Goal: Task Accomplishment & Management: Use online tool/utility

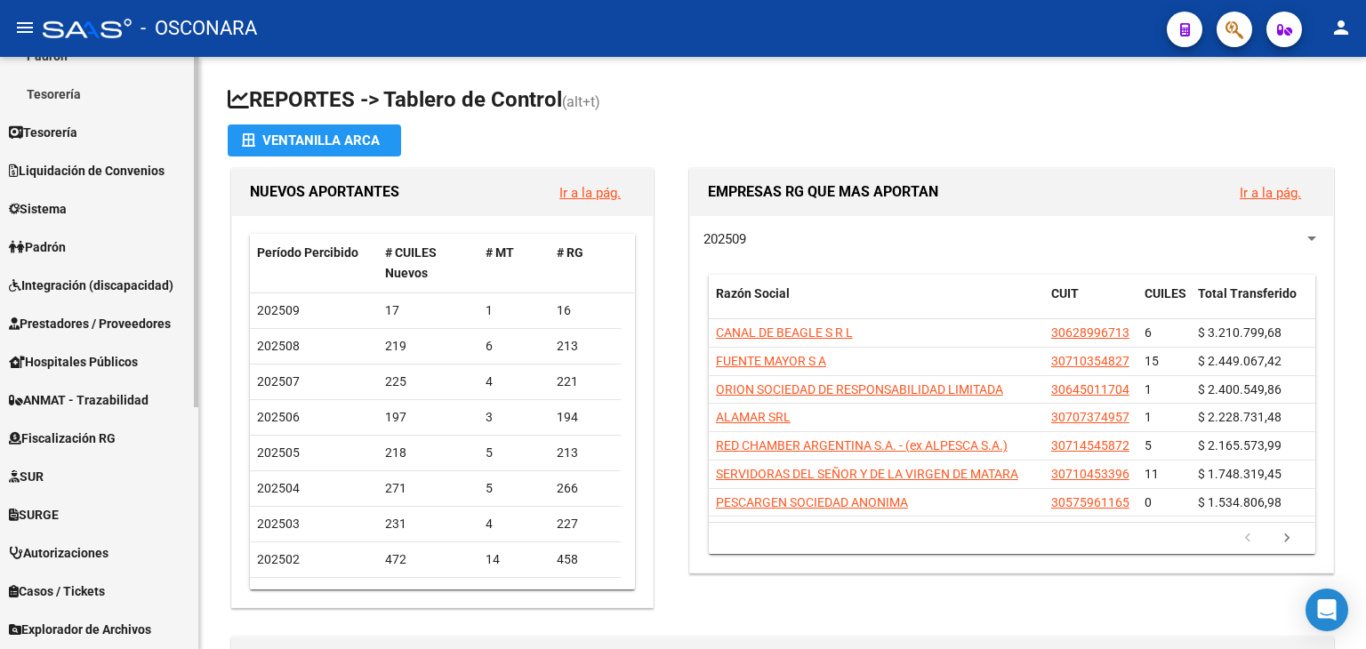
scroll to position [409, 0]
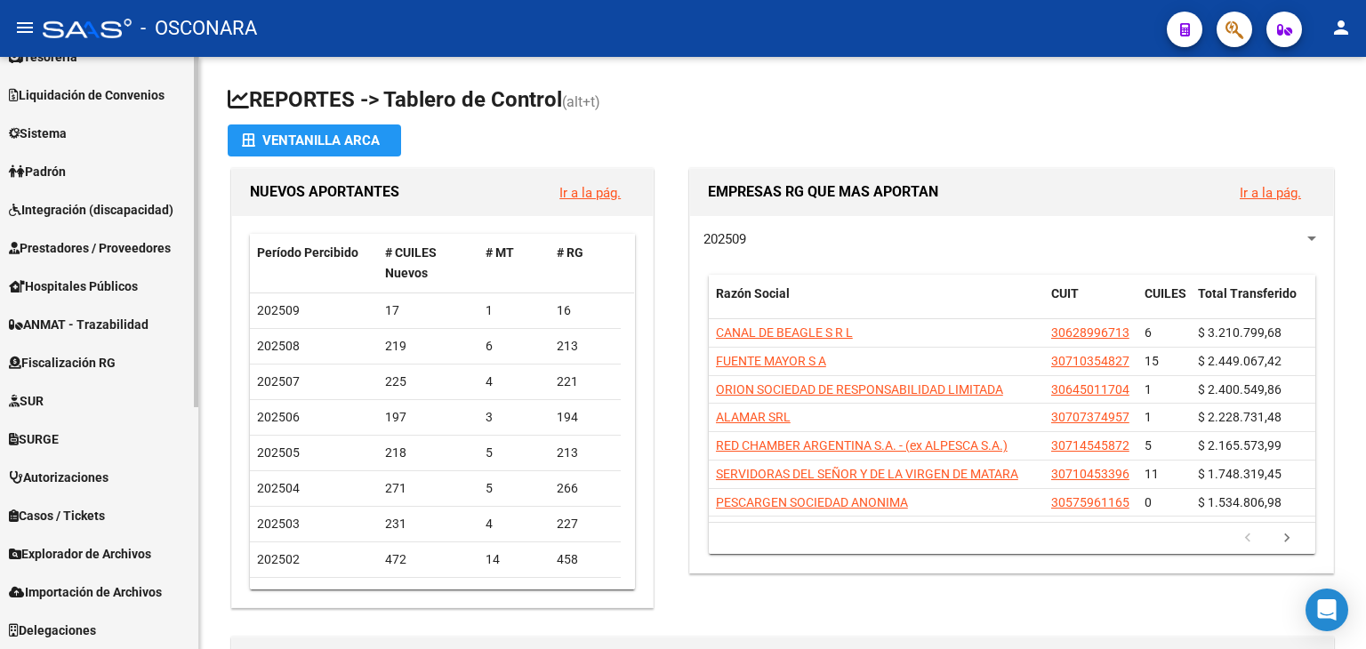
click at [76, 587] on span "Importación de Archivos" at bounding box center [85, 592] width 153 height 20
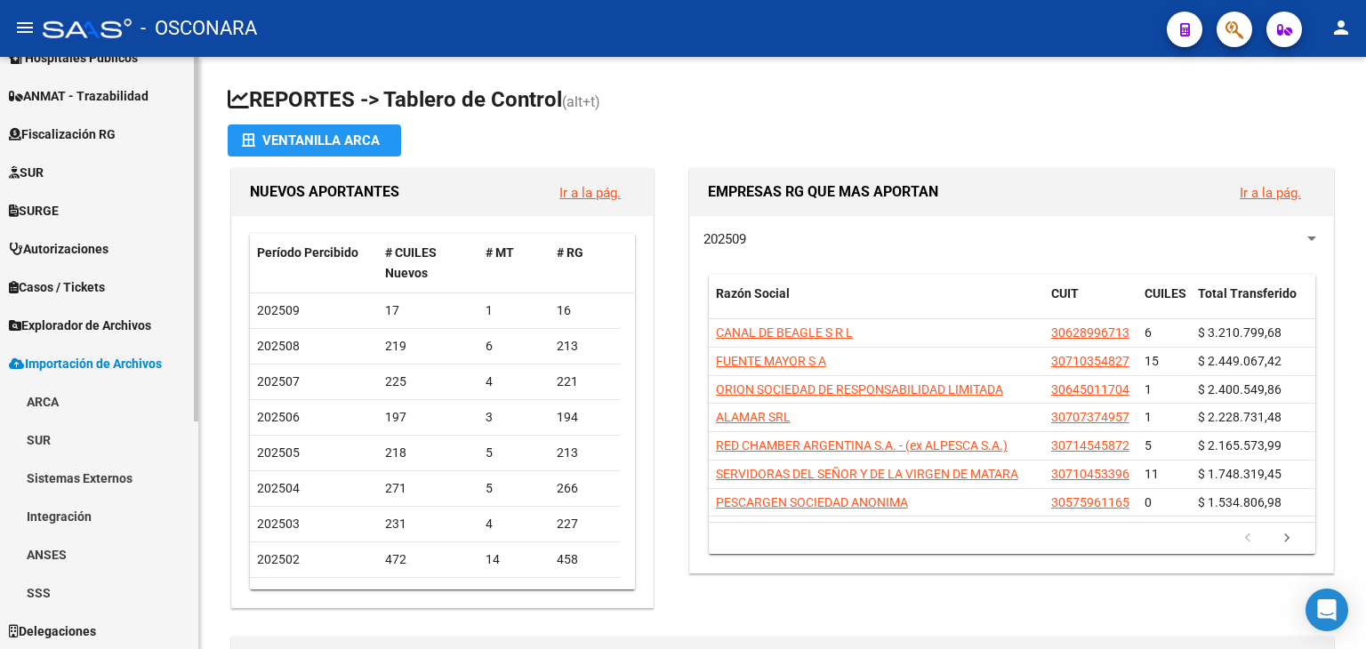
scroll to position [371, 0]
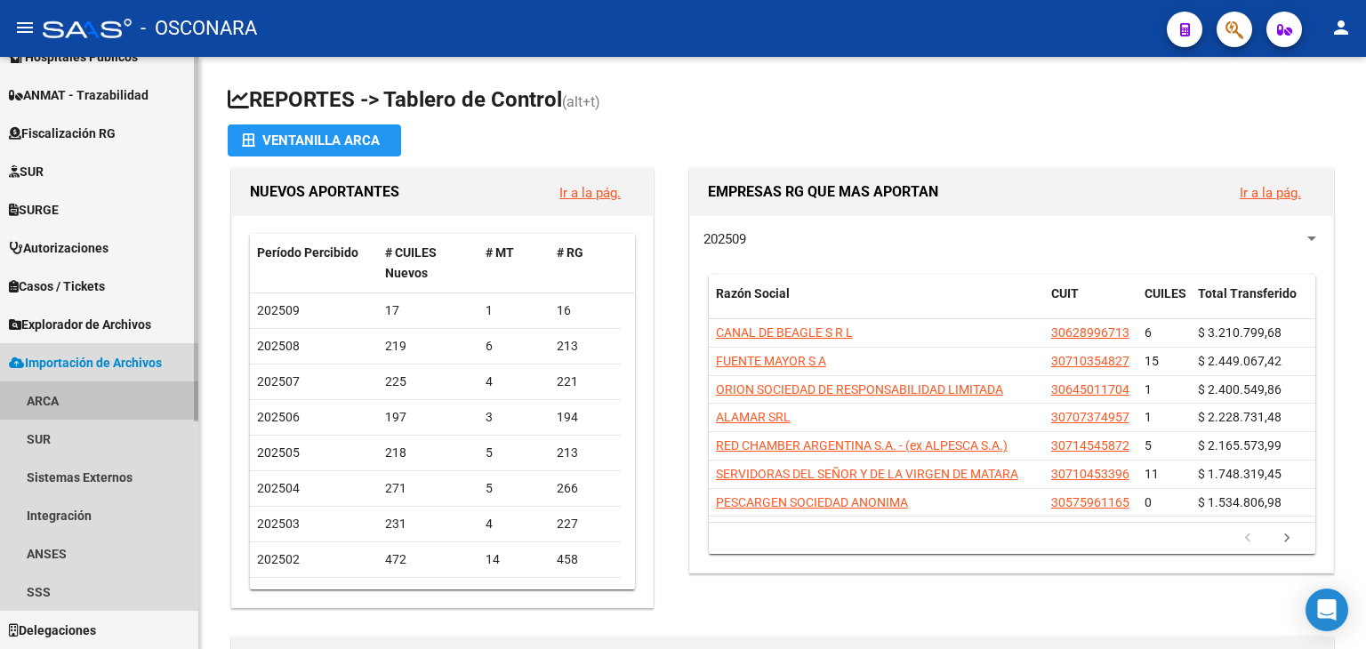
click at [81, 410] on link "ARCA" at bounding box center [99, 400] width 198 height 38
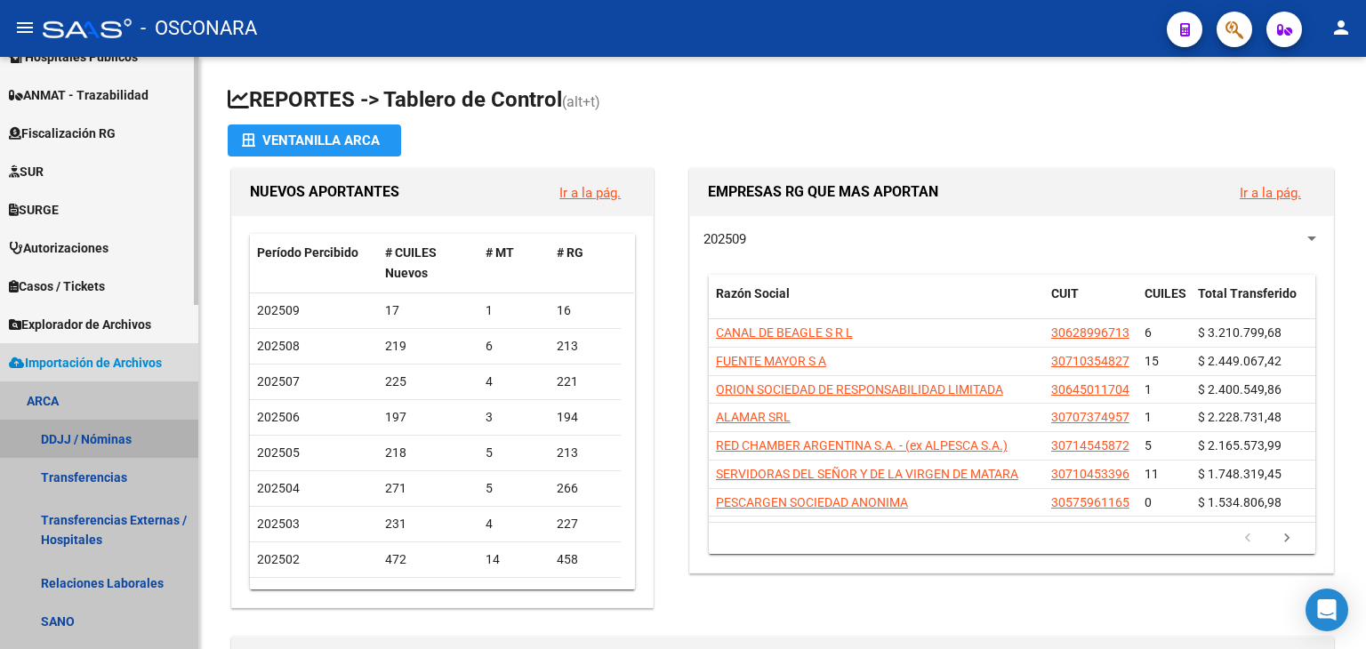
click at [55, 434] on link "DDJJ / Nóminas" at bounding box center [99, 439] width 198 height 38
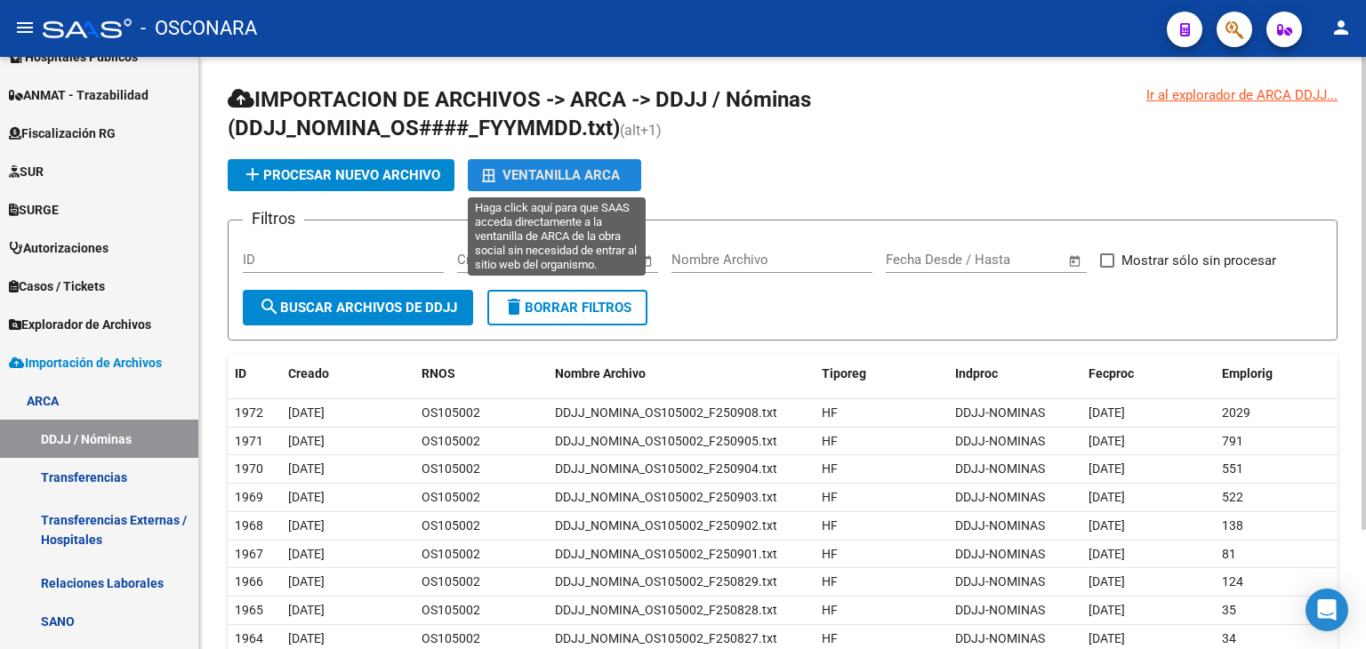
click at [523, 172] on div "Ventanilla ARCA" at bounding box center [554, 175] width 145 height 32
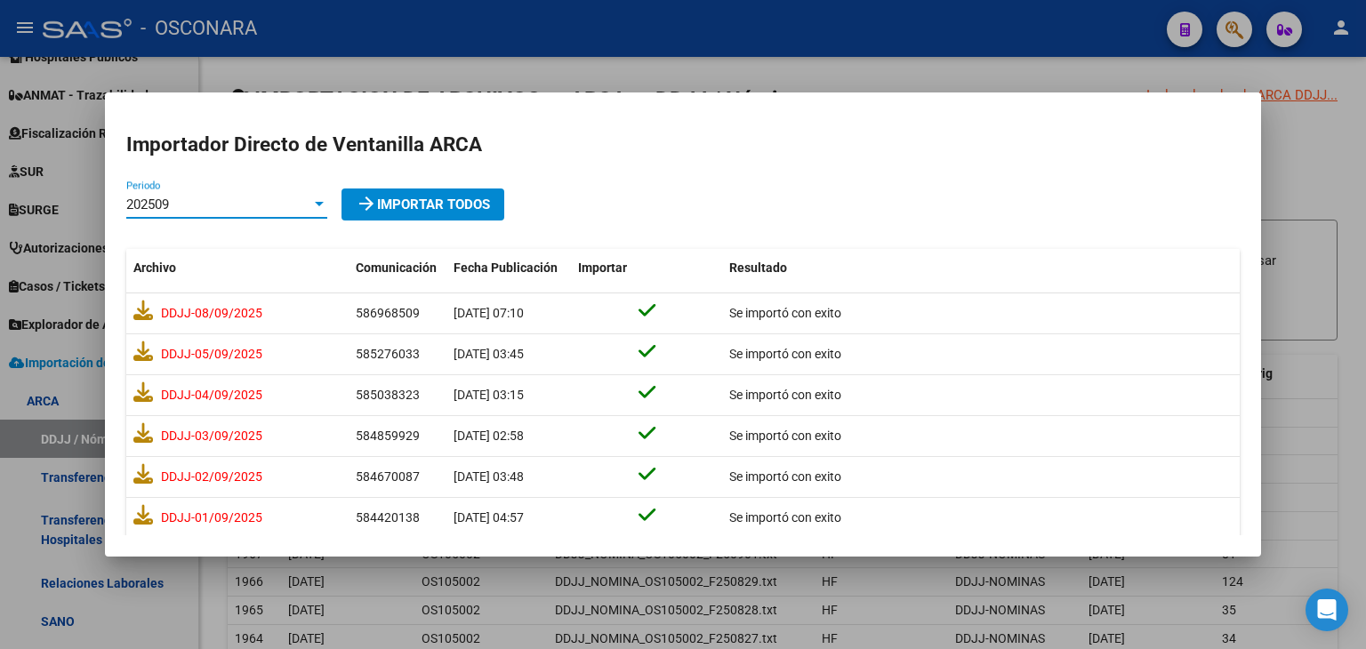
click at [235, 197] on div "202509" at bounding box center [218, 204] width 185 height 16
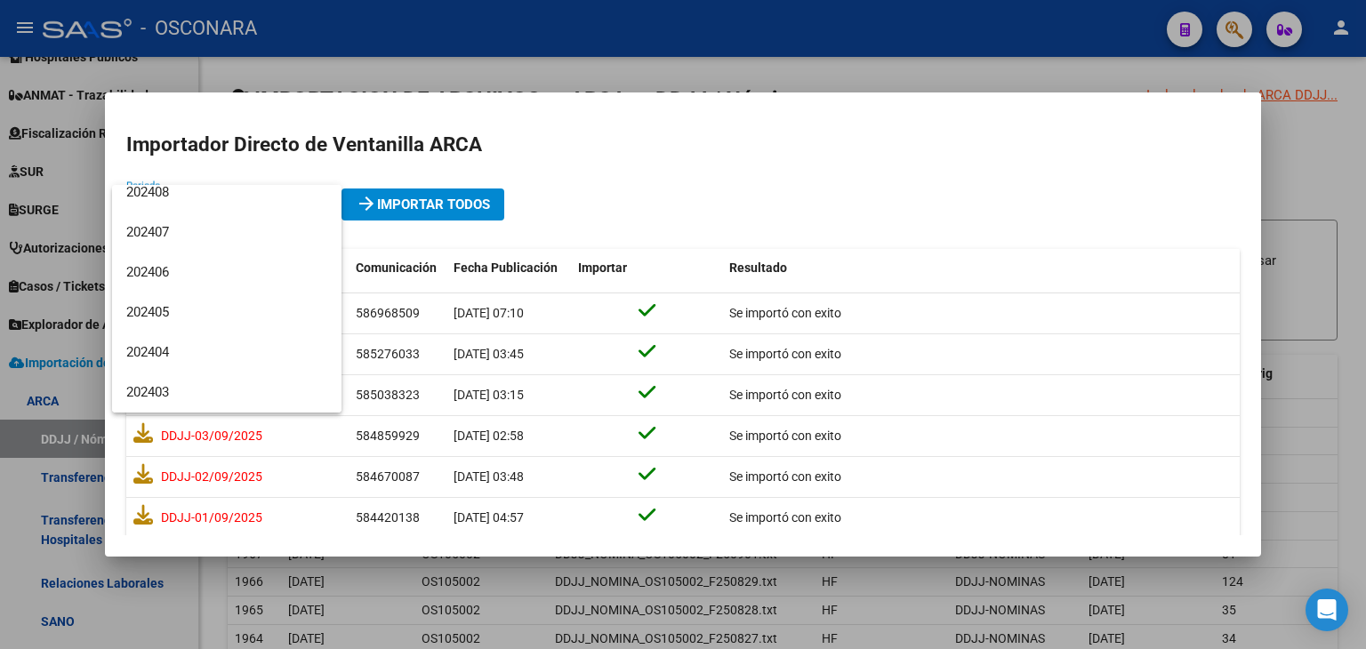
scroll to position [501, 0]
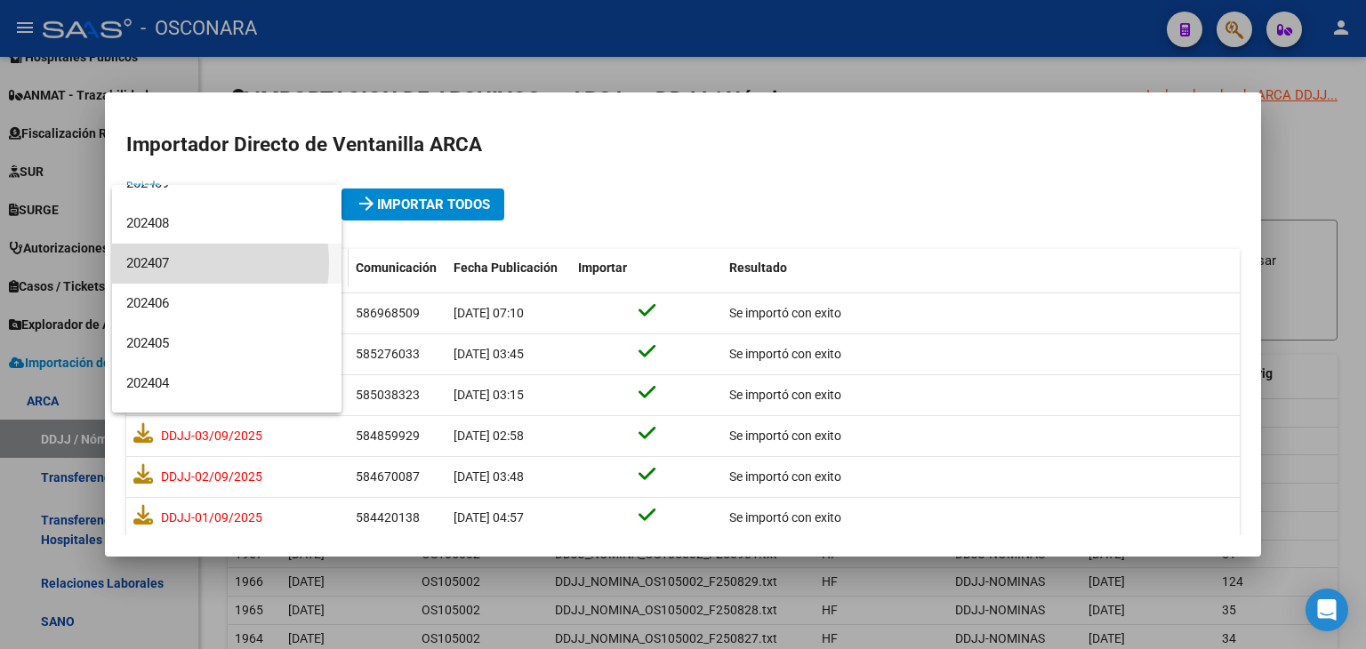
click at [163, 265] on span "202407" at bounding box center [226, 264] width 201 height 40
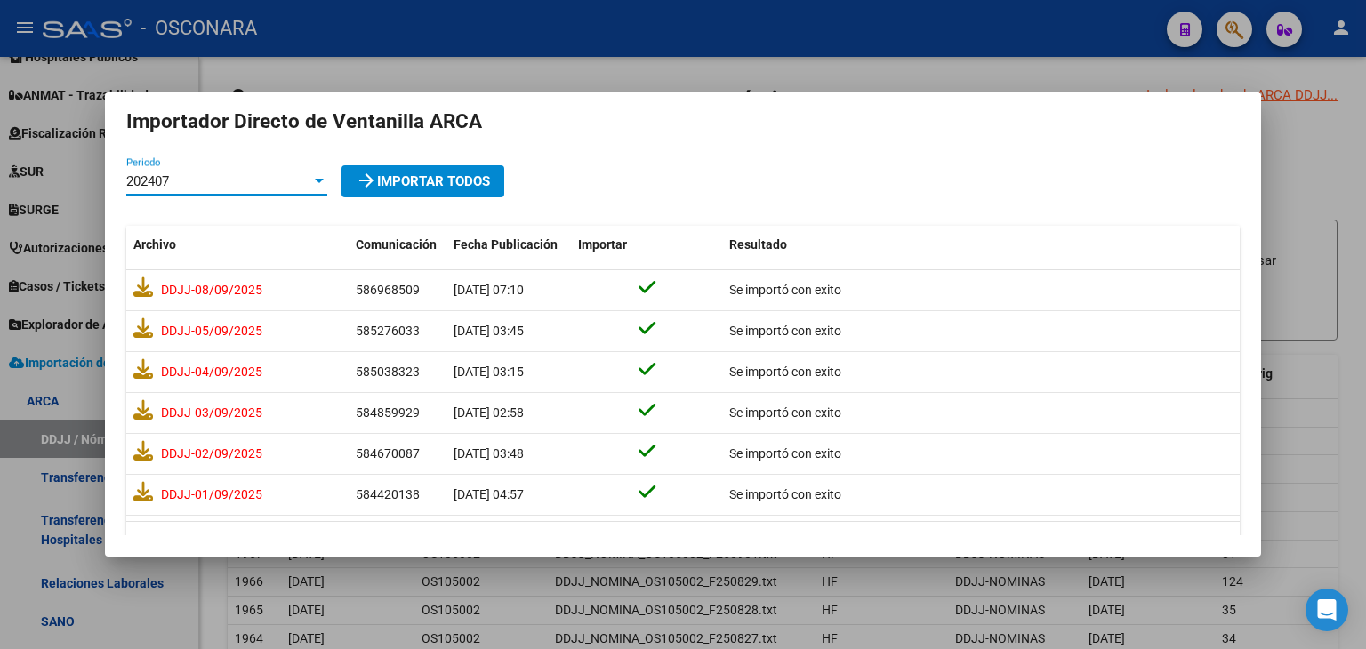
scroll to position [0, 0]
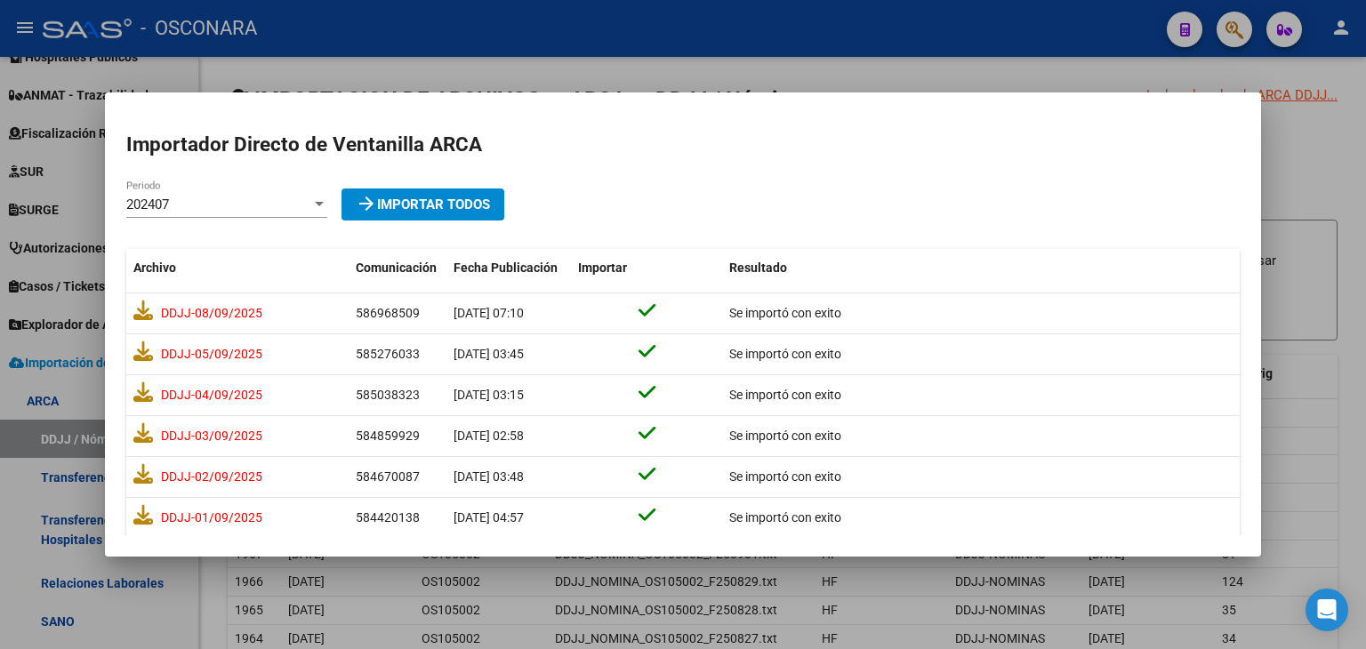
click at [319, 245] on mat-dialog-content "Importador Directo de Ventanilla ARCA 202407 Periodo arrow_forward Importar Tod…" at bounding box center [683, 325] width 1156 height 422
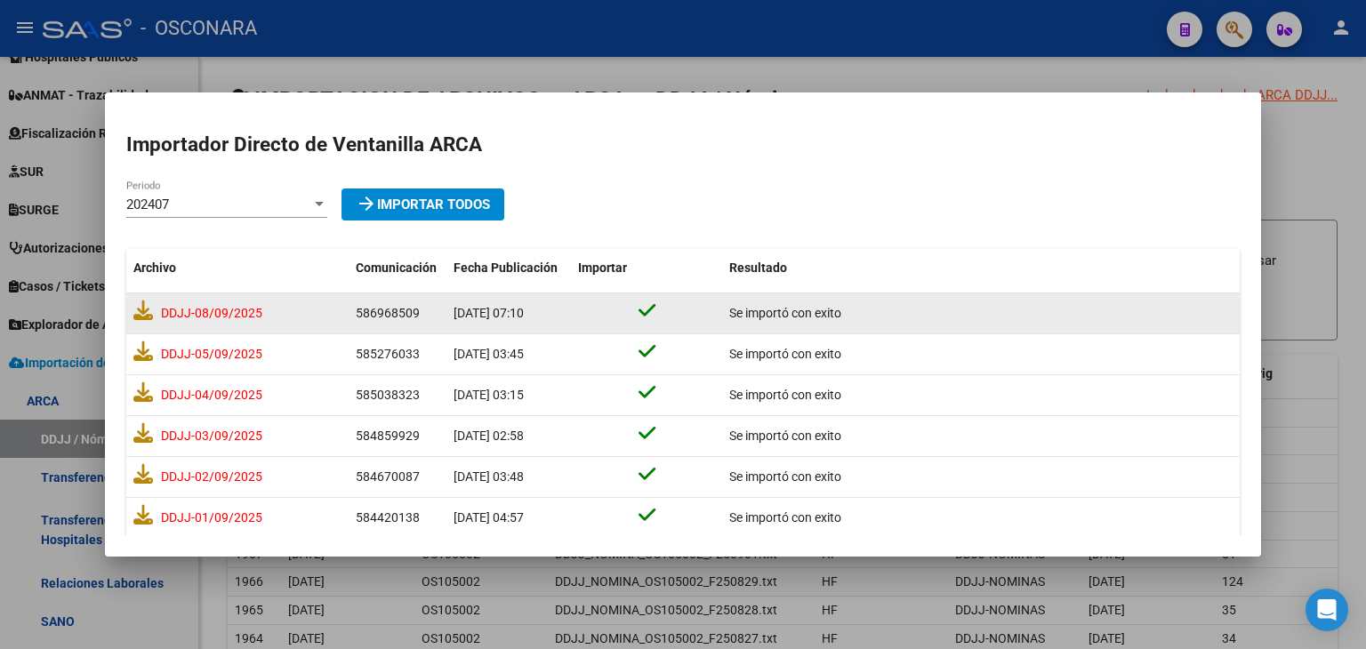
click at [142, 321] on div "DDJJ-08/09/2025" at bounding box center [237, 313] width 208 height 33
click at [140, 312] on icon at bounding box center [143, 311] width 20 height 20
click at [853, 136] on h2 "Importador Directo de Ventanilla ARCA" at bounding box center [682, 145] width 1113 height 30
click at [317, 106] on mat-dialog-container "Importador Directo de Ventanilla ARCA 202407 Periodo arrow_forward Importar Tod…" at bounding box center [683, 324] width 1156 height 465
click at [1307, 219] on div at bounding box center [683, 324] width 1366 height 649
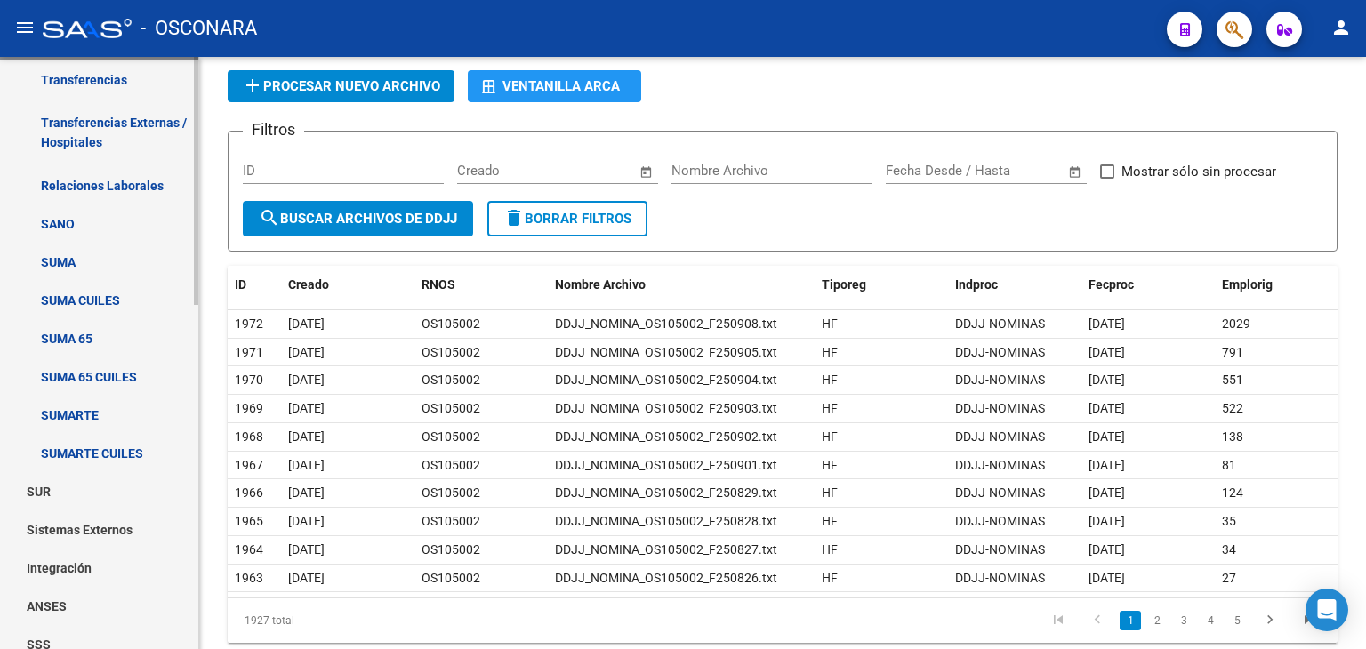
scroll to position [815, 0]
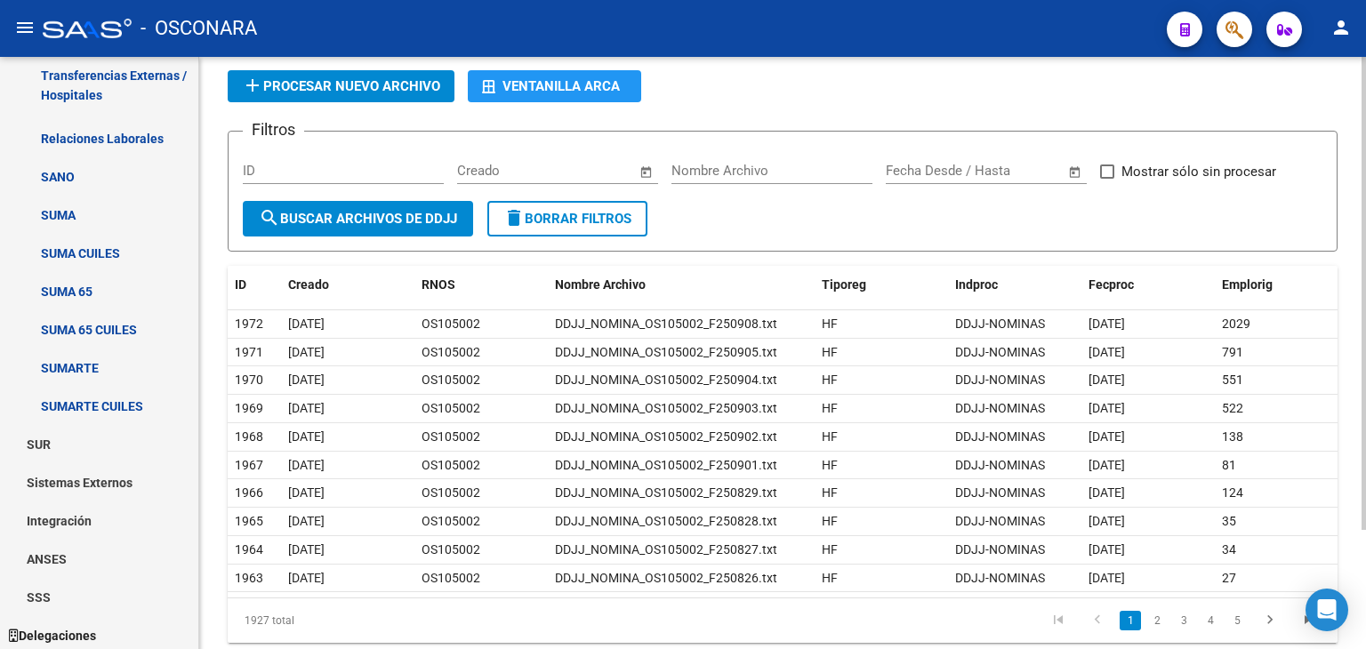
click at [346, 120] on app-list-header "IMPORTACION DE ARCHIVOS -> ARCA -> DDJJ / Nóminas (DDJJ_NOMINA_OS####_FYYMMDD.t…" at bounding box center [783, 123] width 1110 height 255
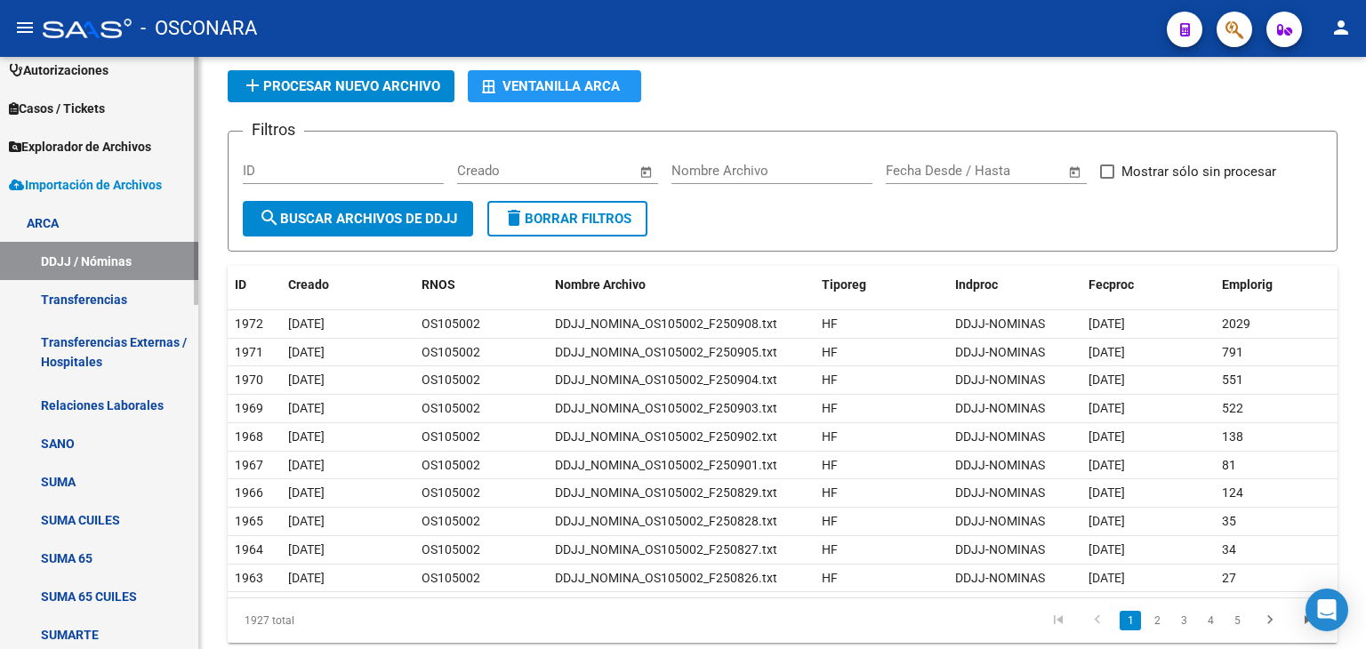
click at [64, 252] on link "DDJJ / Nóminas" at bounding box center [99, 261] width 198 height 38
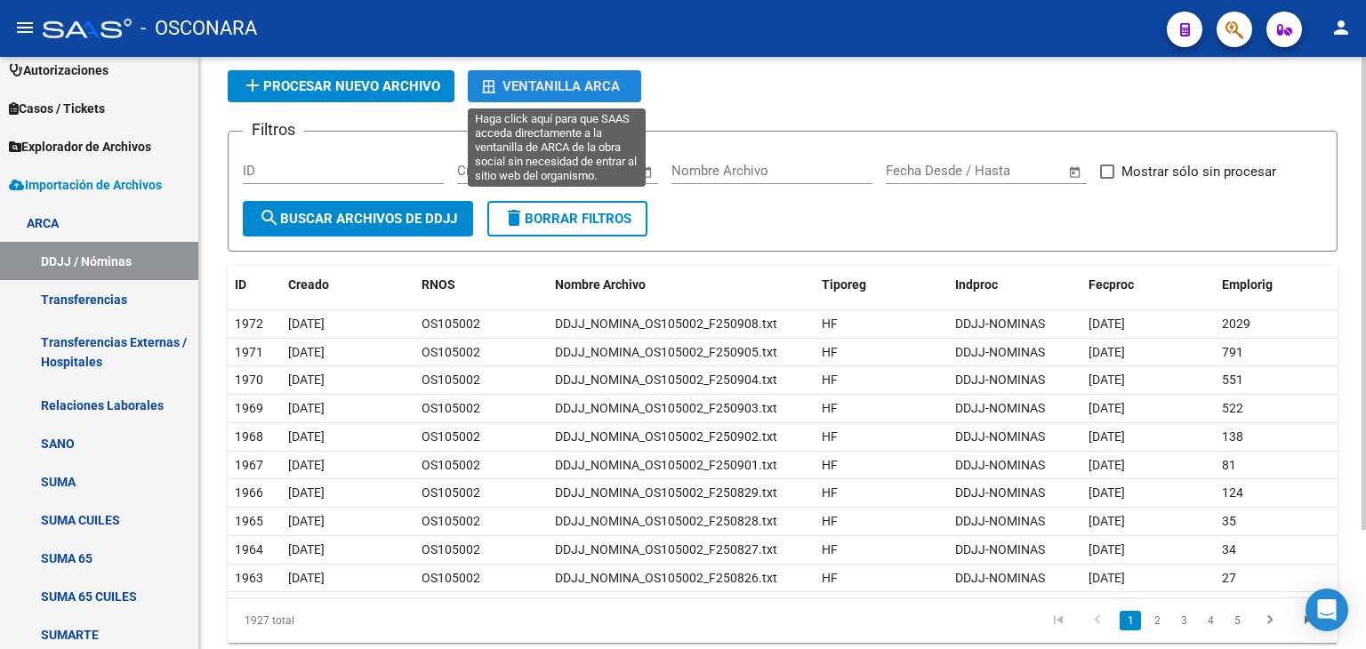
click at [544, 86] on div "Ventanilla ARCA" at bounding box center [554, 86] width 145 height 32
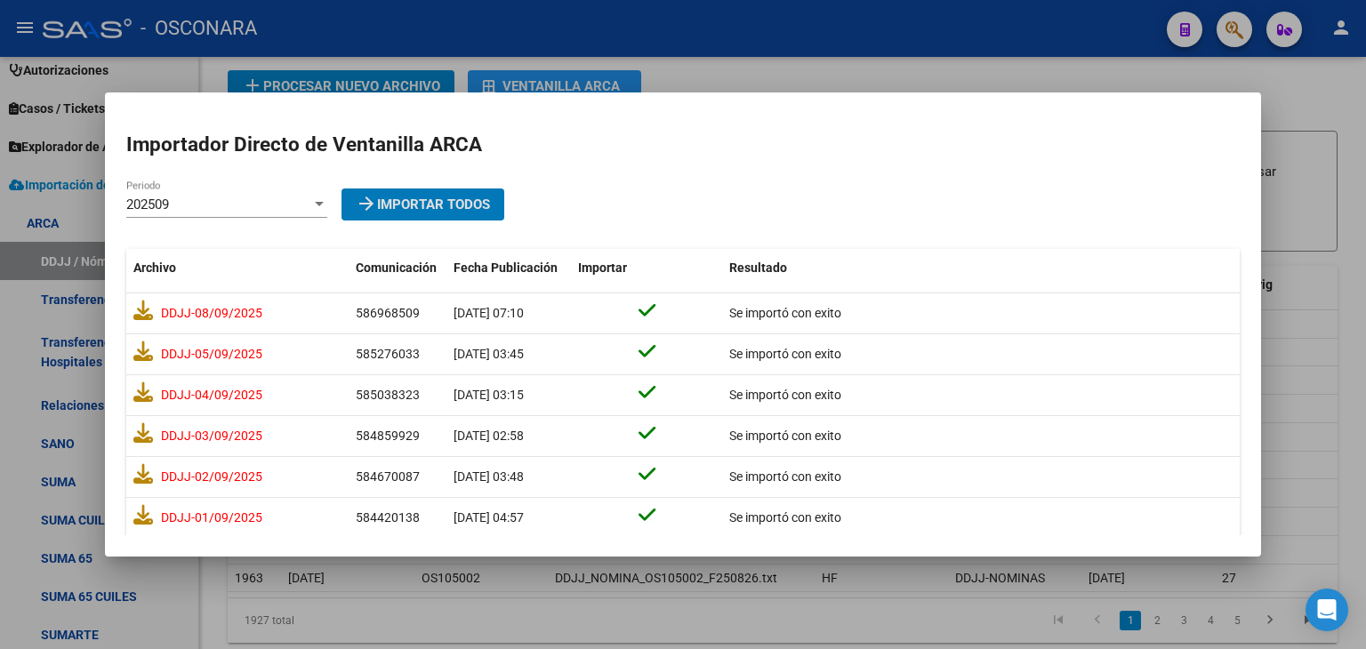
click at [257, 196] on div "202509" at bounding box center [218, 204] width 185 height 16
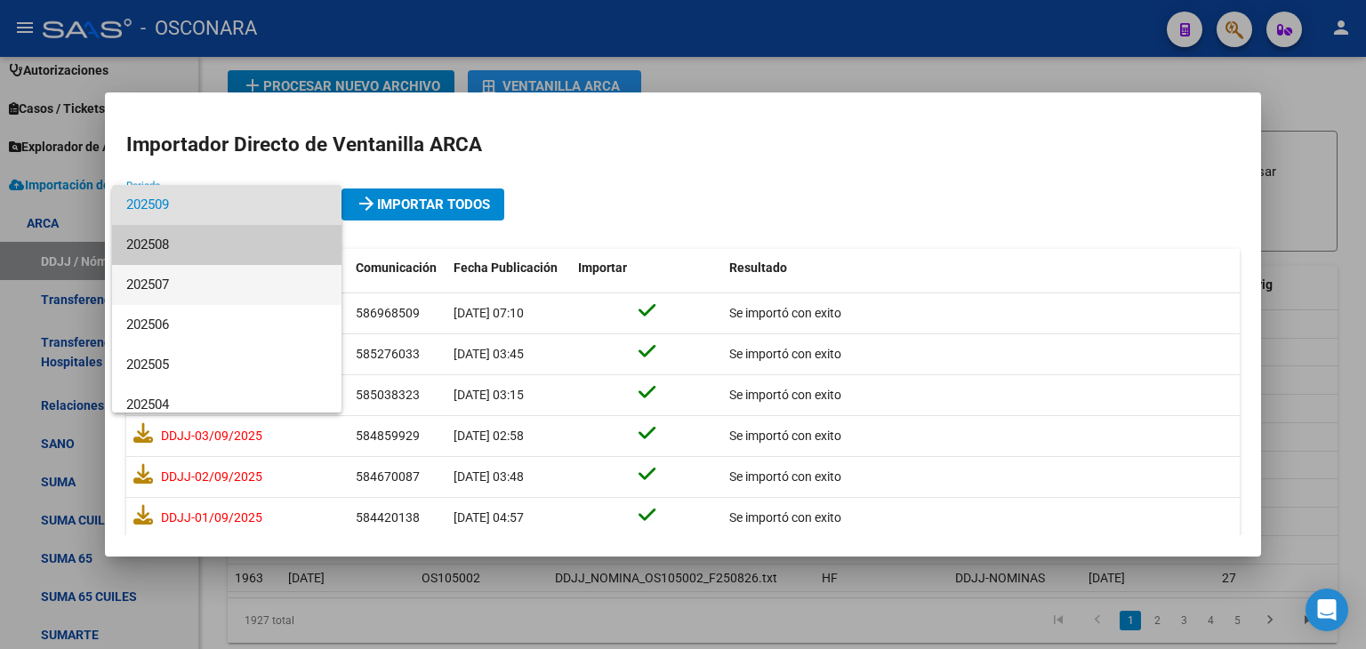
scroll to position [445, 0]
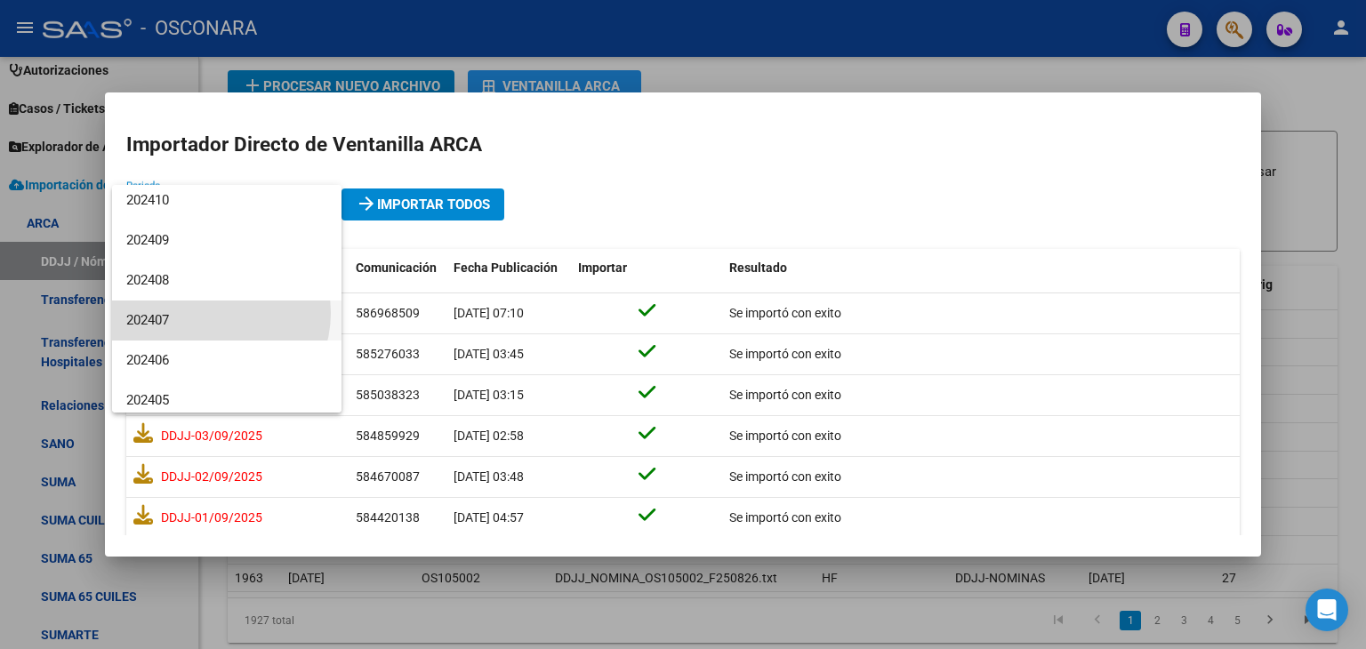
click at [210, 313] on span "202407" at bounding box center [226, 321] width 201 height 40
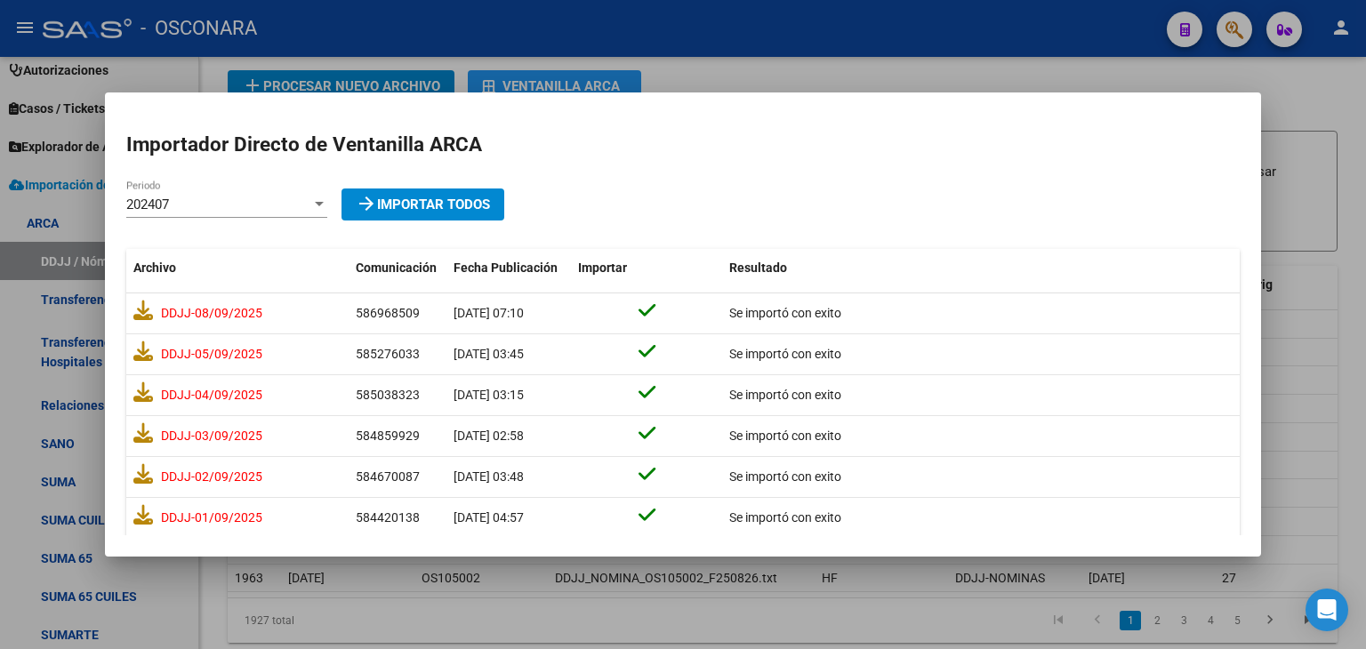
drag, startPoint x: 1064, startPoint y: 236, endPoint x: 1029, endPoint y: 238, distance: 35.7
click at [1029, 238] on mat-dialog-content "Importador Directo de Ventanilla ARCA 202407 Periodo arrow_forward Importar Tod…" at bounding box center [683, 325] width 1156 height 422
click at [204, 200] on div "202407" at bounding box center [218, 204] width 185 height 16
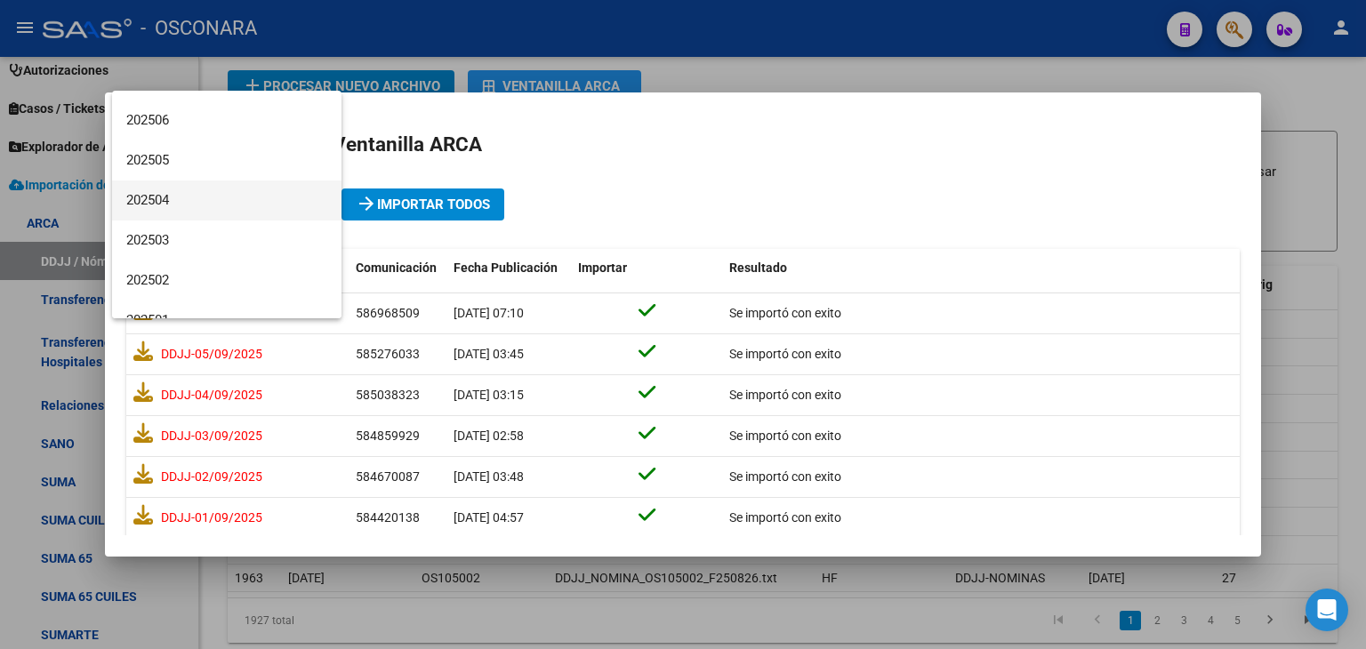
scroll to position [0, 0]
click at [203, 189] on span "202507" at bounding box center [226, 191] width 201 height 40
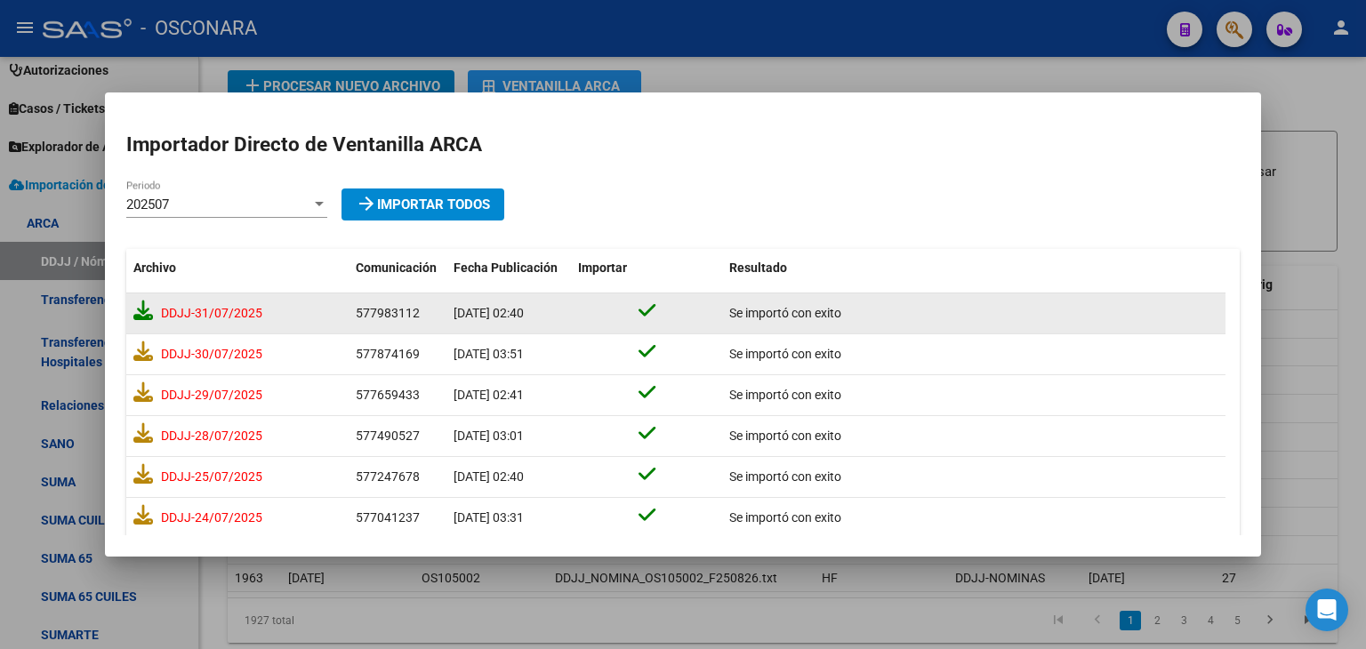
click at [137, 313] on icon at bounding box center [143, 311] width 20 height 20
click at [245, 205] on div "202507" at bounding box center [218, 204] width 185 height 16
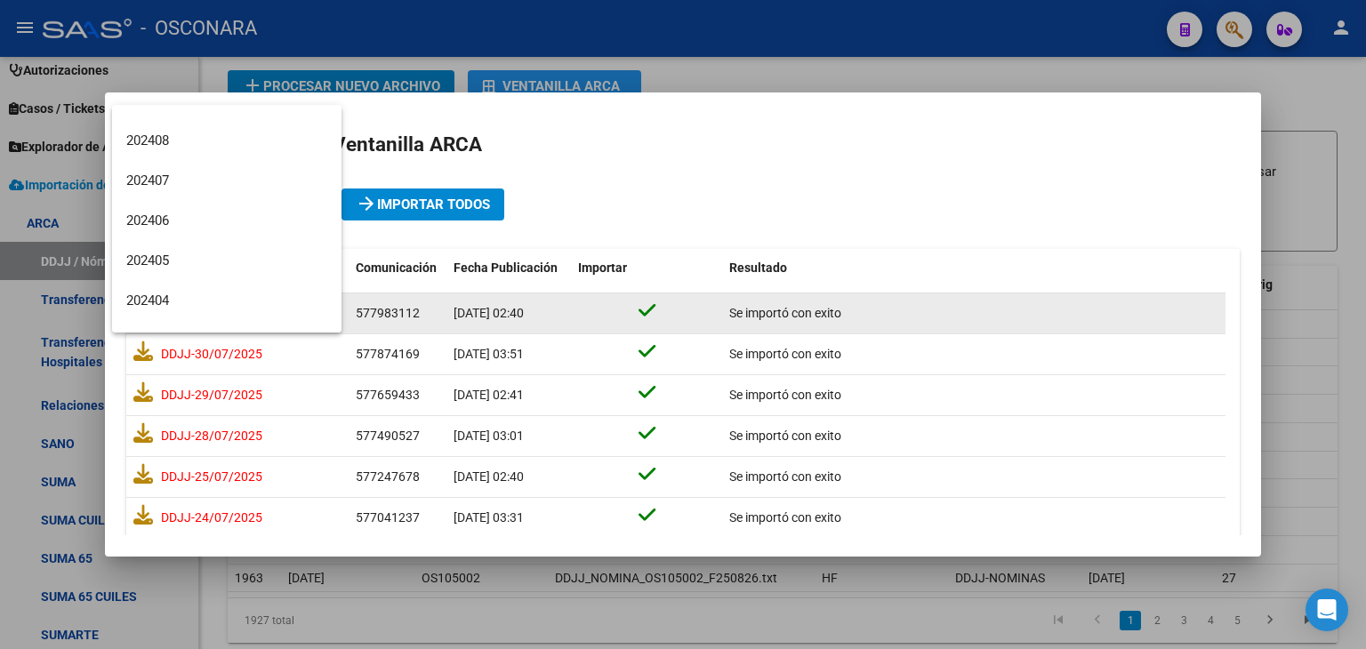
scroll to position [533, 0]
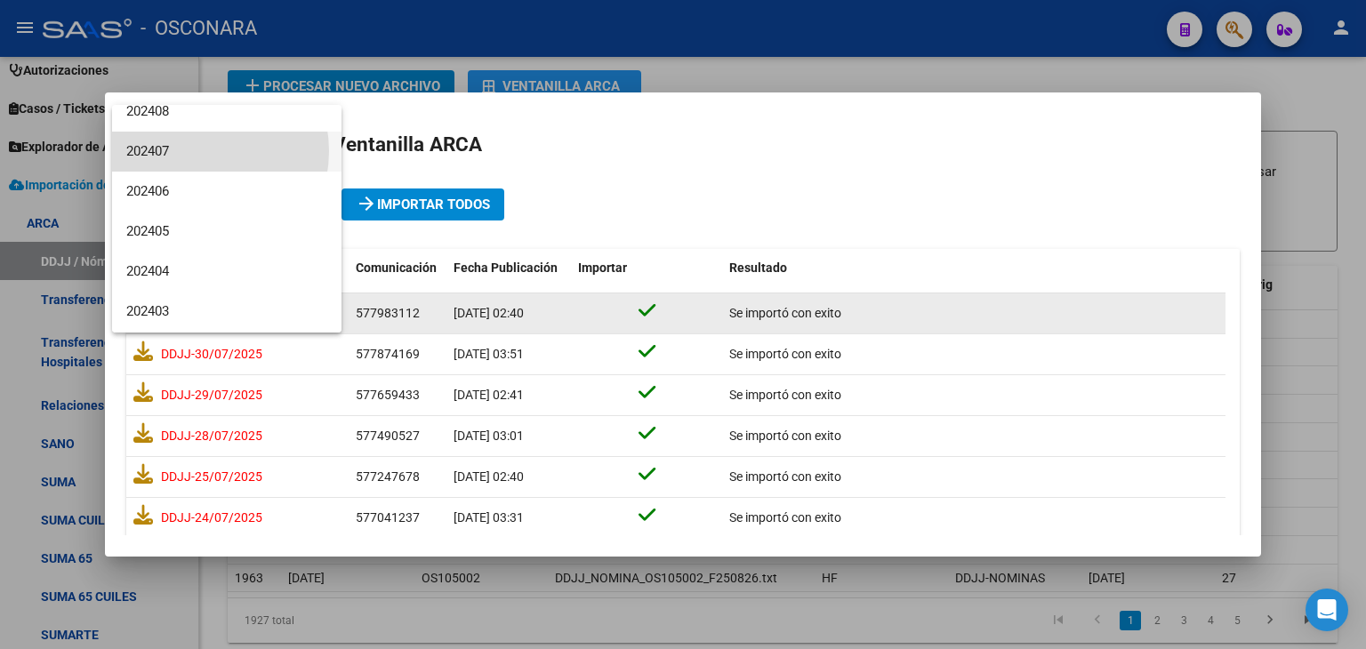
click at [192, 151] on span "202407" at bounding box center [226, 152] width 201 height 40
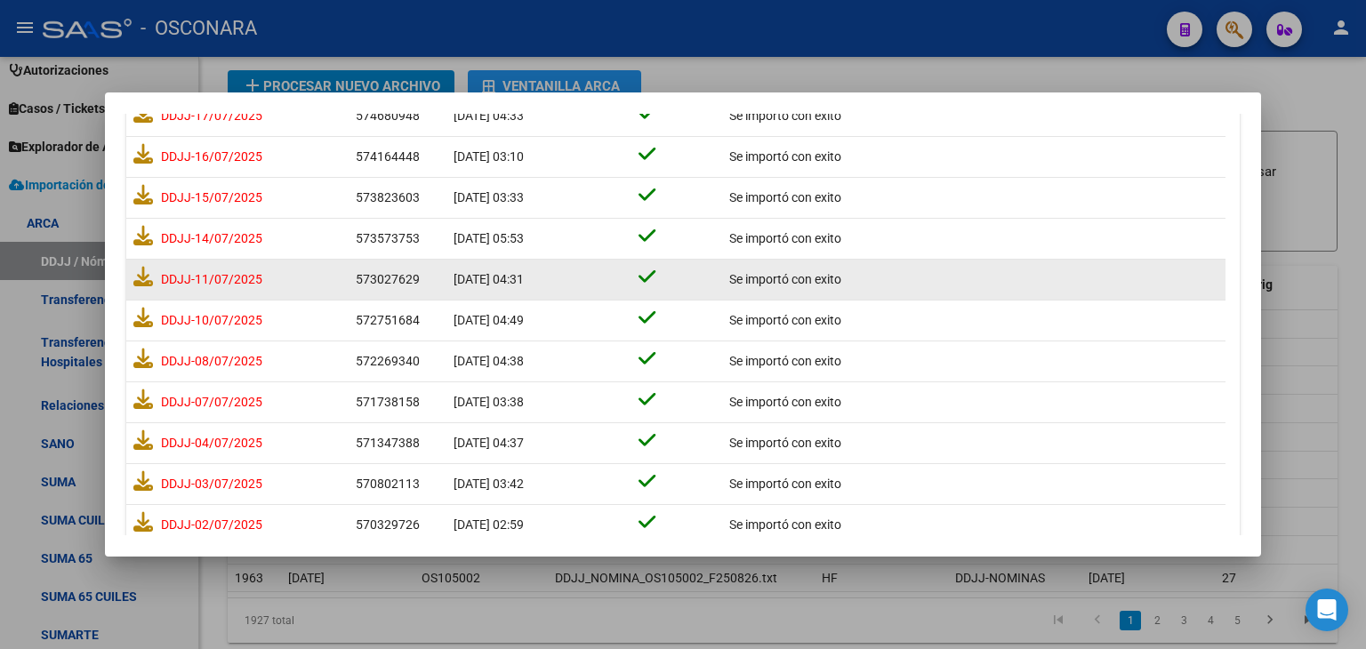
scroll to position [718, 0]
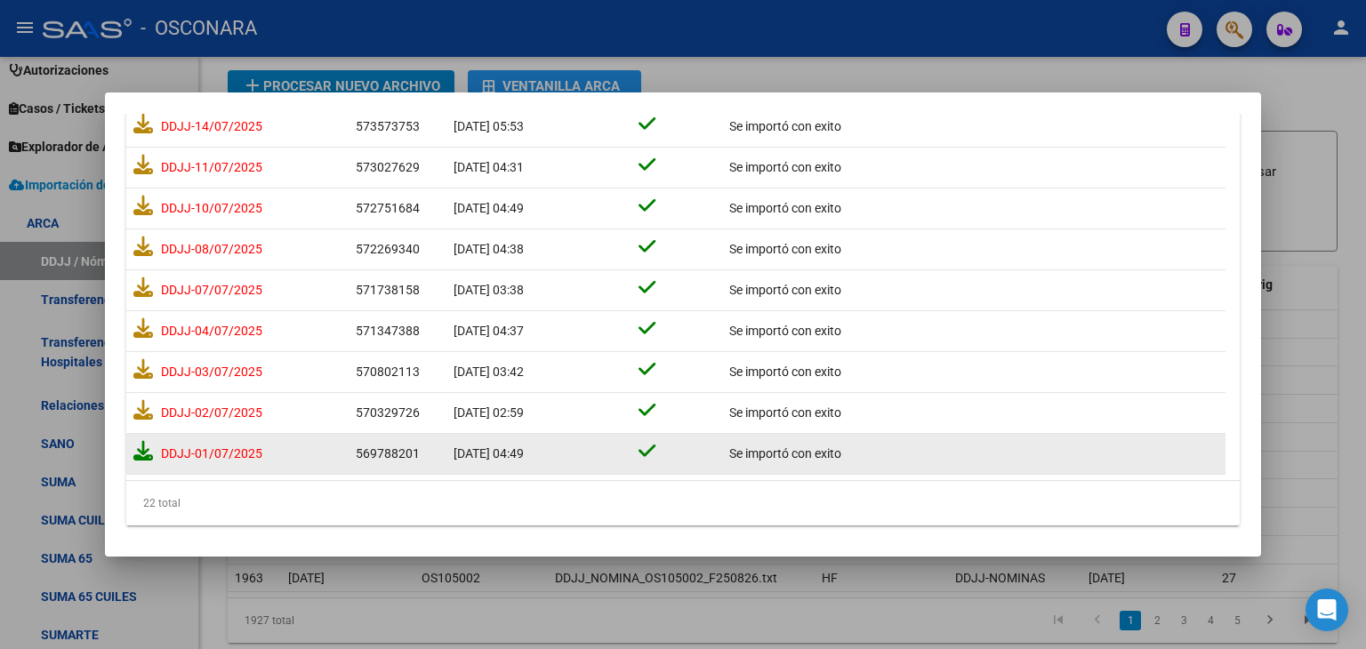
click at [142, 452] on icon at bounding box center [143, 451] width 20 height 20
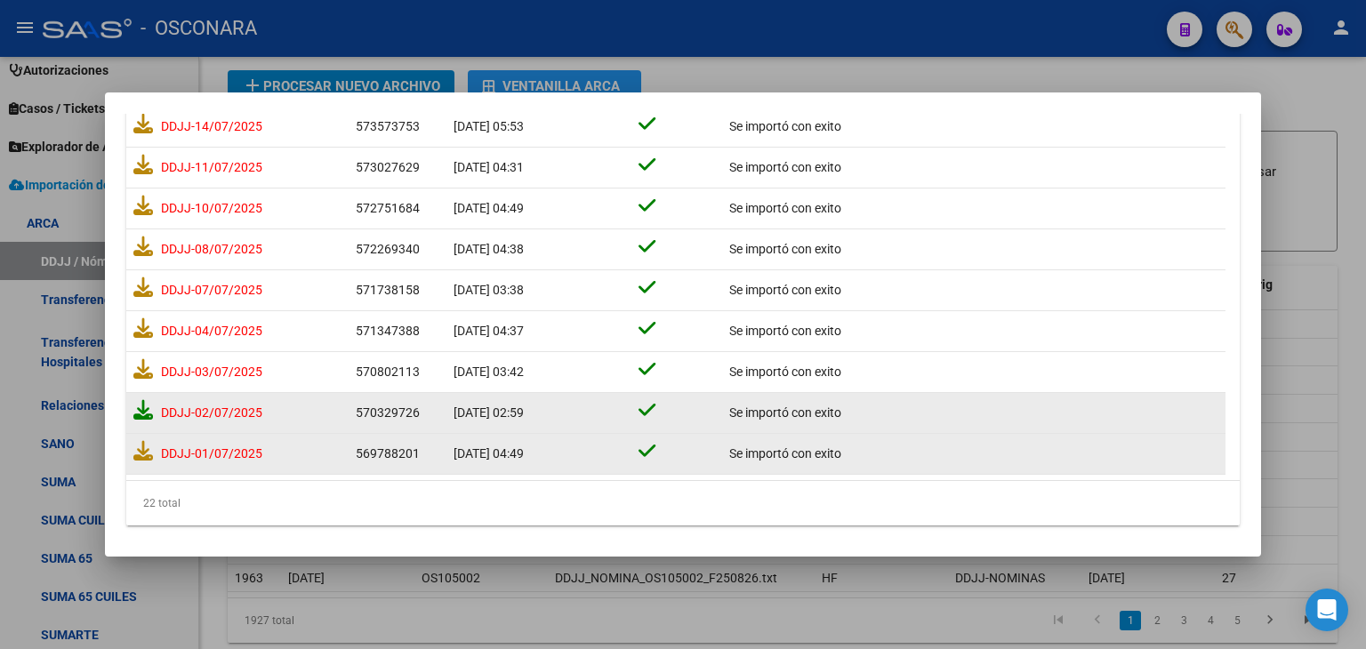
click at [148, 404] on icon at bounding box center [143, 410] width 20 height 20
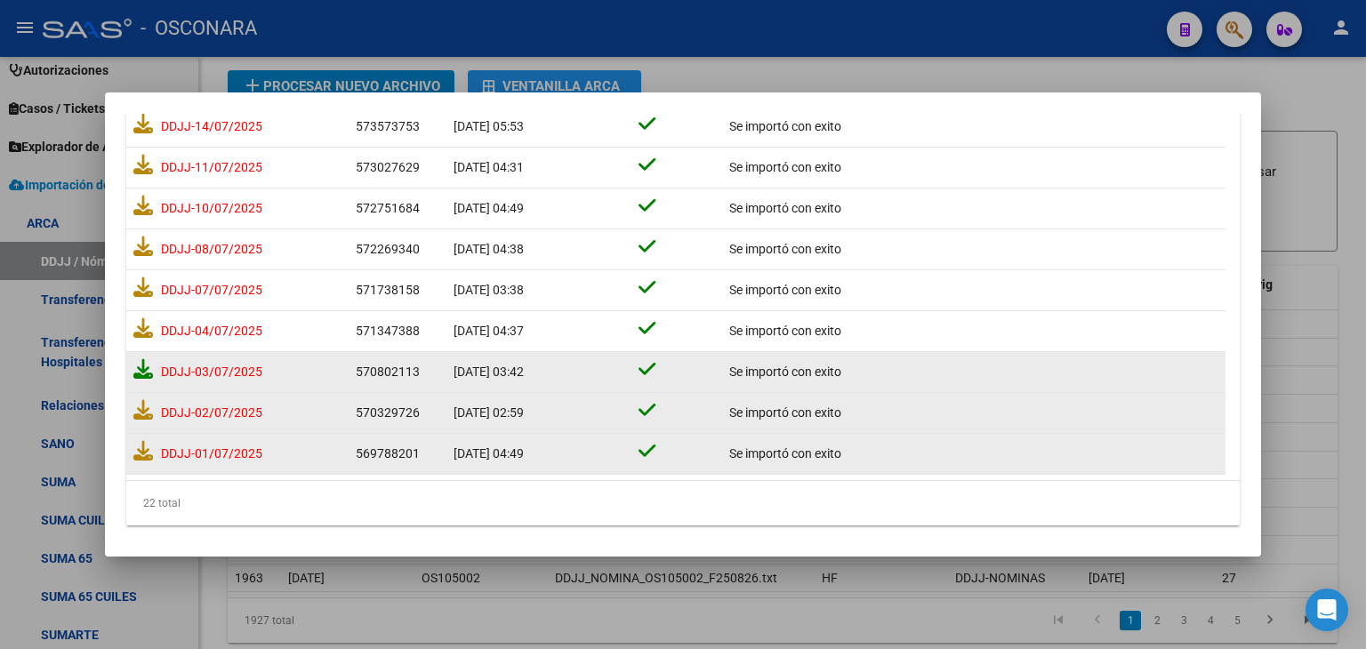
click at [140, 367] on icon at bounding box center [143, 369] width 20 height 20
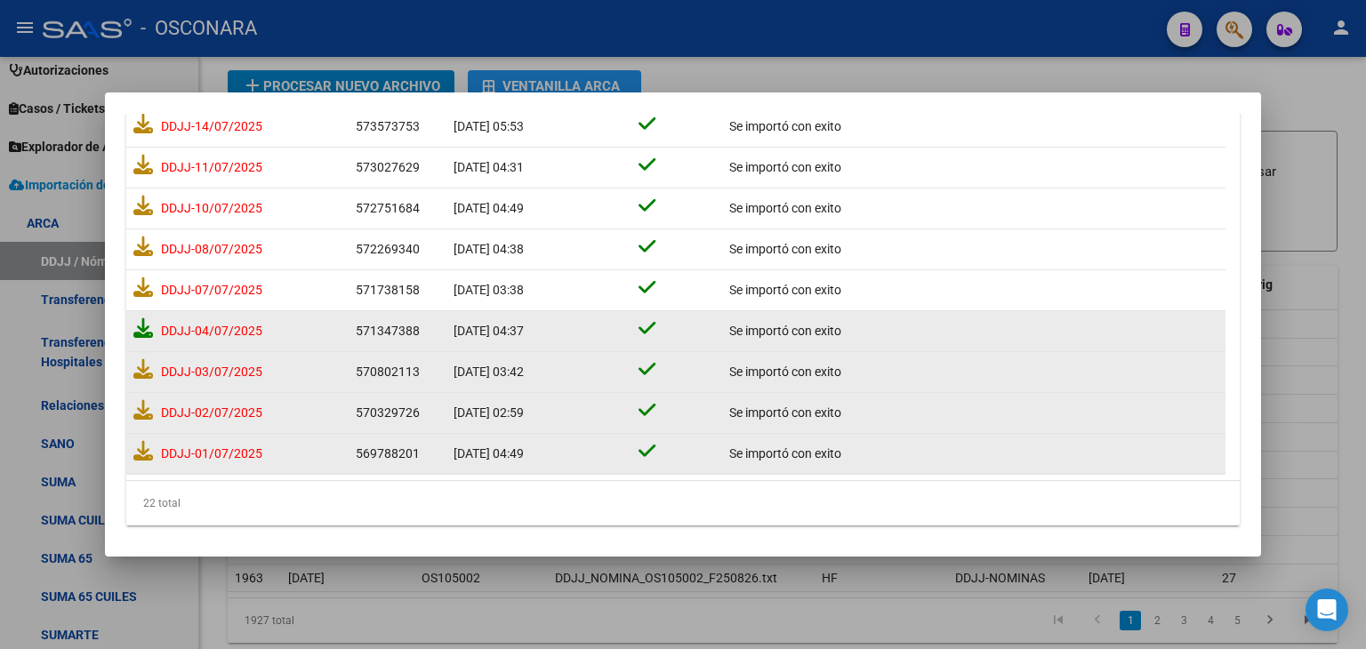
click at [142, 324] on icon at bounding box center [143, 328] width 20 height 20
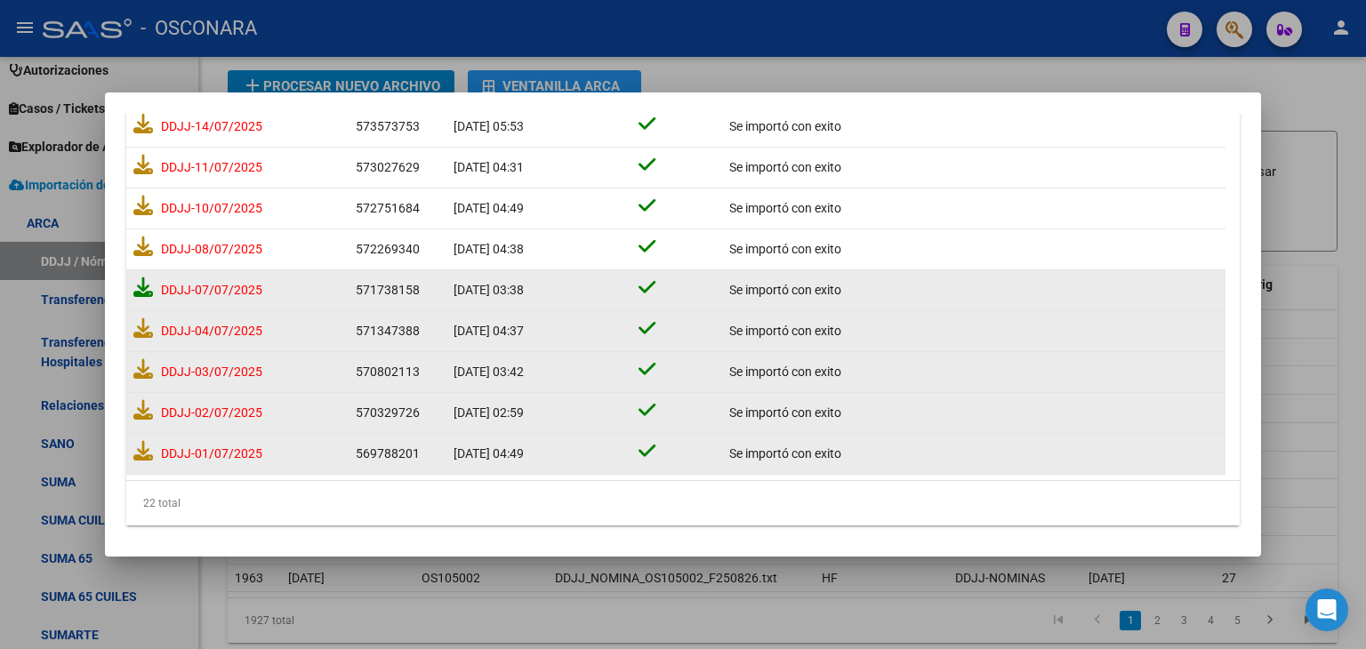
click at [140, 288] on icon at bounding box center [143, 287] width 20 height 20
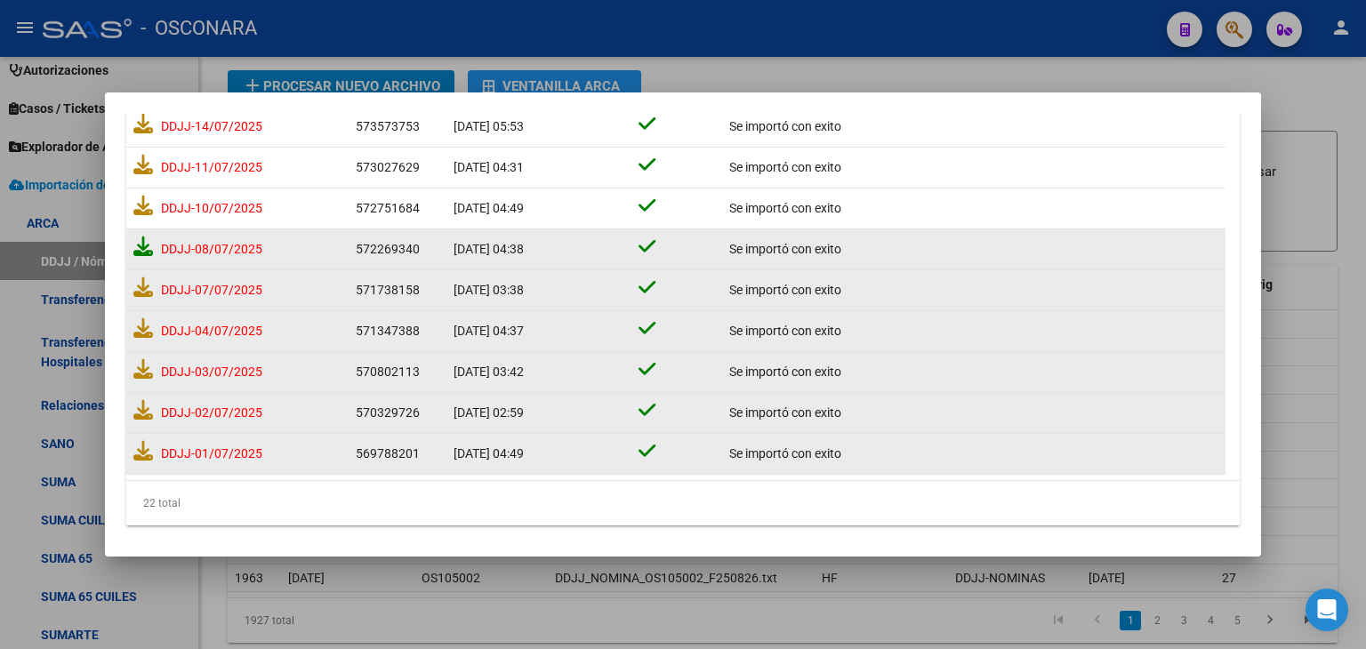
click at [137, 243] on icon at bounding box center [143, 246] width 20 height 20
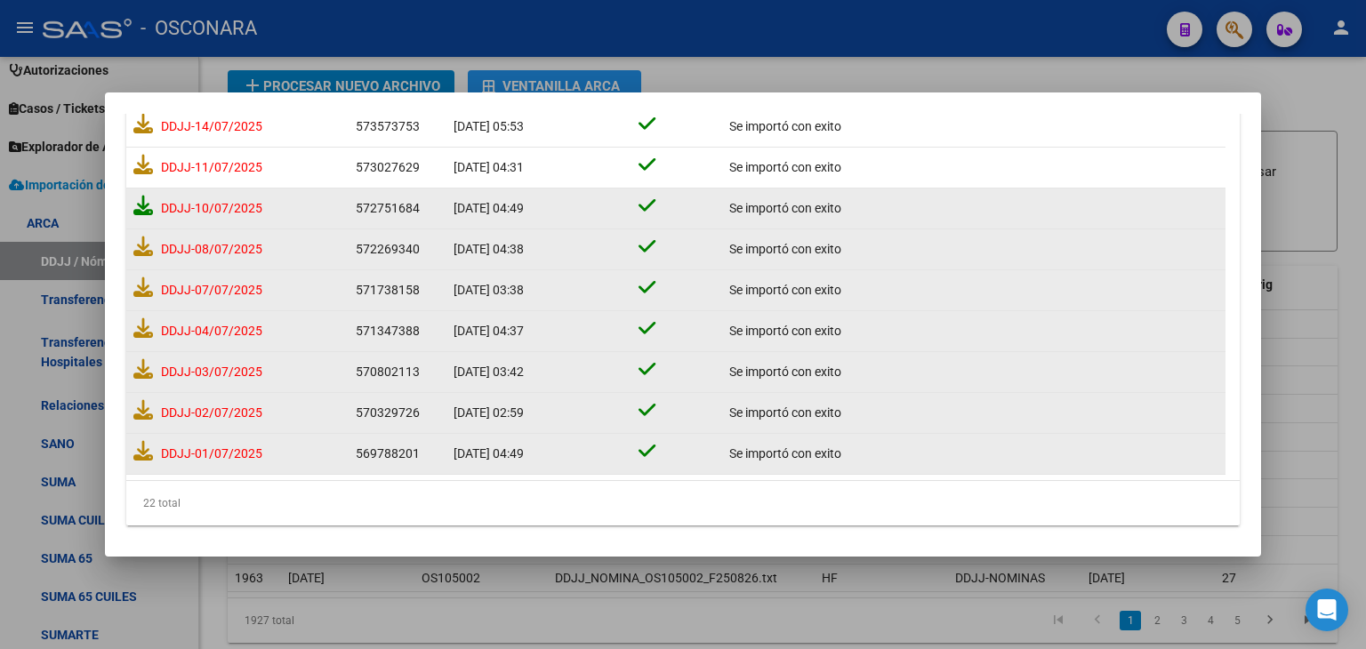
click at [138, 204] on icon at bounding box center [143, 206] width 20 height 20
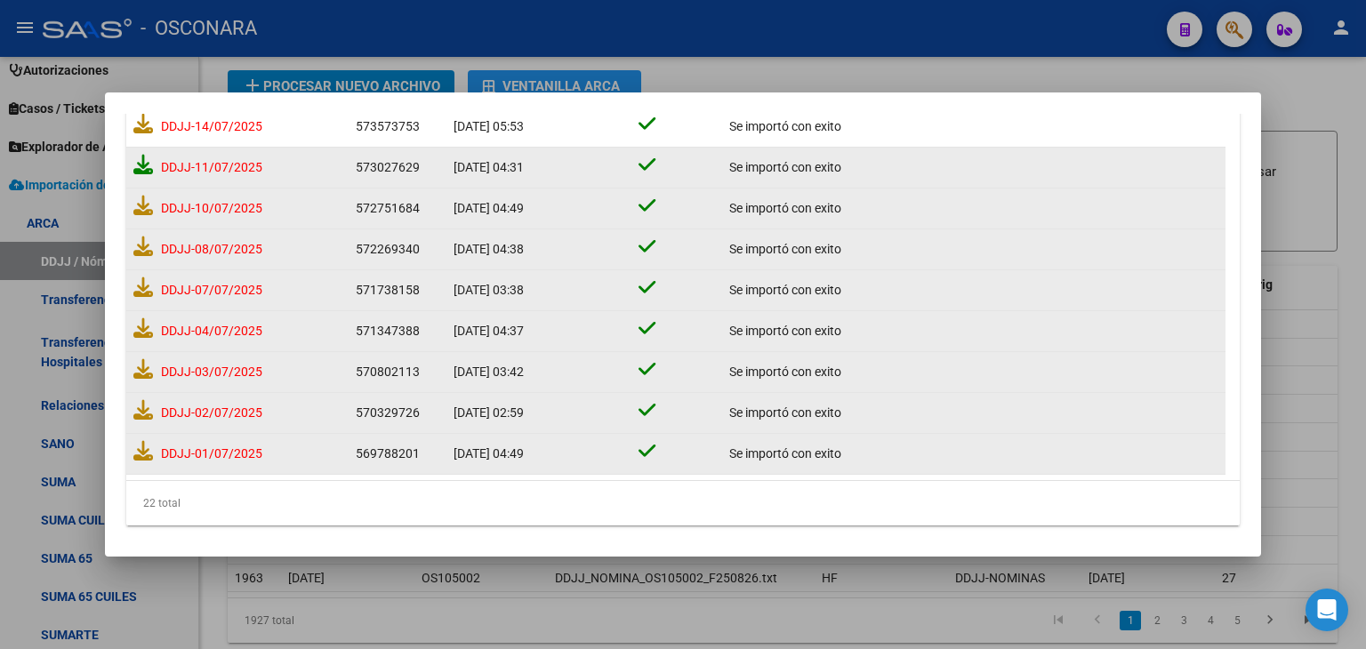
click at [142, 159] on icon at bounding box center [143, 165] width 20 height 20
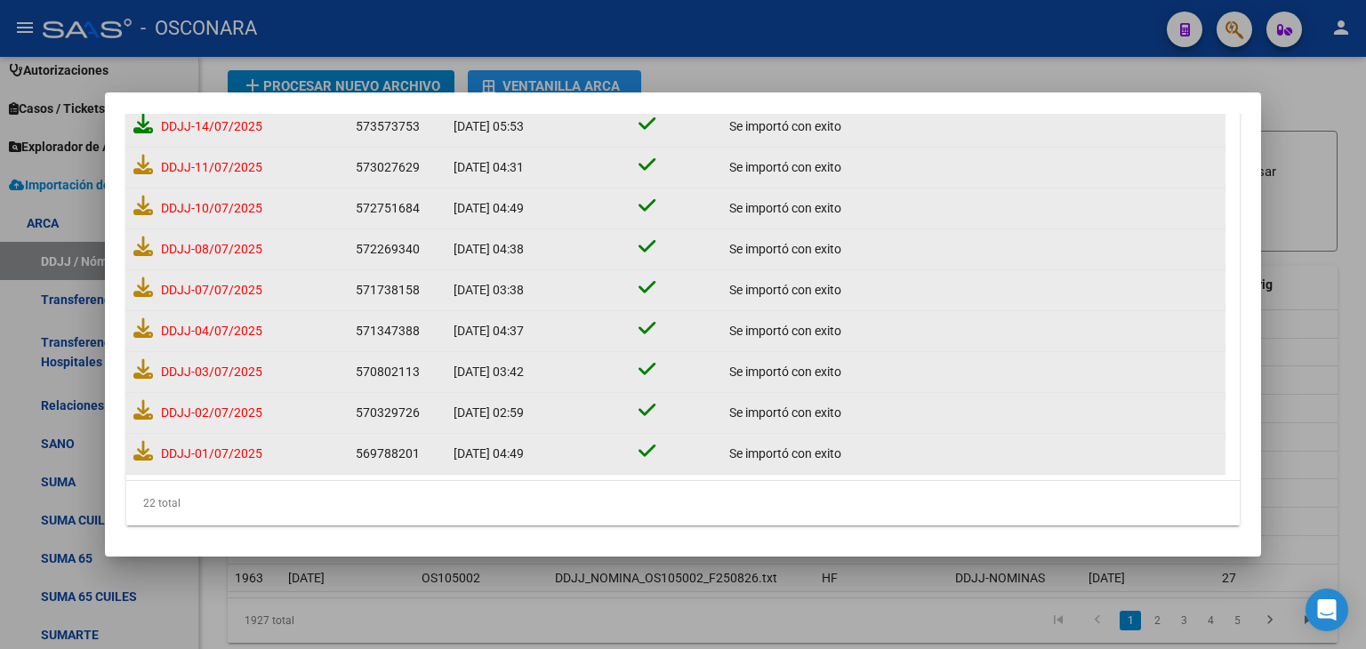
click at [138, 123] on icon at bounding box center [143, 124] width 20 height 20
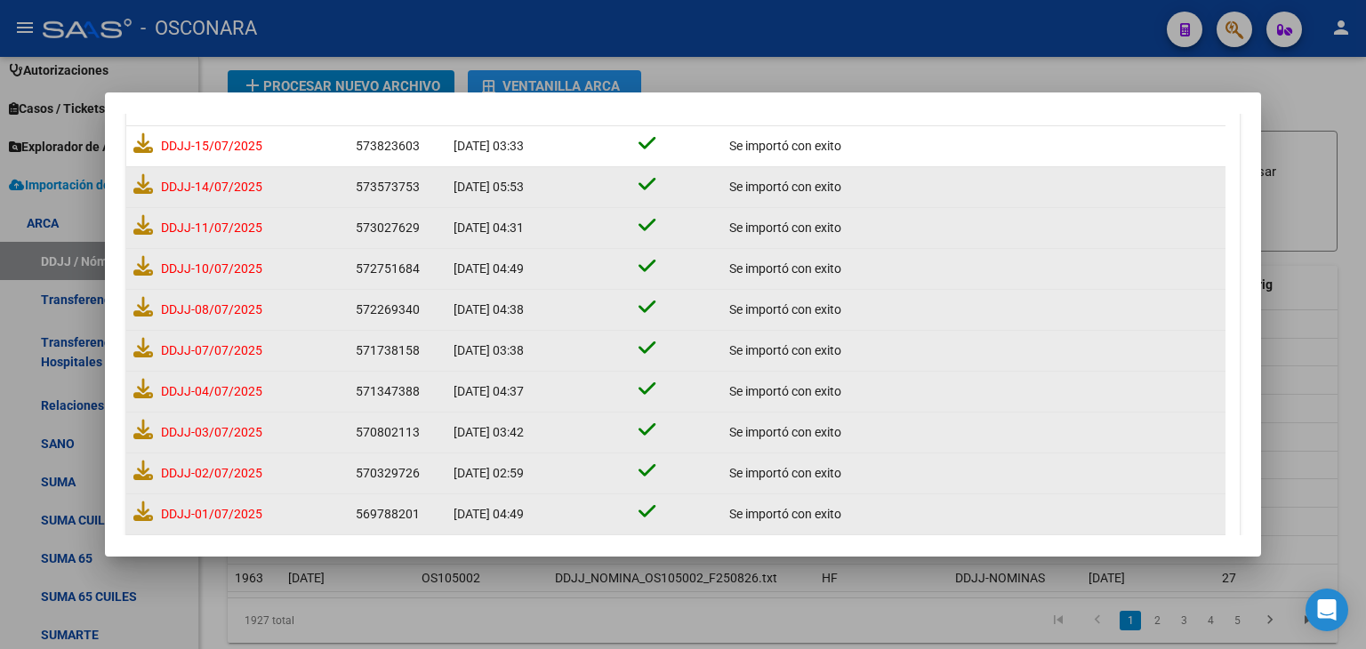
scroll to position [629, 0]
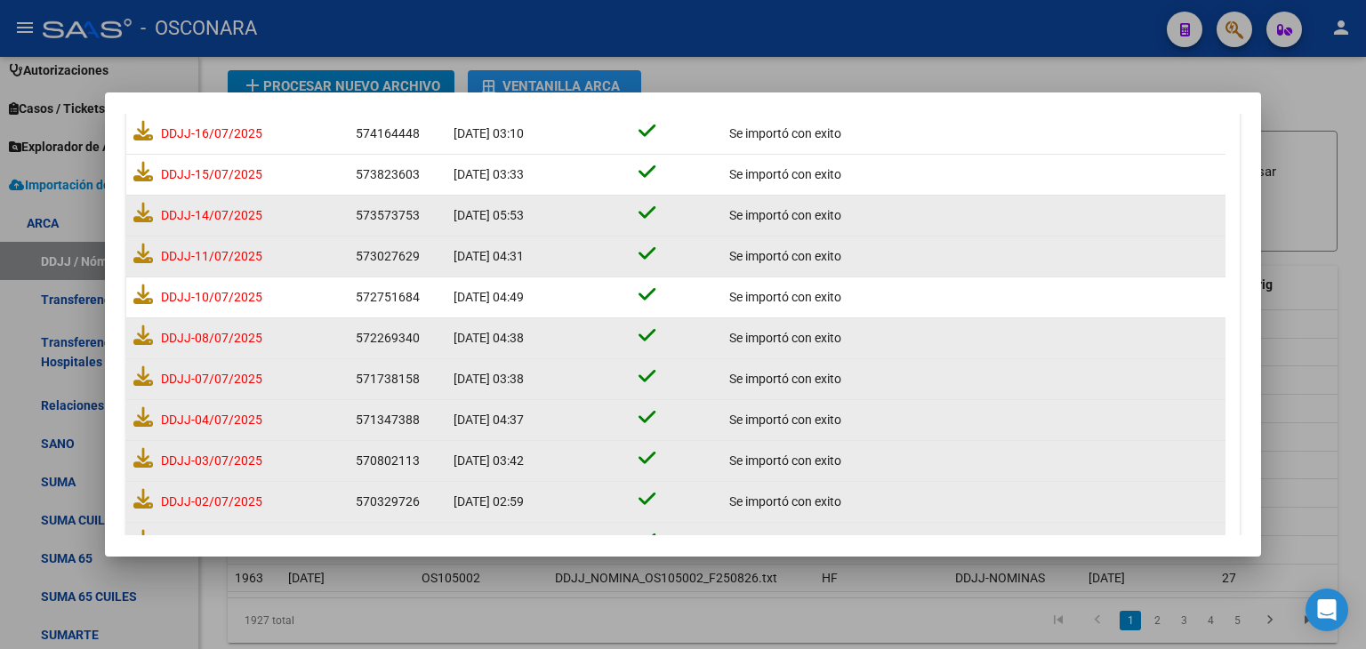
drag, startPoint x: 124, startPoint y: 249, endPoint x: 242, endPoint y: 247, distance: 118.3
click at [242, 247] on mat-dialog-content "Importador Directo de Ventanilla ARCA 202407 Periodo arrow_forward Importar Tod…" at bounding box center [683, 325] width 1156 height 422
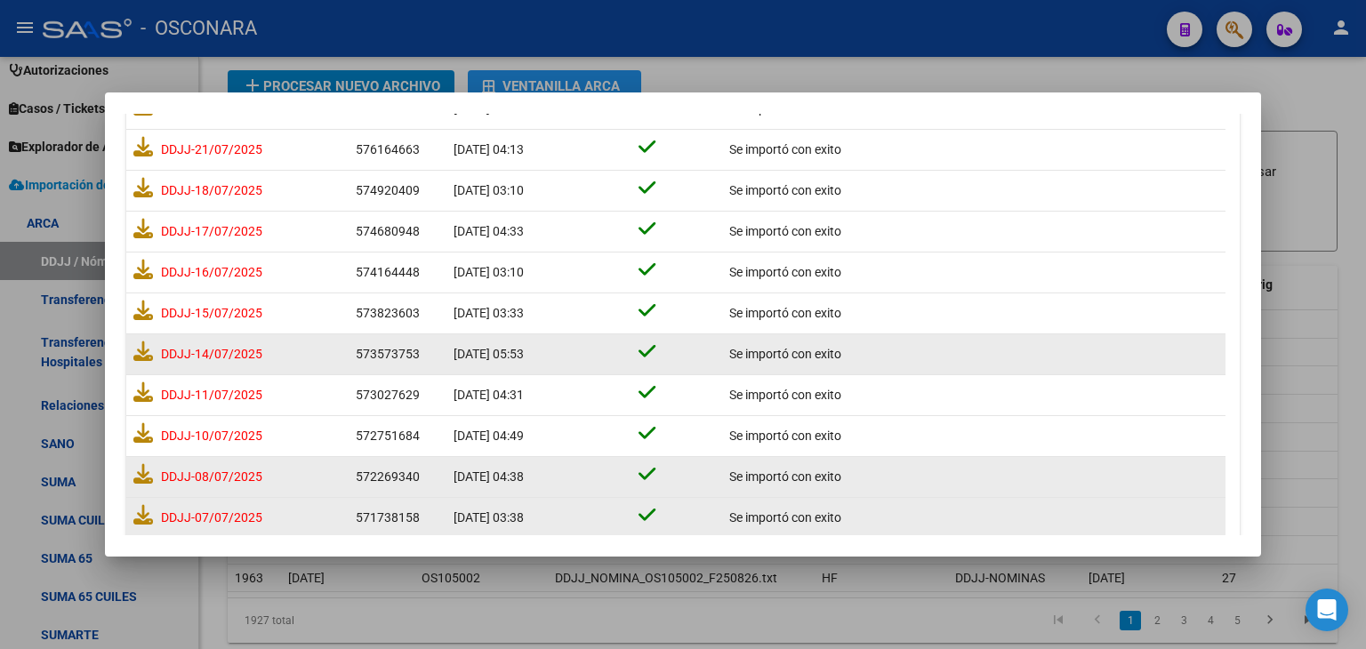
scroll to position [452, 0]
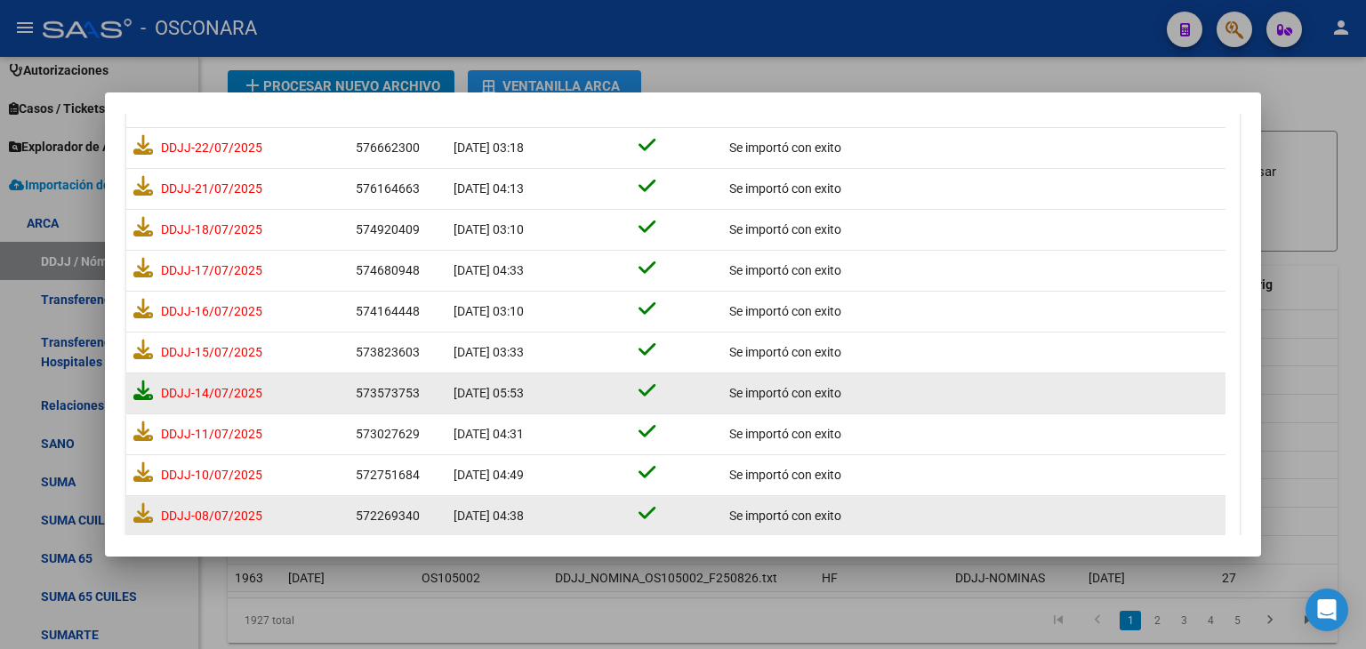
click at [140, 389] on icon at bounding box center [143, 391] width 20 height 20
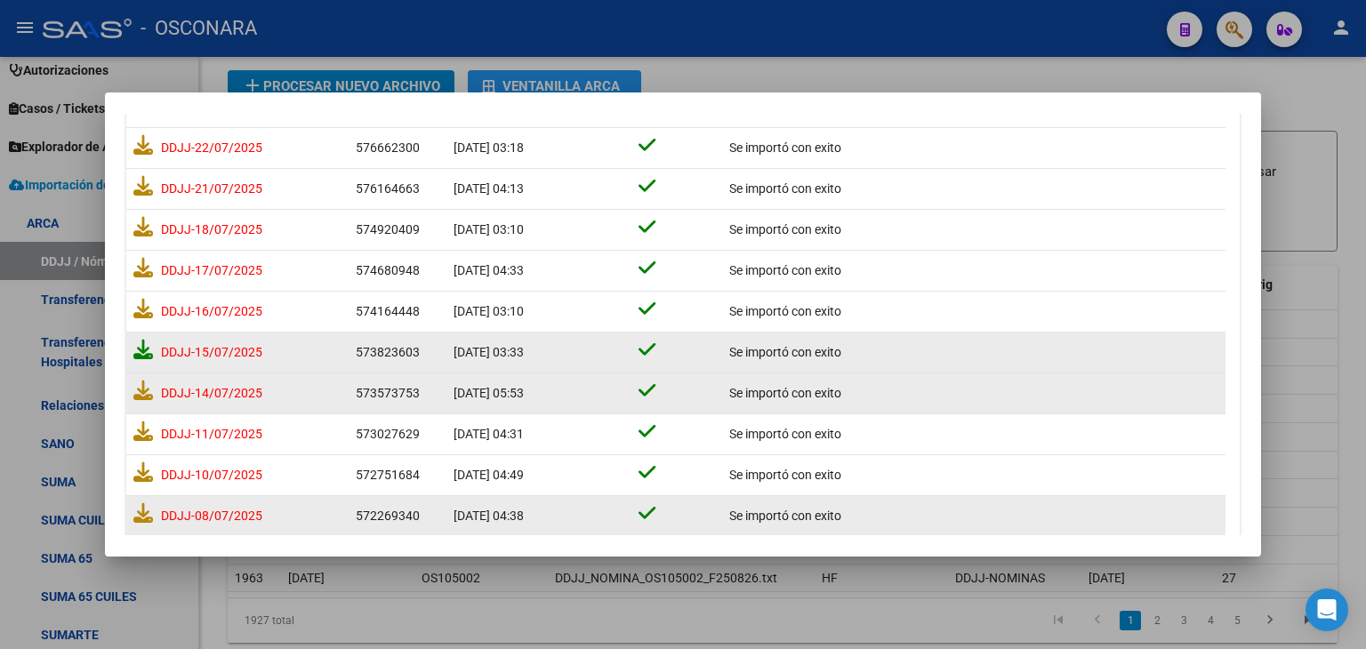
click at [137, 346] on icon at bounding box center [143, 350] width 20 height 20
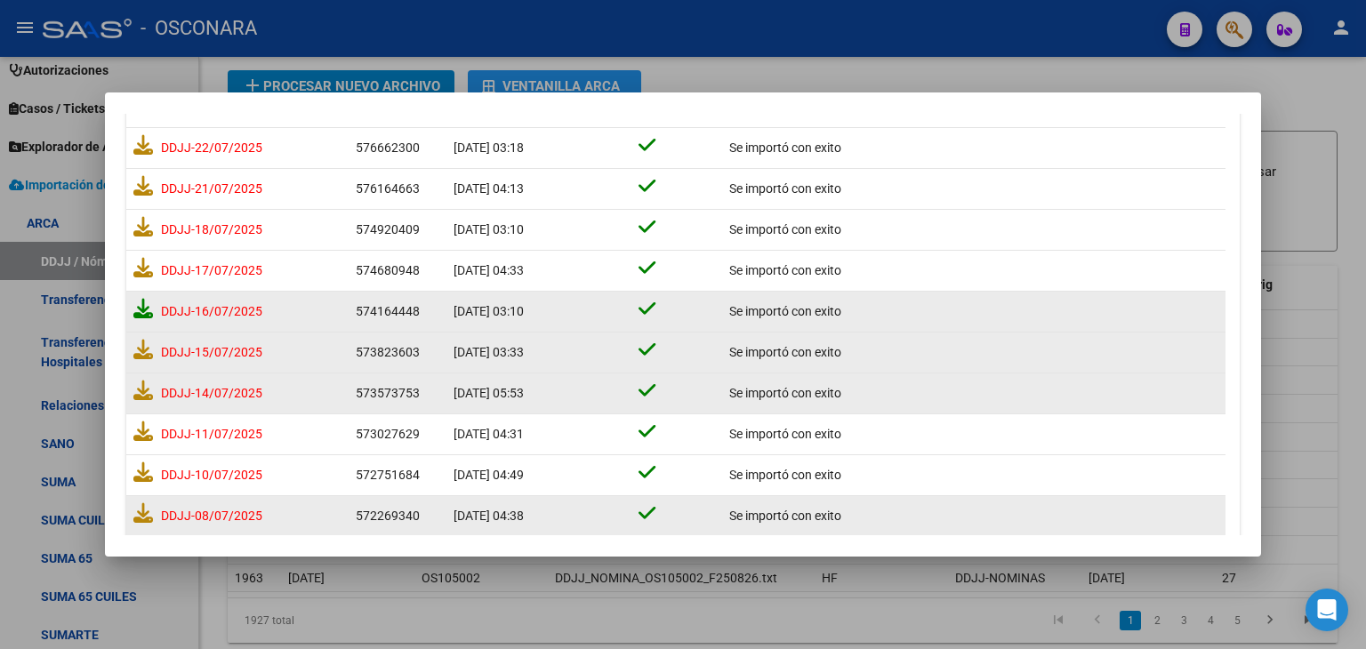
click at [140, 309] on icon at bounding box center [143, 309] width 20 height 20
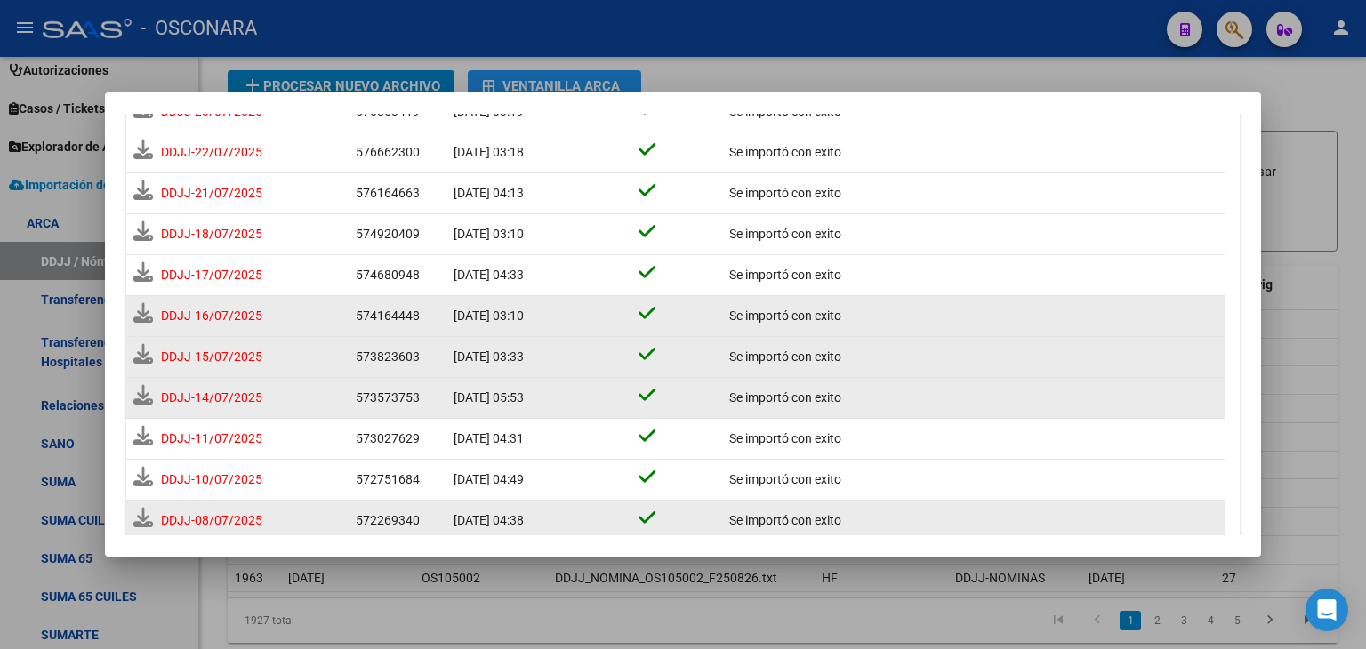
scroll to position [455, 0]
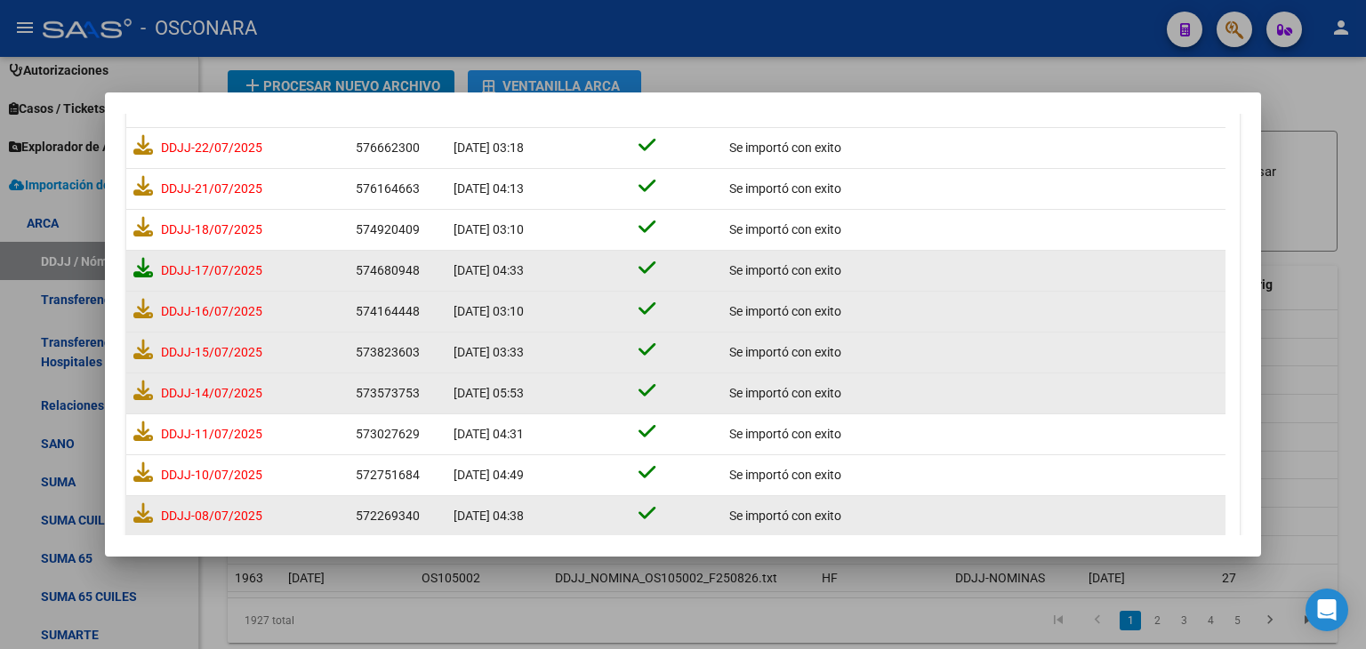
click at [136, 265] on icon at bounding box center [143, 268] width 20 height 20
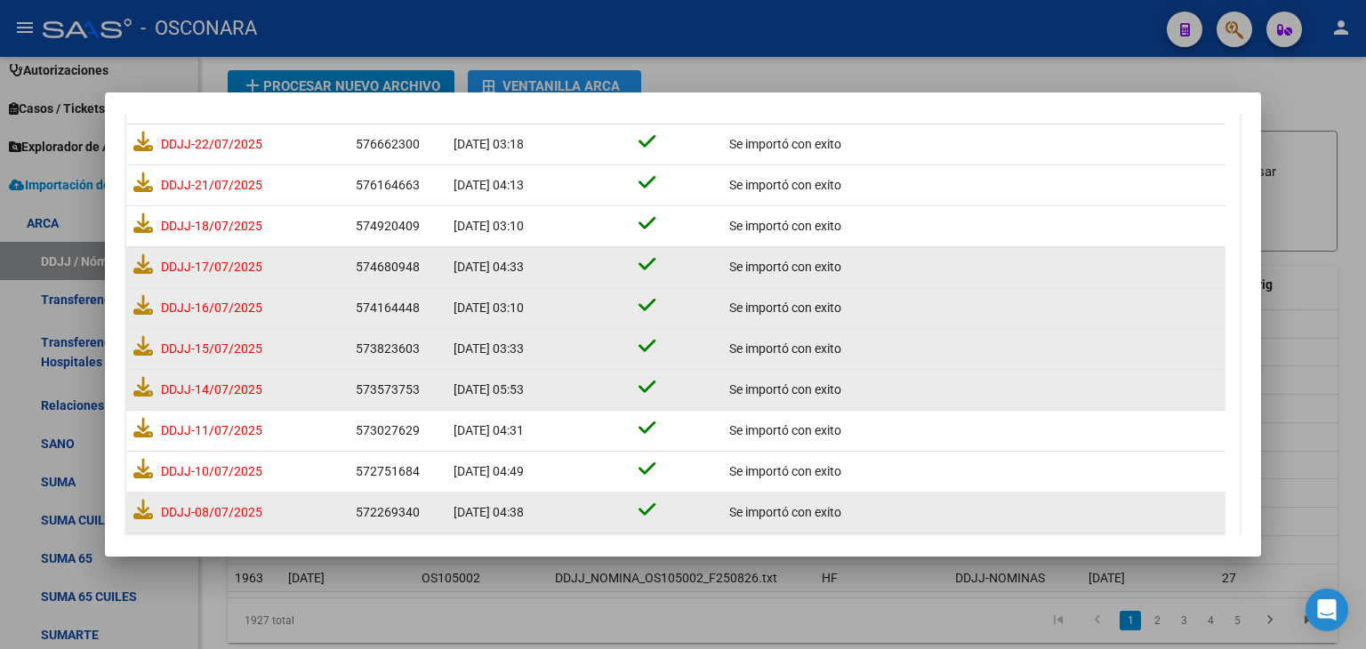
scroll to position [452, 0]
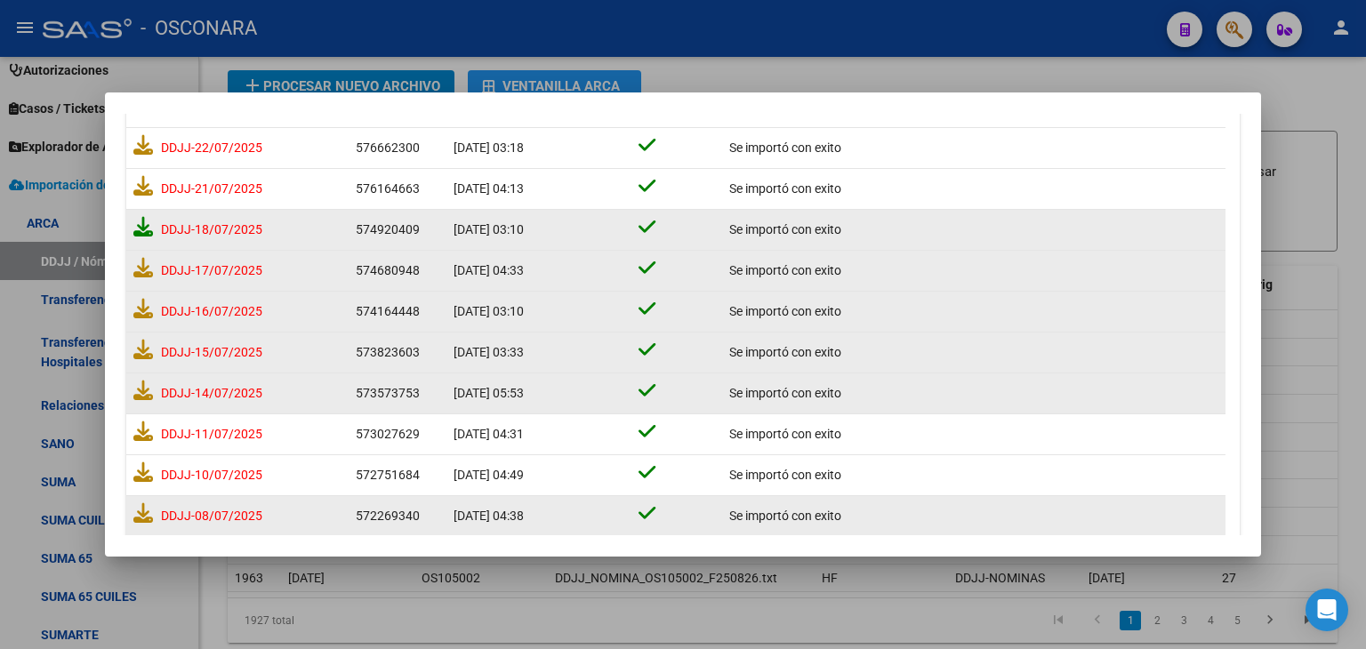
click at [148, 225] on icon at bounding box center [143, 227] width 20 height 20
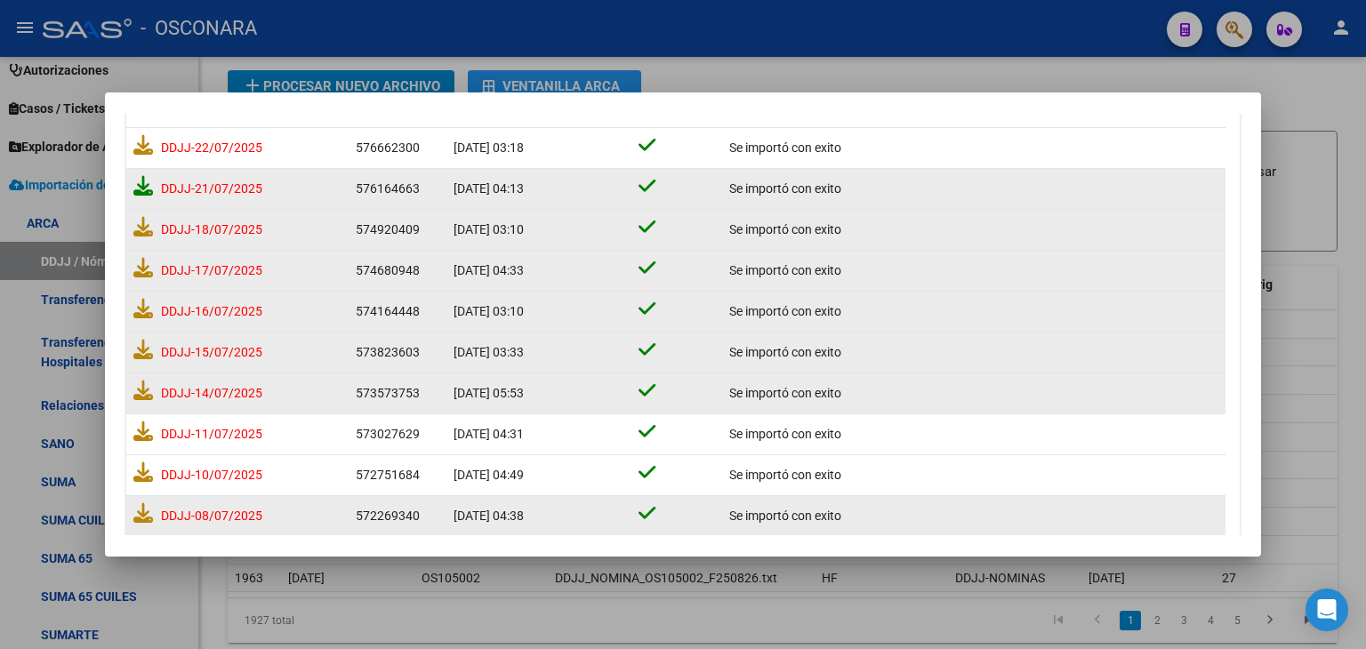
click at [136, 189] on icon at bounding box center [143, 186] width 20 height 20
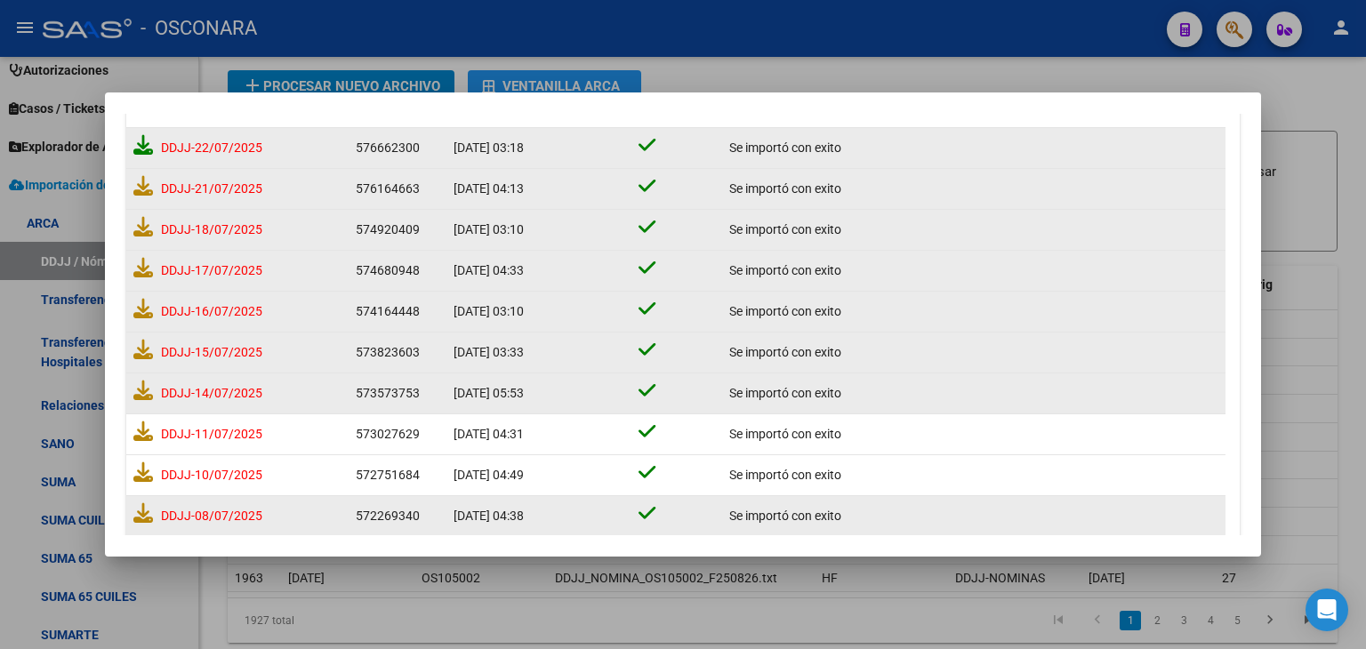
click at [140, 145] on icon at bounding box center [143, 145] width 20 height 20
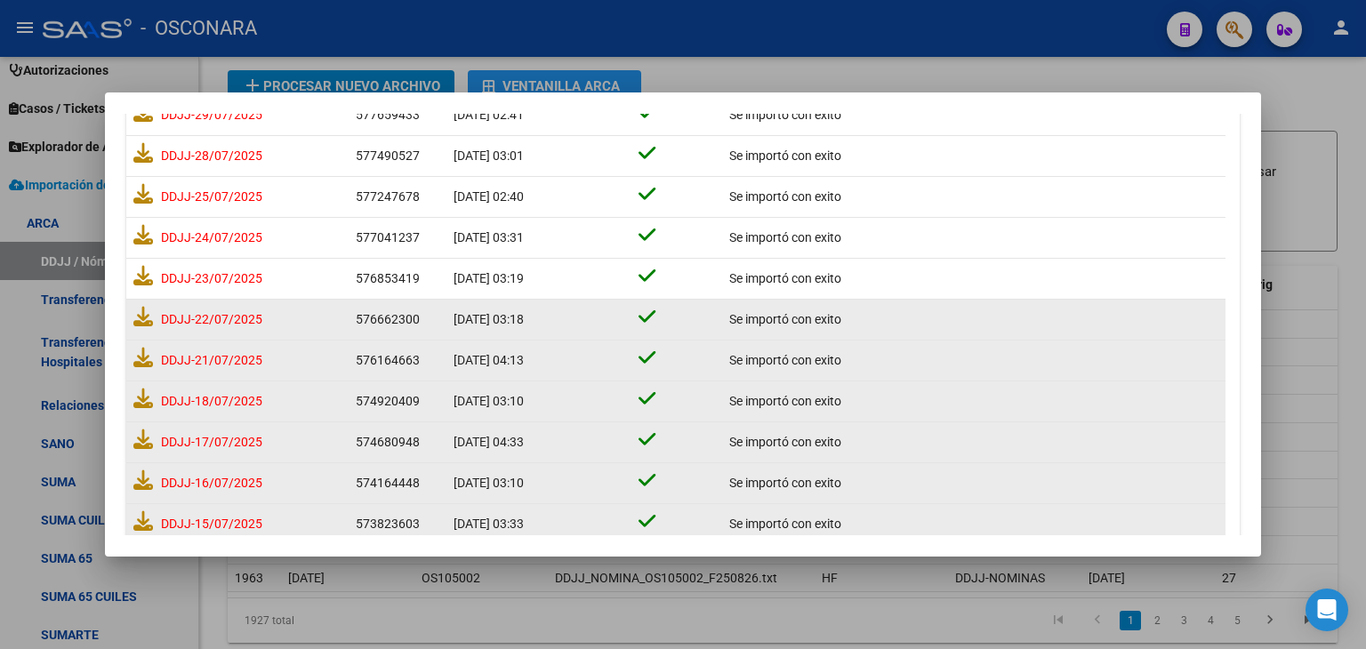
scroll to position [274, 0]
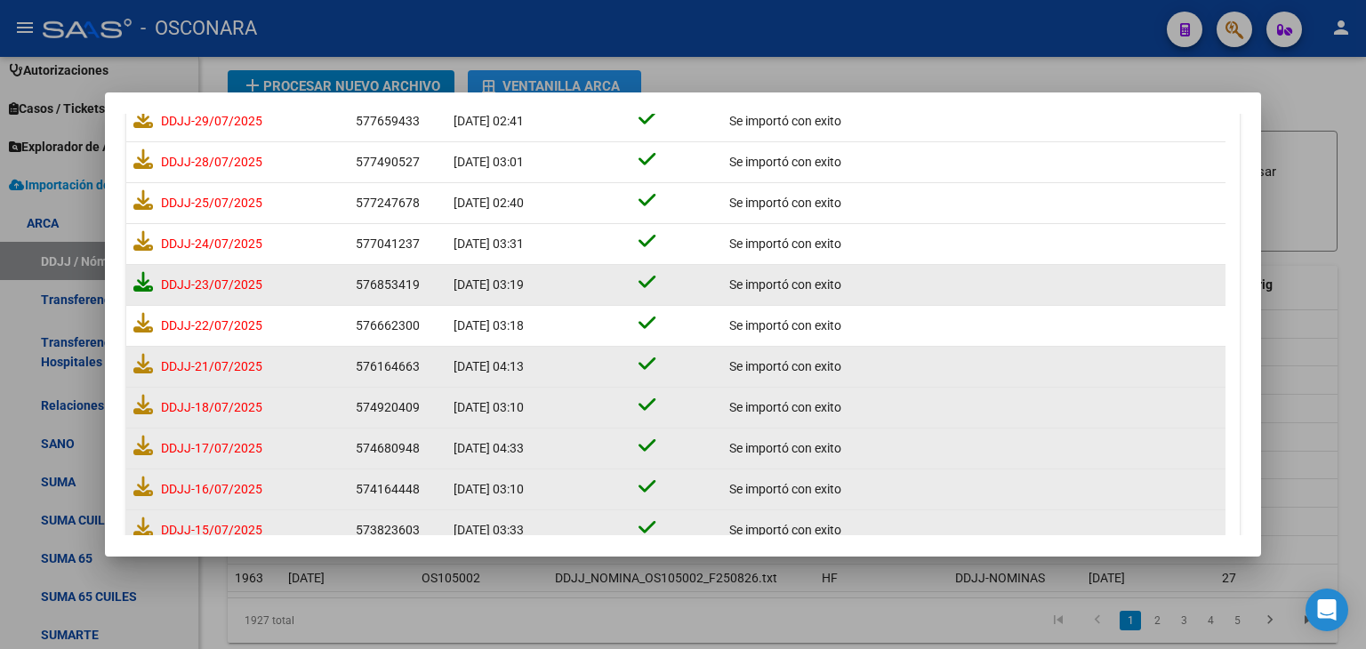
click at [144, 281] on icon at bounding box center [143, 282] width 20 height 20
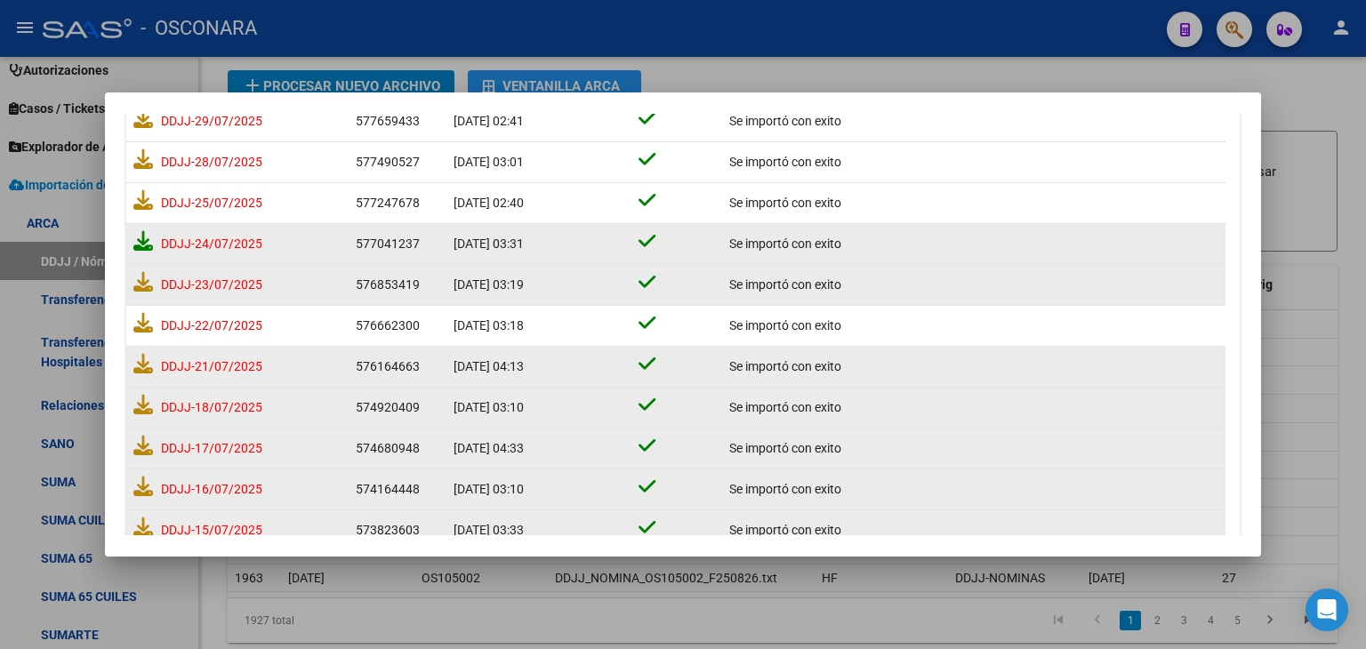
click at [140, 236] on icon at bounding box center [143, 241] width 20 height 20
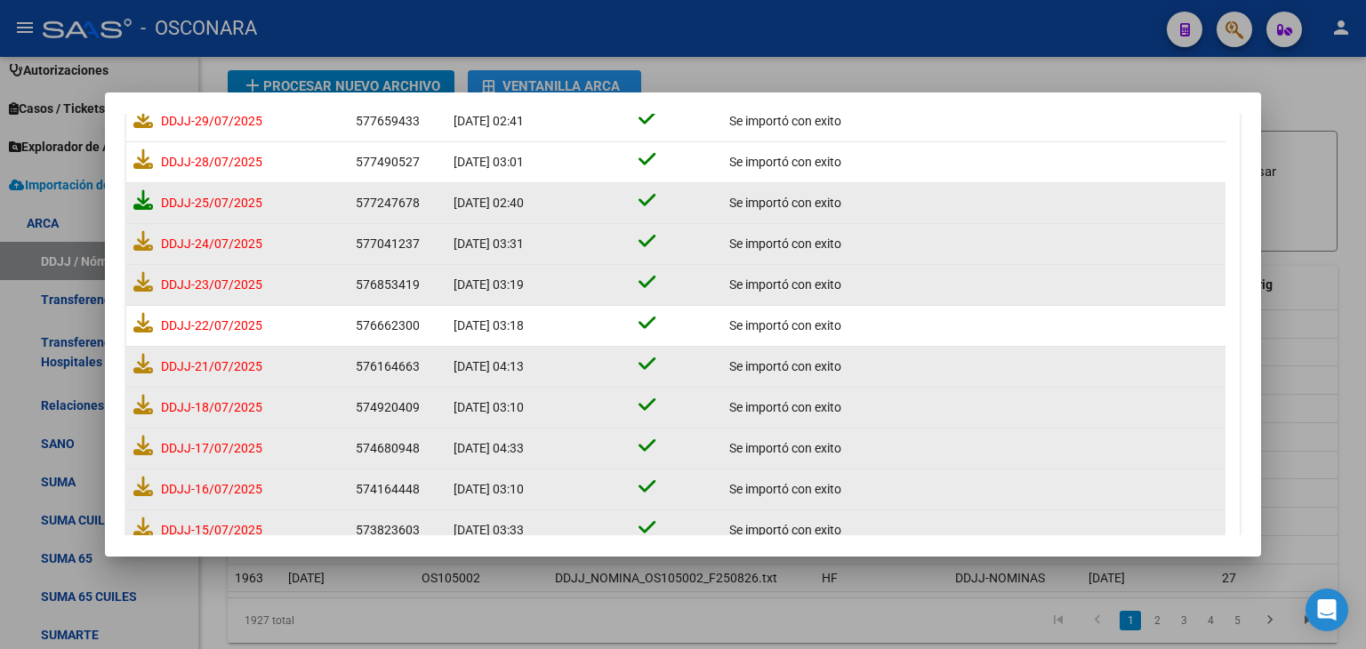
click at [140, 199] on icon at bounding box center [143, 200] width 20 height 20
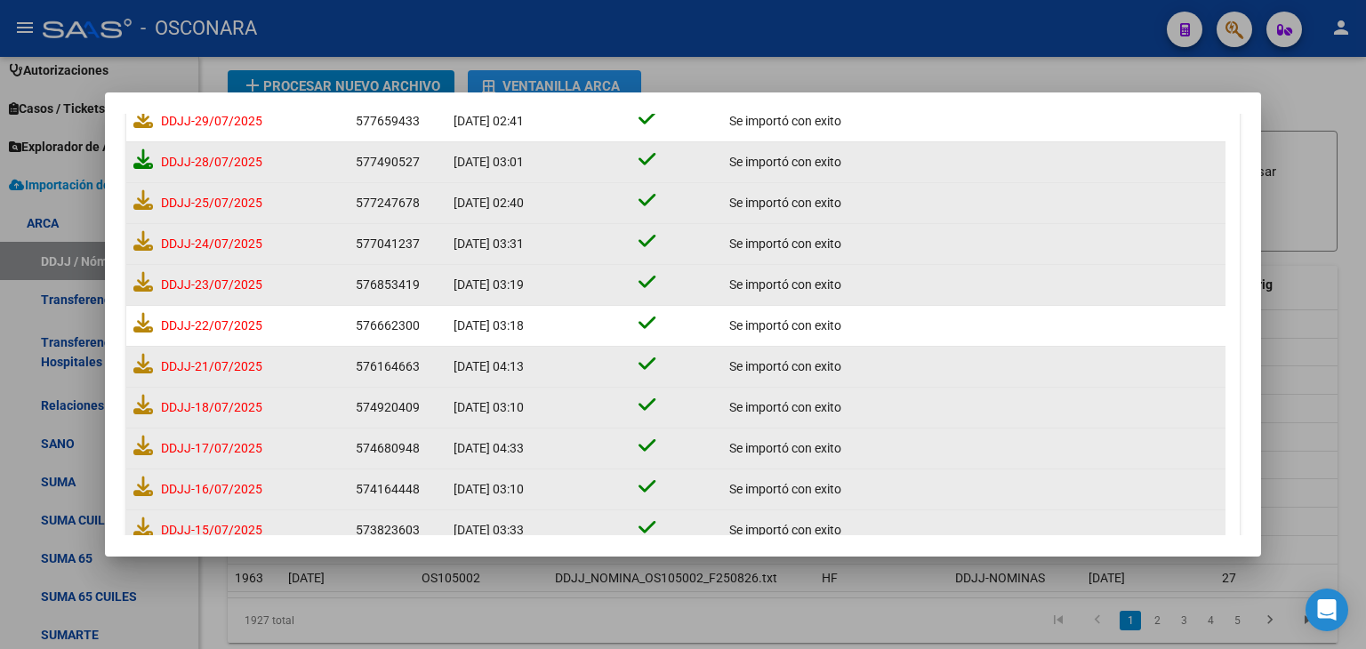
click at [150, 161] on icon at bounding box center [143, 159] width 20 height 20
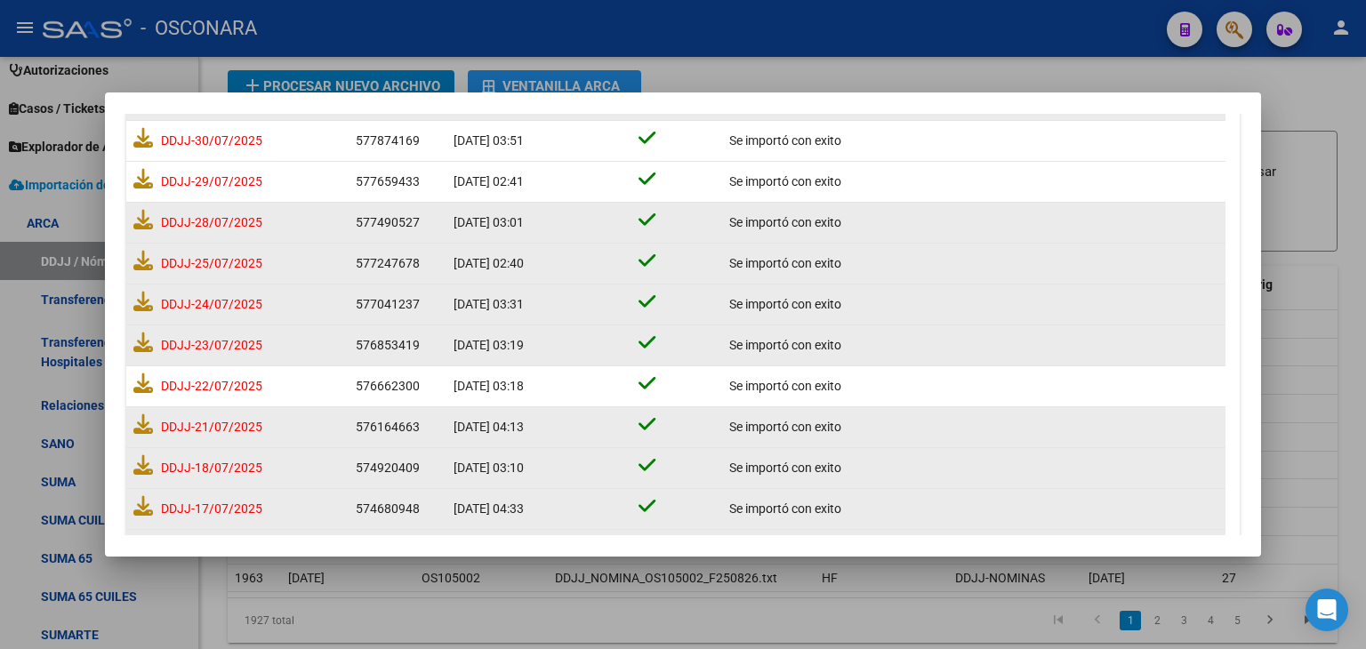
scroll to position [185, 0]
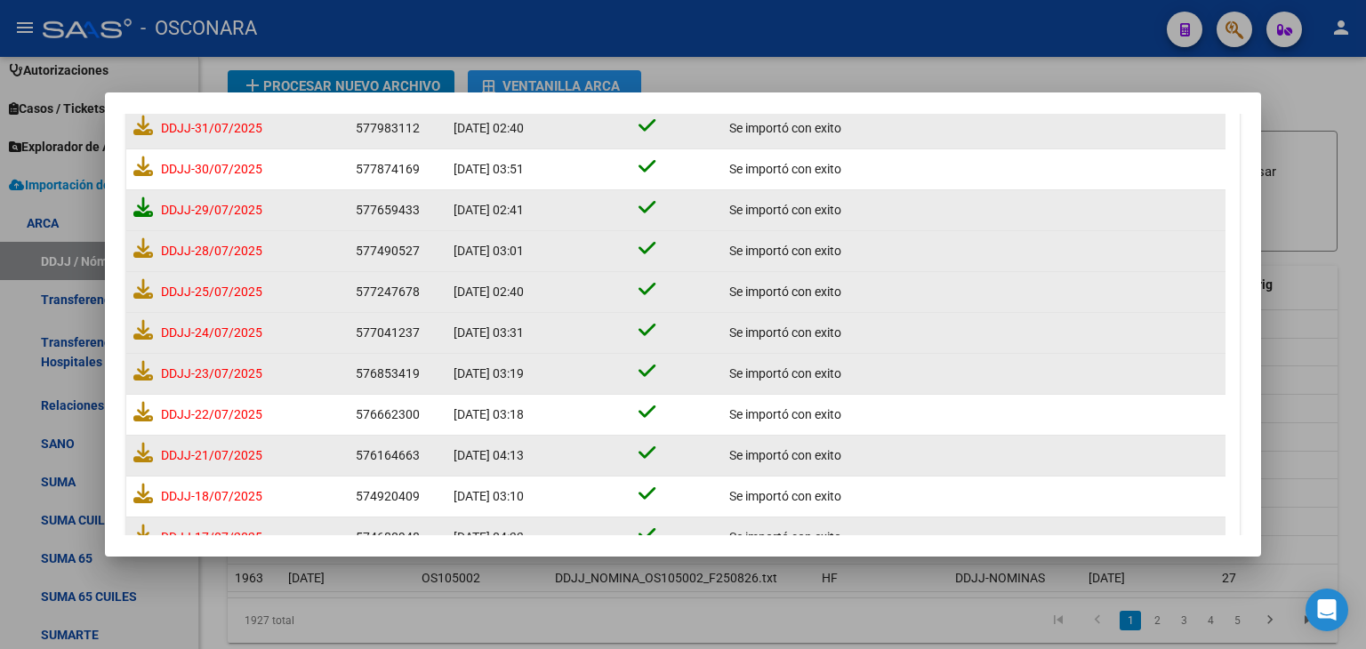
click at [147, 210] on icon at bounding box center [143, 207] width 20 height 20
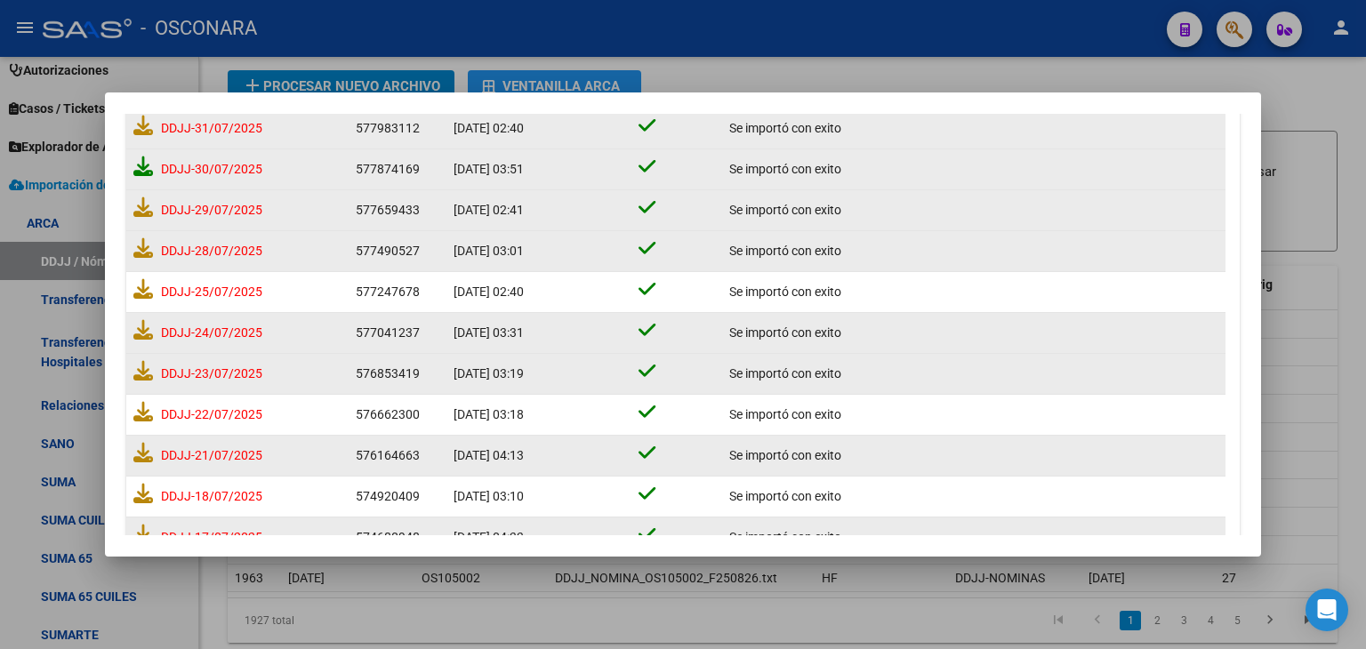
click at [137, 172] on icon at bounding box center [143, 166] width 20 height 20
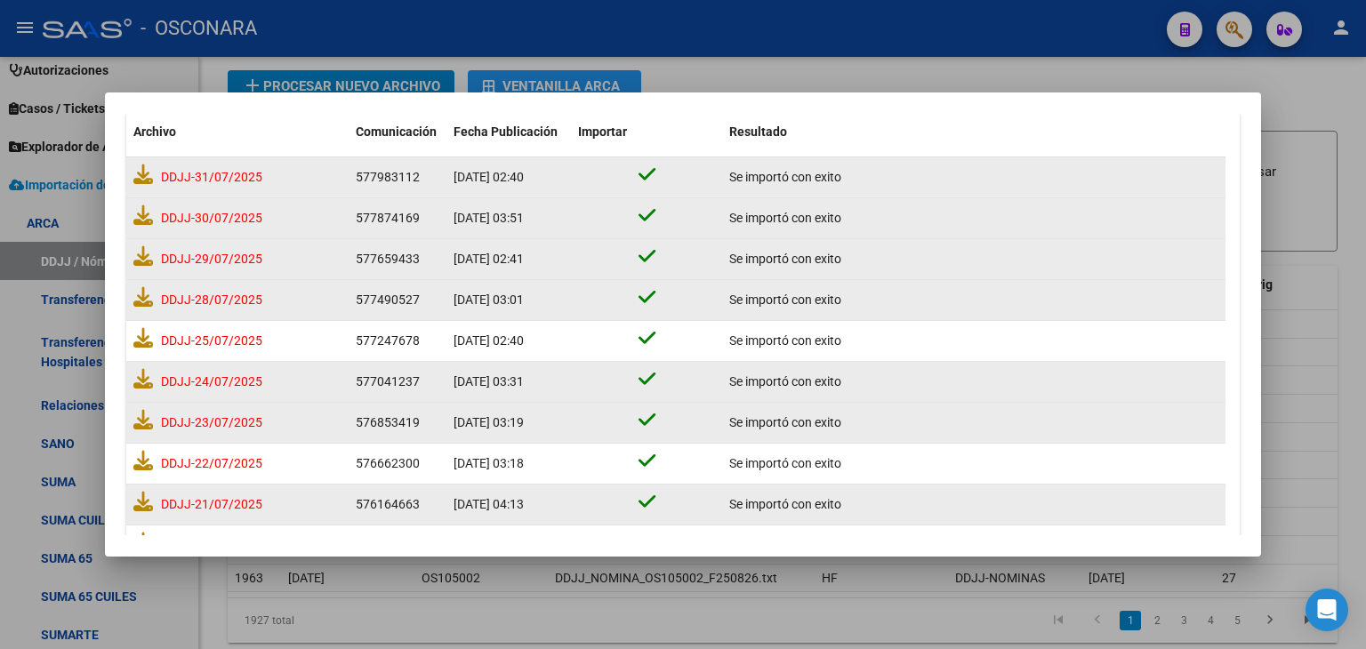
scroll to position [96, 0]
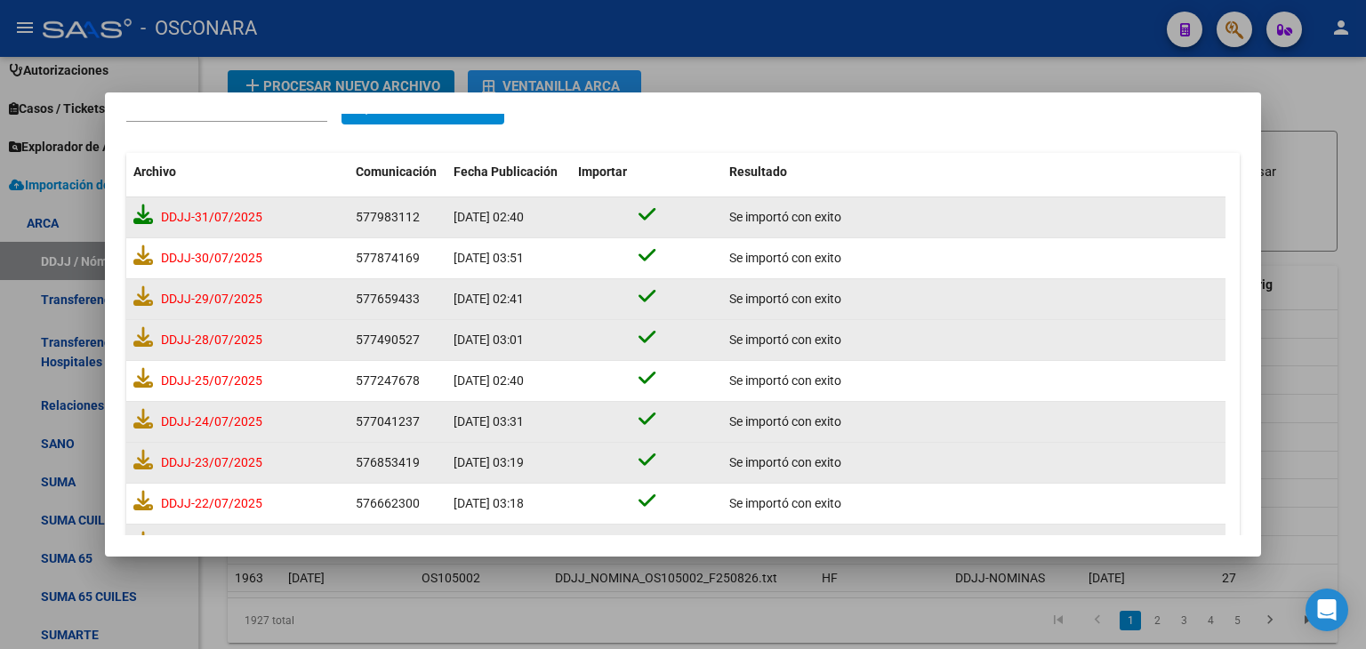
click at [145, 220] on icon at bounding box center [143, 214] width 20 height 20
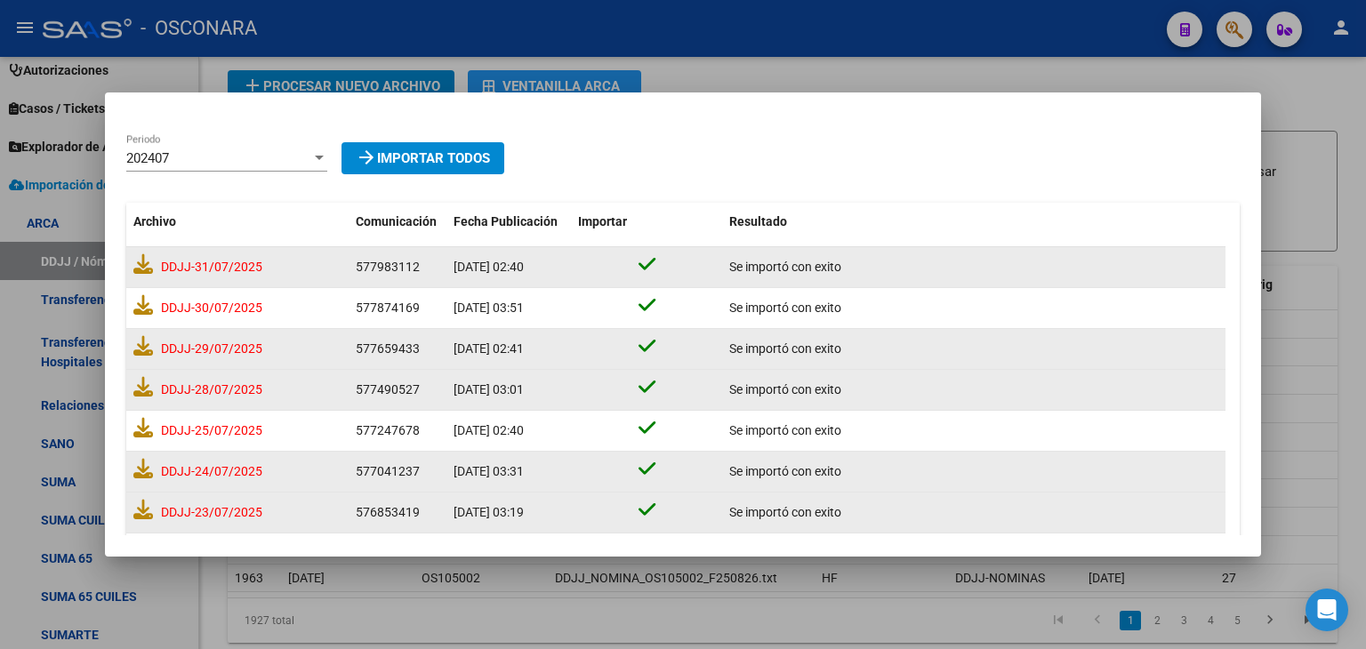
scroll to position [0, 0]
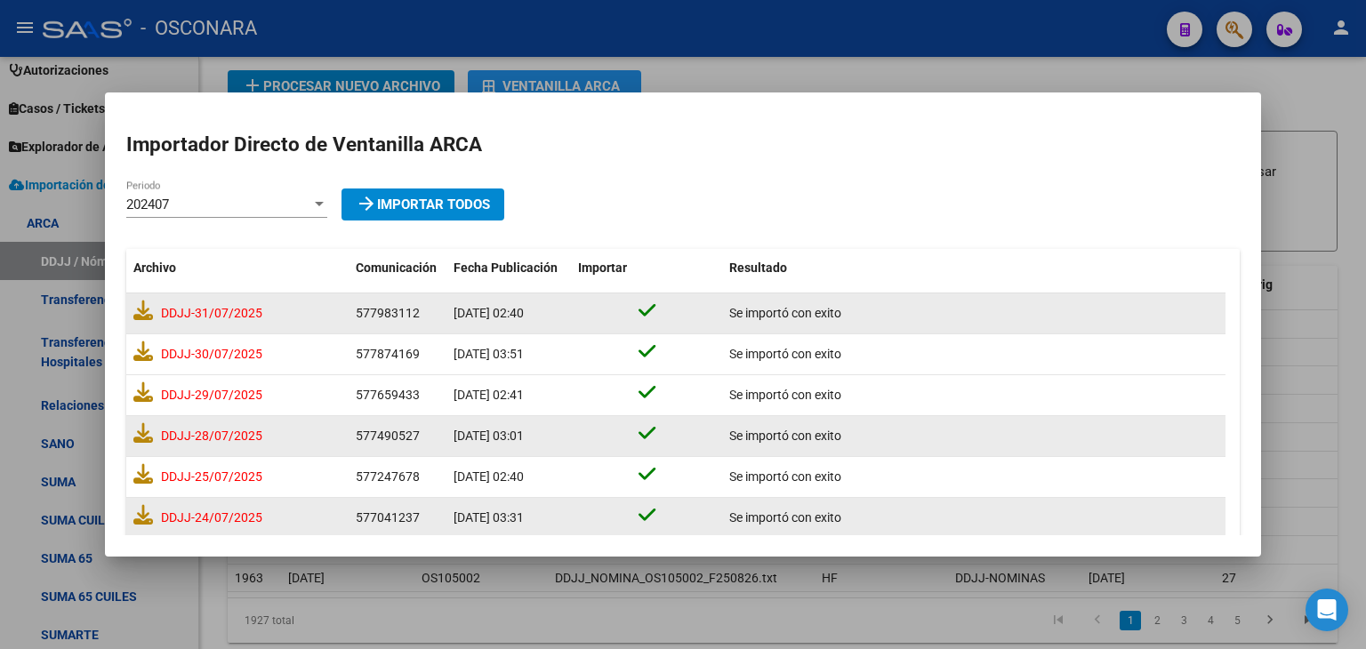
click at [318, 115] on mat-dialog-content "Importador Directo de Ventanilla ARCA 202407 Periodo arrow_forward Importar Tod…" at bounding box center [683, 325] width 1156 height 422
click at [288, 115] on mat-dialog-content "Importador Directo de Ventanilla ARCA 202407 Periodo arrow_forward Importar Tod…" at bounding box center [683, 325] width 1156 height 422
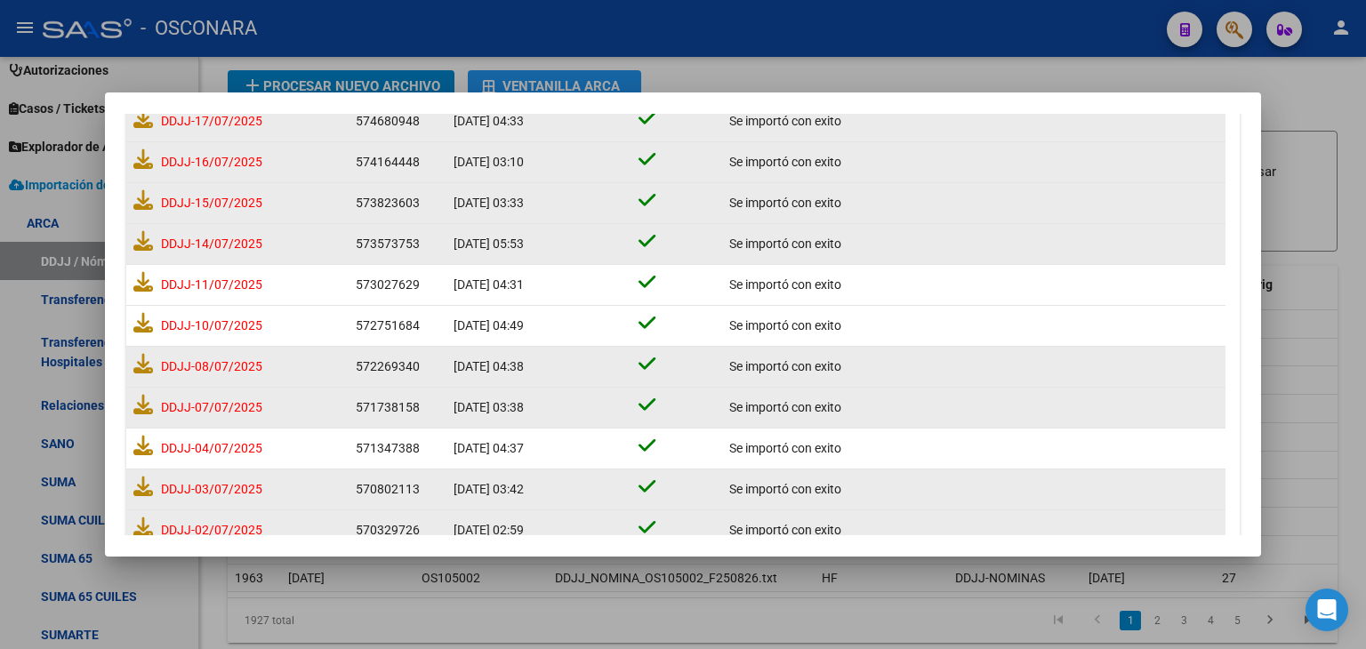
scroll to position [718, 0]
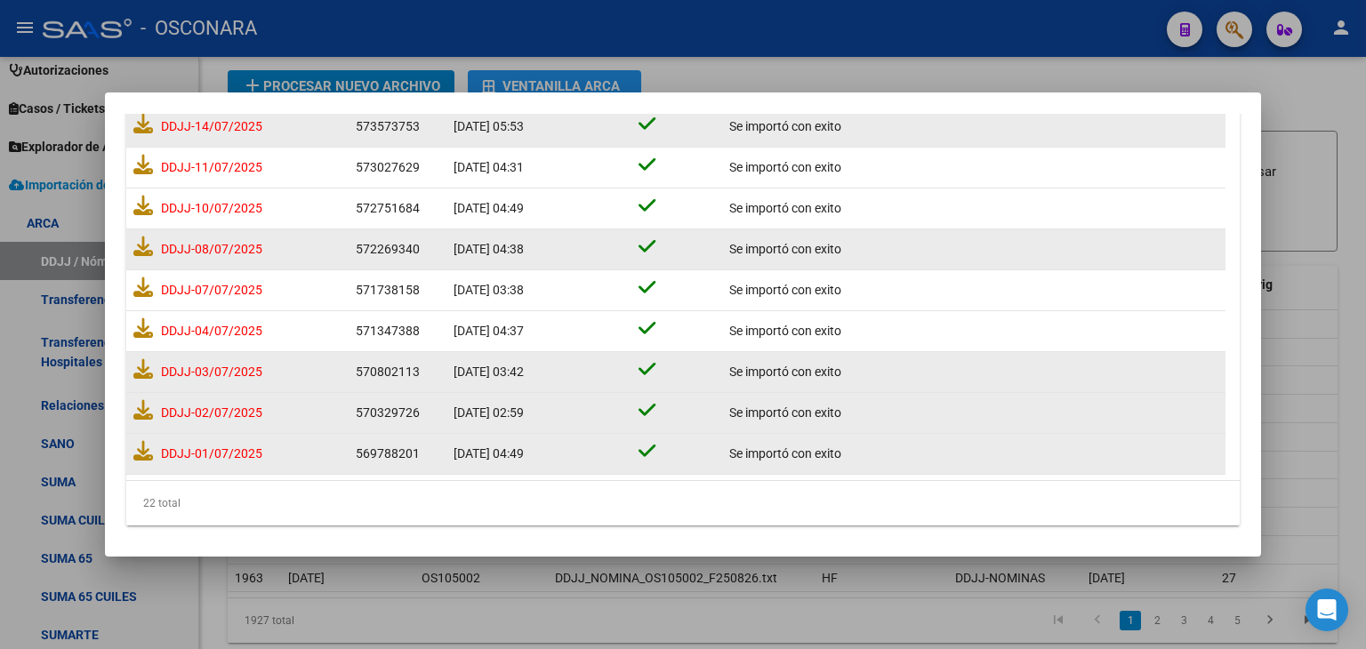
drag, startPoint x: 295, startPoint y: 100, endPoint x: 318, endPoint y: 116, distance: 27.6
click at [296, 101] on mat-dialog-container "Importador Directo de Ventanilla ARCA 202407 Periodo arrow_forward Importar Tod…" at bounding box center [683, 324] width 1156 height 465
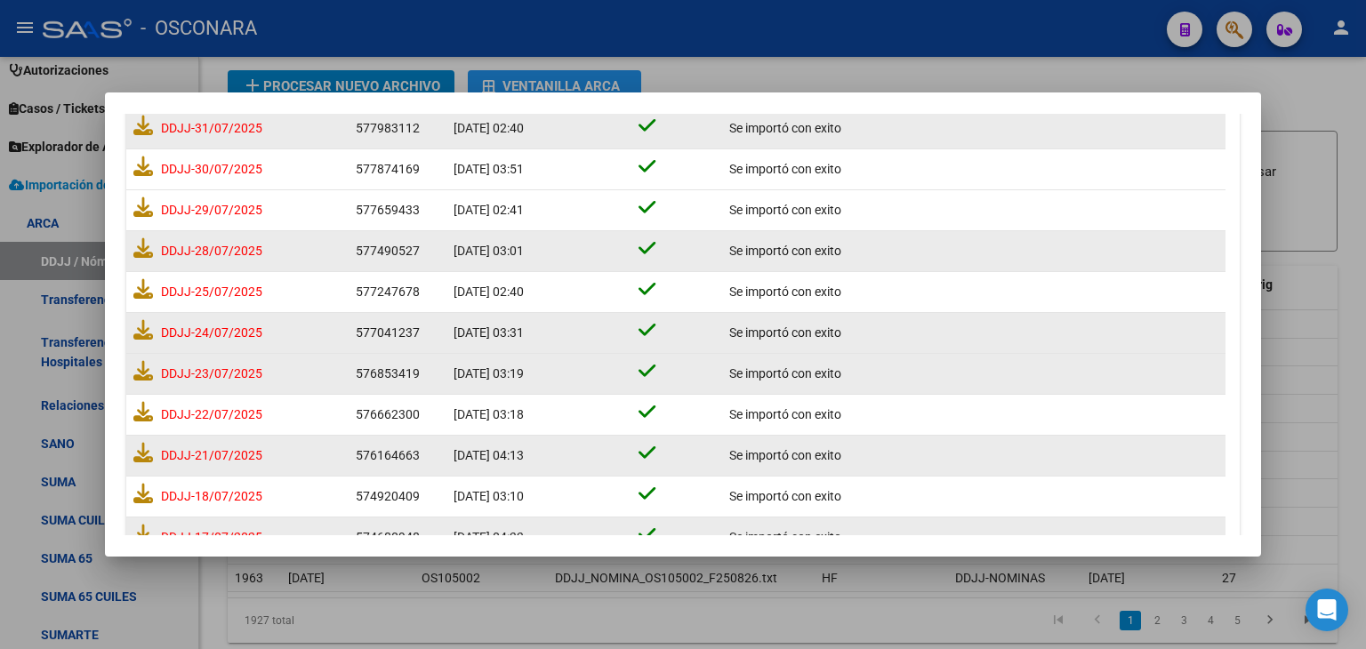
scroll to position [0, 0]
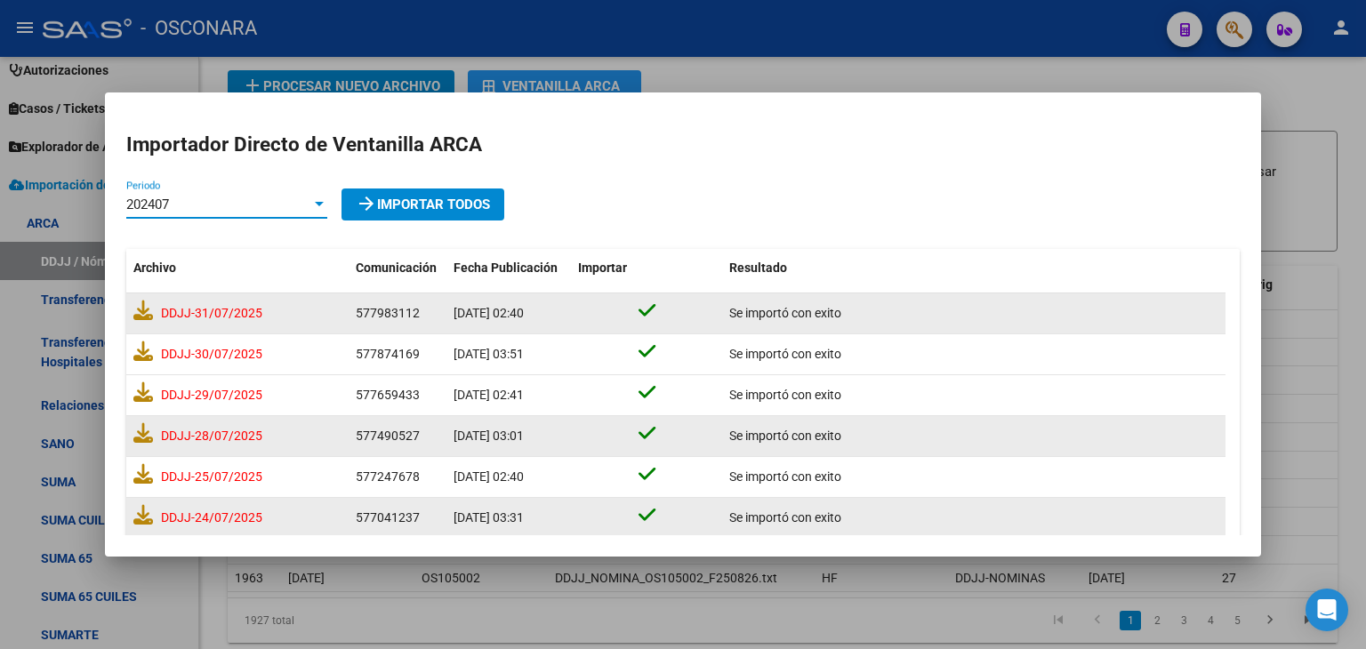
click at [253, 205] on div "202407" at bounding box center [218, 204] width 185 height 16
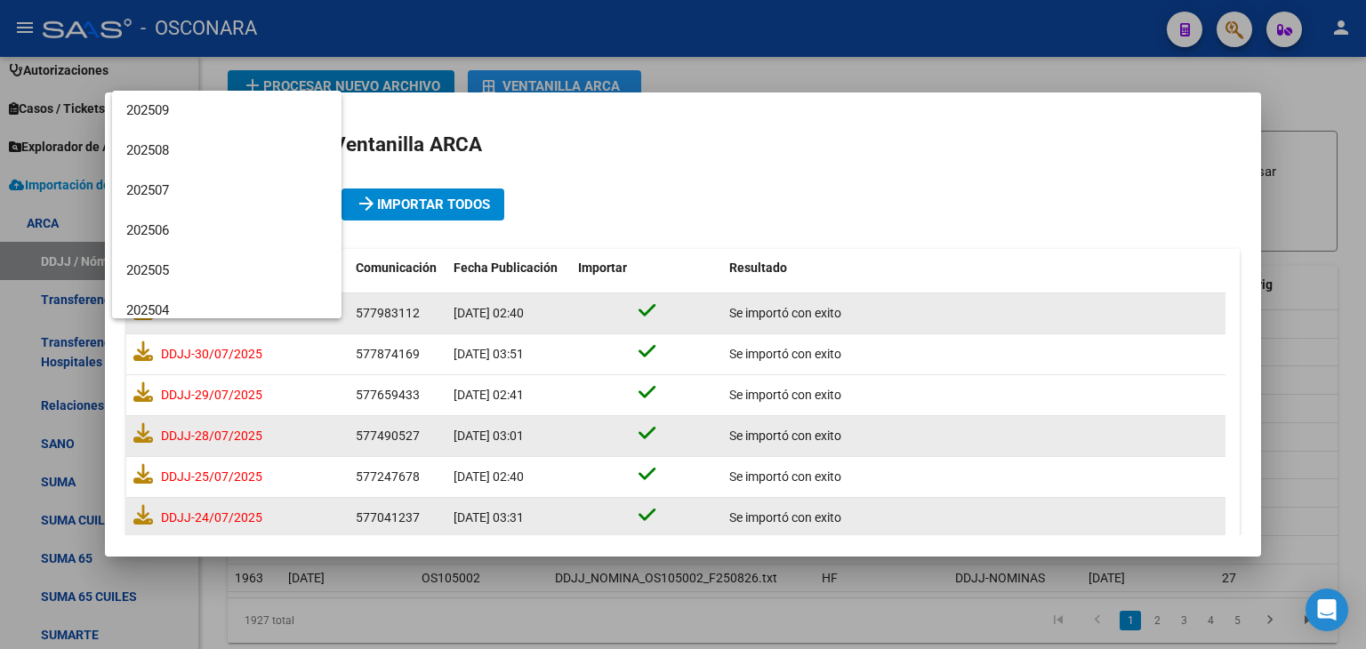
scroll to position [466, 0]
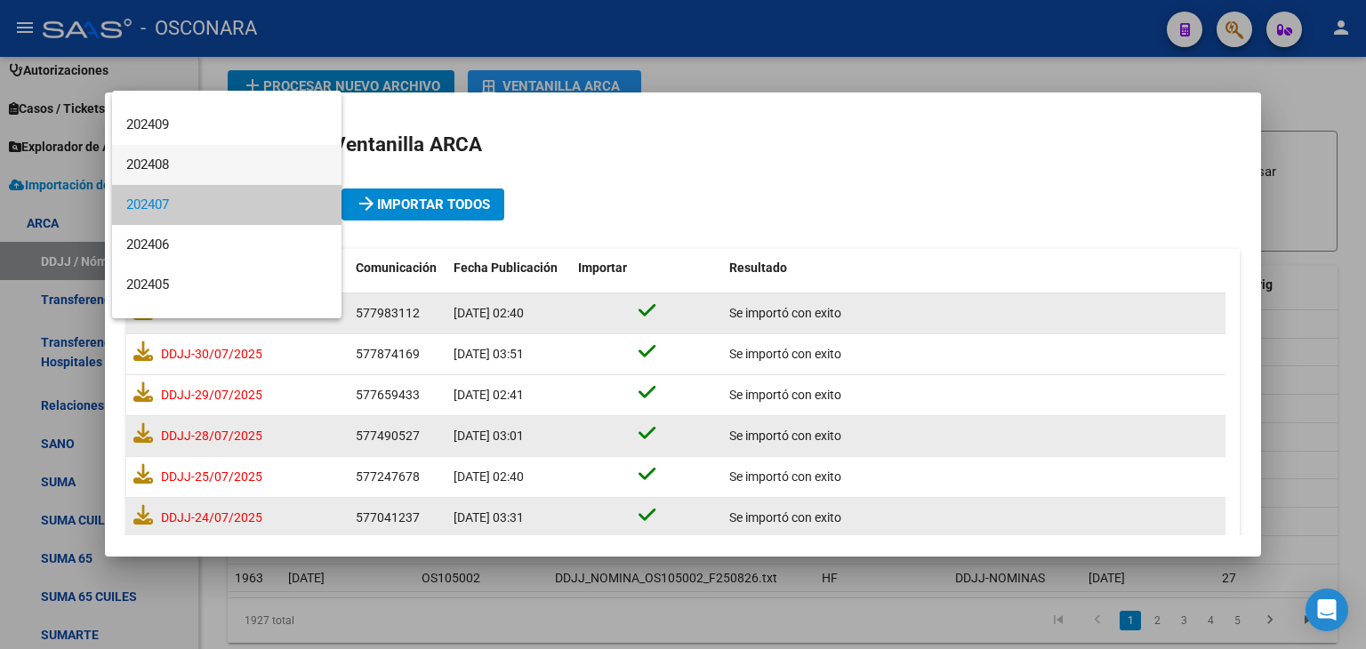
click at [228, 175] on span "202408" at bounding box center [226, 165] width 201 height 40
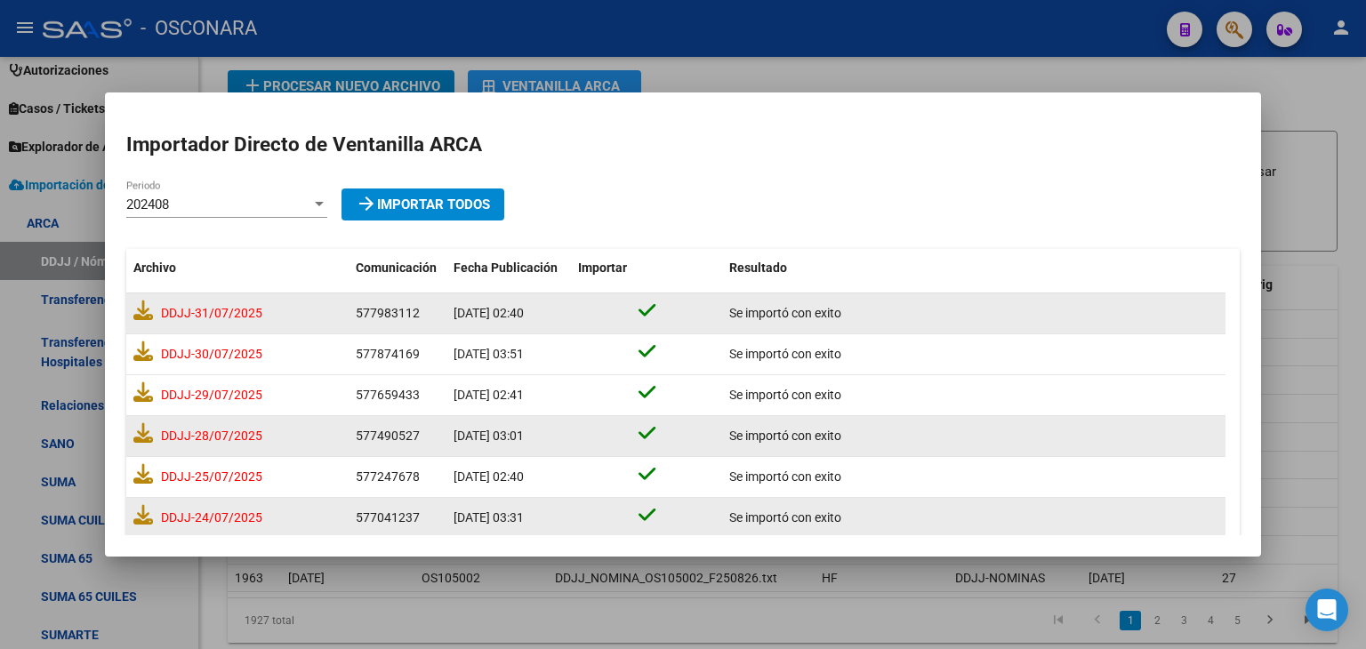
click at [296, 109] on mat-dialog-container "Importador Directo de Ventanilla ARCA 202408 Periodo arrow_forward Importar Tod…" at bounding box center [683, 324] width 1156 height 465
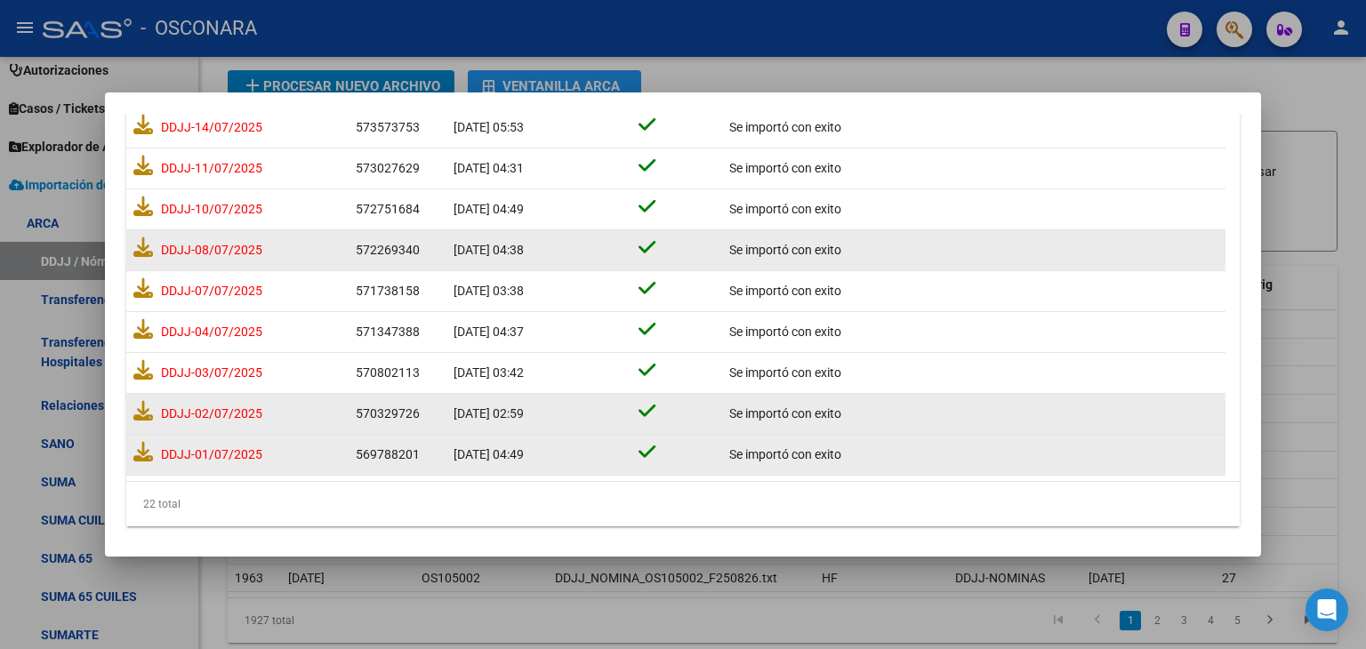
scroll to position [718, 0]
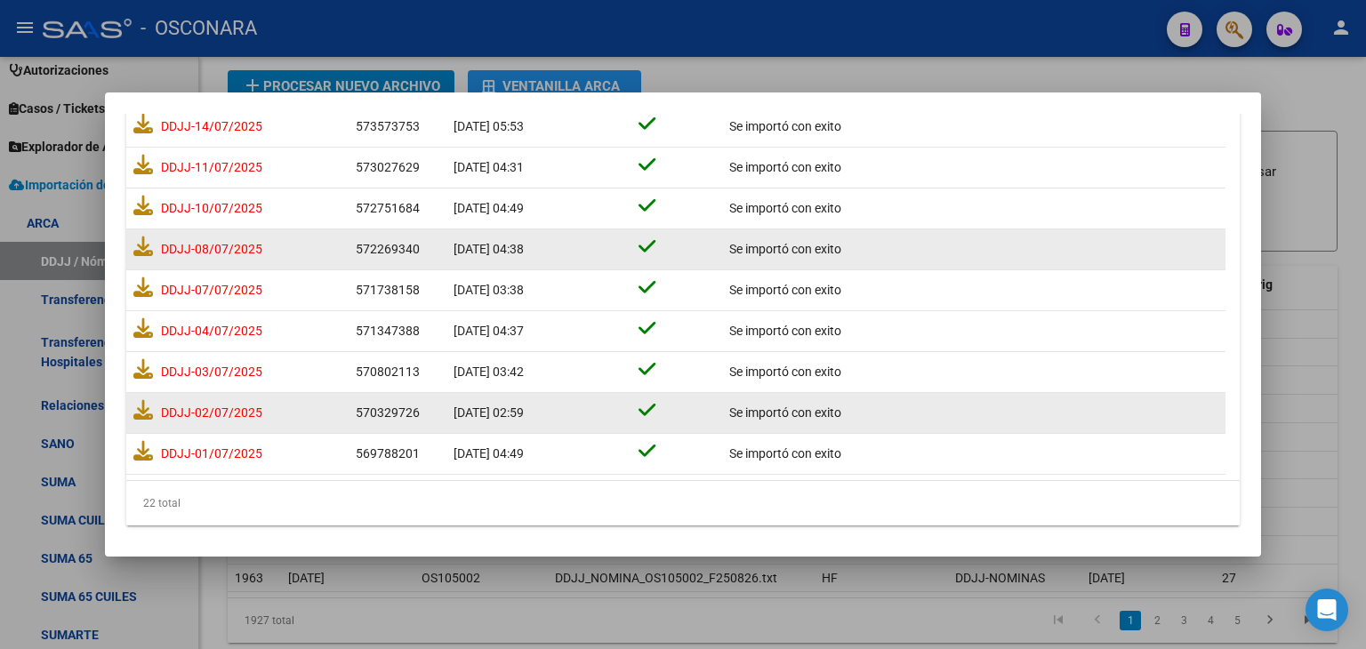
click at [231, 510] on div "22 total" at bounding box center [682, 503] width 1113 height 44
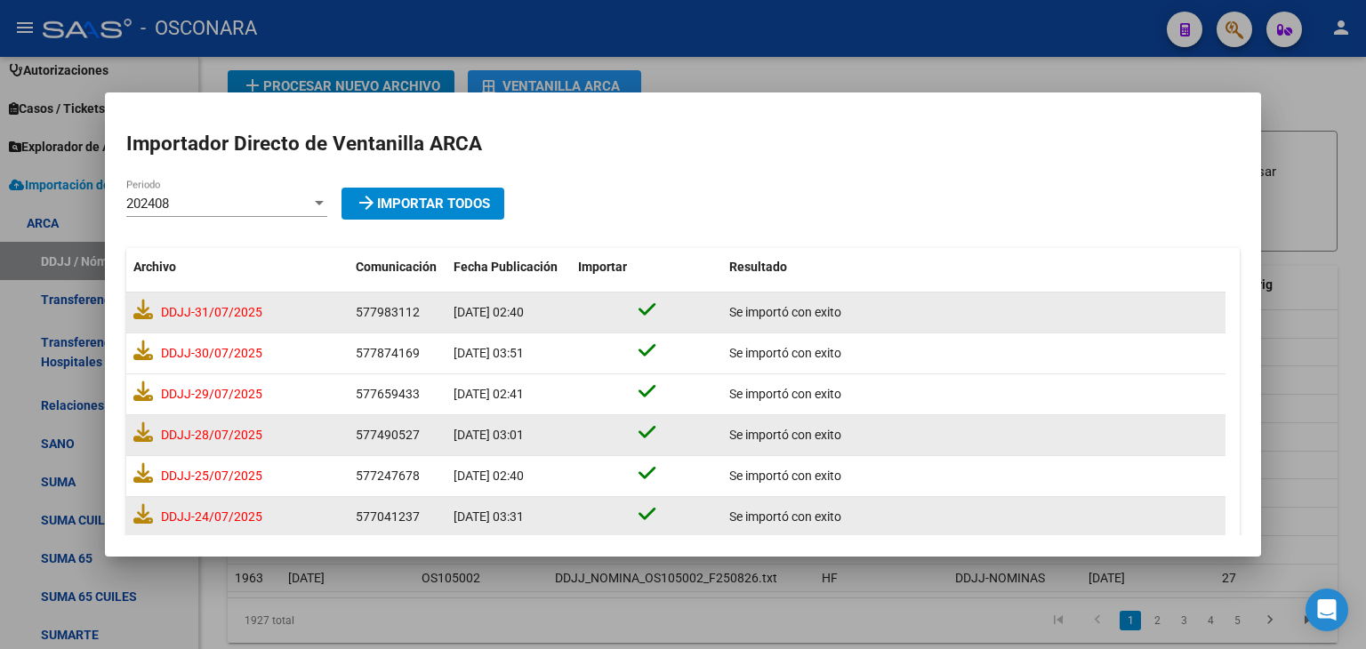
scroll to position [0, 0]
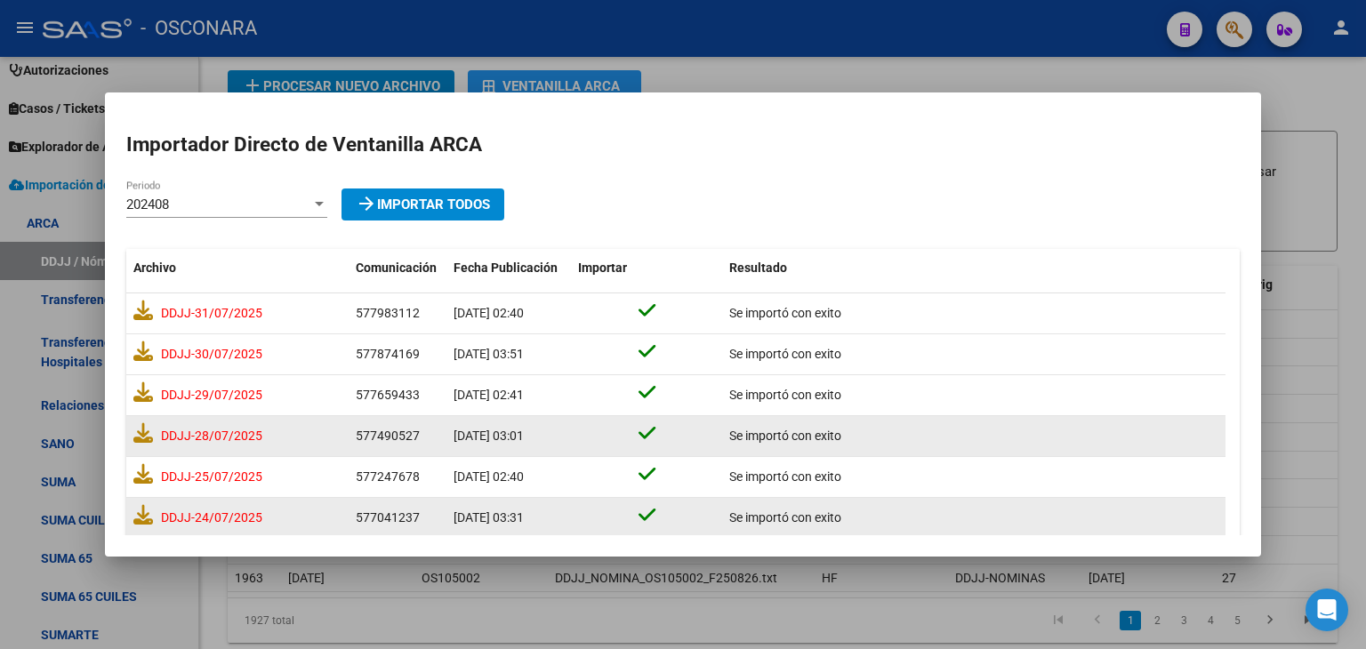
click at [289, 118] on mat-dialog-content "Importador Directo de Ventanilla ARCA 202408 Periodo arrow_forward Importar Tod…" at bounding box center [683, 325] width 1156 height 422
click at [410, 201] on span "arrow_forward Importar Todos" at bounding box center [423, 204] width 134 height 16
click at [255, 209] on div "202408" at bounding box center [218, 204] width 185 height 16
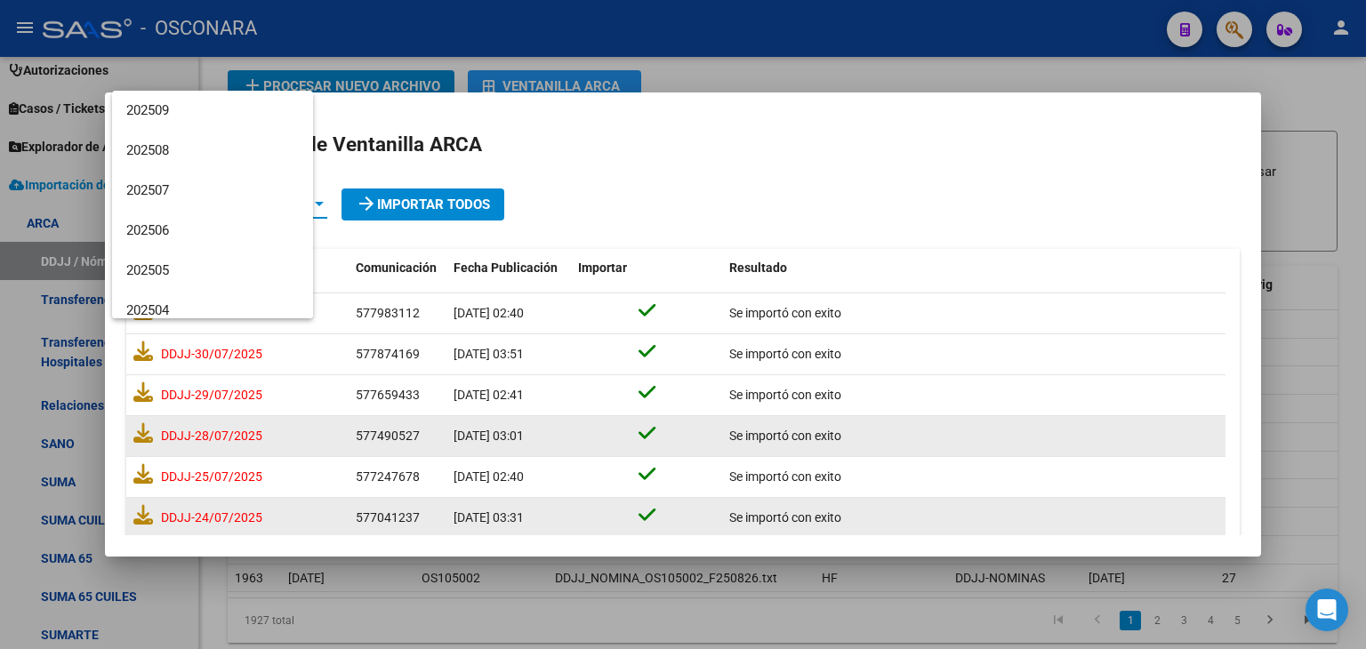
scroll to position [426, 0]
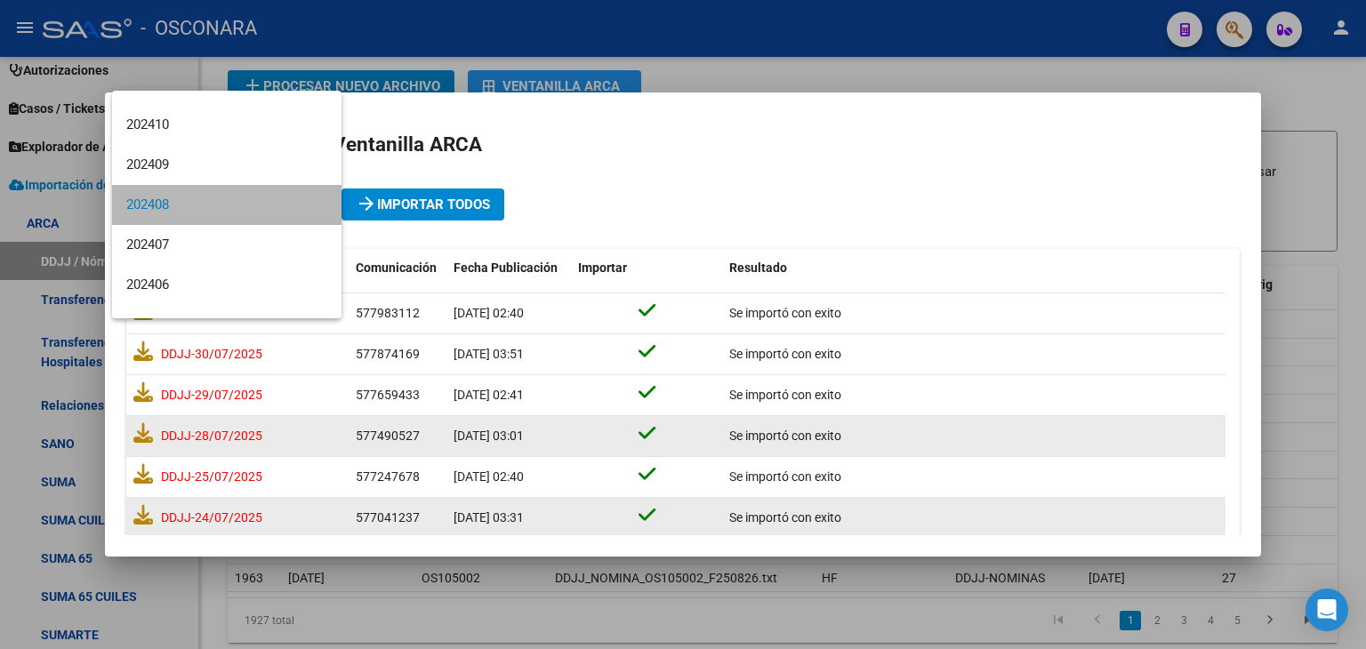
click at [254, 209] on span "202408" at bounding box center [226, 205] width 201 height 40
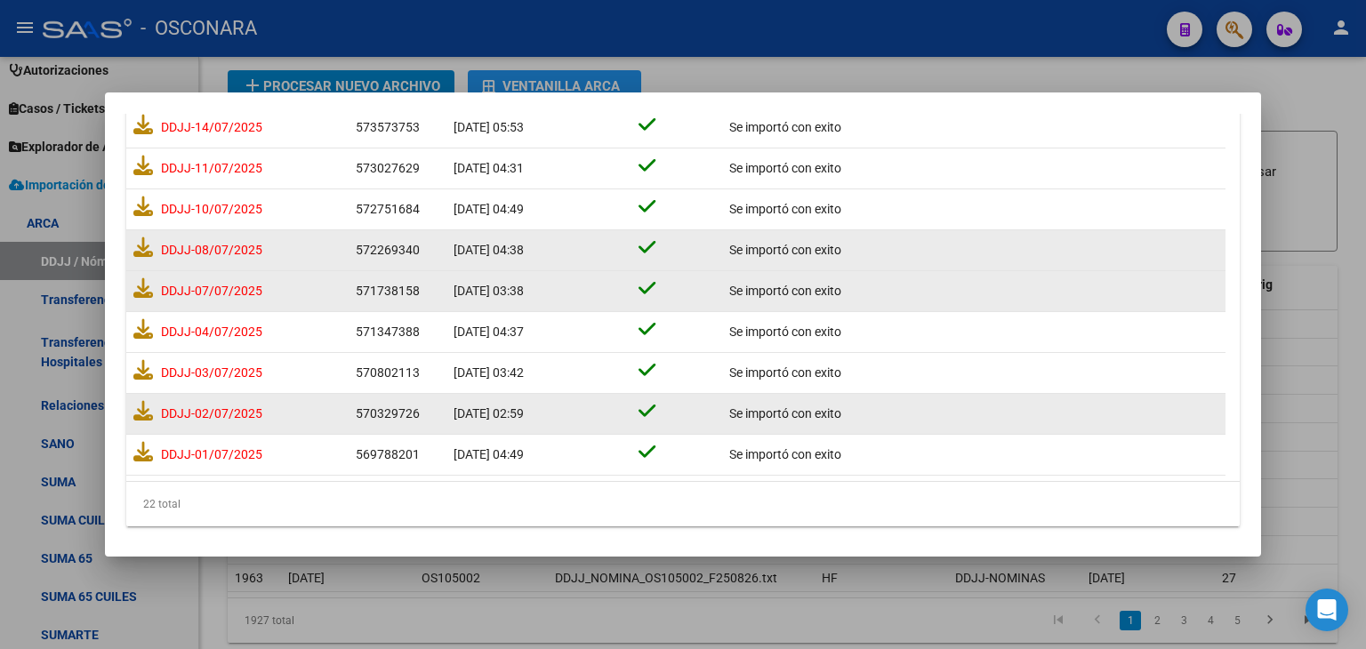
scroll to position [718, 0]
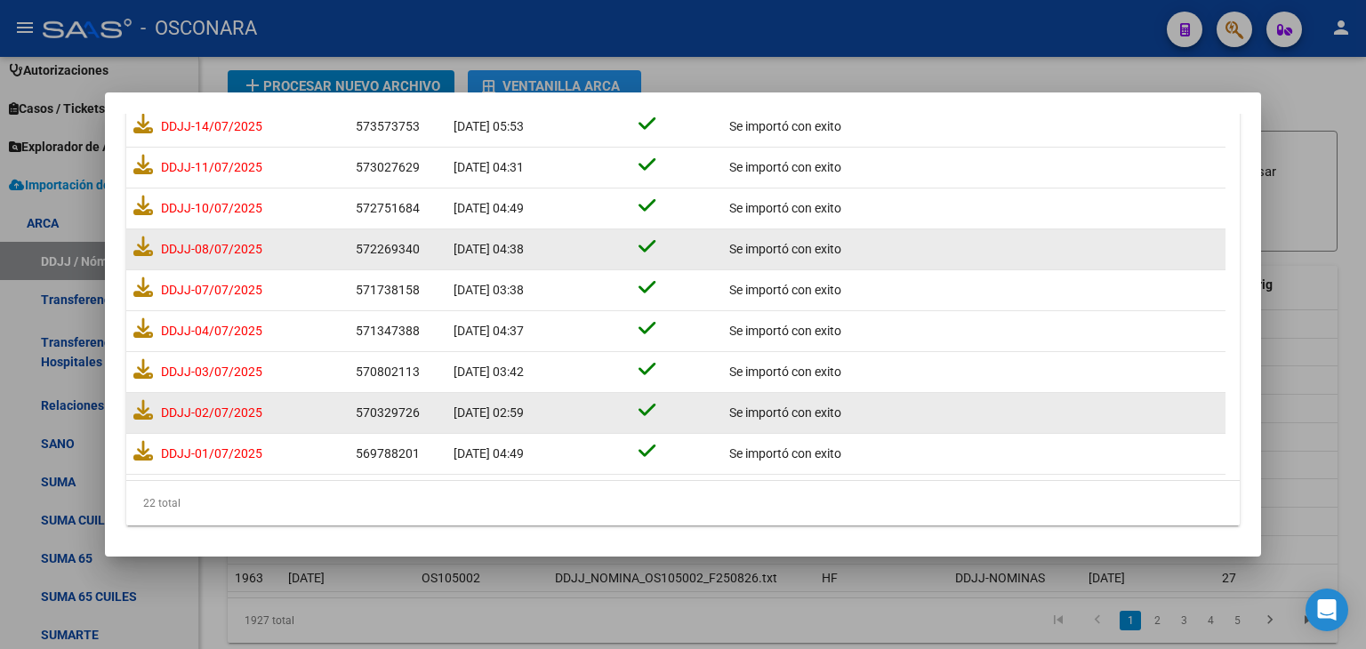
drag, startPoint x: 190, startPoint y: 241, endPoint x: 348, endPoint y: 255, distance: 158.0
click at [293, 241] on div "DDJJ-08/07/2025" at bounding box center [237, 249] width 208 height 33
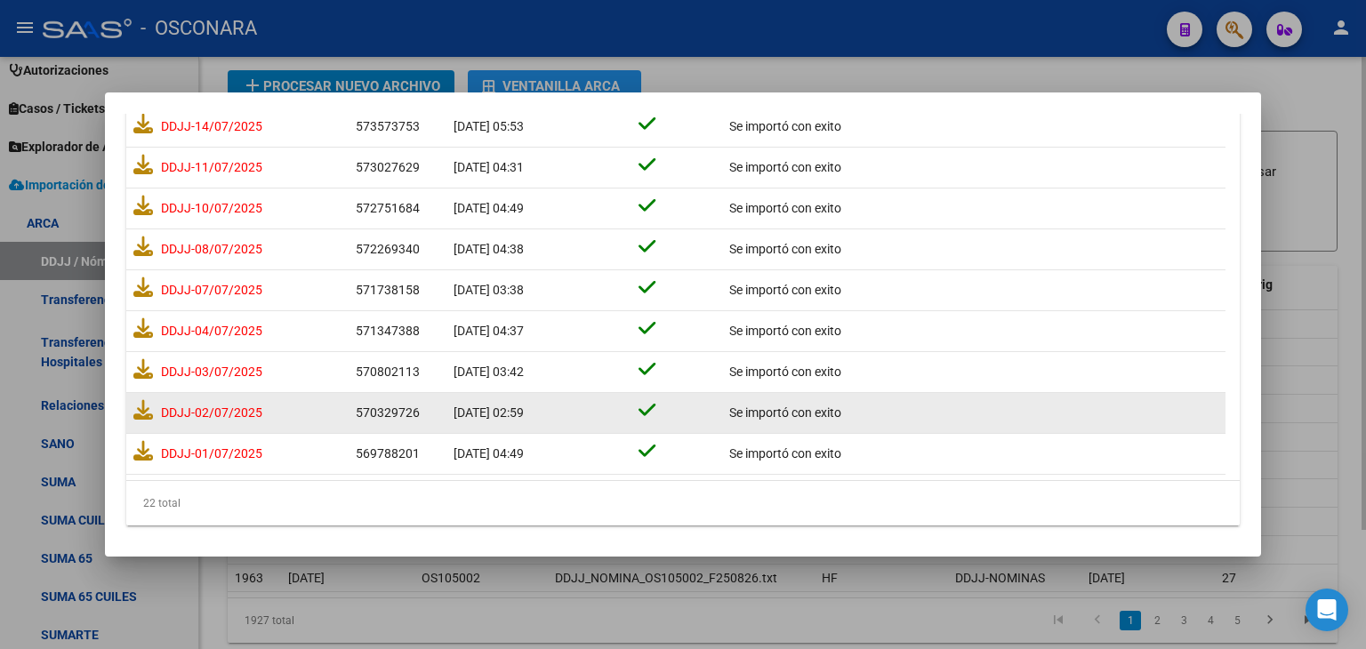
drag, startPoint x: 1306, startPoint y: 92, endPoint x: 1287, endPoint y: 100, distance: 20.3
click at [1306, 91] on div at bounding box center [683, 324] width 1366 height 649
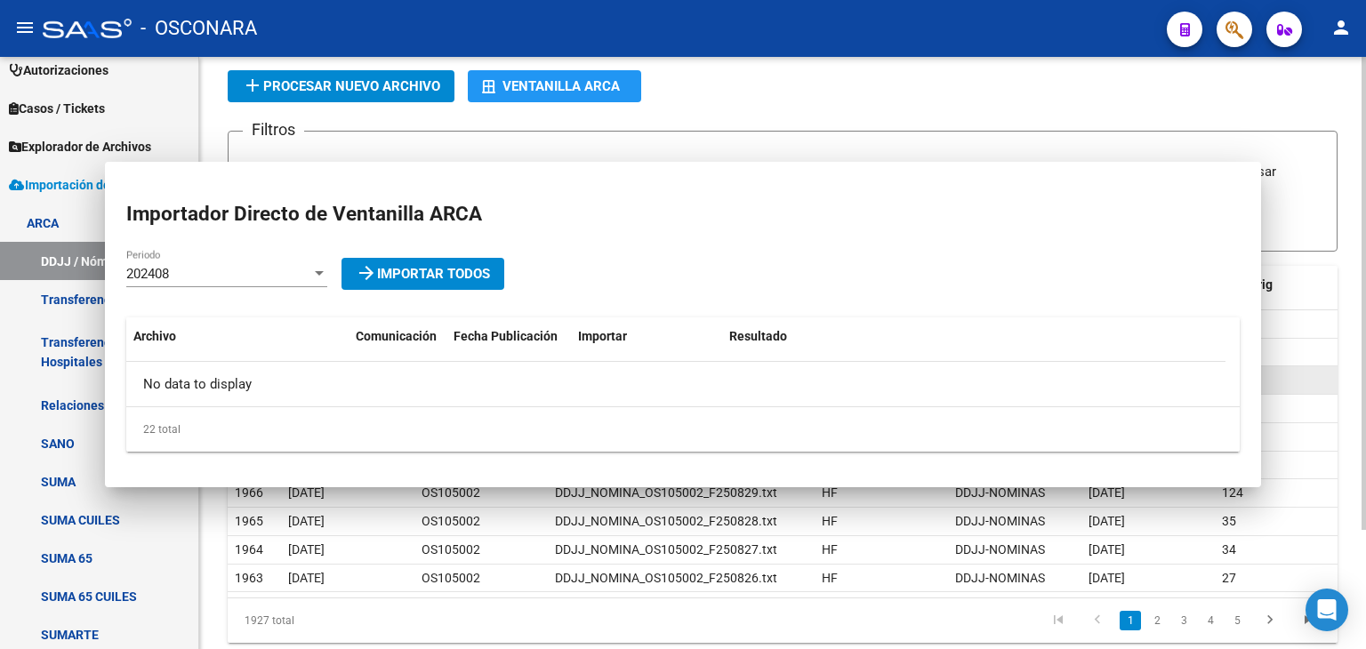
scroll to position [0, 0]
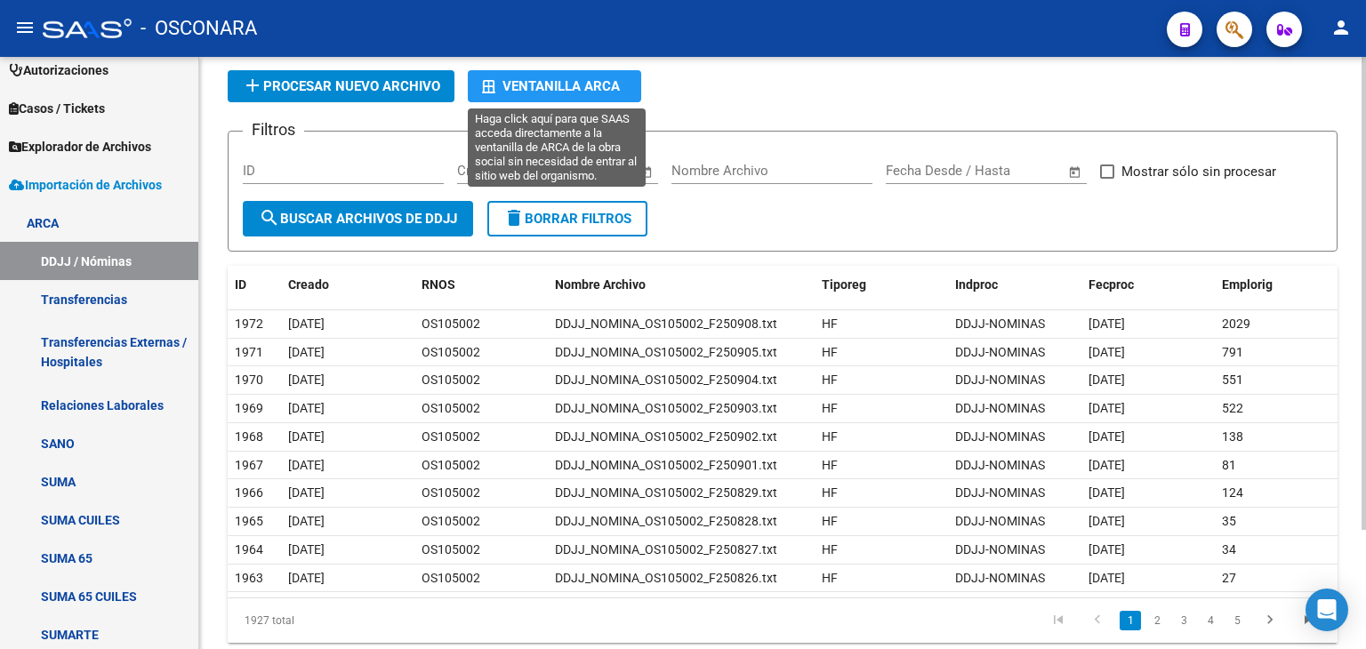
click at [544, 83] on div "Ventanilla ARCA" at bounding box center [554, 86] width 145 height 32
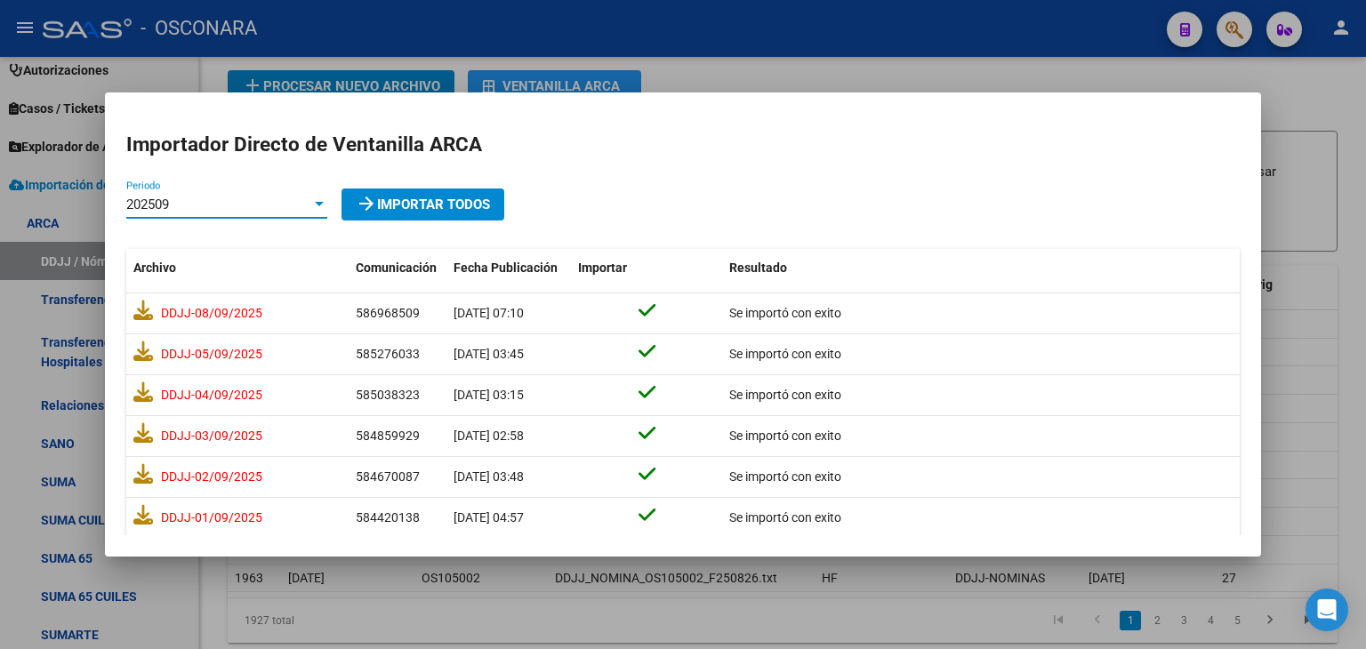
click at [242, 205] on div "202509" at bounding box center [218, 204] width 185 height 16
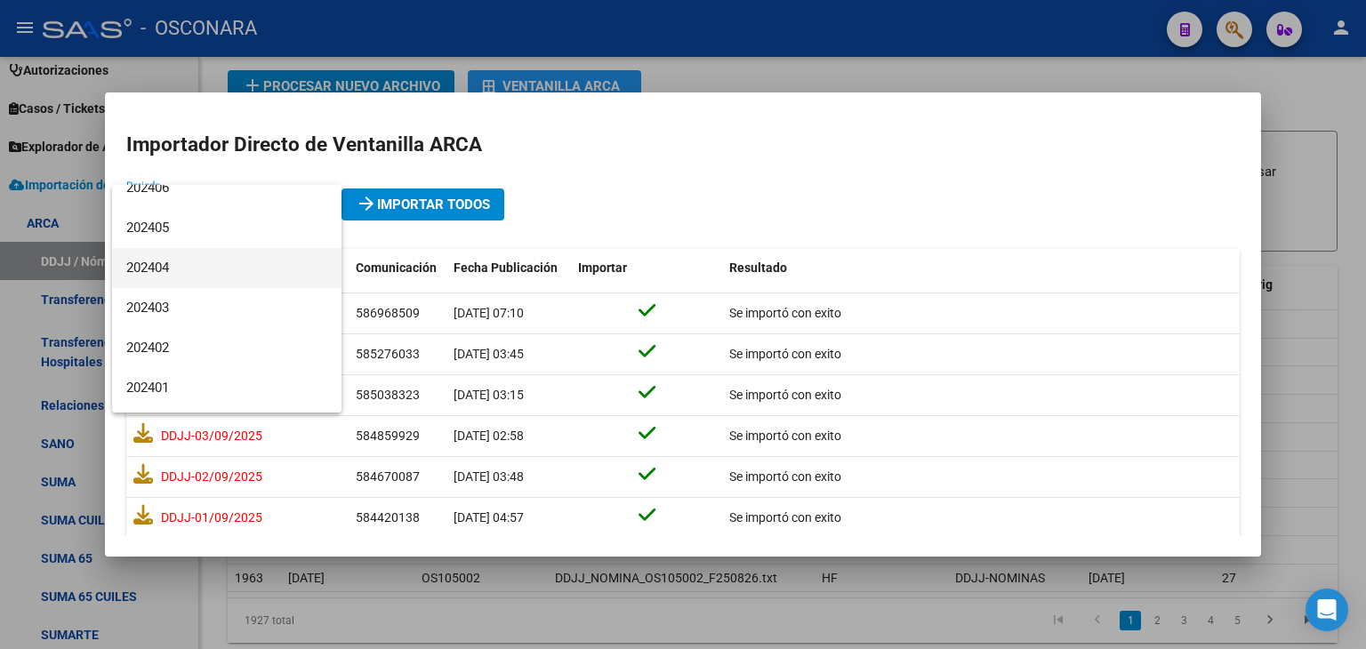
scroll to position [800, 0]
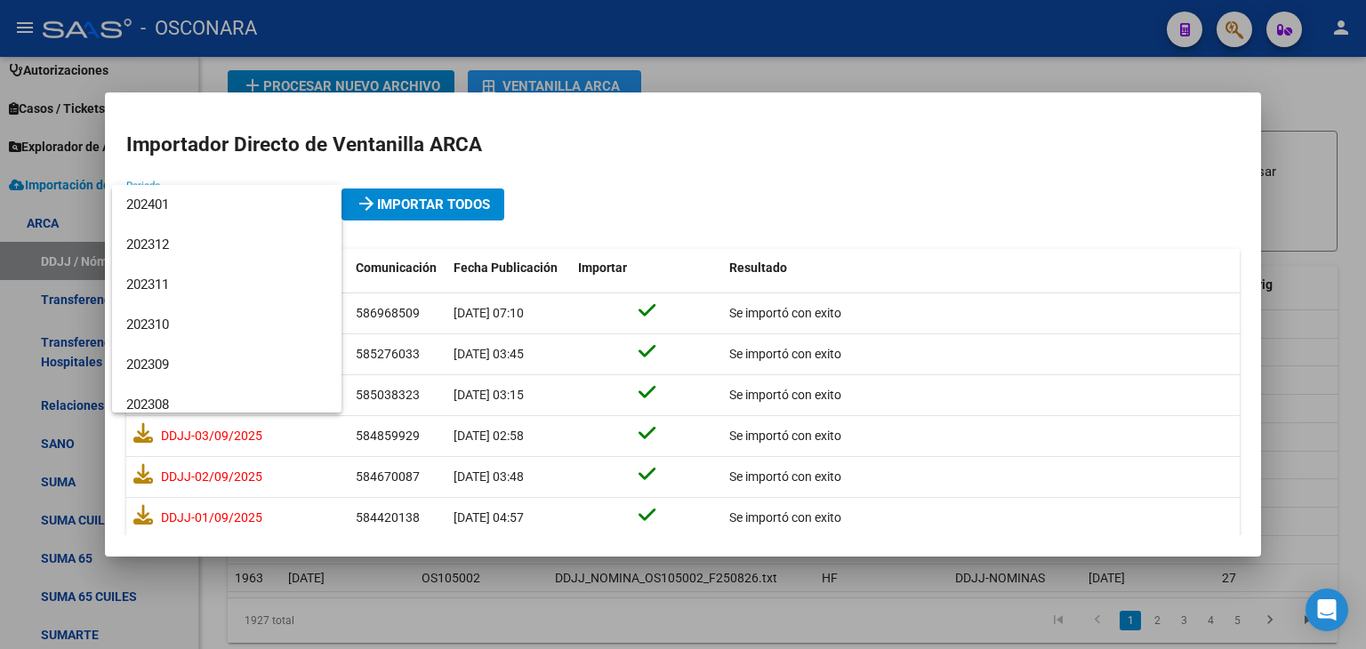
click at [331, 125] on div at bounding box center [683, 324] width 1366 height 649
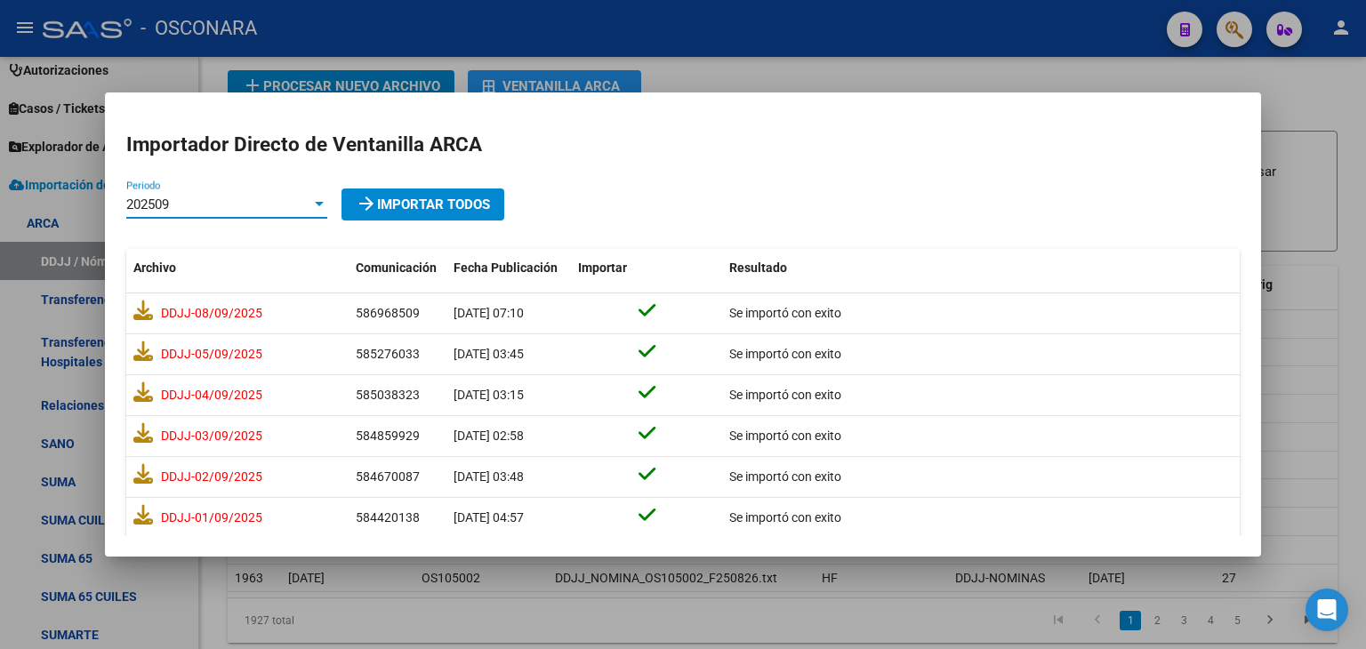
click at [262, 210] on div "202509" at bounding box center [218, 204] width 185 height 16
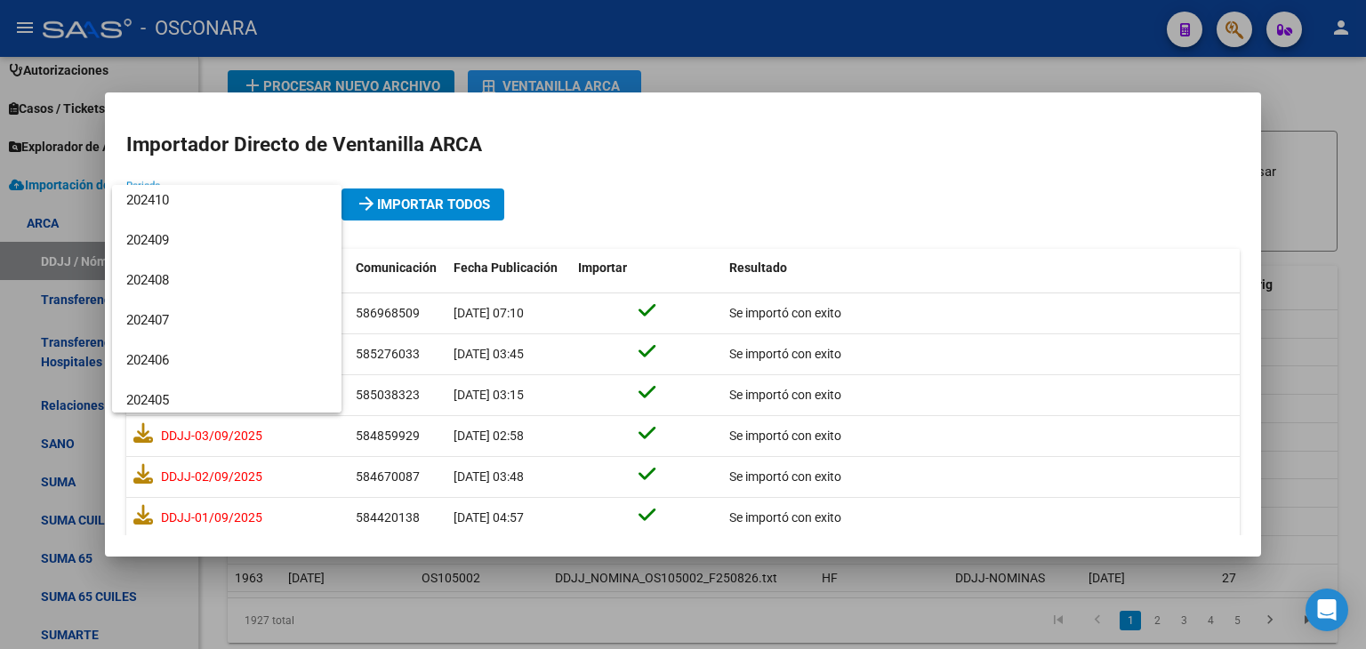
scroll to position [533, 0]
click at [148, 197] on span "202408" at bounding box center [226, 192] width 201 height 40
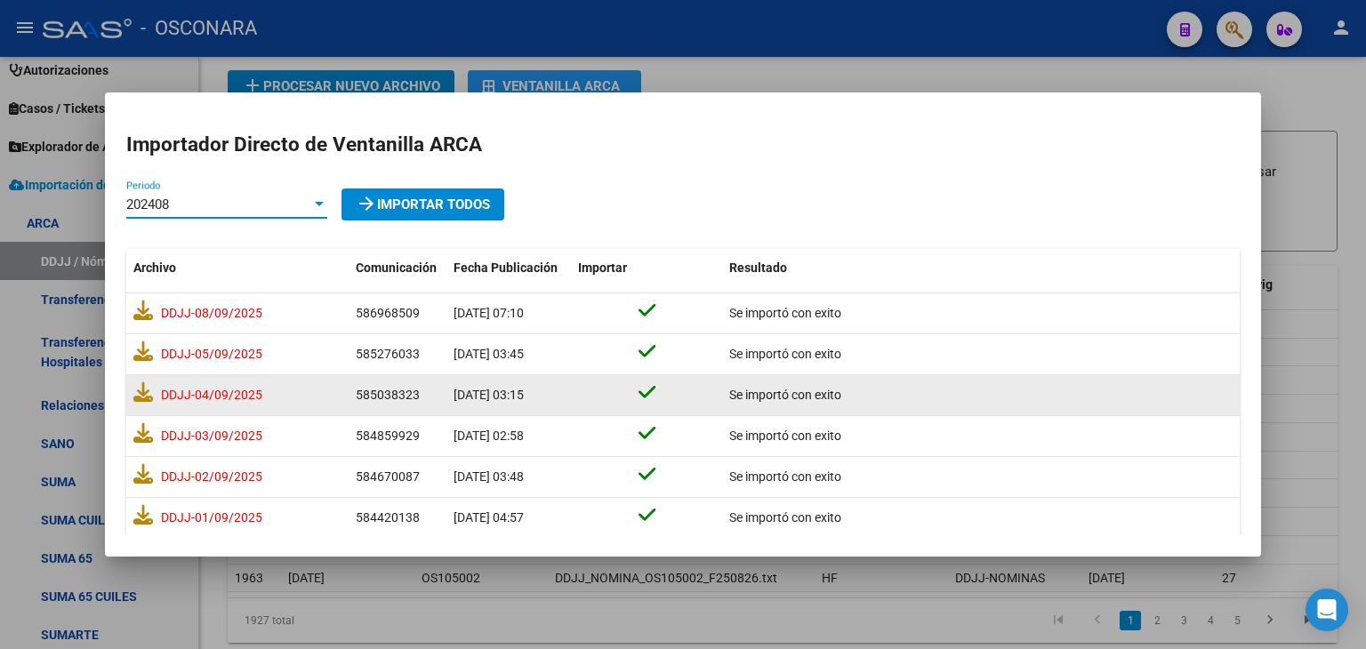
scroll to position [67, 0]
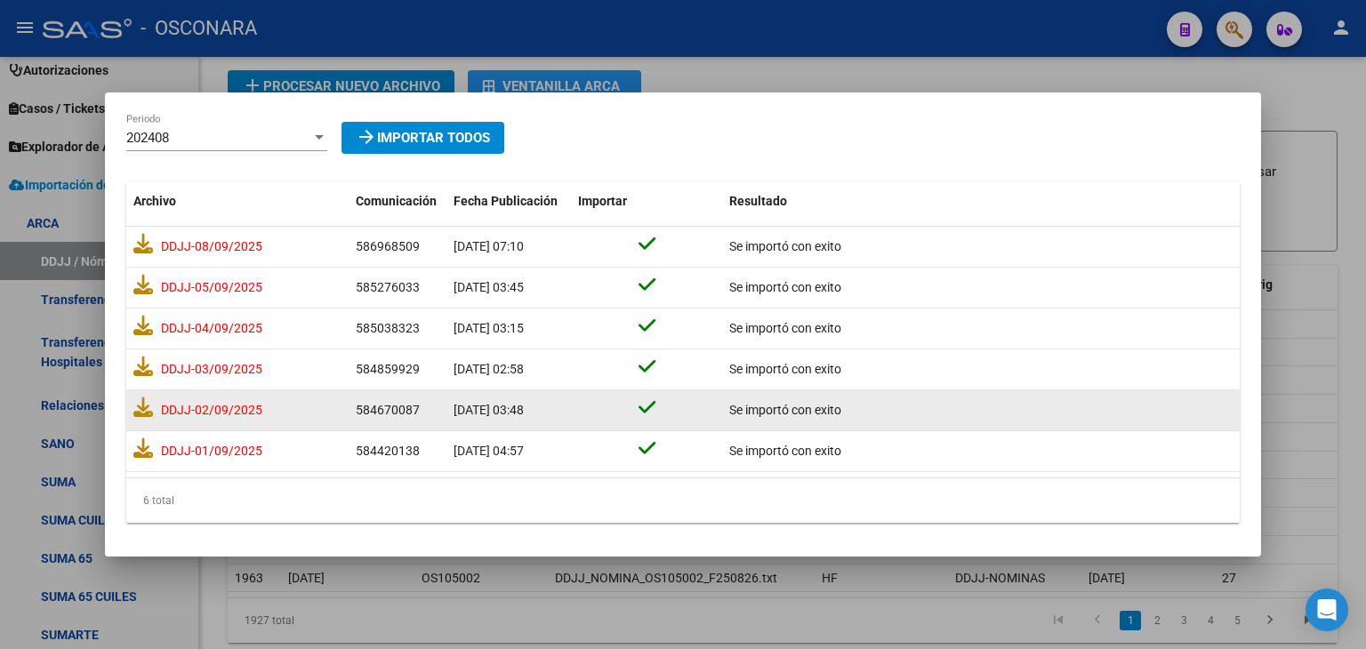
drag, startPoint x: 200, startPoint y: 451, endPoint x: 279, endPoint y: 410, distance: 89.1
click at [357, 425] on datatable-scroller "DDJJ-08/09/2025 586968509 [DATE] 07:10 Se importó con exito DDJJ-05/09/2025 585…" at bounding box center [682, 349] width 1113 height 245
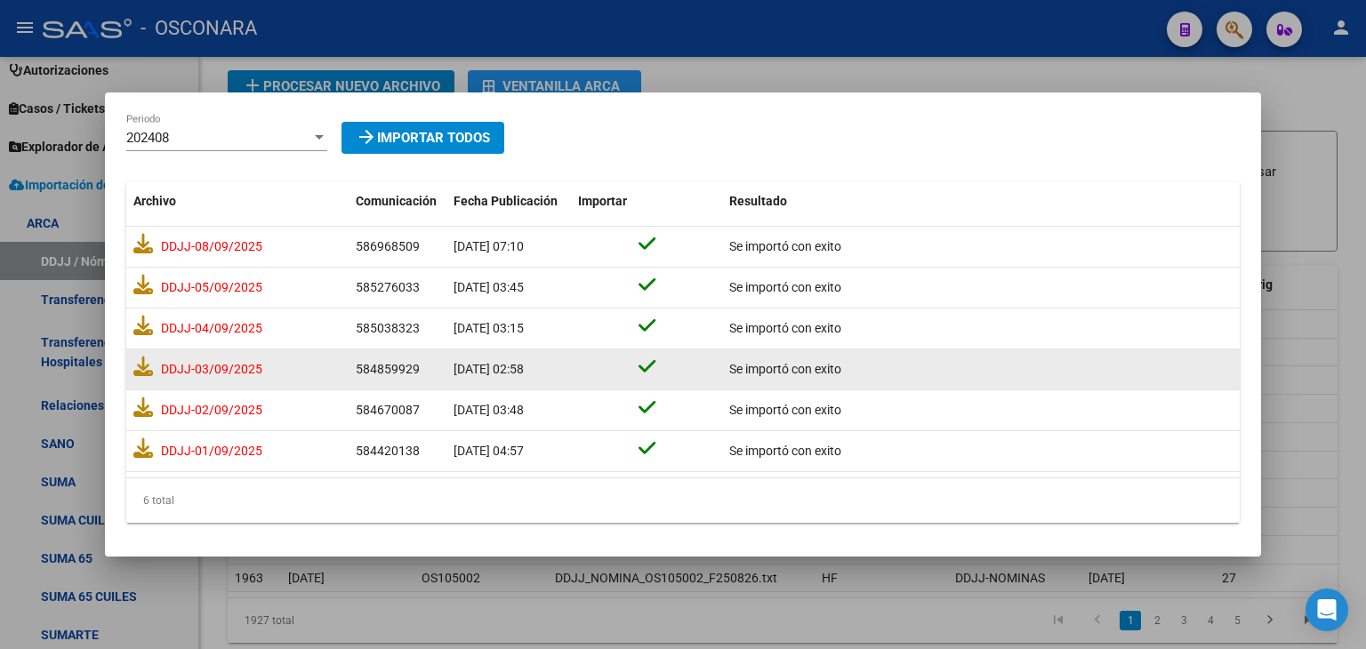
drag, startPoint x: 220, startPoint y: 403, endPoint x: 285, endPoint y: 385, distance: 66.4
click at [316, 390] on datatable-body-cell "DDJJ-02/09/2025" at bounding box center [237, 410] width 222 height 40
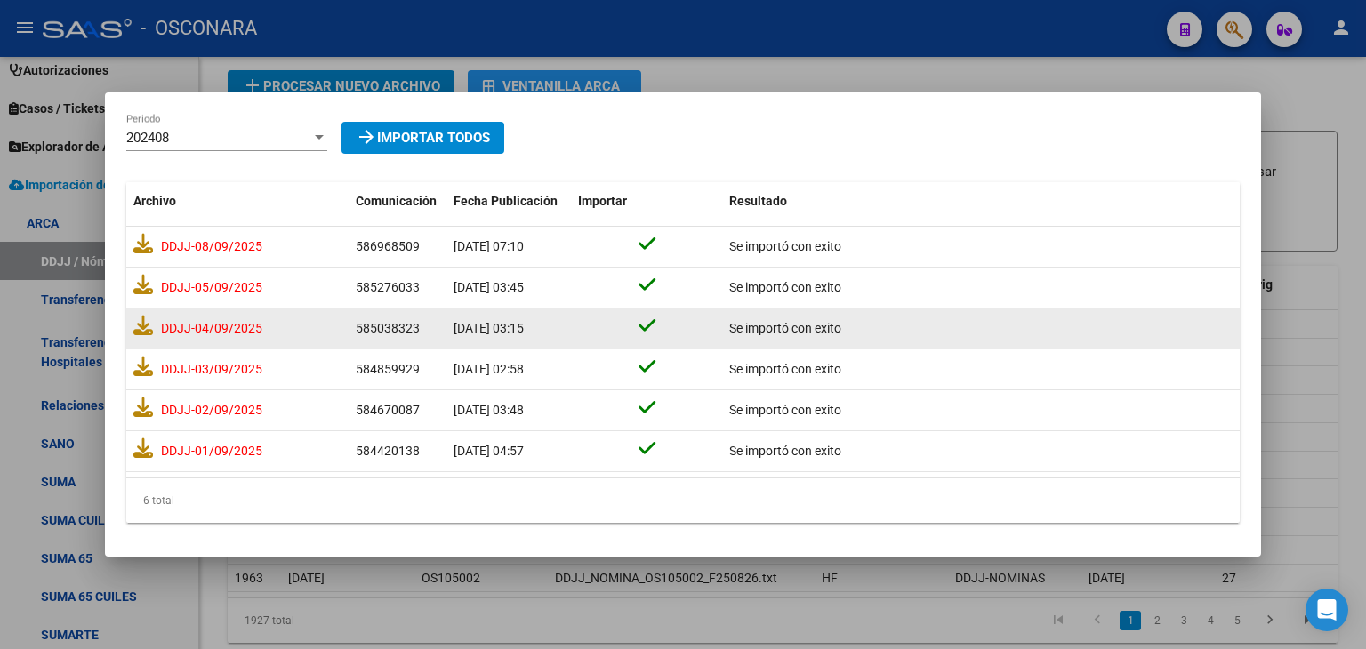
drag, startPoint x: 206, startPoint y: 357, endPoint x: 309, endPoint y: 344, distance: 103.9
click at [313, 346] on datatable-scroller "DDJJ-08/09/2025 586968509 [DATE] 07:10 Se importó con exito DDJJ-05/09/2025 585…" at bounding box center [682, 349] width 1113 height 245
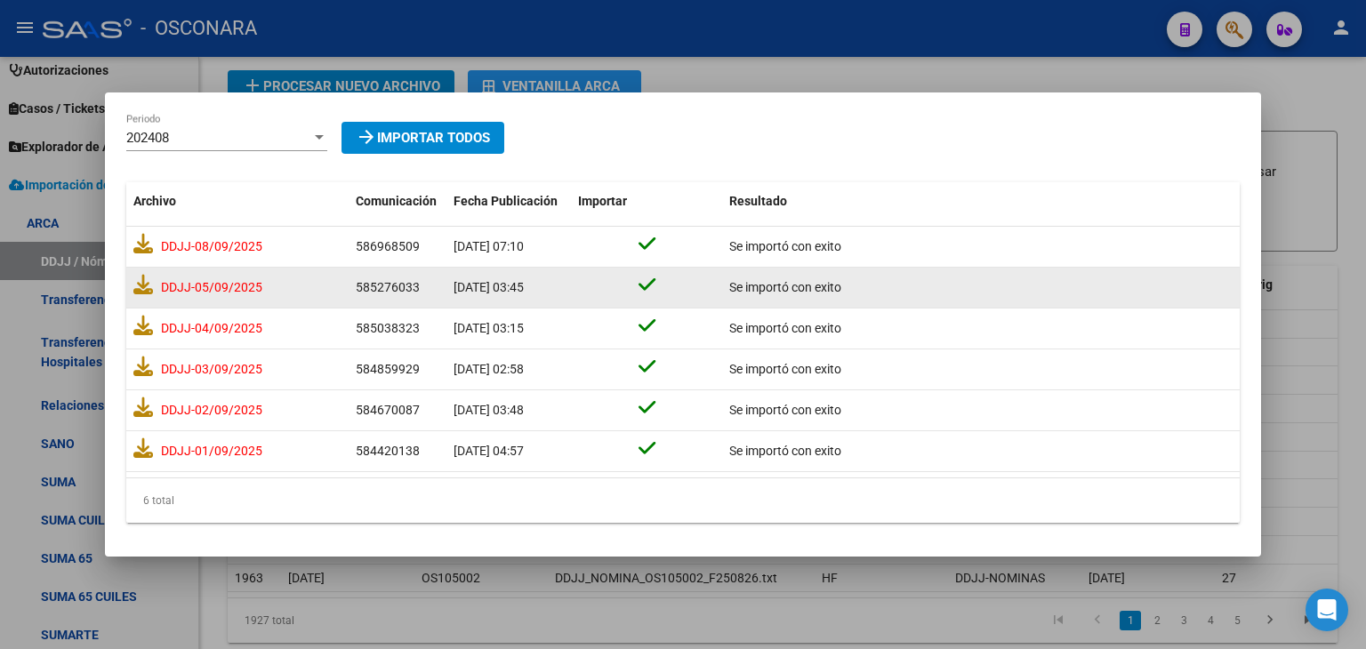
drag, startPoint x: 198, startPoint y: 315, endPoint x: 256, endPoint y: 307, distance: 58.3
click at [277, 314] on div "DDJJ-04/09/2025" at bounding box center [237, 328] width 208 height 33
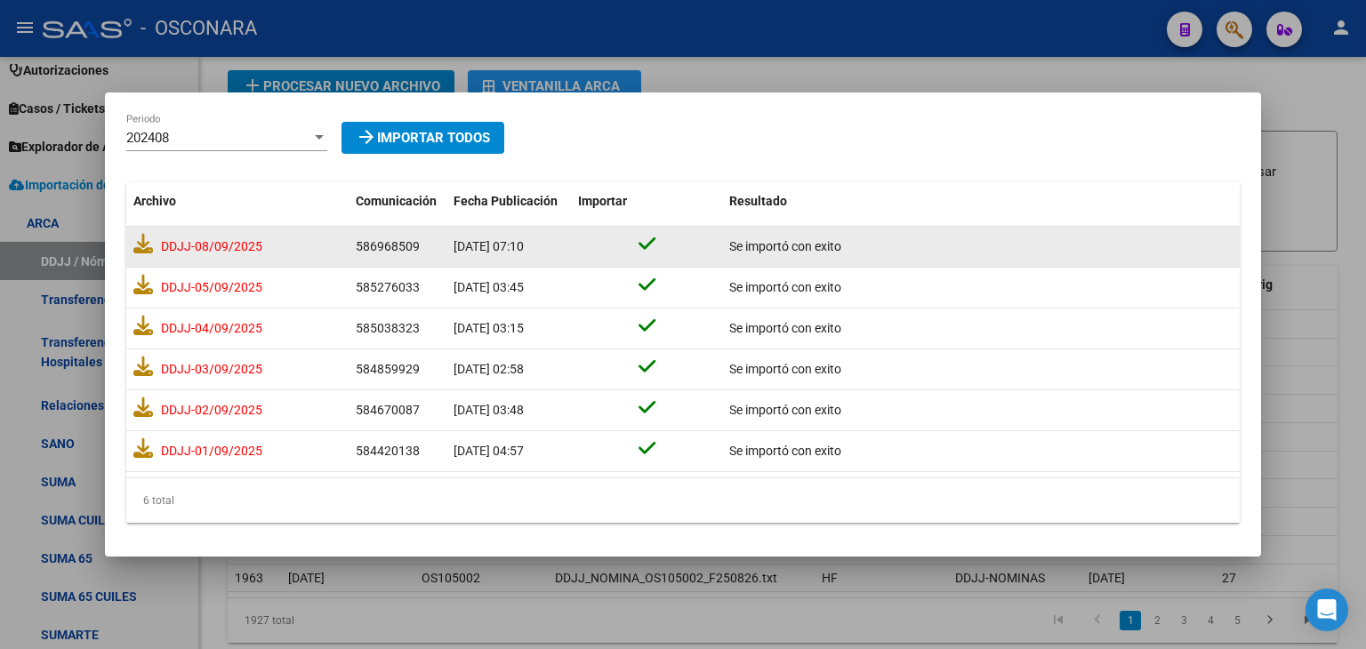
drag, startPoint x: 206, startPoint y: 274, endPoint x: 293, endPoint y: 261, distance: 88.1
click at [292, 262] on datatable-scroller "DDJJ-08/09/2025 586968509 [DATE] 07:10 Se importó con exito DDJJ-05/09/2025 585…" at bounding box center [682, 349] width 1113 height 245
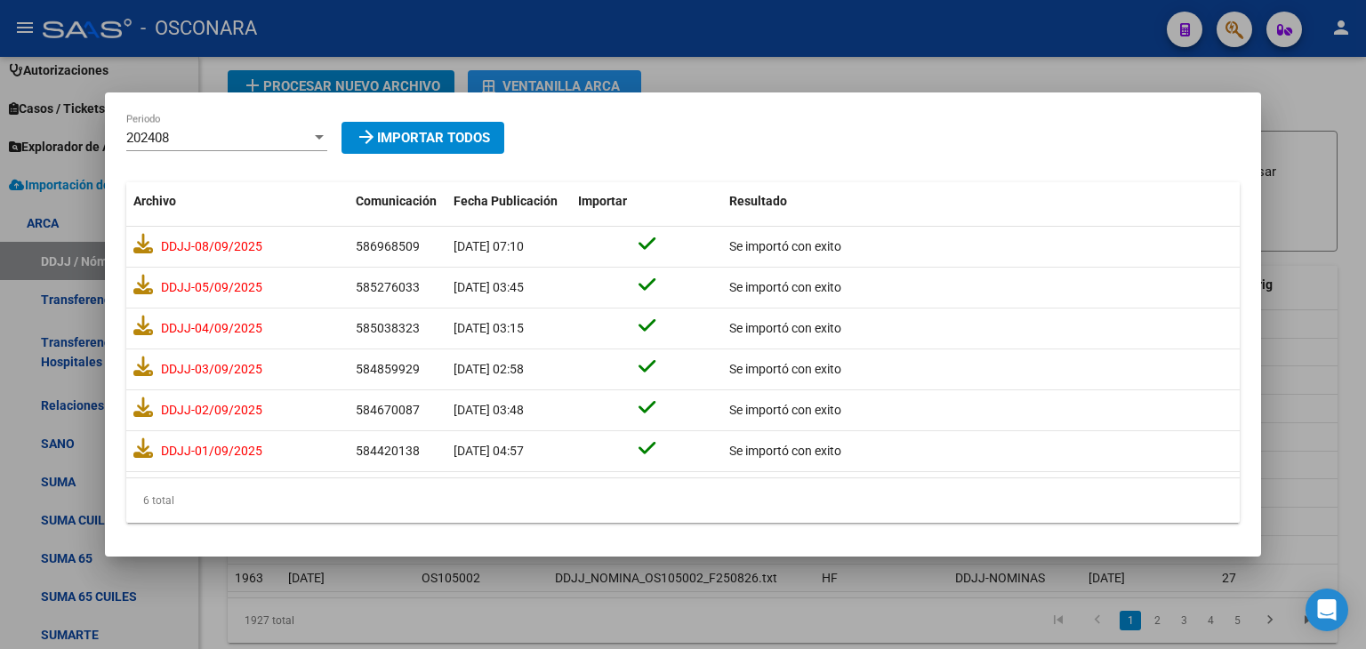
drag, startPoint x: 826, startPoint y: 114, endPoint x: 1332, endPoint y: 148, distance: 507.1
click at [840, 118] on mat-dialog-content "Importador Directo de Ventanilla ARCA 202408 Periodo arrow_forward Importar Tod…" at bounding box center [683, 325] width 1156 height 422
drag, startPoint x: 1327, startPoint y: 100, endPoint x: 1312, endPoint y: 109, distance: 17.3
click at [1319, 106] on div at bounding box center [683, 324] width 1366 height 649
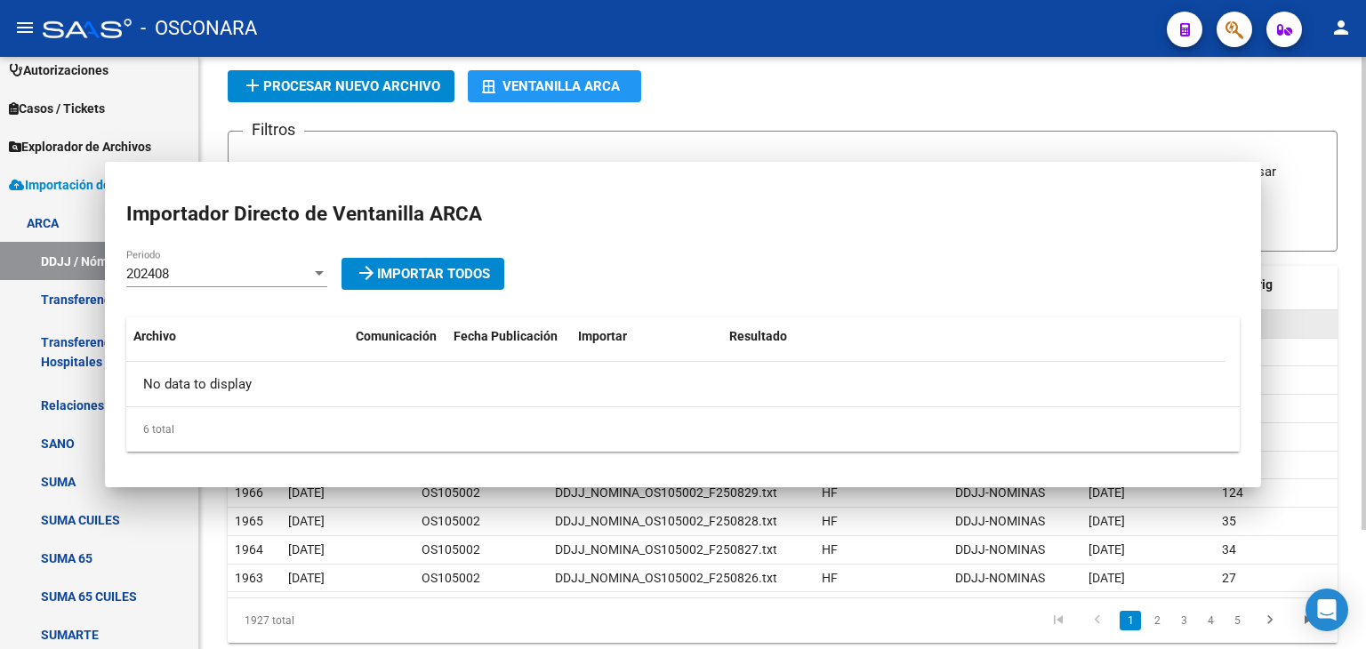
scroll to position [0, 0]
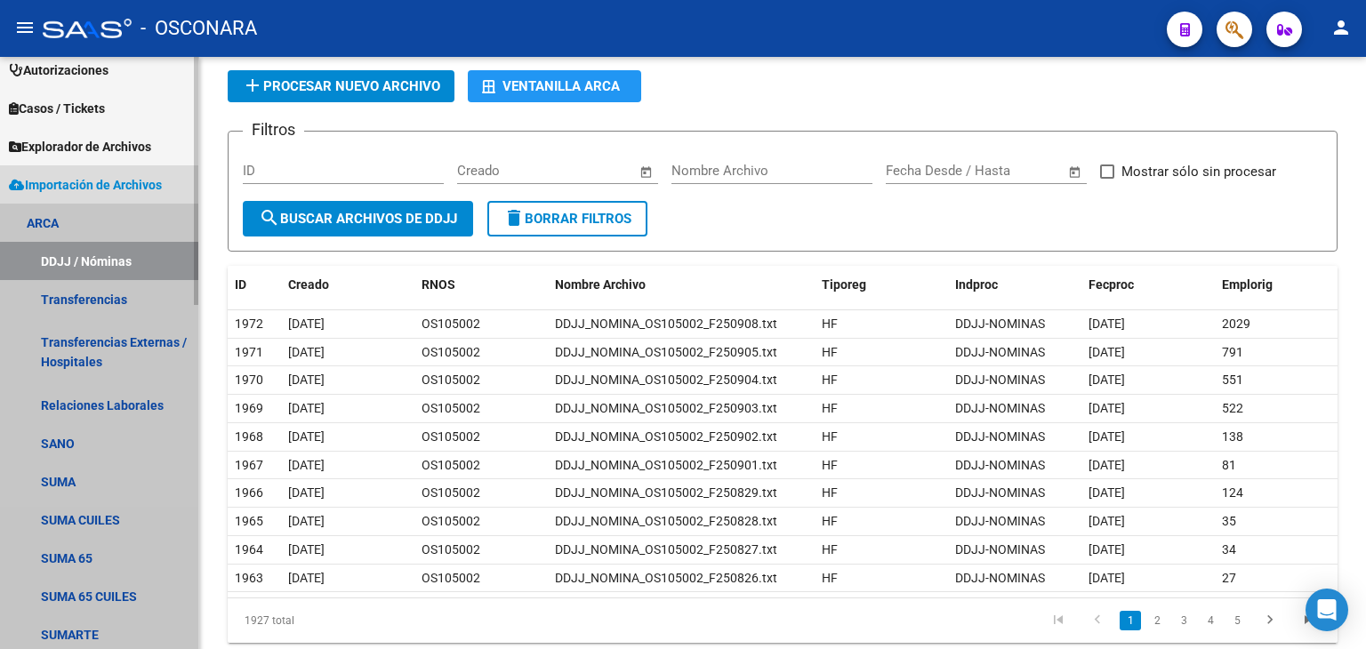
click at [37, 275] on link "DDJJ / Nóminas" at bounding box center [99, 261] width 198 height 38
click at [46, 263] on link "DDJJ / Nóminas" at bounding box center [99, 261] width 198 height 38
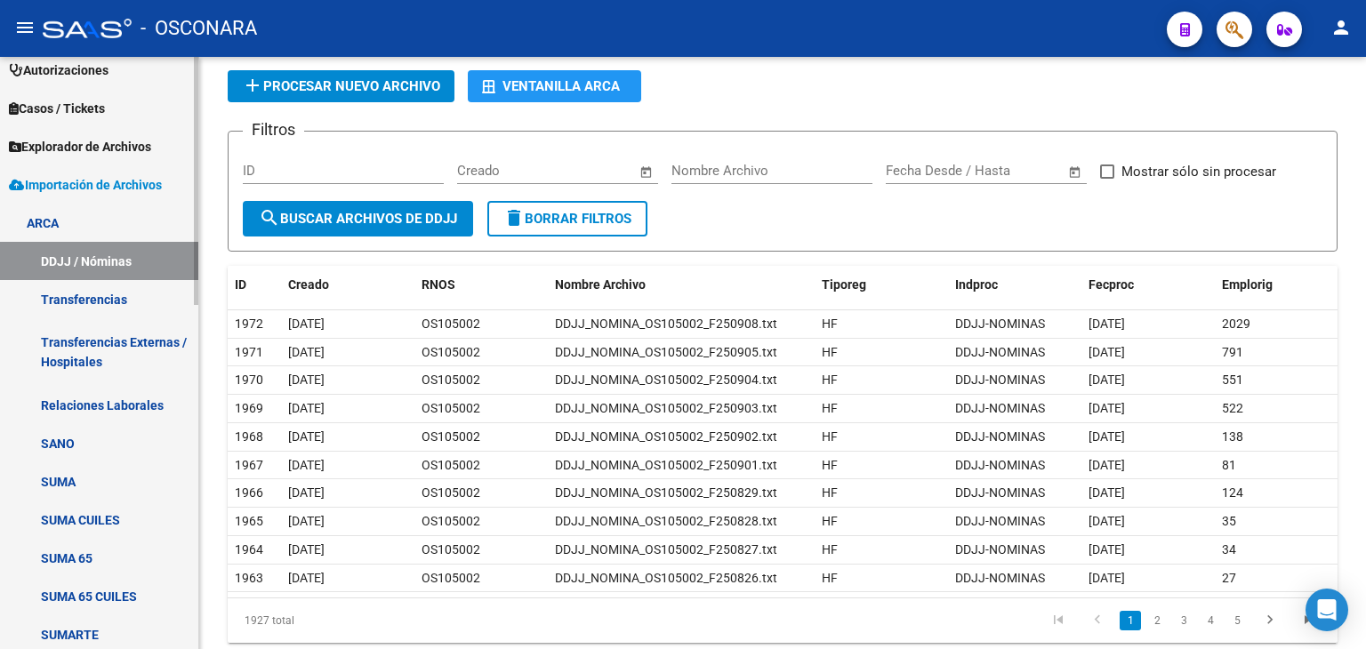
click at [39, 225] on link "ARCA" at bounding box center [99, 223] width 198 height 38
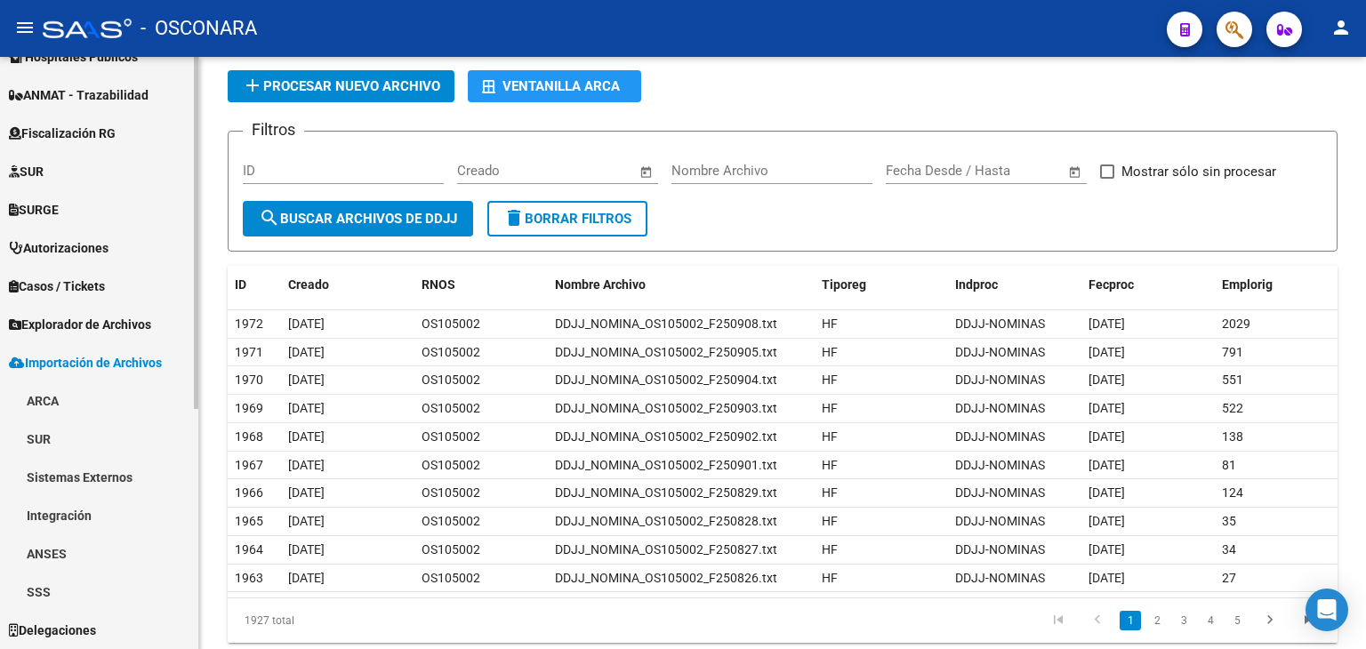
scroll to position [371, 0]
click at [44, 402] on link "ARCA" at bounding box center [99, 400] width 198 height 38
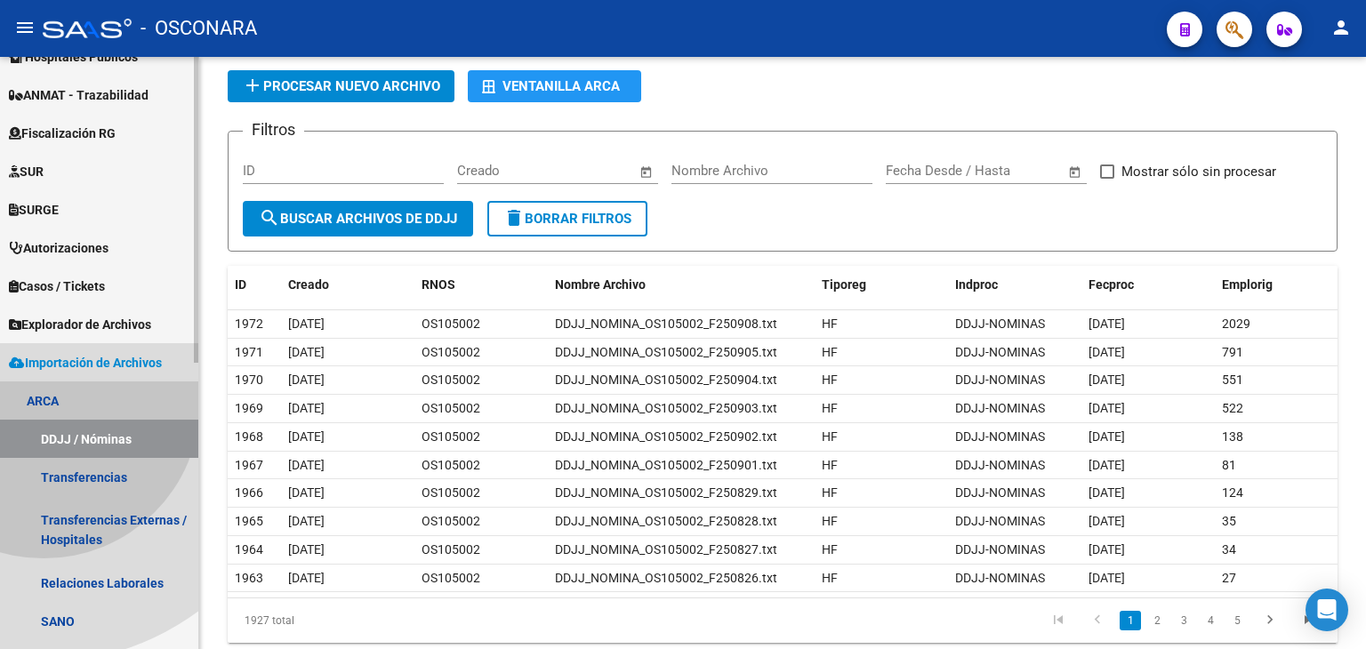
scroll to position [549, 0]
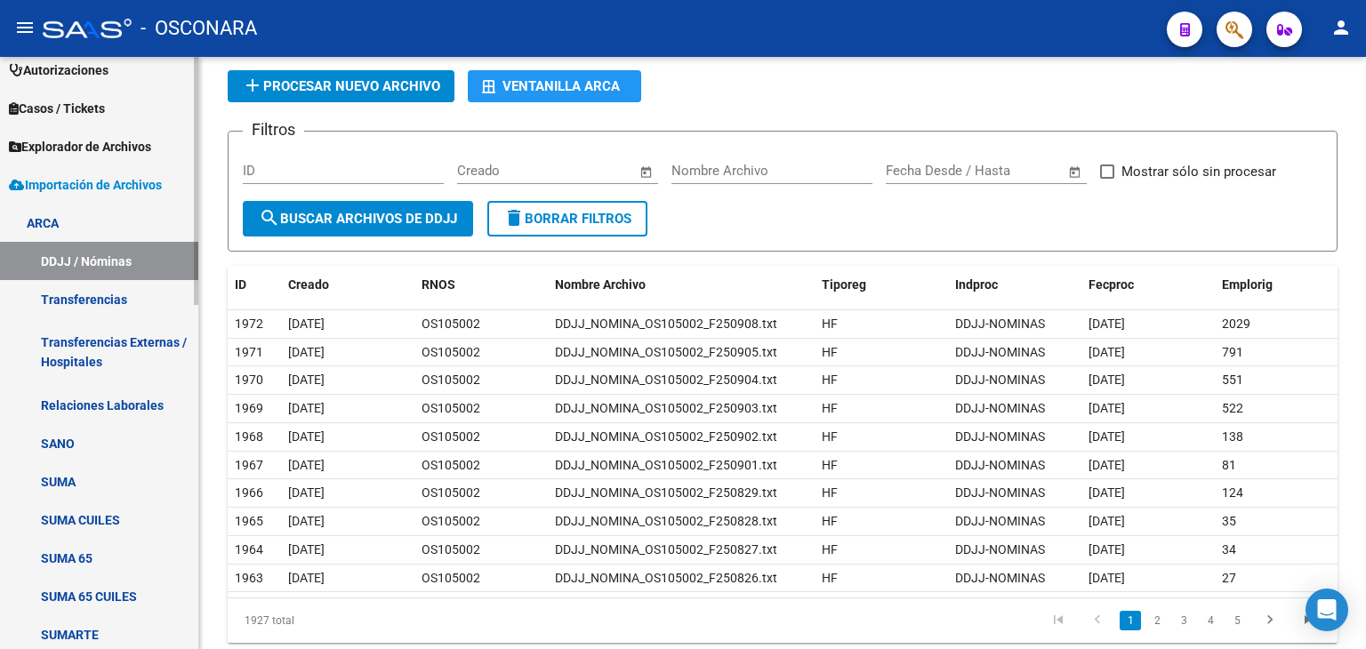
click at [76, 256] on link "DDJJ / Nóminas" at bounding box center [99, 261] width 198 height 38
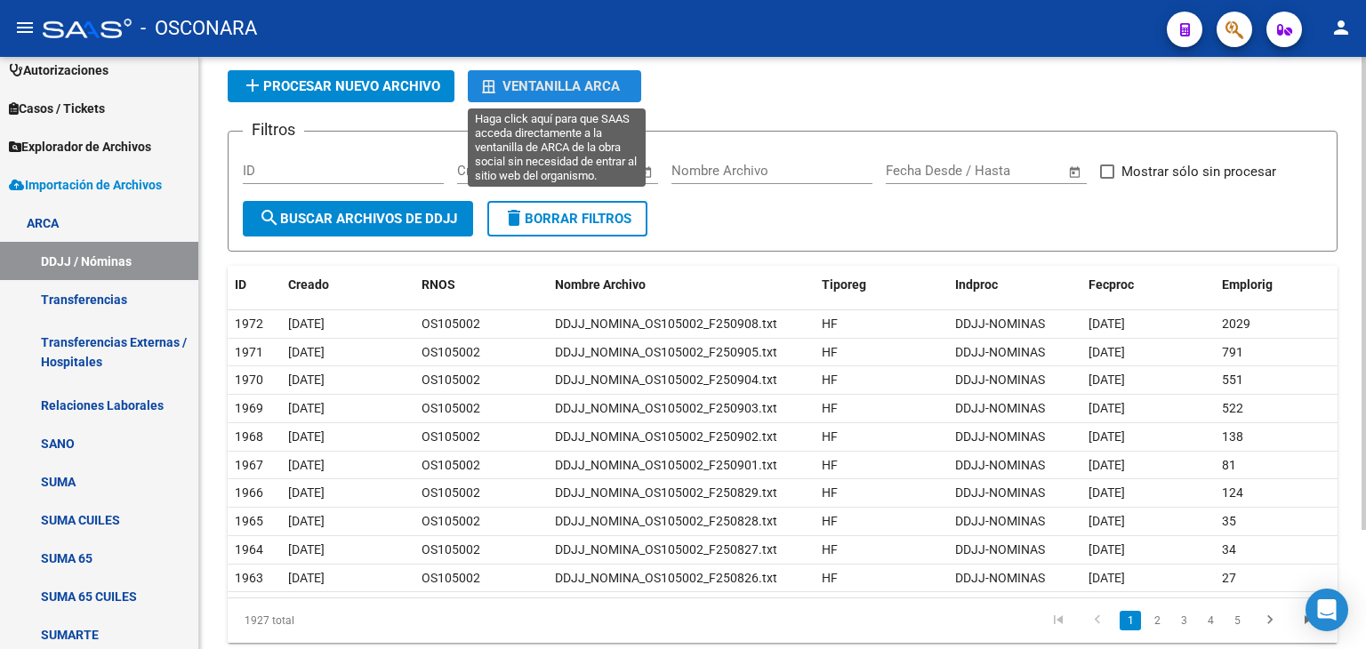
click at [589, 76] on div "Ventanilla ARCA" at bounding box center [554, 86] width 145 height 32
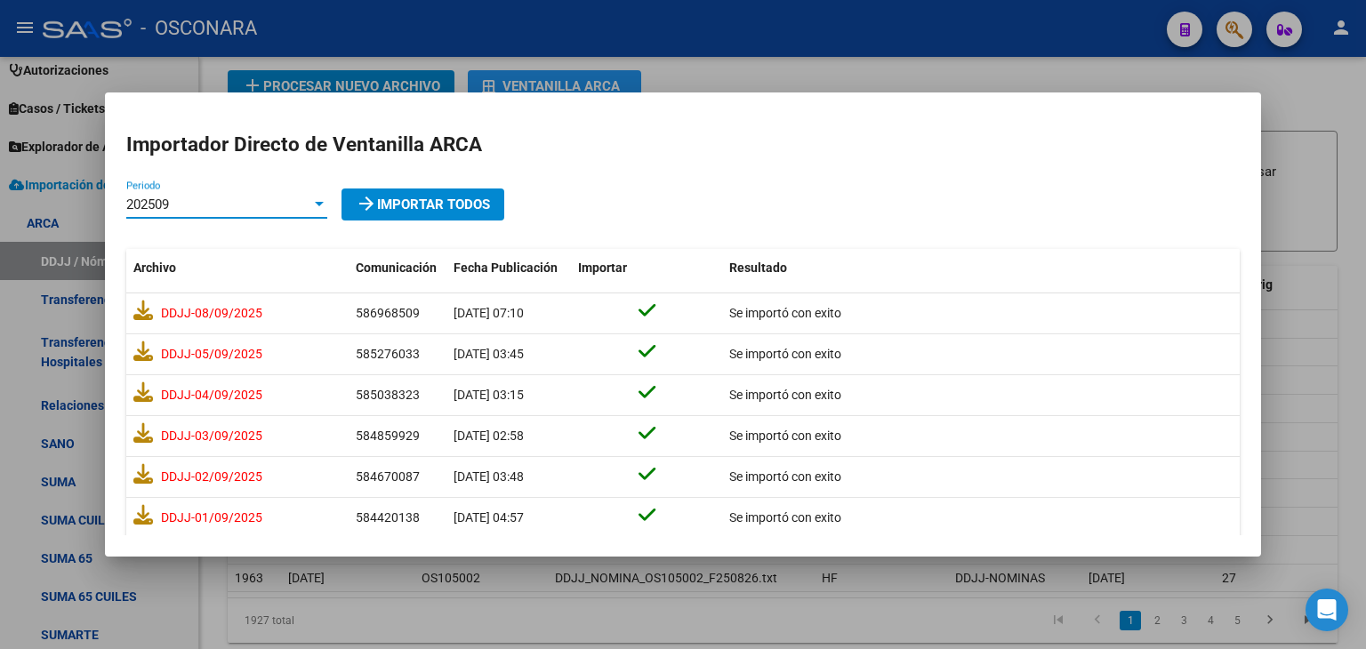
click at [280, 201] on div "202509" at bounding box center [218, 204] width 185 height 16
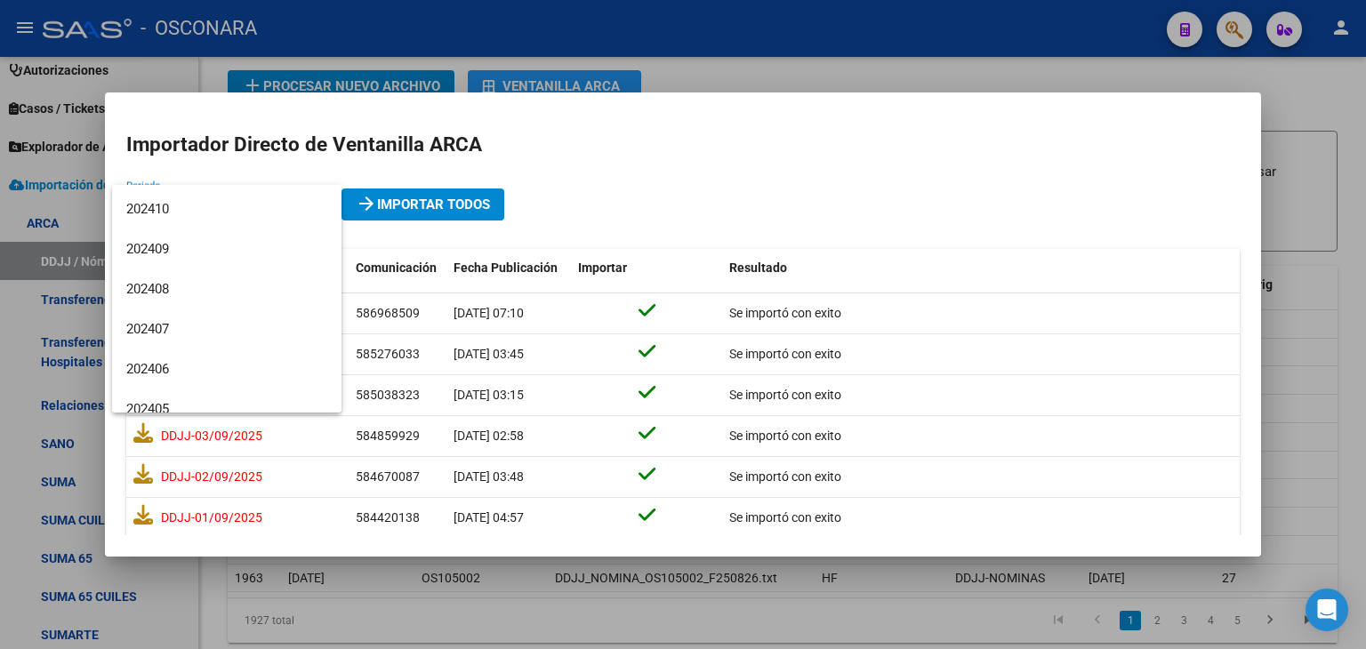
scroll to position [445, 0]
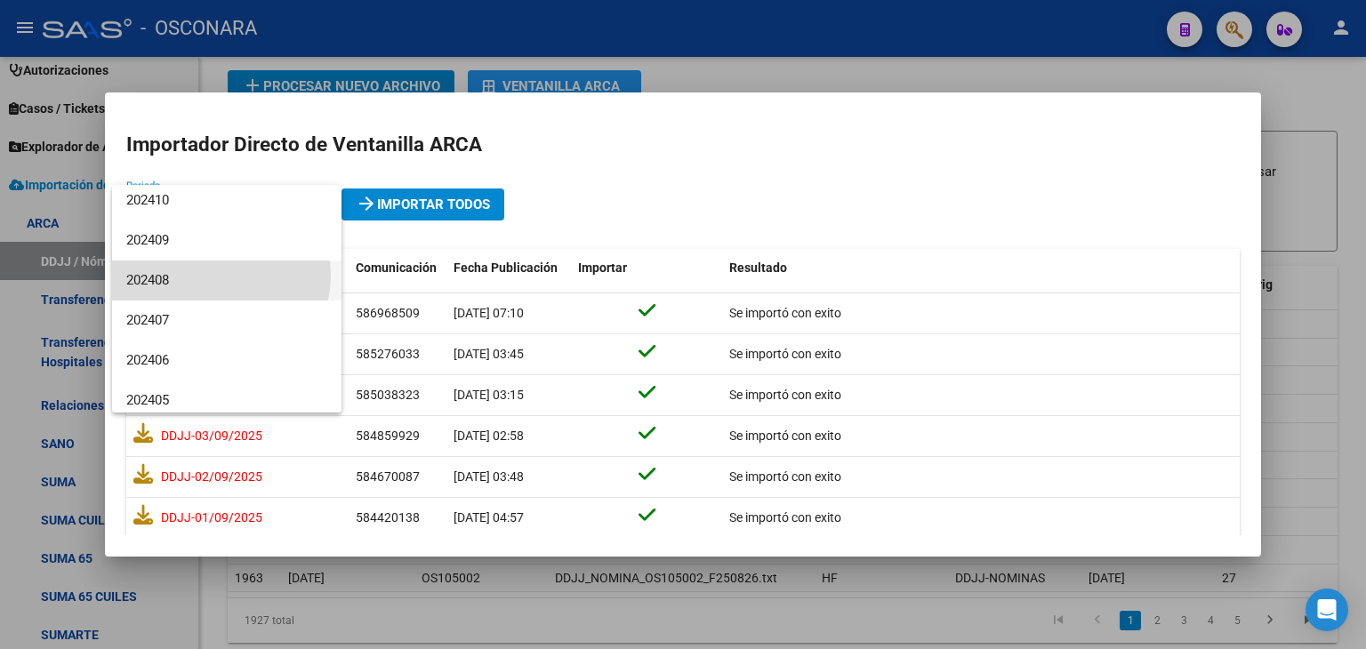
click at [214, 275] on span "202408" at bounding box center [226, 281] width 201 height 40
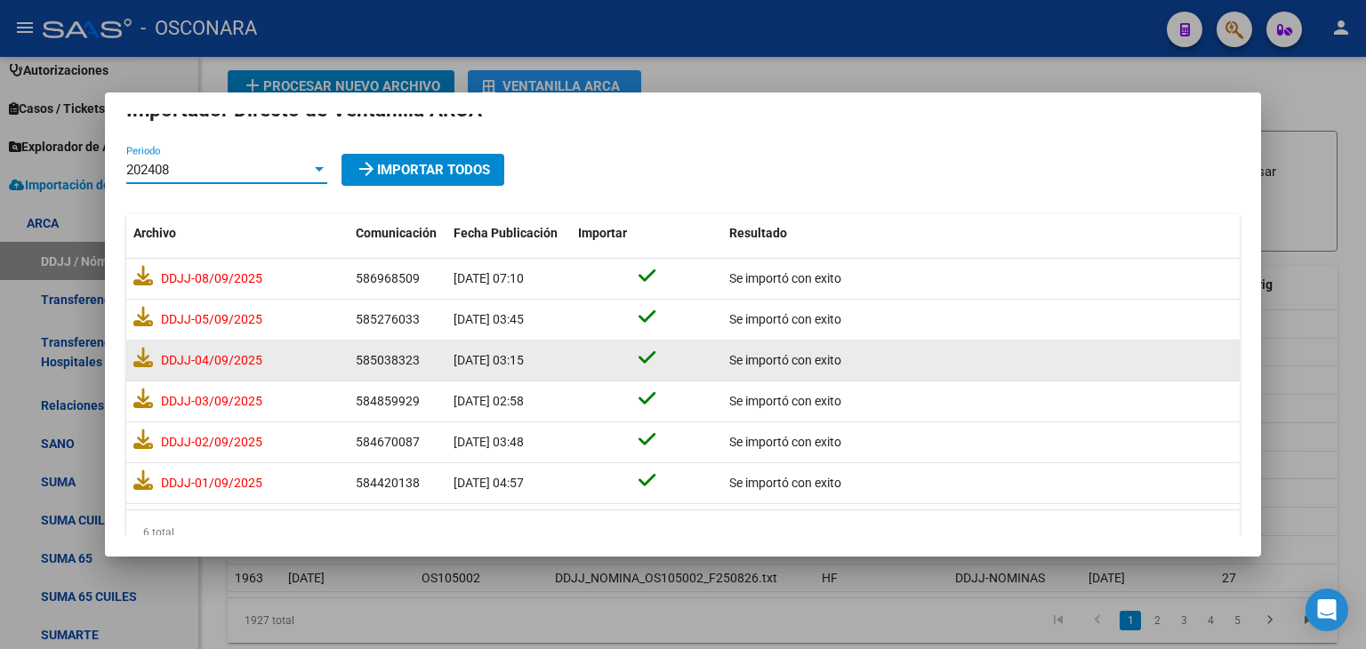
scroll to position [67, 0]
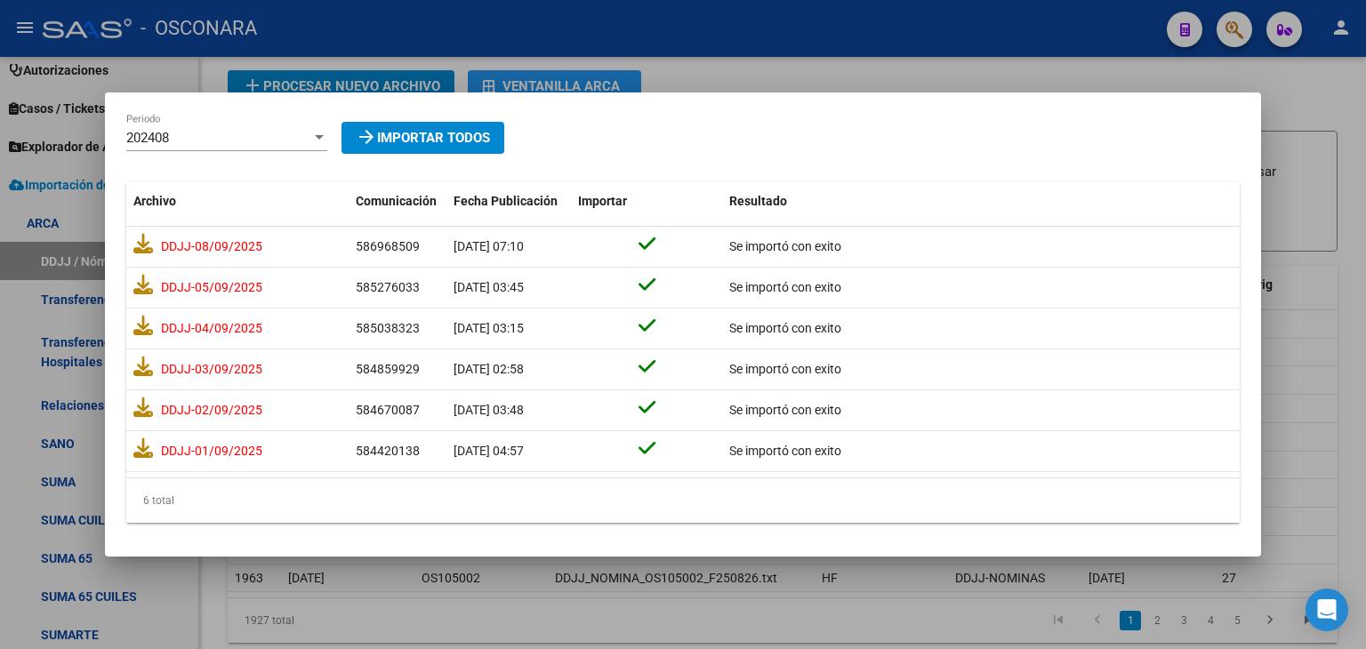
click at [293, 166] on div "202408 Periodo" at bounding box center [226, 146] width 201 height 44
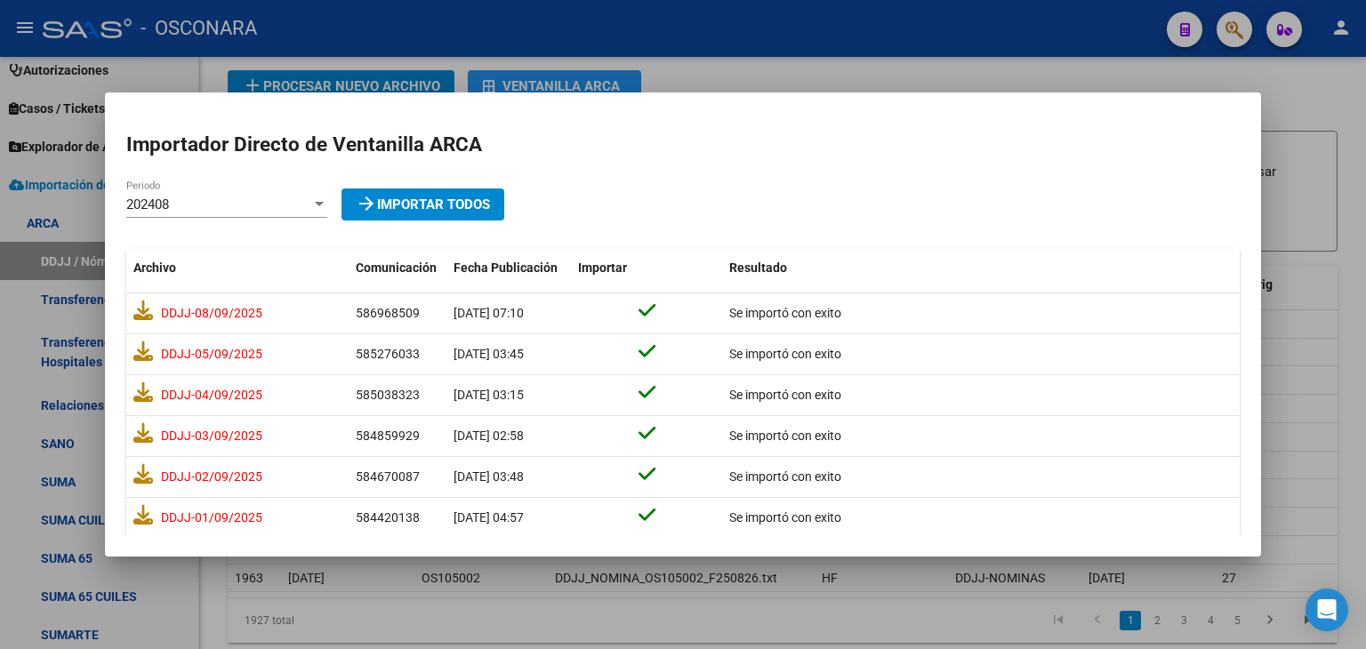
scroll to position [0, 0]
drag, startPoint x: 1260, startPoint y: 436, endPoint x: 1231, endPoint y: 355, distance: 86.1
click at [1232, 355] on mat-dialog-content "Importador Directo de Ventanilla ARCA 202408 Periodo arrow_forward Importar Tod…" at bounding box center [683, 325] width 1156 height 422
click at [718, 228] on mat-dialog-content "Importador Directo de Ventanilla ARCA 202408 Periodo arrow_forward Importar Tod…" at bounding box center [683, 325] width 1156 height 422
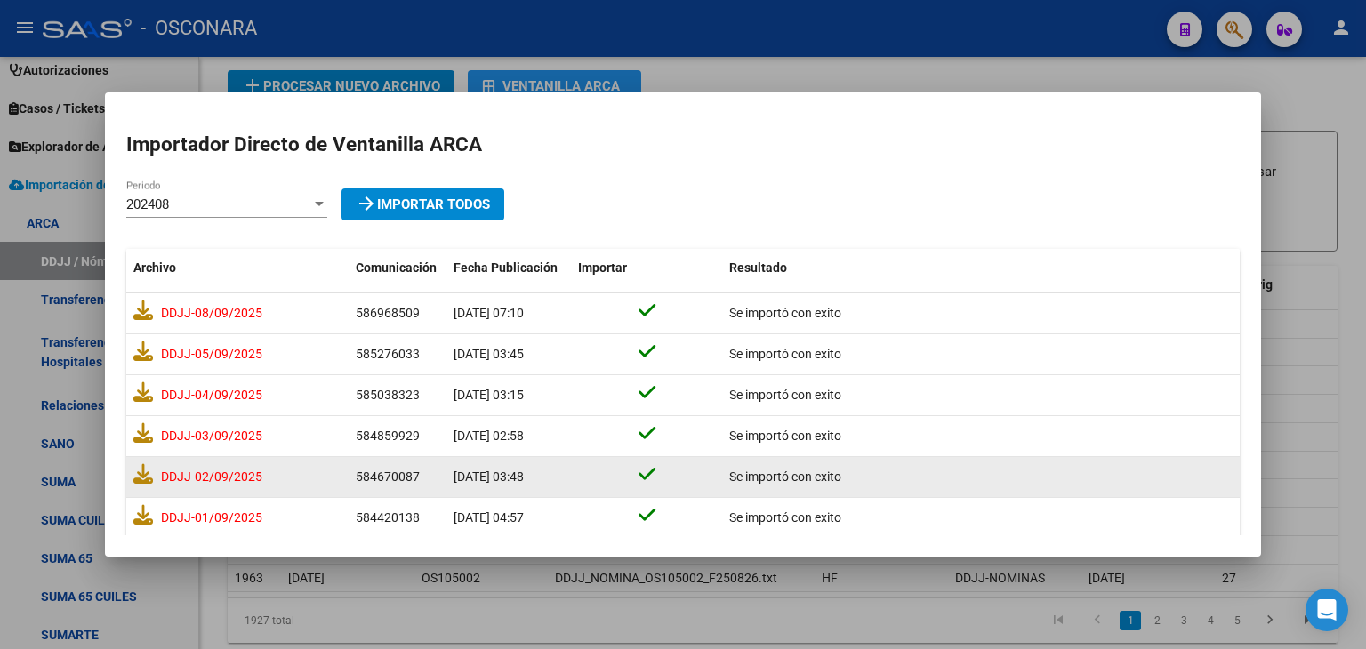
scroll to position [67, 0]
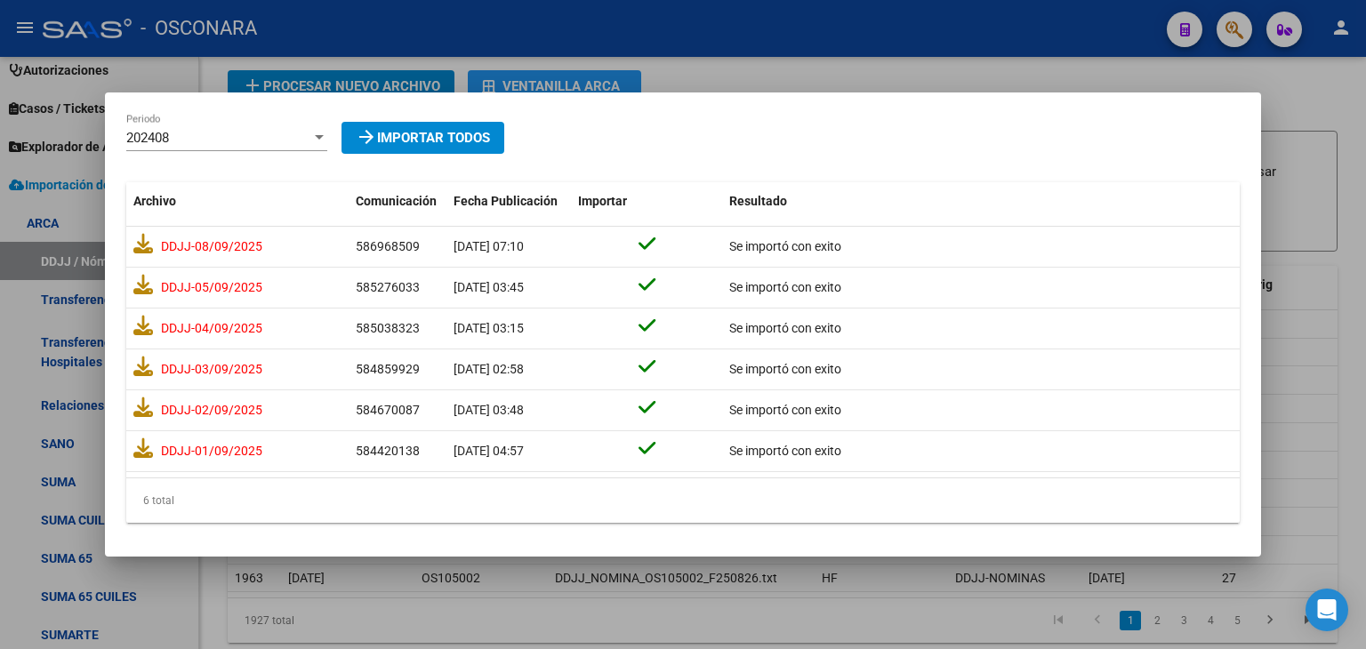
click at [309, 123] on mat-dialog-content "Importador Directo de Ventanilla ARCA 202408 Periodo arrow_forward Importar Tod…" at bounding box center [683, 325] width 1156 height 422
click at [288, 131] on div "202408" at bounding box center [218, 138] width 185 height 16
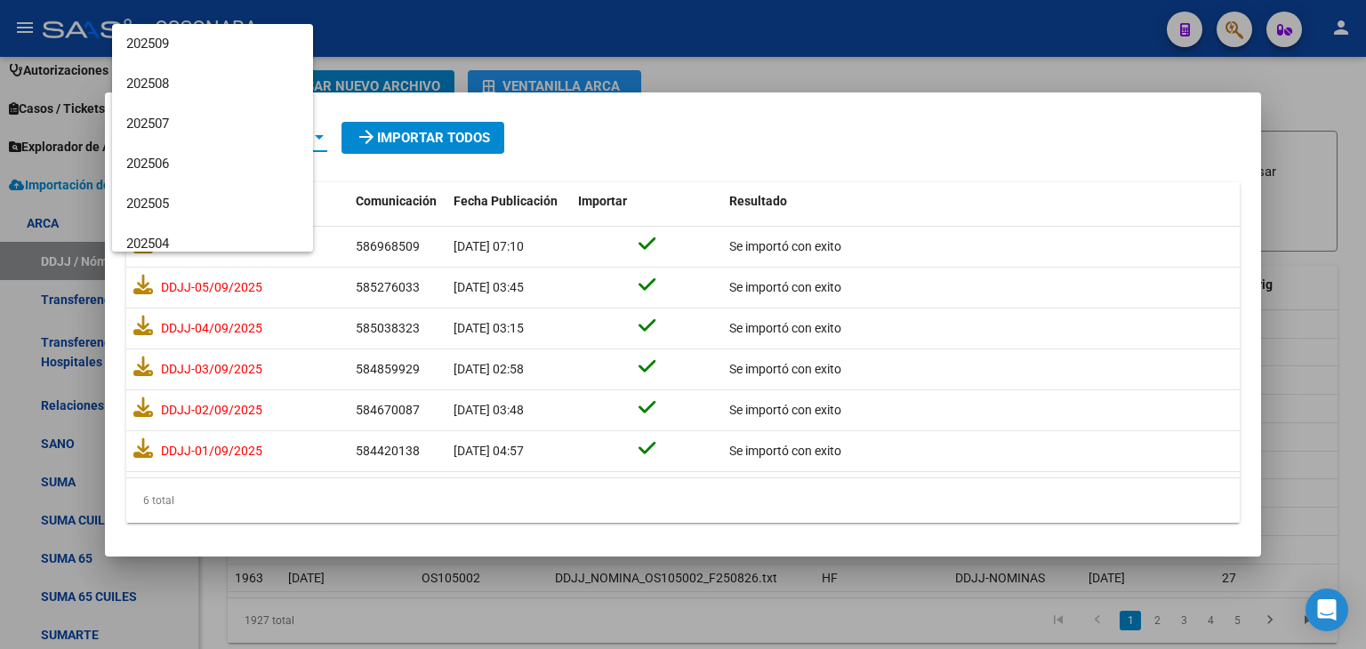
scroll to position [426, 0]
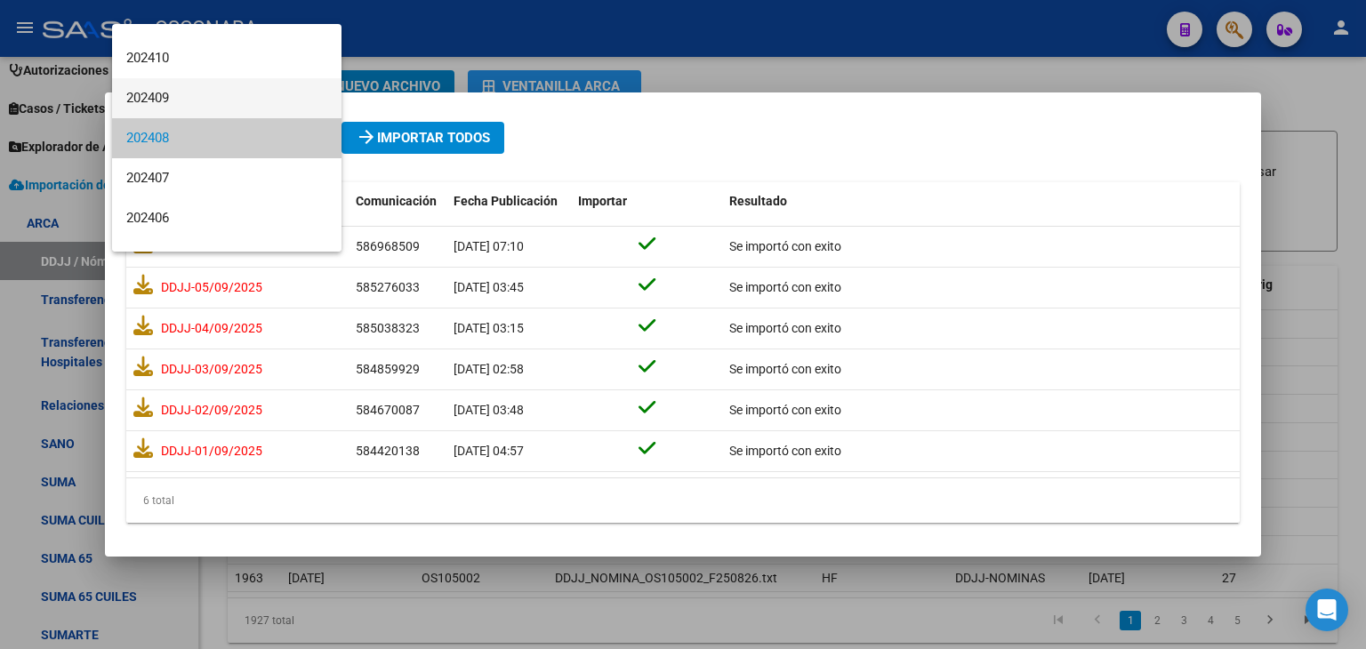
click at [230, 106] on span "202409" at bounding box center [226, 98] width 201 height 40
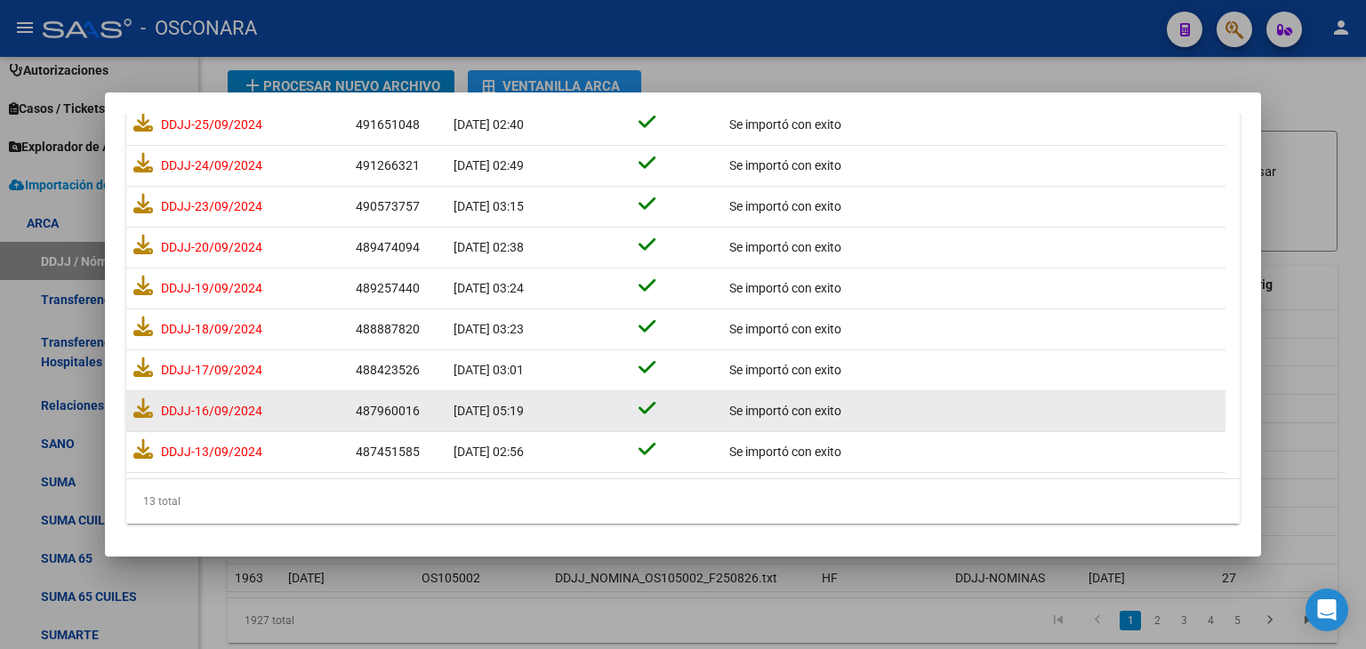
scroll to position [0, 0]
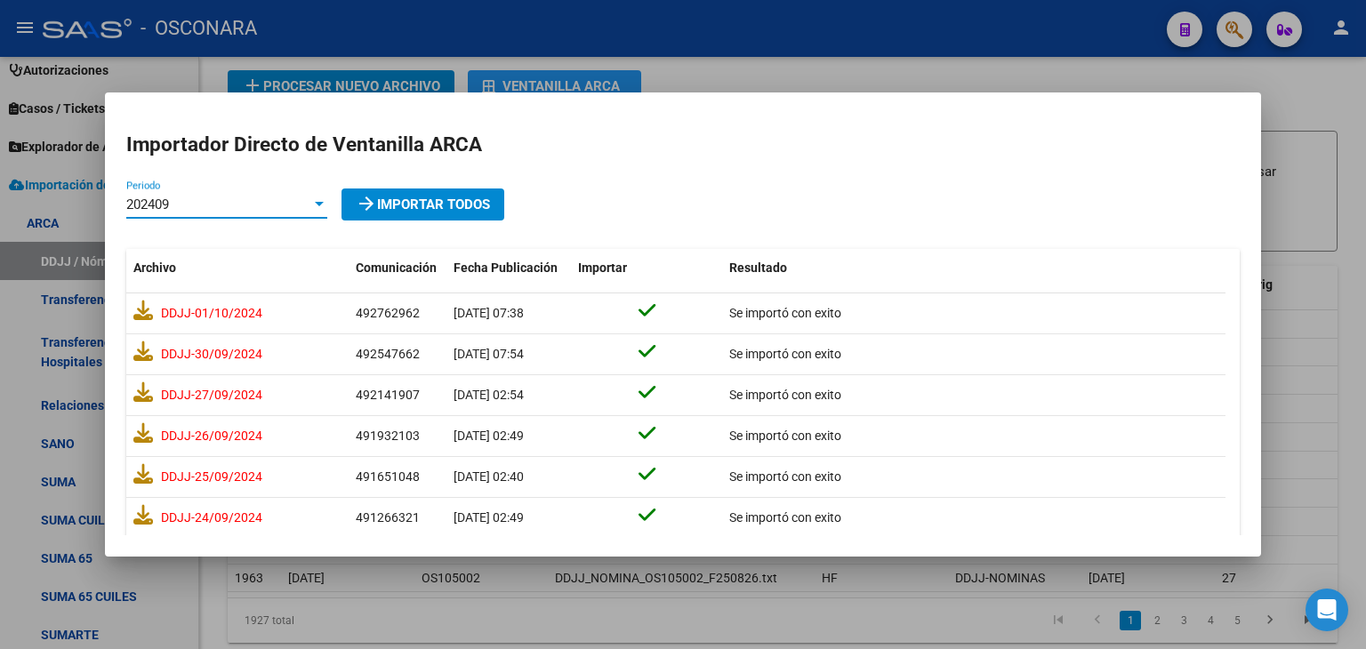
click at [253, 204] on div "202409" at bounding box center [218, 204] width 185 height 16
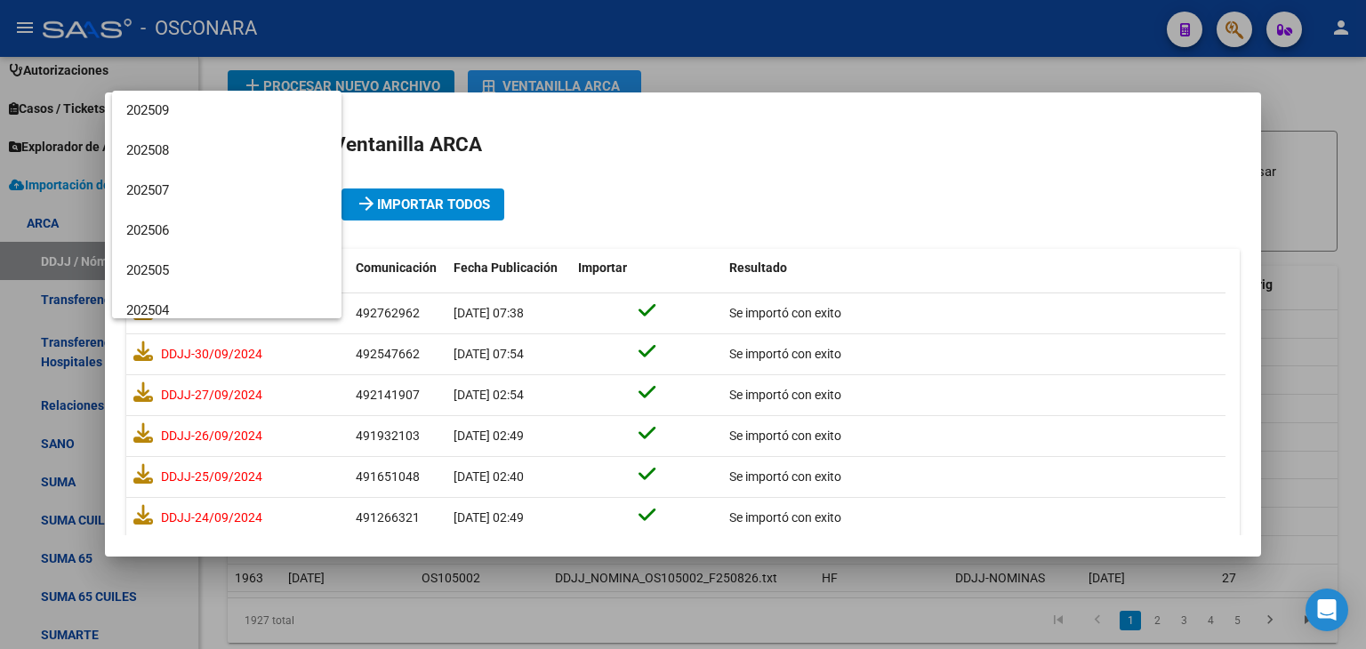
scroll to position [386, 0]
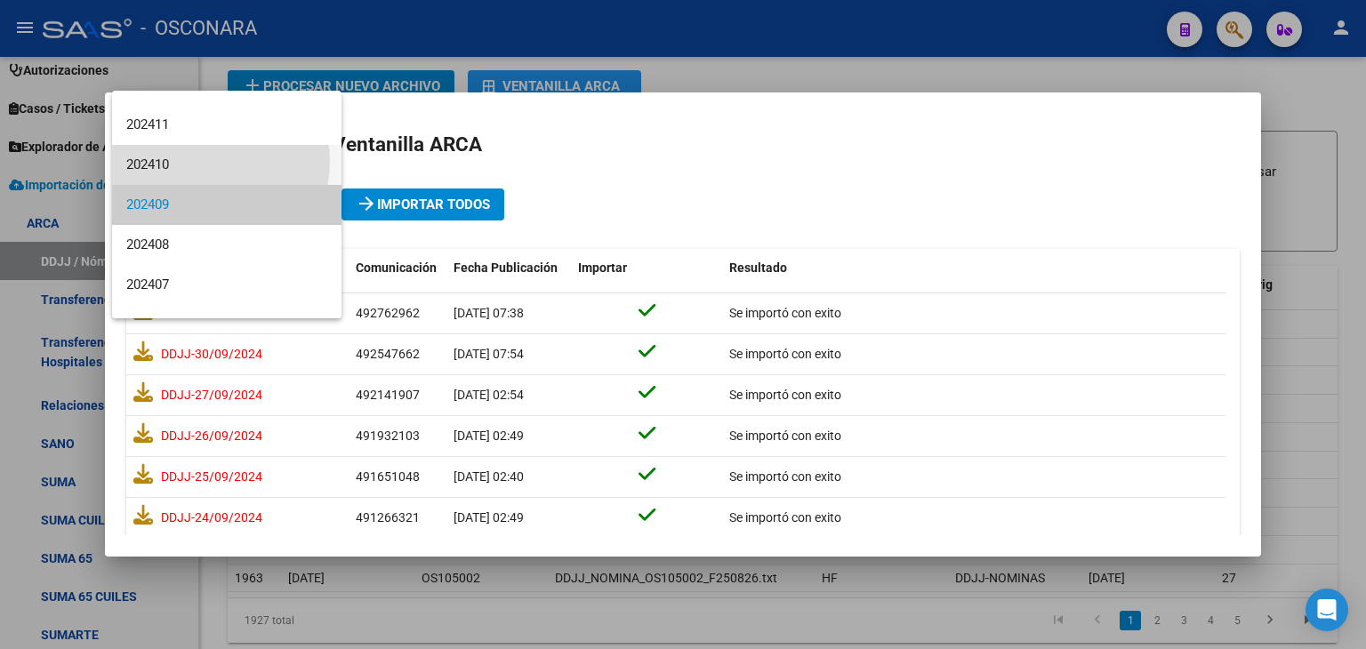
click at [212, 161] on span "202410" at bounding box center [226, 165] width 201 height 40
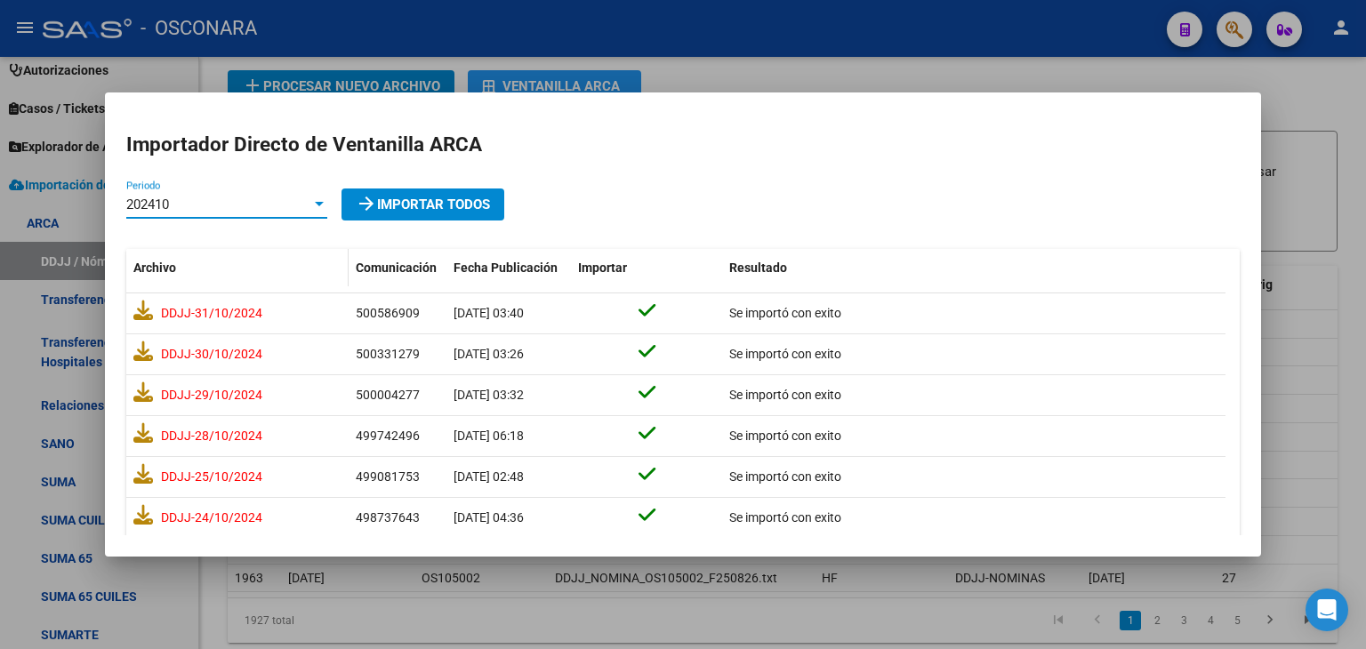
scroll to position [0, 0]
click at [185, 193] on div "202410 Periodo" at bounding box center [226, 204] width 201 height 27
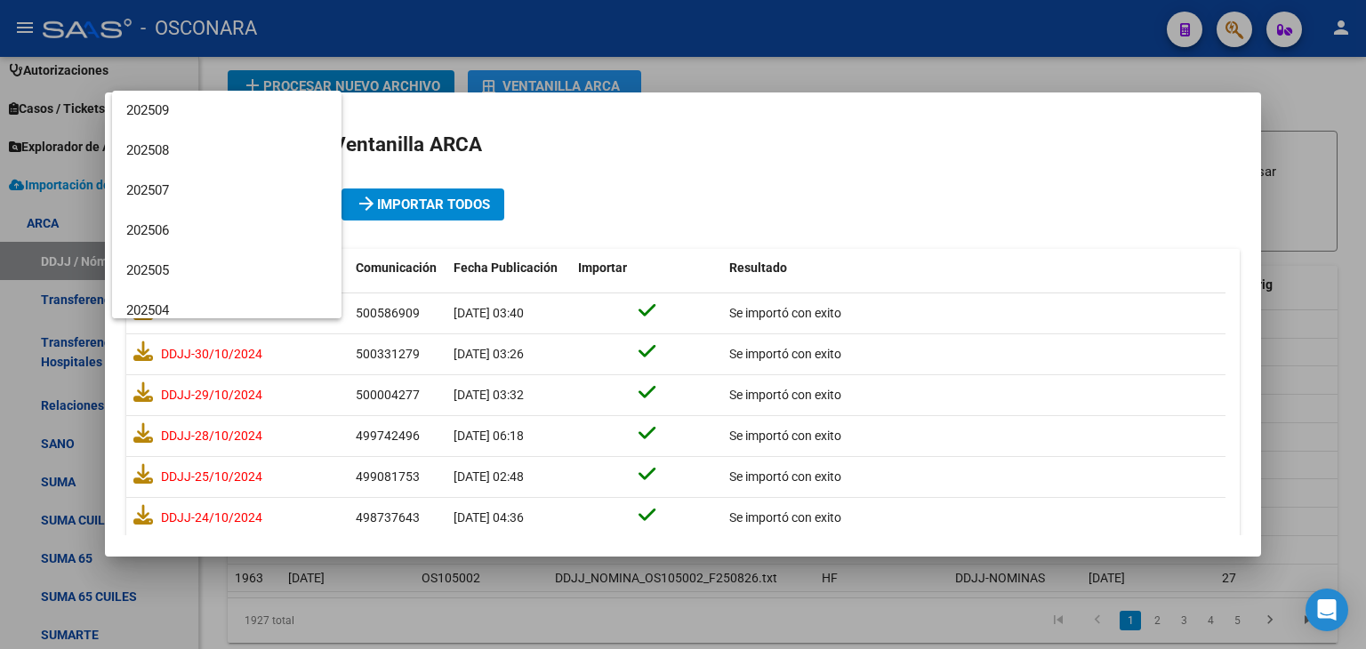
scroll to position [346, 0]
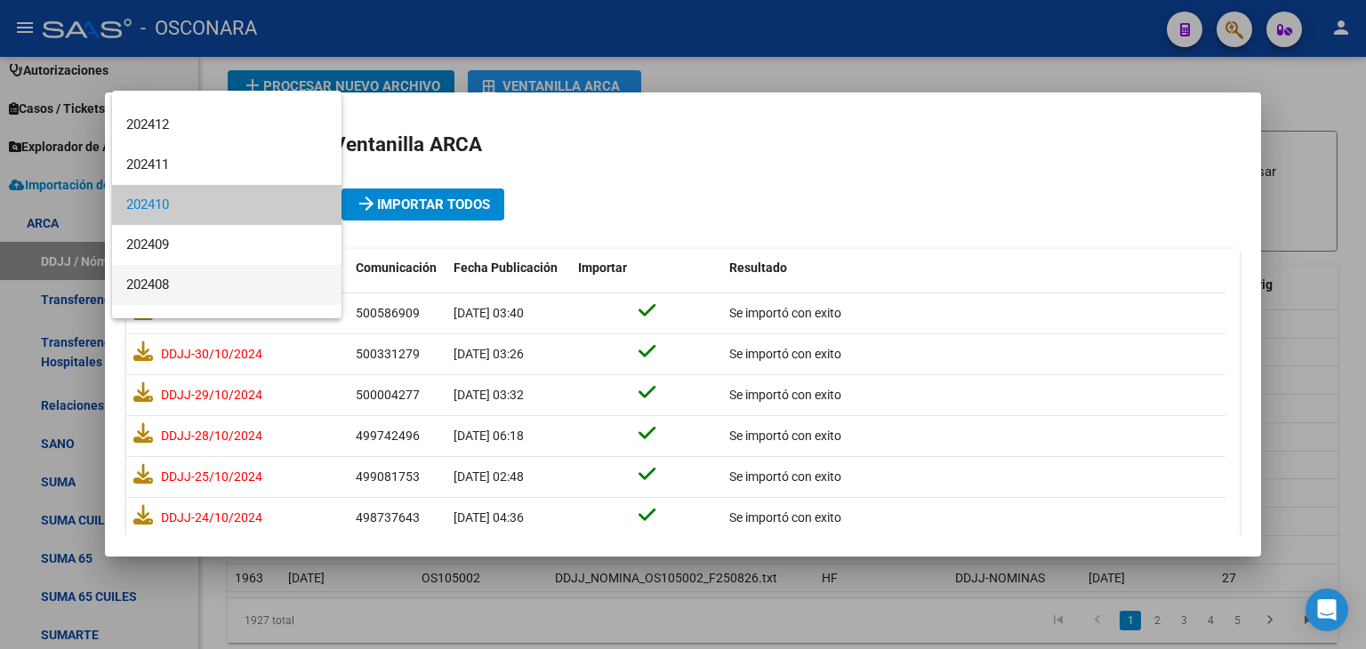
click at [212, 284] on span "202408" at bounding box center [226, 285] width 201 height 40
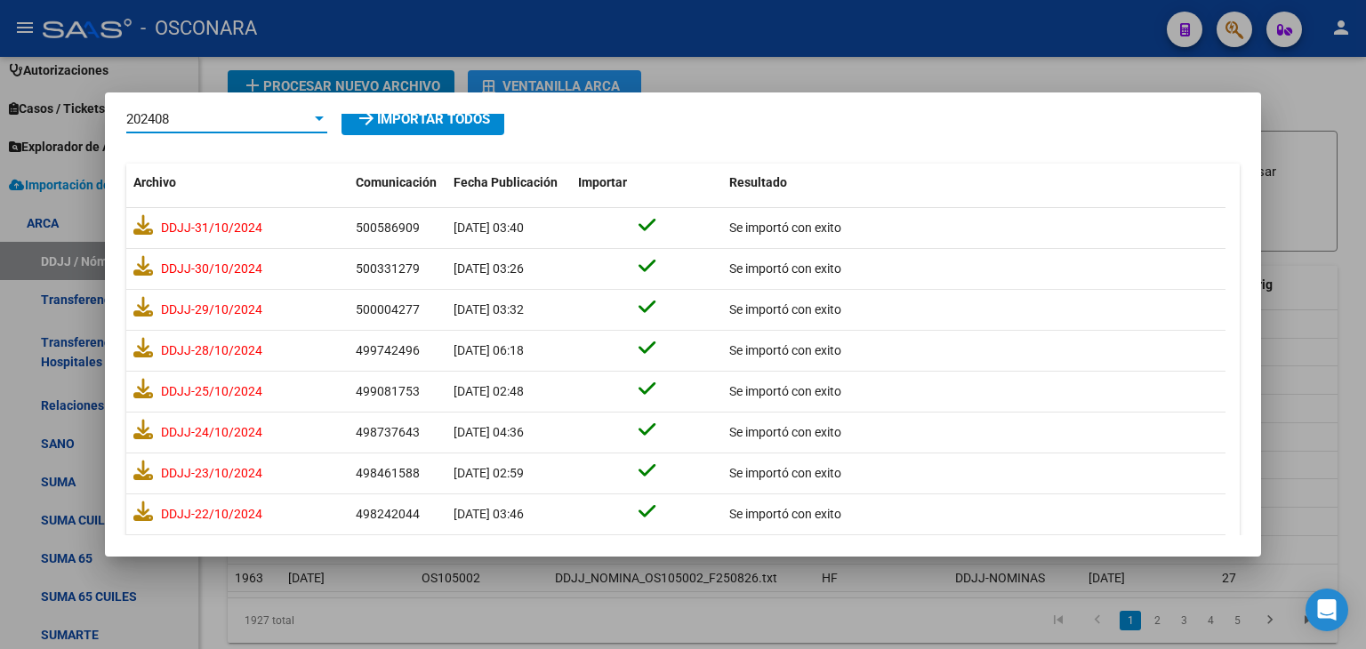
scroll to position [0, 0]
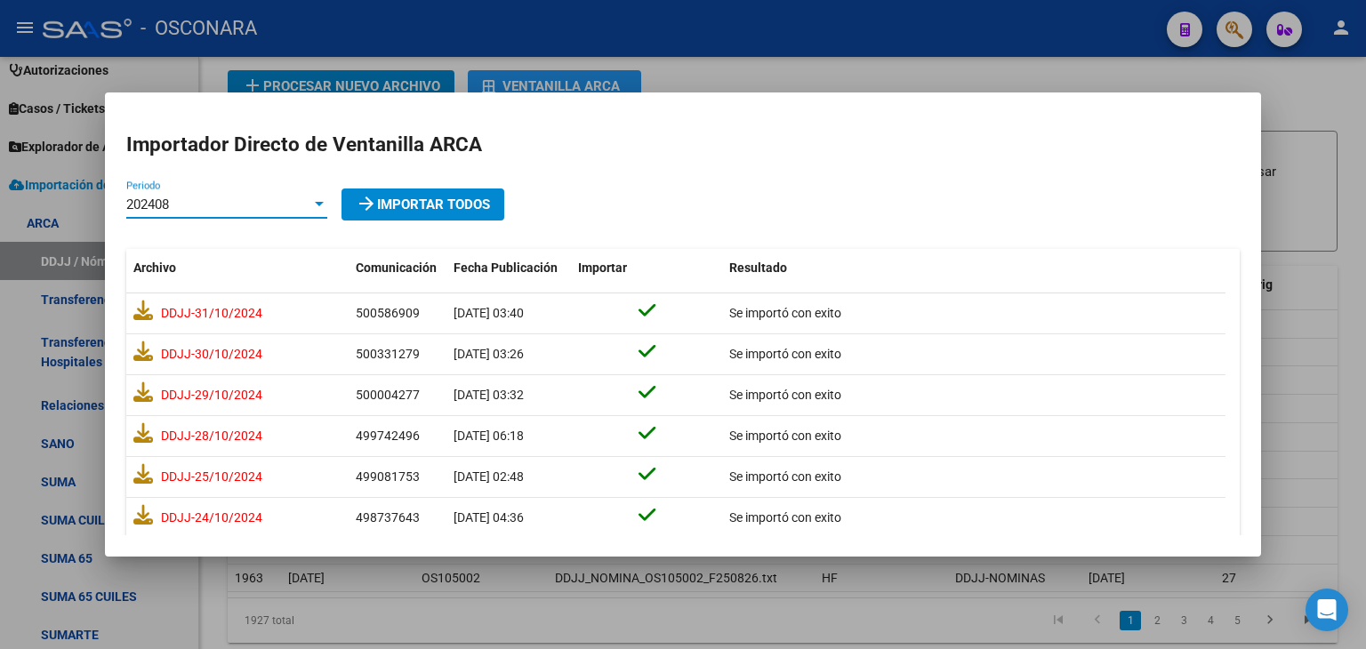
click at [1277, 81] on div at bounding box center [683, 324] width 1366 height 649
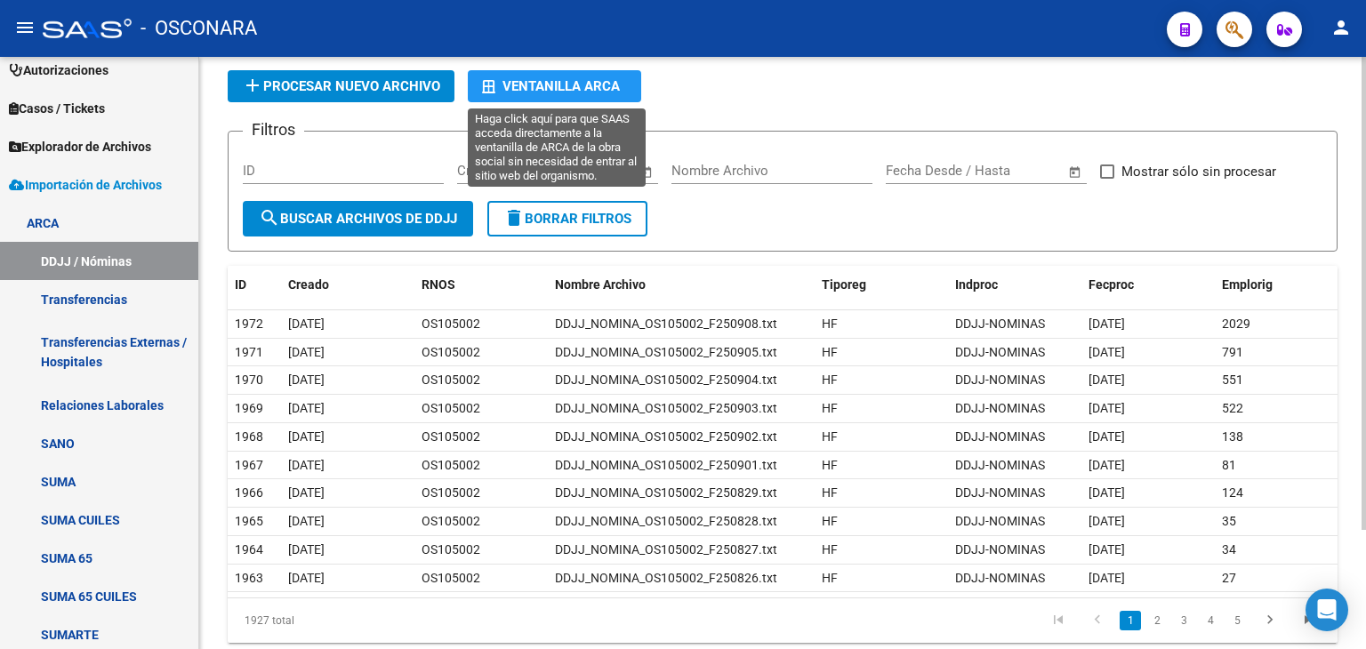
click at [536, 90] on div "Ventanilla ARCA" at bounding box center [554, 86] width 145 height 32
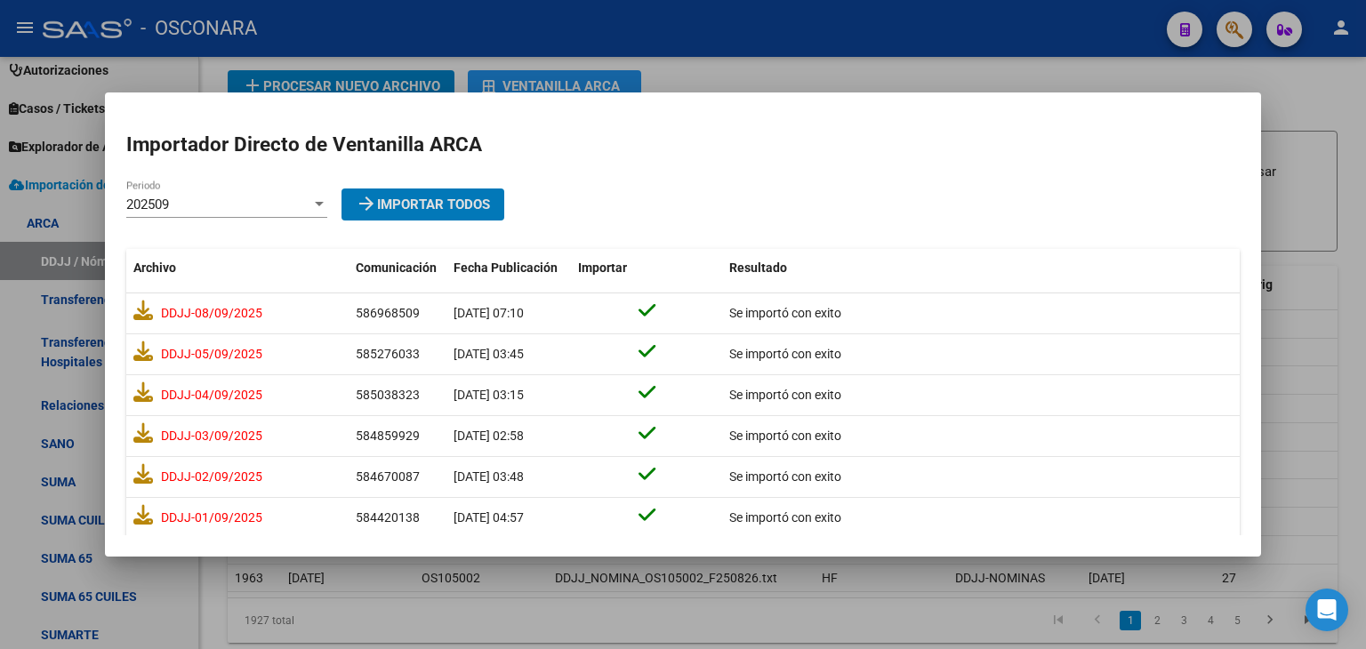
click at [261, 191] on div "202509 Periodo" at bounding box center [226, 204] width 201 height 27
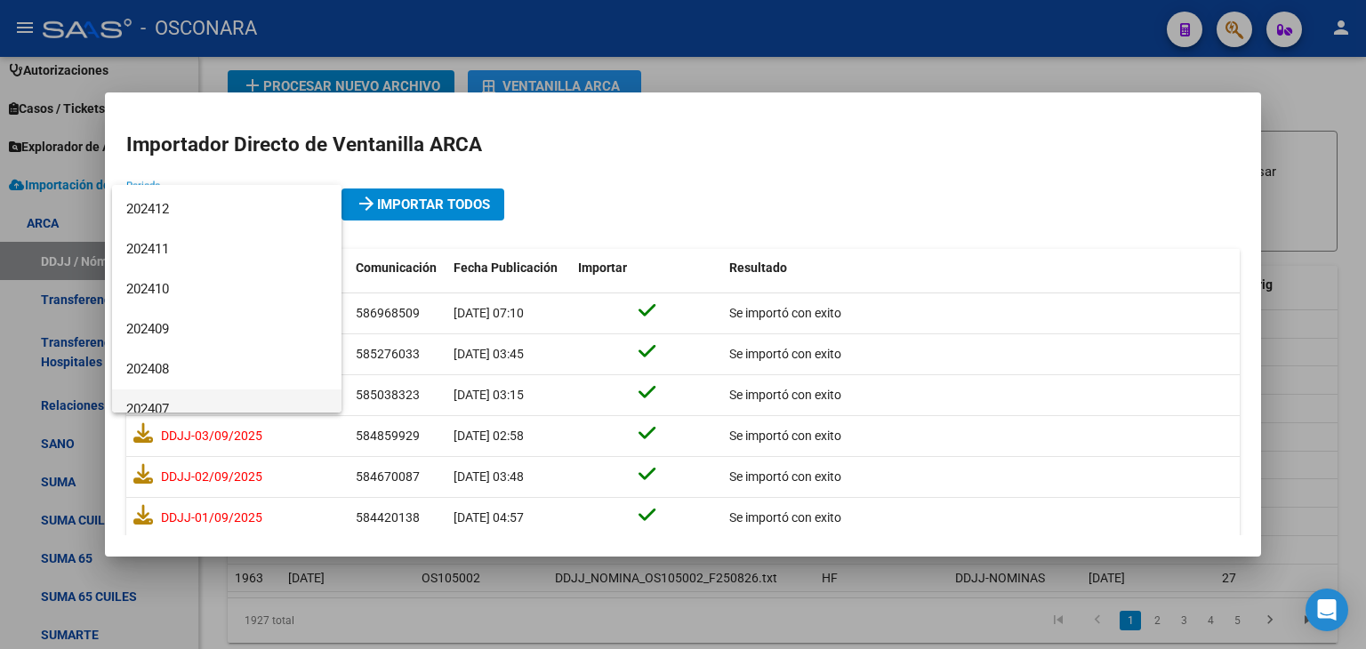
scroll to position [533, 0]
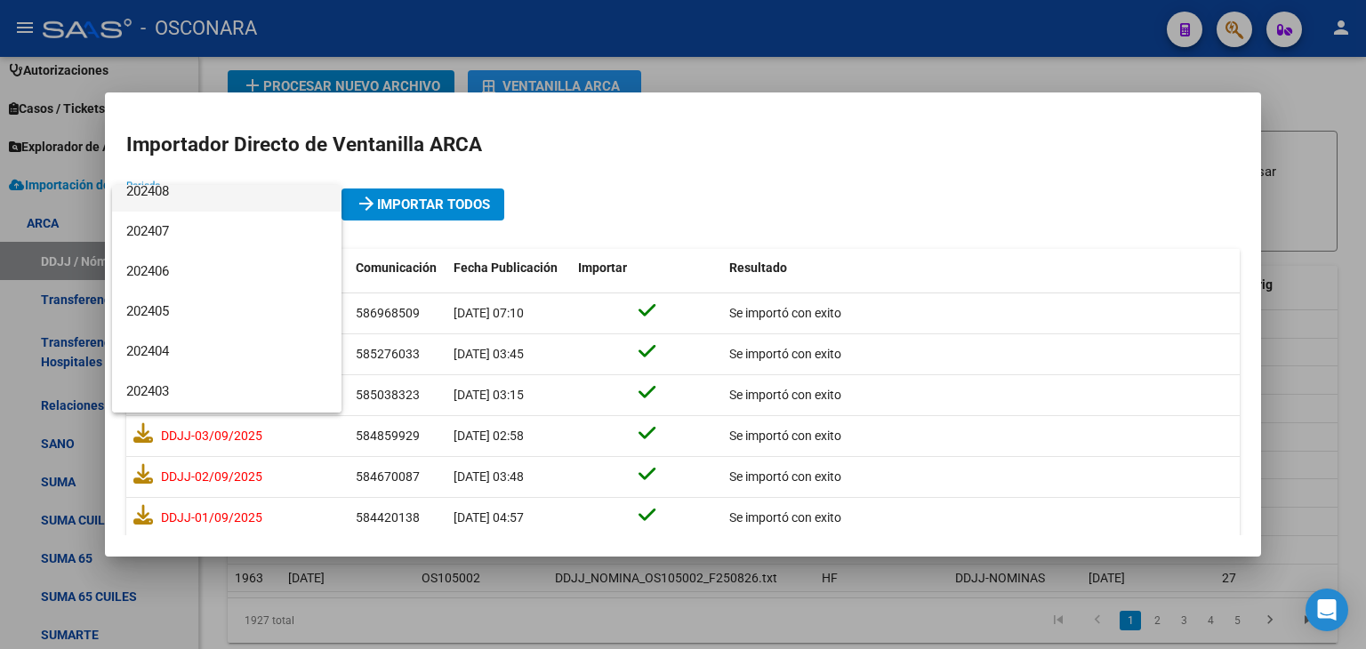
click at [215, 200] on span "202408" at bounding box center [226, 192] width 201 height 40
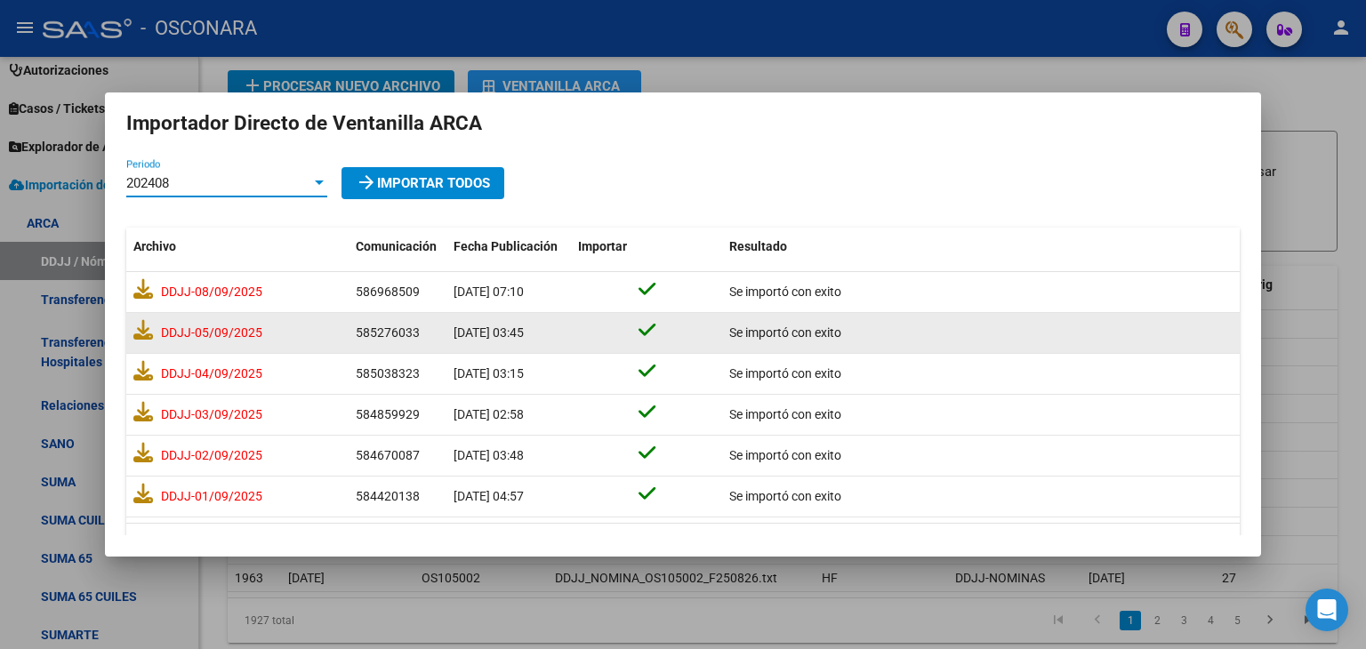
scroll to position [0, 0]
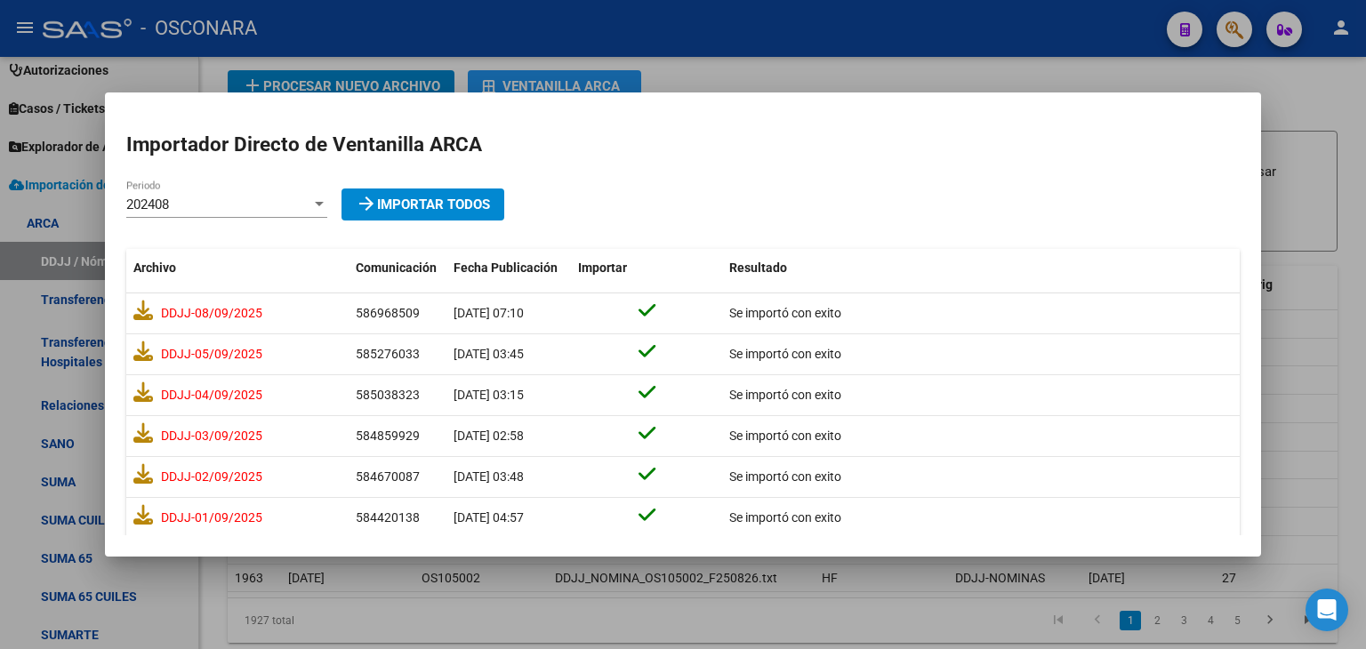
drag, startPoint x: 210, startPoint y: 316, endPoint x: 349, endPoint y: 290, distance: 141.9
click at [349, 290] on div "Archivo Comunicación Fecha Publicación Importar Resultado DDJJ-08/09/2025 58696…" at bounding box center [682, 419] width 1113 height 341
click at [340, 240] on mat-dialog-content "Importador Directo de Ventanilla ARCA 202408 Periodo arrow_forward Importar Tod…" at bounding box center [683, 325] width 1156 height 422
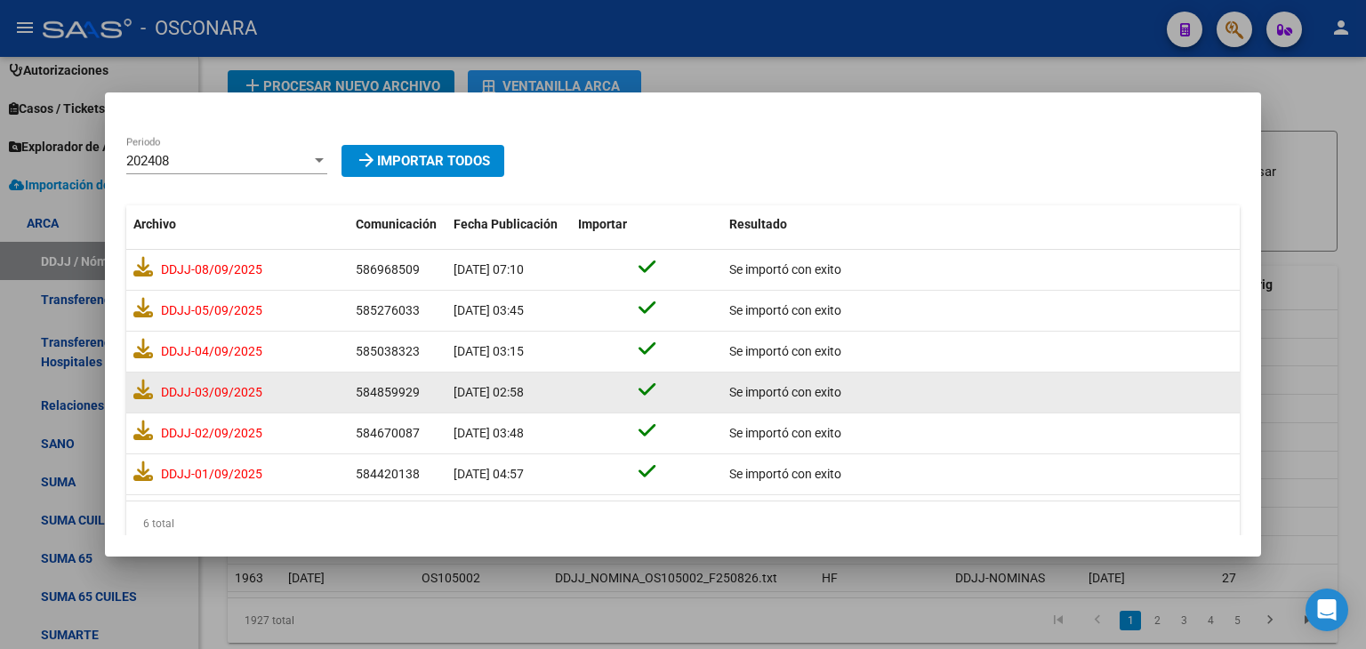
scroll to position [67, 0]
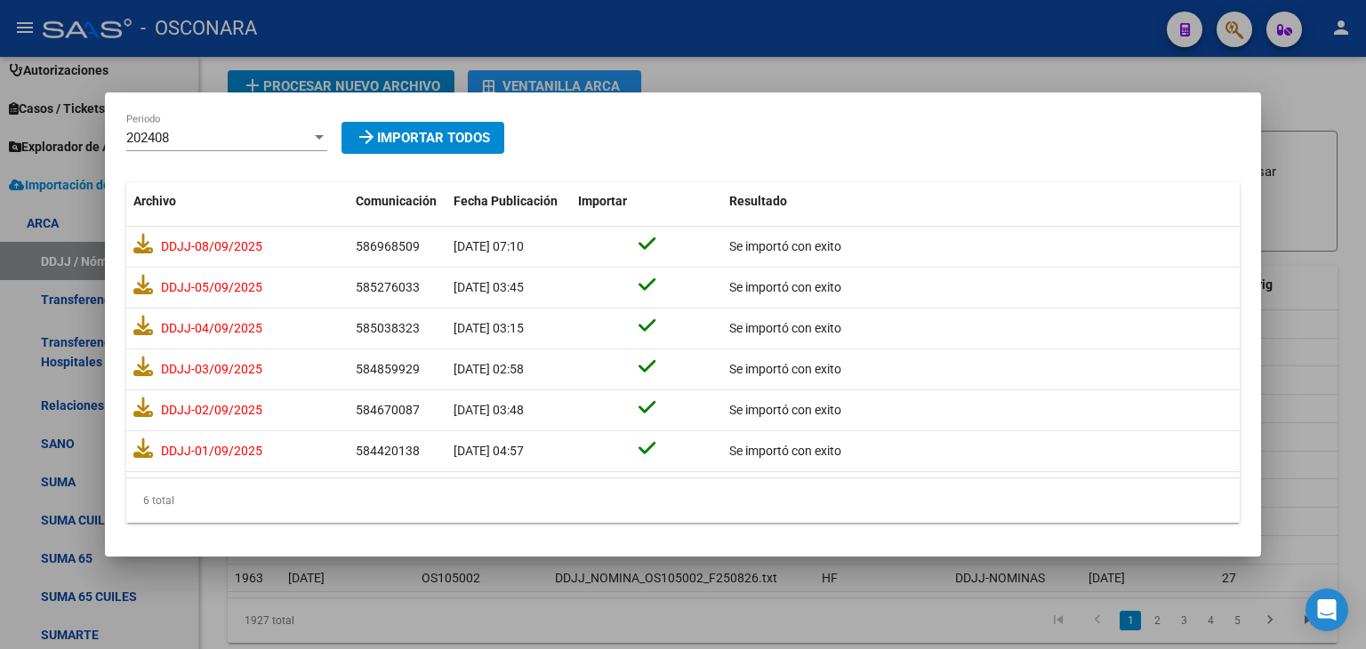
click at [1290, 106] on div at bounding box center [683, 324] width 1366 height 649
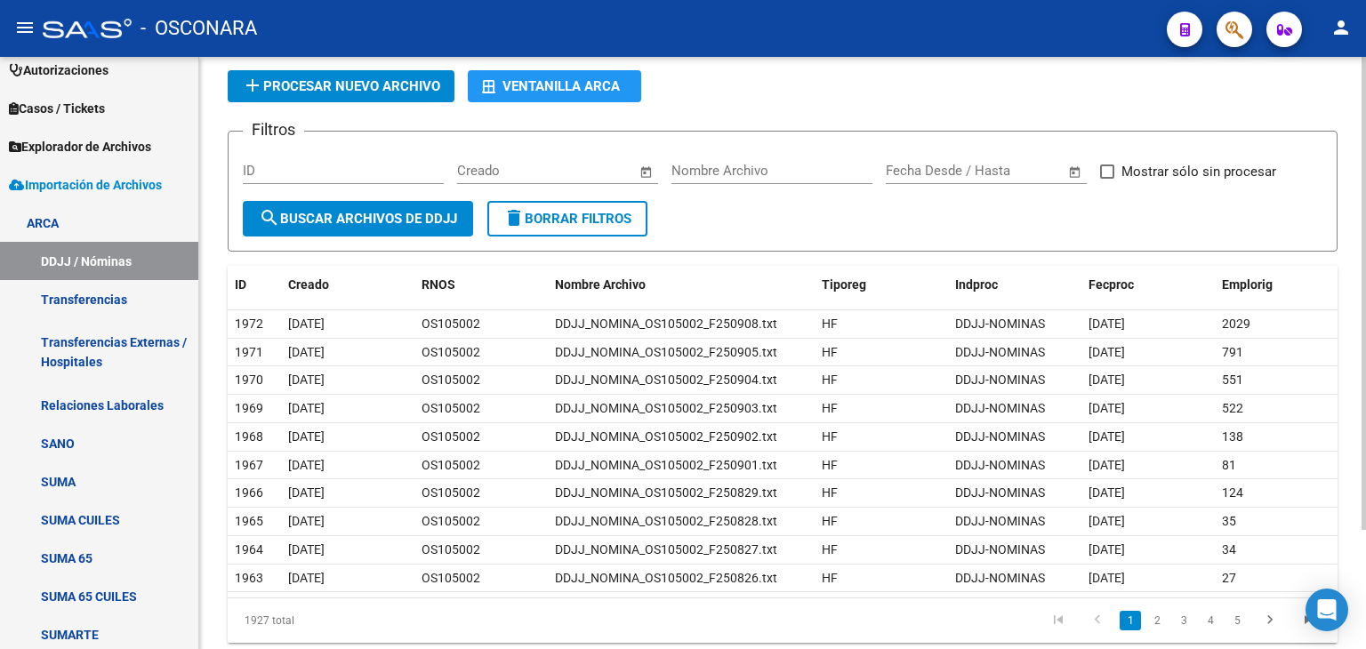
click at [381, 116] on app-list-header "IMPORTACION DE ARCHIVOS -> ARCA -> DDJJ / Nóminas (DDJJ_NOMINA_OS####_FYYMMDD.t…" at bounding box center [783, 123] width 1110 height 255
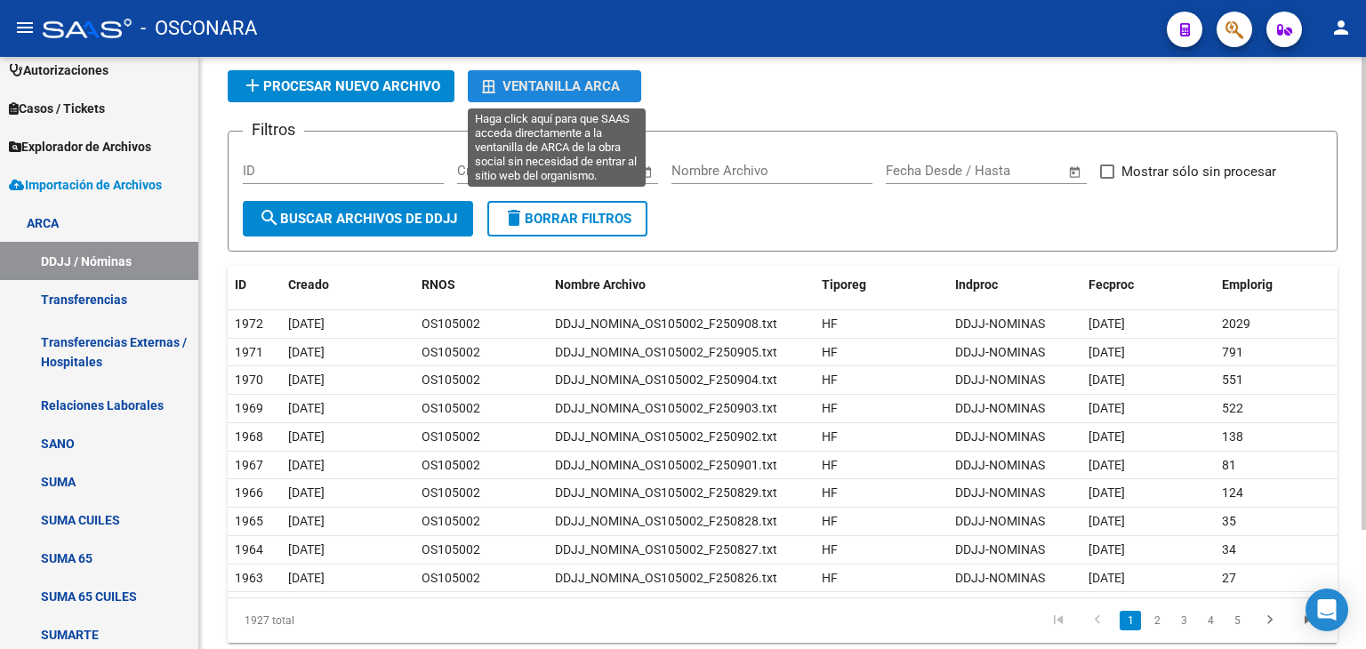
click at [549, 77] on div "Ventanilla ARCA" at bounding box center [554, 86] width 145 height 32
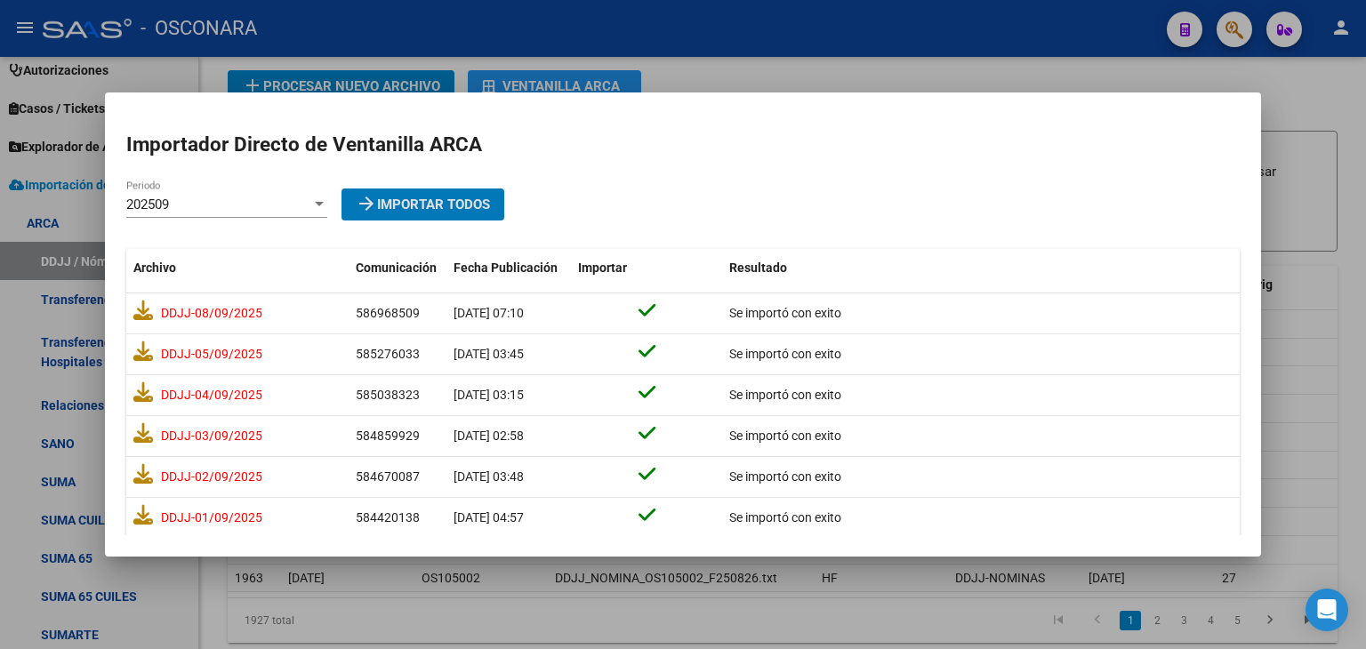
click at [236, 207] on div "202509" at bounding box center [218, 204] width 185 height 16
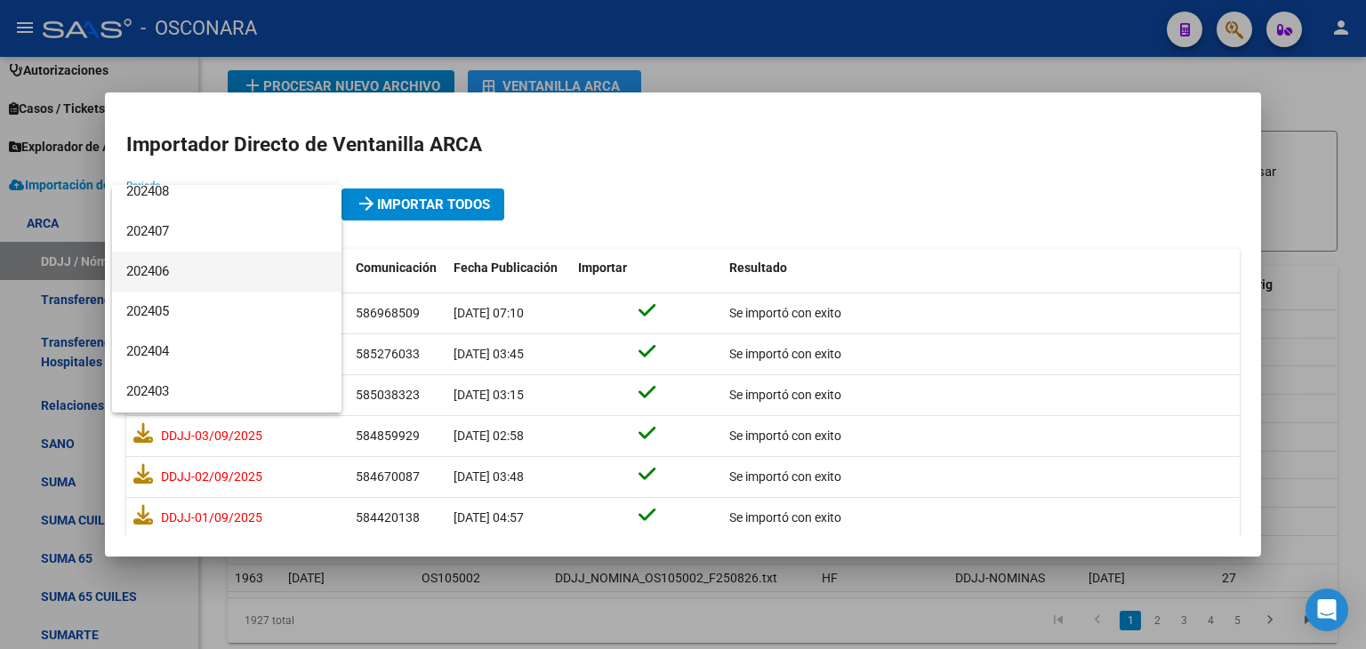
scroll to position [445, 0]
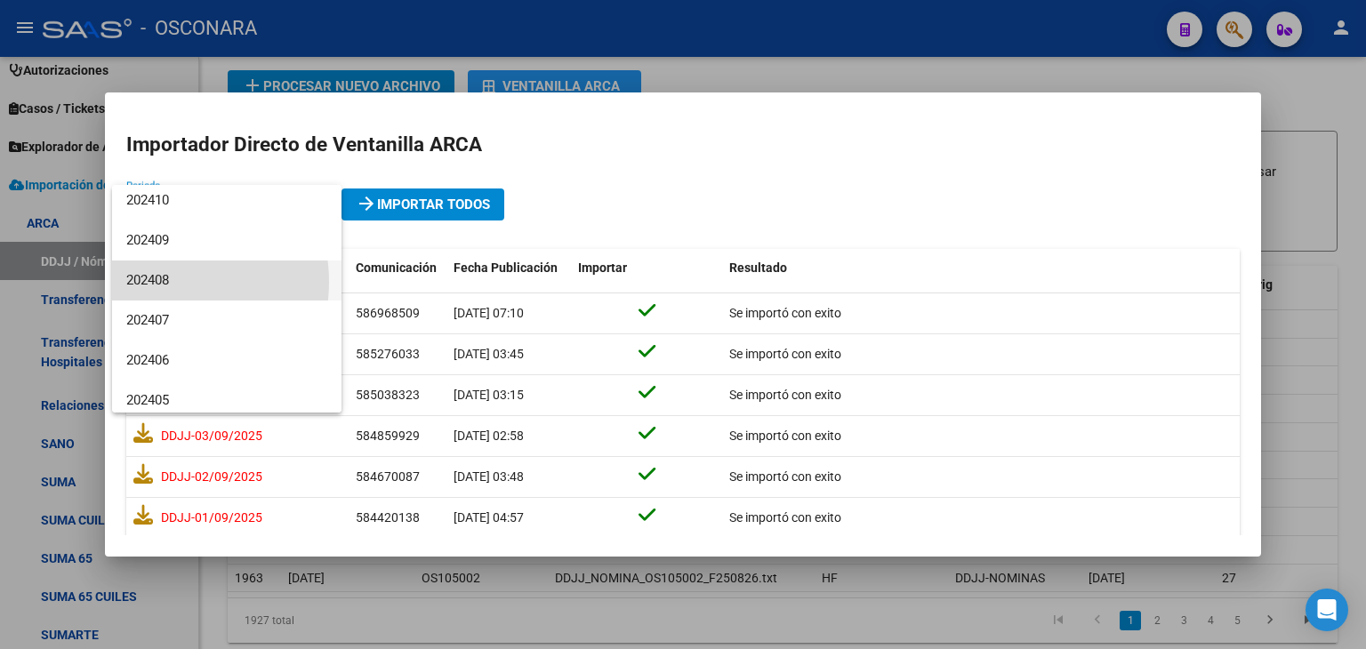
click at [157, 282] on span "202408" at bounding box center [226, 281] width 201 height 40
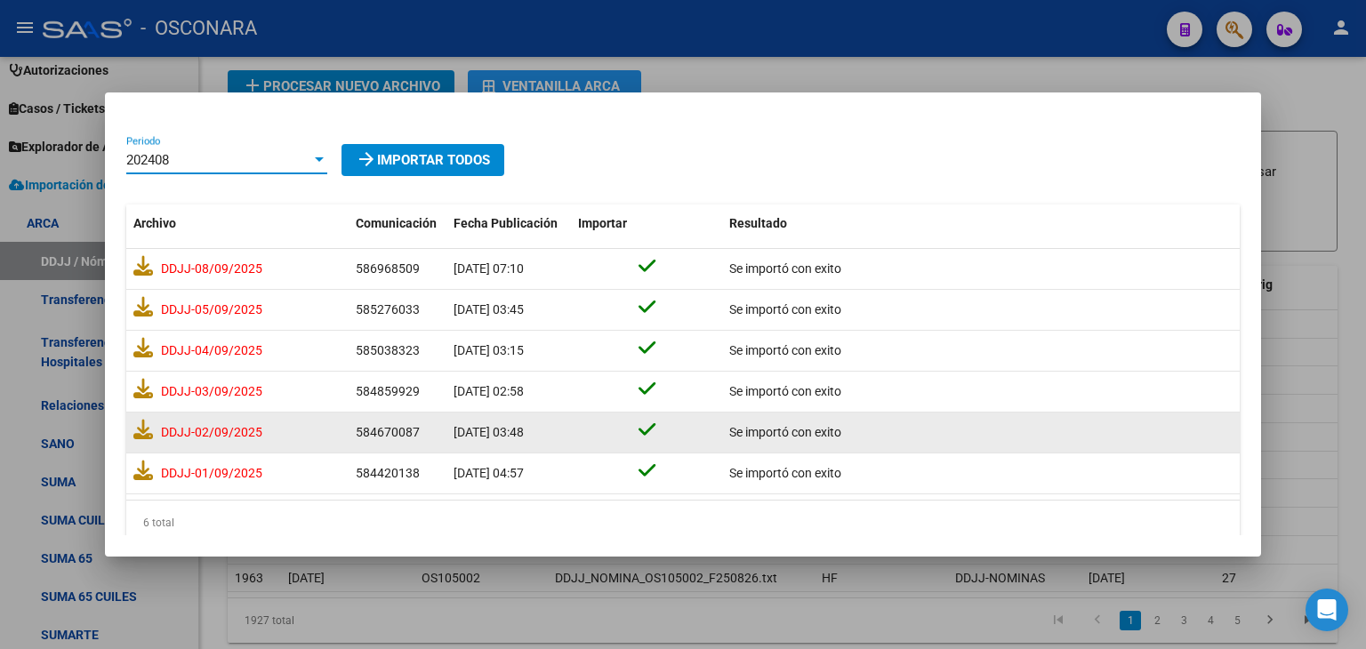
scroll to position [67, 0]
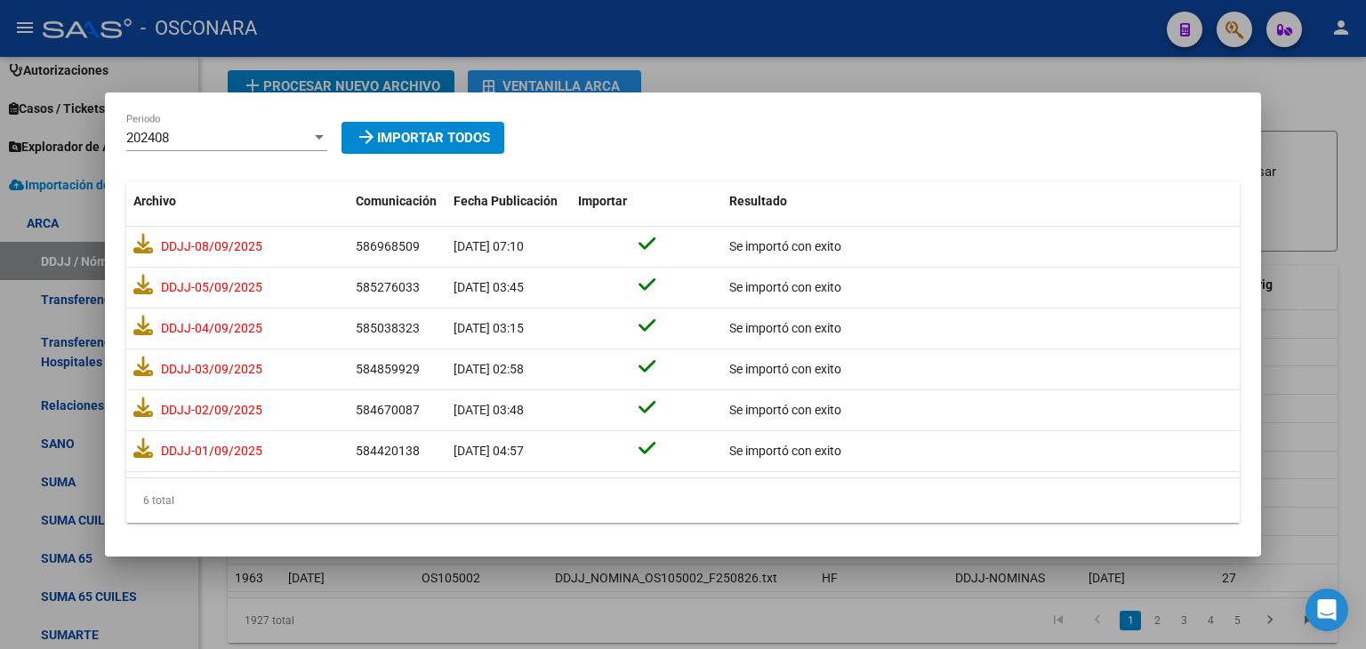
click at [253, 170] on mat-dialog-content "Importador Directo de Ventanilla ARCA 202408 Periodo arrow_forward Importar Tod…" at bounding box center [683, 325] width 1156 height 422
click at [356, 100] on mat-dialog-container "Importador Directo de Ventanilla ARCA 202408 Periodo arrow_forward Importar Tod…" at bounding box center [683, 324] width 1156 height 465
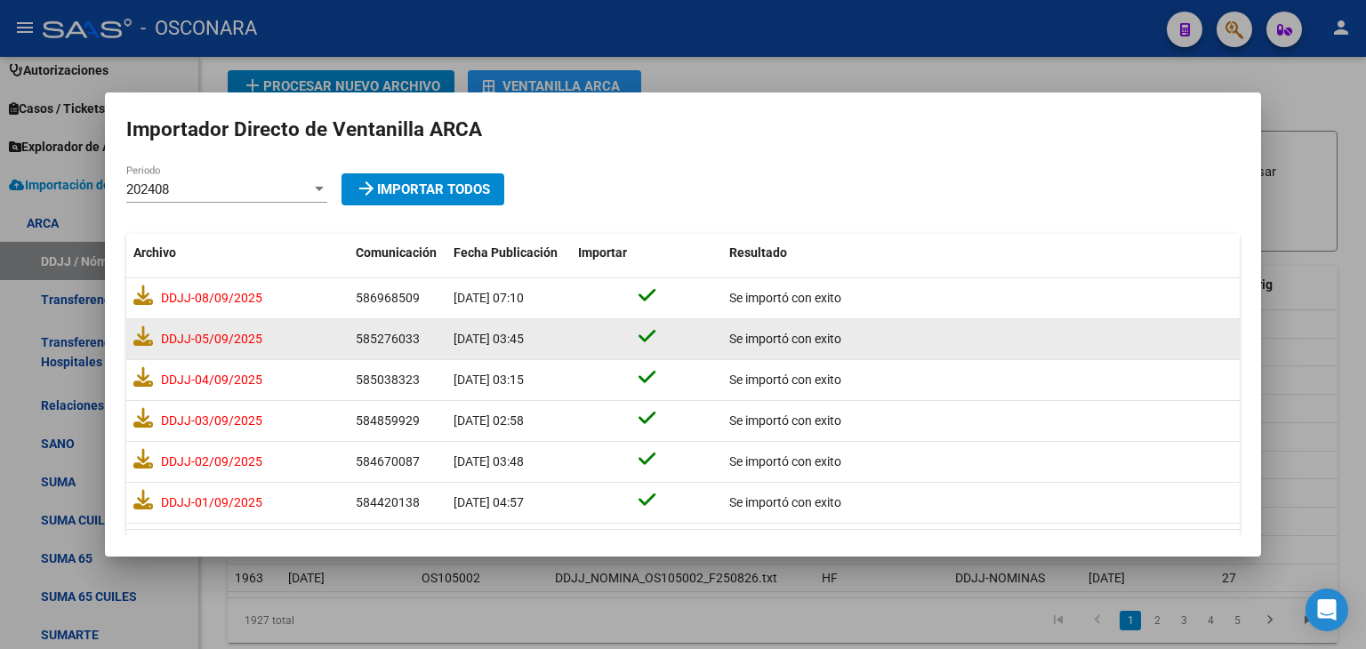
scroll to position [0, 0]
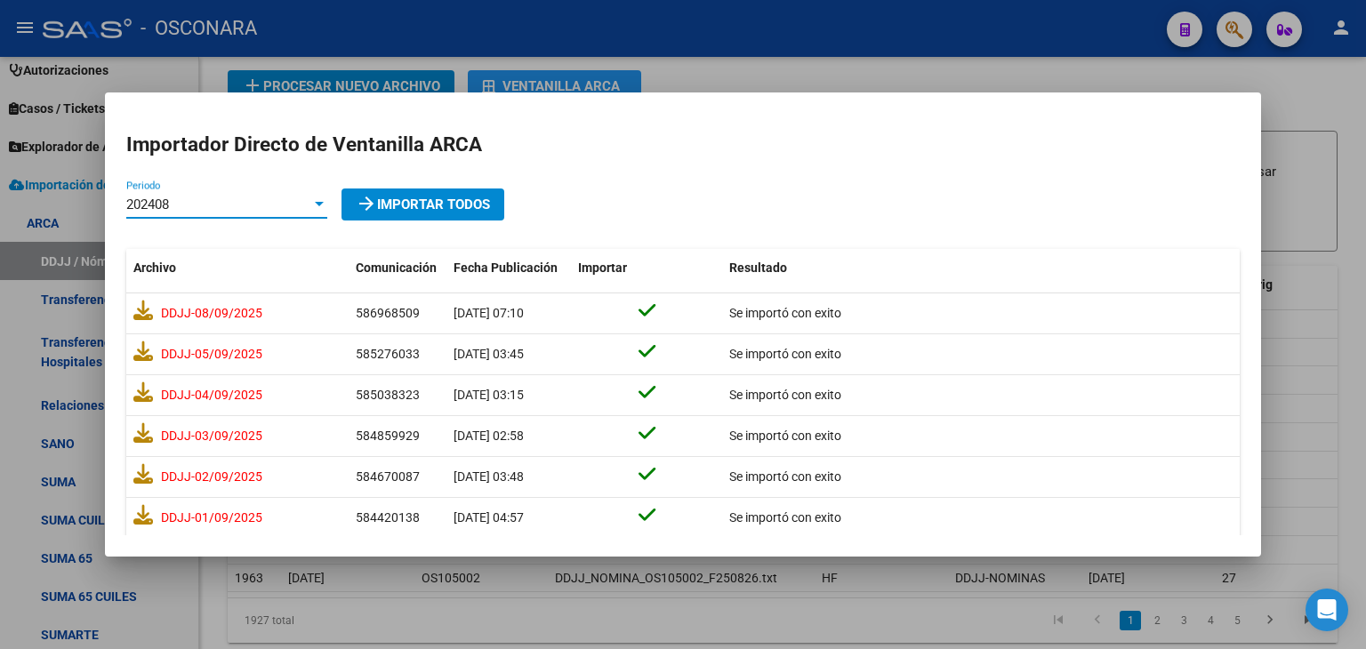
click at [269, 206] on div "202408" at bounding box center [218, 204] width 185 height 16
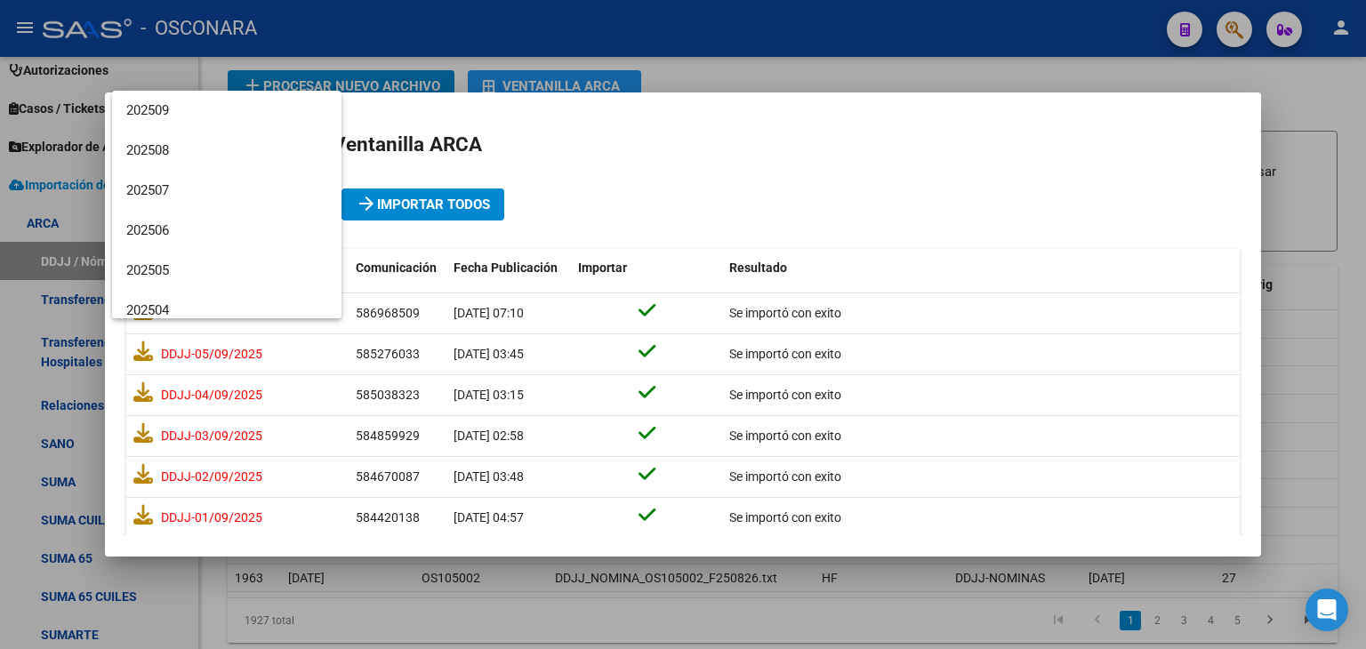
scroll to position [426, 0]
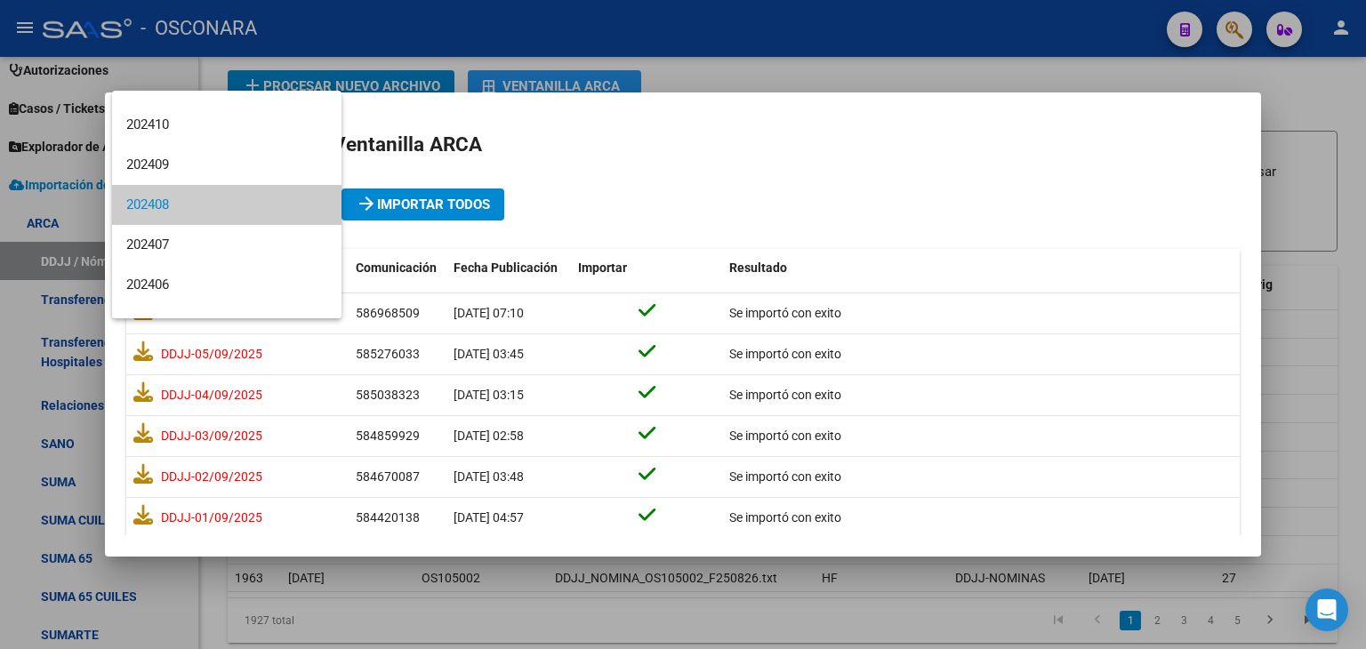
click at [191, 204] on span "202408" at bounding box center [226, 205] width 201 height 40
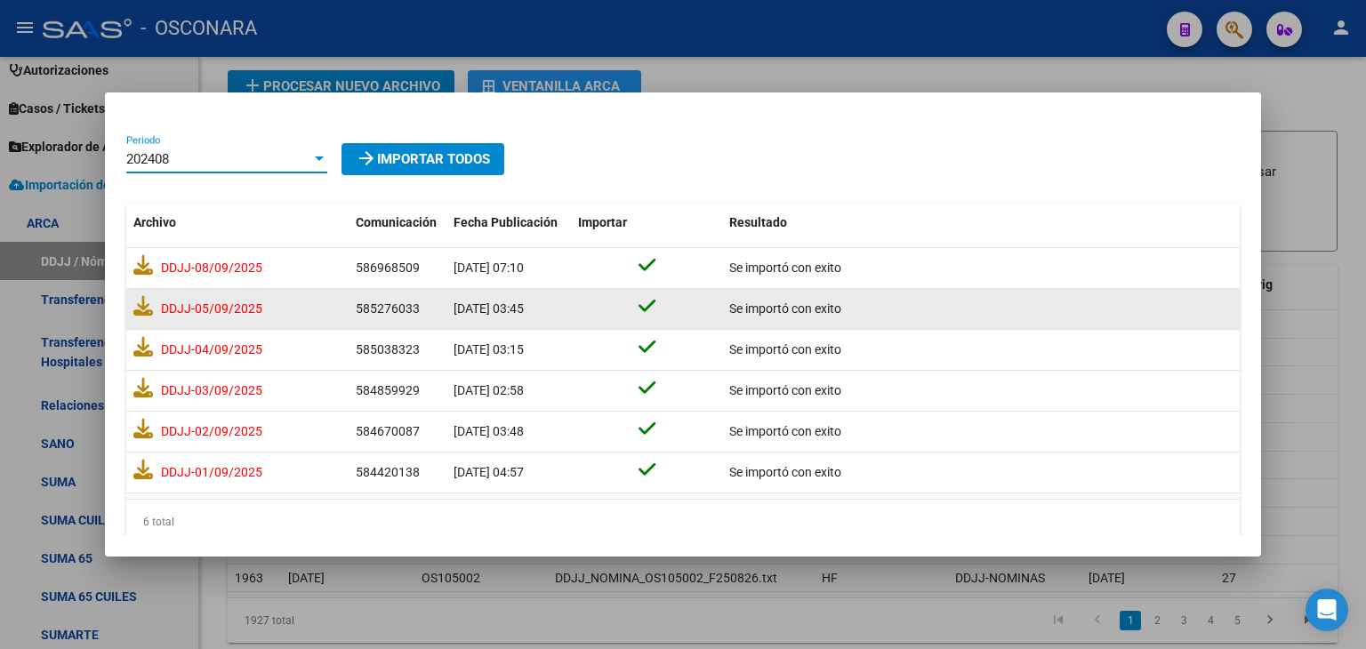
scroll to position [67, 0]
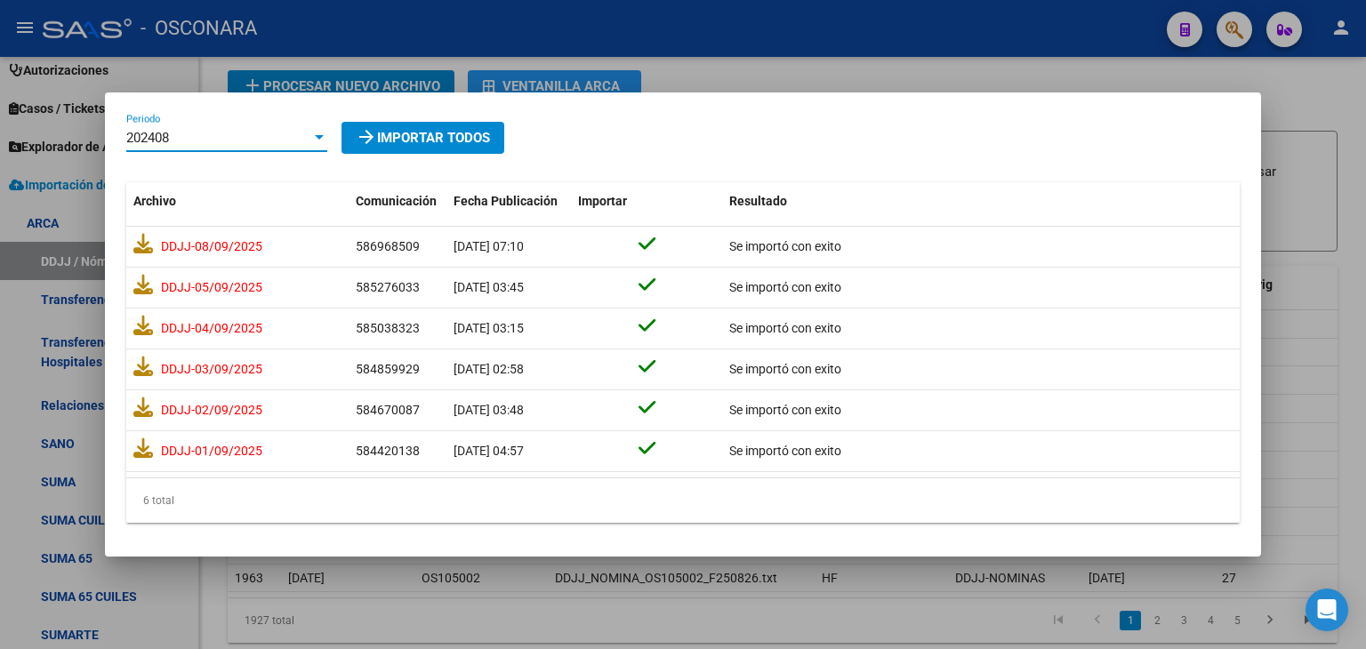
click at [214, 124] on div "202408 Periodo" at bounding box center [226, 137] width 201 height 27
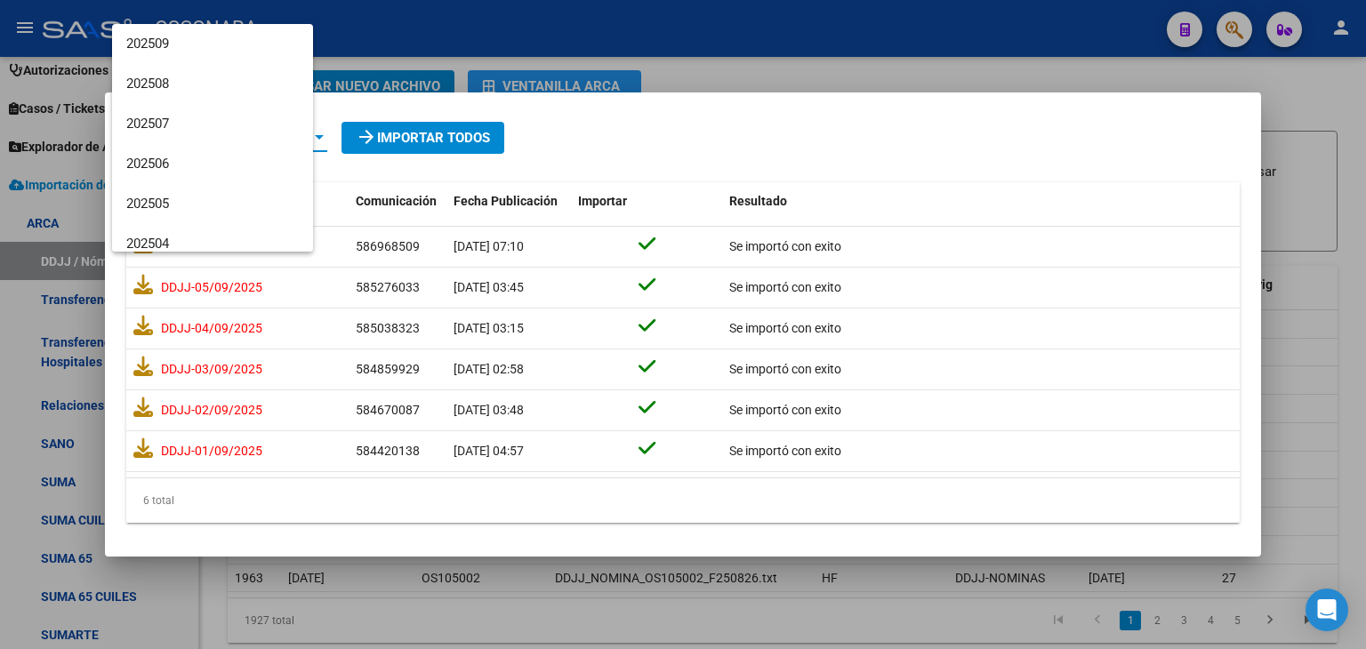
scroll to position [426, 0]
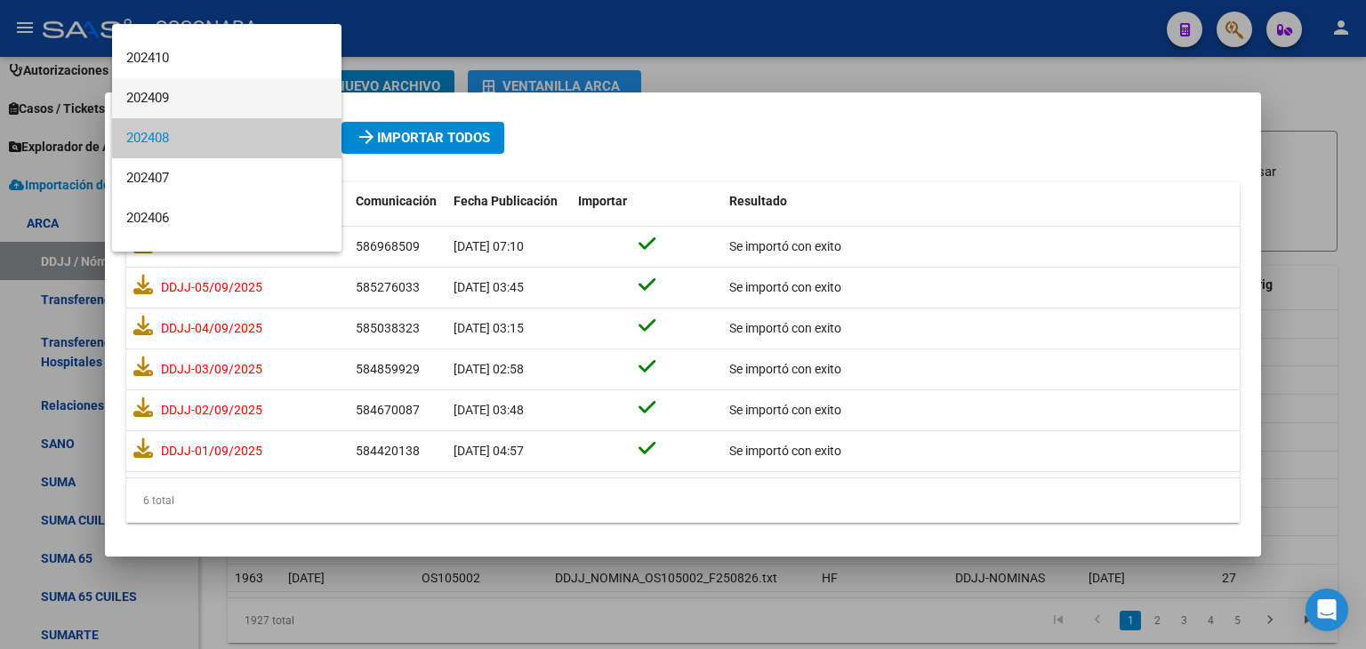
click at [191, 108] on span "202409" at bounding box center [226, 98] width 201 height 40
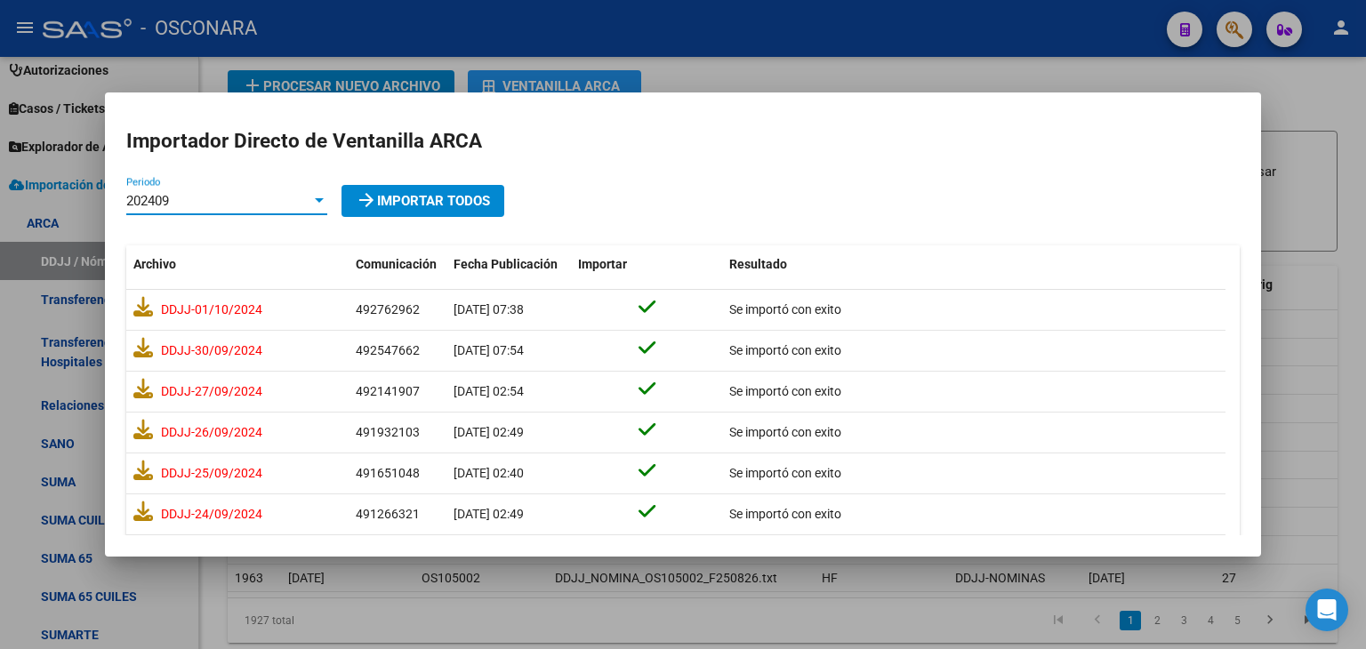
scroll to position [0, 0]
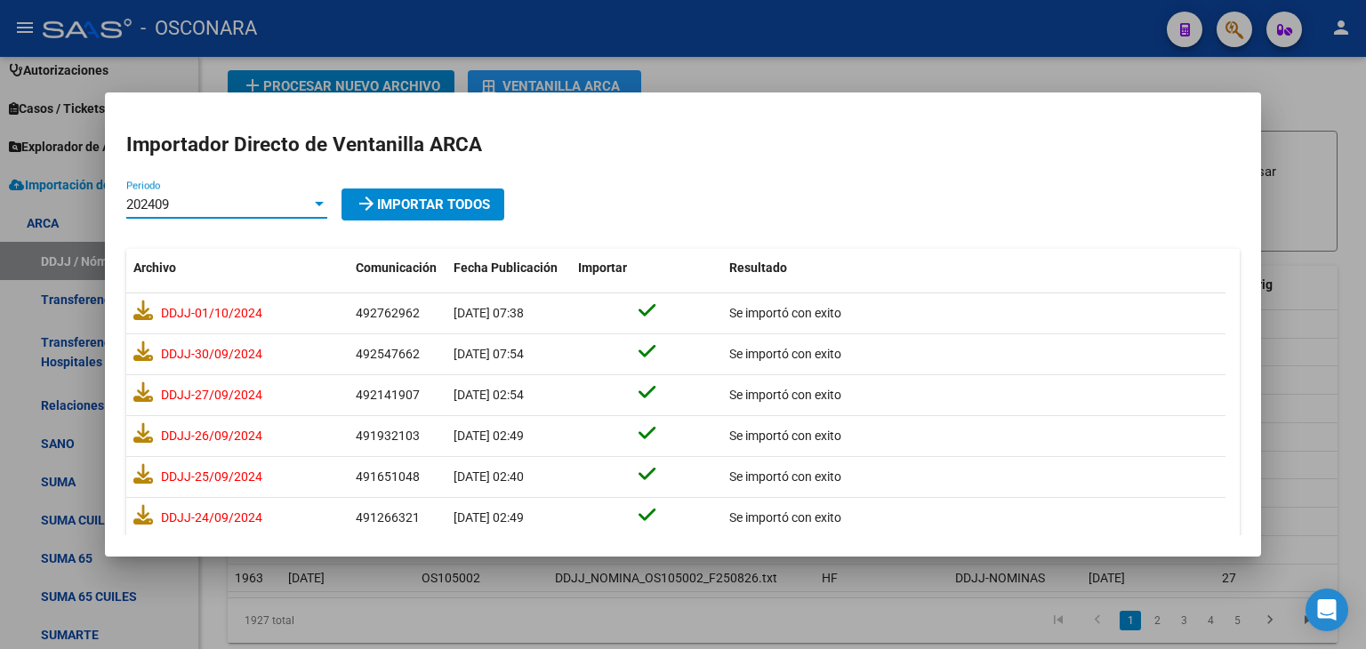
click at [210, 211] on div "202409" at bounding box center [218, 204] width 185 height 16
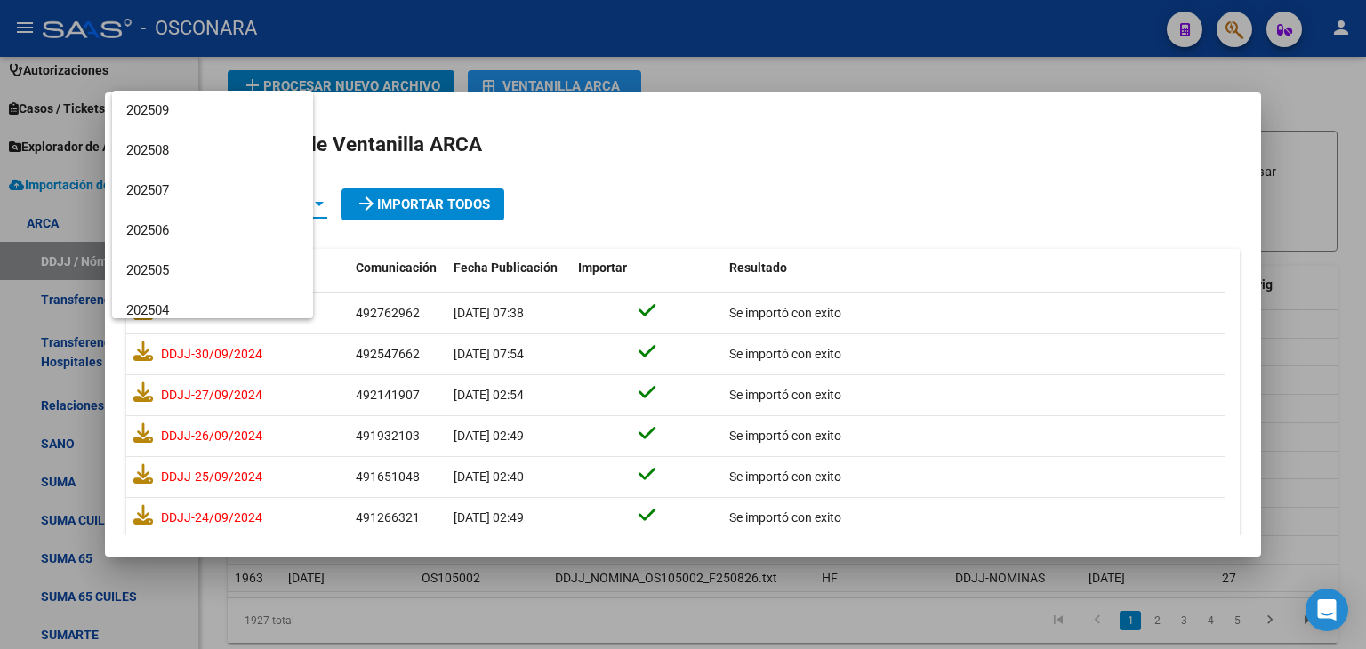
scroll to position [386, 0]
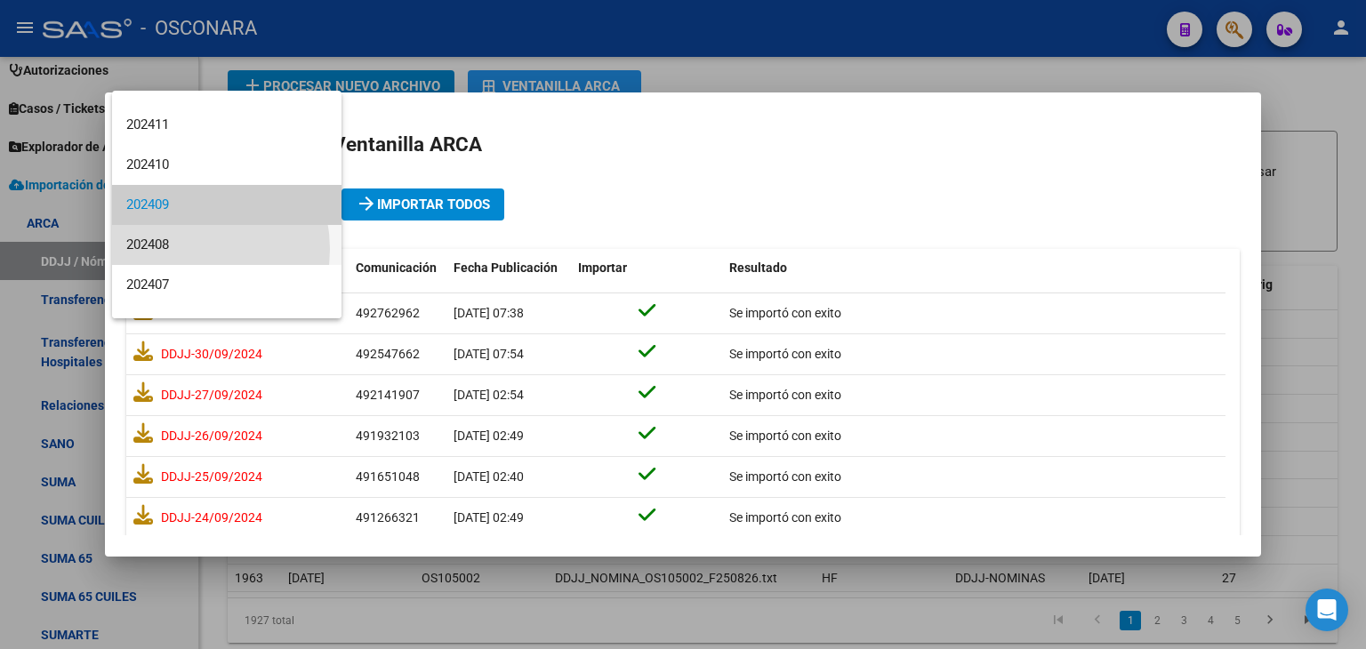
click at [177, 249] on span "202408" at bounding box center [226, 245] width 201 height 40
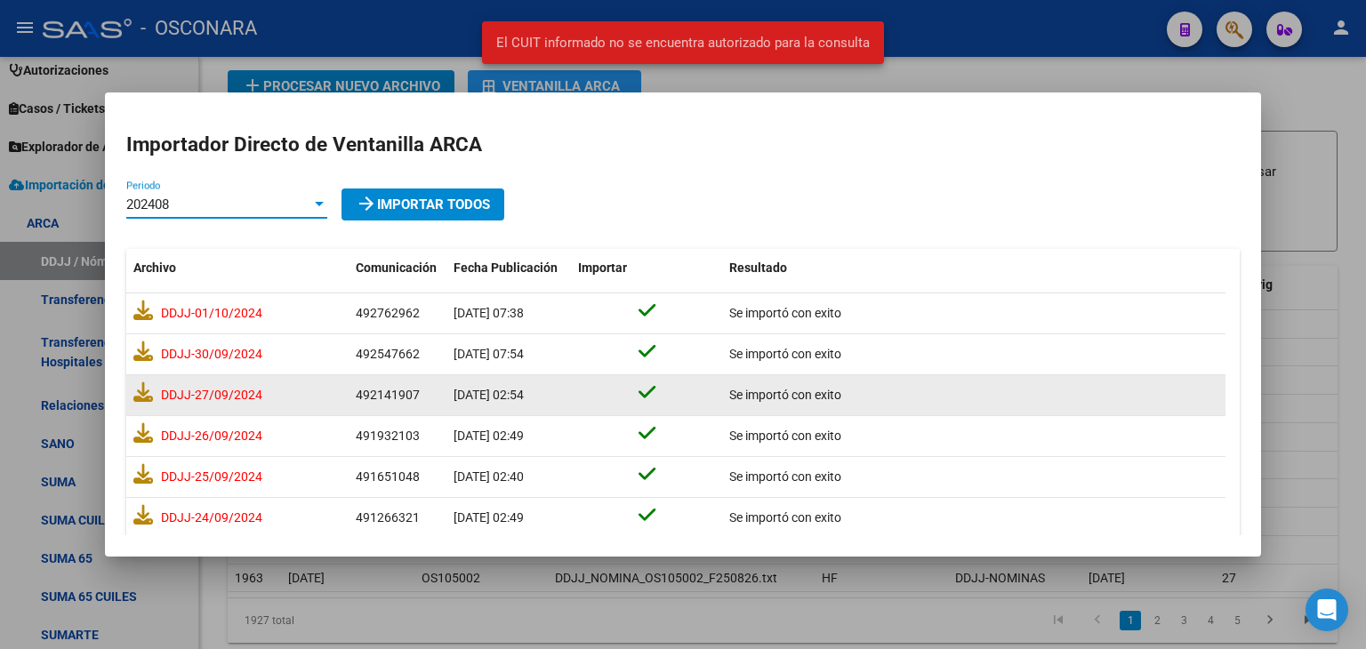
scroll to position [352, 0]
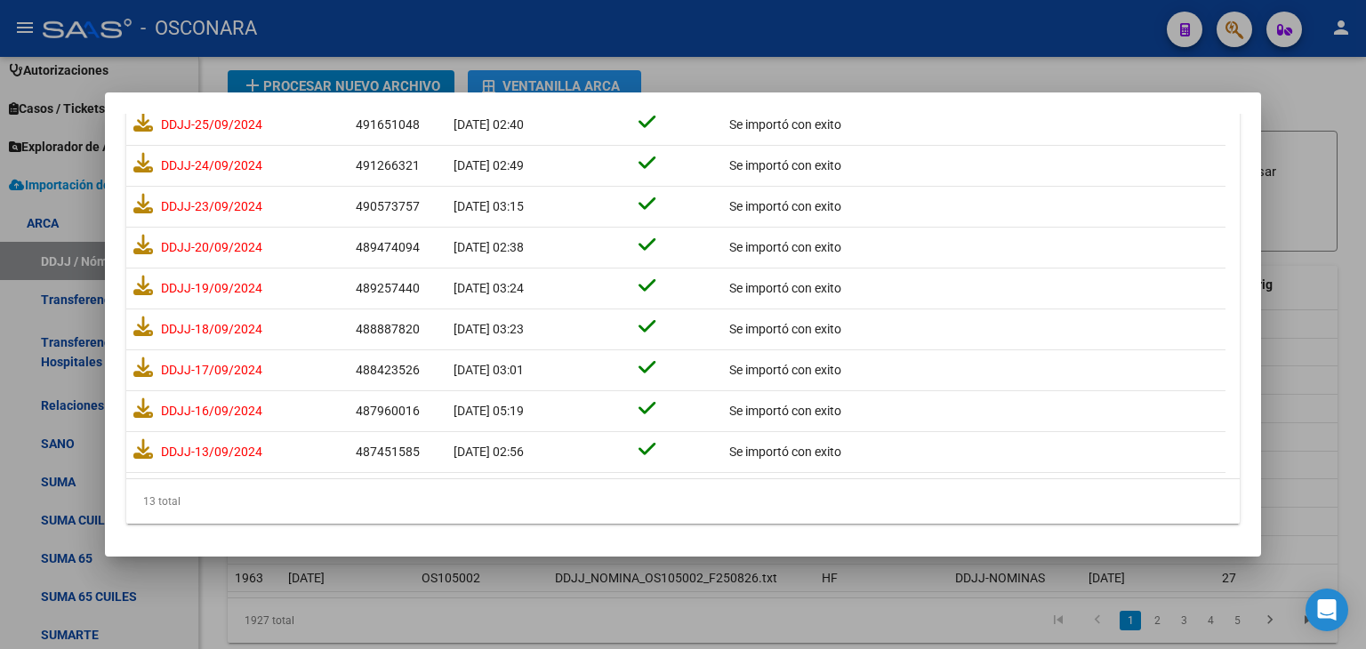
click at [1276, 79] on div at bounding box center [683, 324] width 1366 height 649
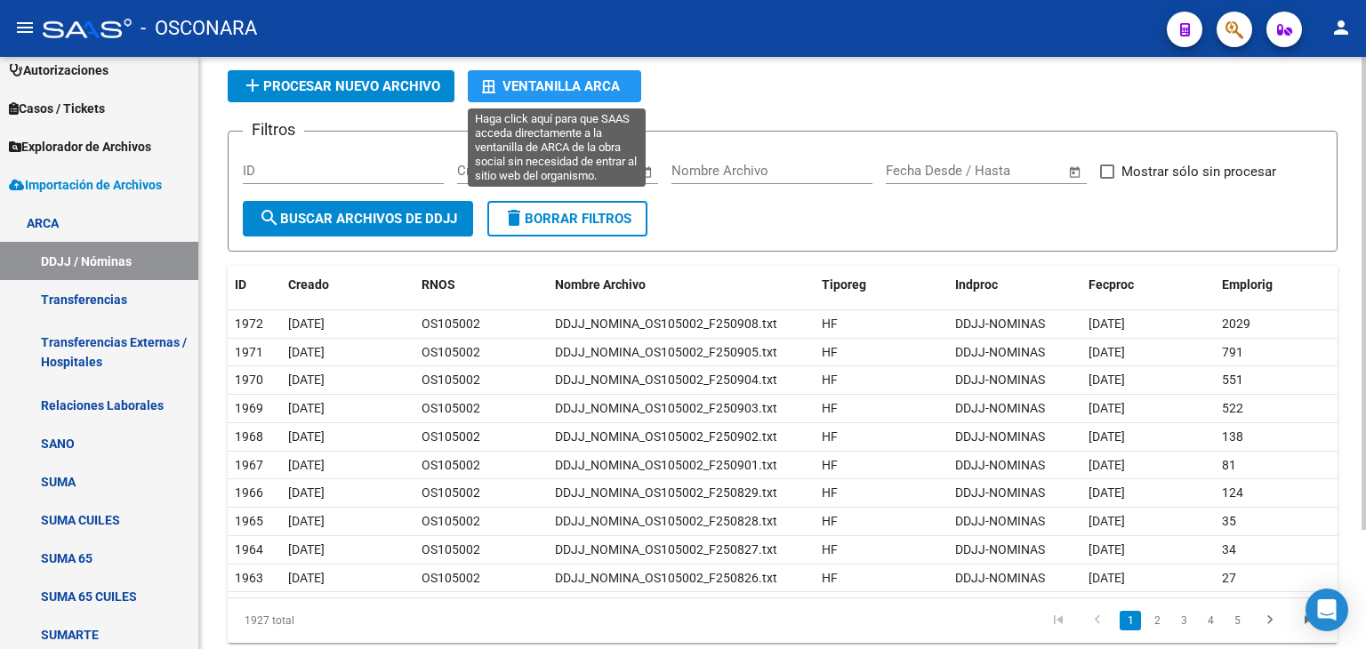
click at [551, 90] on div "Ventanilla ARCA" at bounding box center [554, 86] width 145 height 32
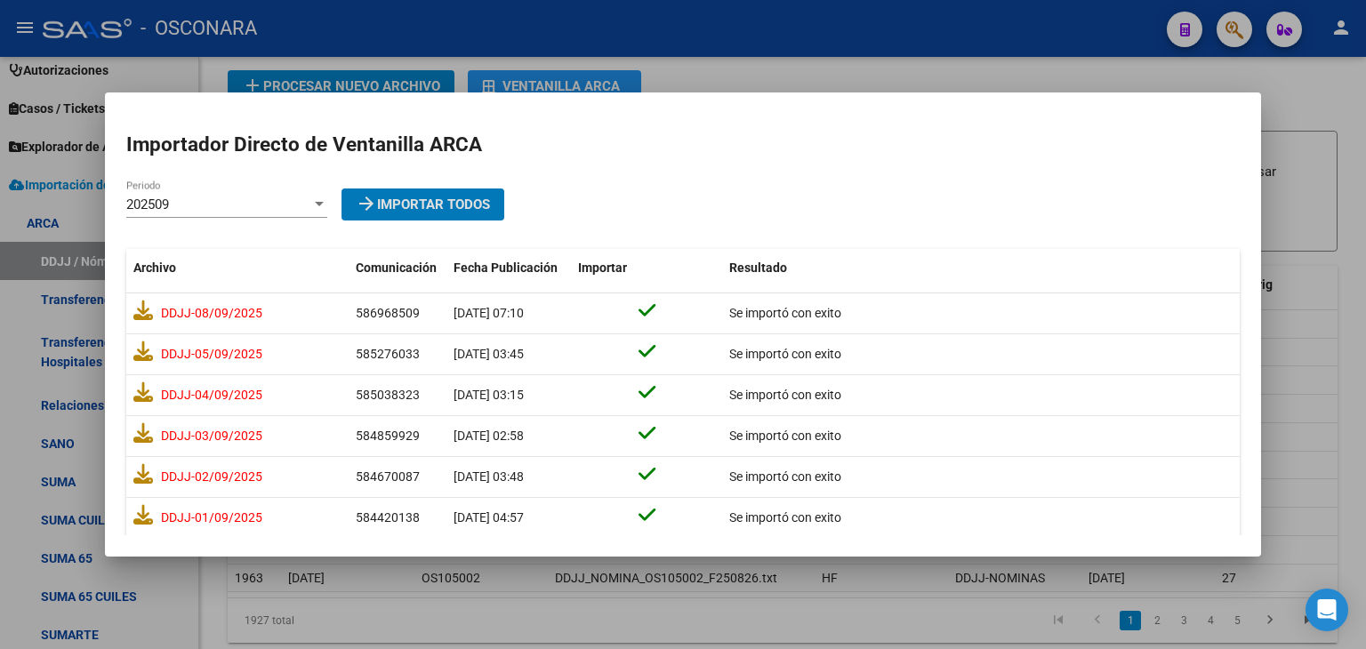
click at [209, 204] on div "202509" at bounding box center [218, 204] width 185 height 16
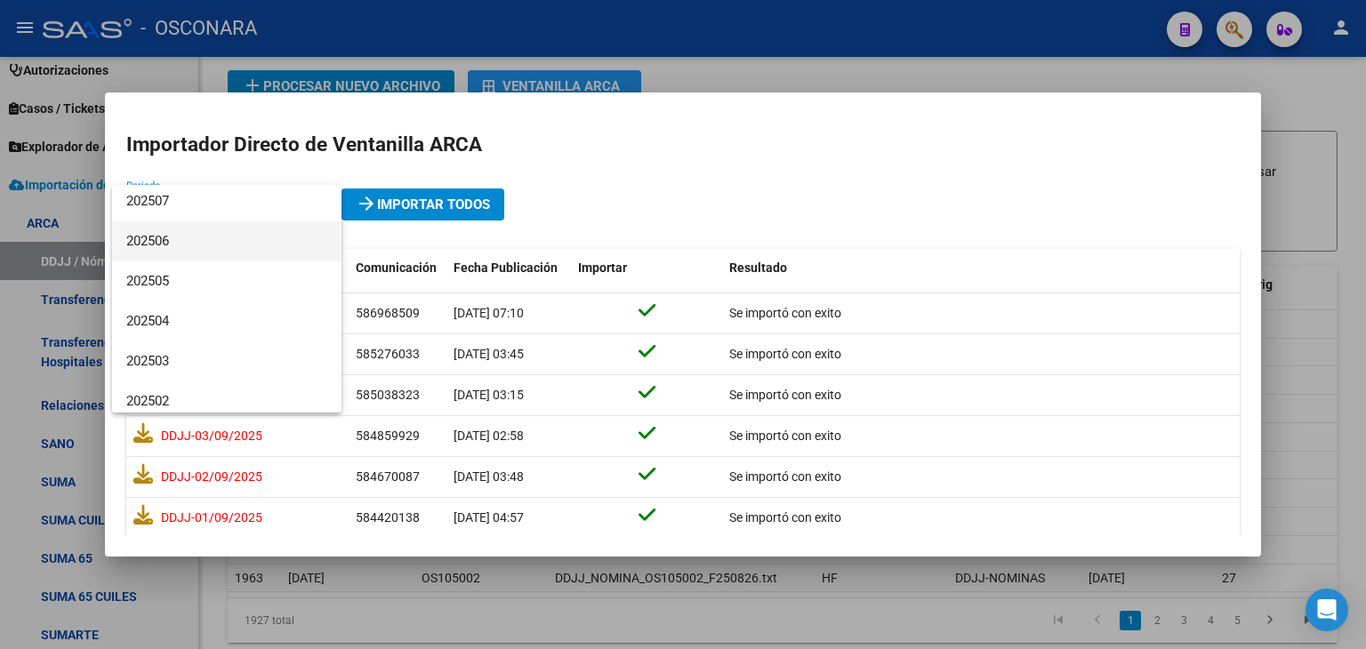
scroll to position [445, 0]
click at [192, 281] on span "202408" at bounding box center [226, 281] width 201 height 40
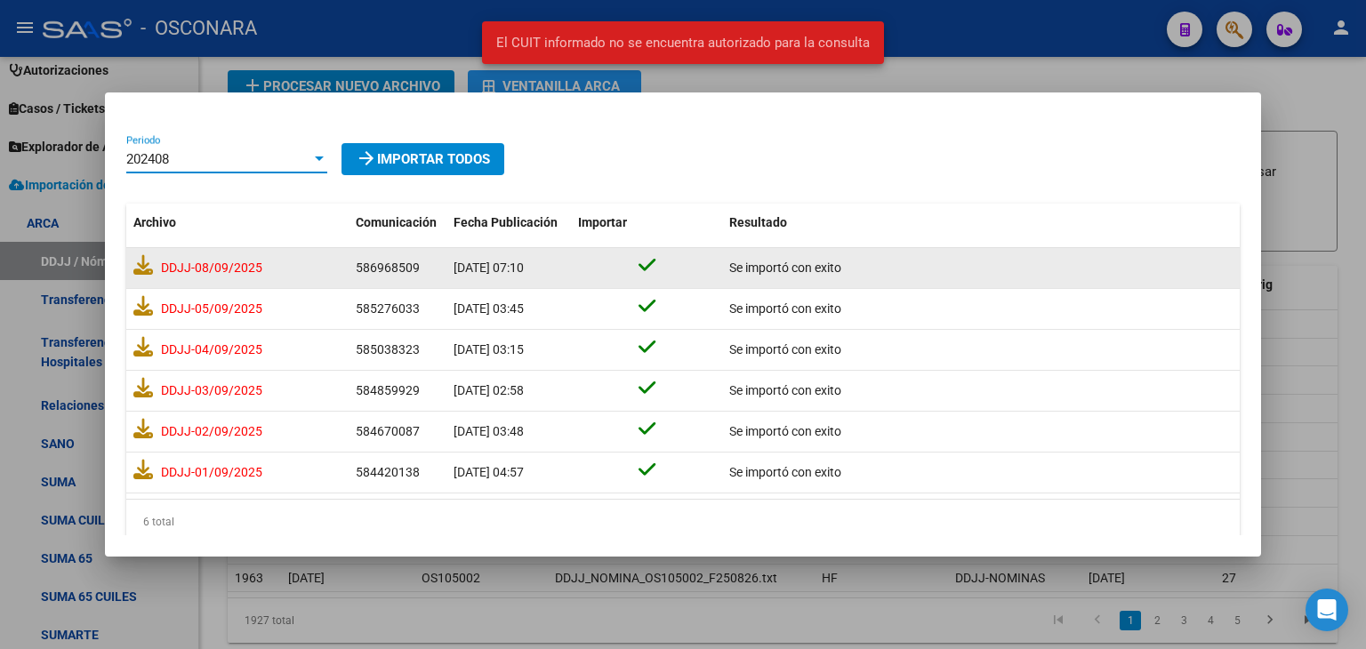
scroll to position [67, 0]
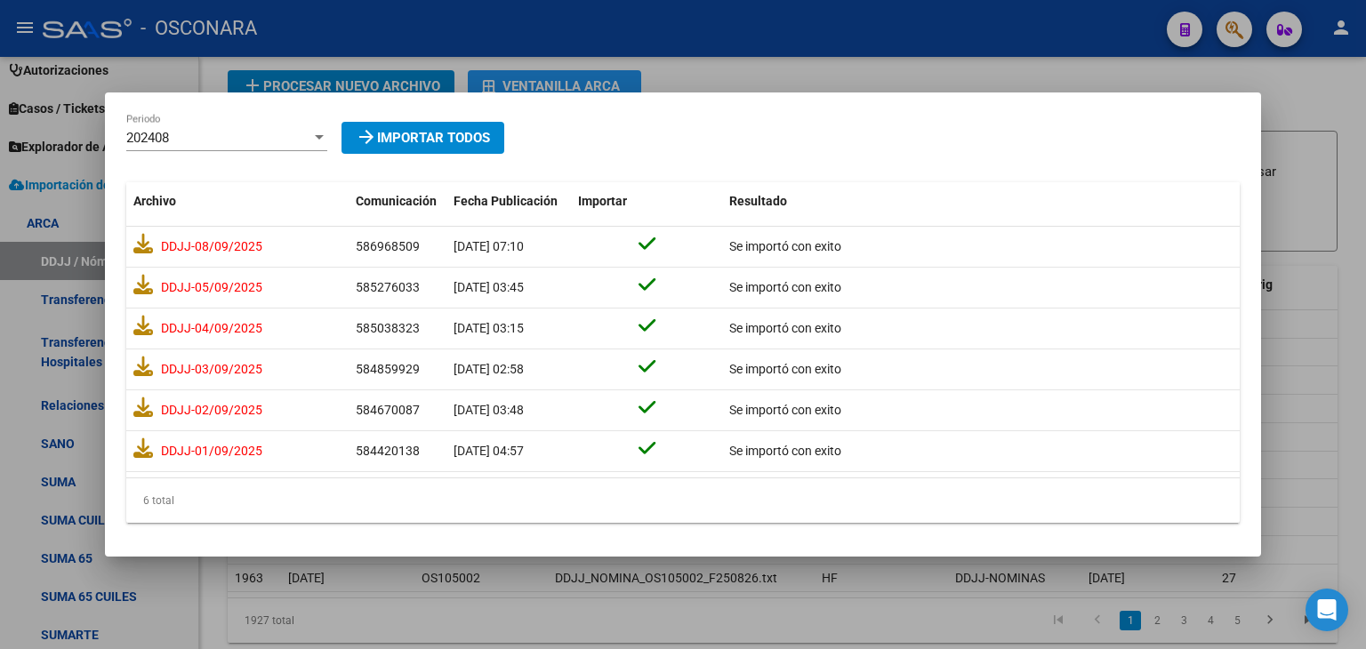
click at [357, 102] on mat-dialog-container "Importador Directo de Ventanilla ARCA 202408 Periodo arrow_forward Importar Tod…" at bounding box center [683, 324] width 1156 height 465
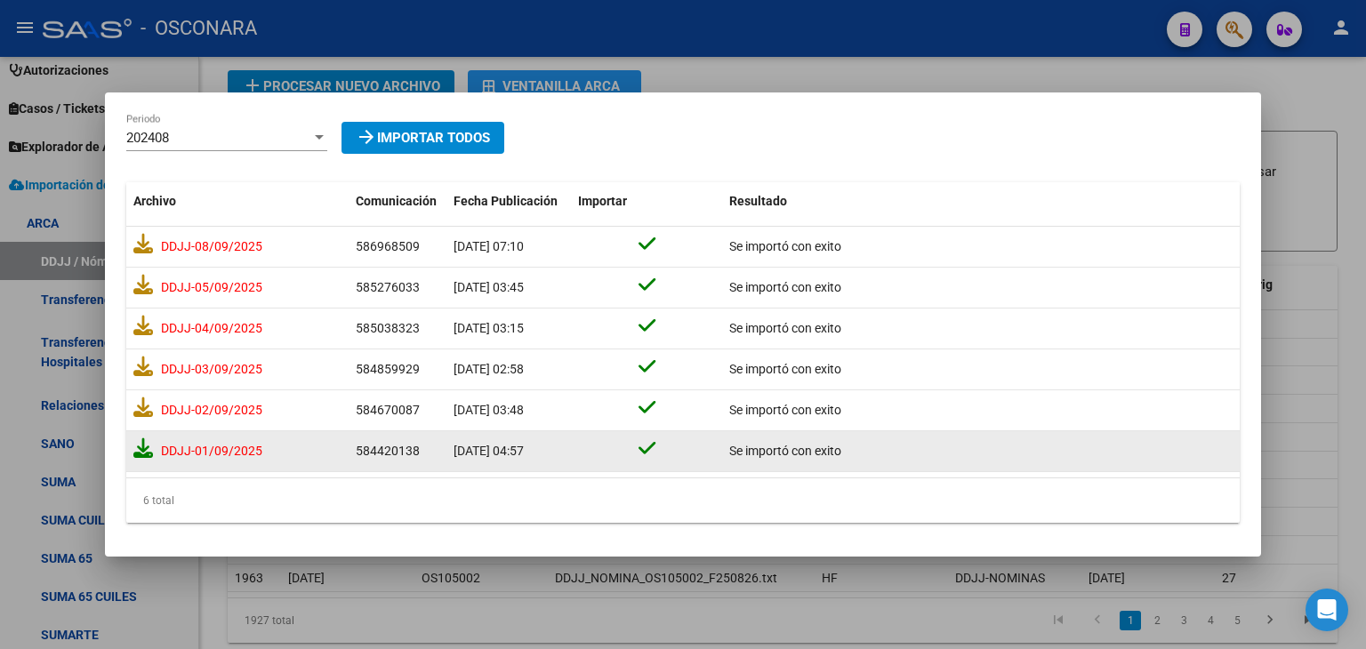
click at [145, 452] on icon at bounding box center [143, 448] width 20 height 20
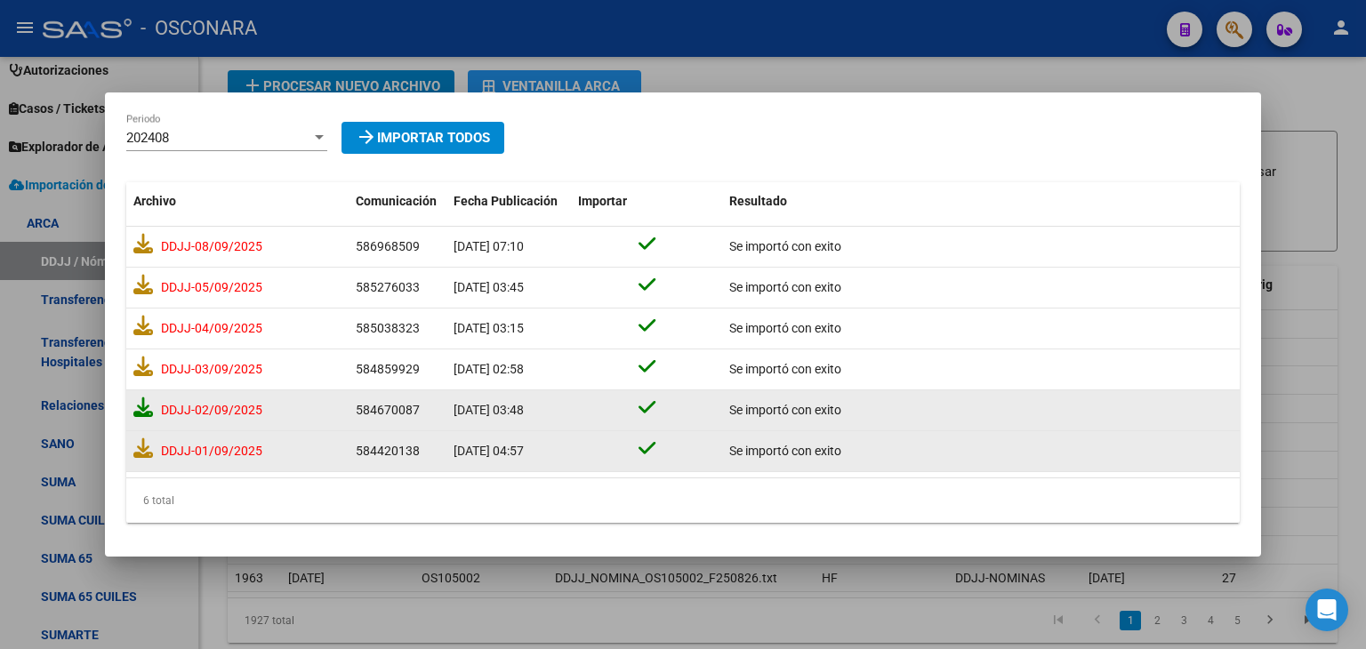
click at [140, 407] on icon at bounding box center [143, 407] width 20 height 20
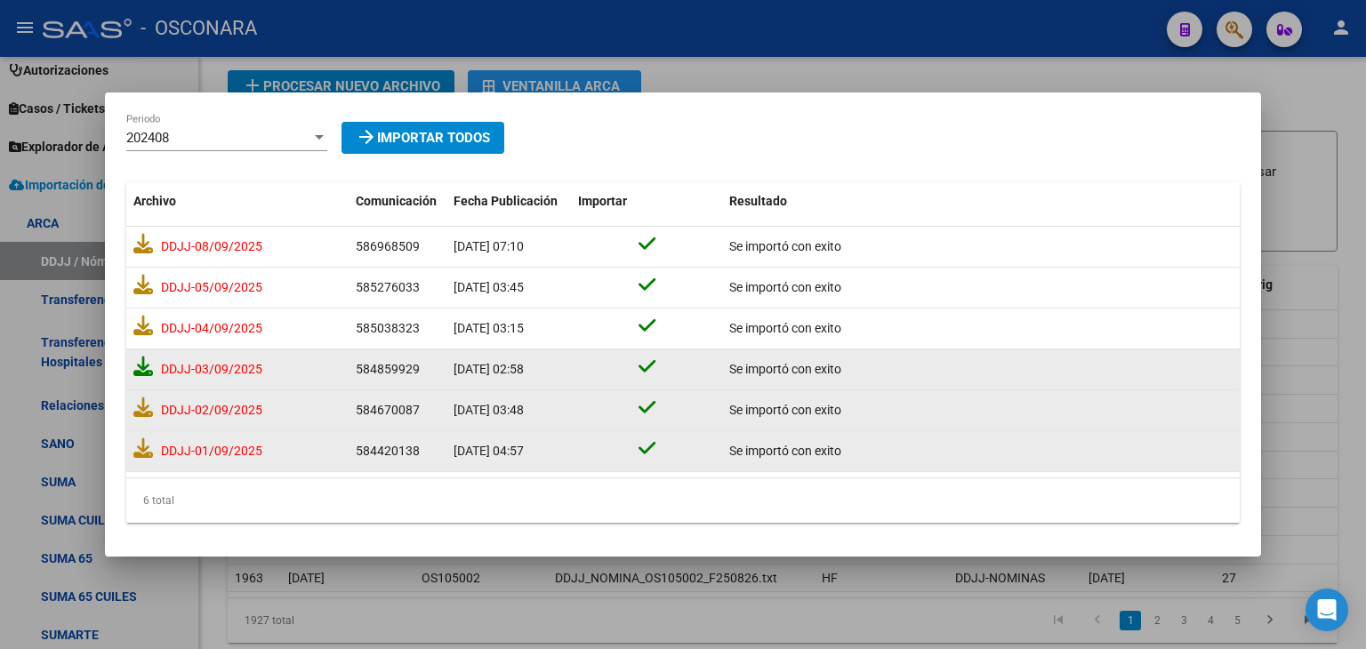
click at [139, 372] on icon at bounding box center [143, 367] width 20 height 20
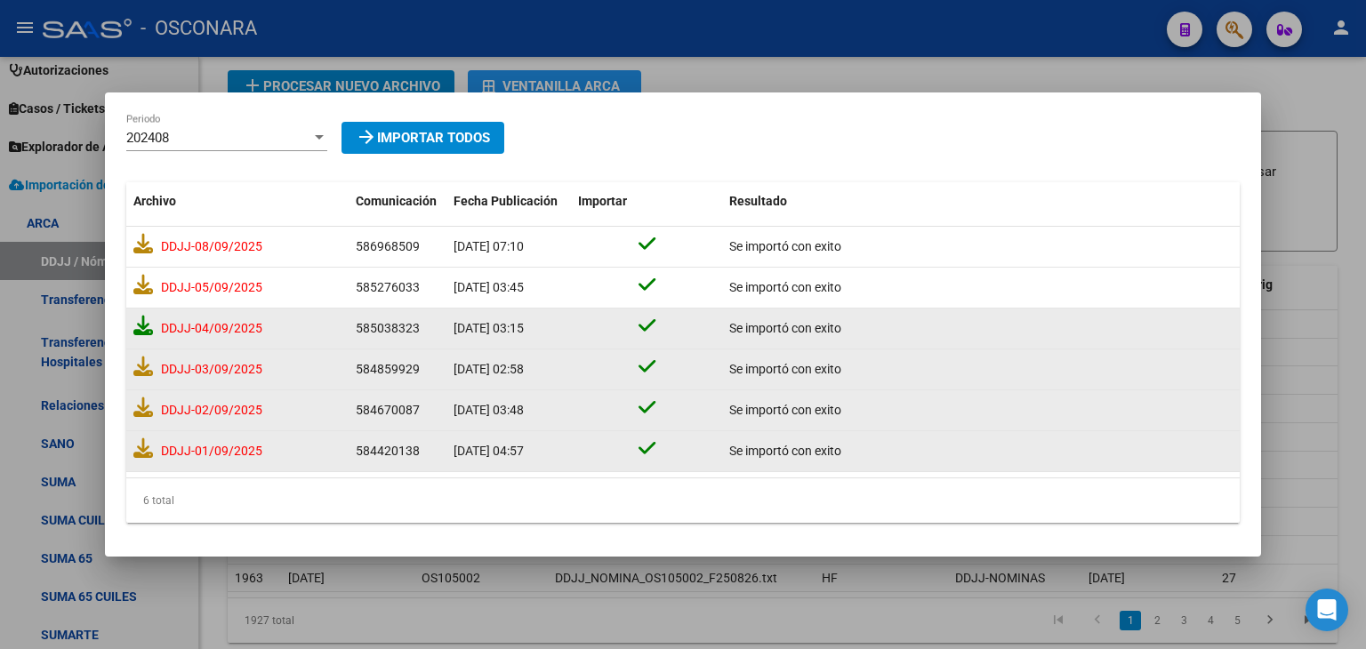
click at [151, 327] on icon at bounding box center [143, 326] width 20 height 20
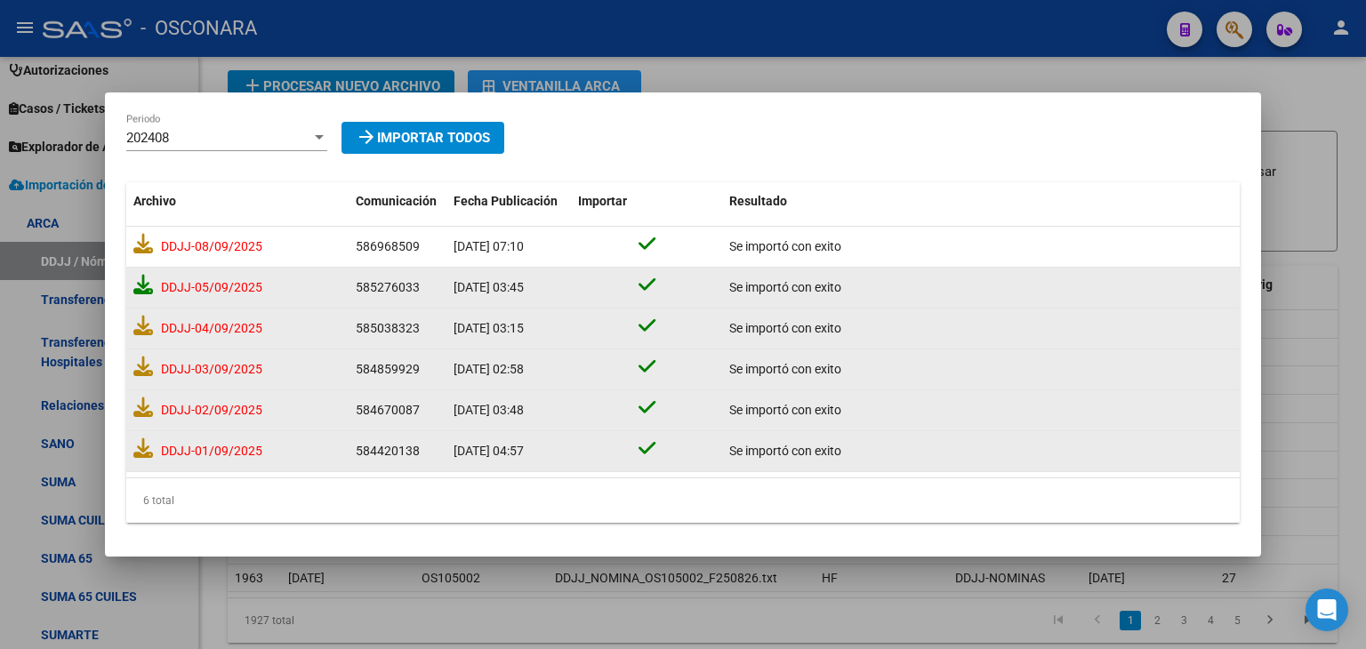
click at [140, 288] on icon at bounding box center [143, 285] width 20 height 20
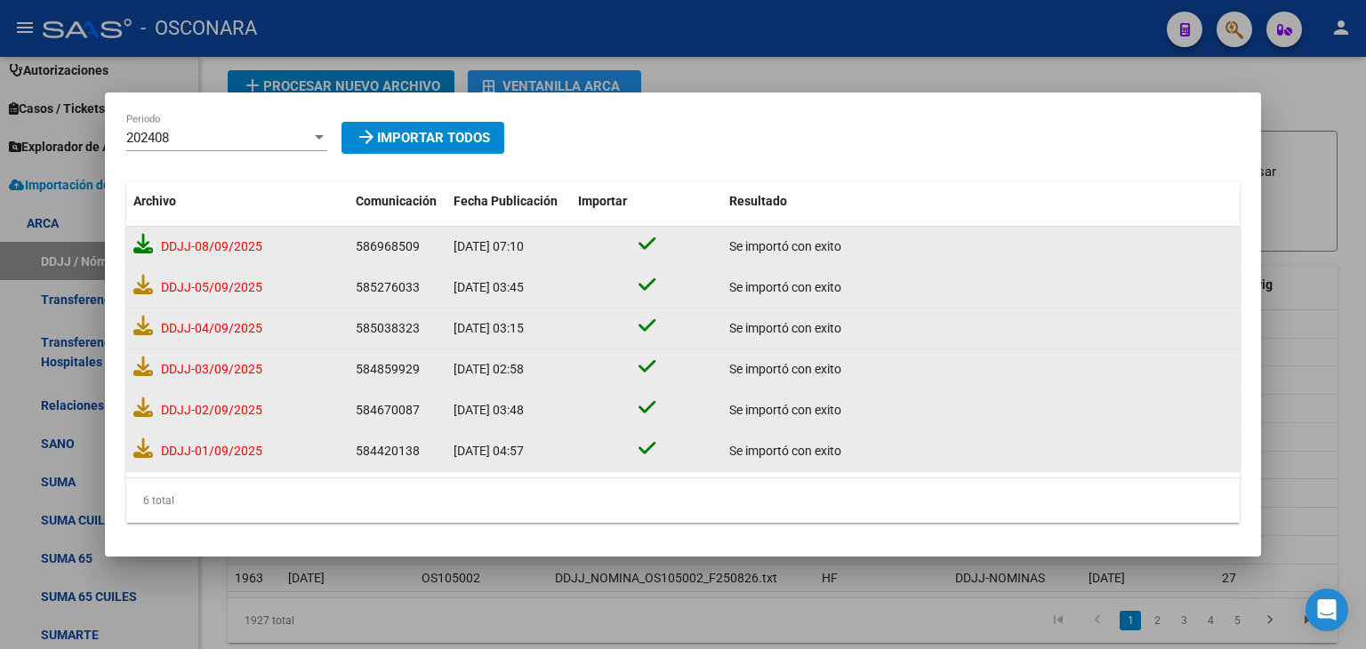
click at [146, 247] on icon at bounding box center [143, 244] width 20 height 20
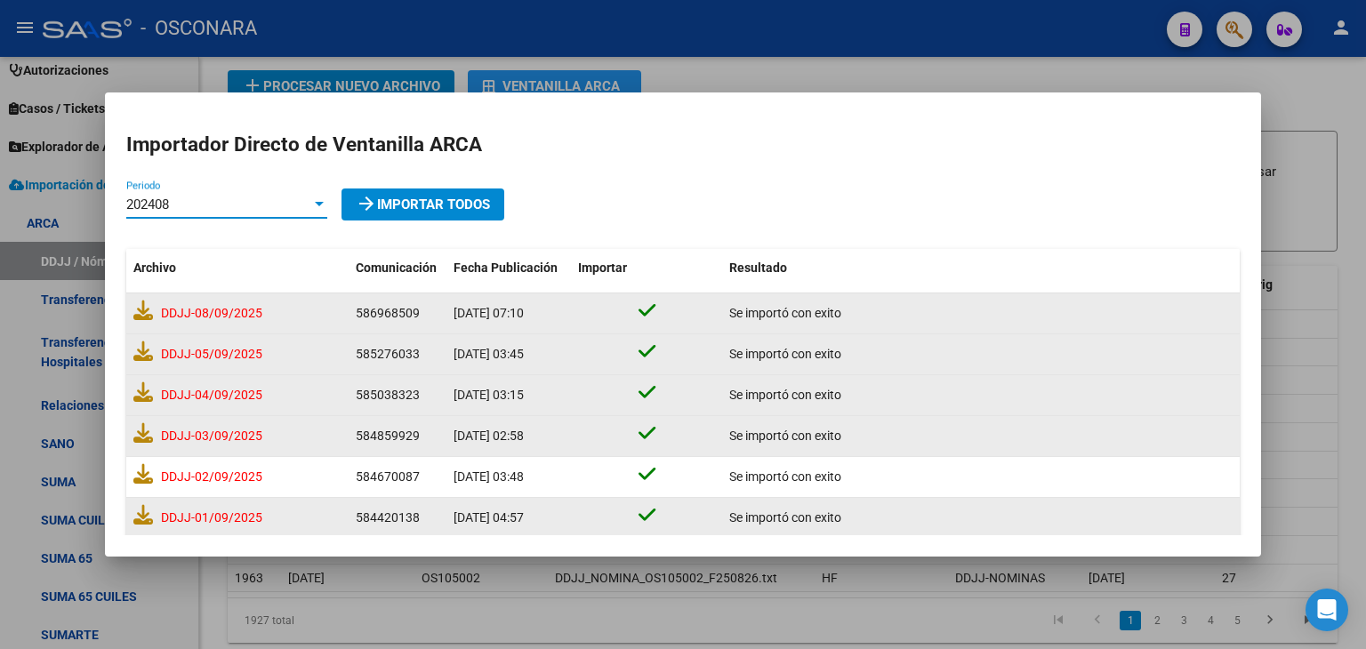
click at [258, 197] on div "202408" at bounding box center [218, 204] width 185 height 16
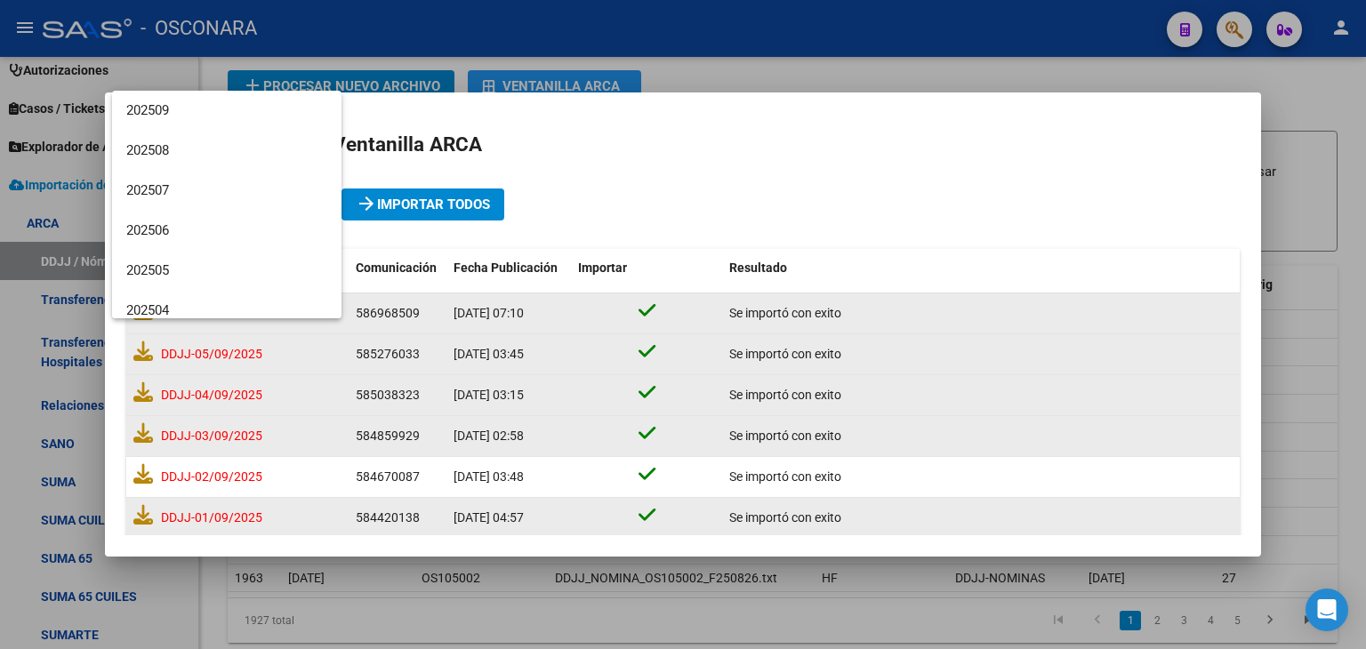
scroll to position [426, 0]
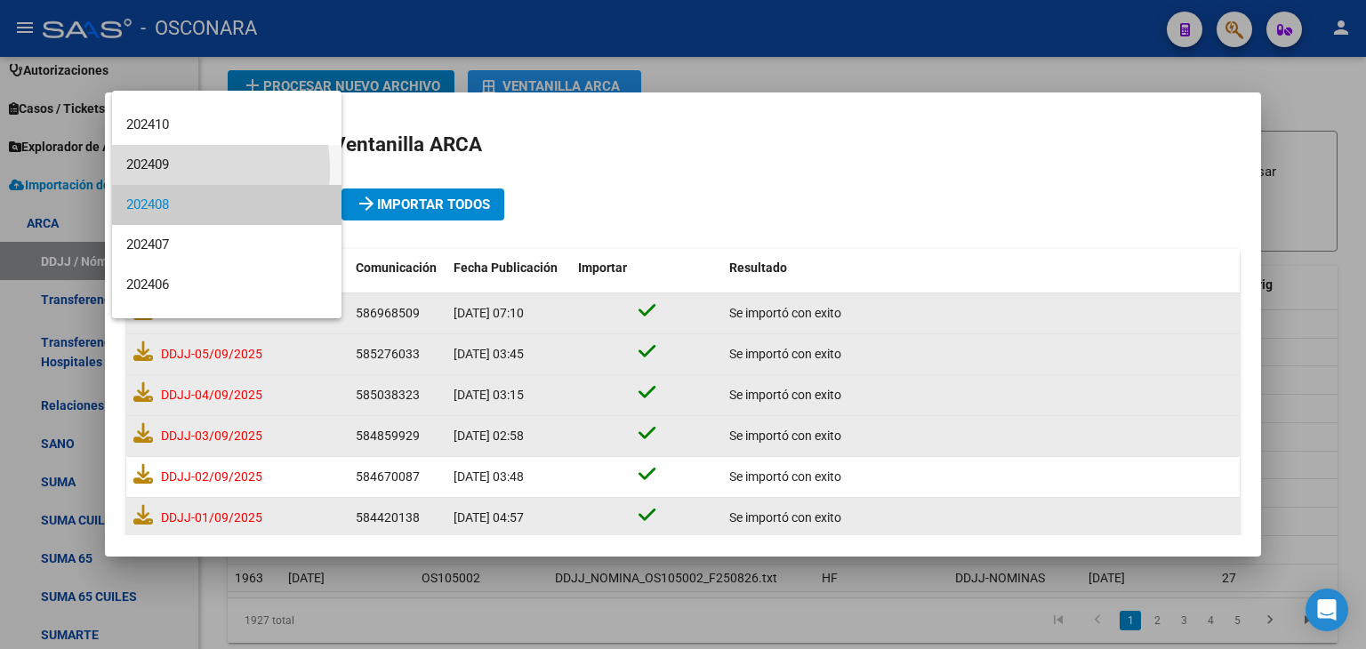
click at [153, 170] on span "202409" at bounding box center [226, 165] width 201 height 40
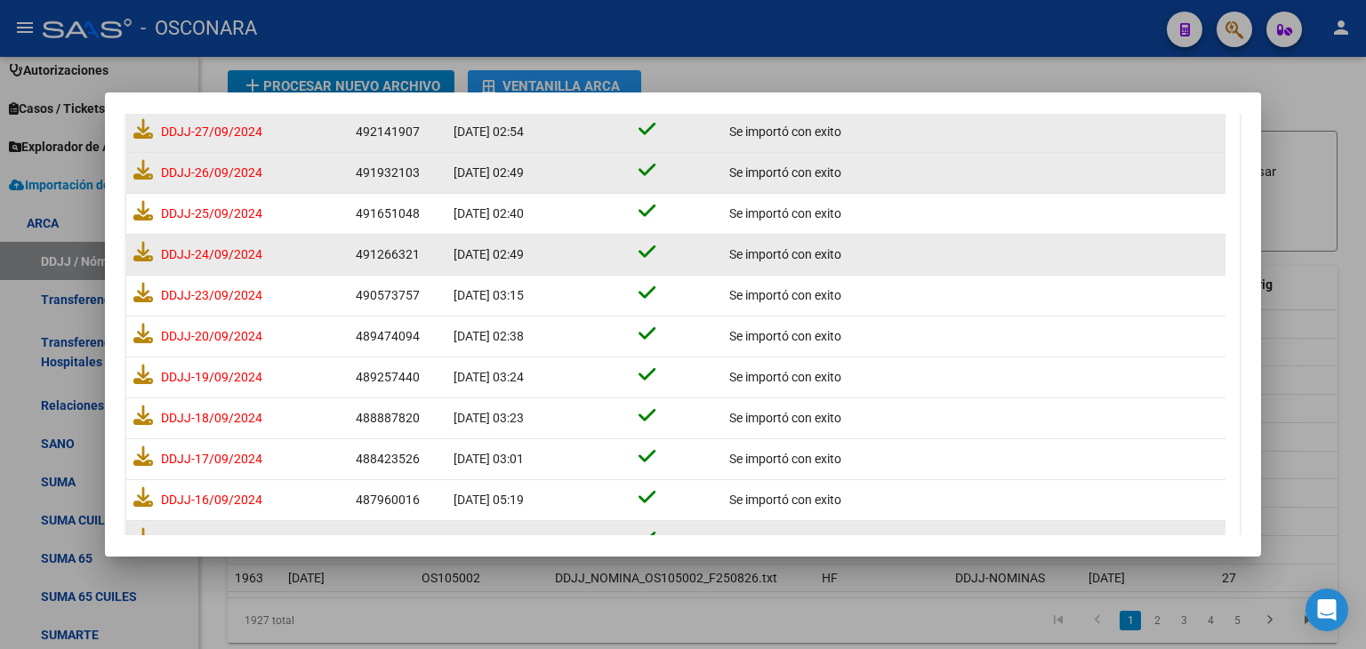
scroll to position [0, 0]
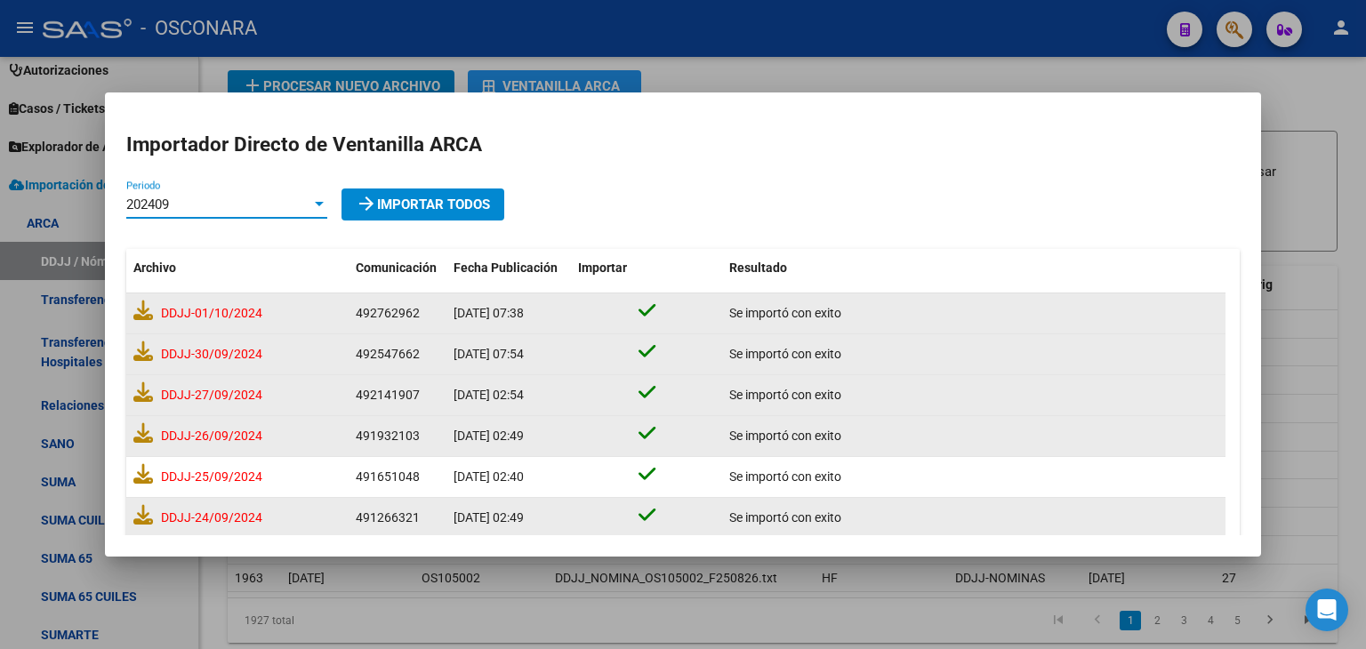
click at [240, 199] on div "202409" at bounding box center [218, 204] width 185 height 16
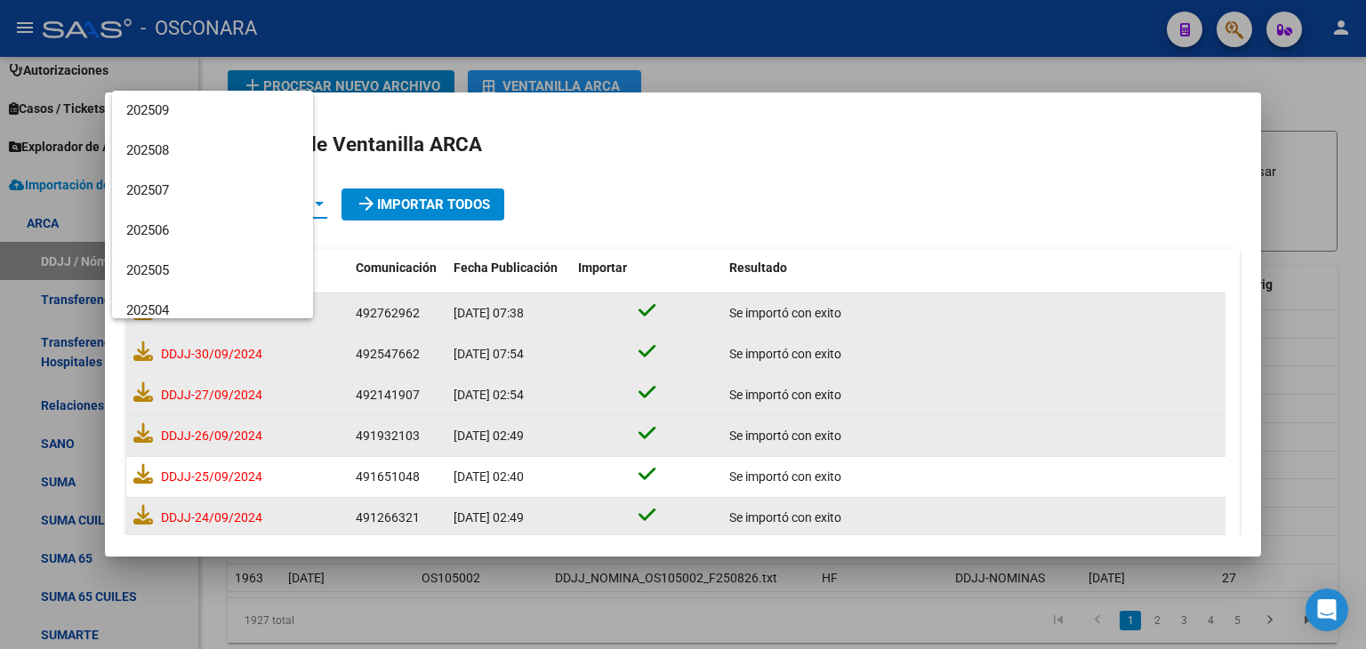
scroll to position [386, 0]
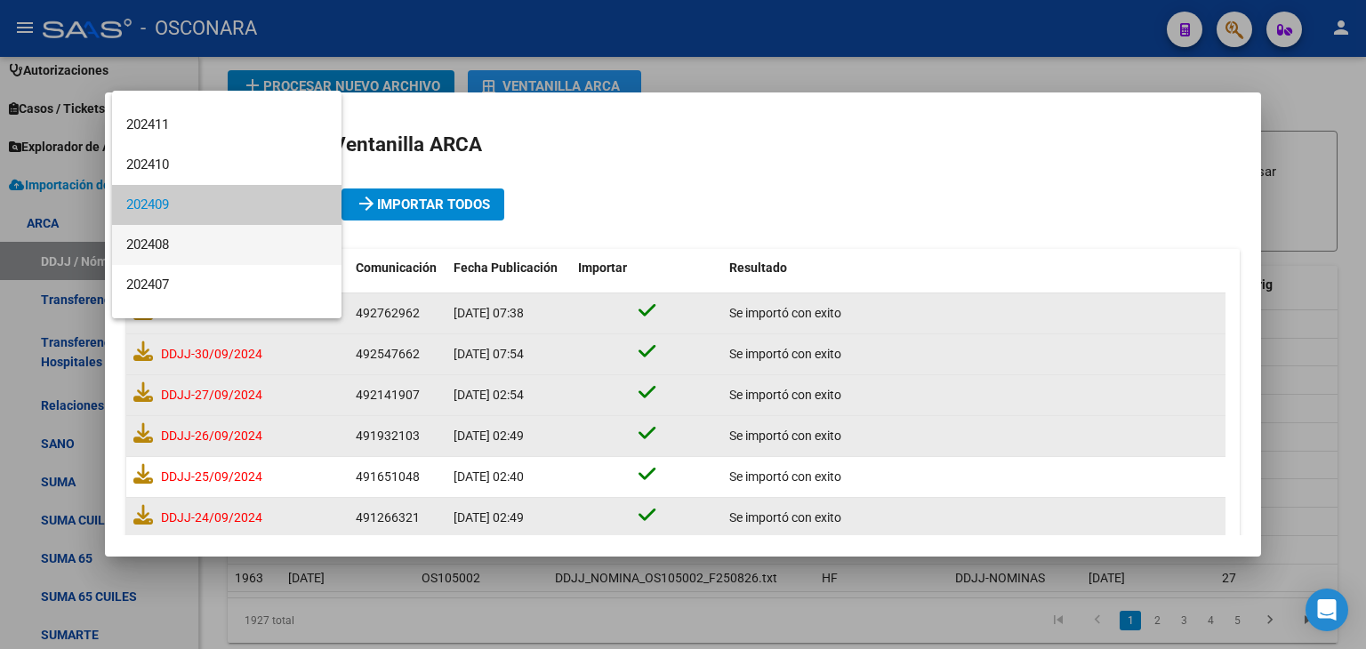
click at [185, 253] on span "202408" at bounding box center [226, 245] width 201 height 40
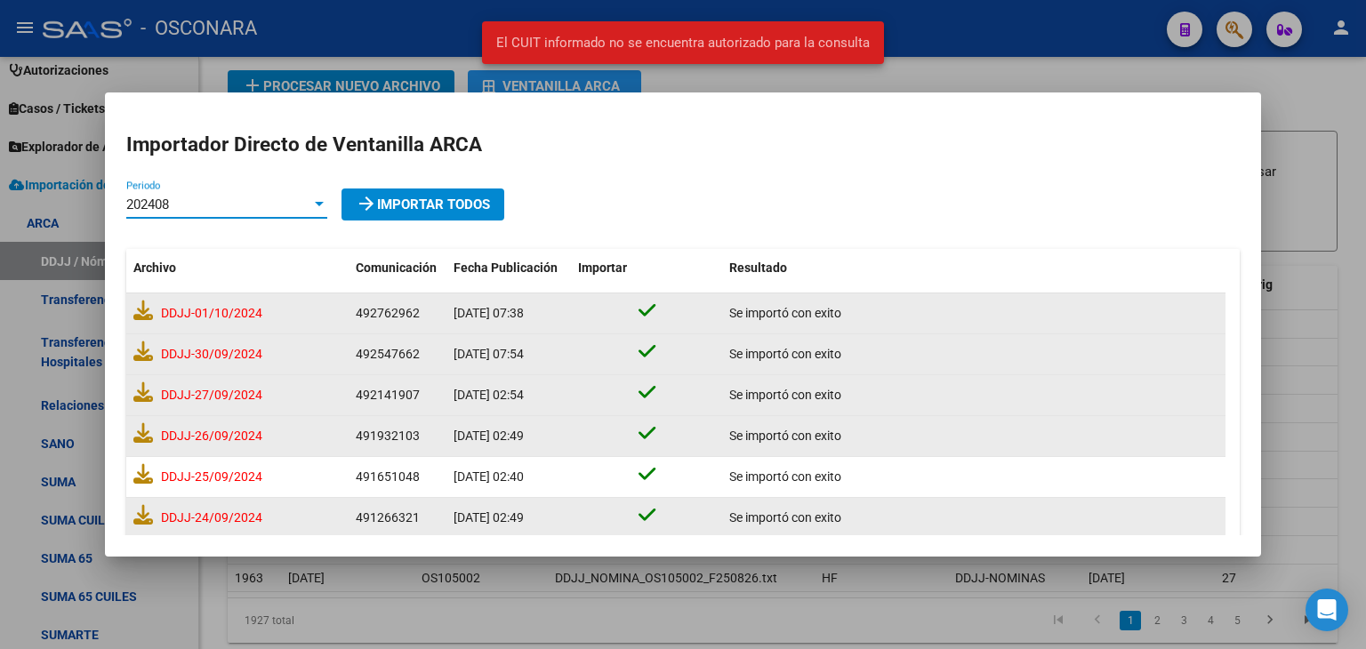
scroll to position [352, 0]
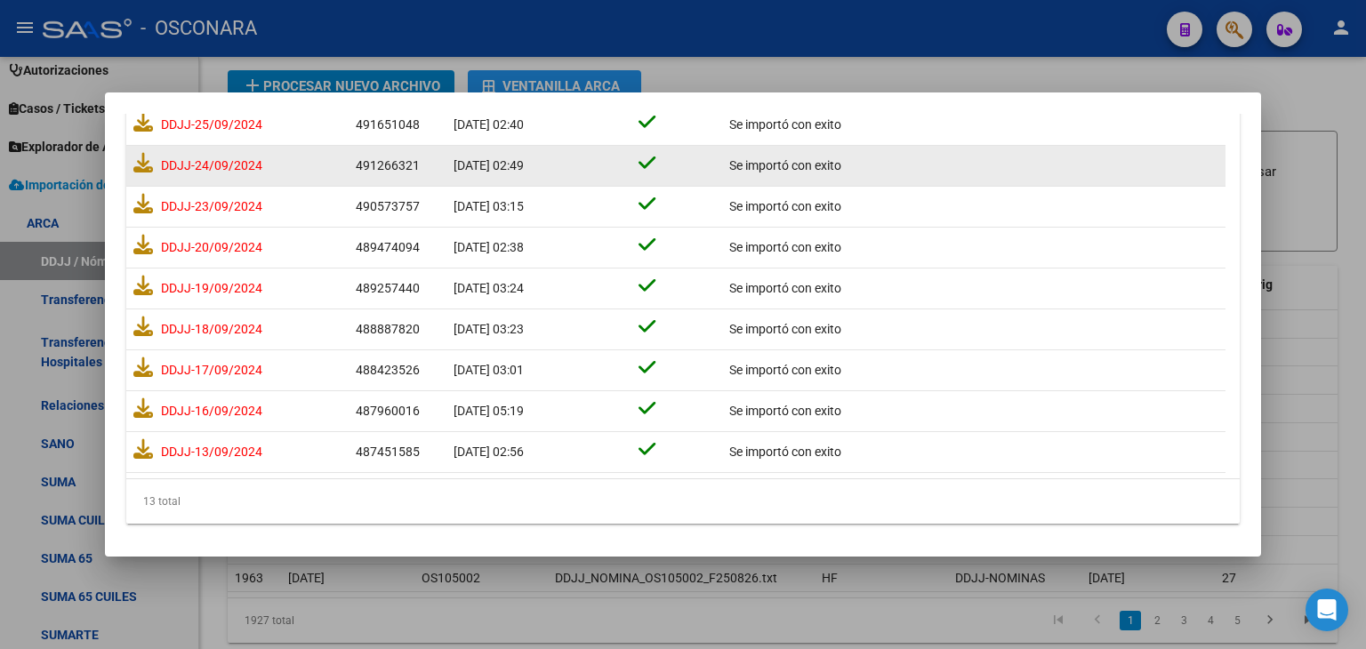
click at [461, 105] on mat-dialog-container "Importador Directo de Ventanilla ARCA 202408 Periodo arrow_forward Importar Tod…" at bounding box center [683, 324] width 1156 height 465
click at [274, 526] on mat-dialog-content "Importador Directo de Ventanilla ARCA 202408 Periodo arrow_forward Importar Tod…" at bounding box center [683, 325] width 1156 height 422
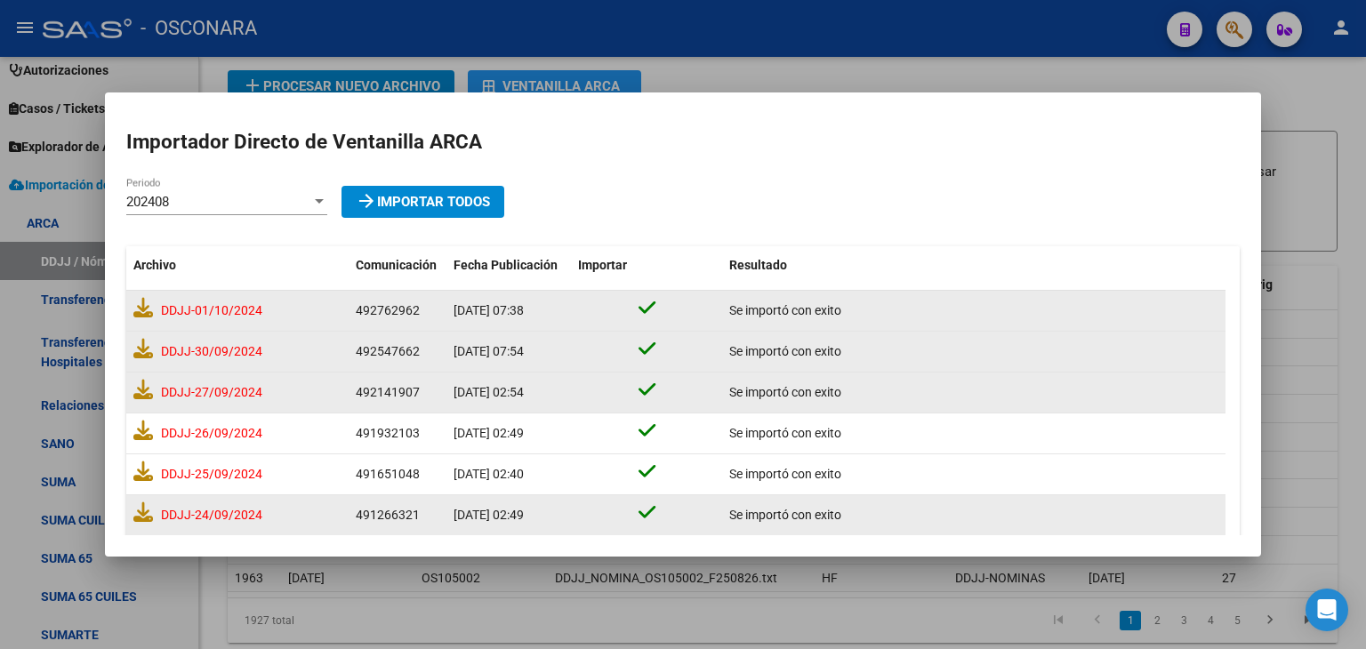
scroll to position [0, 0]
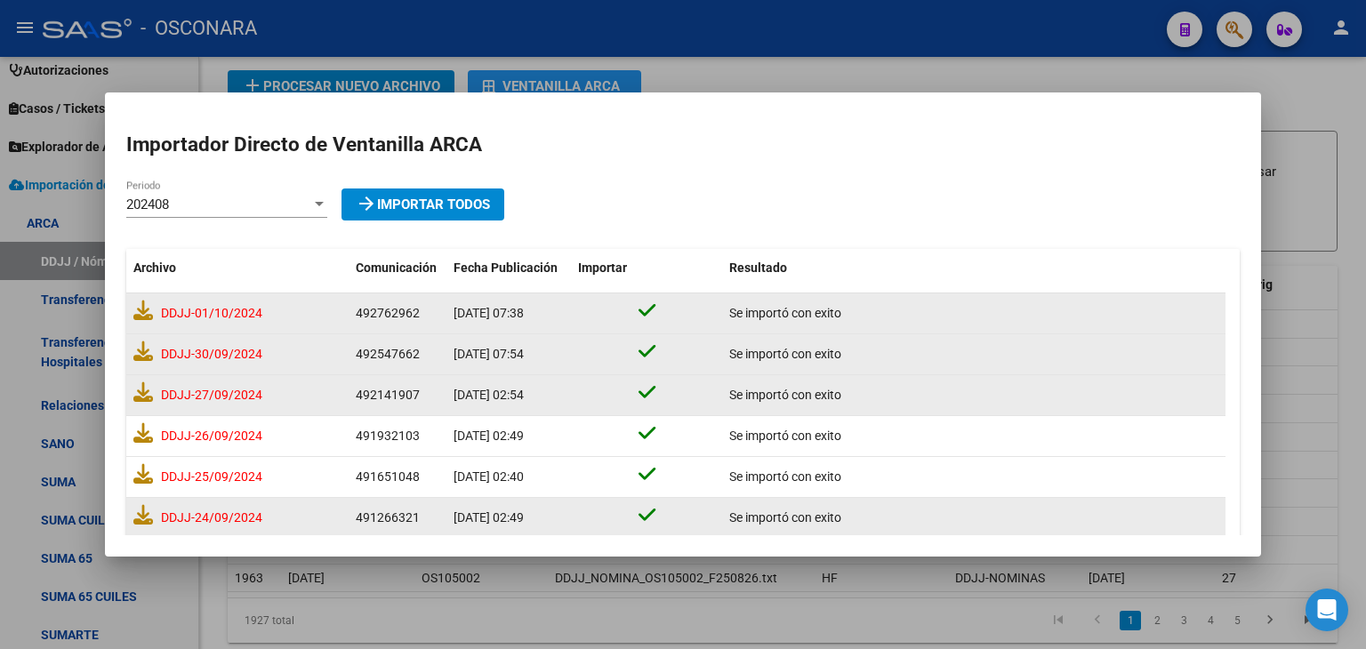
click at [216, 182] on mat-dialog-content "Importador Directo de Ventanilla ARCA 202408 Periodo arrow_forward Importar Tod…" at bounding box center [683, 325] width 1156 height 422
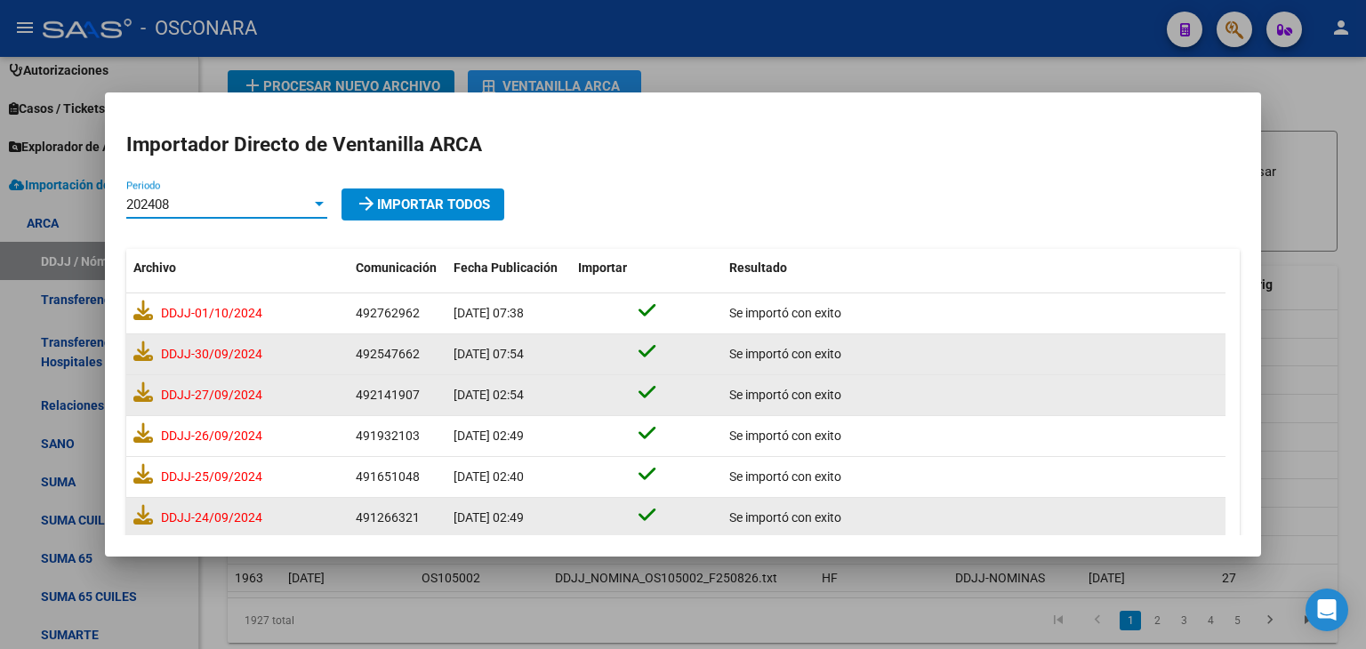
click at [196, 211] on div "202408" at bounding box center [218, 204] width 185 height 16
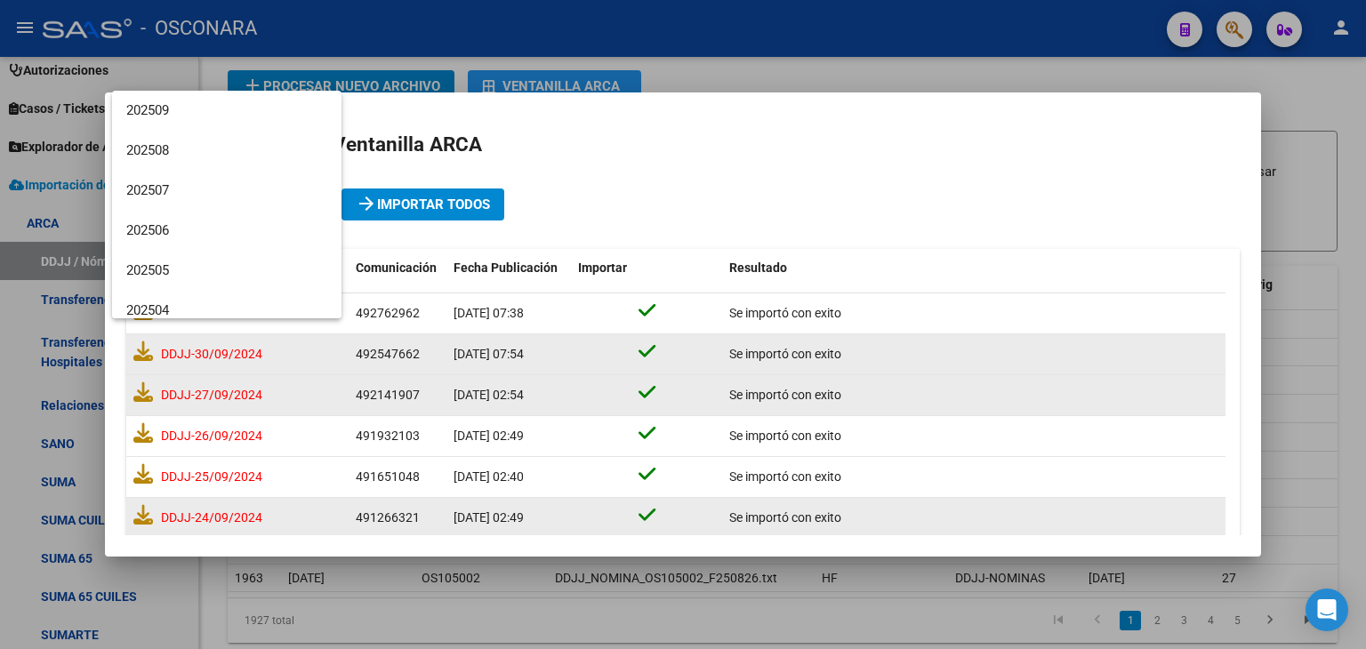
scroll to position [426, 0]
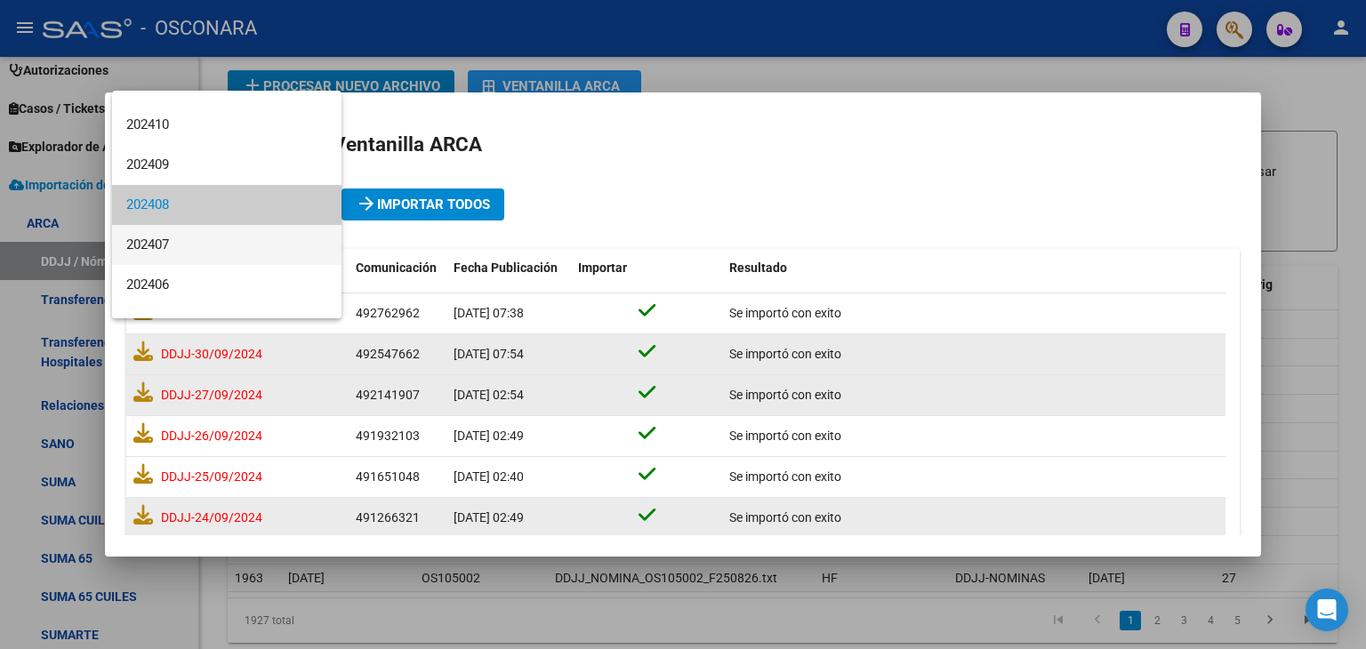
click at [188, 242] on span "202407" at bounding box center [226, 245] width 201 height 40
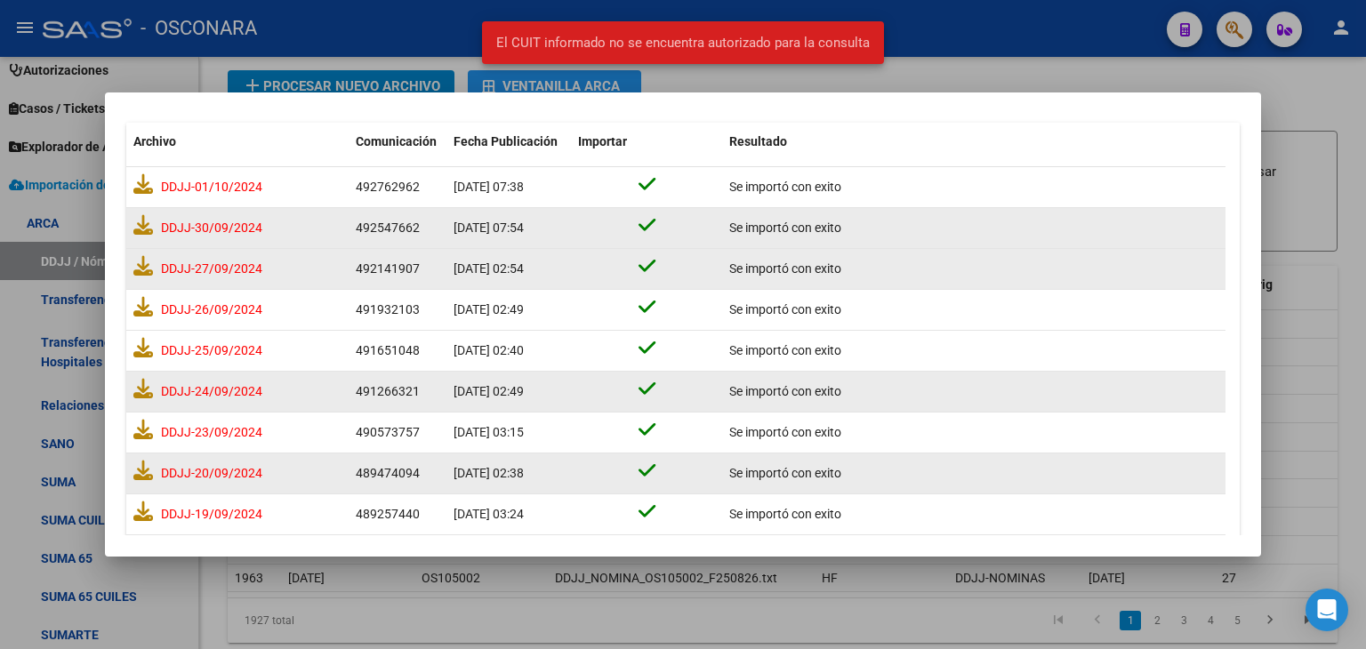
scroll to position [0, 0]
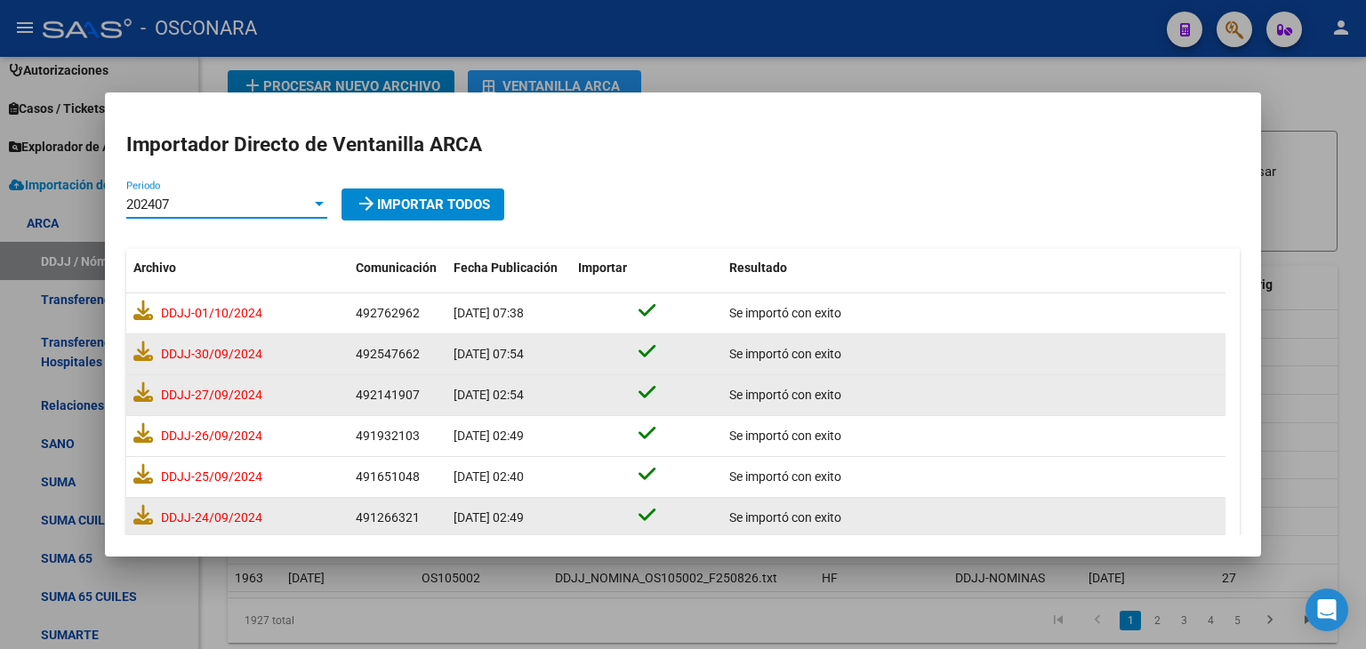
click at [192, 203] on div "202407" at bounding box center [218, 204] width 185 height 16
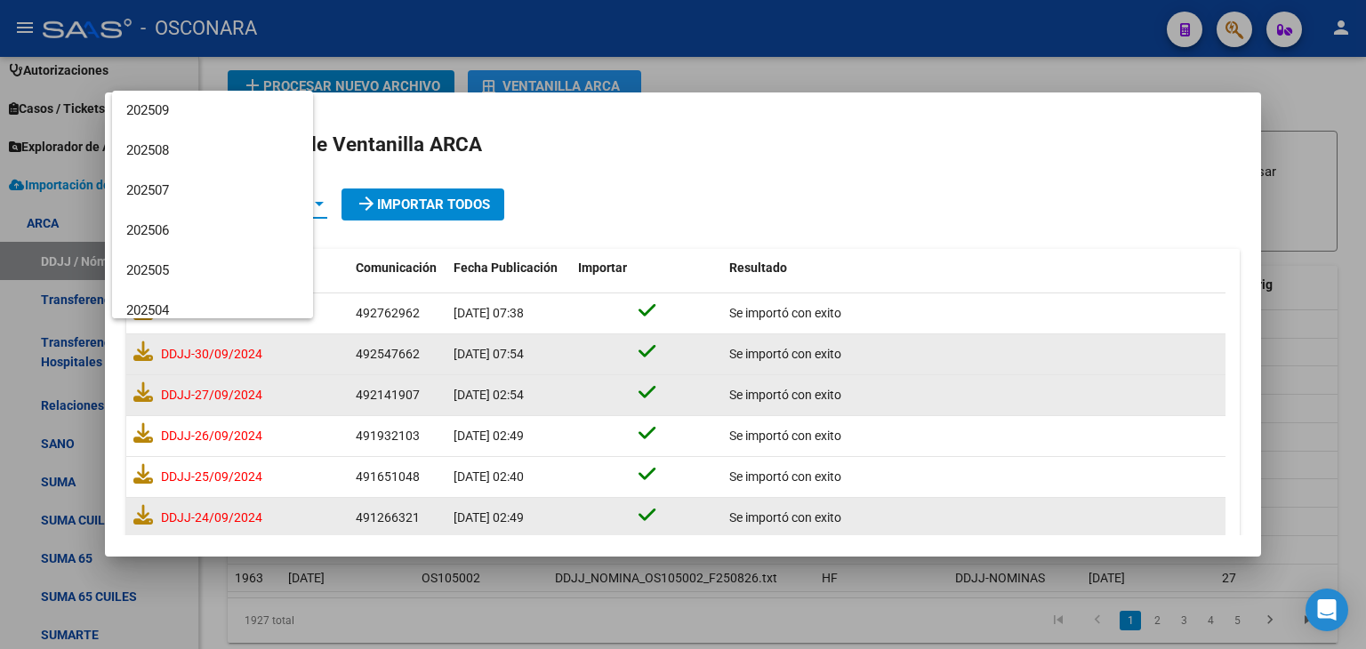
scroll to position [466, 0]
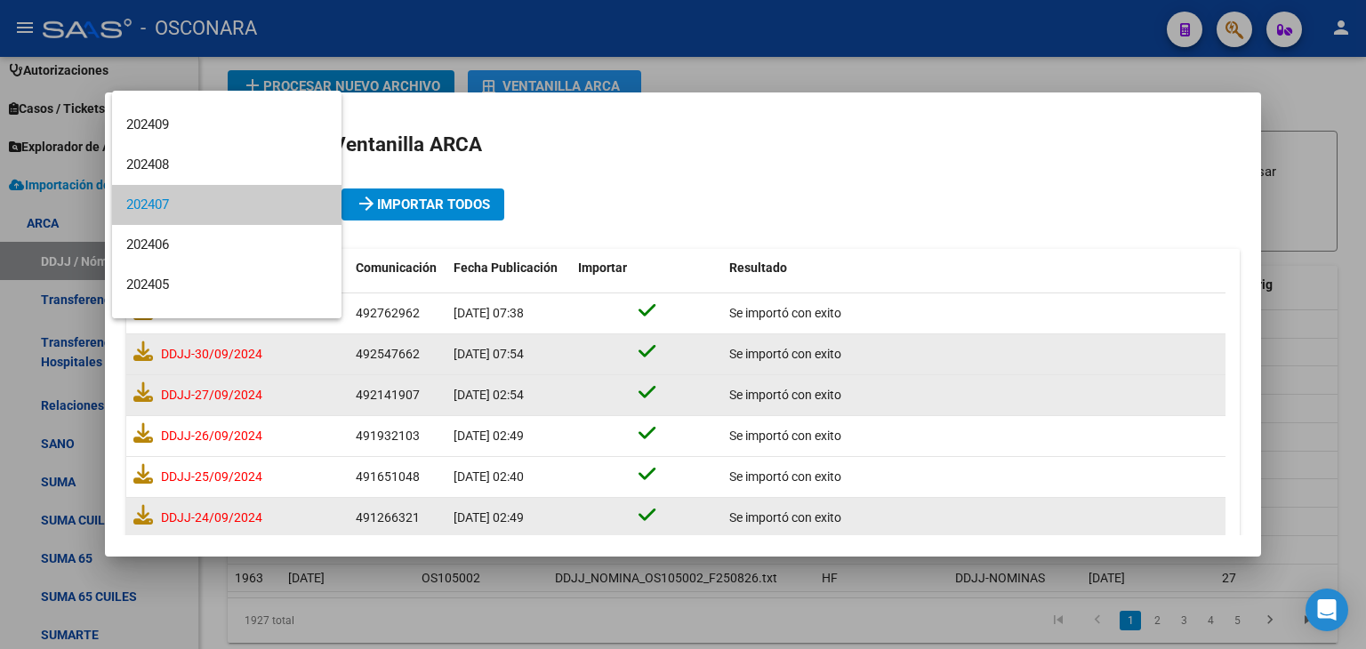
click at [175, 207] on span "202407" at bounding box center [226, 205] width 201 height 40
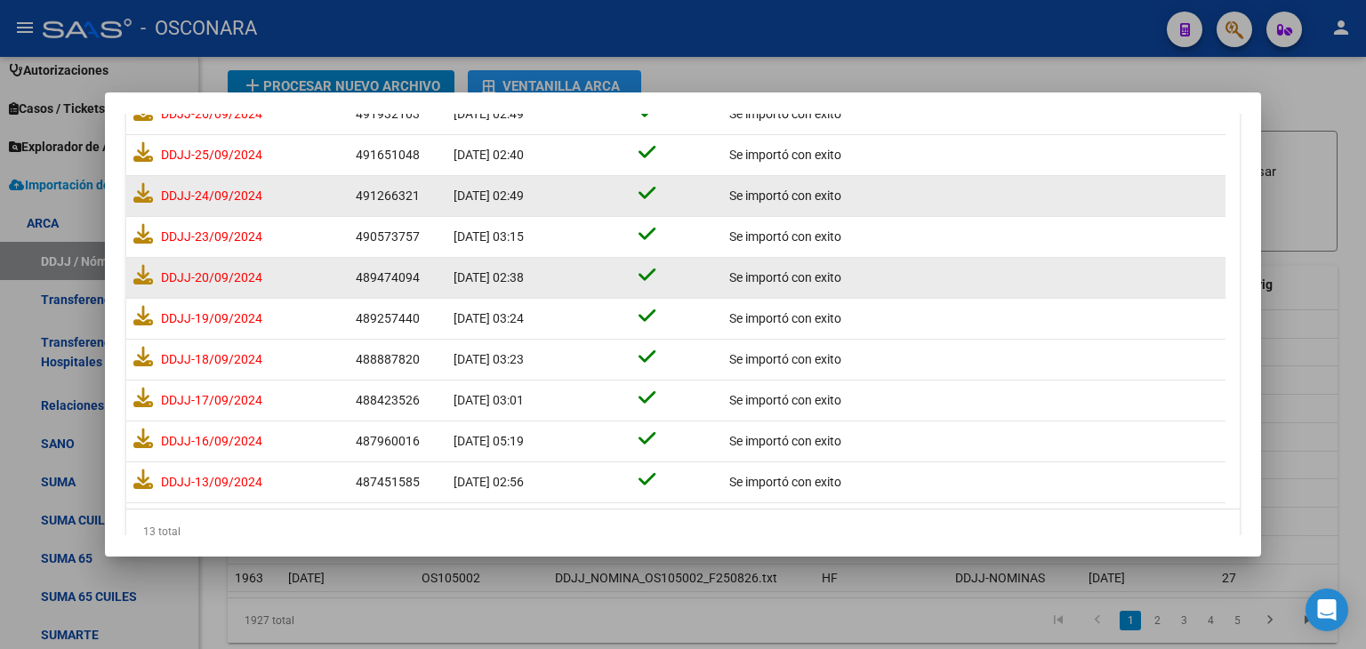
scroll to position [352, 0]
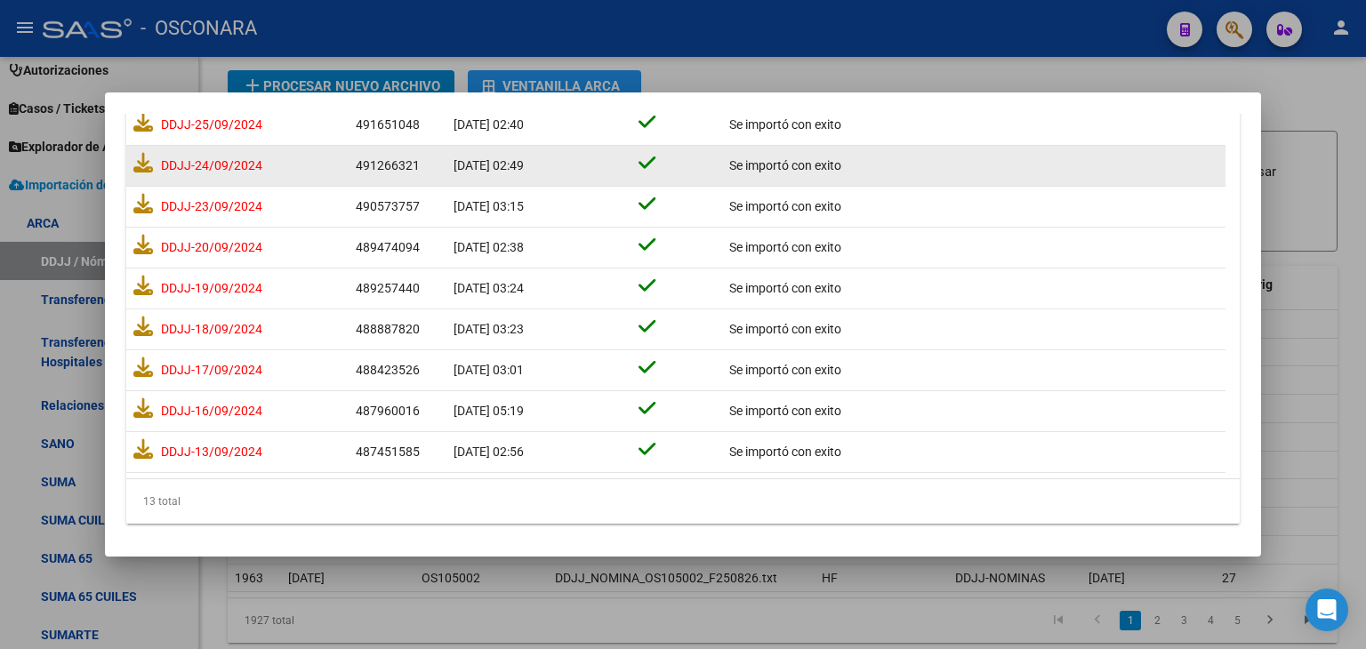
click at [1289, 90] on div at bounding box center [683, 324] width 1366 height 649
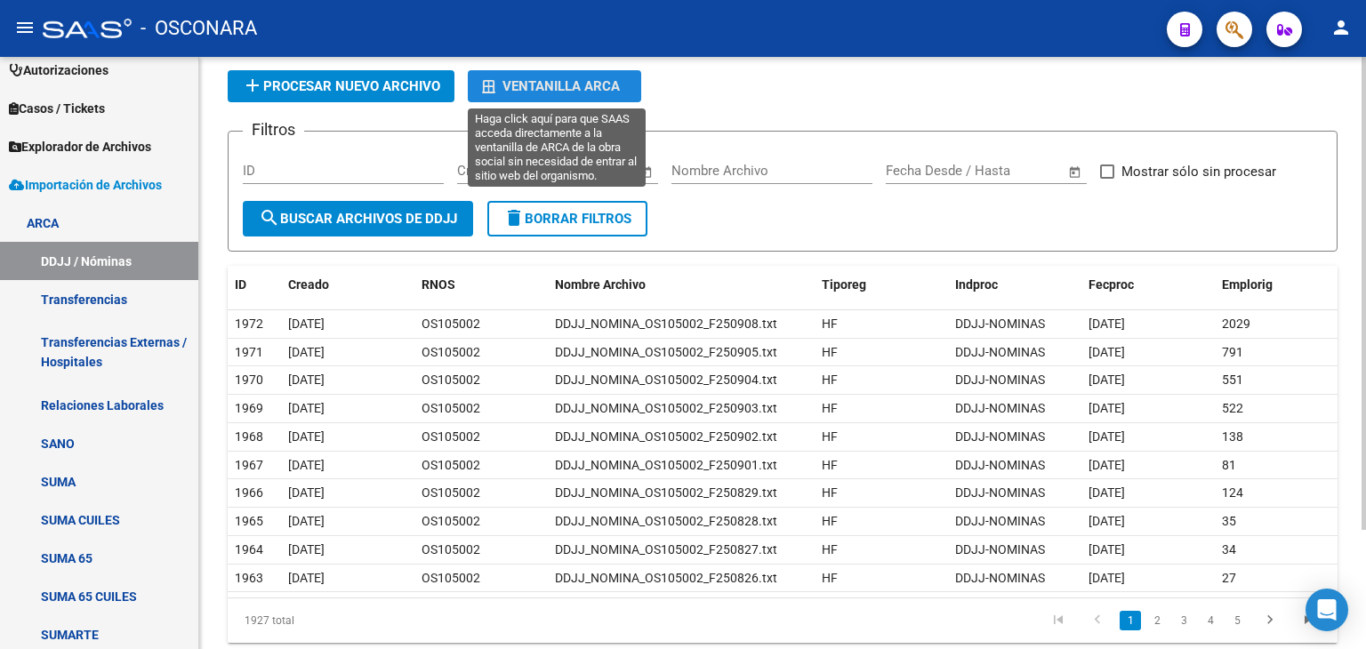
click at [547, 86] on div "Ventanilla ARCA" at bounding box center [554, 86] width 145 height 32
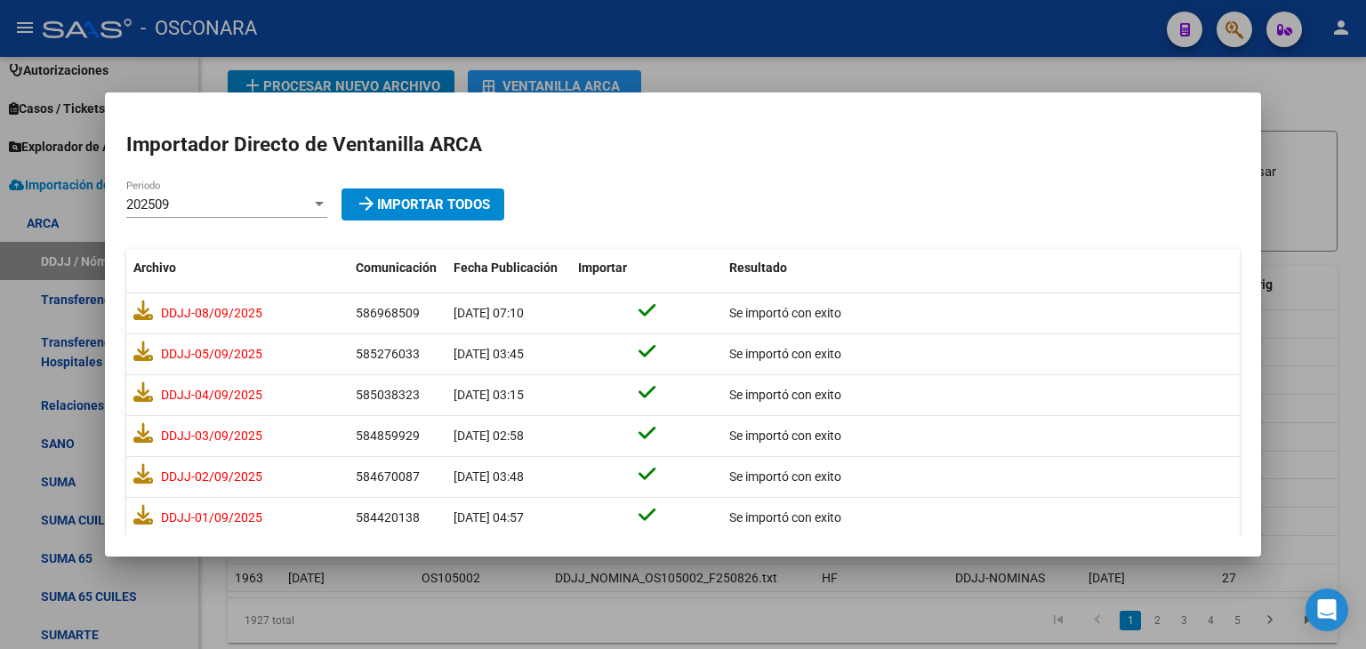
click at [255, 193] on div "202509 Periodo" at bounding box center [226, 204] width 201 height 27
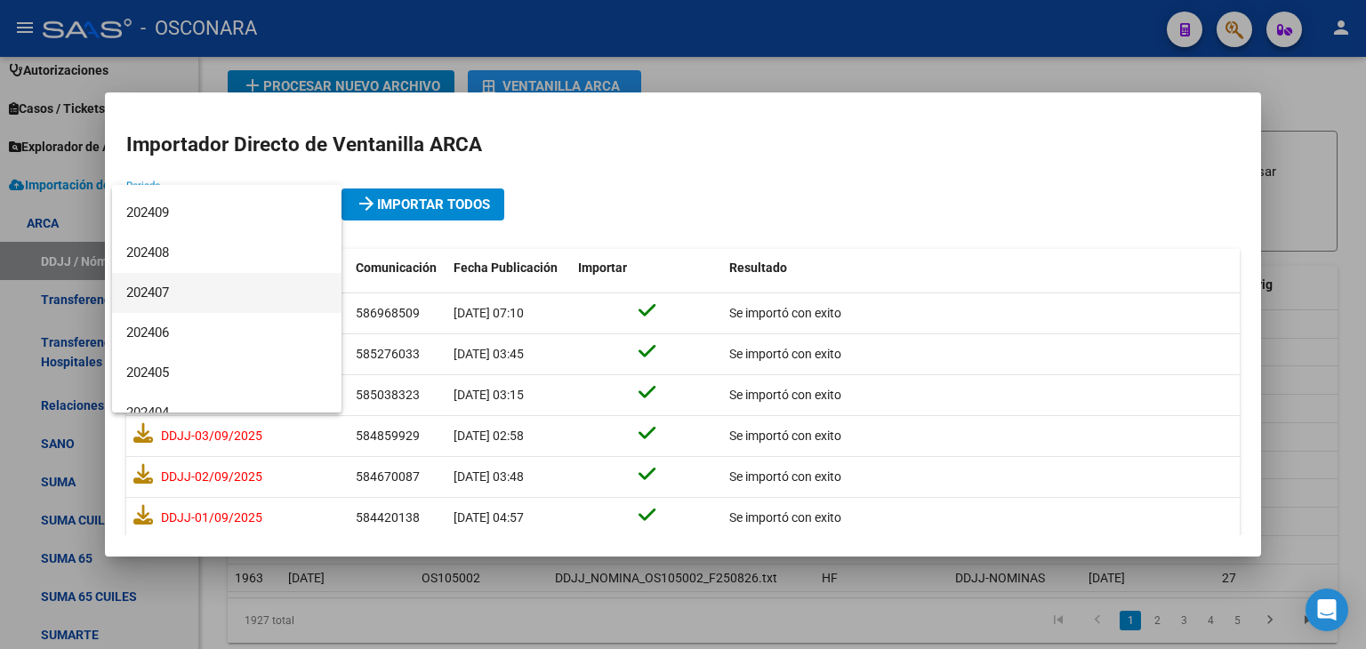
scroll to position [445, 0]
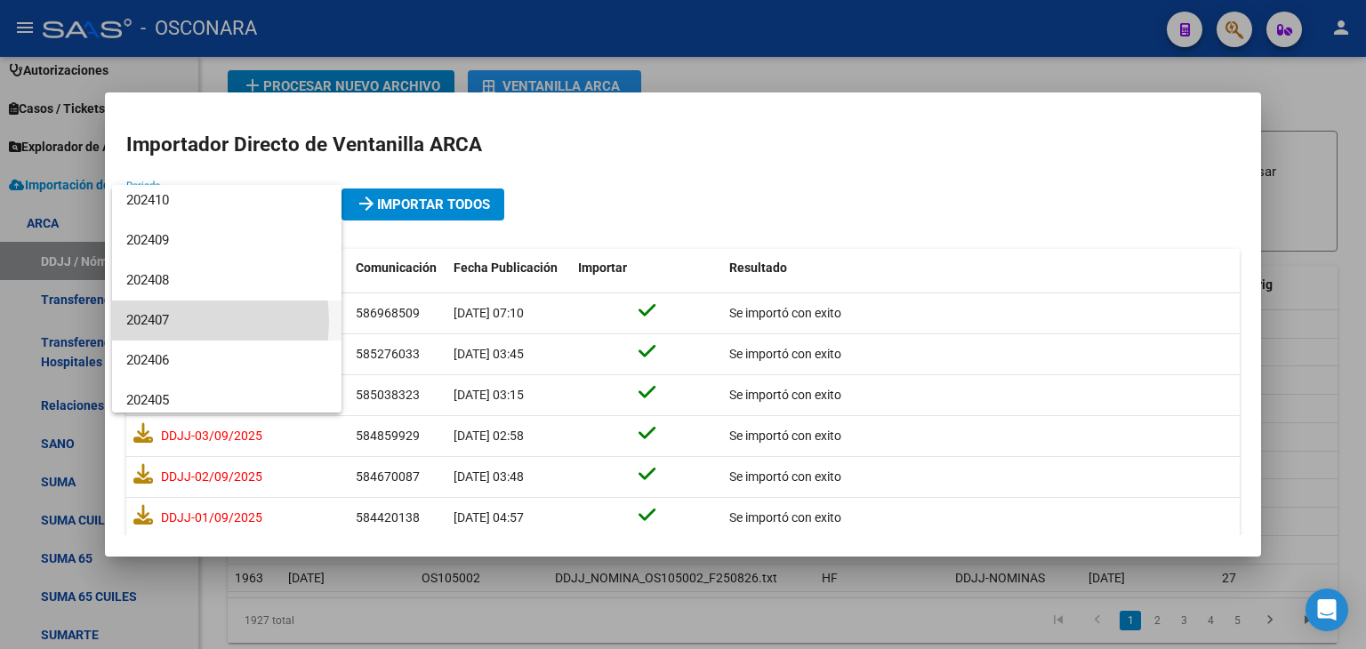
click at [166, 321] on span "202407" at bounding box center [226, 321] width 201 height 40
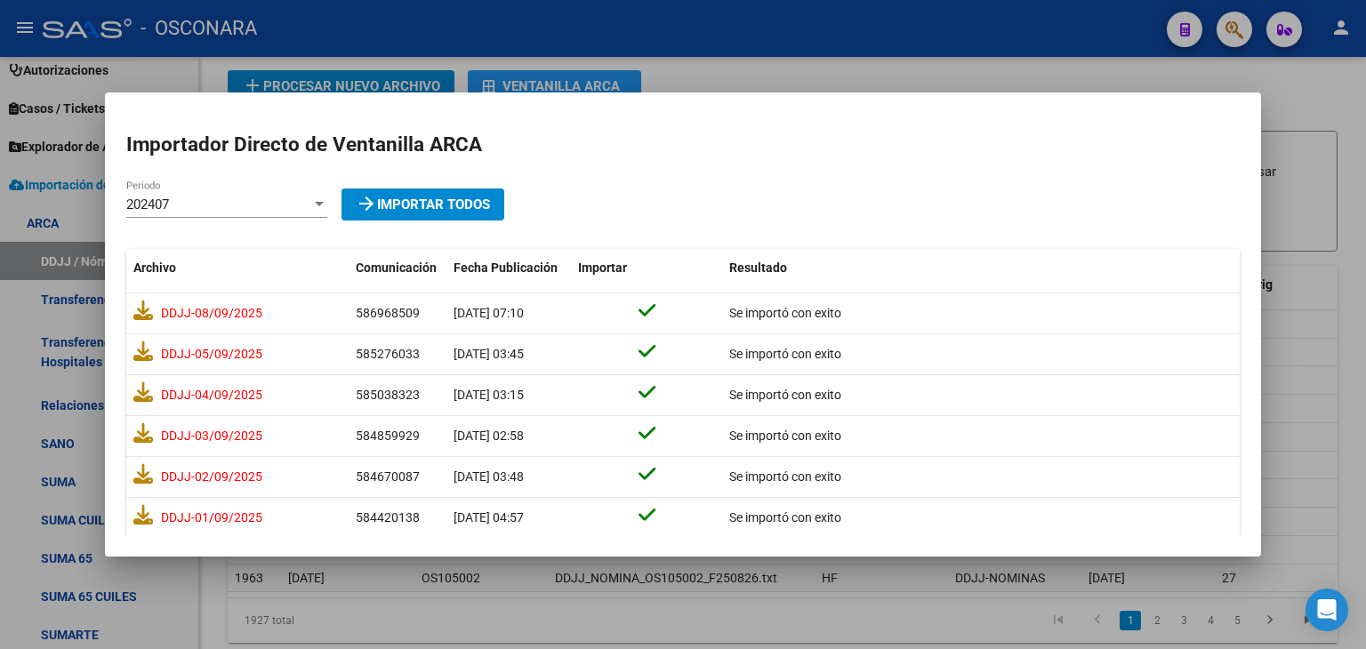
click at [1334, 31] on div at bounding box center [683, 324] width 1366 height 649
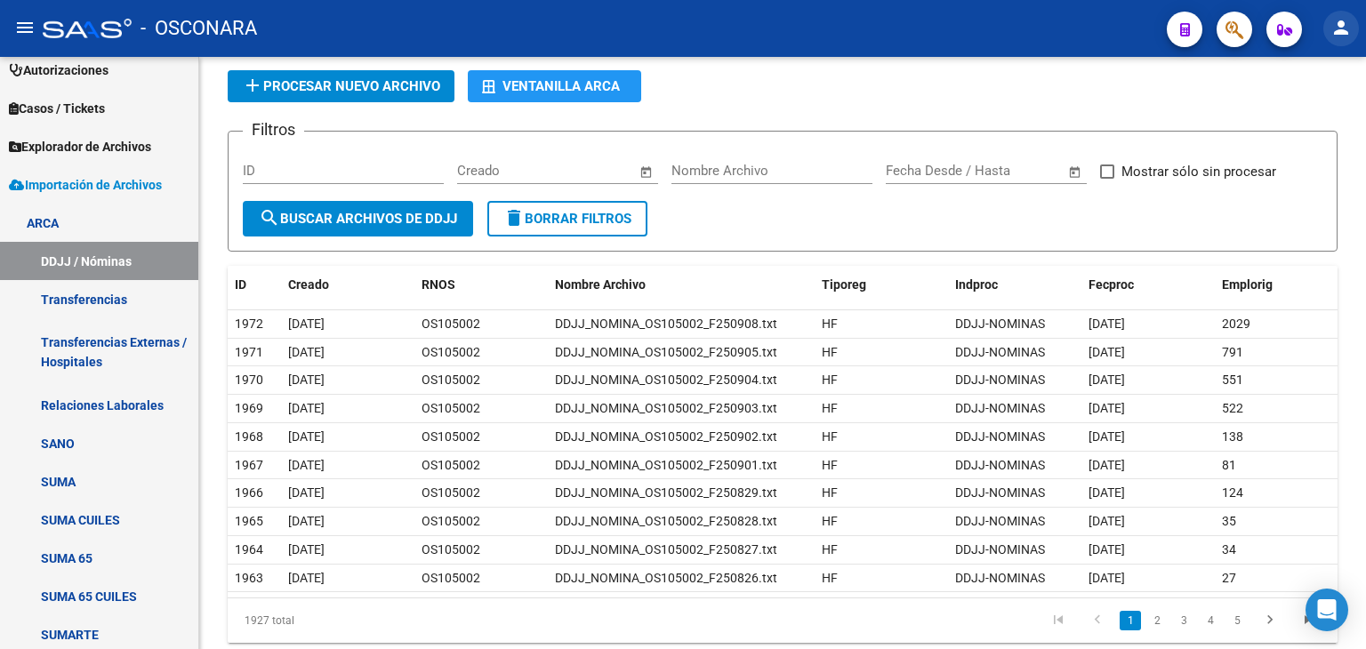
click at [1335, 34] on mat-icon "person" at bounding box center [1340, 27] width 21 height 21
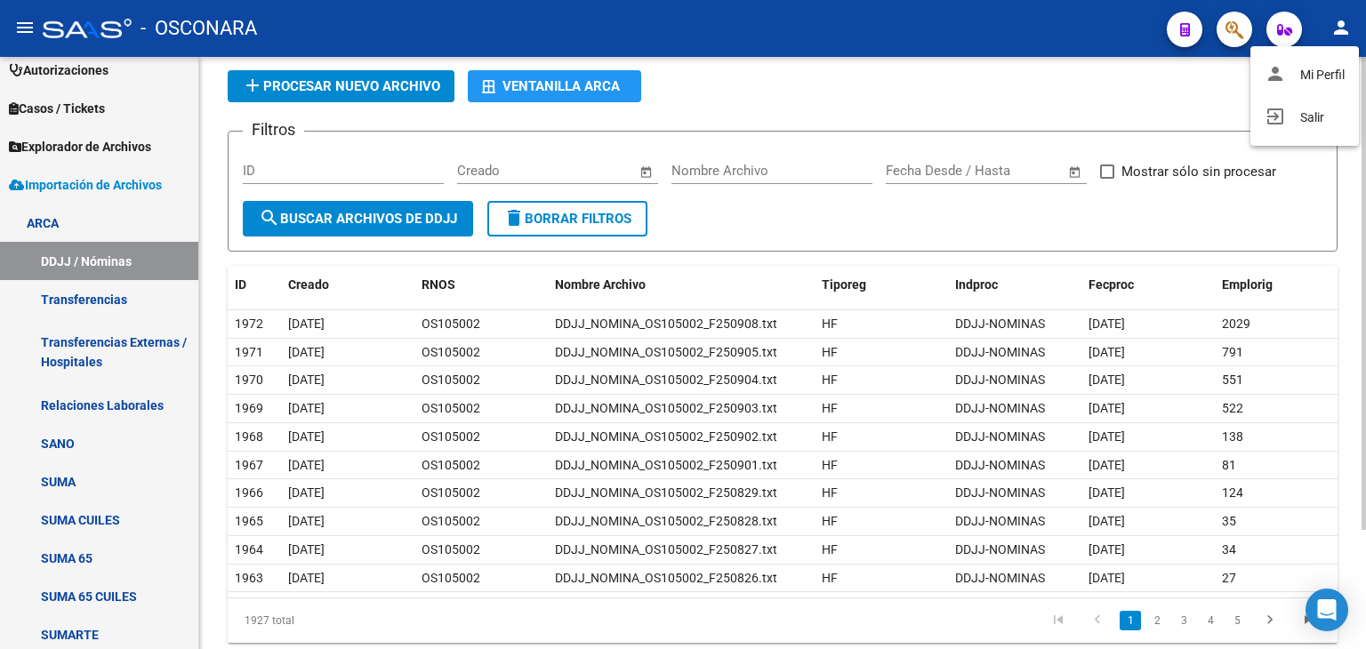
click at [1296, 74] on button "person Mi Perfil" at bounding box center [1304, 74] width 108 height 43
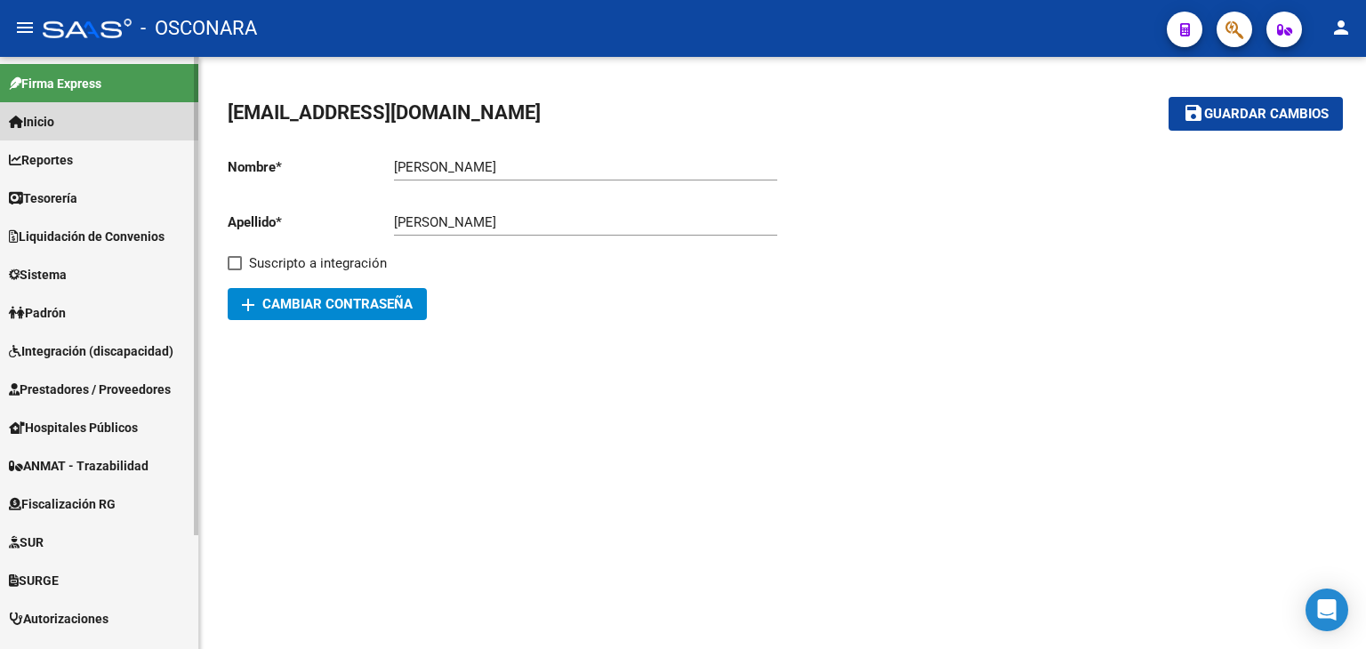
click at [78, 129] on link "Inicio" at bounding box center [99, 121] width 198 height 38
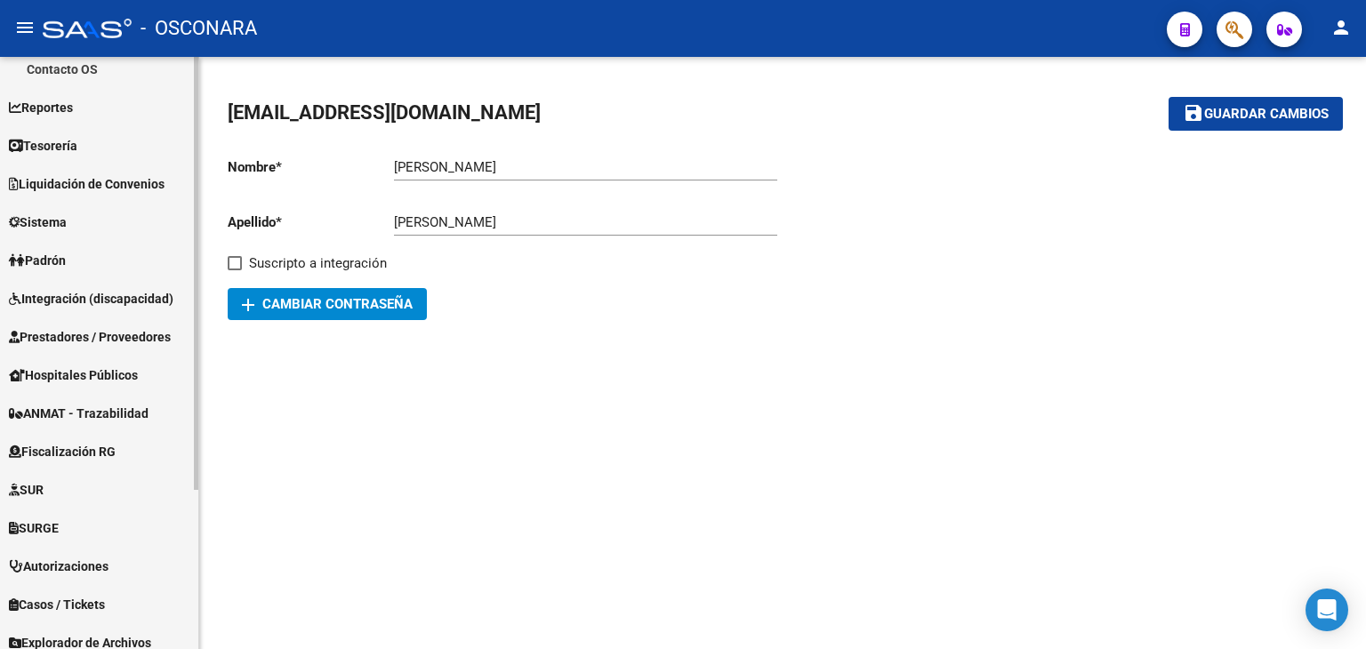
scroll to position [218, 0]
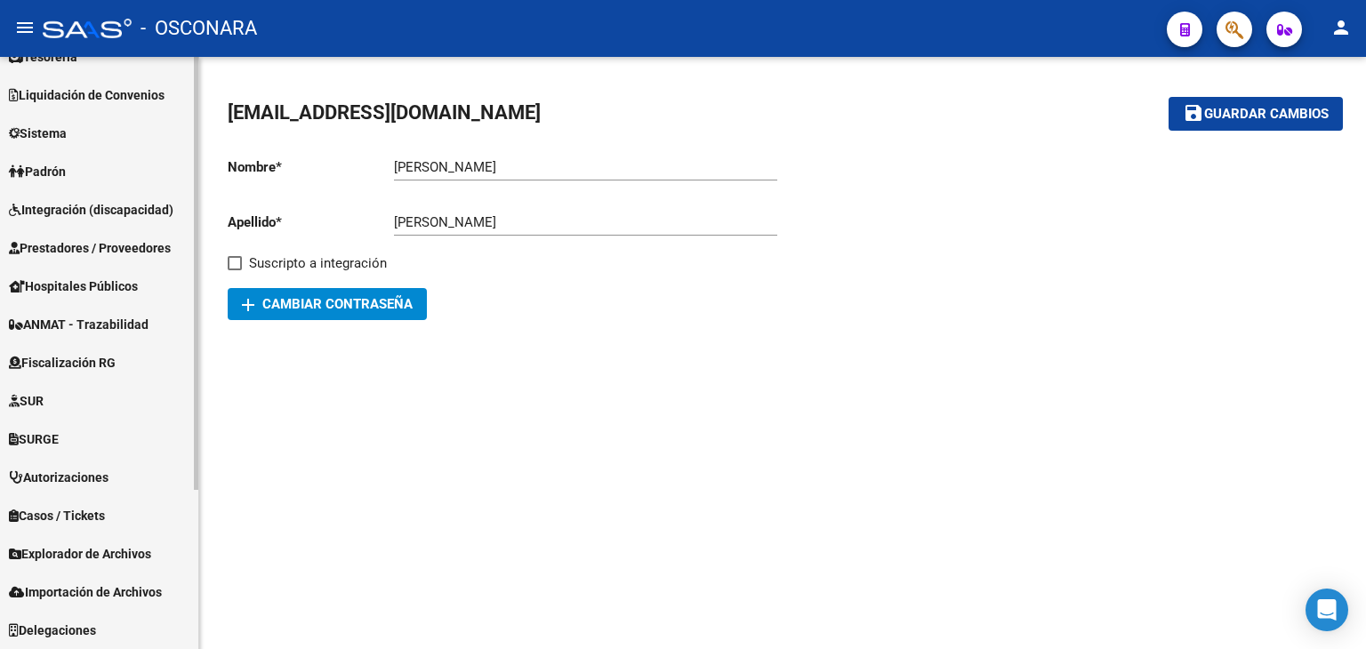
click at [50, 595] on span "Importación de Archivos" at bounding box center [85, 592] width 153 height 20
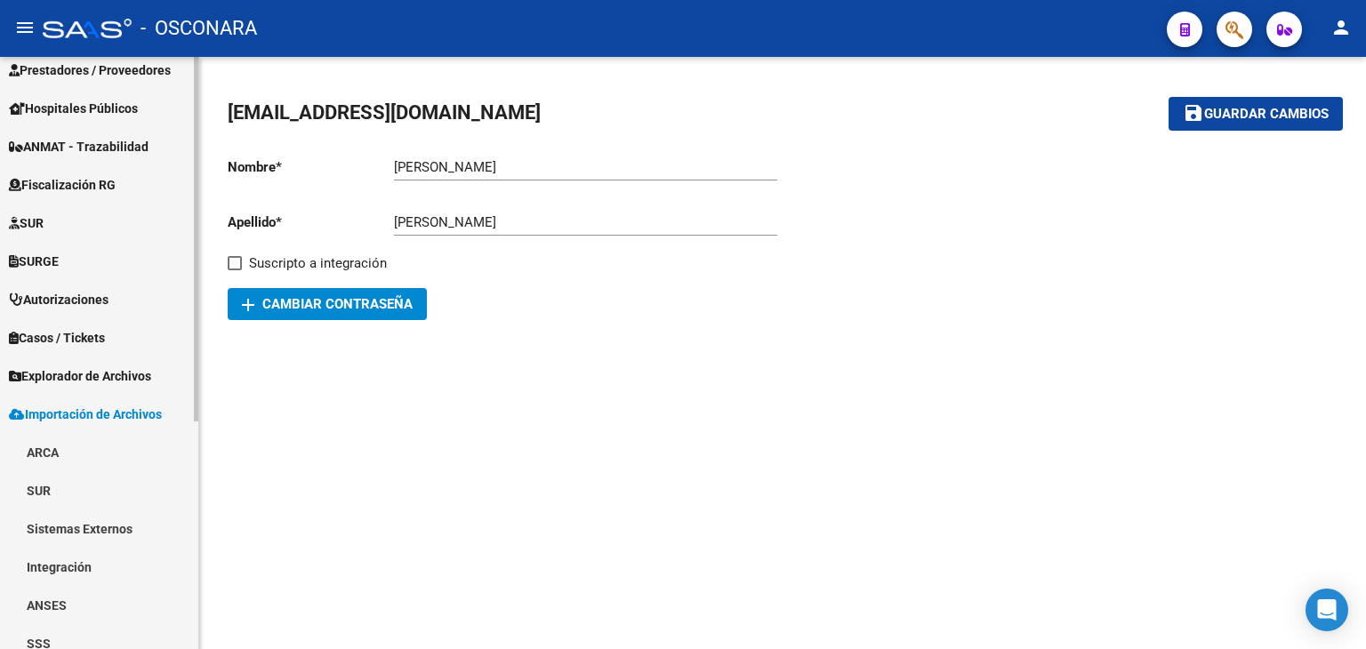
click at [50, 444] on link "ARCA" at bounding box center [99, 452] width 198 height 38
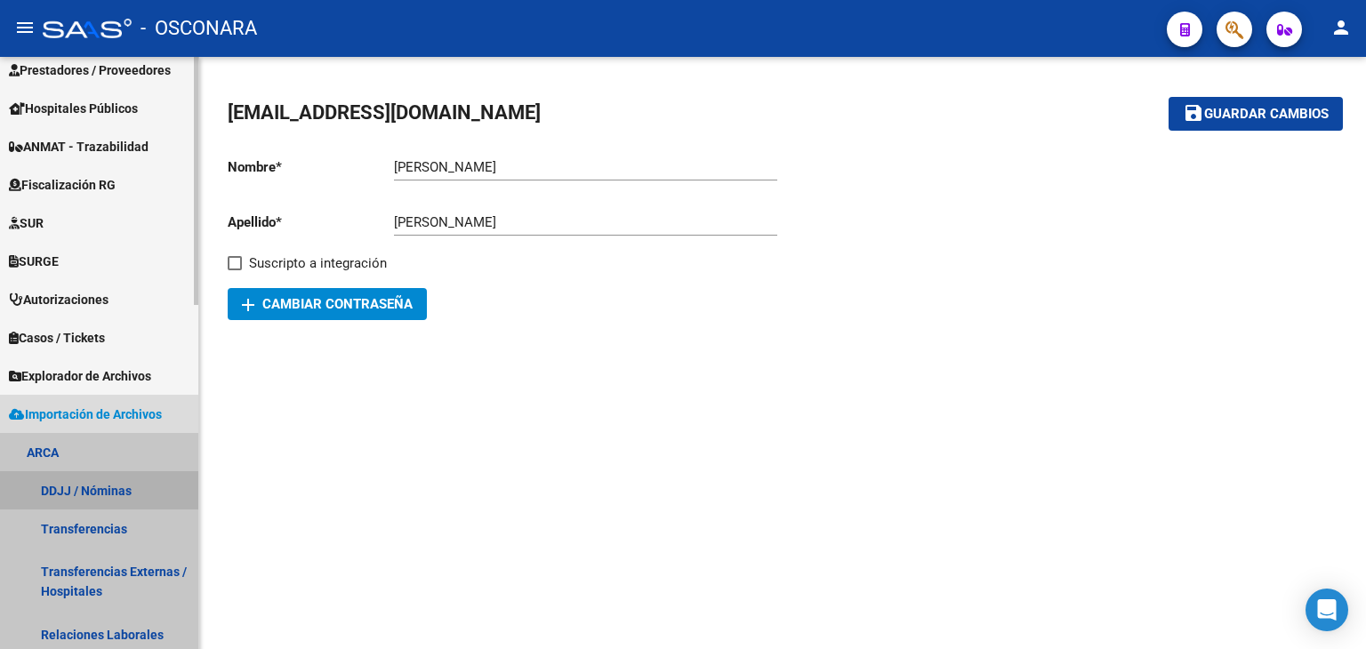
click at [68, 481] on link "DDJJ / Nóminas" at bounding box center [99, 490] width 198 height 38
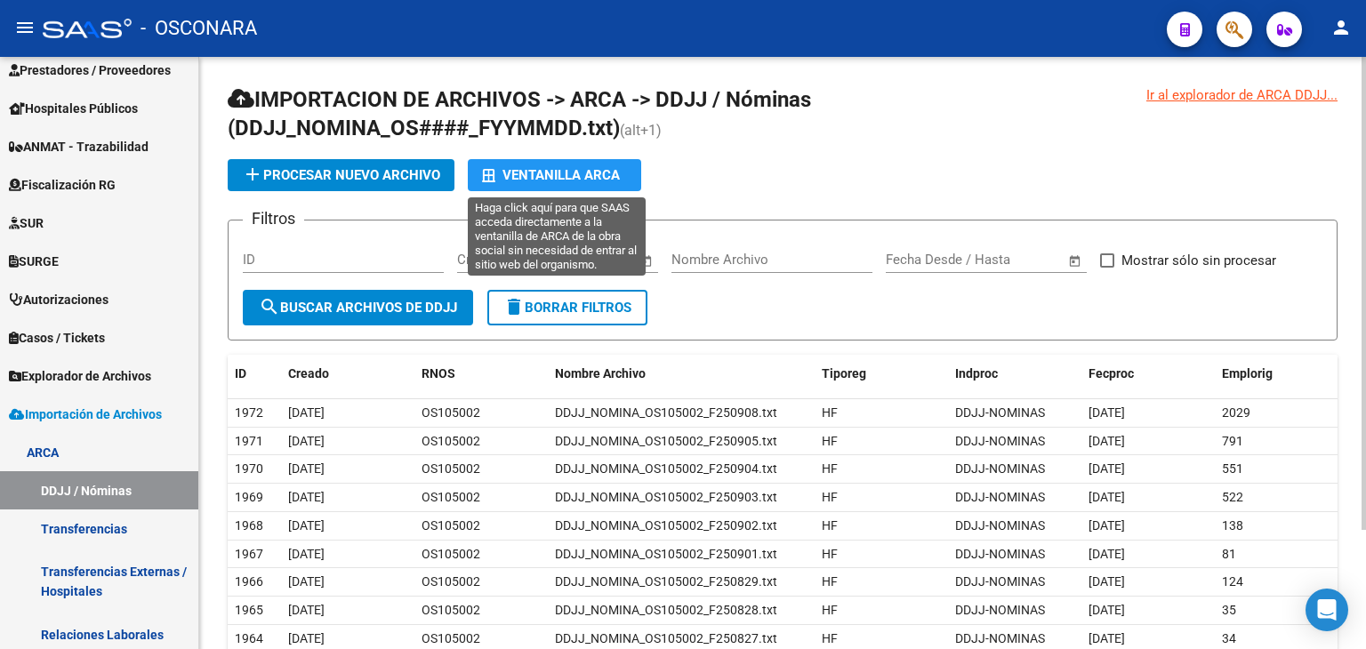
click at [517, 180] on div "Ventanilla ARCA" at bounding box center [554, 175] width 145 height 32
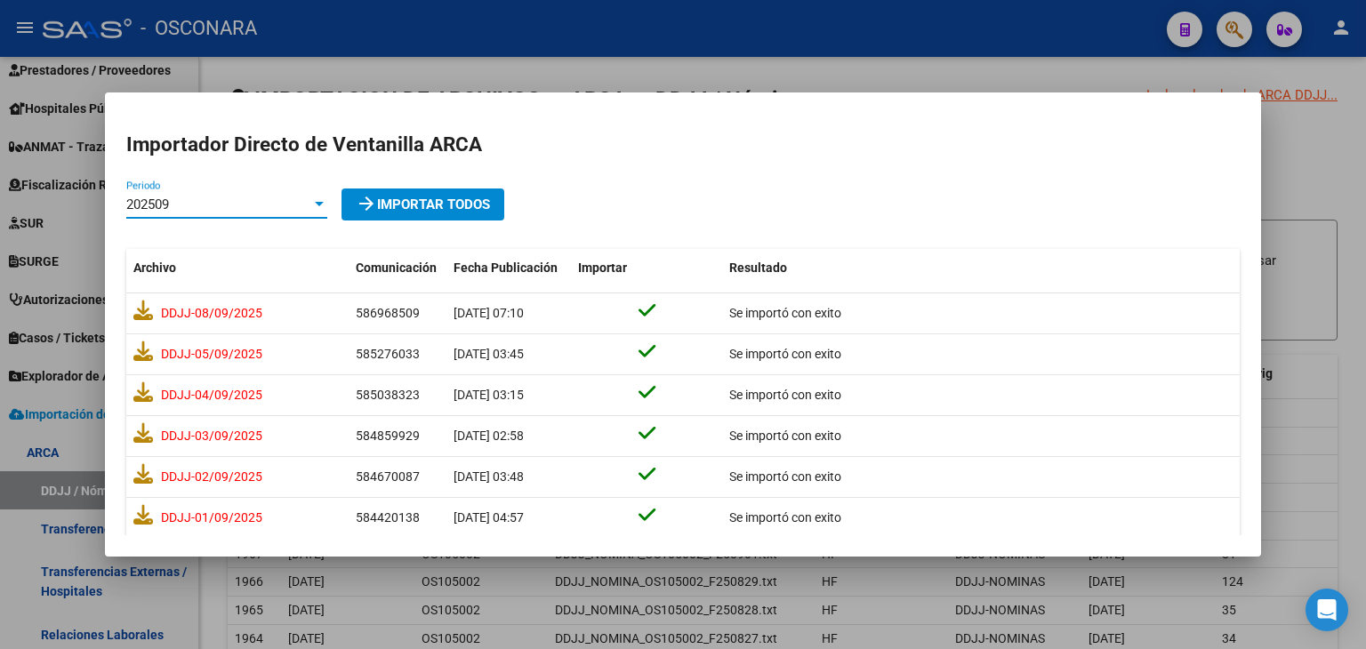
click at [192, 198] on div "202509" at bounding box center [218, 204] width 185 height 16
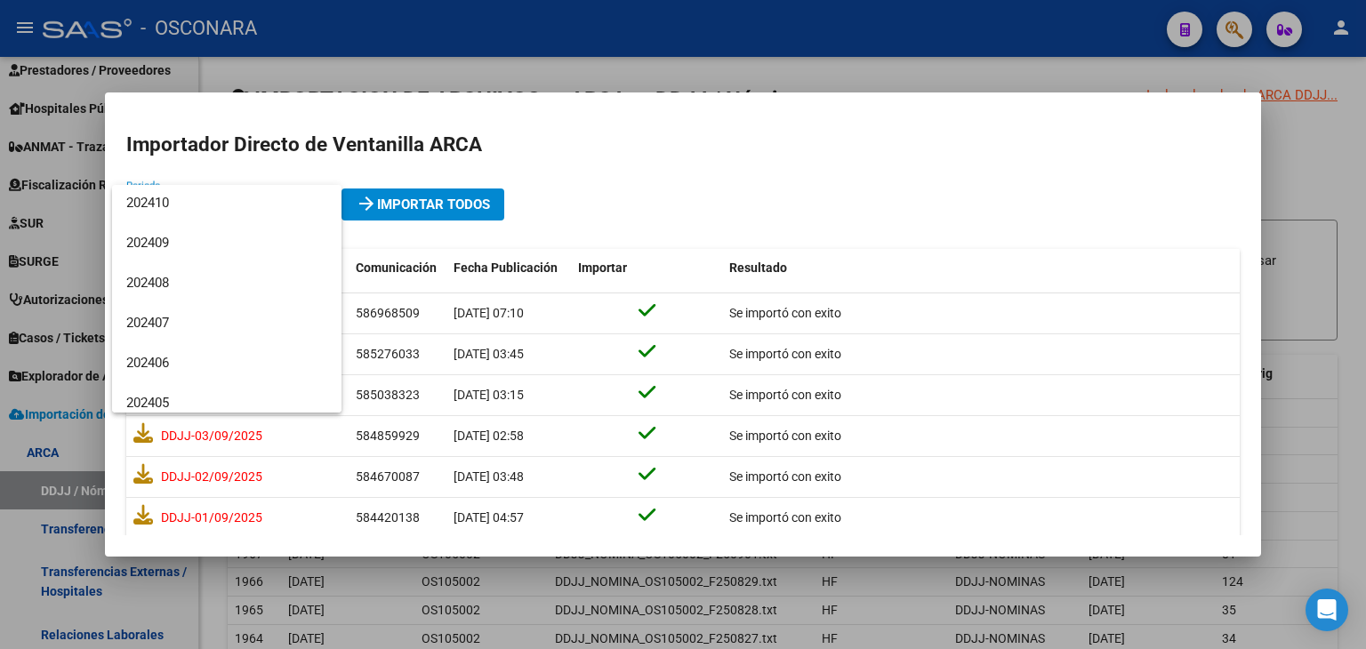
scroll to position [445, 0]
click at [199, 314] on span "202407" at bounding box center [226, 321] width 201 height 40
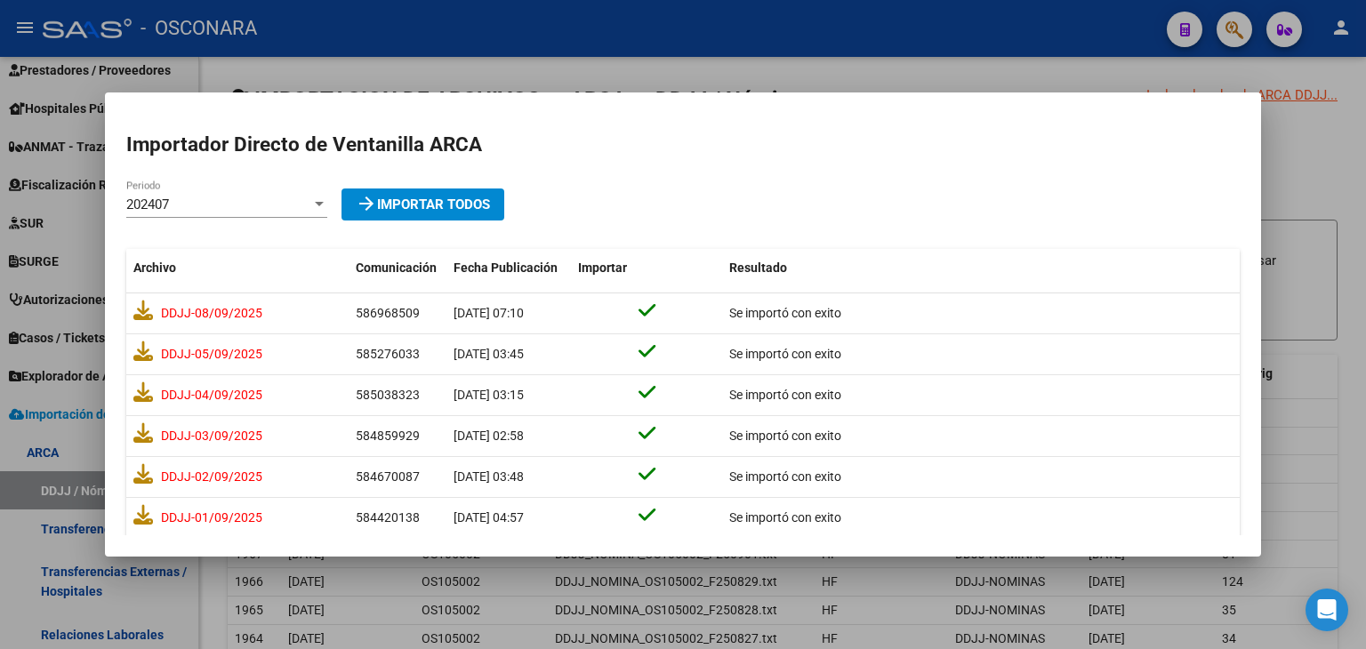
click at [475, 100] on mat-dialog-container "Importador Directo de Ventanilla ARCA 202407 Periodo arrow_forward Importar Tod…" at bounding box center [683, 324] width 1156 height 465
drag, startPoint x: 1316, startPoint y: 187, endPoint x: 1297, endPoint y: 210, distance: 29.7
click at [1315, 189] on div at bounding box center [683, 324] width 1366 height 649
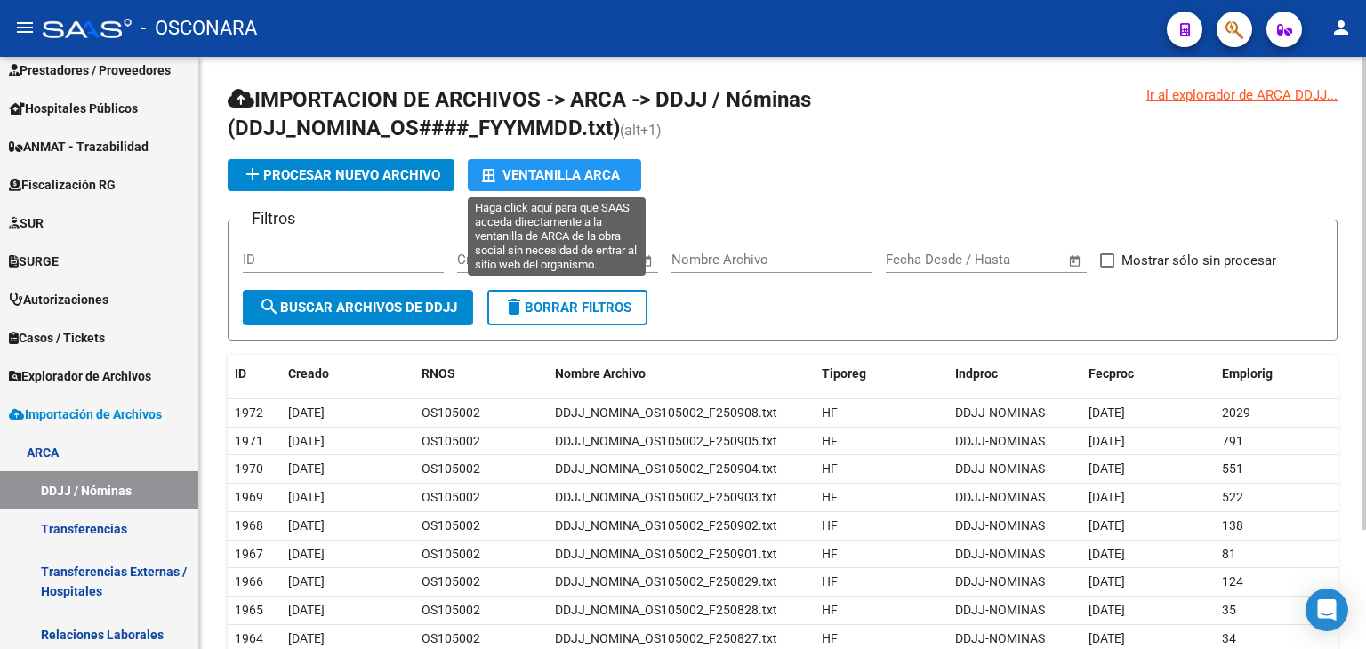
click at [534, 167] on div "Ventanilla ARCA" at bounding box center [554, 175] width 145 height 32
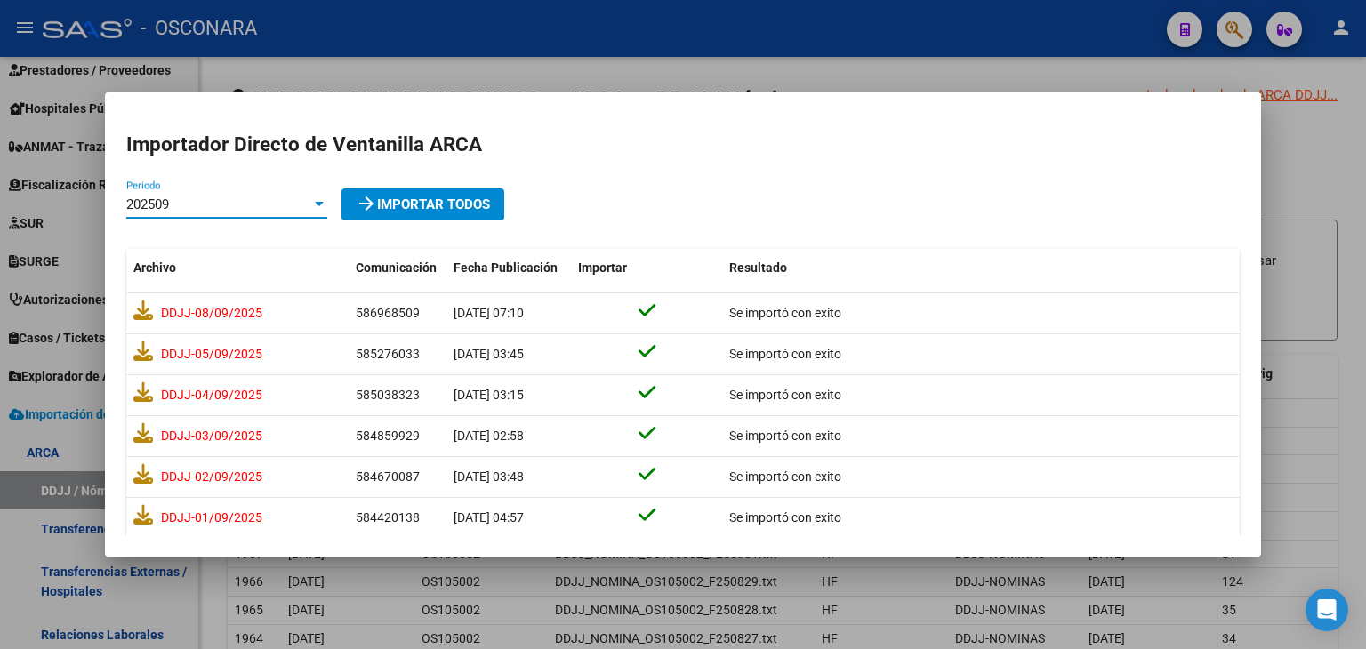
click at [248, 201] on div "202509" at bounding box center [218, 204] width 185 height 16
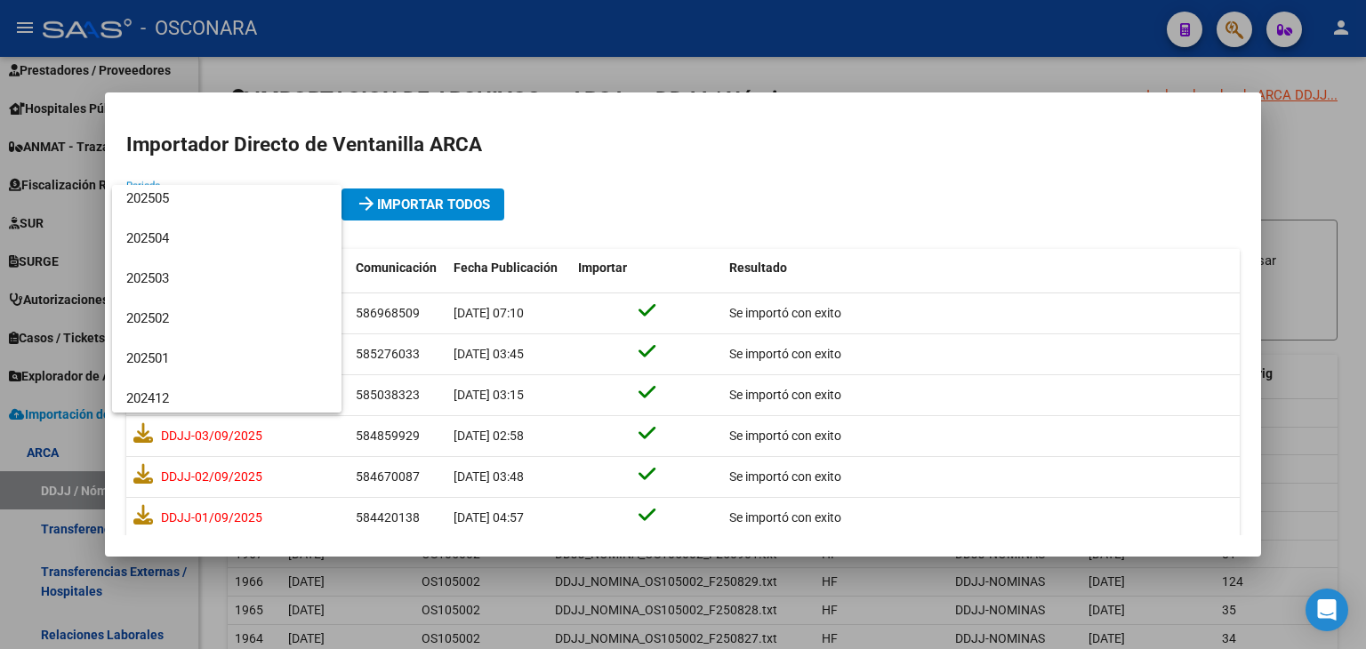
scroll to position [178, 0]
click at [342, 119] on div at bounding box center [683, 324] width 1366 height 649
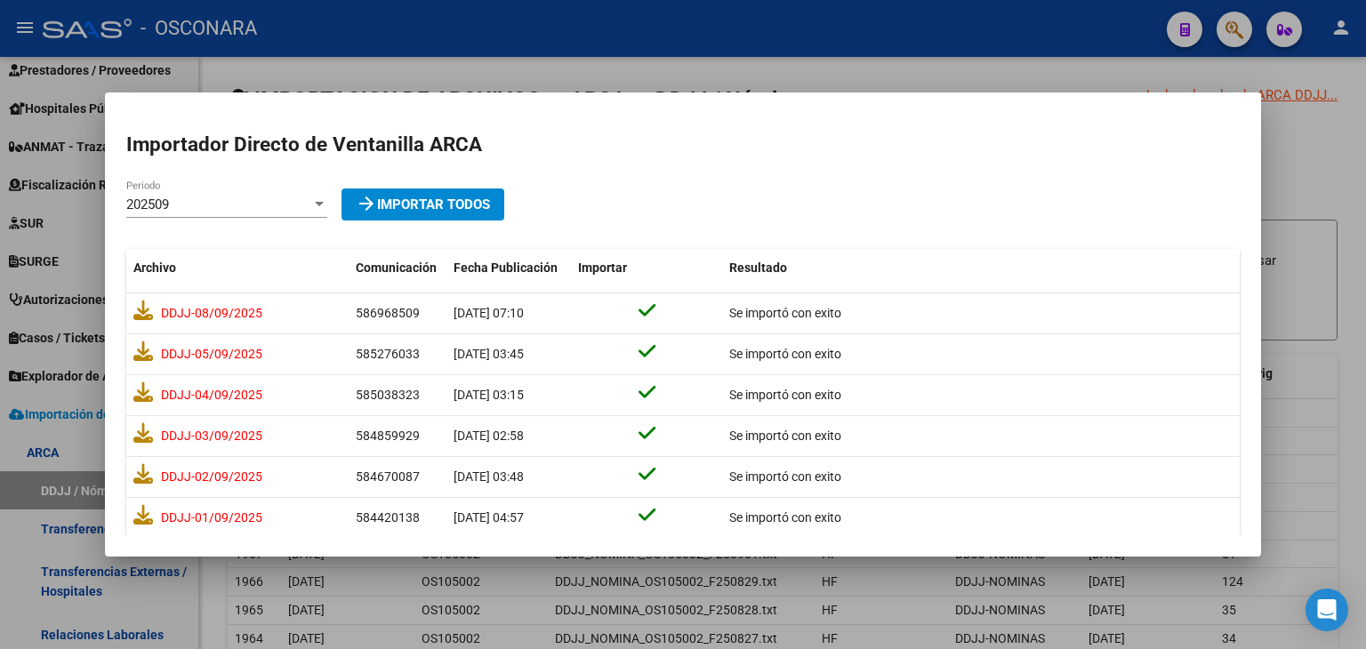
drag, startPoint x: 208, startPoint y: 180, endPoint x: 196, endPoint y: 200, distance: 23.9
click at [206, 186] on mat-dialog-content "Importador Directo de Ventanilla ARCA 202509 Periodo arrow_forward Importar Tod…" at bounding box center [683, 325] width 1156 height 422
click at [195, 203] on div "202509" at bounding box center [218, 204] width 185 height 16
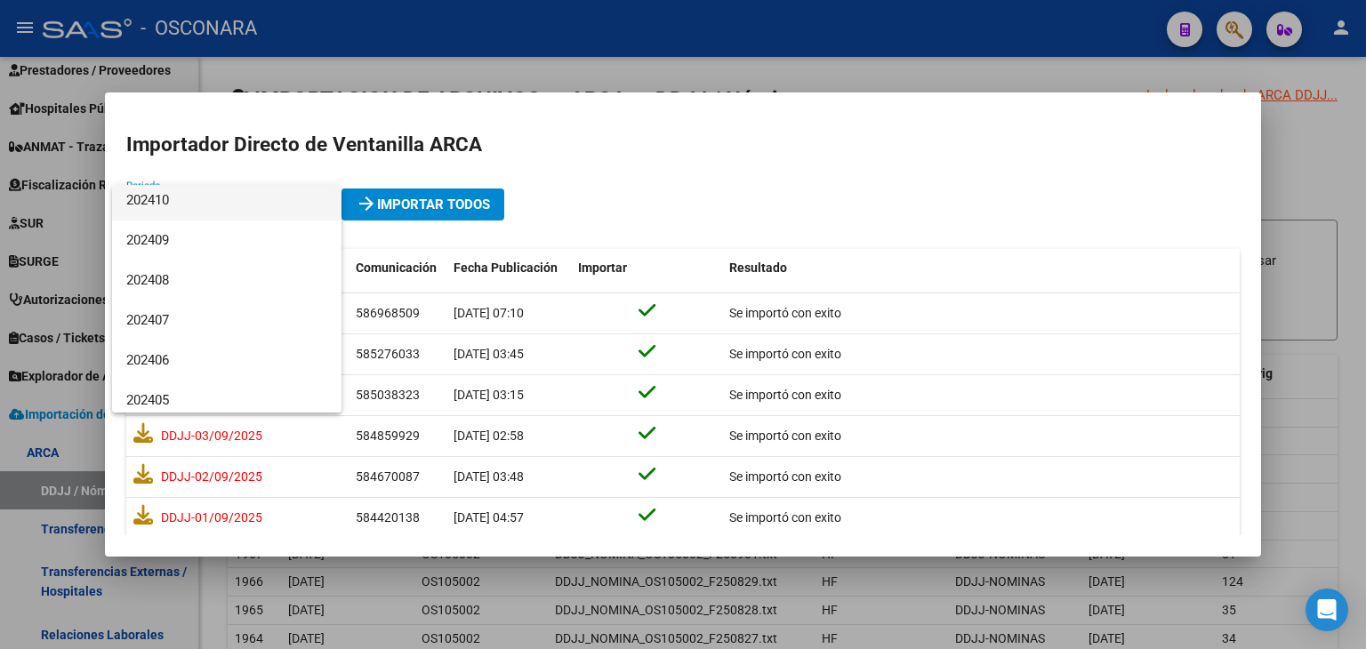
scroll to position [533, 0]
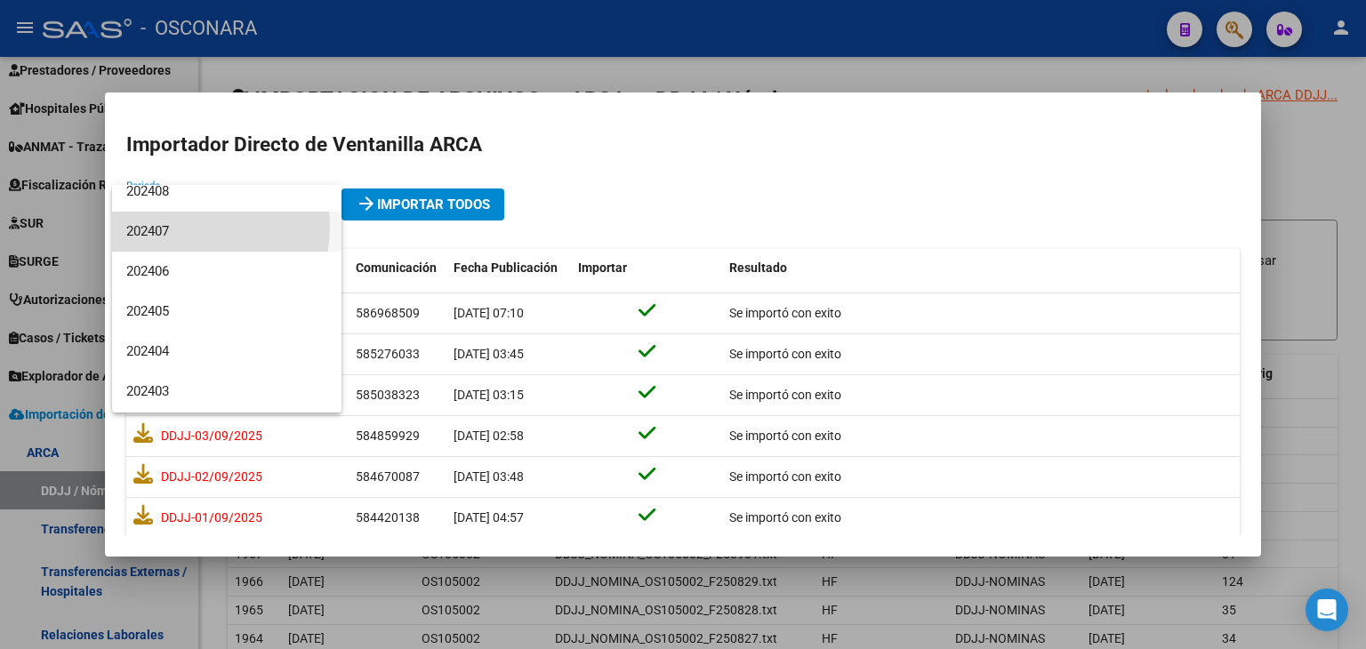
click at [167, 226] on span "202407" at bounding box center [226, 232] width 201 height 40
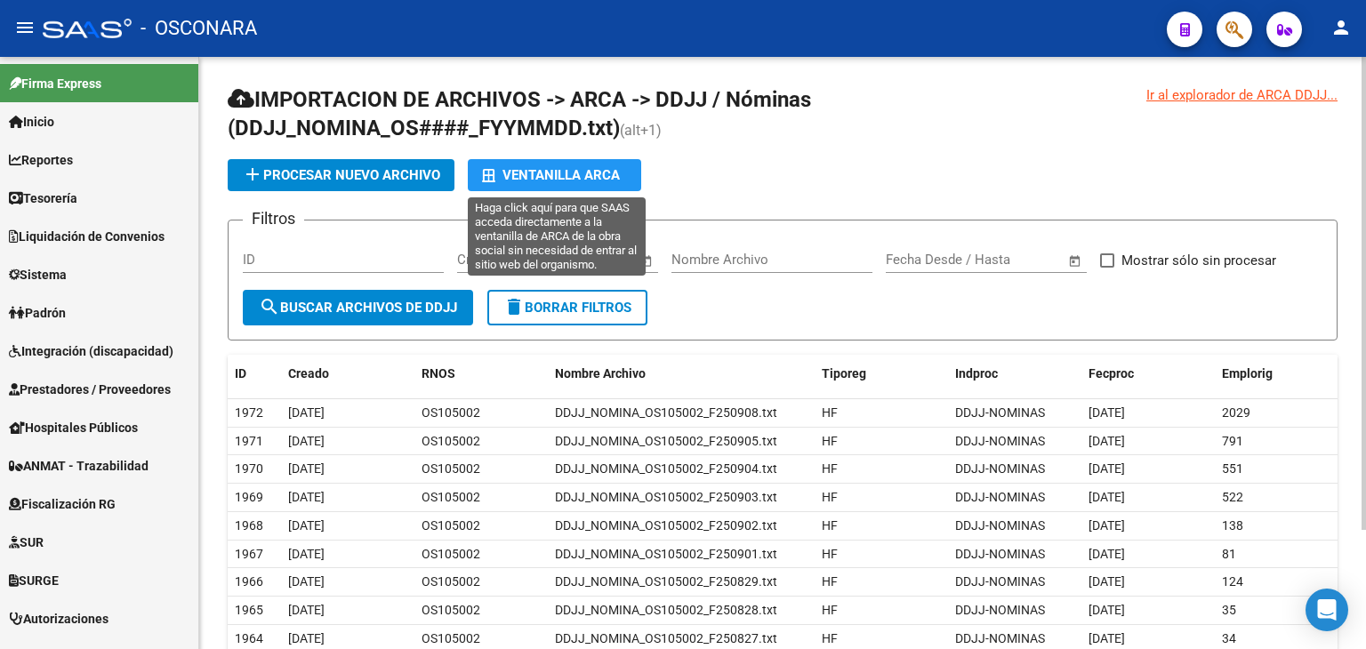
click at [601, 170] on div "Ventanilla ARCA" at bounding box center [554, 175] width 145 height 32
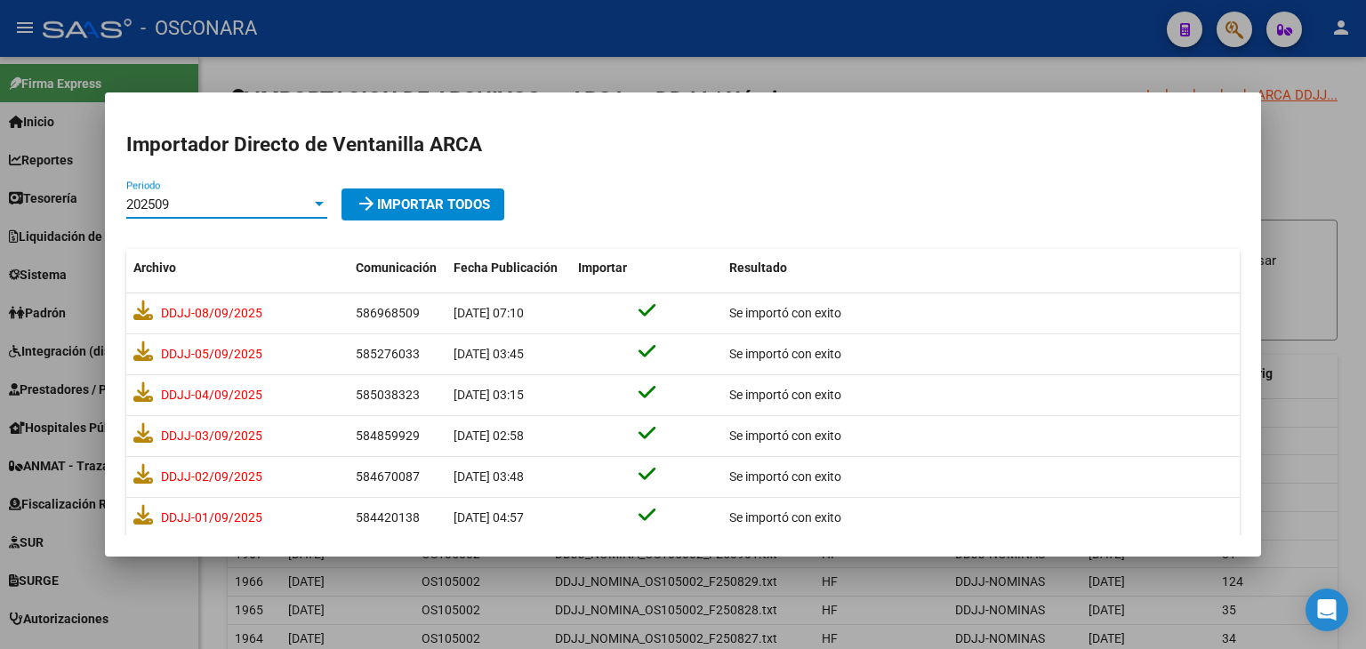
click at [232, 211] on div "202509" at bounding box center [218, 204] width 185 height 16
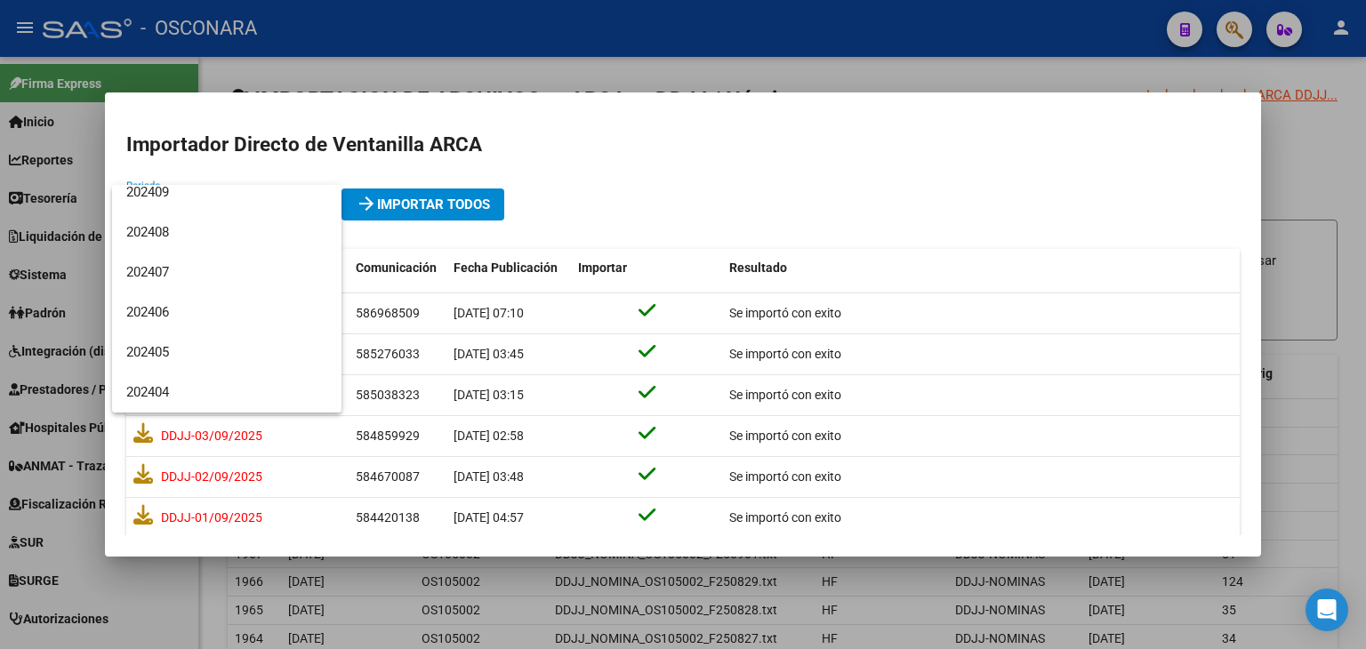
scroll to position [533, 0]
click at [174, 236] on span "202407" at bounding box center [226, 232] width 201 height 40
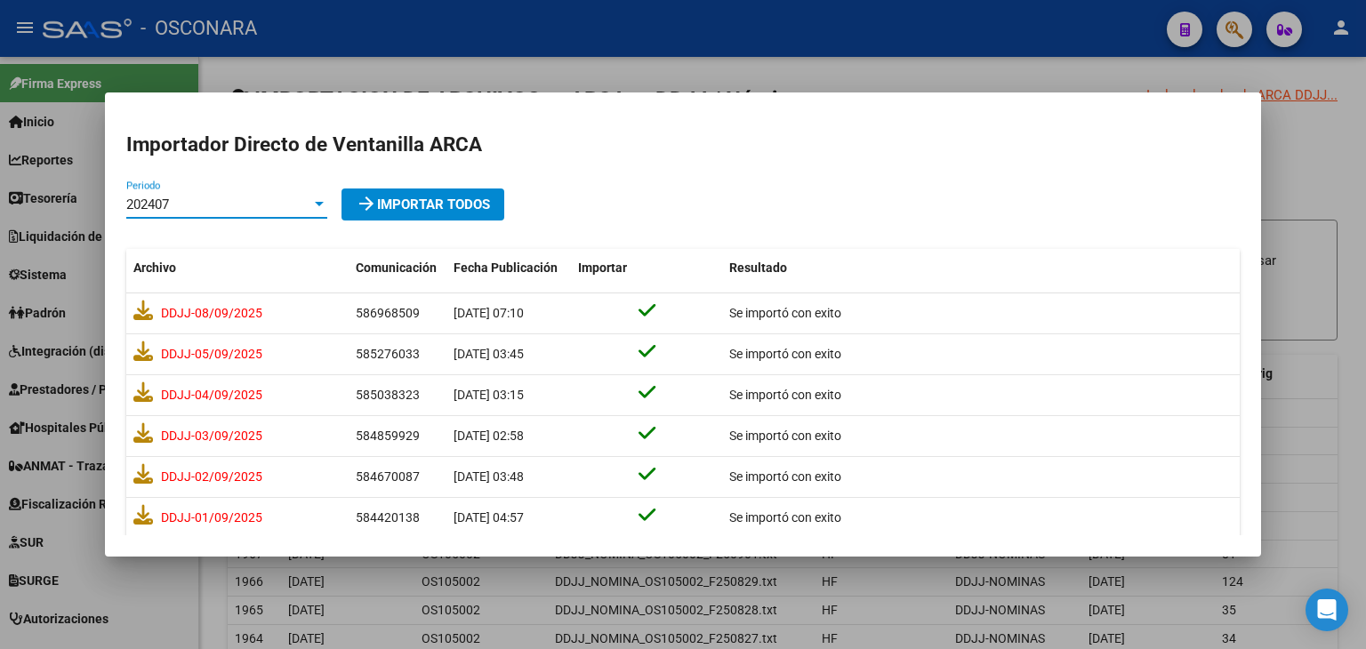
click at [232, 204] on div "202407" at bounding box center [218, 204] width 185 height 16
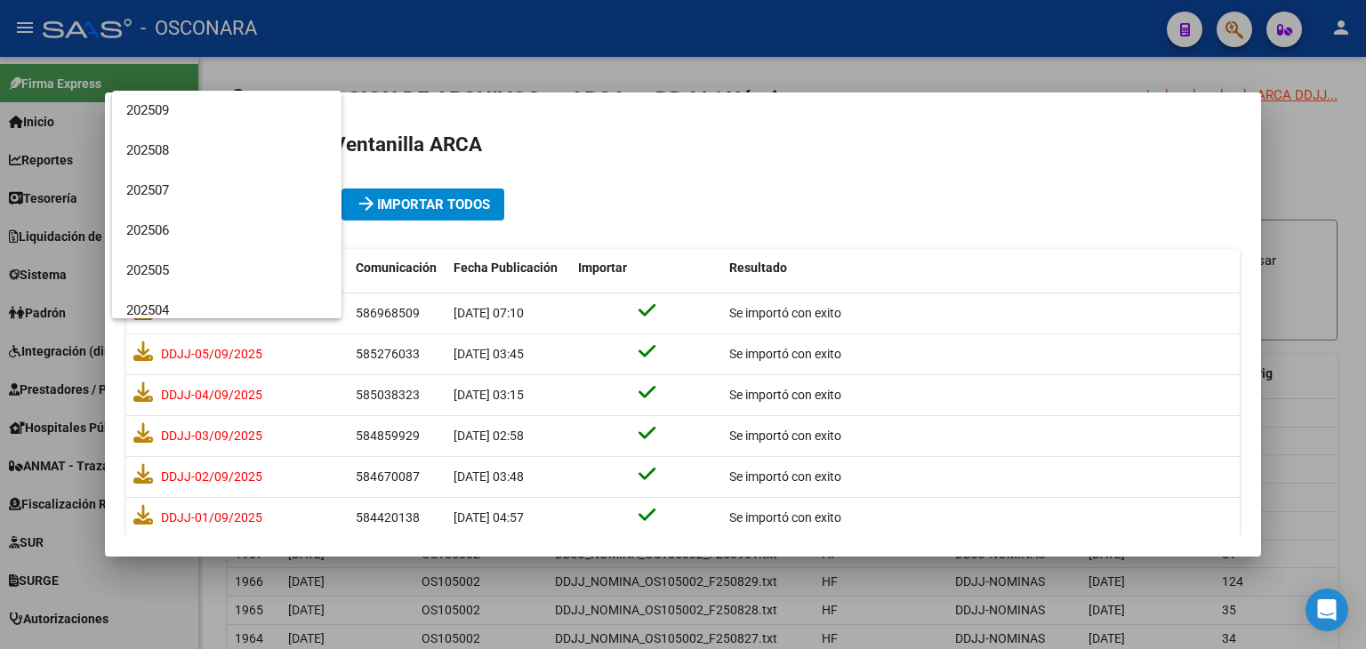
scroll to position [466, 0]
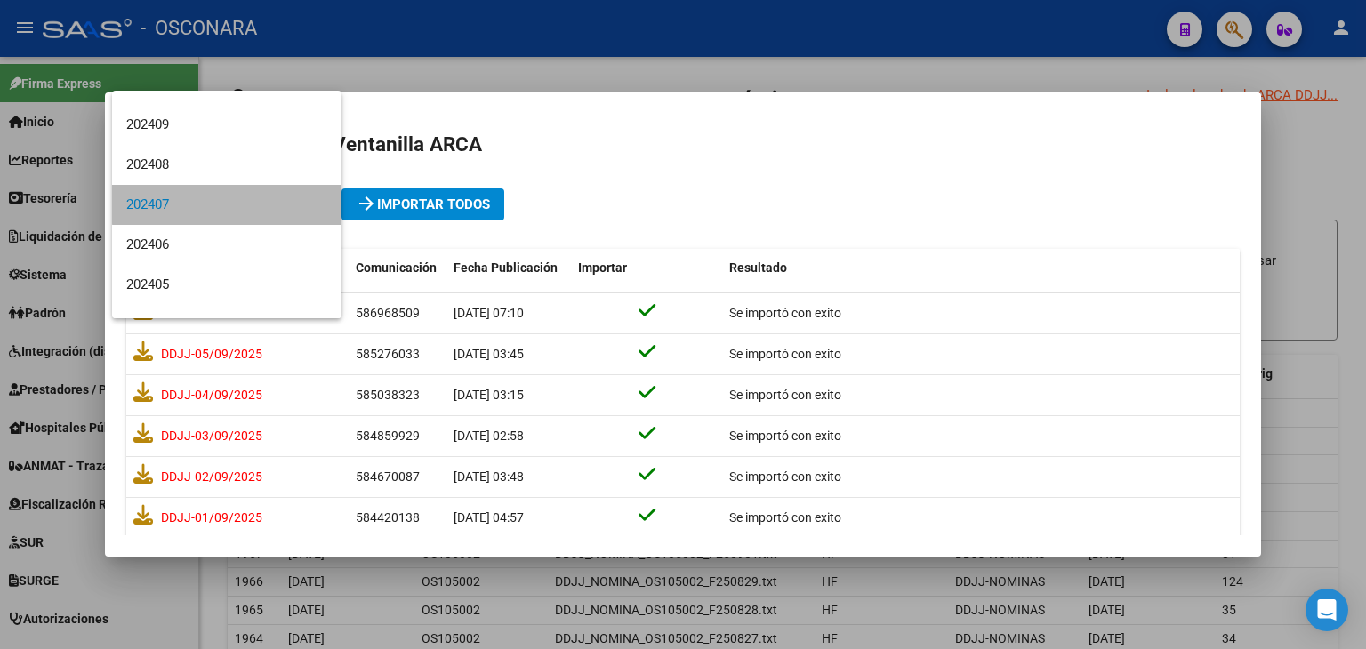
click at [233, 204] on span "202407" at bounding box center [226, 205] width 201 height 40
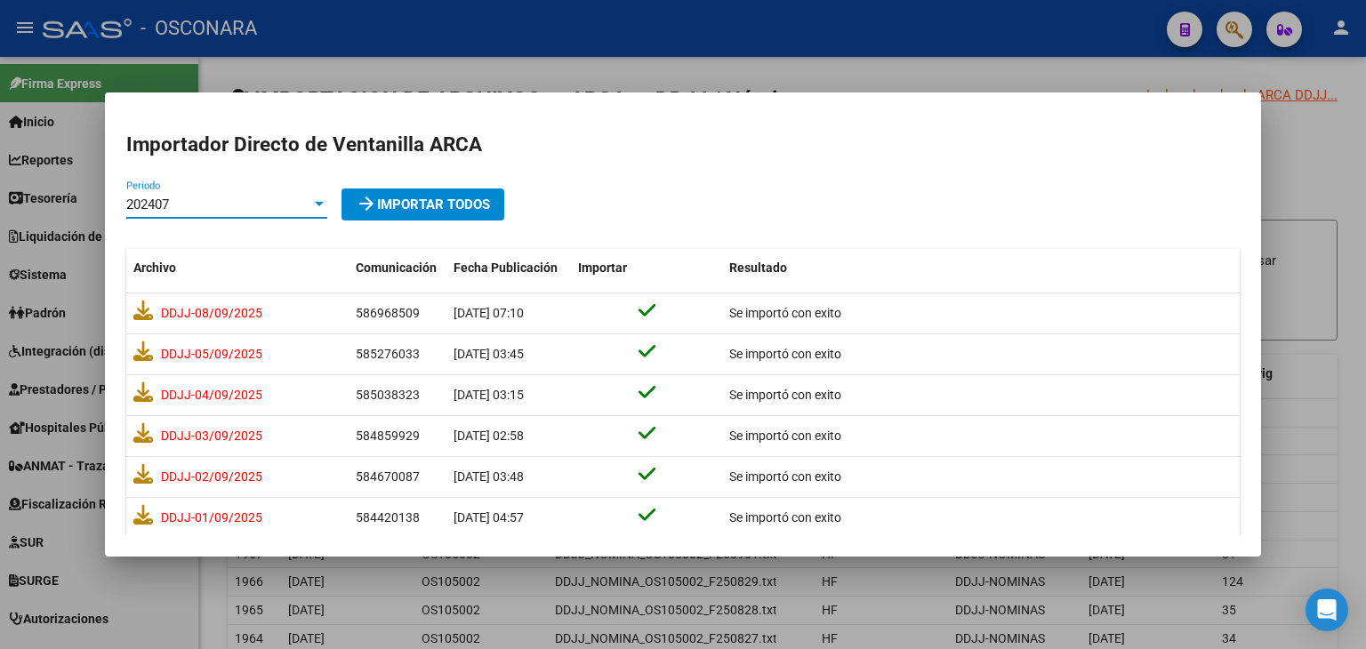
click at [217, 208] on div "202407" at bounding box center [218, 204] width 185 height 16
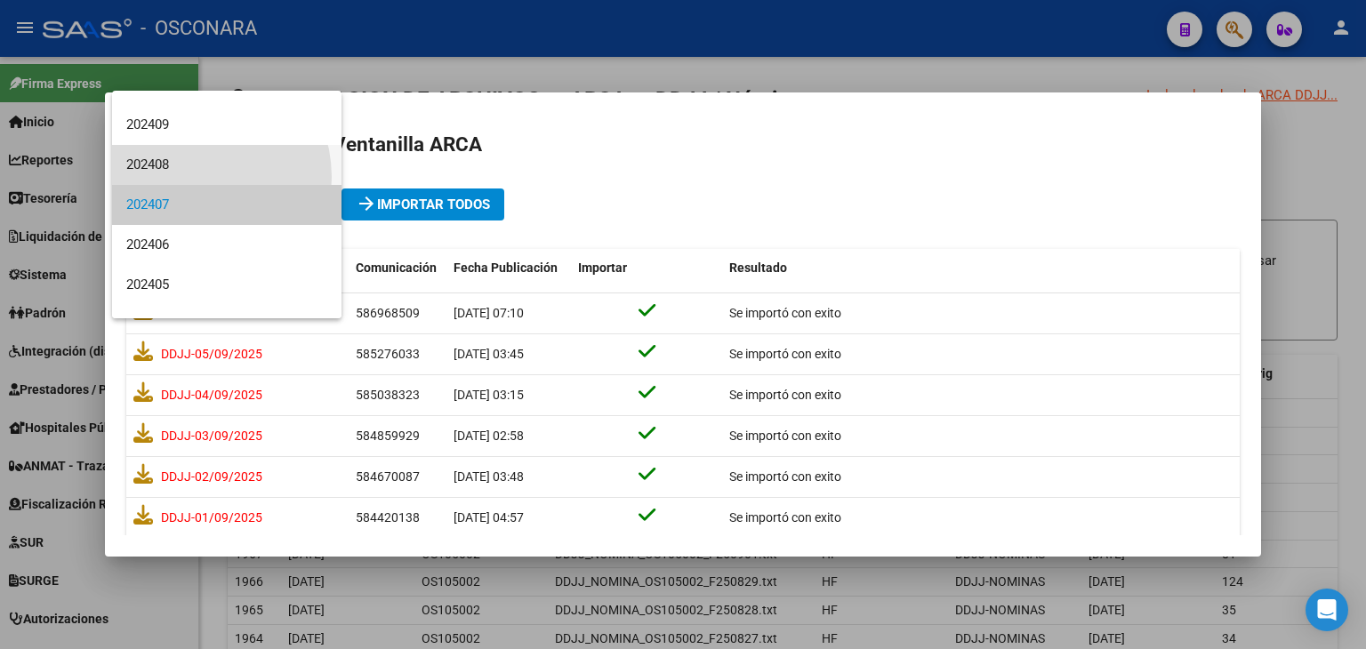
click at [192, 176] on span "202408" at bounding box center [226, 165] width 201 height 40
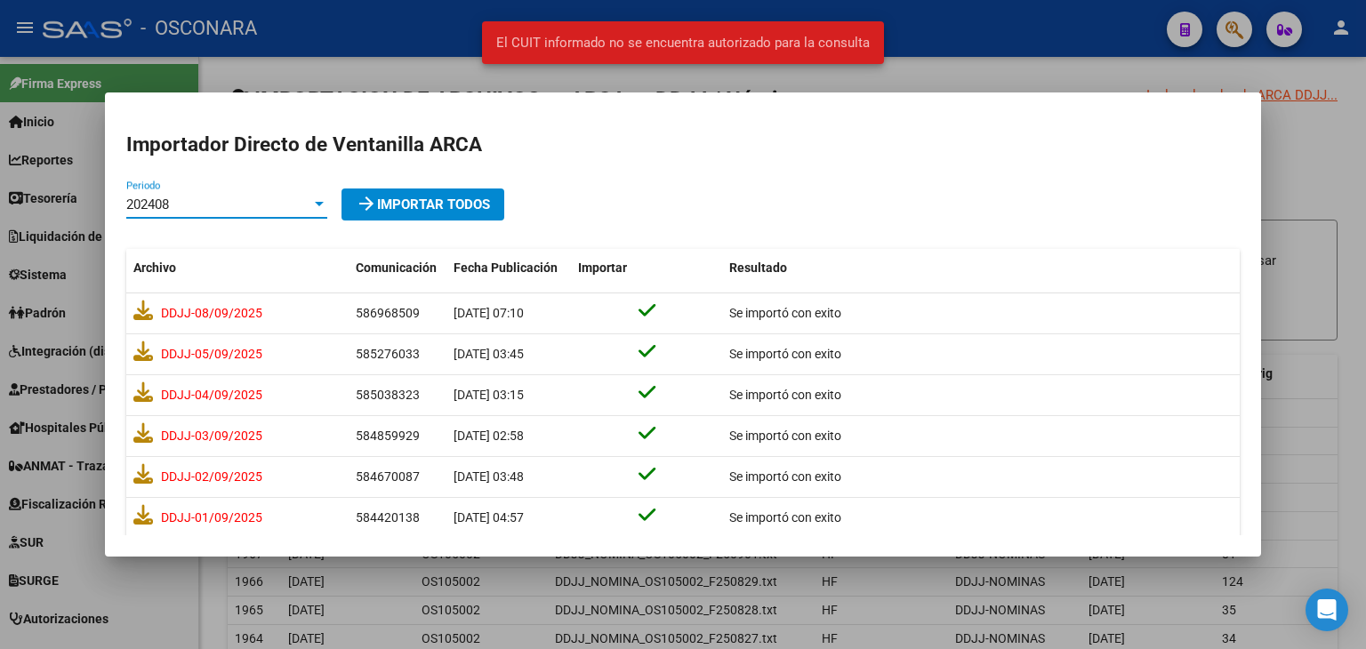
click at [187, 207] on div "202408" at bounding box center [218, 204] width 185 height 16
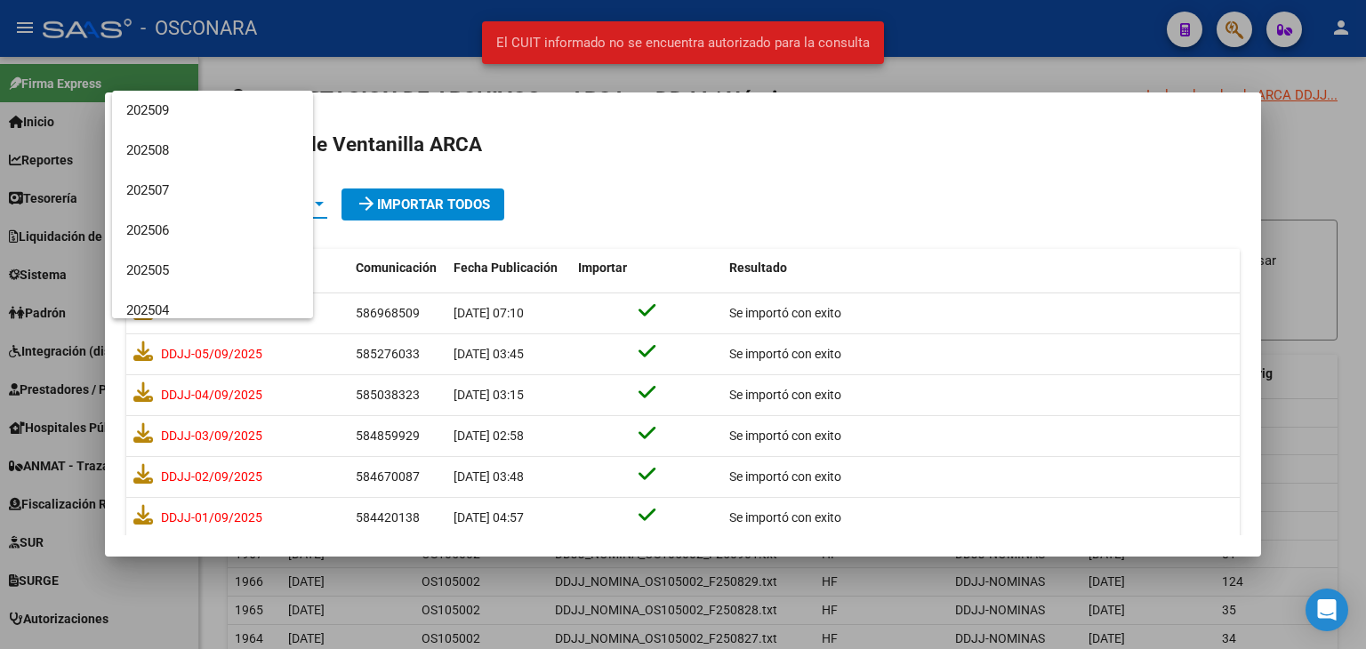
scroll to position [426, 0]
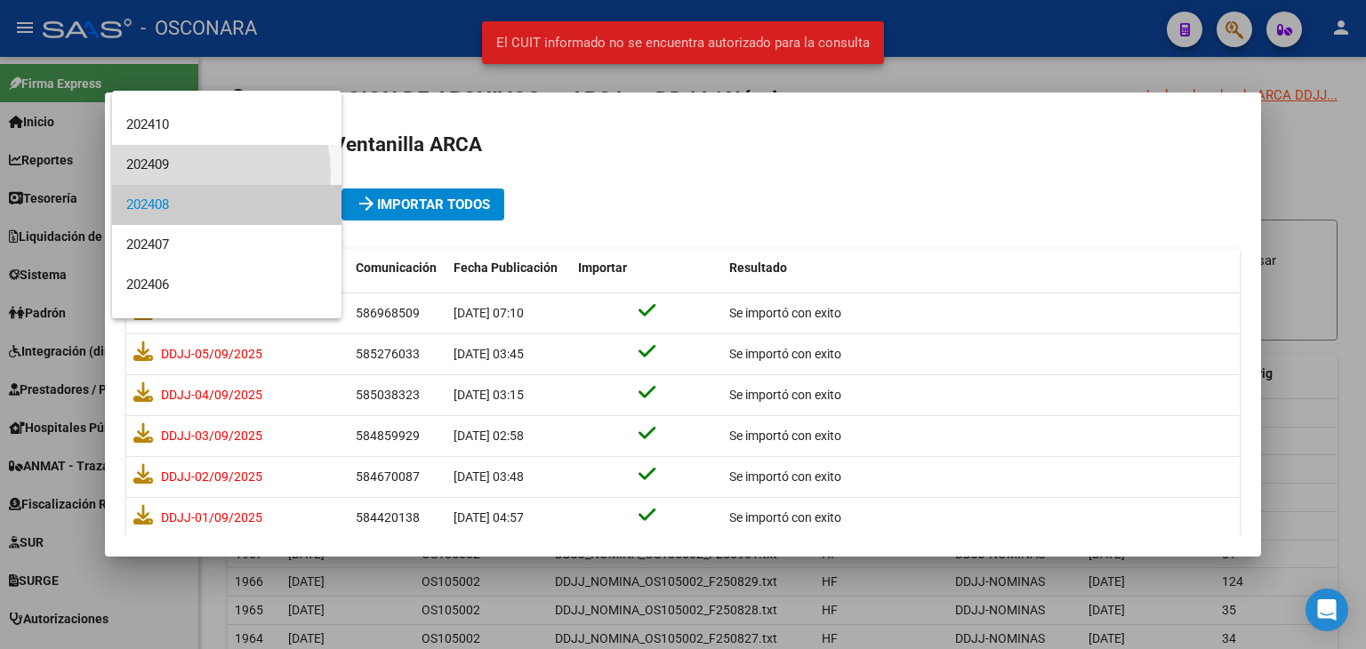
click at [187, 173] on span "202409" at bounding box center [226, 165] width 201 height 40
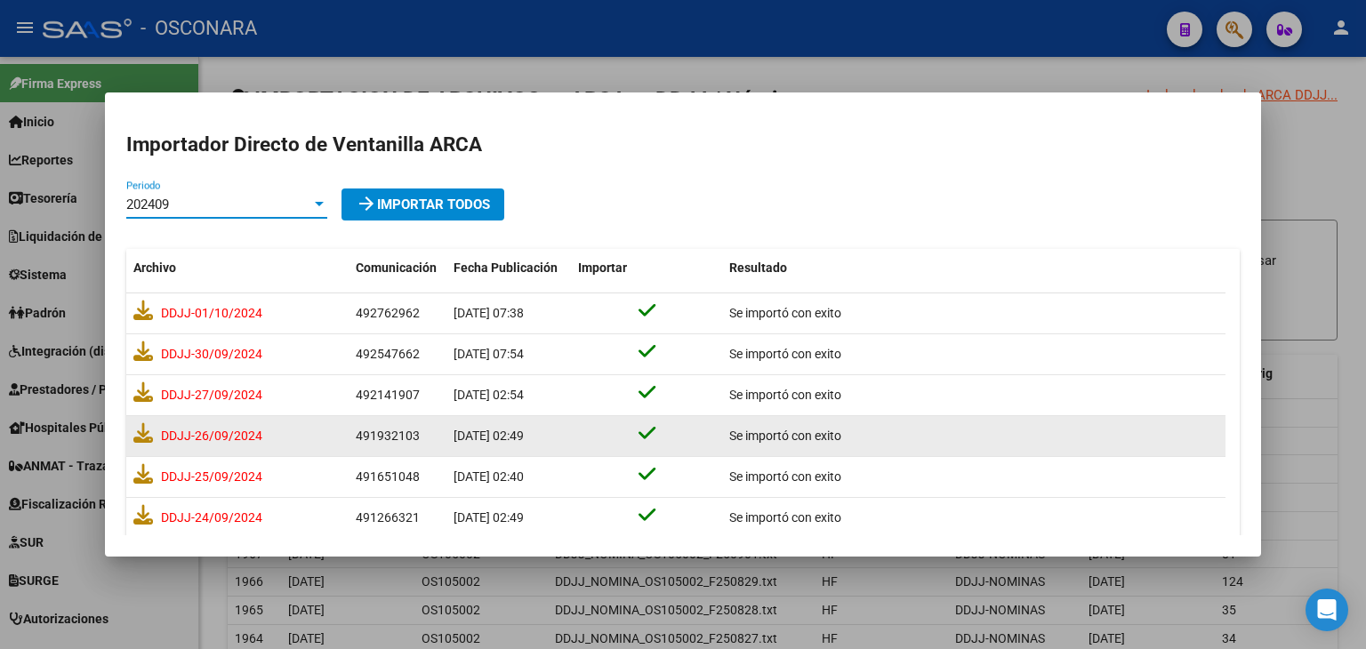
scroll to position [352, 0]
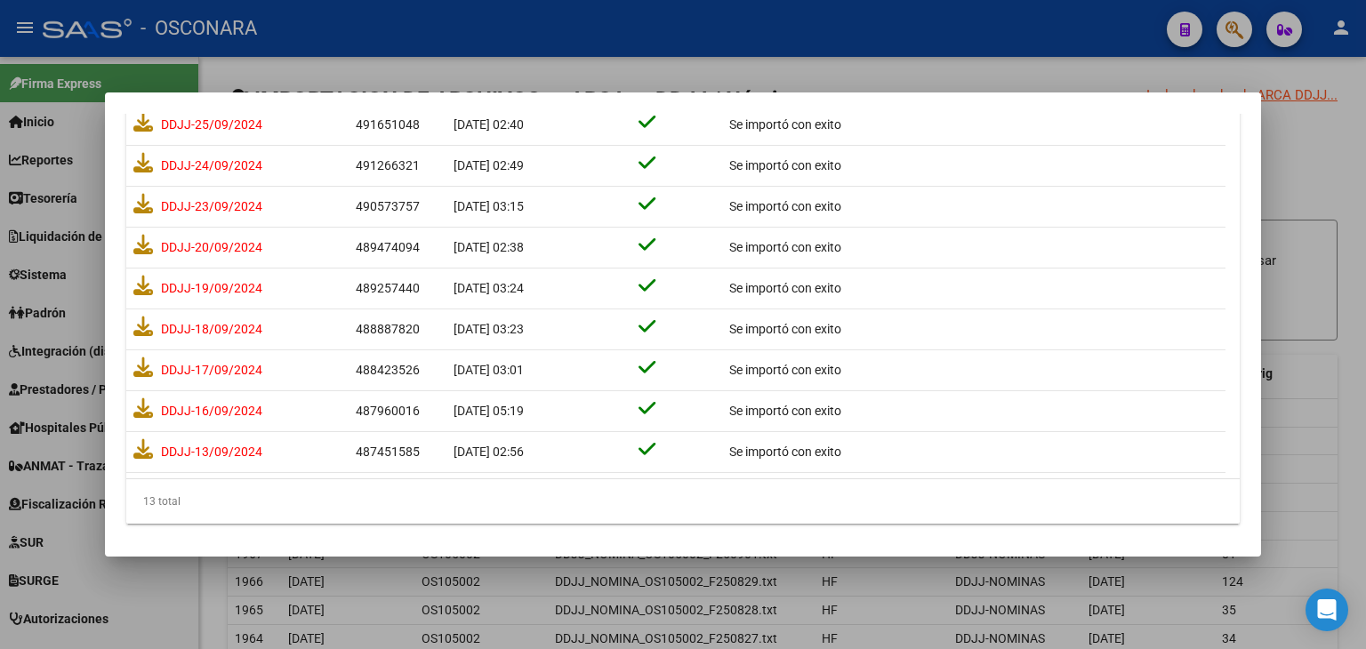
drag, startPoint x: 266, startPoint y: 487, endPoint x: 316, endPoint y: 484, distance: 49.9
click at [316, 484] on div "13 total" at bounding box center [682, 501] width 1113 height 44
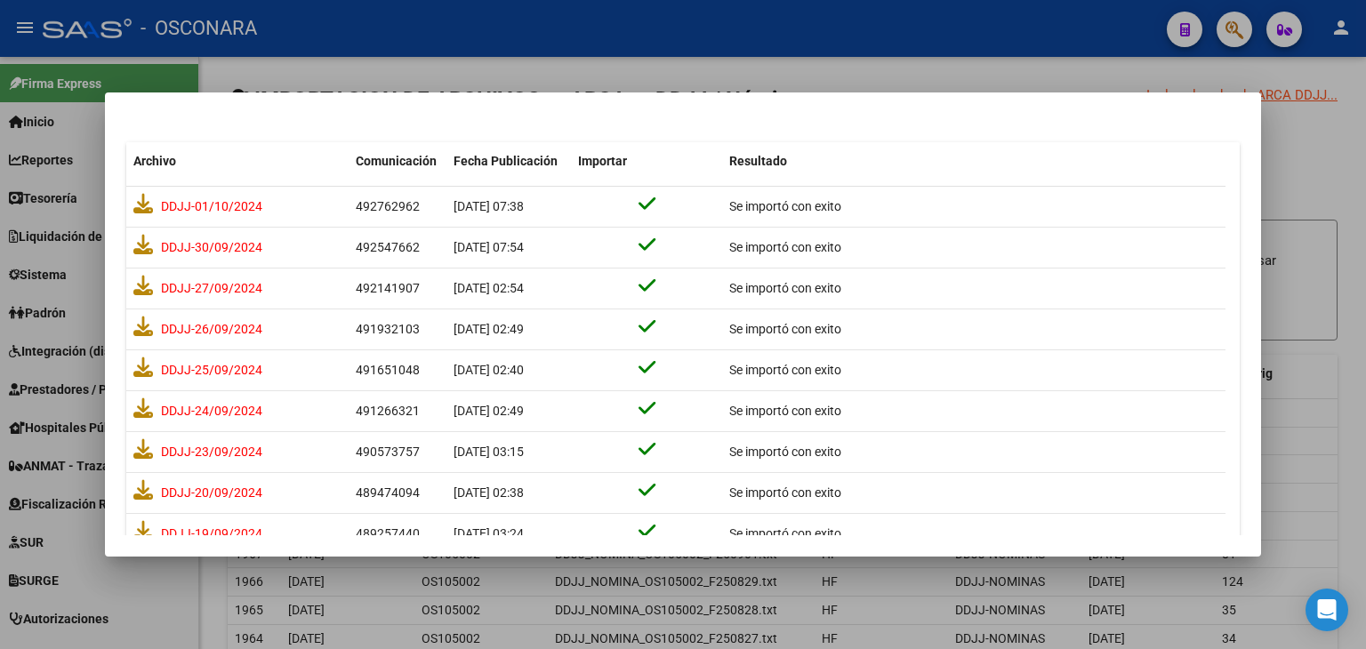
scroll to position [0, 0]
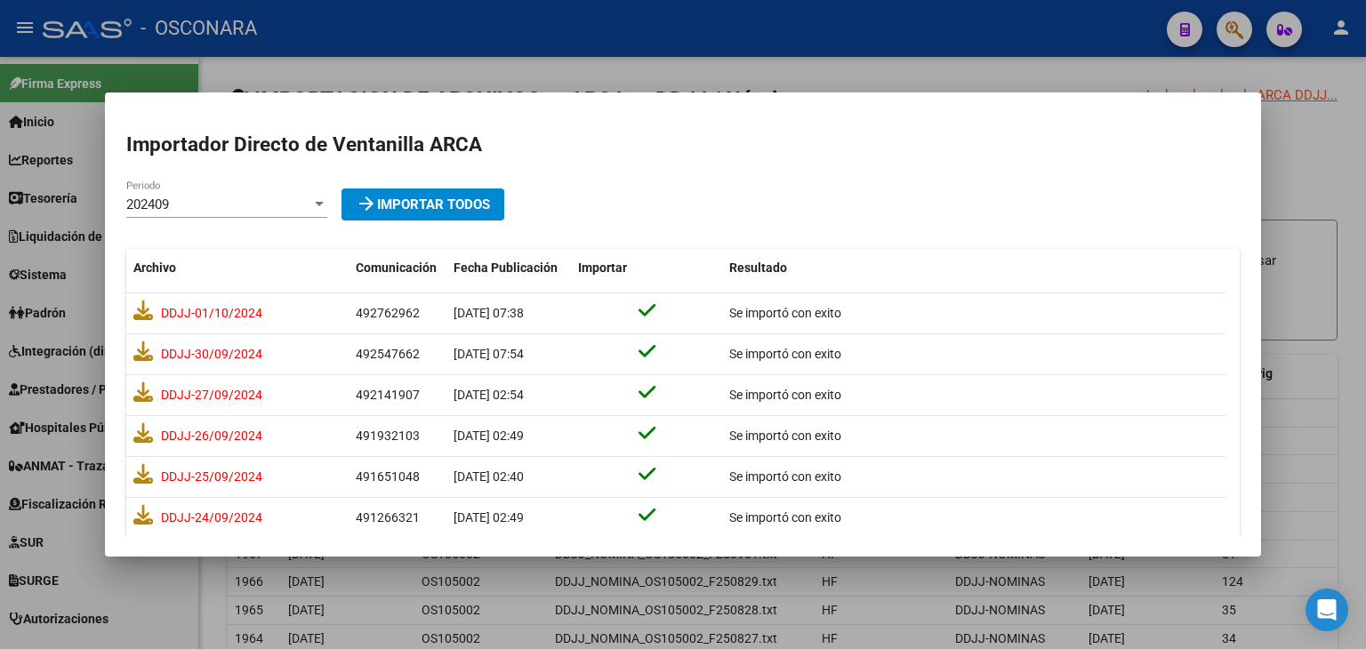
click at [309, 124] on mat-dialog-content "Importador Directo de Ventanilla ARCA 202409 Periodo arrow_forward Importar Tod…" at bounding box center [683, 325] width 1156 height 422
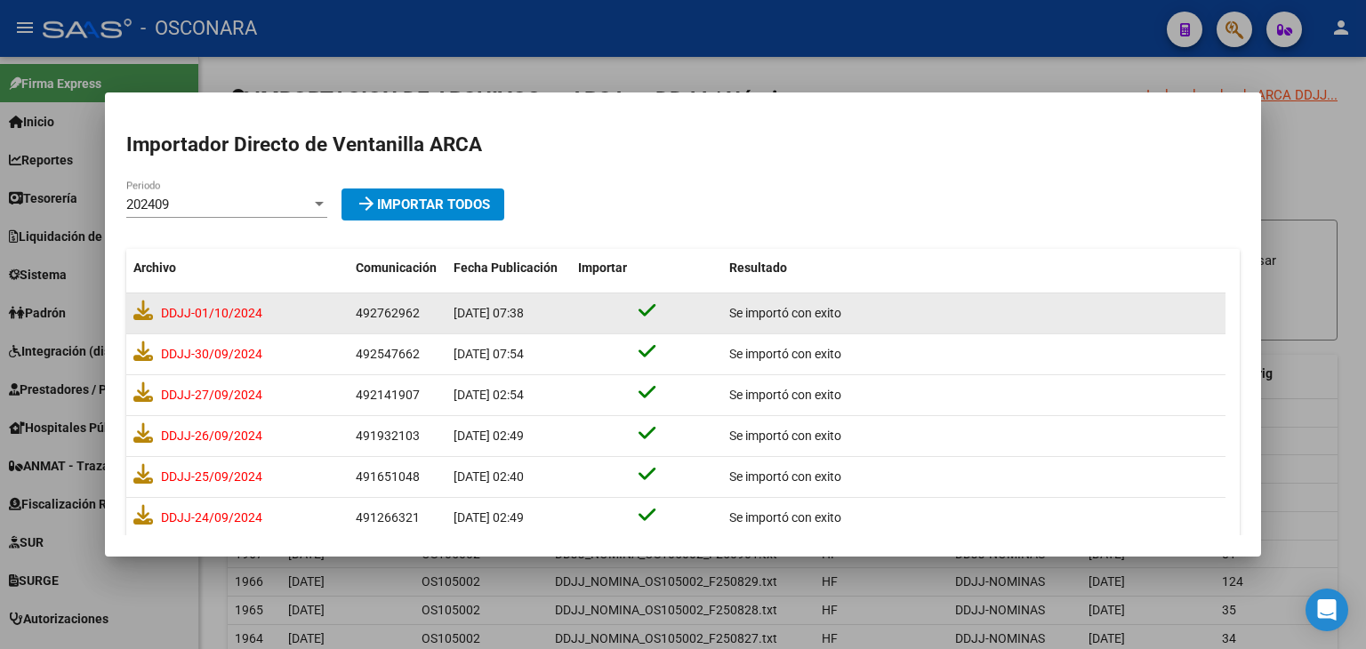
drag, startPoint x: 167, startPoint y: 319, endPoint x: 329, endPoint y: 313, distance: 161.9
click at [329, 313] on div "DDJJ-01/10/2024" at bounding box center [237, 313] width 208 height 33
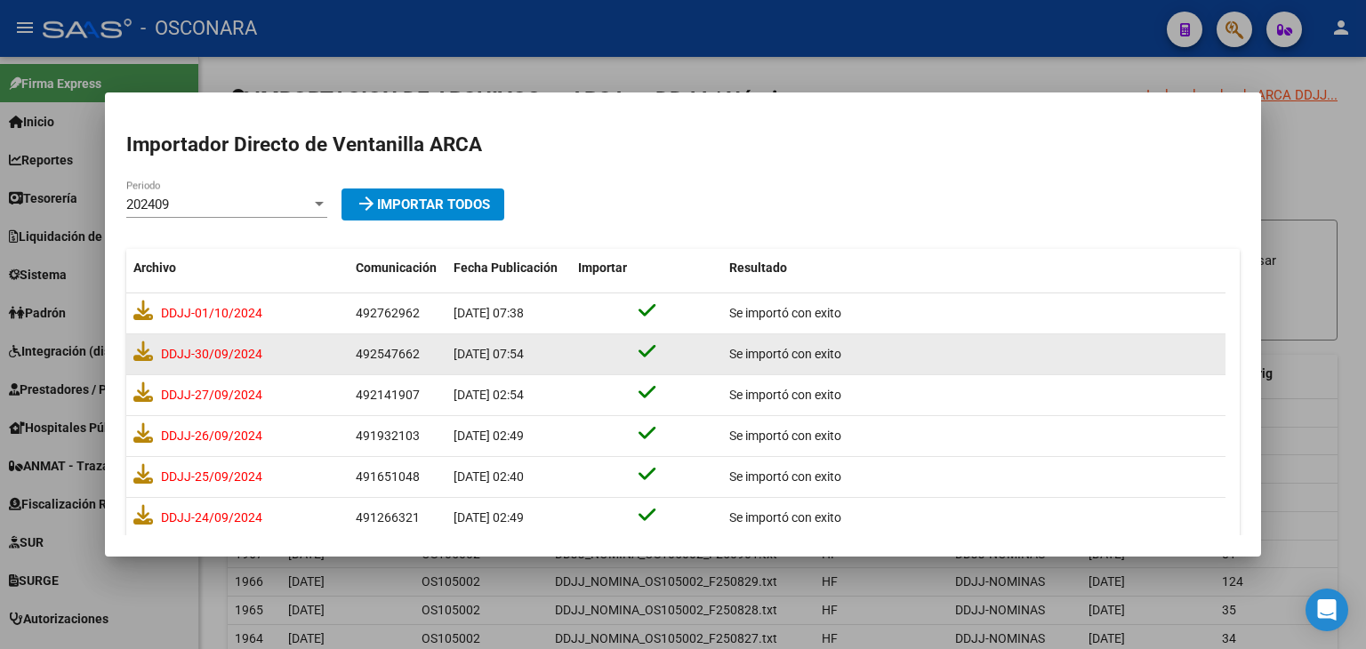
drag, startPoint x: 165, startPoint y: 361, endPoint x: 262, endPoint y: 351, distance: 97.4
click at [262, 351] on div "DDJJ-30/09/2024" at bounding box center [237, 354] width 208 height 33
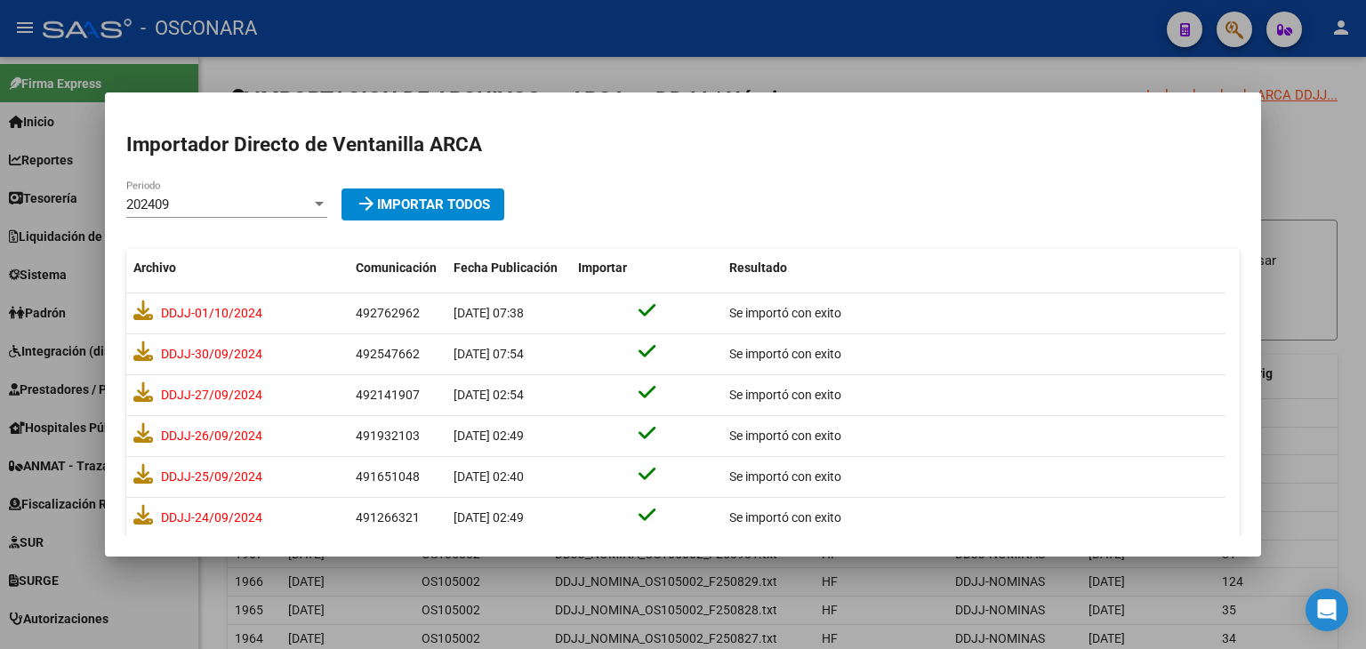
click at [292, 237] on mat-dialog-content "Importador Directo de Ventanilla ARCA 202409 Periodo arrow_forward Importar Tod…" at bounding box center [683, 325] width 1156 height 422
click at [318, 207] on div at bounding box center [319, 204] width 16 height 14
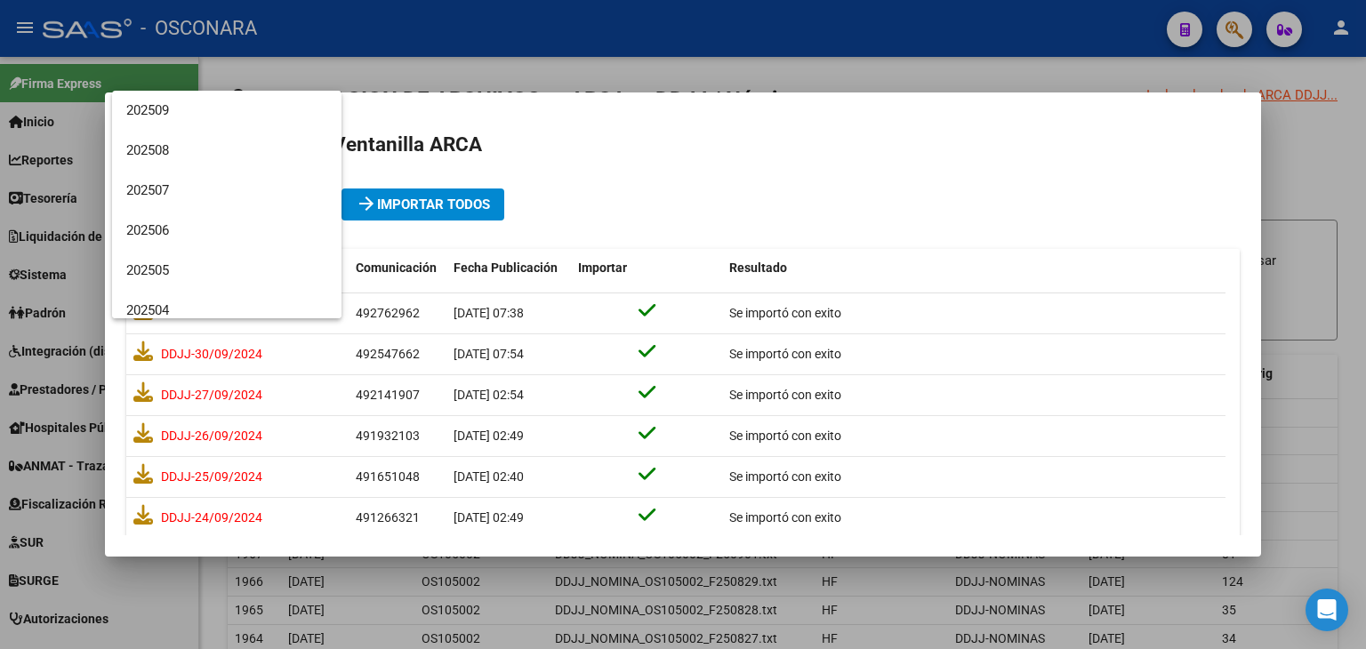
scroll to position [386, 0]
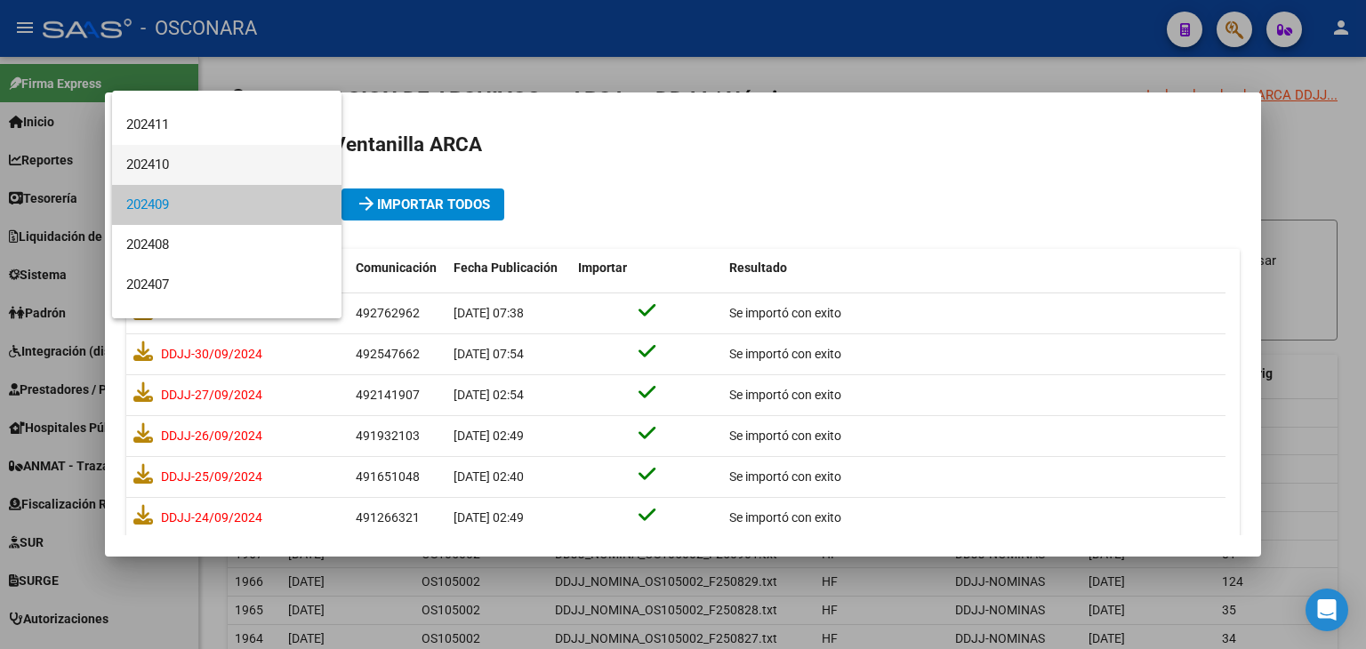
click at [188, 172] on span "202410" at bounding box center [226, 165] width 201 height 40
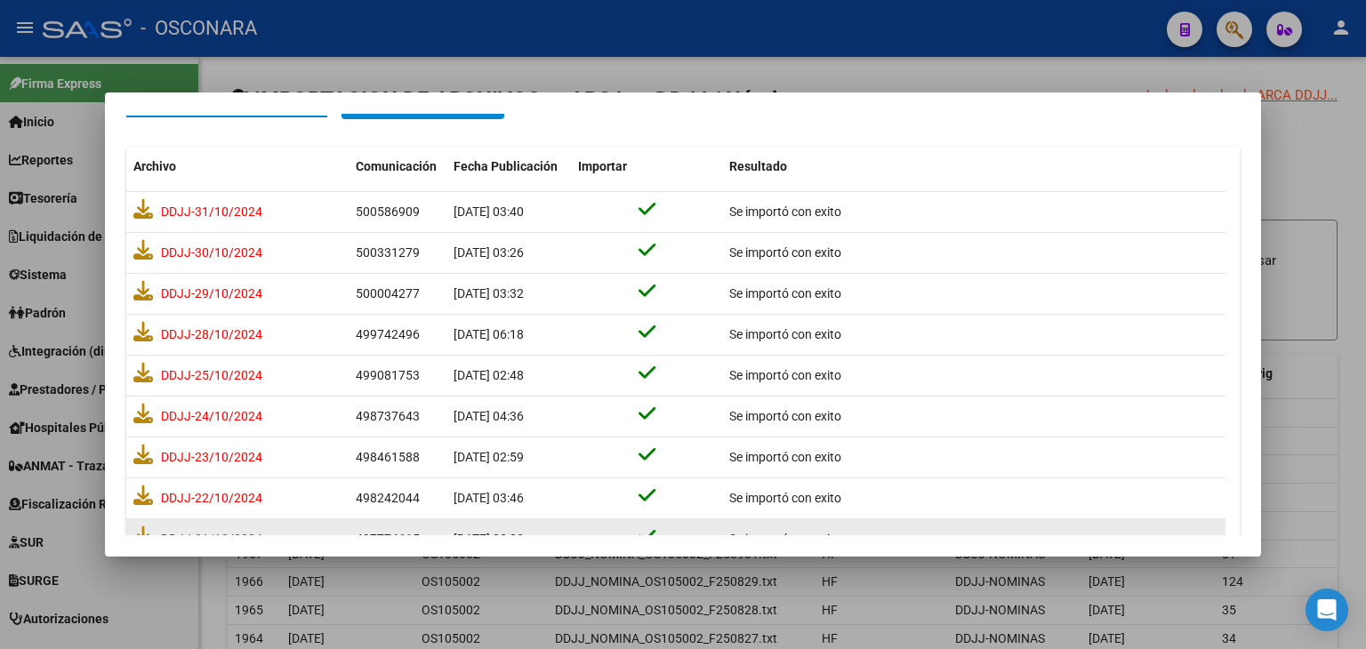
scroll to position [0, 0]
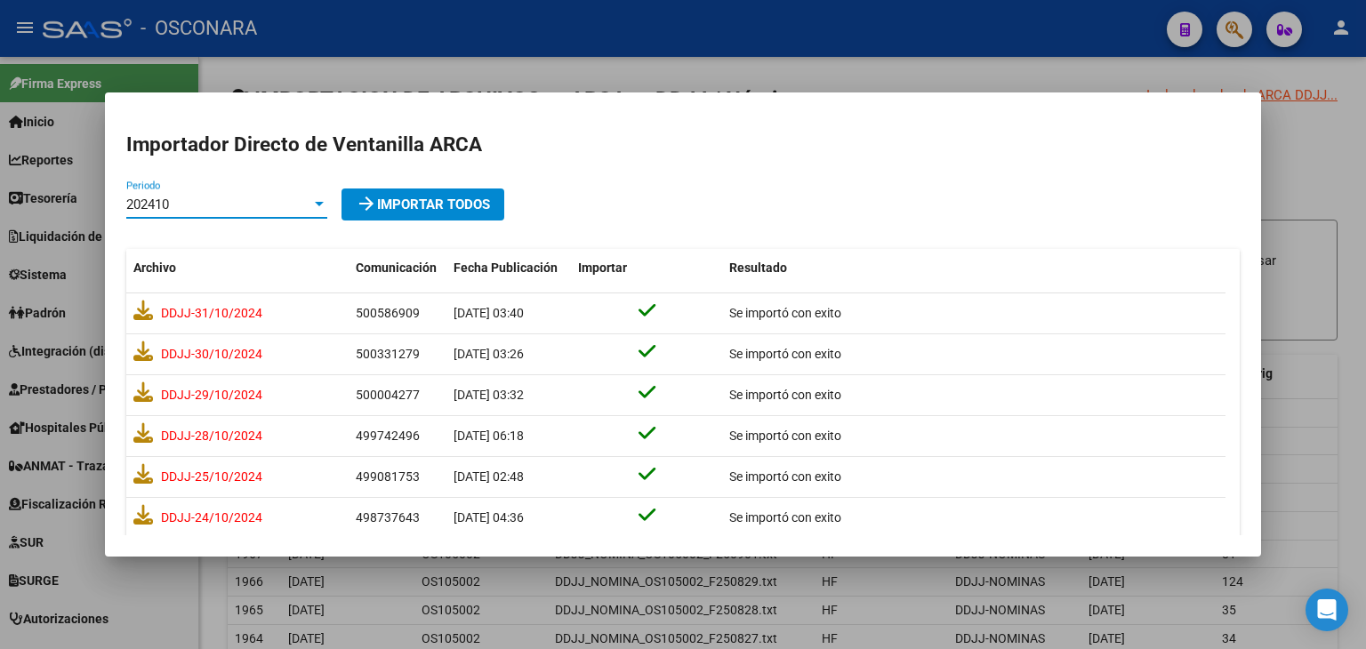
click at [196, 209] on div "202410" at bounding box center [218, 204] width 185 height 16
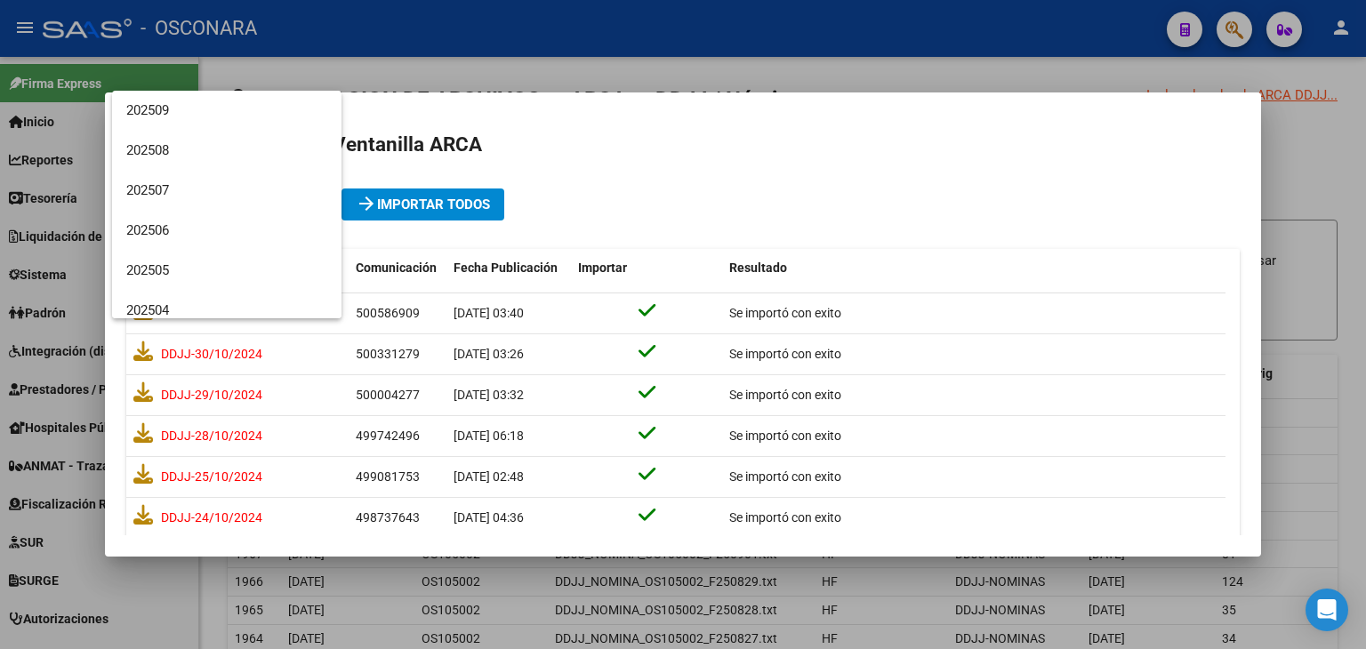
scroll to position [346, 0]
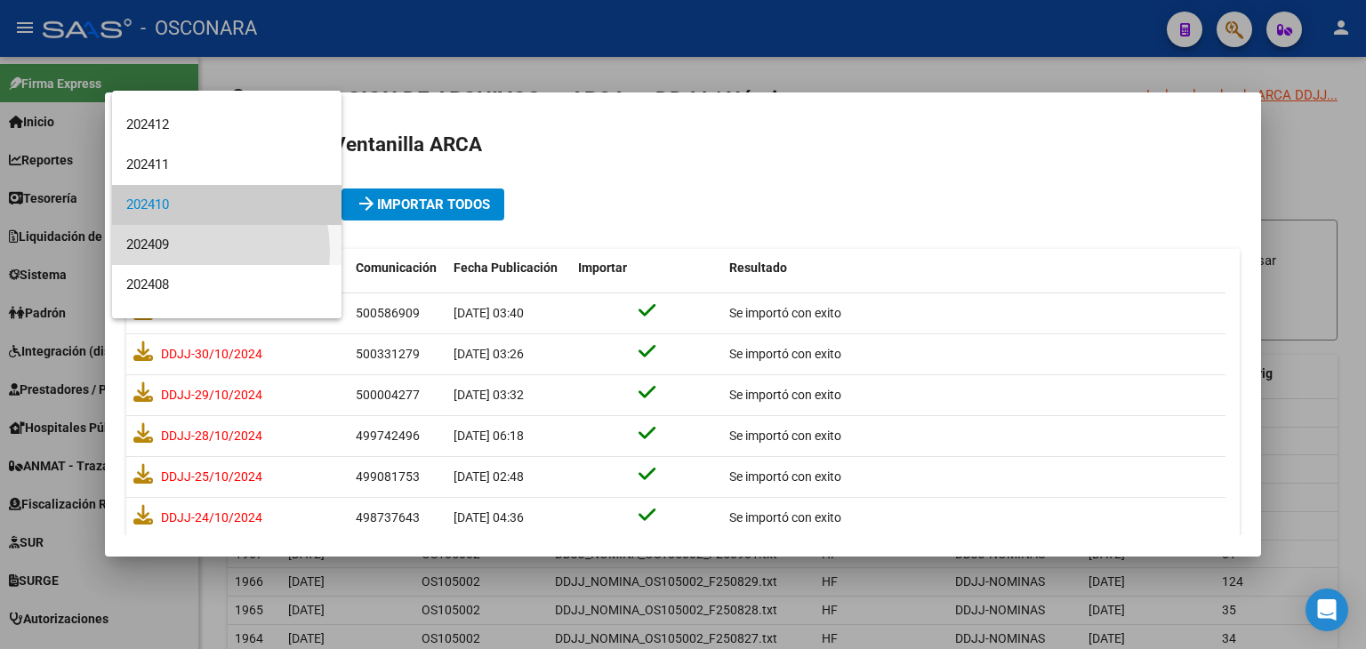
click at [171, 252] on span "202409" at bounding box center [226, 245] width 201 height 40
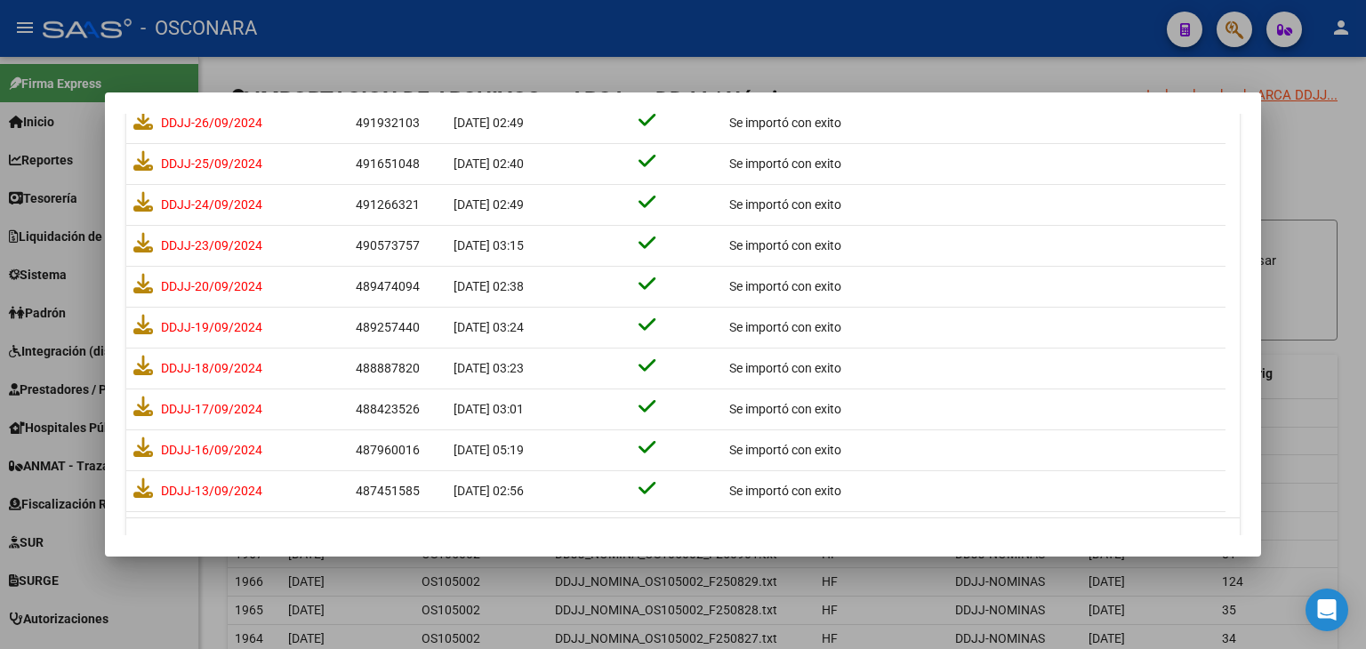
scroll to position [352, 0]
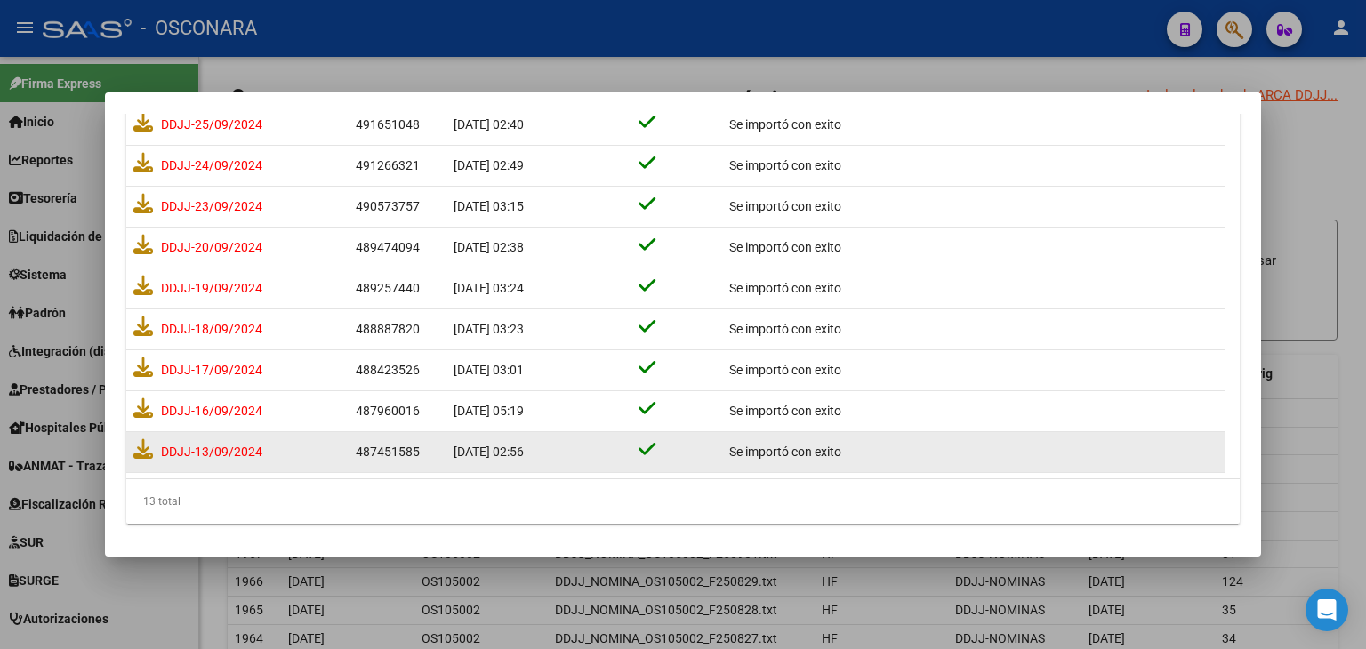
drag, startPoint x: 178, startPoint y: 451, endPoint x: 353, endPoint y: 454, distance: 175.2
click at [353, 454] on div "DDJJ-13/09/2024 487451585 13/09/2024 02:56 Se importó con exito" at bounding box center [675, 452] width 1099 height 41
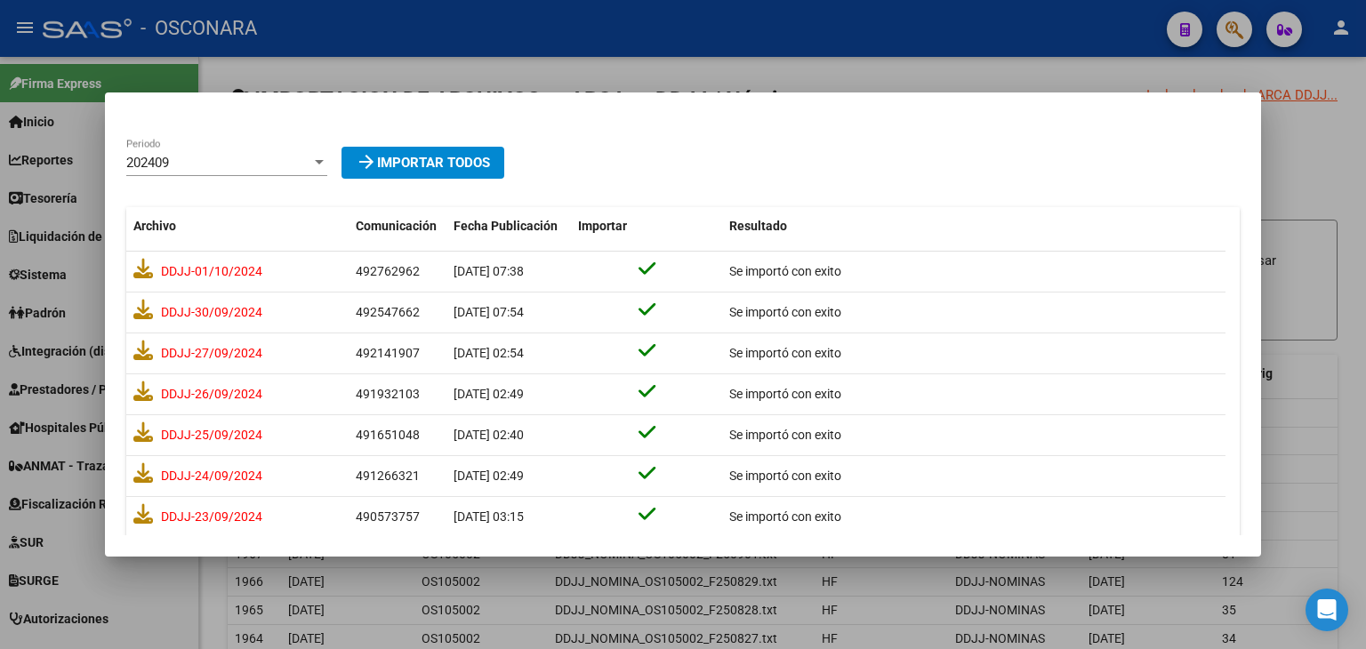
scroll to position [0, 0]
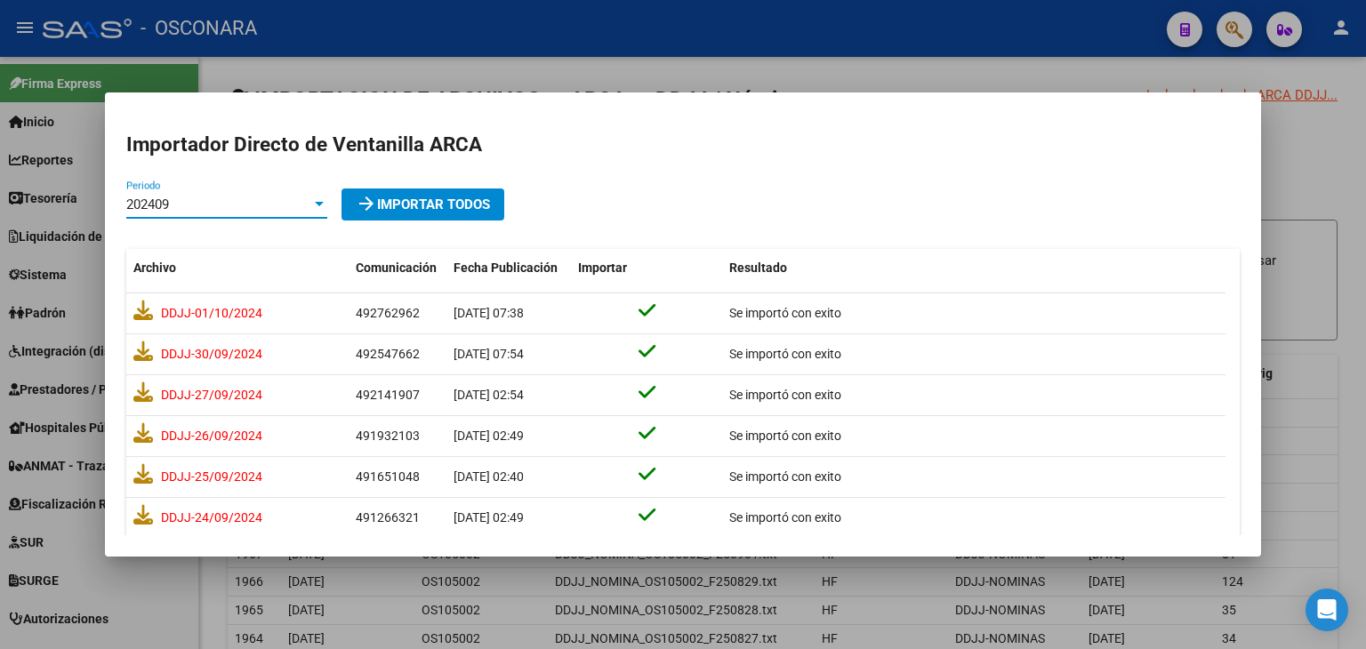
click at [187, 198] on div "202409" at bounding box center [218, 204] width 185 height 16
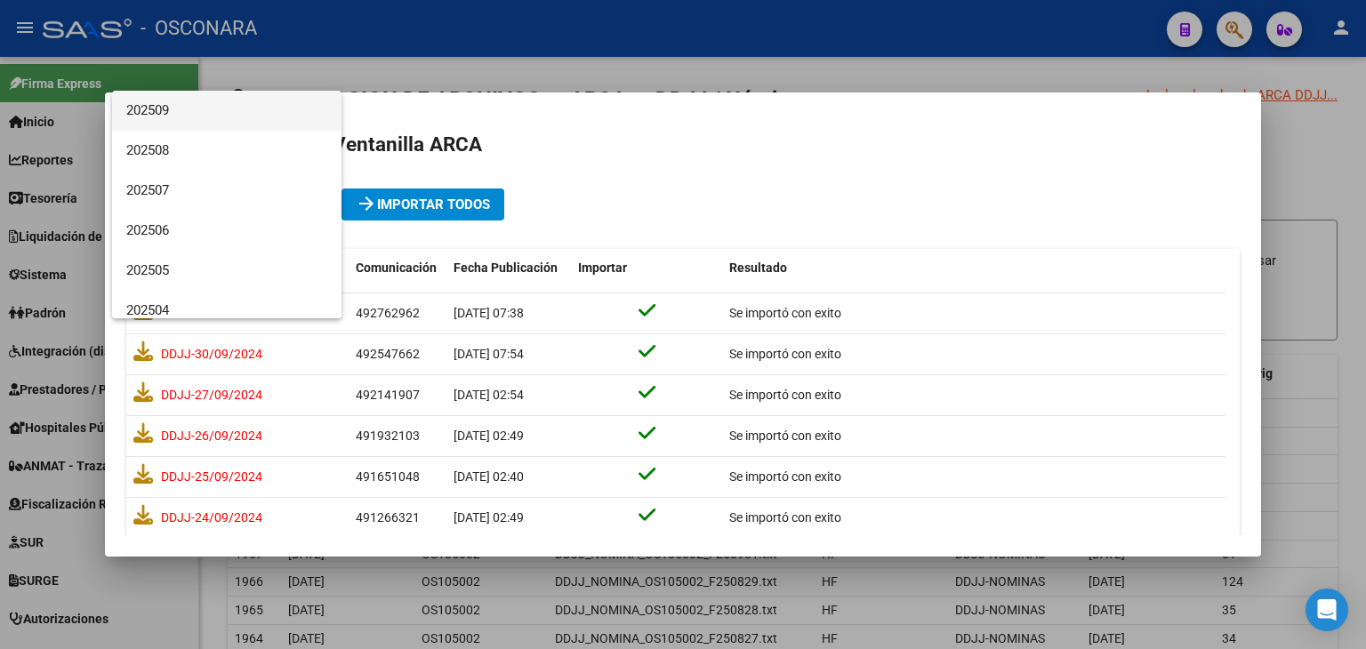
click at [164, 115] on span "202509" at bounding box center [226, 111] width 201 height 40
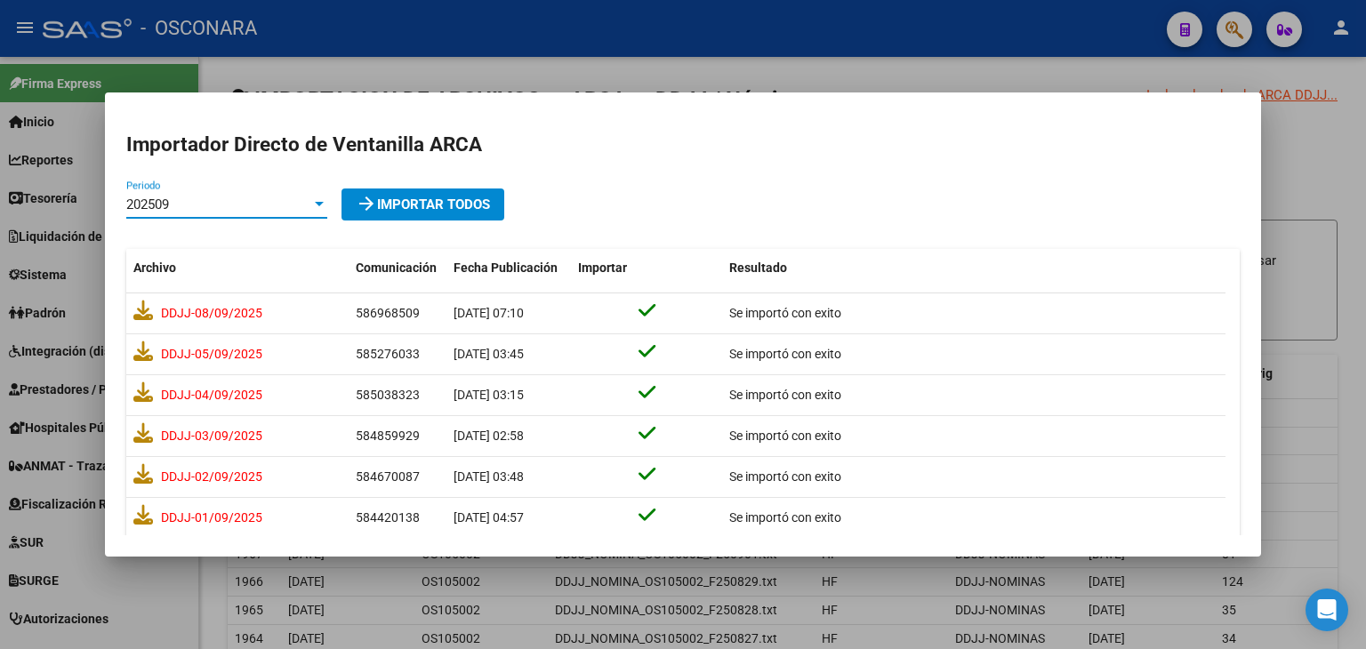
click at [180, 206] on div "202509" at bounding box center [218, 204] width 185 height 16
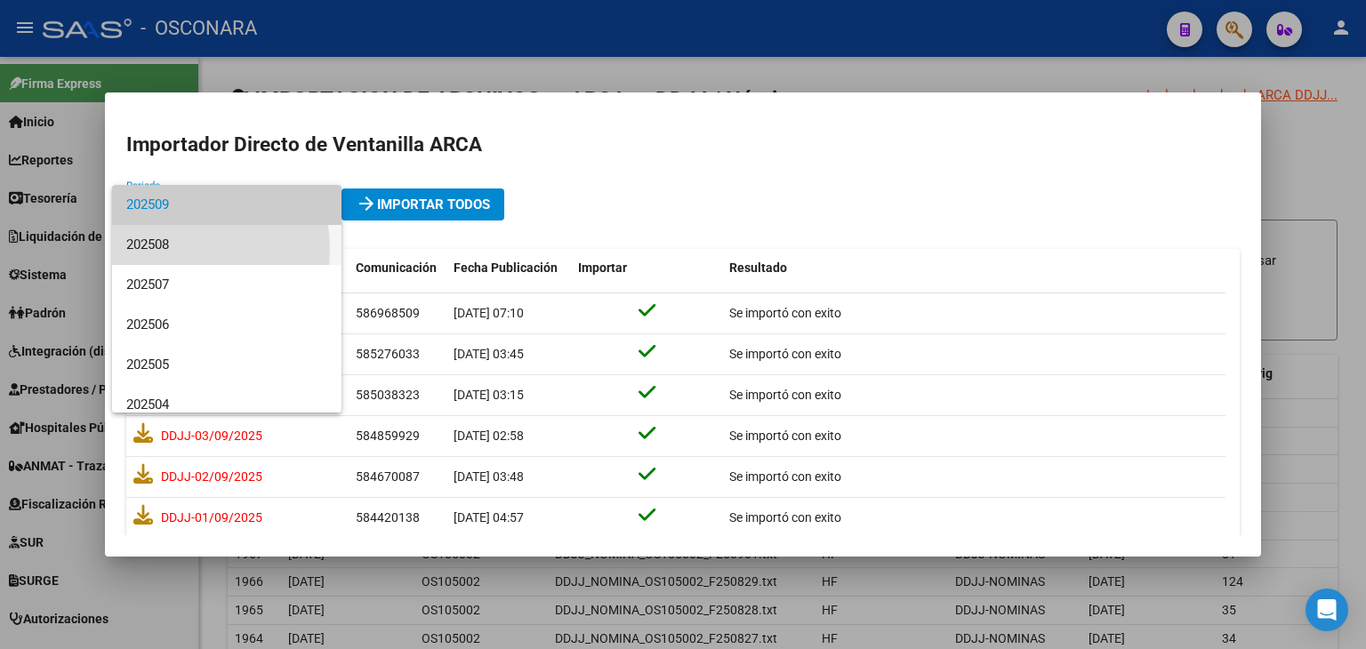
click at [177, 249] on span "202508" at bounding box center [226, 245] width 201 height 40
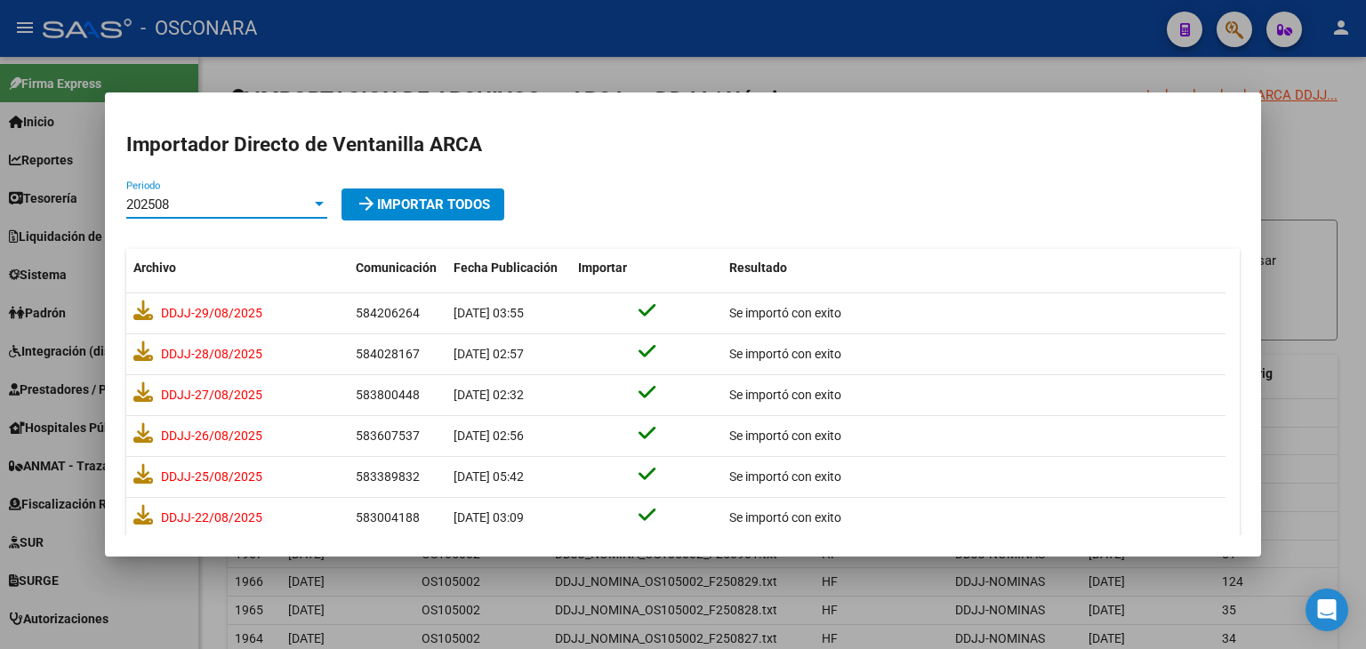
click at [161, 199] on span "202508" at bounding box center [147, 204] width 43 height 16
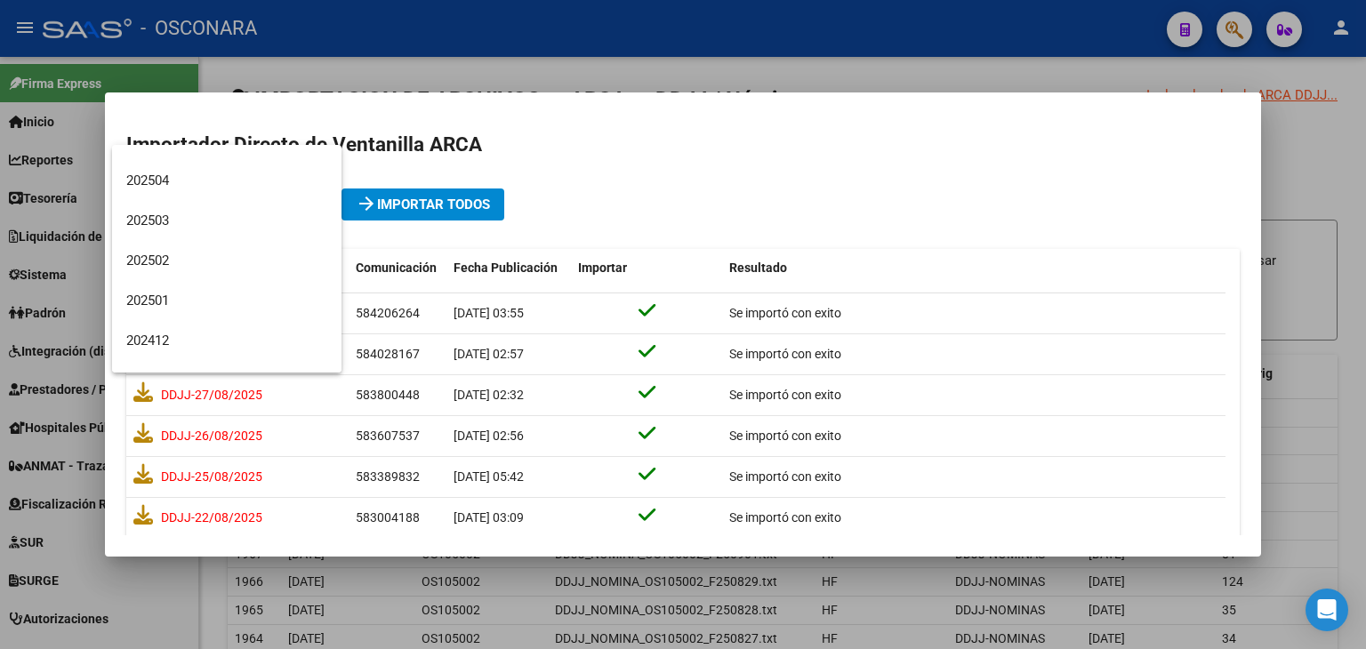
scroll to position [445, 0]
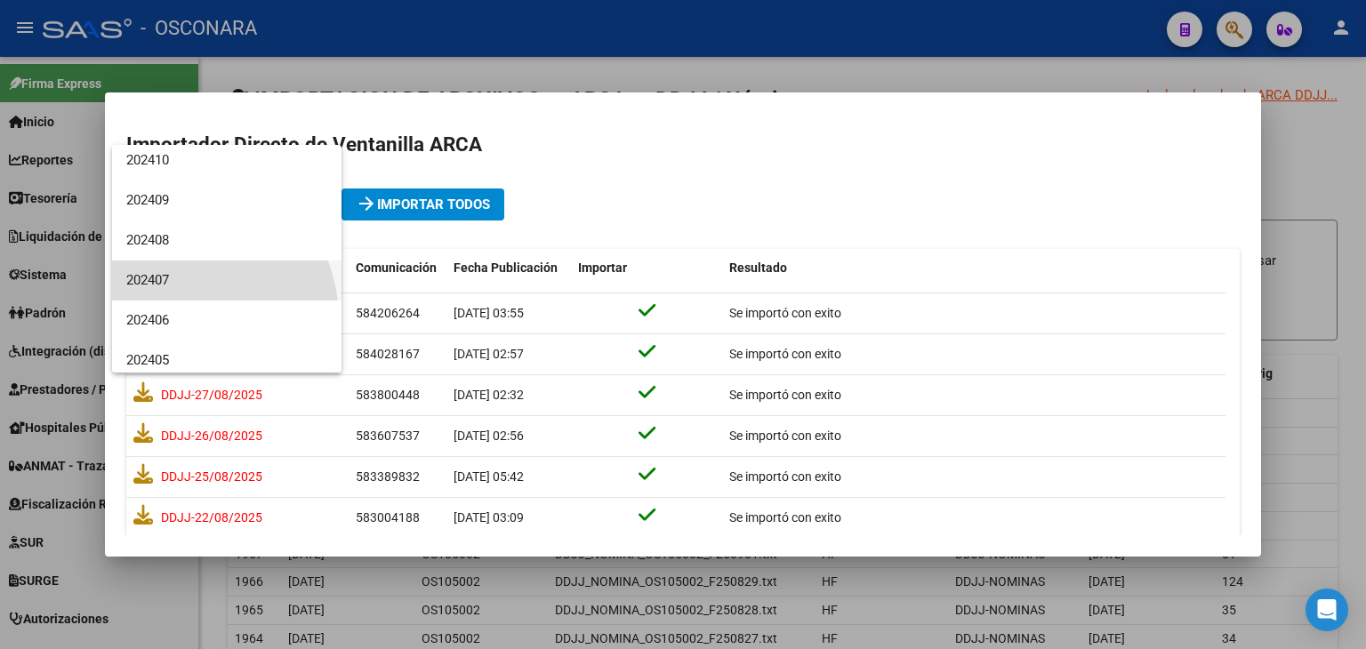
click at [171, 271] on span "202407" at bounding box center [226, 281] width 201 height 40
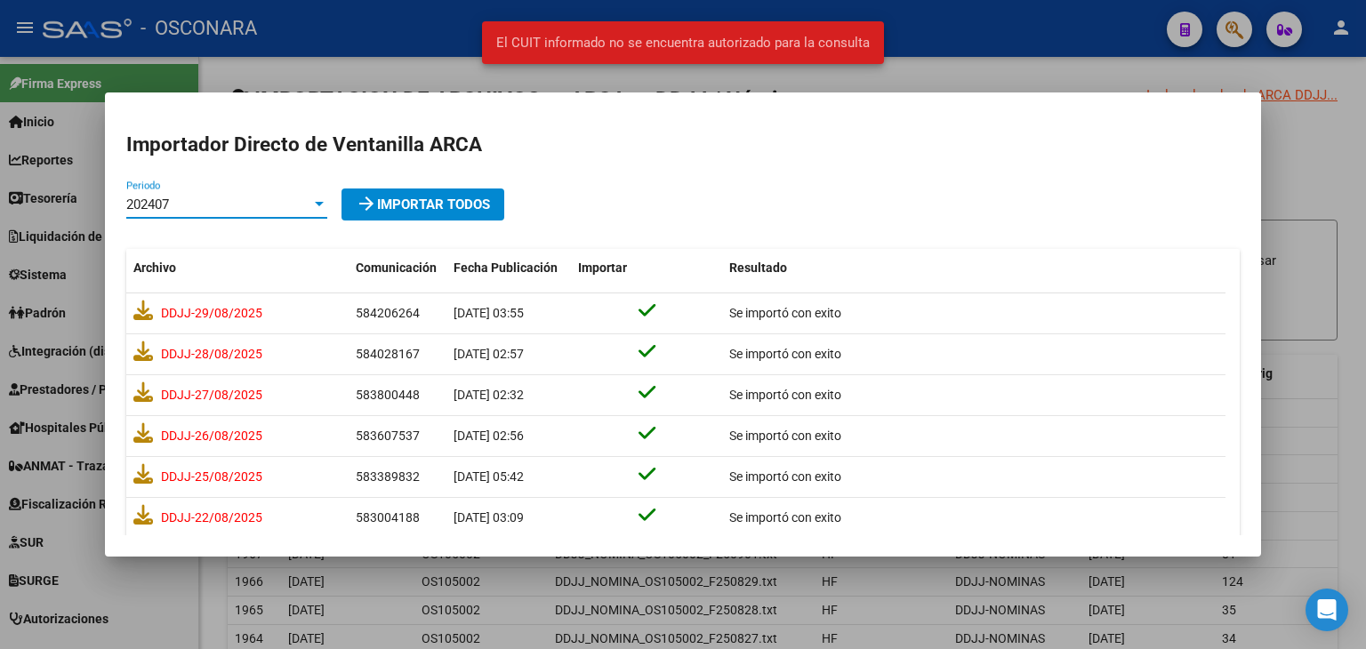
click at [200, 204] on div "202407" at bounding box center [218, 204] width 185 height 16
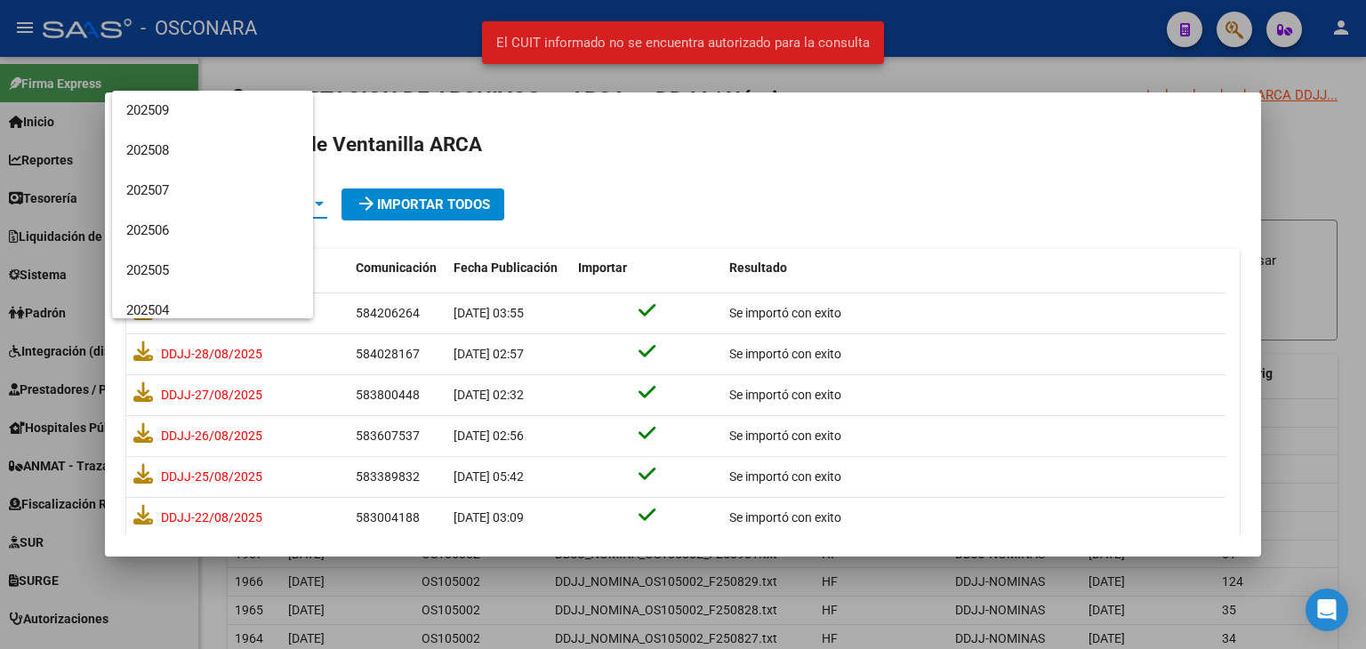
scroll to position [466, 0]
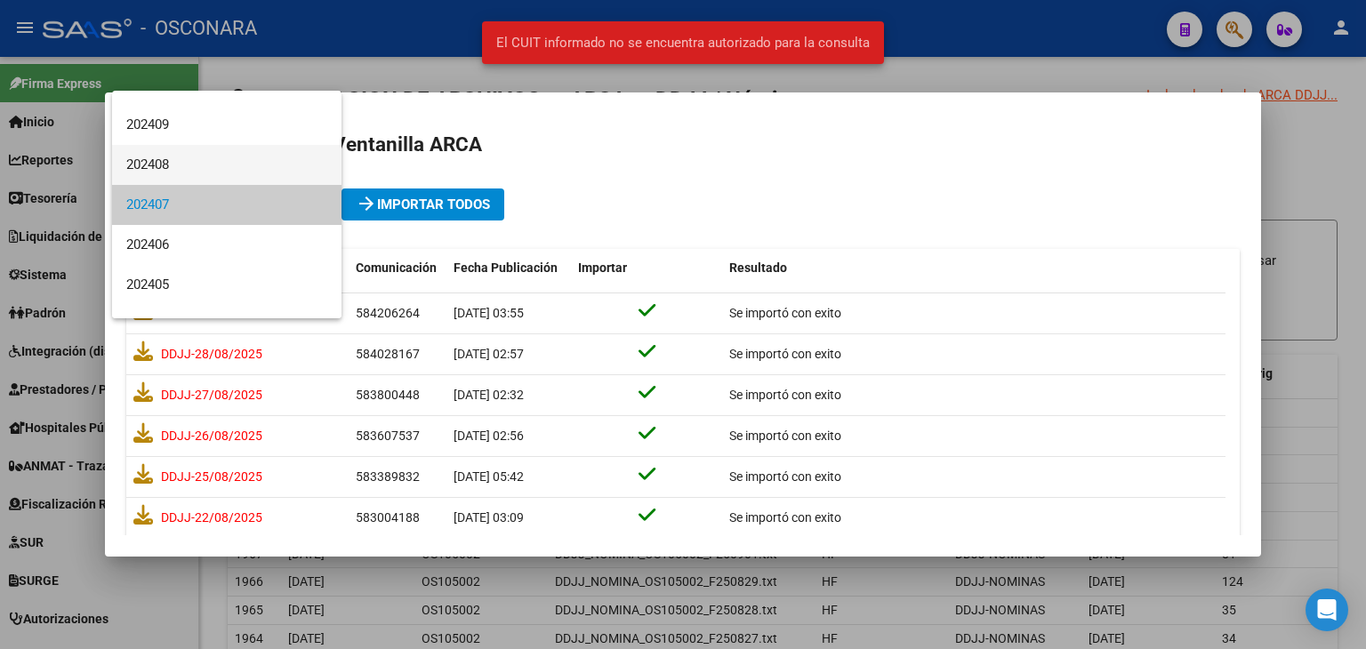
click at [180, 161] on span "202408" at bounding box center [226, 165] width 201 height 40
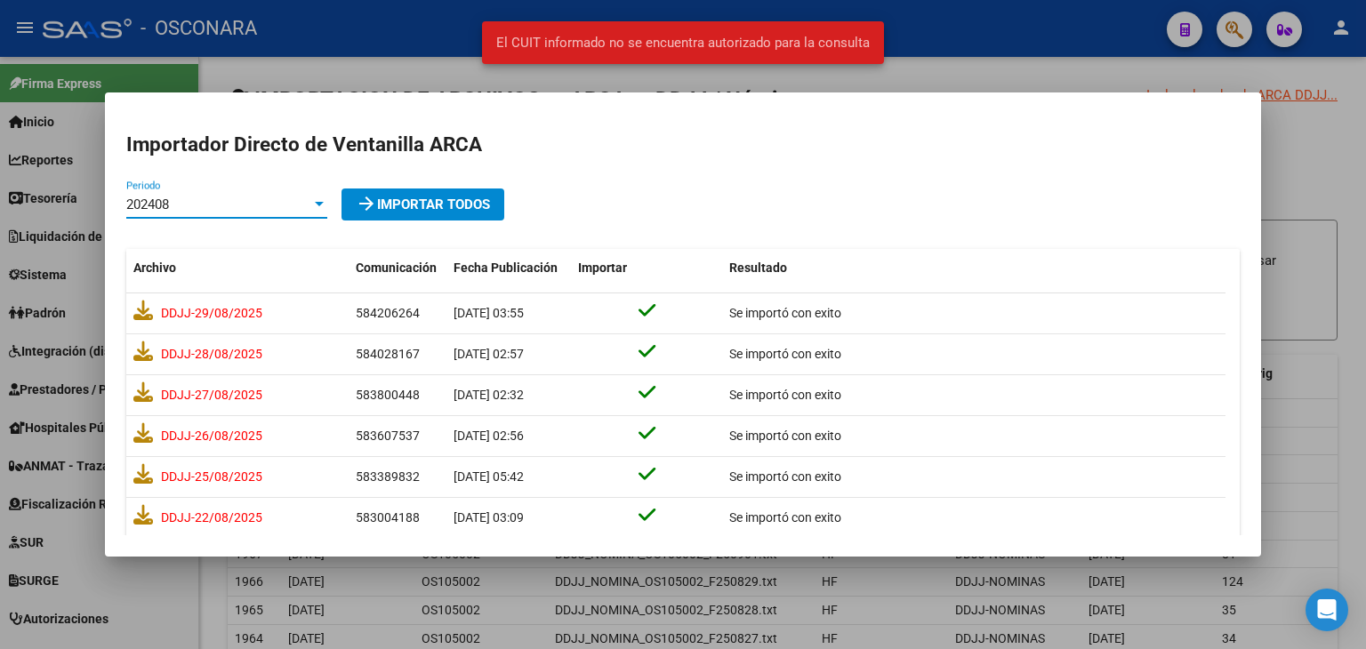
click at [199, 204] on div "202408" at bounding box center [218, 204] width 185 height 16
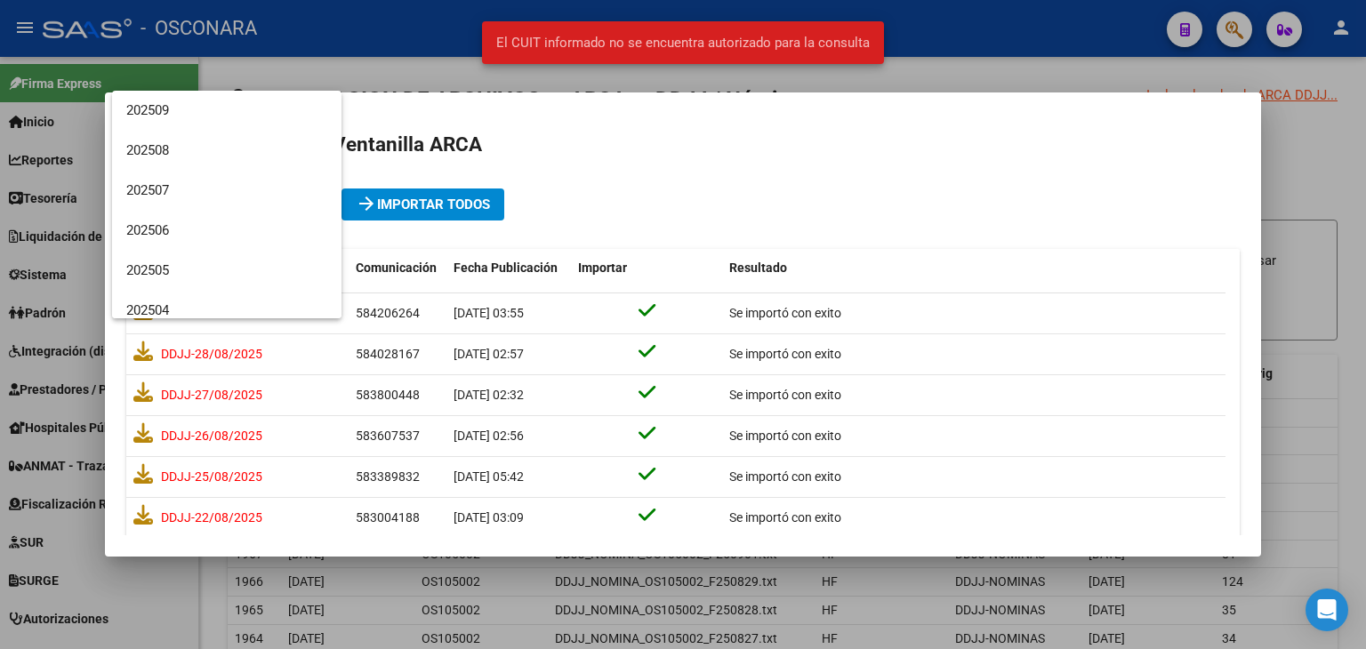
scroll to position [426, 0]
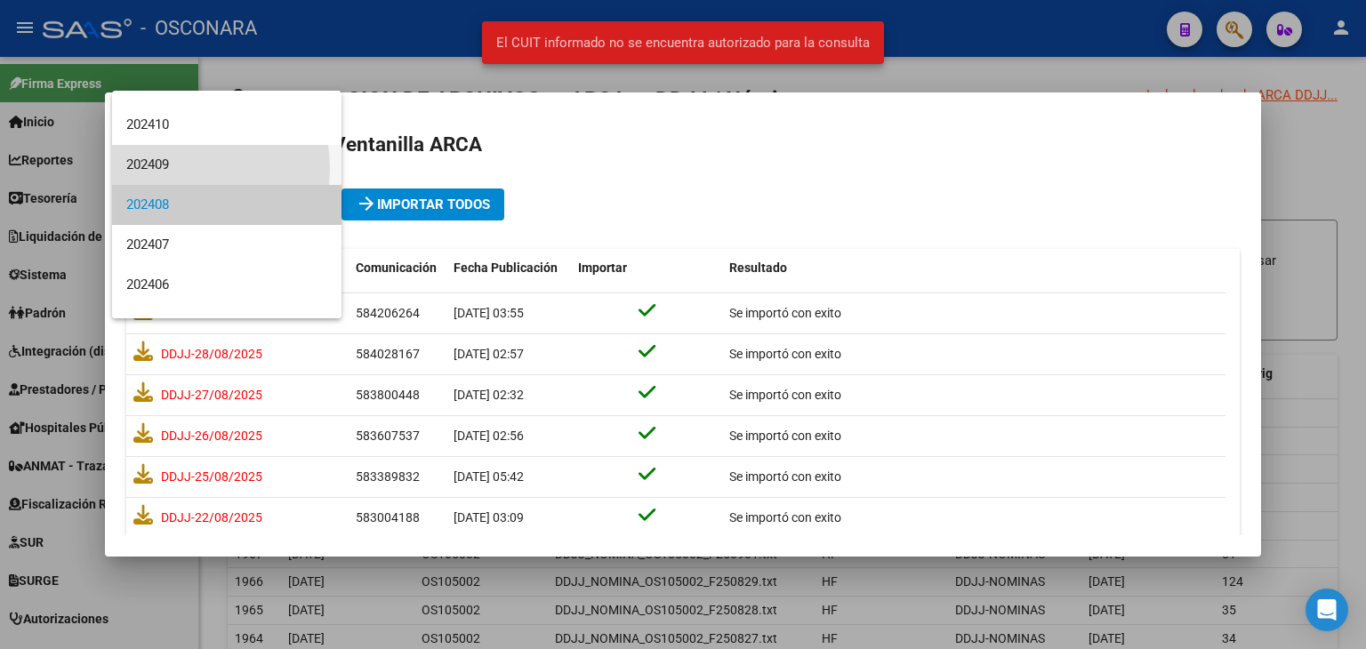
click at [179, 168] on span "202409" at bounding box center [226, 165] width 201 height 40
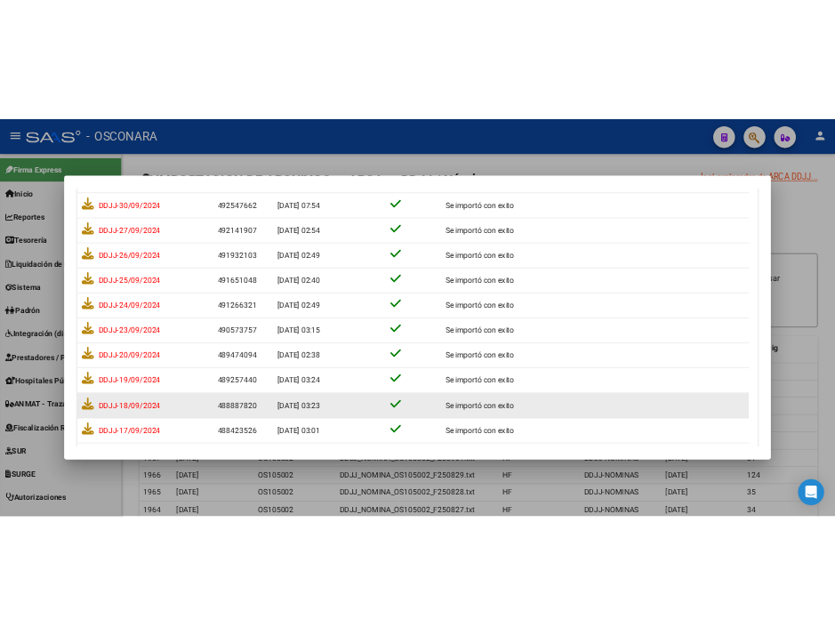
scroll to position [352, 0]
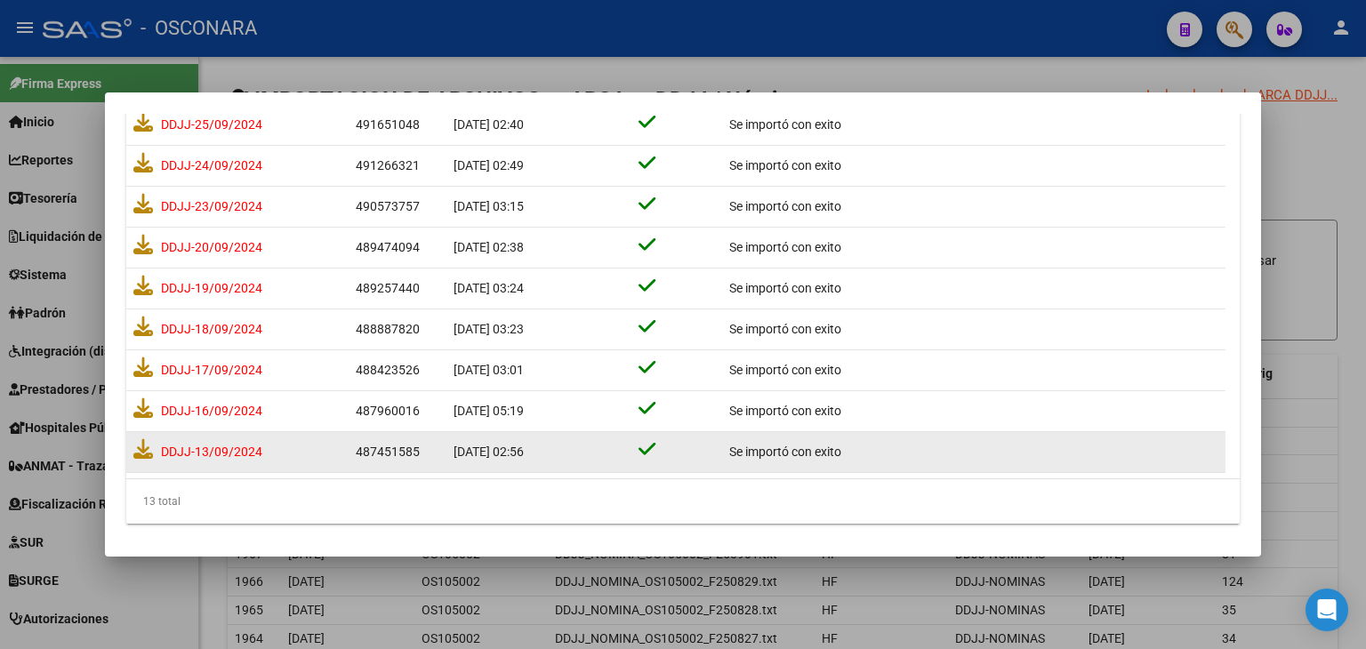
drag, startPoint x: 189, startPoint y: 447, endPoint x: 340, endPoint y: 435, distance: 150.8
click at [340, 436] on div "DDJJ-13/09/2024" at bounding box center [237, 452] width 208 height 33
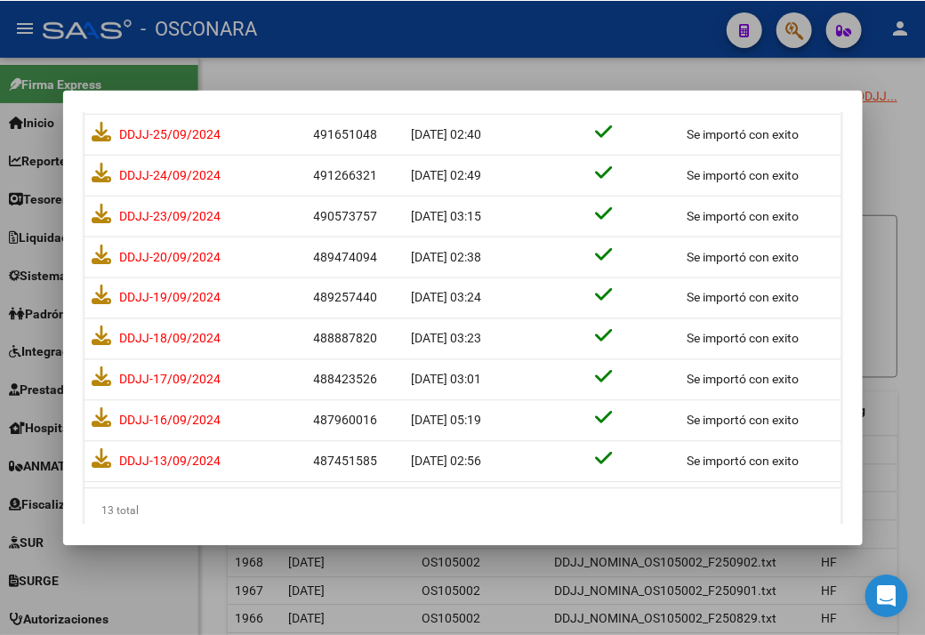
scroll to position [327, 0]
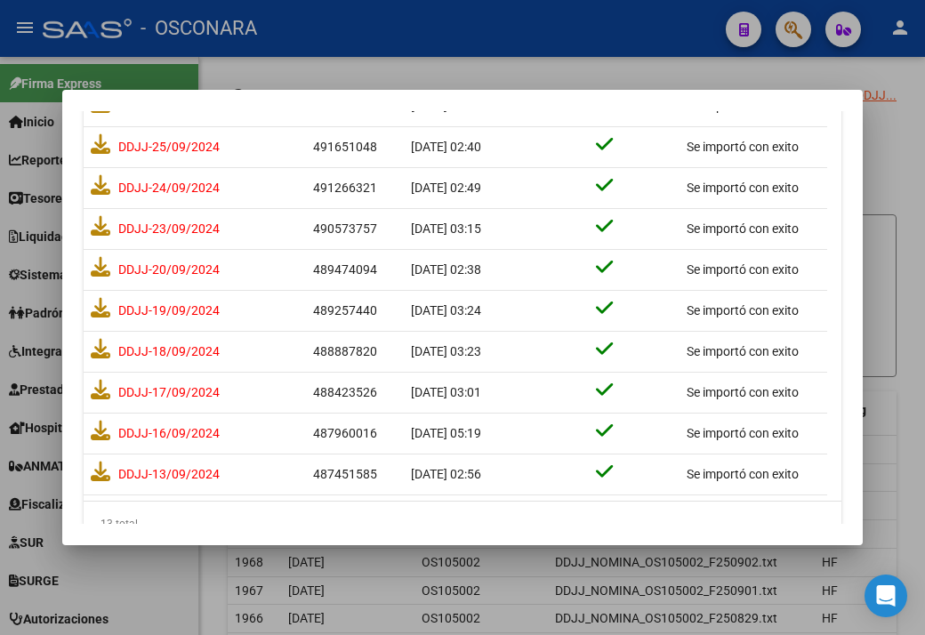
drag, startPoint x: 235, startPoint y: 502, endPoint x: 204, endPoint y: 509, distance: 31.1
click at [234, 505] on div "13 total" at bounding box center [463, 523] width 758 height 44
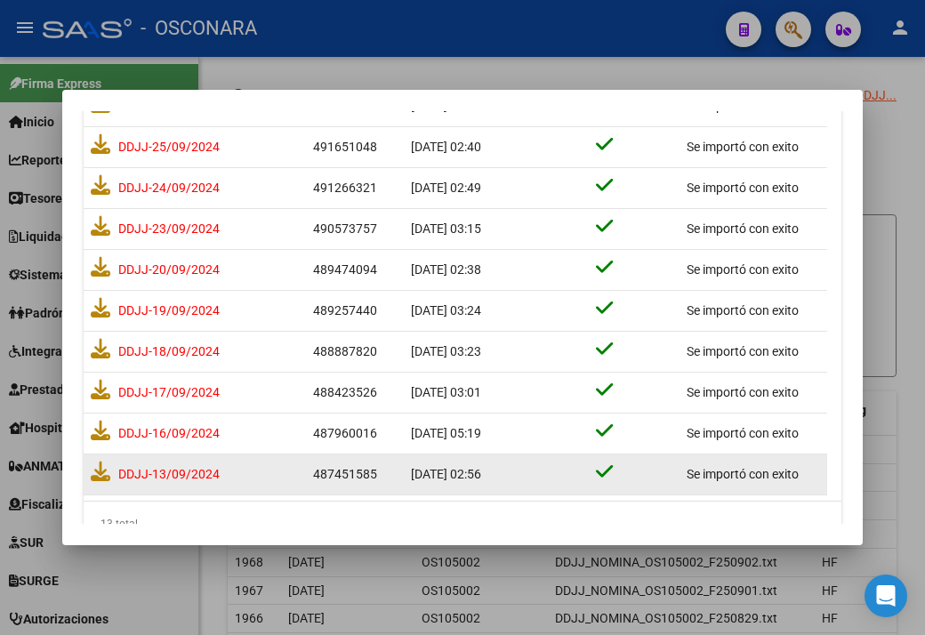
scroll to position [361, 0]
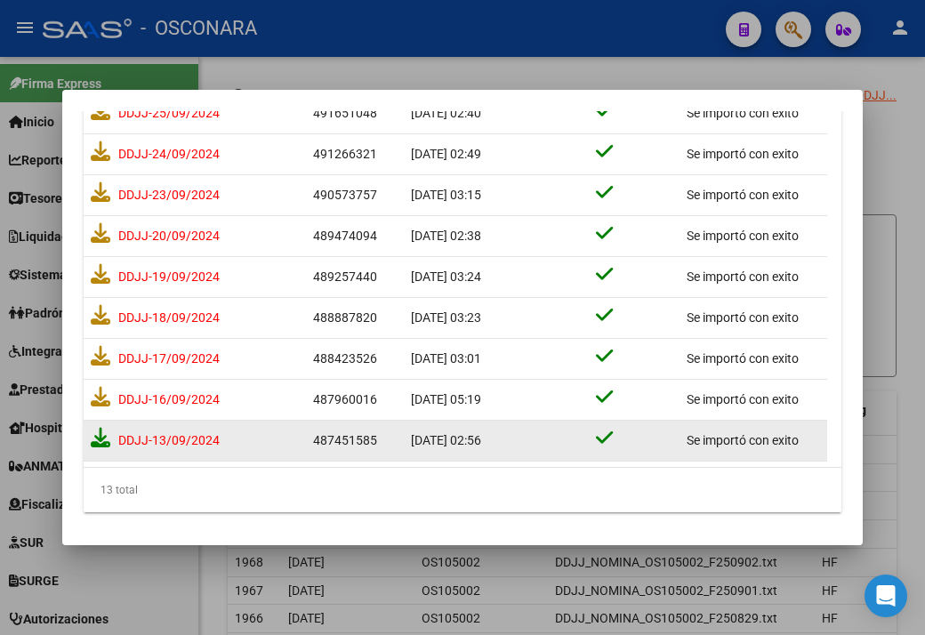
click at [97, 442] on icon at bounding box center [101, 438] width 20 height 20
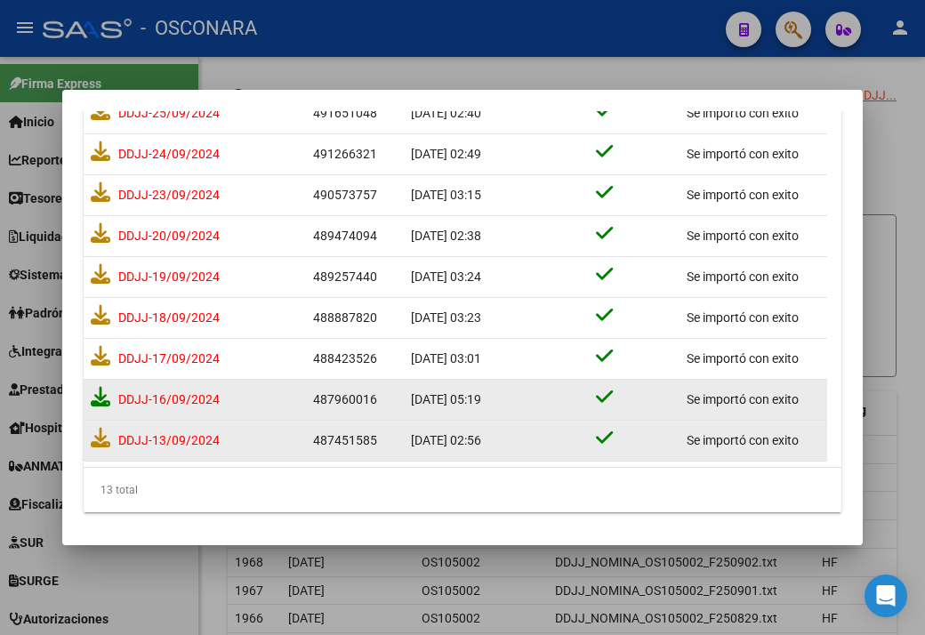
click at [101, 399] on icon at bounding box center [101, 397] width 20 height 20
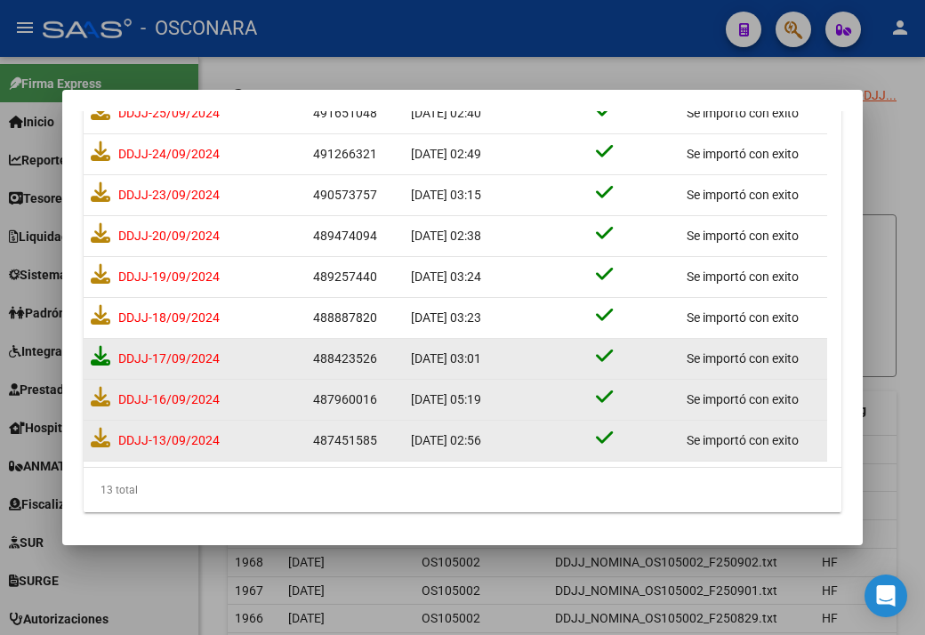
click at [107, 350] on icon at bounding box center [101, 356] width 20 height 20
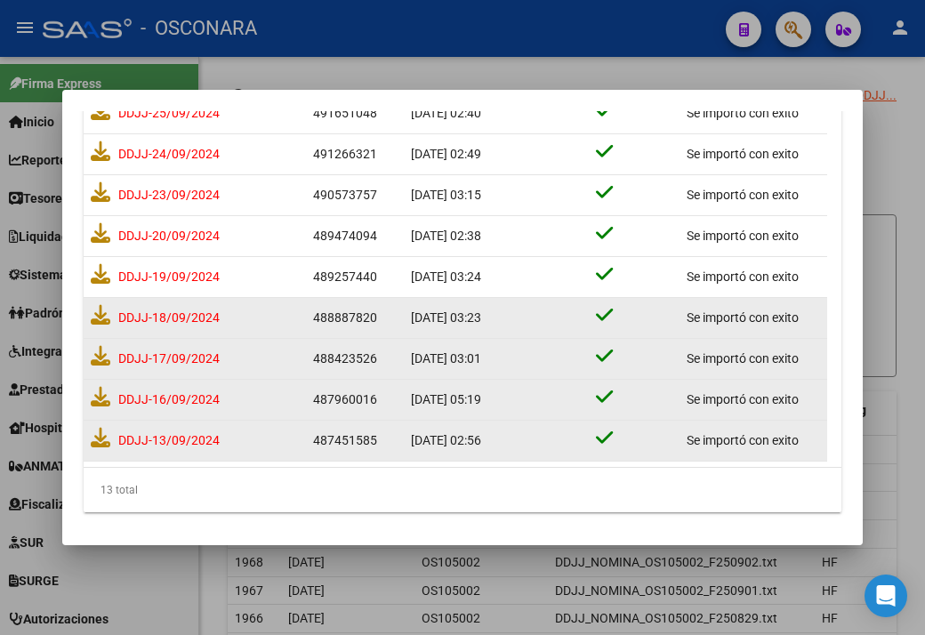
click at [100, 324] on div "DDJJ-18/09/2024" at bounding box center [195, 317] width 208 height 33
click at [99, 315] on icon at bounding box center [101, 315] width 20 height 20
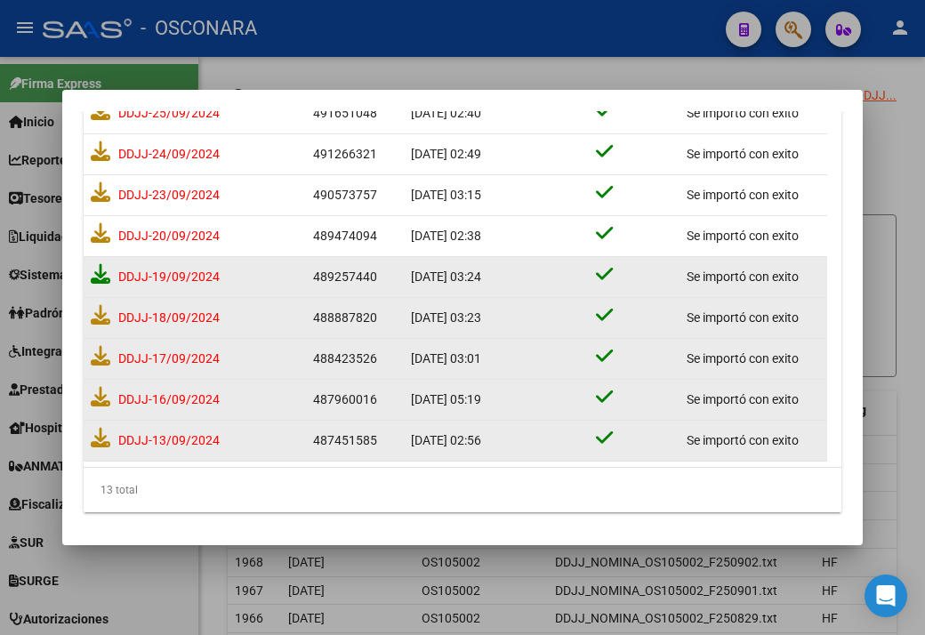
click at [104, 269] on icon at bounding box center [101, 274] width 20 height 20
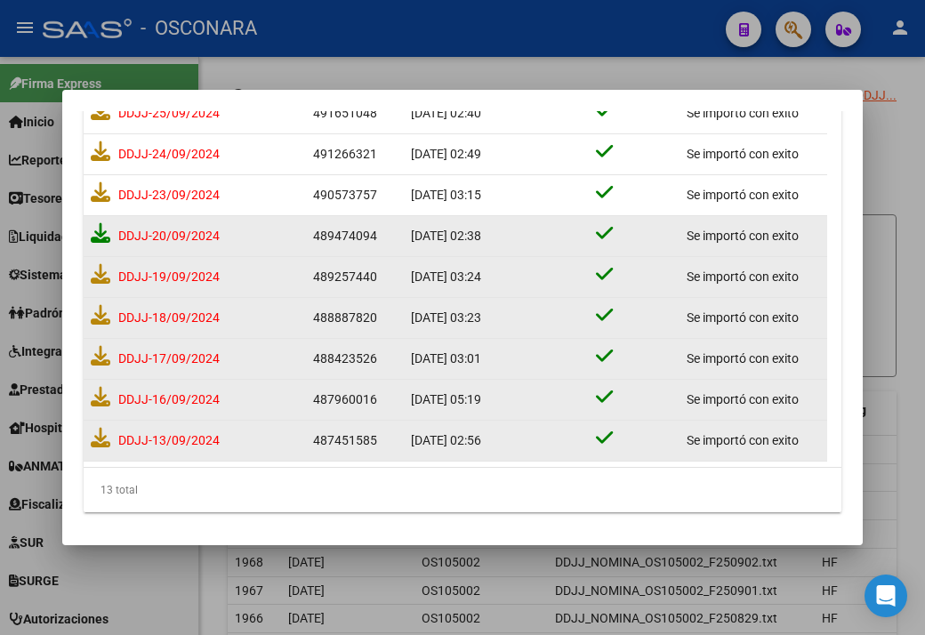
click at [95, 236] on icon at bounding box center [101, 233] width 20 height 20
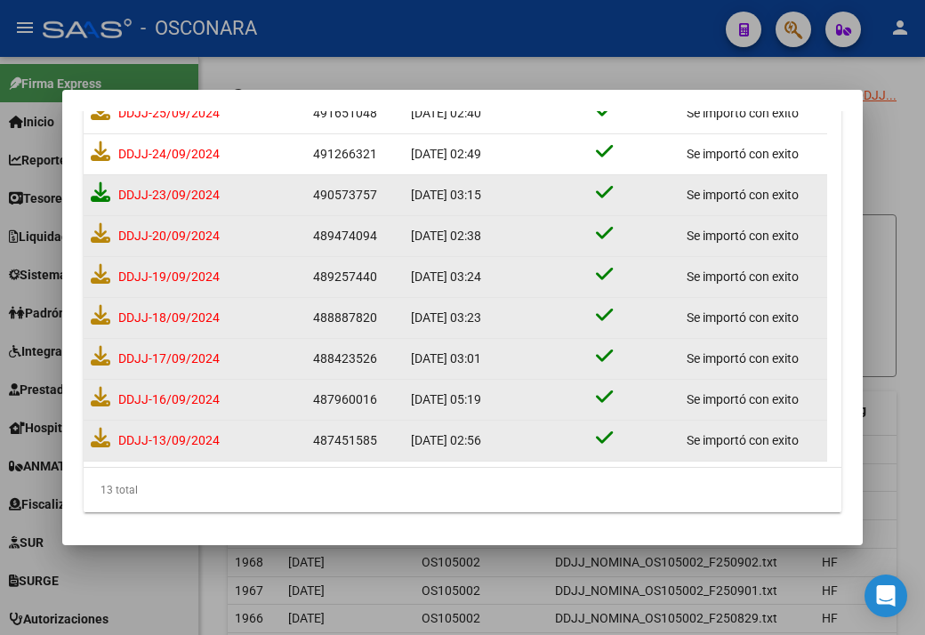
click at [100, 189] on icon at bounding box center [101, 192] width 20 height 20
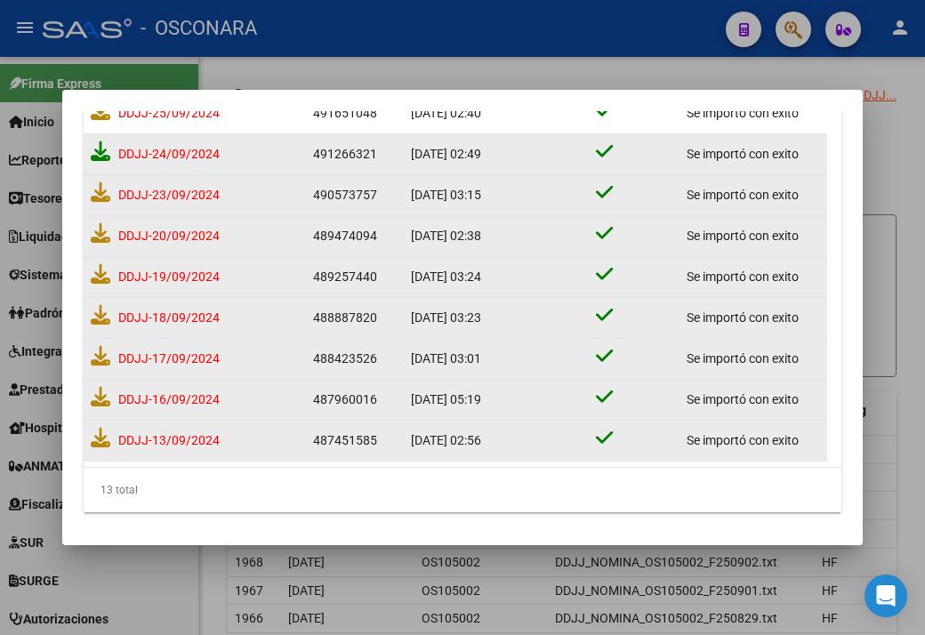
click at [95, 156] on icon at bounding box center [101, 151] width 20 height 20
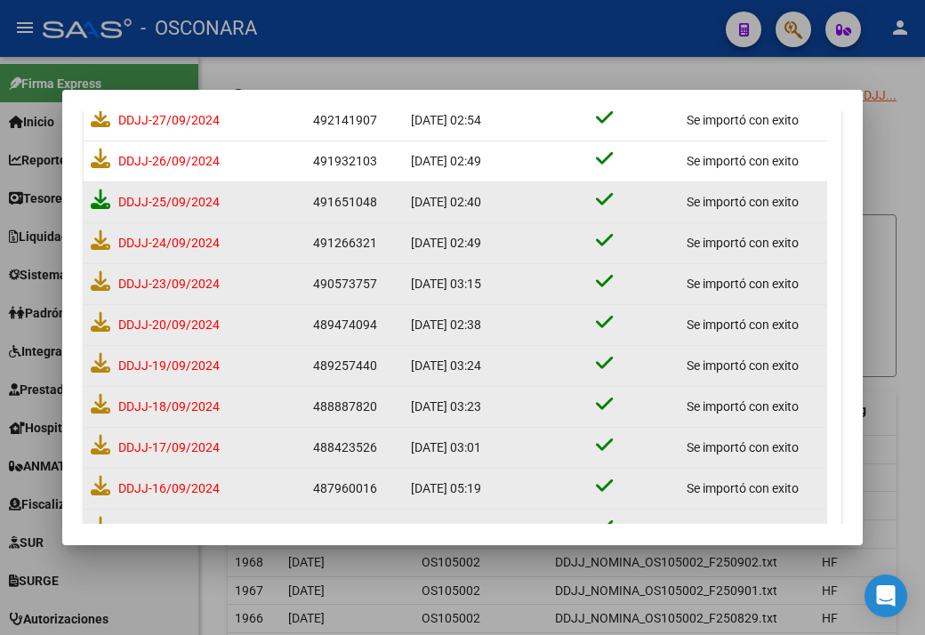
click at [94, 200] on icon at bounding box center [101, 199] width 20 height 20
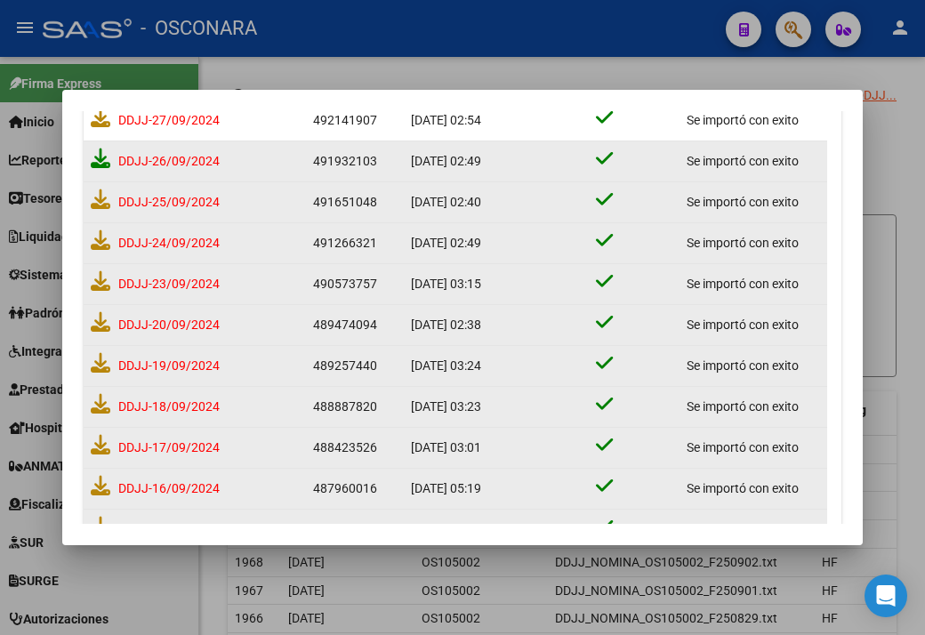
click at [100, 156] on icon at bounding box center [101, 158] width 20 height 20
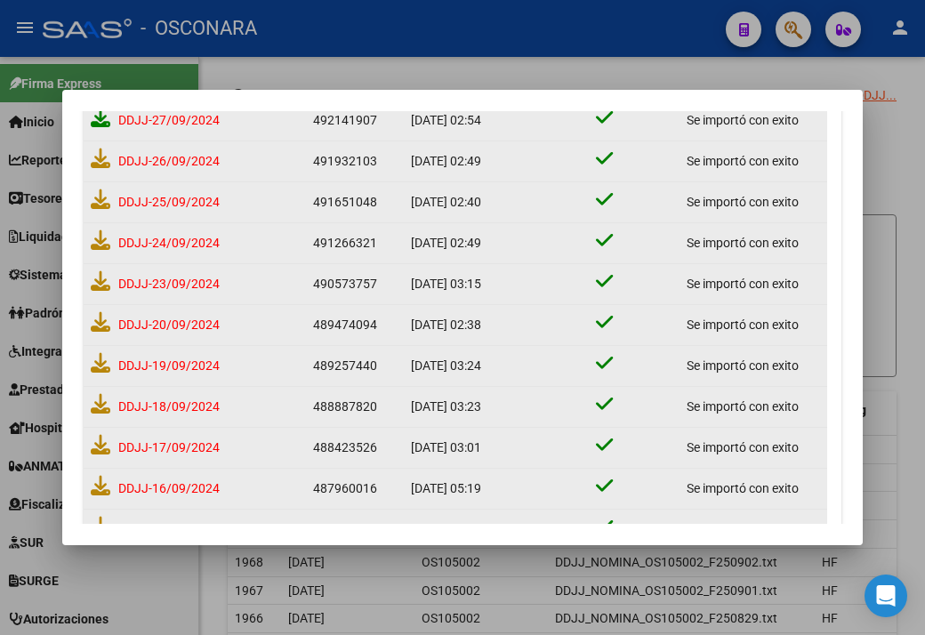
click at [99, 119] on icon at bounding box center [101, 118] width 20 height 20
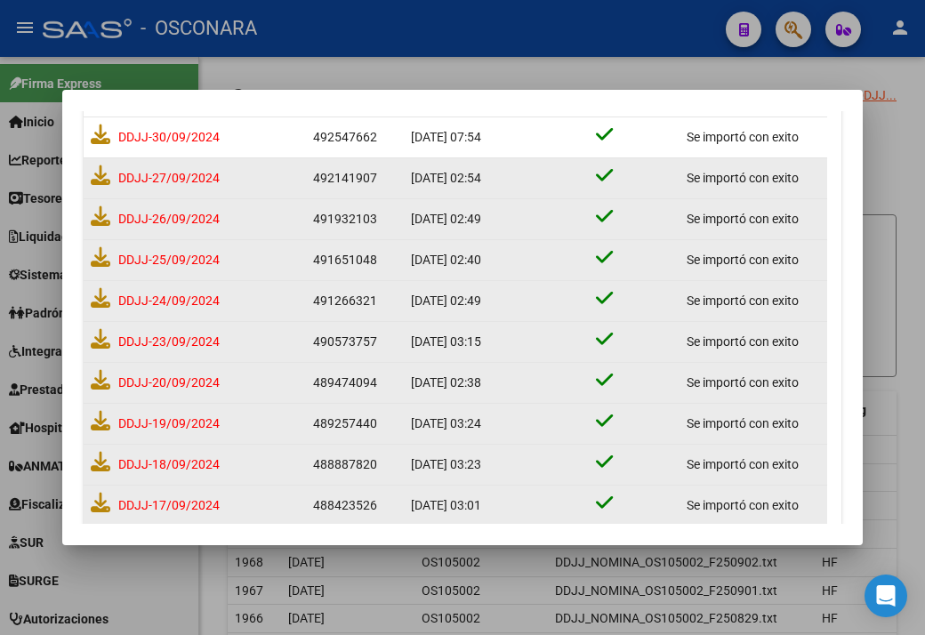
scroll to position [183, 0]
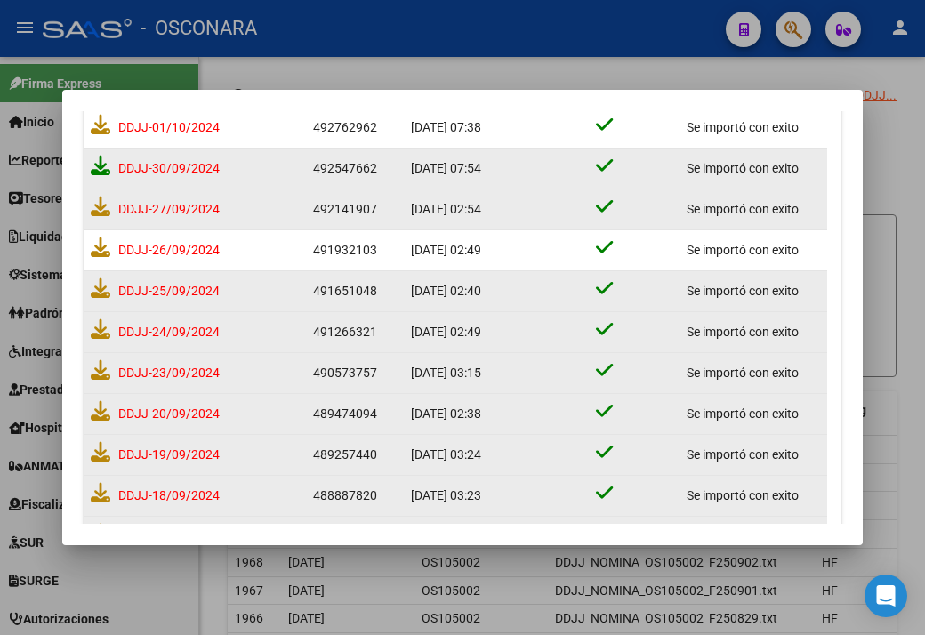
click at [99, 164] on icon at bounding box center [101, 166] width 20 height 20
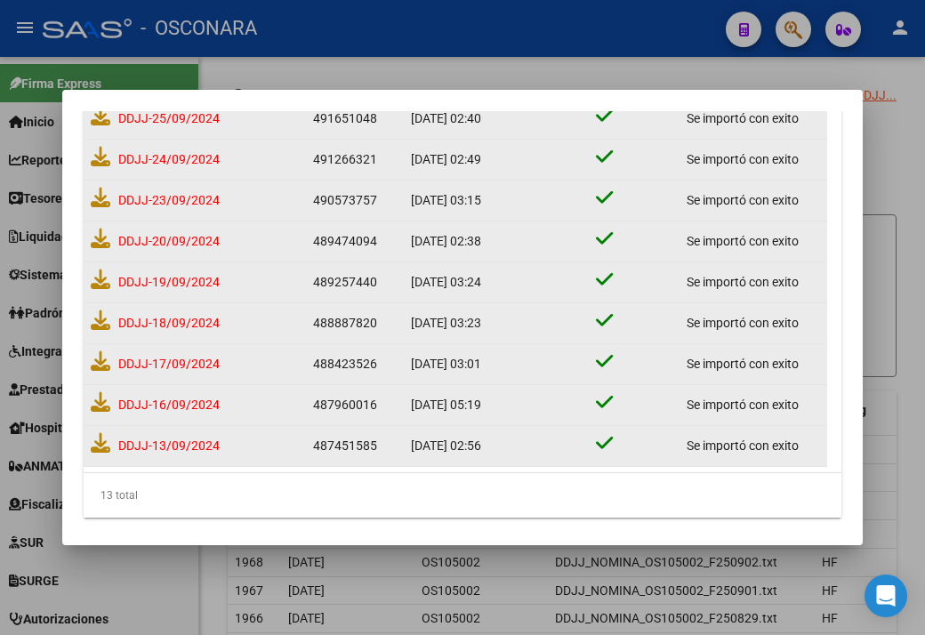
scroll to position [361, 0]
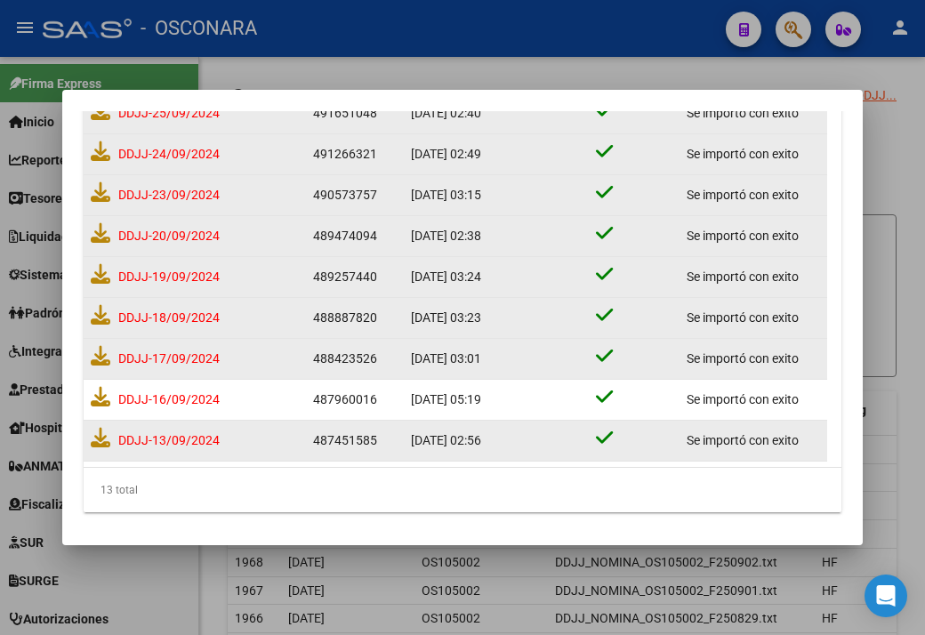
click at [569, 38] on div at bounding box center [462, 317] width 925 height 635
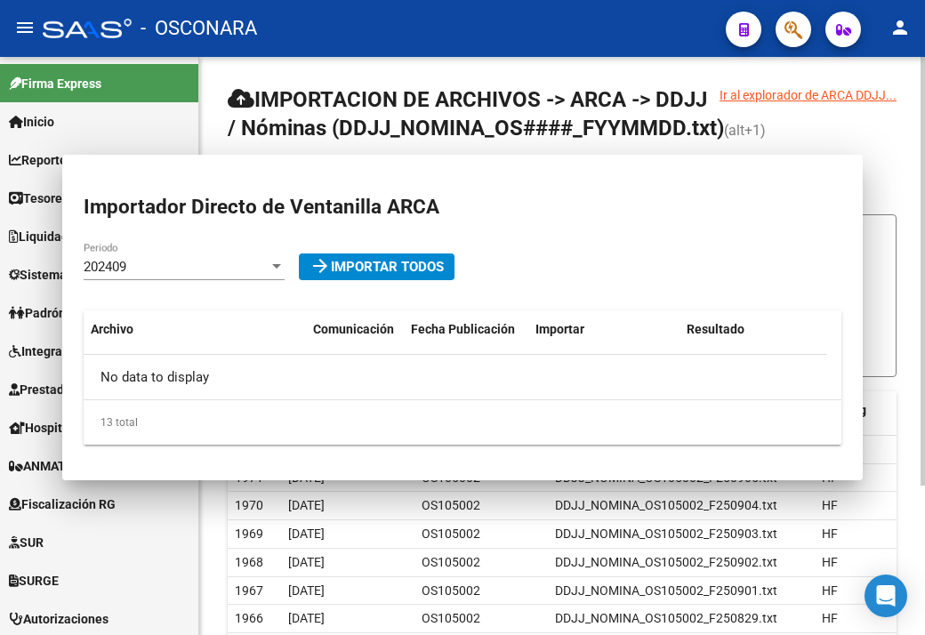
scroll to position [0, 0]
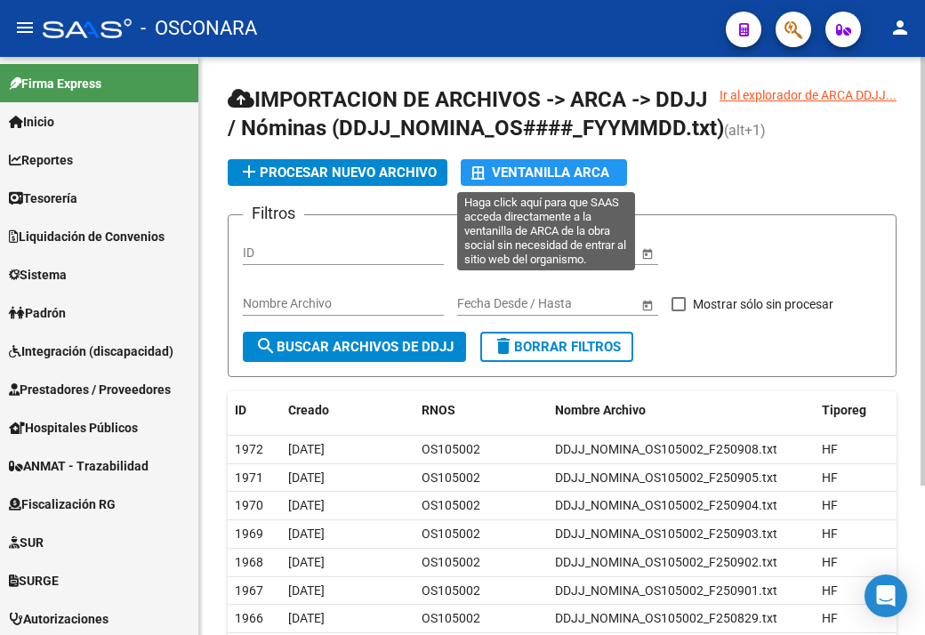
click at [503, 170] on div "Ventanilla ARCA" at bounding box center [543, 172] width 145 height 27
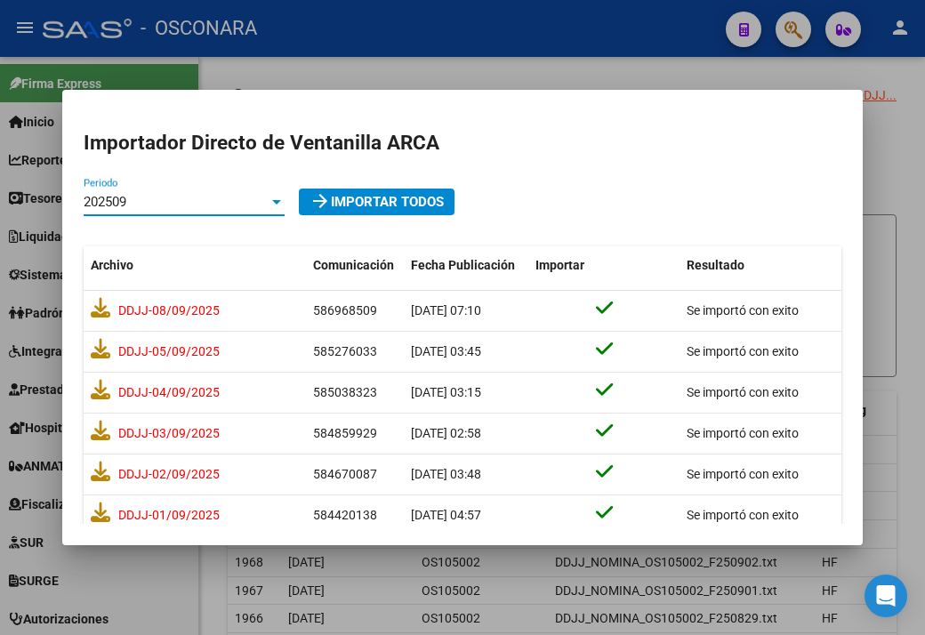
click at [168, 200] on div "202509" at bounding box center [176, 202] width 185 height 16
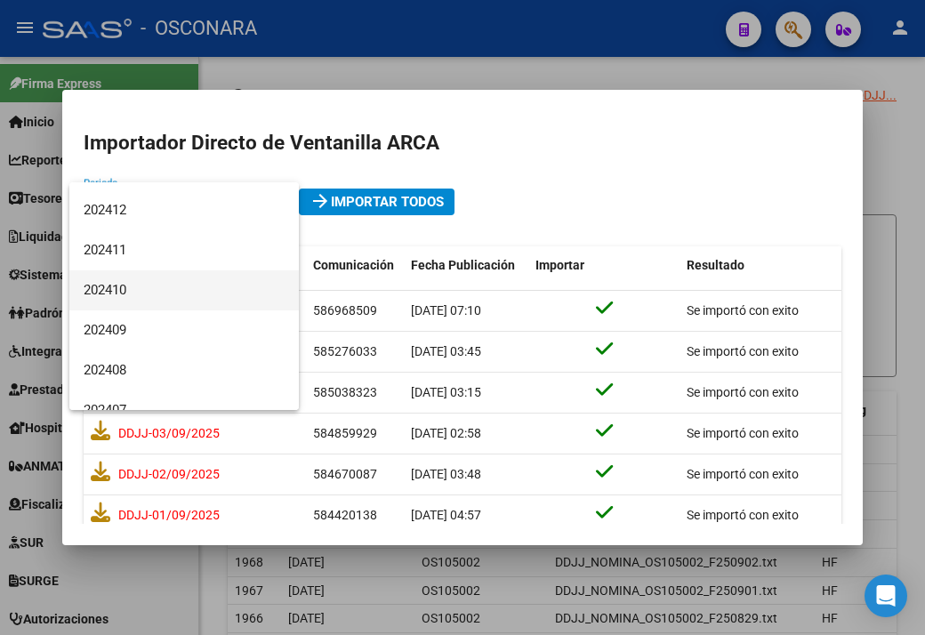
scroll to position [356, 0]
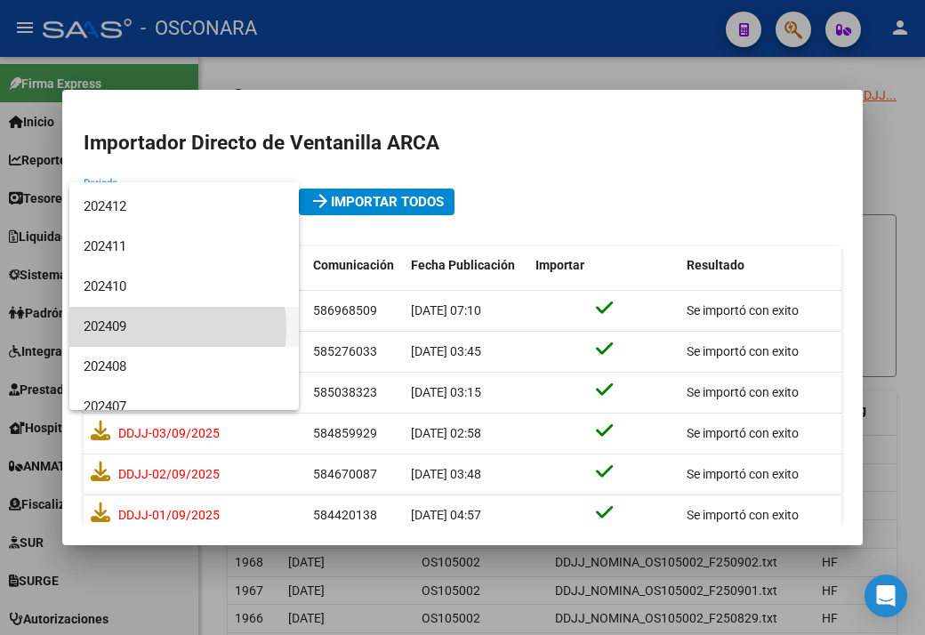
click at [130, 328] on span "202409" at bounding box center [184, 327] width 201 height 40
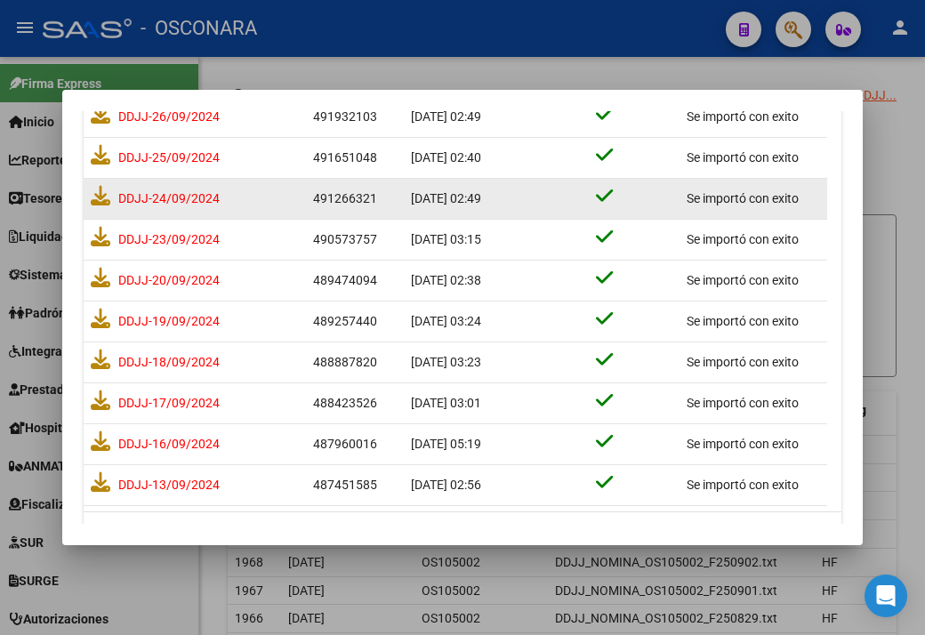
scroll to position [361, 0]
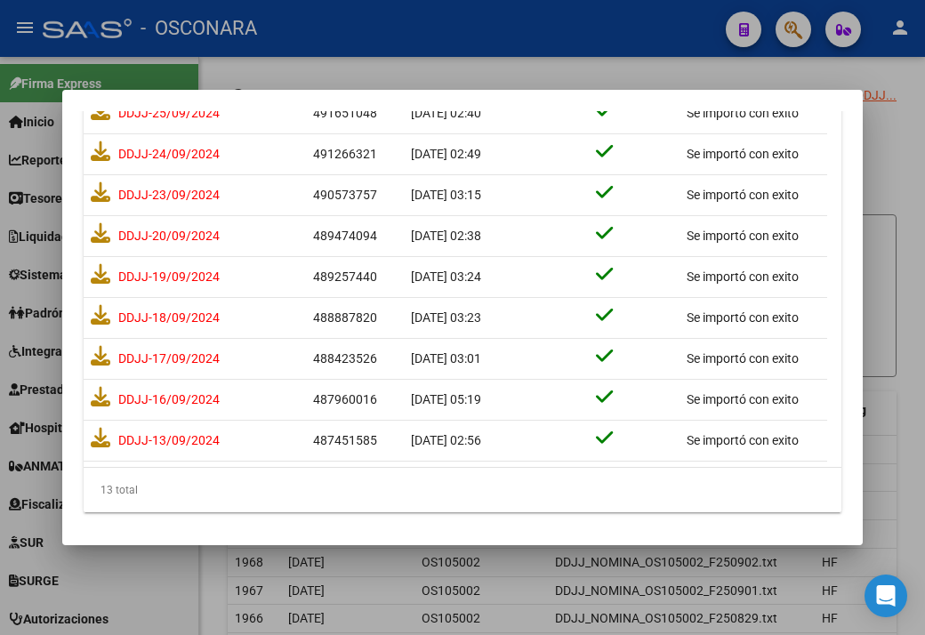
drag, startPoint x: 98, startPoint y: 487, endPoint x: 164, endPoint y: 481, distance: 66.1
click at [164, 481] on div "13 total" at bounding box center [463, 490] width 758 height 44
click at [181, 490] on div "13 total" at bounding box center [463, 490] width 758 height 44
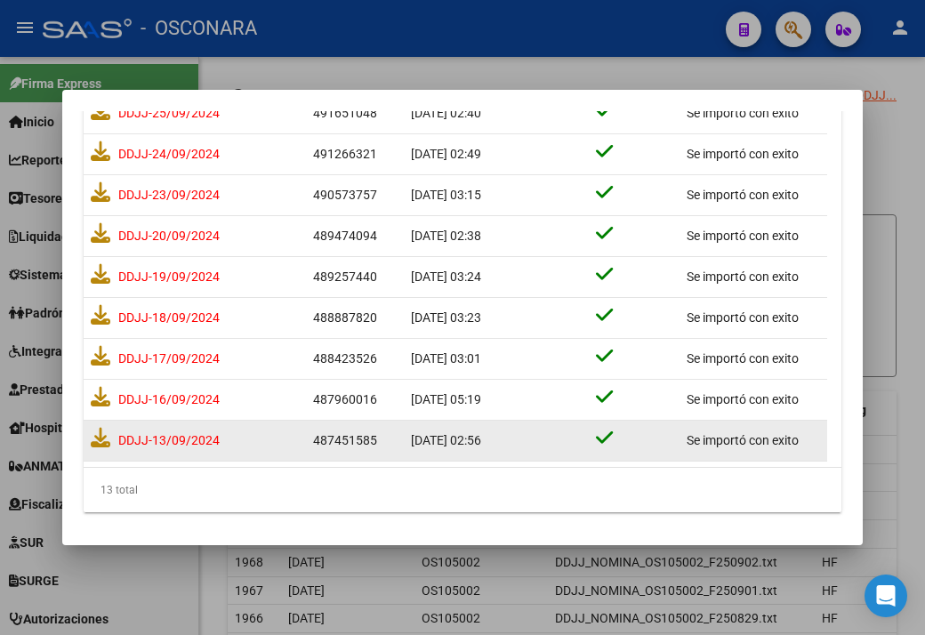
drag, startPoint x: 146, startPoint y: 438, endPoint x: 252, endPoint y: 424, distance: 106.8
click at [252, 424] on div "DDJJ-13/09/2024" at bounding box center [195, 440] width 208 height 33
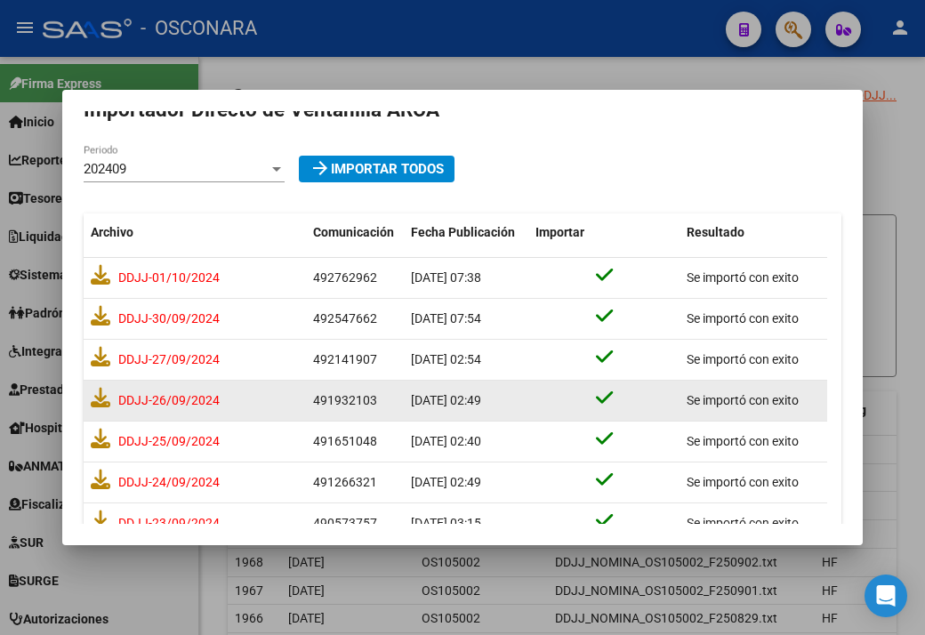
scroll to position [5, 0]
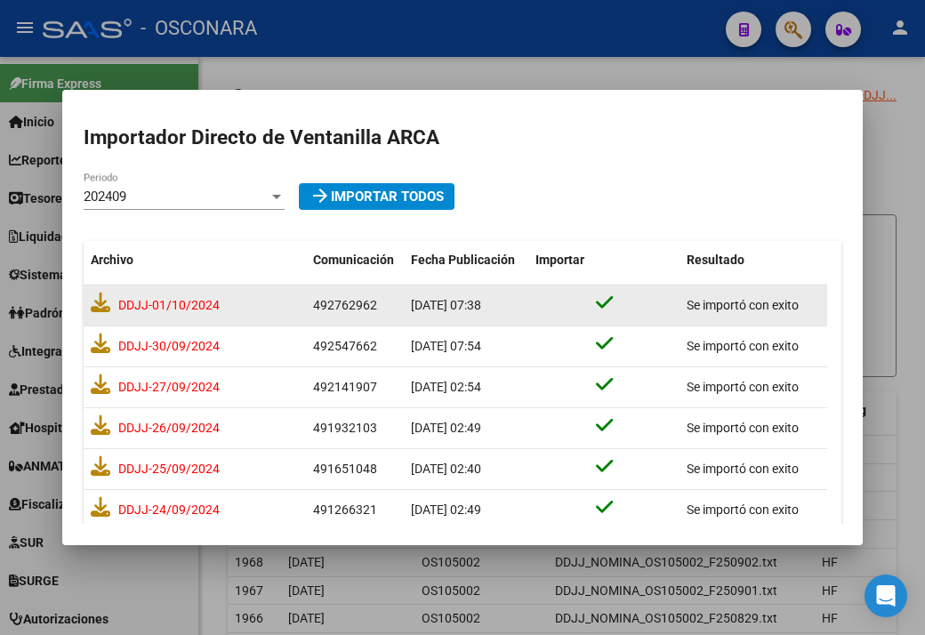
drag, startPoint x: 299, startPoint y: 290, endPoint x: 331, endPoint y: 289, distance: 32.0
click at [331, 289] on div "DDJJ-01/10/2024 492762962 01/10/2024 07:38 Se importó con exito" at bounding box center [455, 305] width 743 height 41
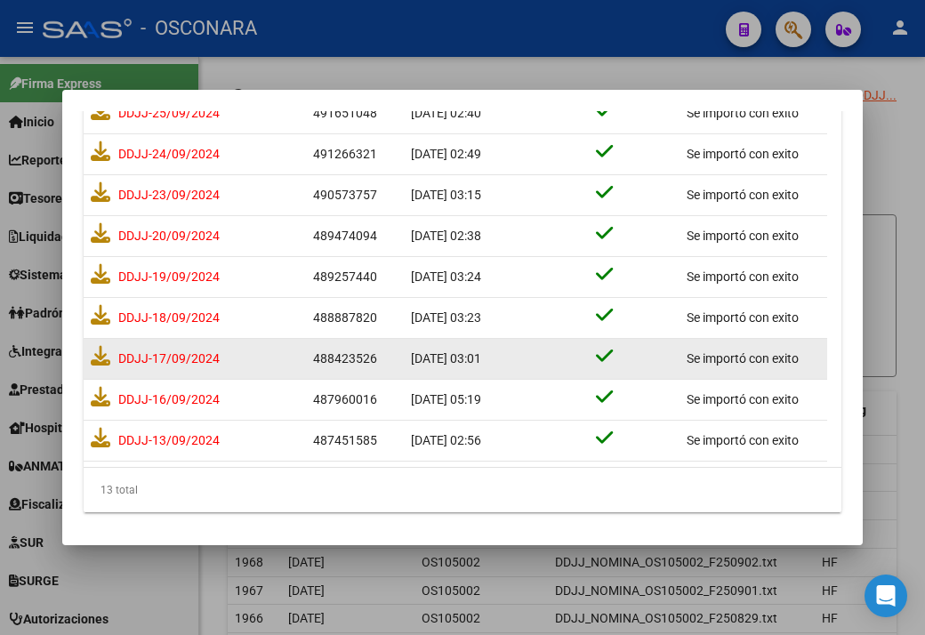
scroll to position [0, 0]
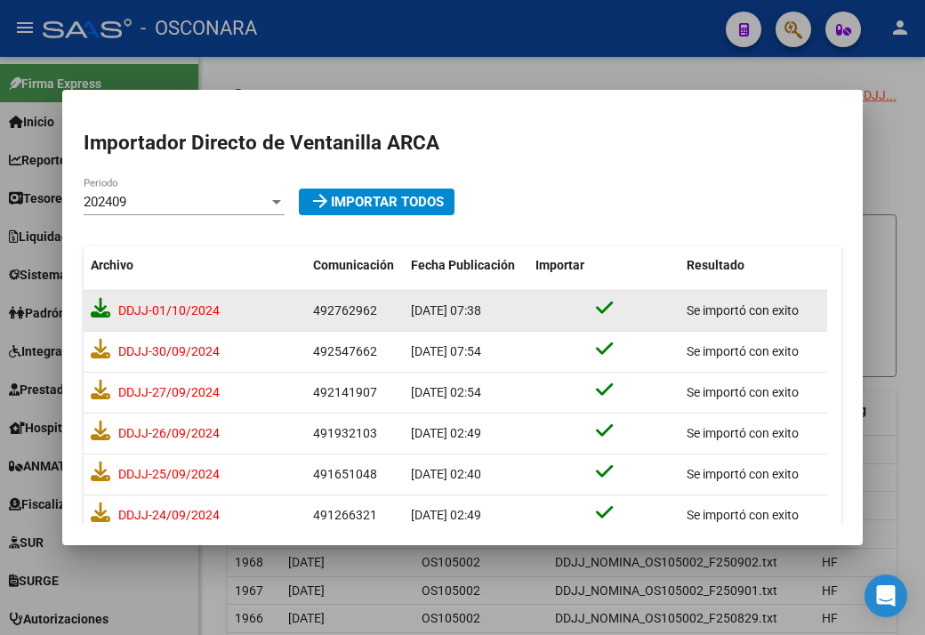
click at [99, 309] on icon at bounding box center [101, 308] width 20 height 20
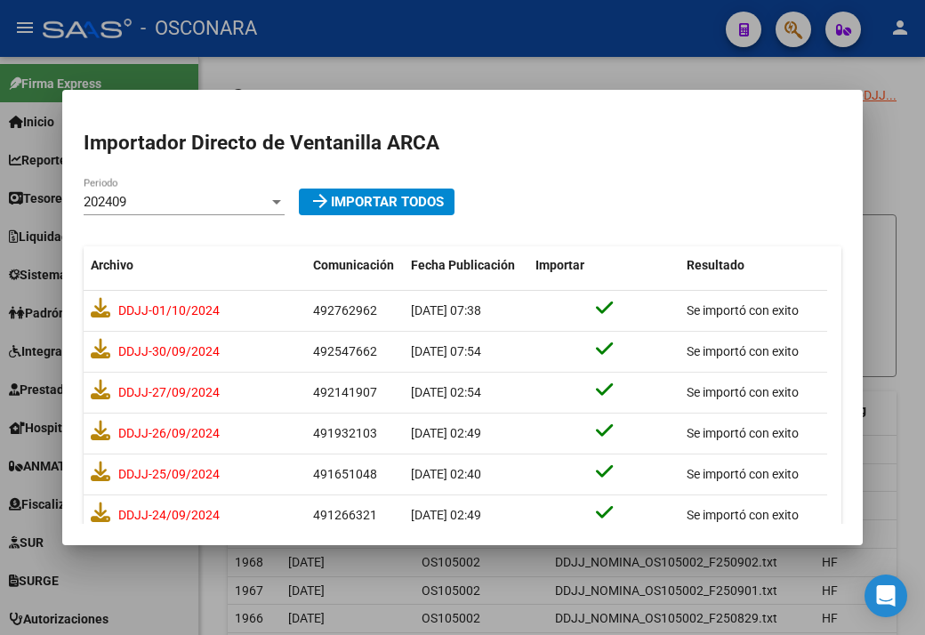
click at [181, 189] on div "202409 Periodo" at bounding box center [184, 201] width 201 height 27
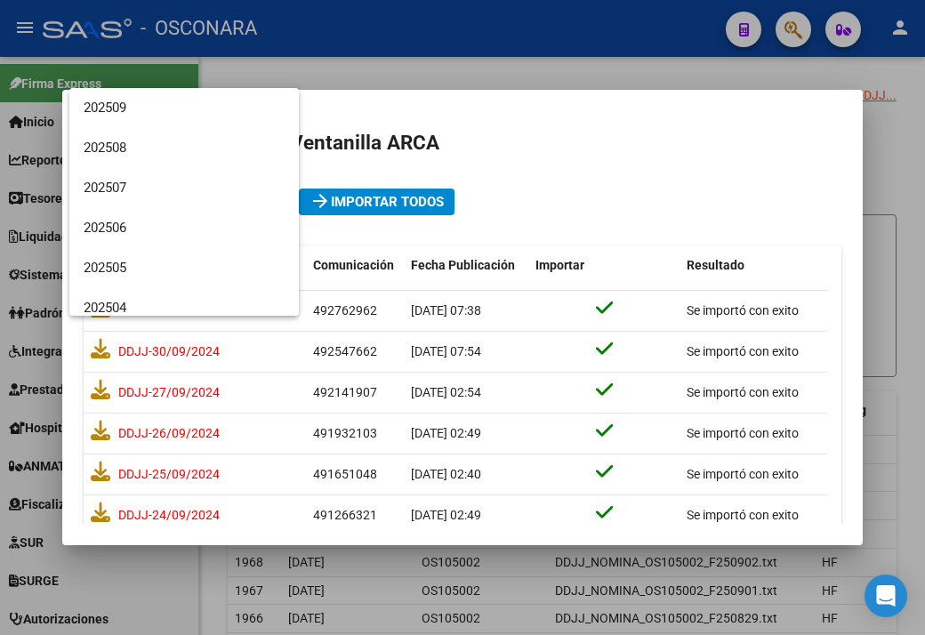
scroll to position [386, 0]
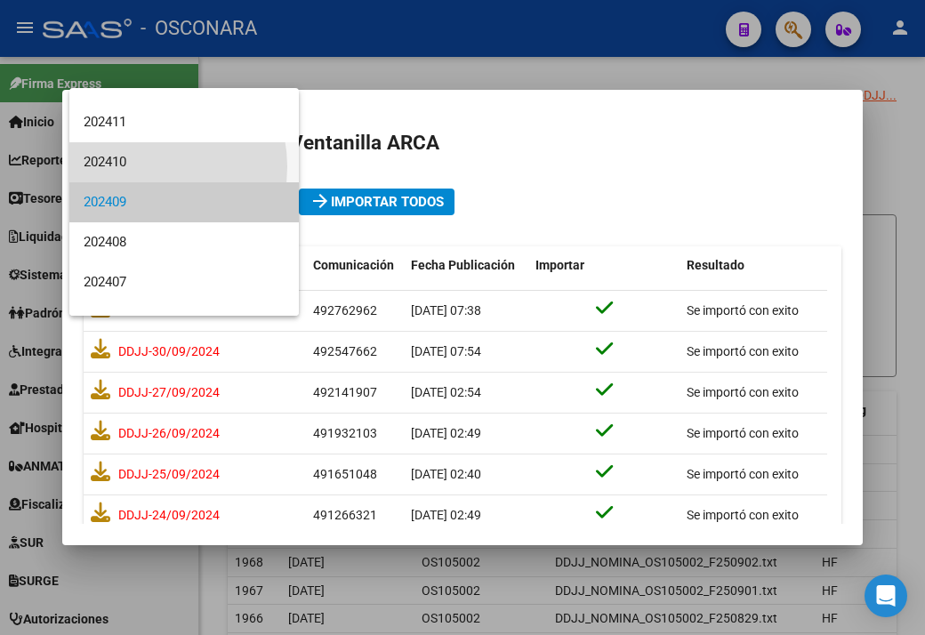
click at [142, 166] on span "202410" at bounding box center [184, 162] width 201 height 40
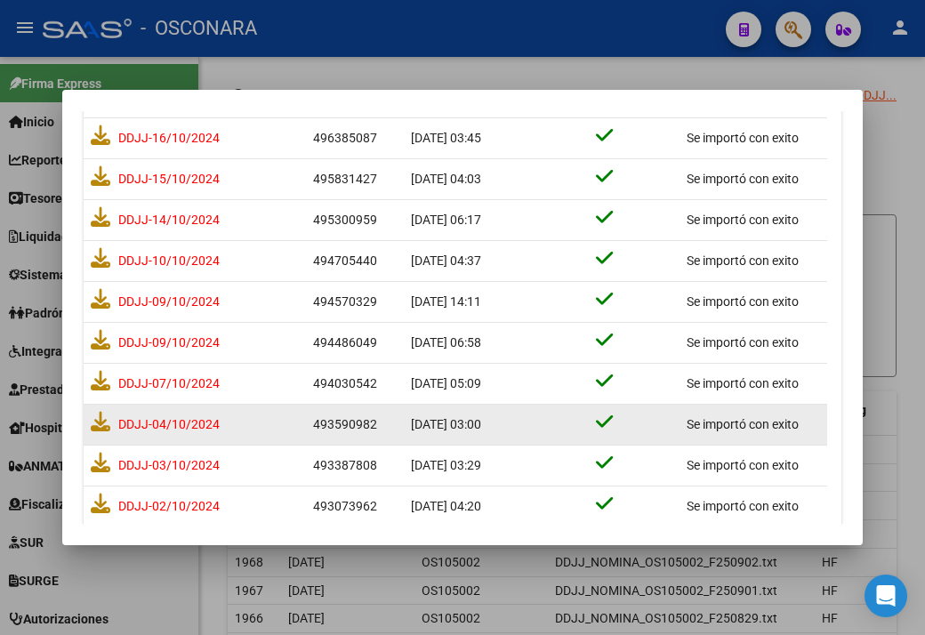
scroll to position [727, 0]
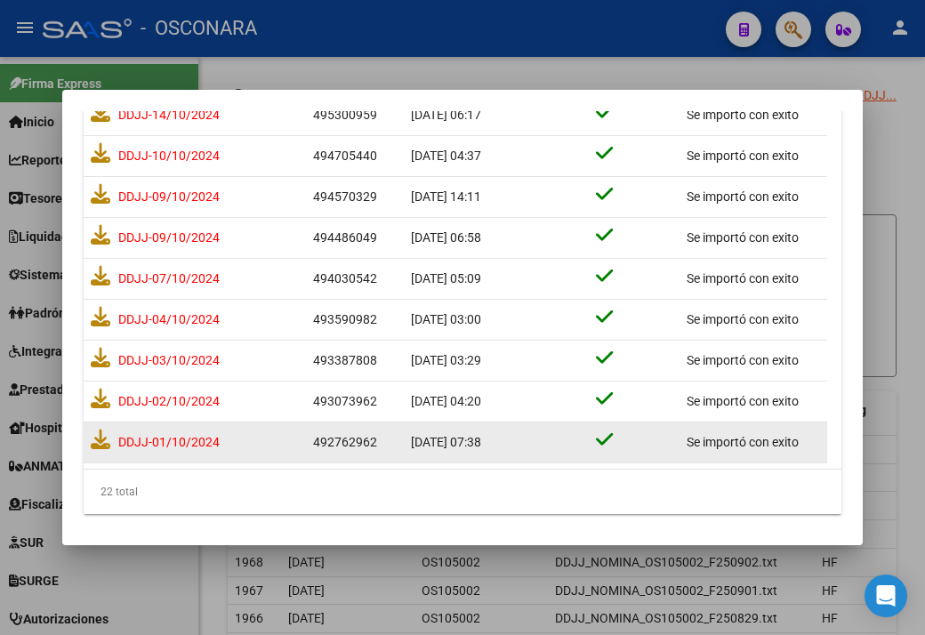
drag, startPoint x: 124, startPoint y: 440, endPoint x: 286, endPoint y: 432, distance: 162.0
click at [286, 432] on div "DDJJ-01/10/2024" at bounding box center [195, 442] width 208 height 33
click at [99, 440] on icon at bounding box center [101, 439] width 20 height 20
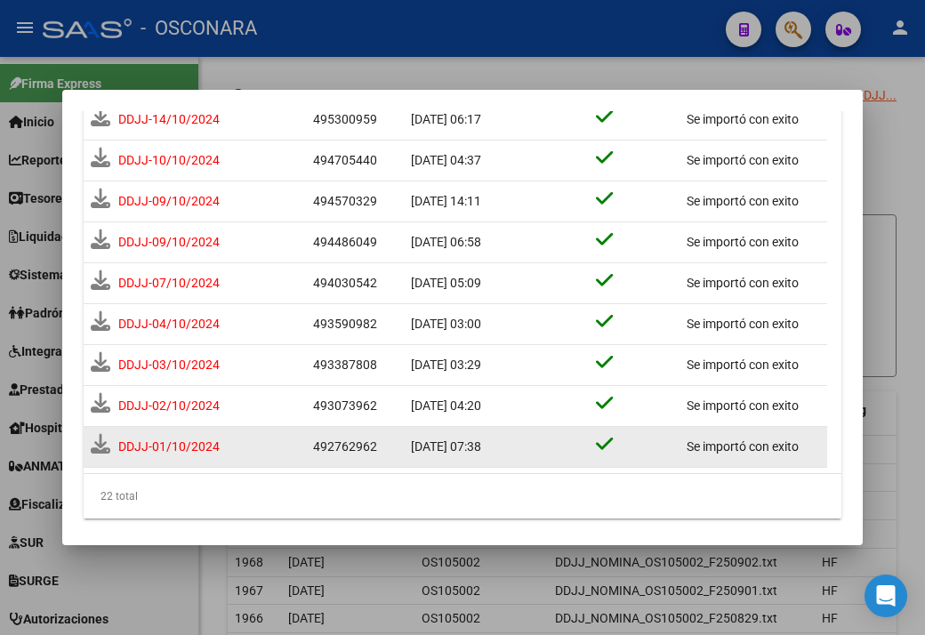
scroll to position [732, 0]
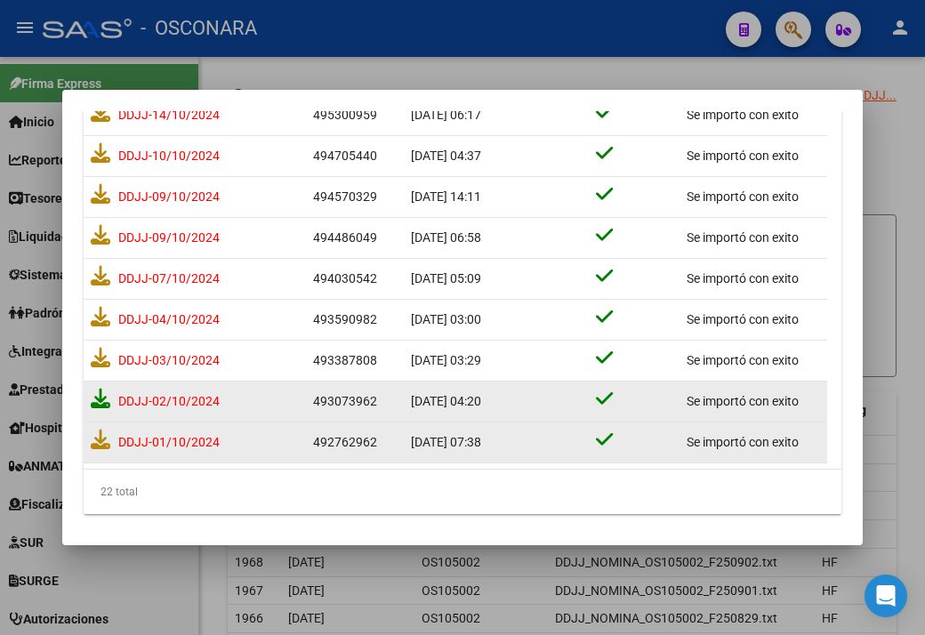
click at [93, 399] on icon at bounding box center [101, 399] width 20 height 20
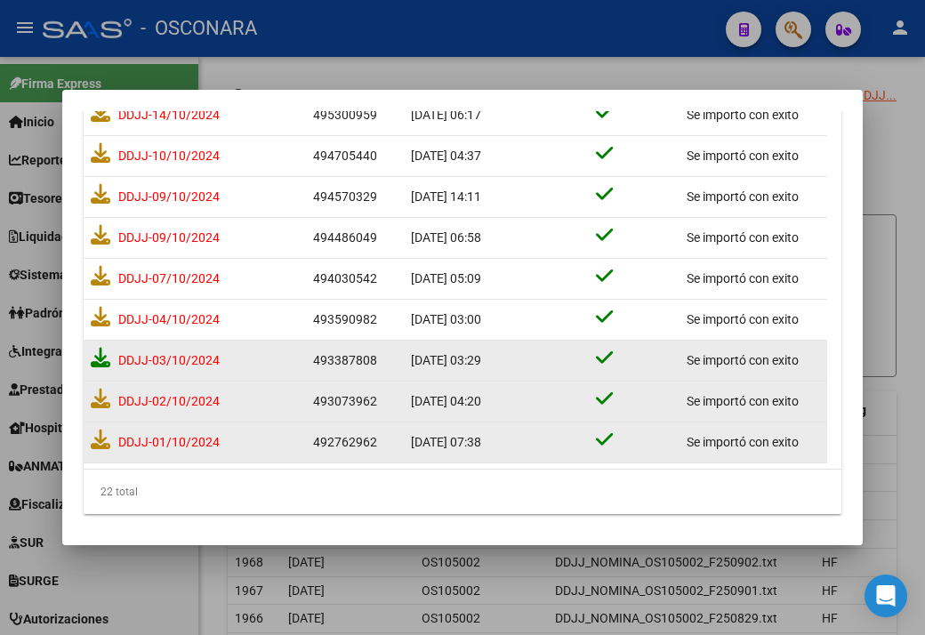
click at [96, 354] on icon at bounding box center [101, 358] width 20 height 20
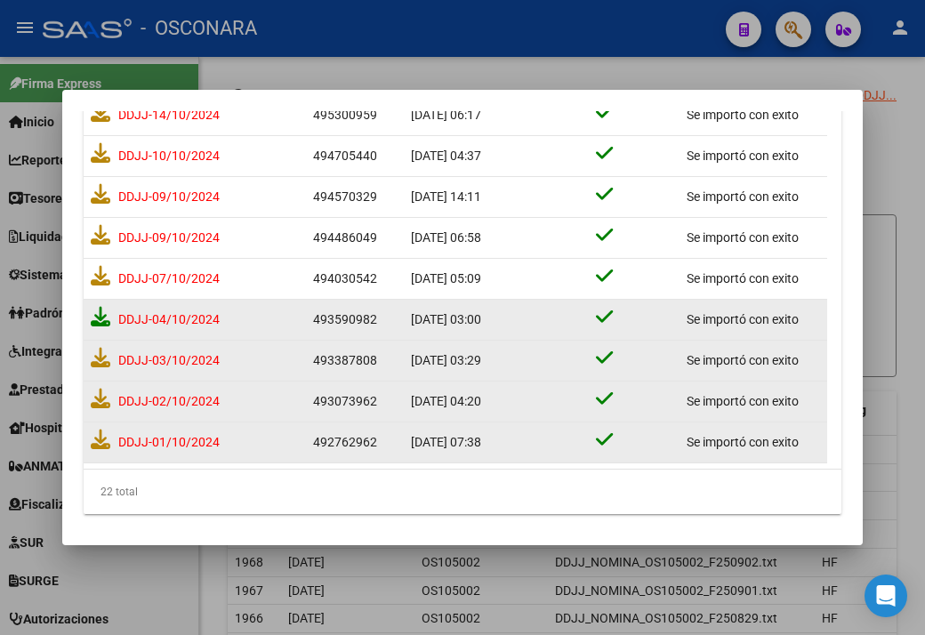
click at [104, 314] on icon at bounding box center [101, 317] width 20 height 20
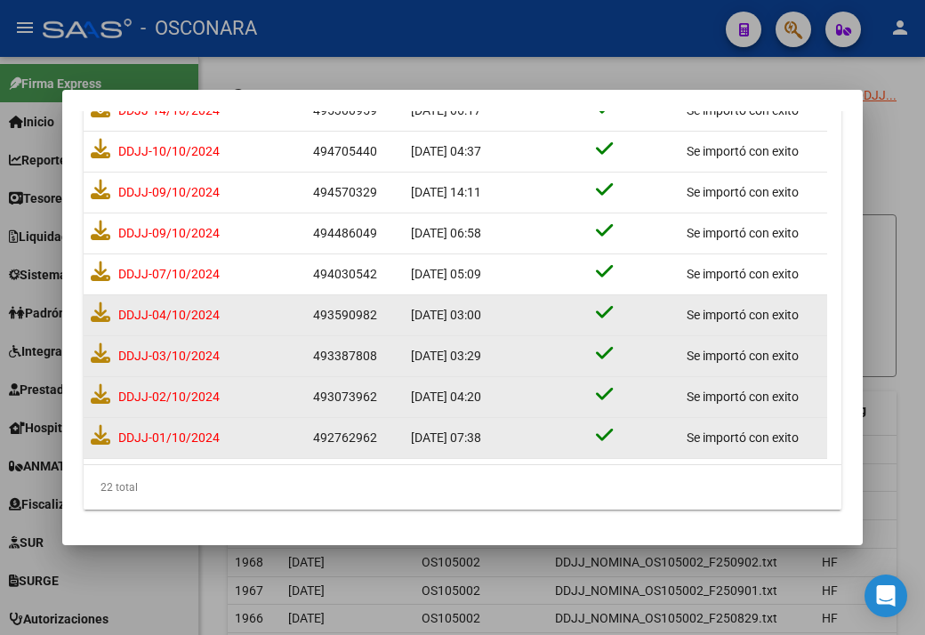
scroll to position [727, 0]
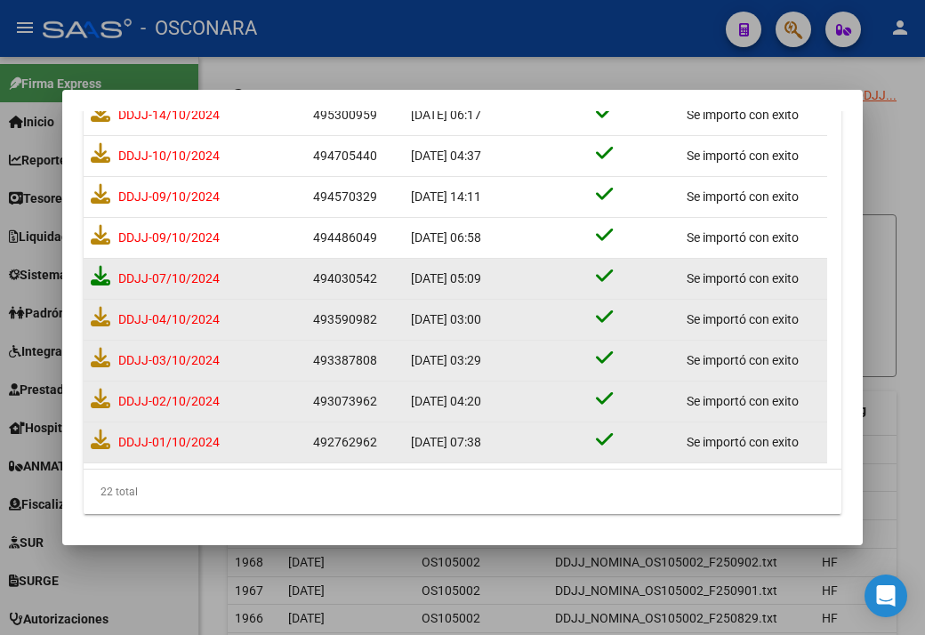
click at [108, 276] on icon at bounding box center [101, 276] width 20 height 20
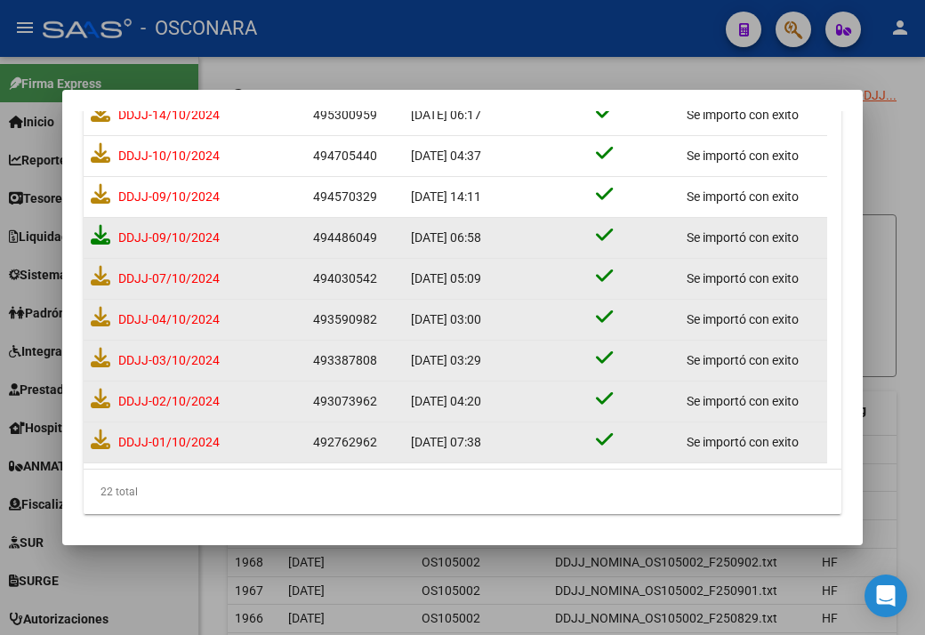
click at [100, 232] on icon at bounding box center [101, 235] width 20 height 20
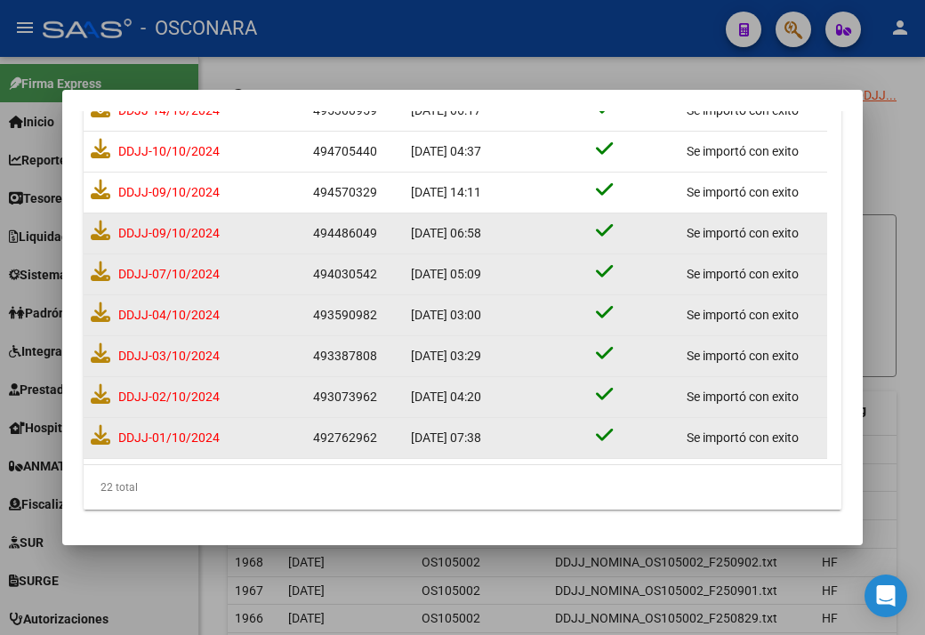
scroll to position [727, 0]
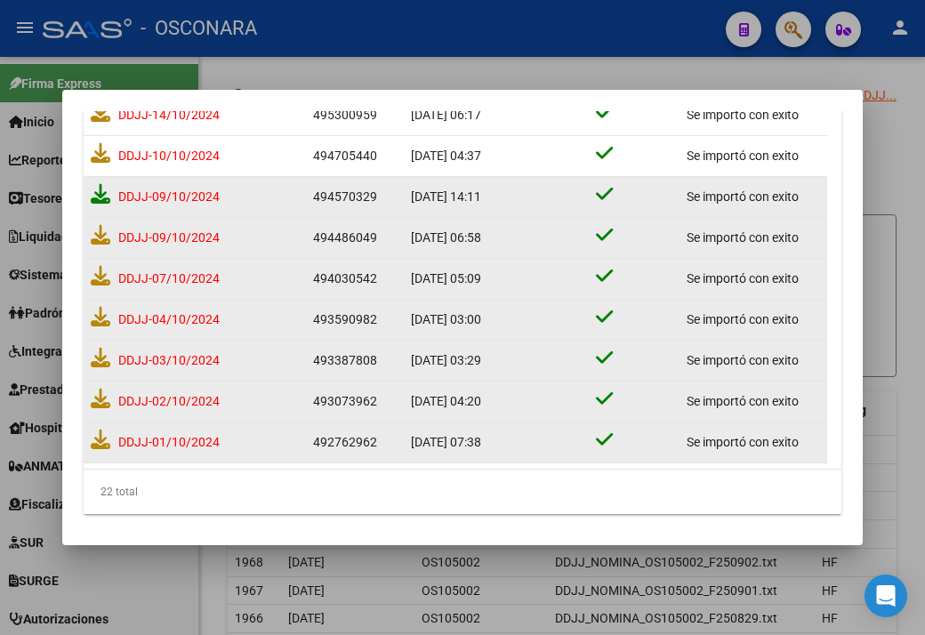
click at [105, 196] on icon at bounding box center [101, 194] width 20 height 20
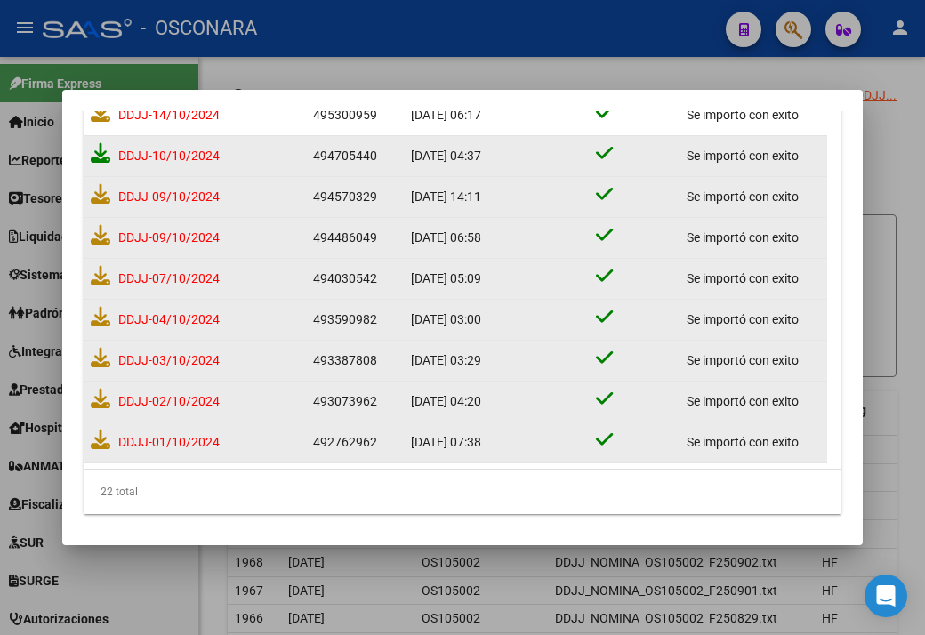
click at [100, 150] on icon at bounding box center [101, 153] width 20 height 20
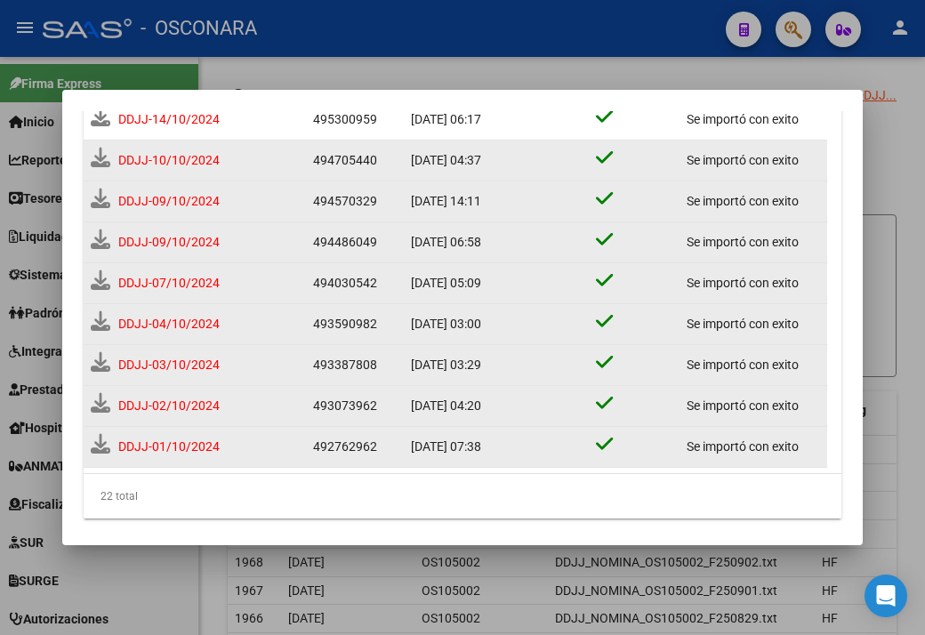
scroll to position [732, 0]
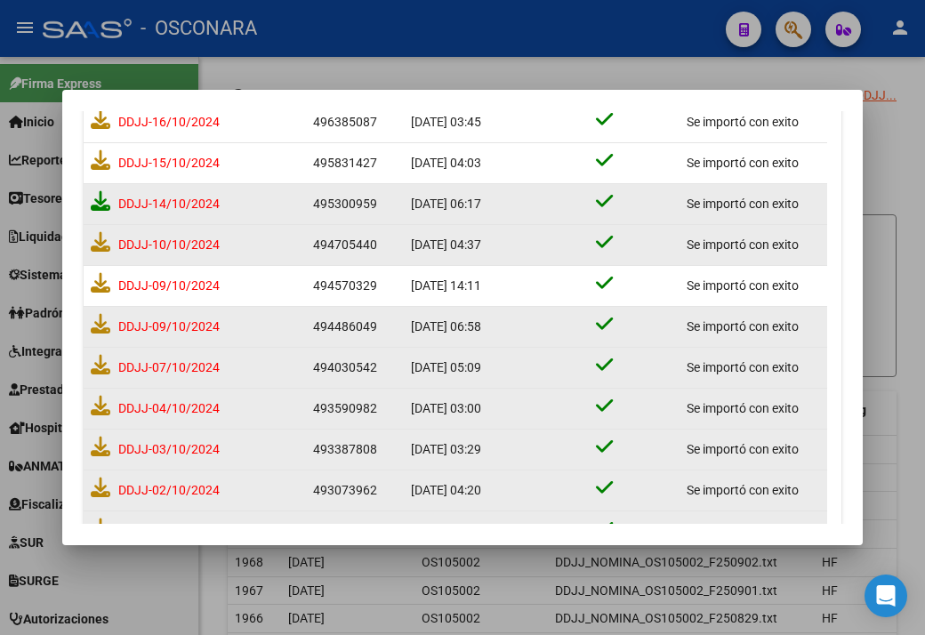
click at [98, 199] on icon at bounding box center [101, 201] width 20 height 20
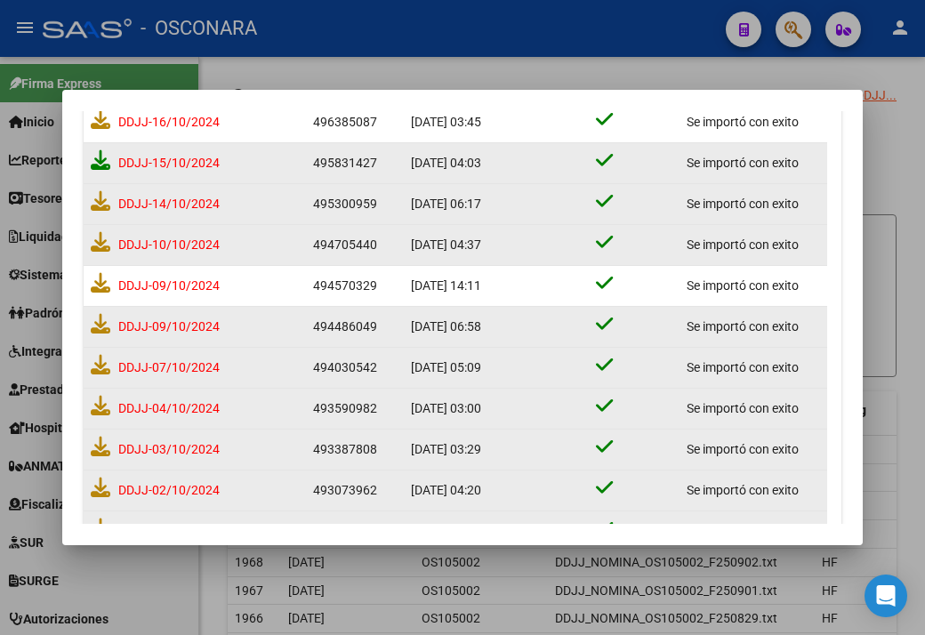
click at [103, 161] on icon at bounding box center [101, 160] width 20 height 20
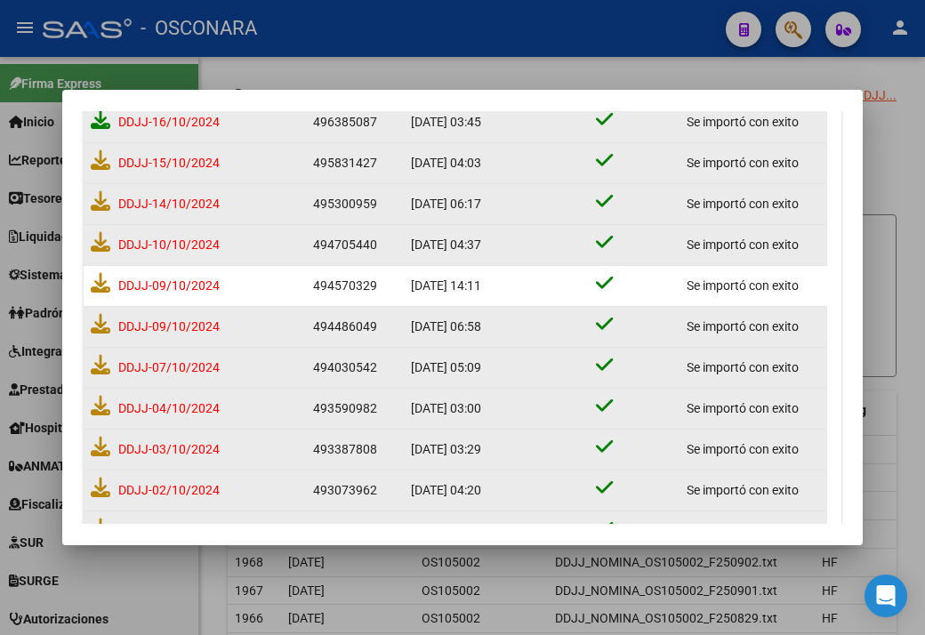
click at [101, 118] on icon at bounding box center [101, 119] width 20 height 20
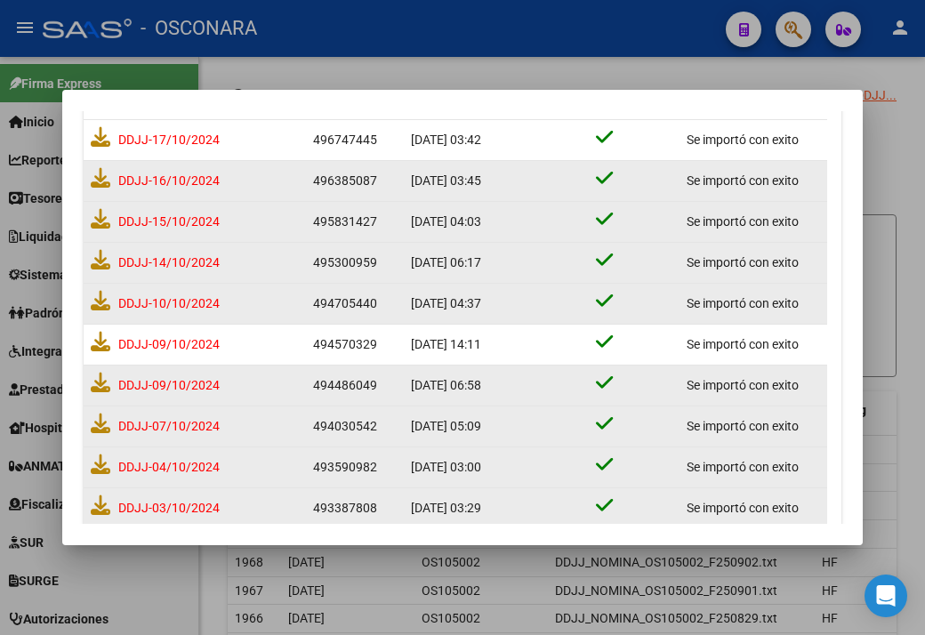
scroll to position [549, 0]
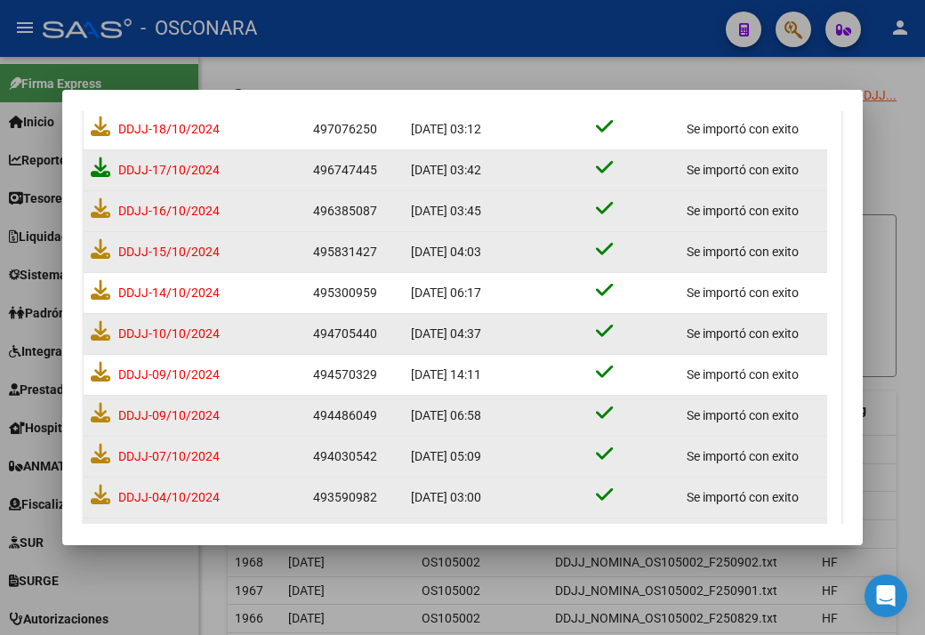
click at [93, 168] on icon at bounding box center [101, 167] width 20 height 20
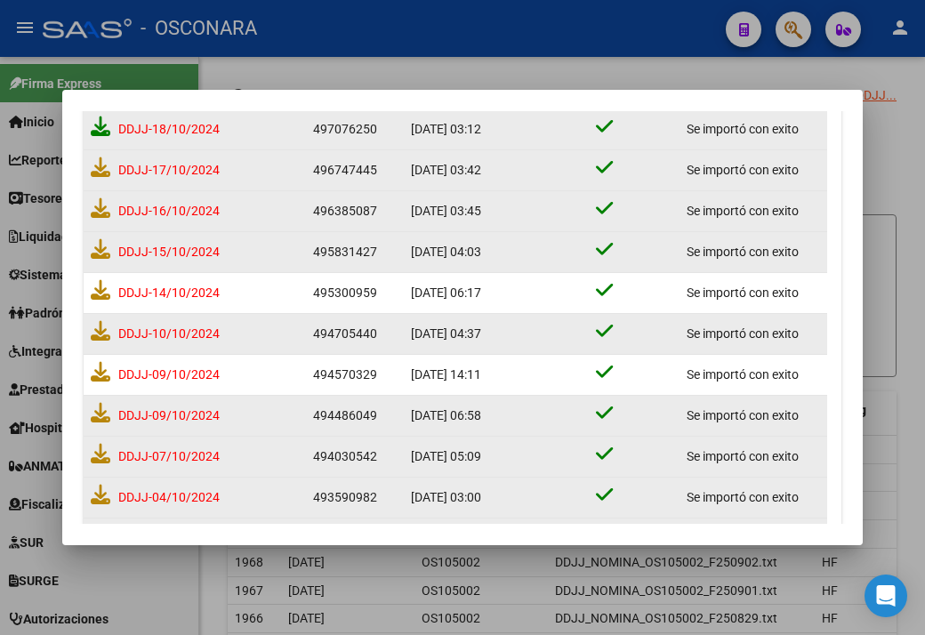
click at [105, 127] on icon at bounding box center [101, 126] width 20 height 20
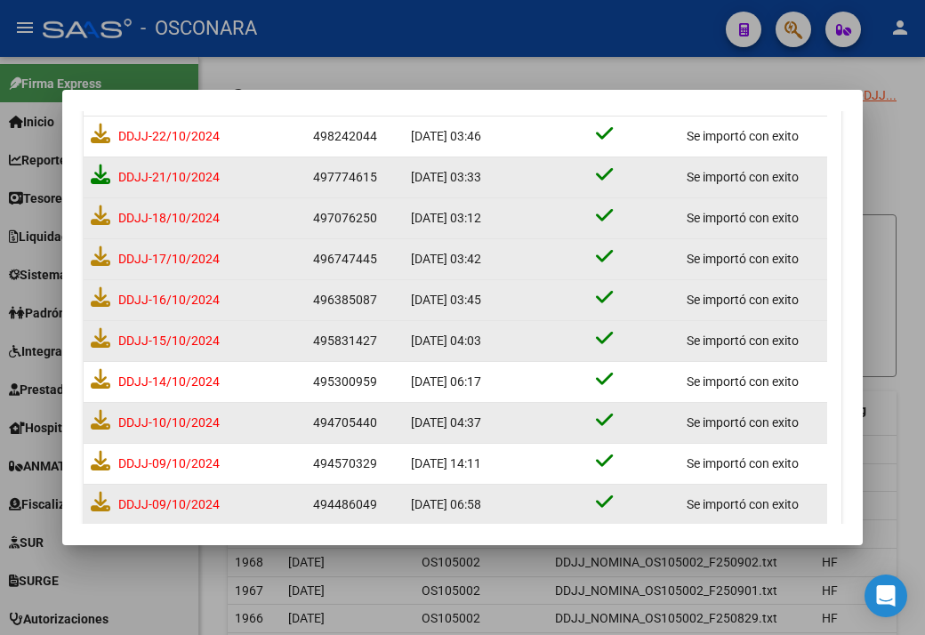
click at [103, 175] on icon at bounding box center [101, 174] width 20 height 20
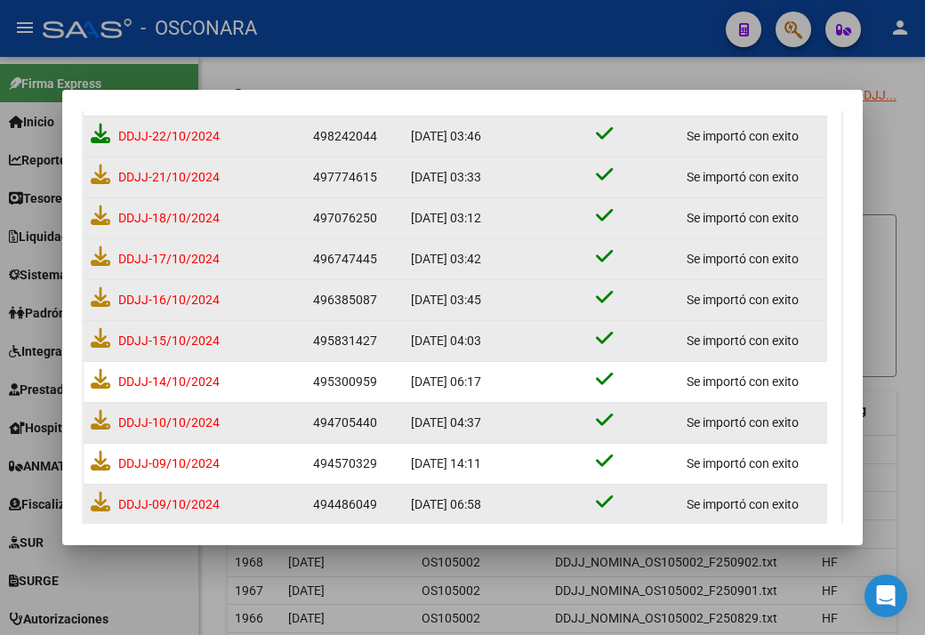
click at [98, 135] on icon at bounding box center [101, 134] width 20 height 20
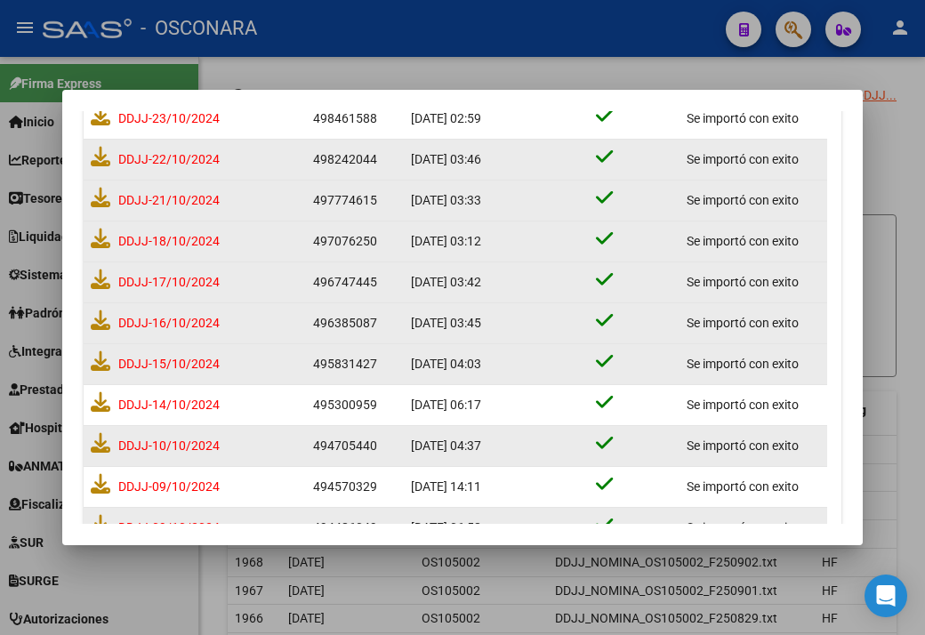
scroll to position [372, 0]
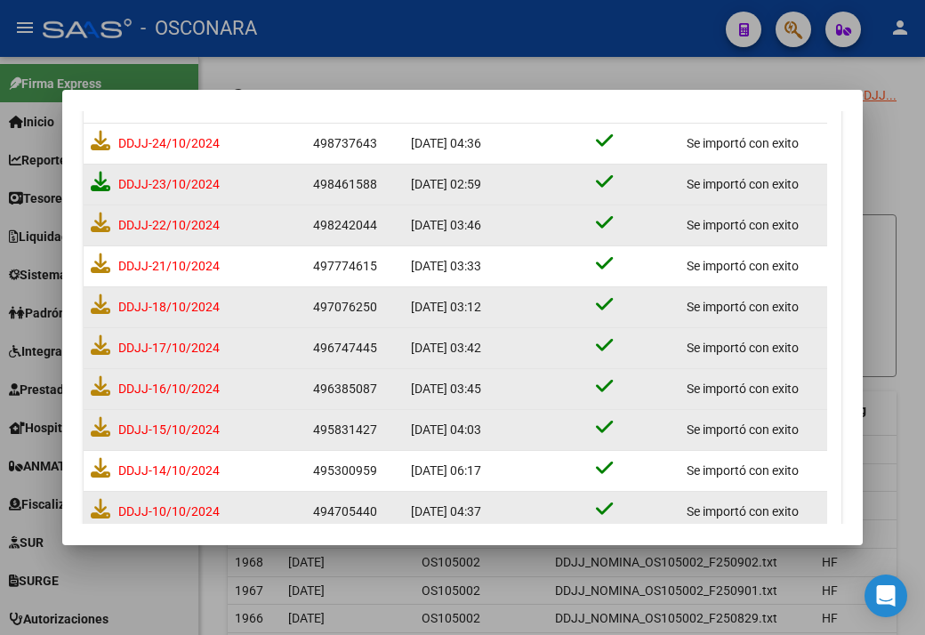
click at [92, 180] on icon at bounding box center [101, 182] width 20 height 20
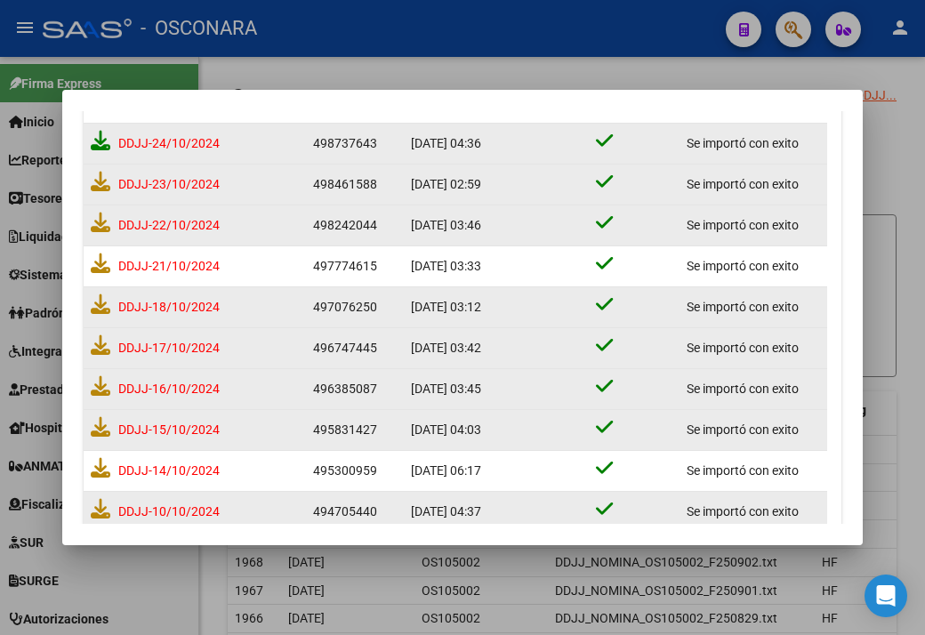
click at [101, 144] on icon at bounding box center [101, 141] width 20 height 20
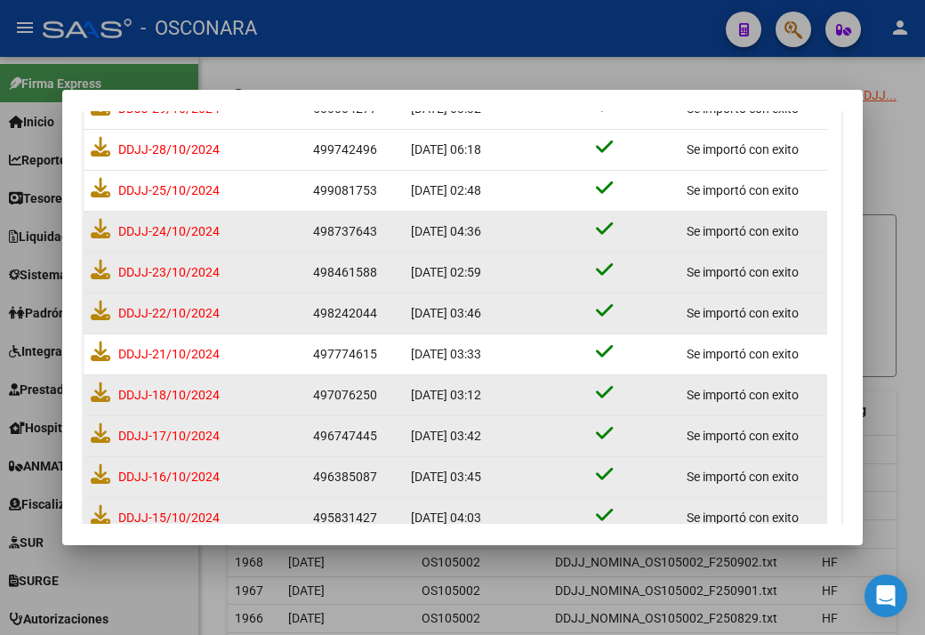
scroll to position [283, 0]
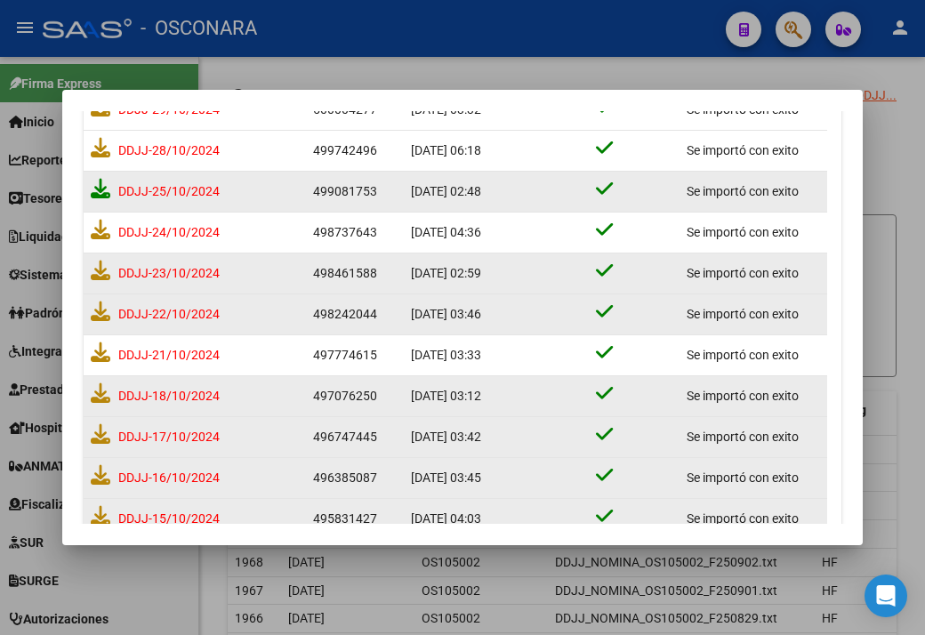
click at [100, 195] on icon at bounding box center [101, 189] width 20 height 20
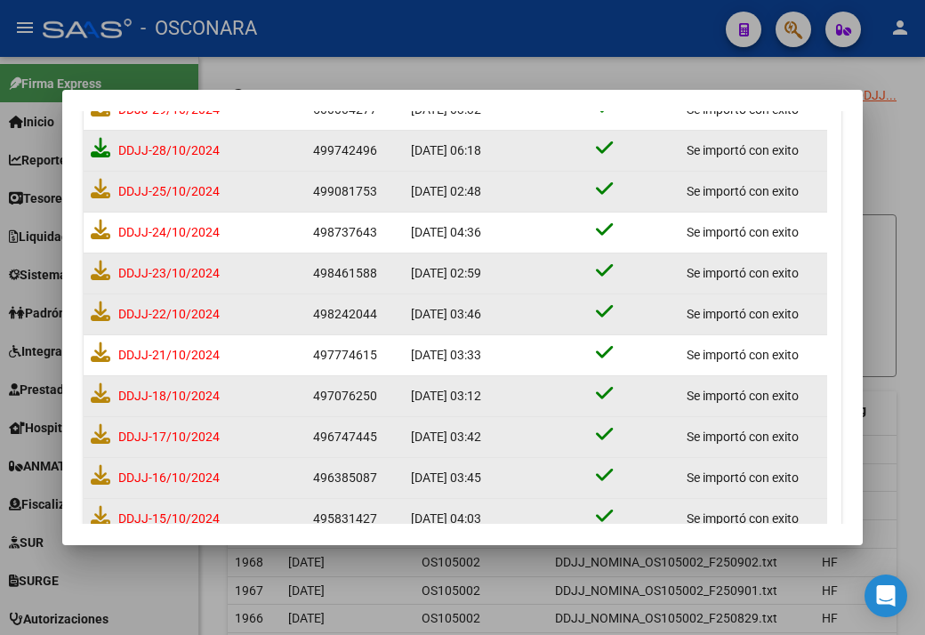
click at [91, 152] on icon at bounding box center [101, 148] width 20 height 20
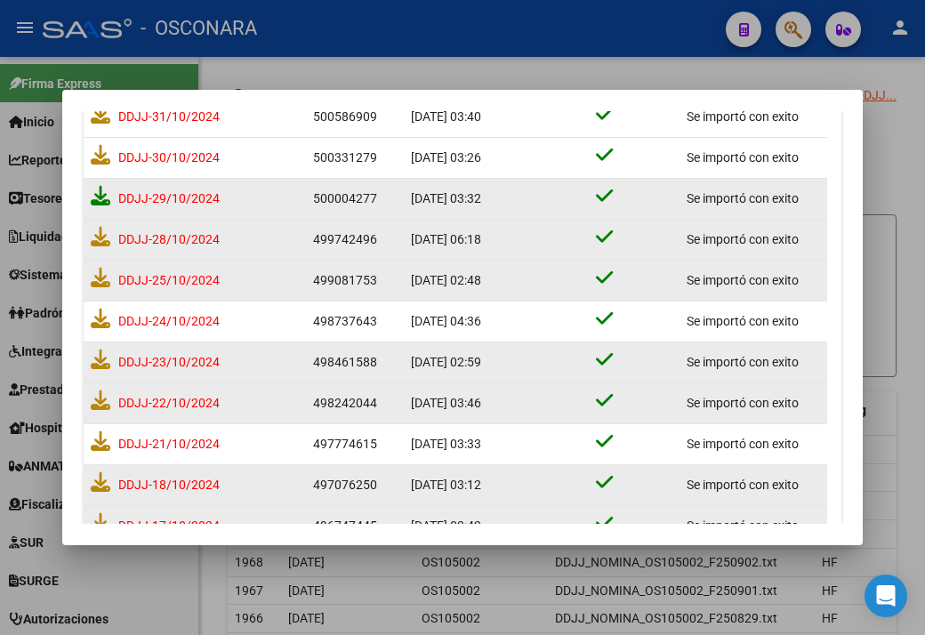
click at [98, 198] on icon at bounding box center [101, 196] width 20 height 20
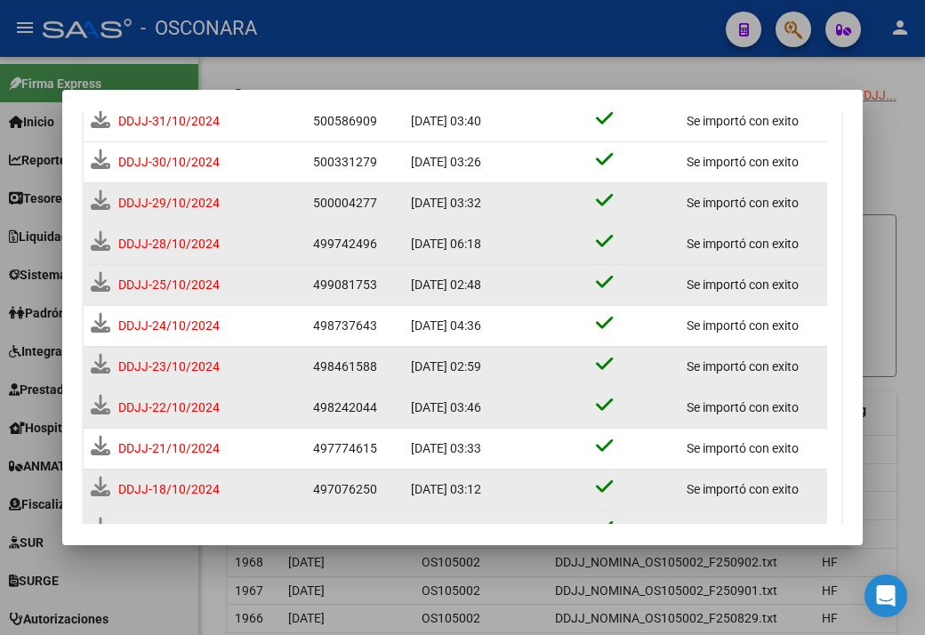
scroll to position [199, 0]
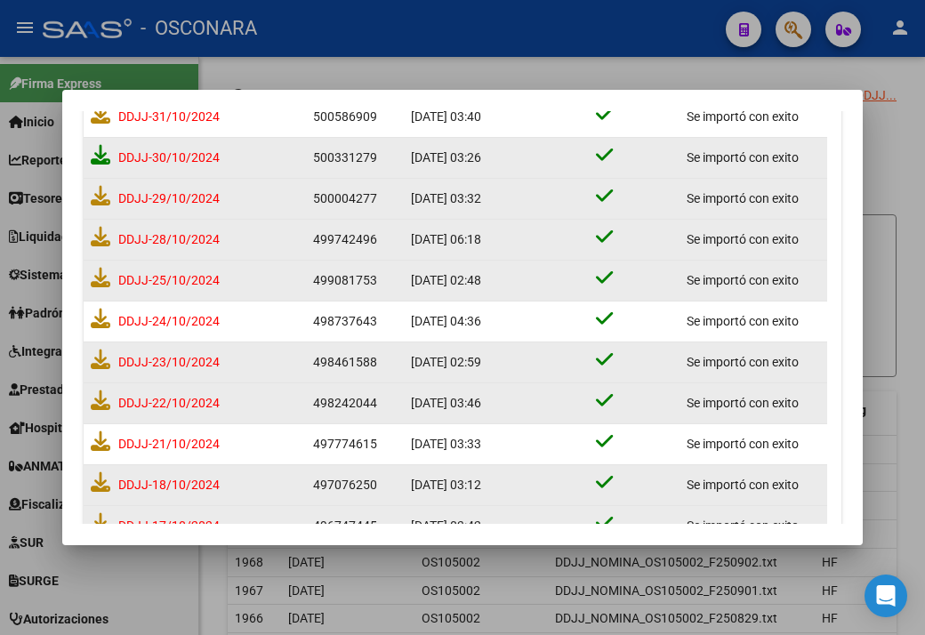
drag, startPoint x: 95, startPoint y: 164, endPoint x: 95, endPoint y: 155, distance: 9.8
click at [95, 155] on icon at bounding box center [101, 155] width 20 height 20
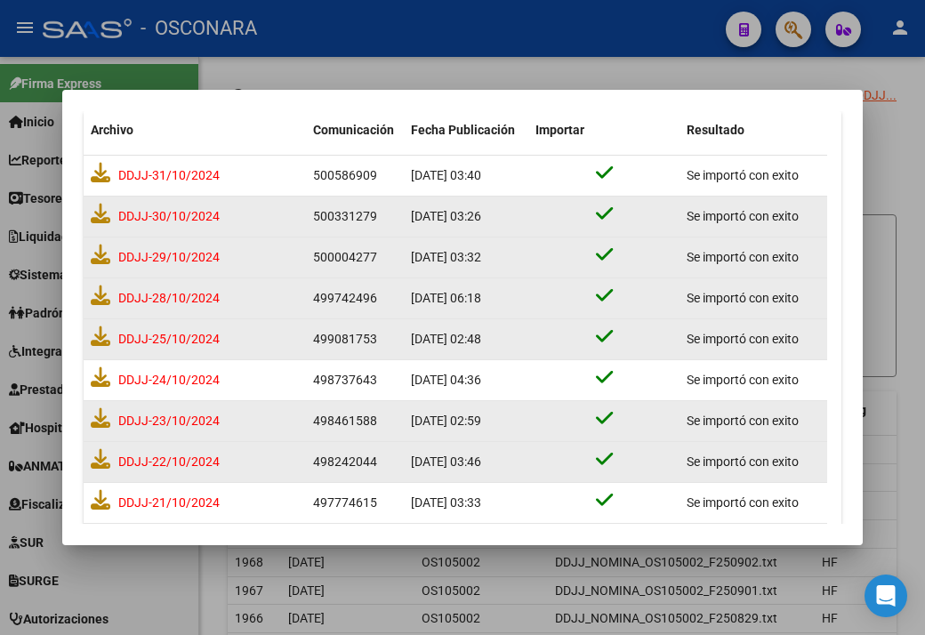
scroll to position [105, 0]
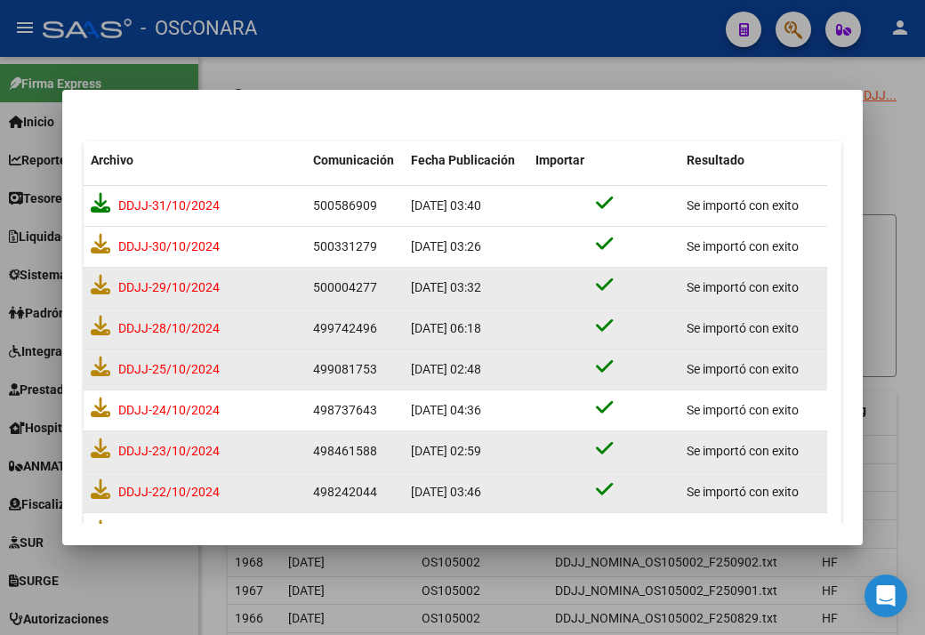
click at [96, 203] on icon at bounding box center [101, 203] width 20 height 20
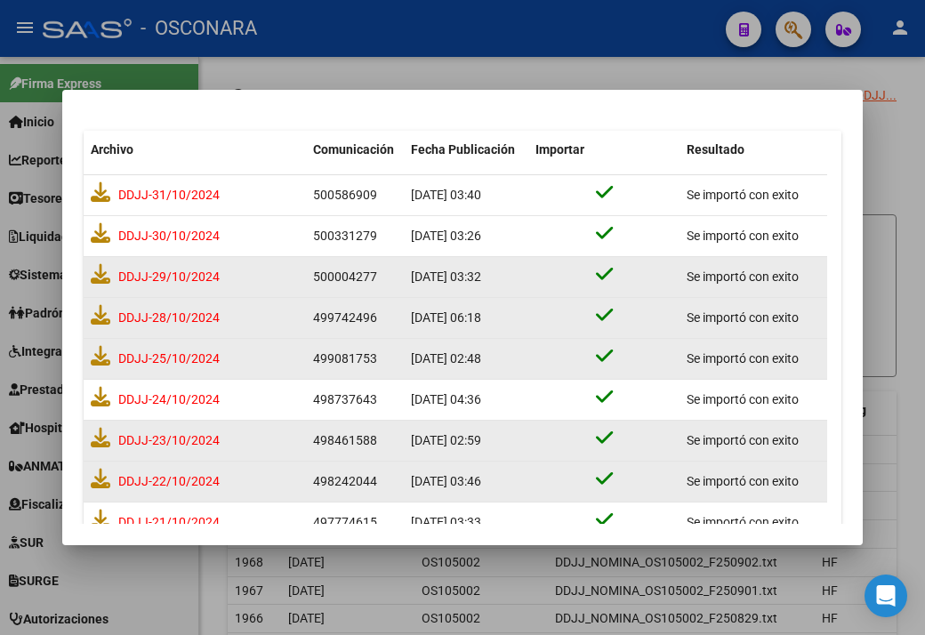
scroll to position [0, 0]
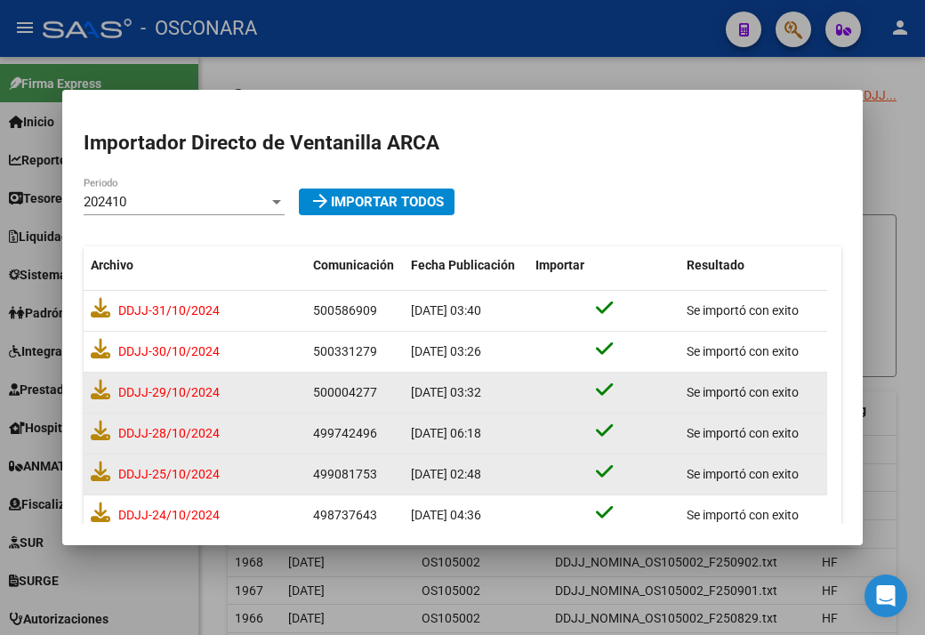
drag, startPoint x: 874, startPoint y: 135, endPoint x: 537, endPoint y: 448, distance: 459.9
click at [871, 140] on div at bounding box center [462, 317] width 925 height 635
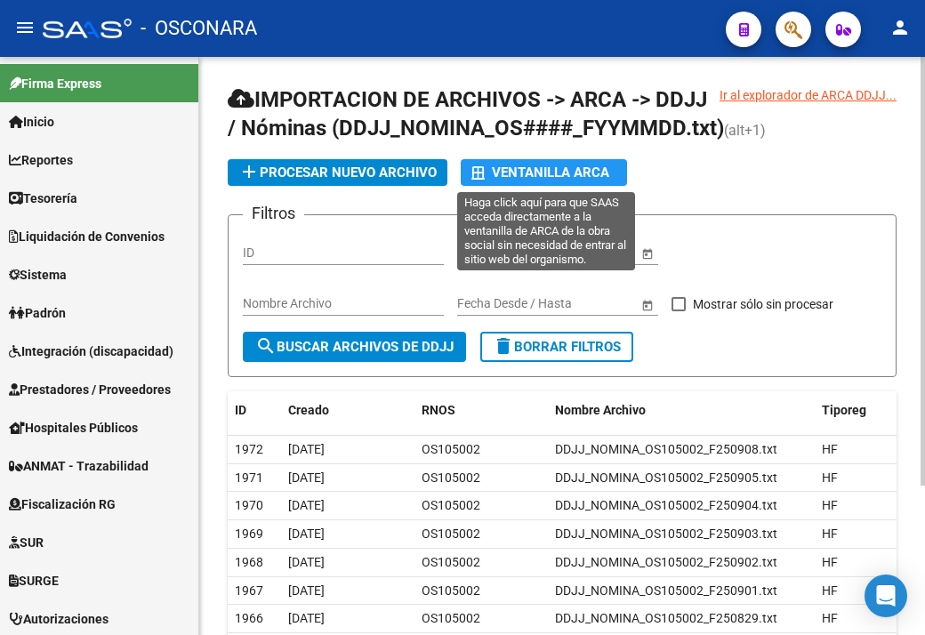
click at [523, 179] on div "Ventanilla ARCA" at bounding box center [543, 172] width 145 height 27
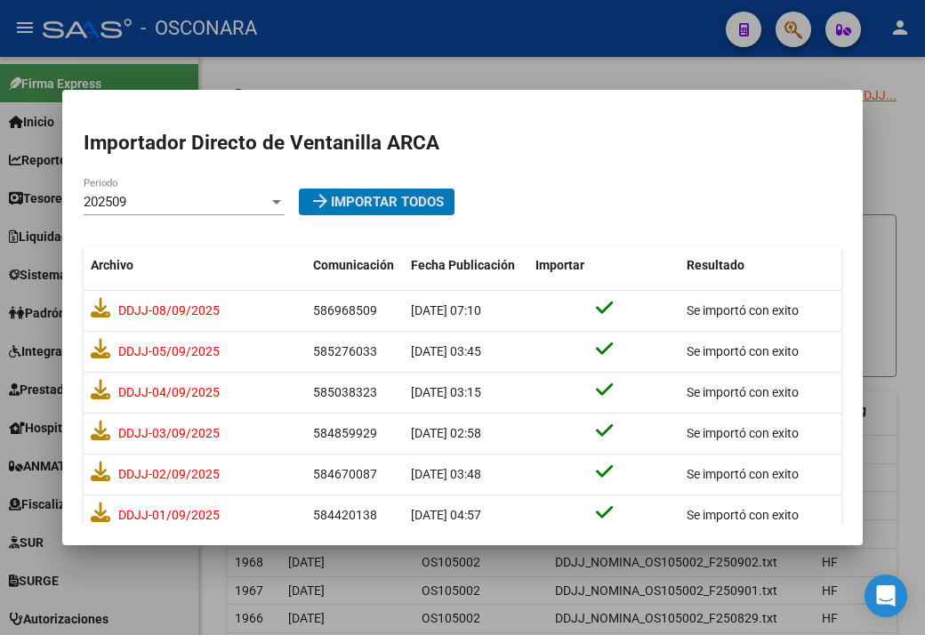
click at [181, 204] on div "202509" at bounding box center [176, 202] width 185 height 16
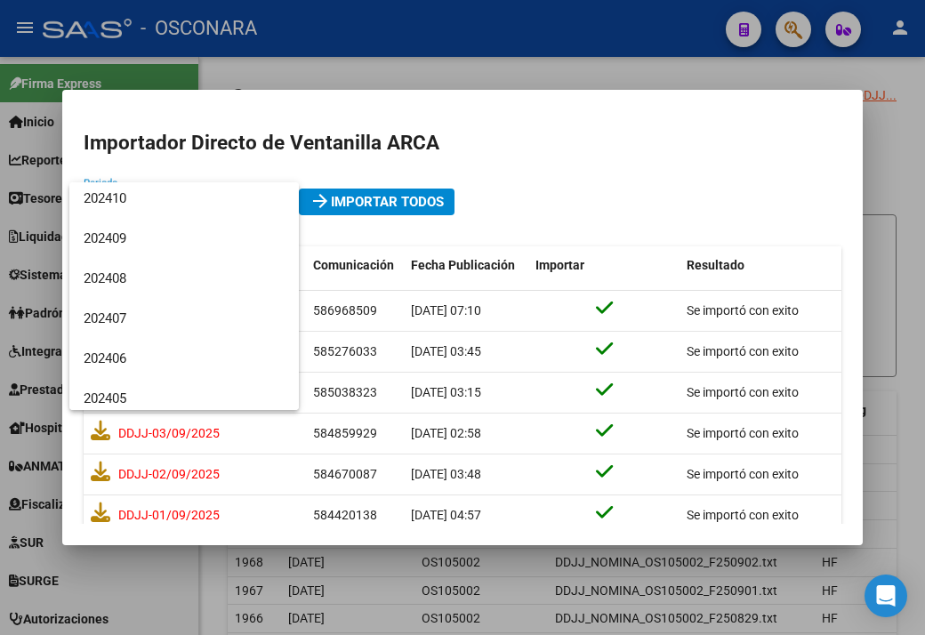
scroll to position [445, 0]
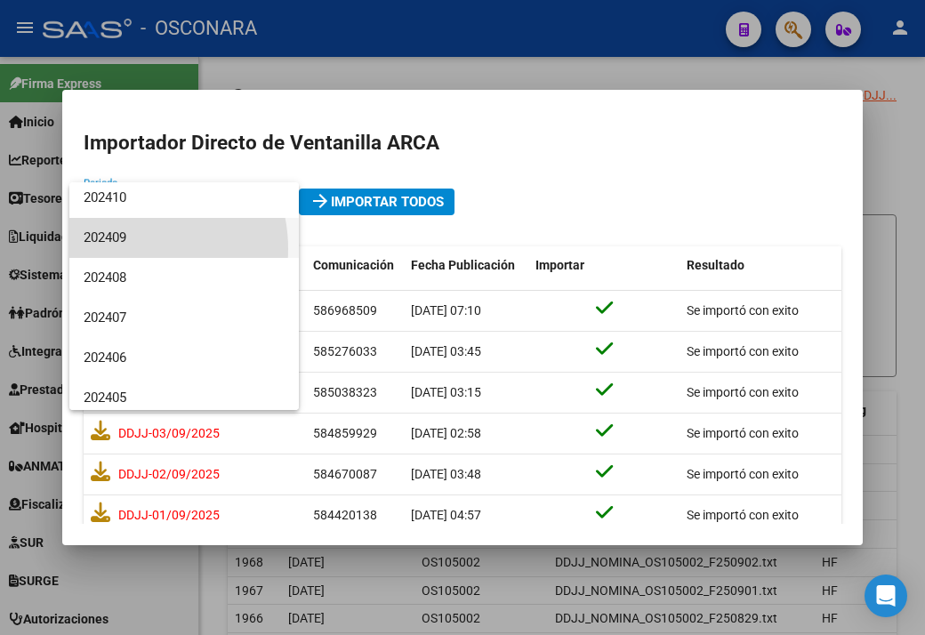
click at [122, 249] on span "202409" at bounding box center [184, 238] width 201 height 40
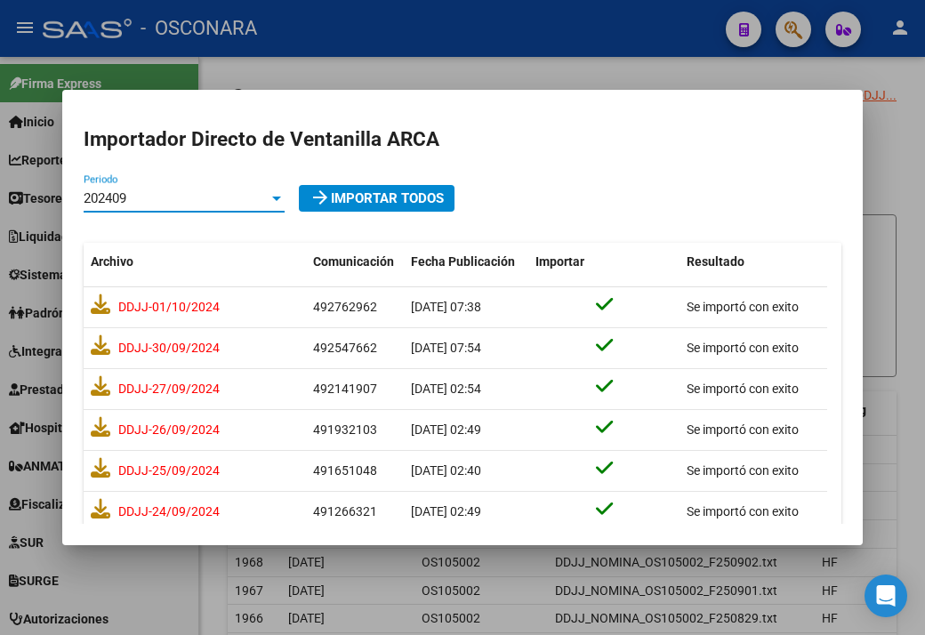
scroll to position [0, 0]
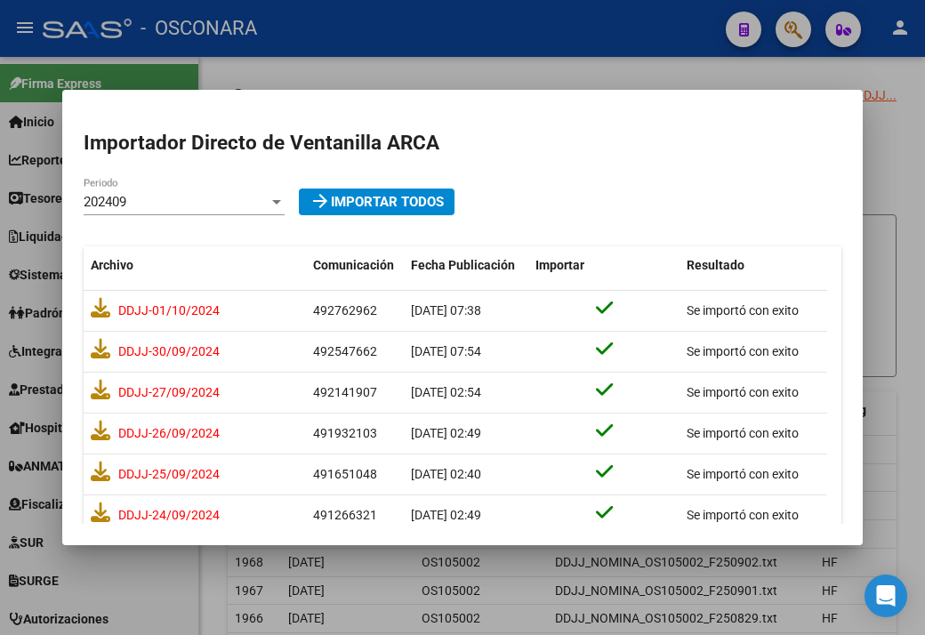
click at [896, 128] on div at bounding box center [462, 317] width 925 height 635
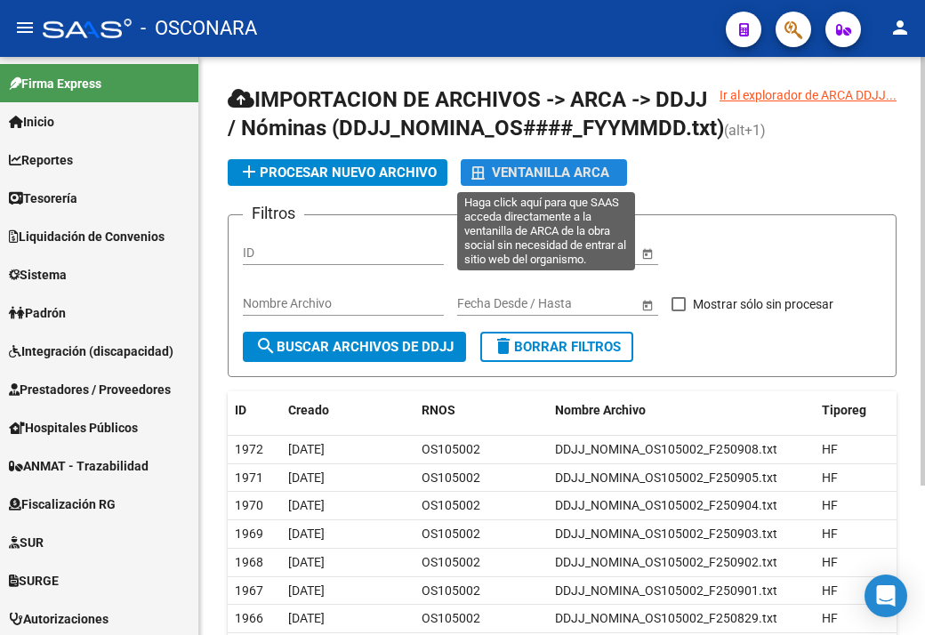
click at [496, 165] on div "Ventanilla ARCA" at bounding box center [543, 172] width 145 height 27
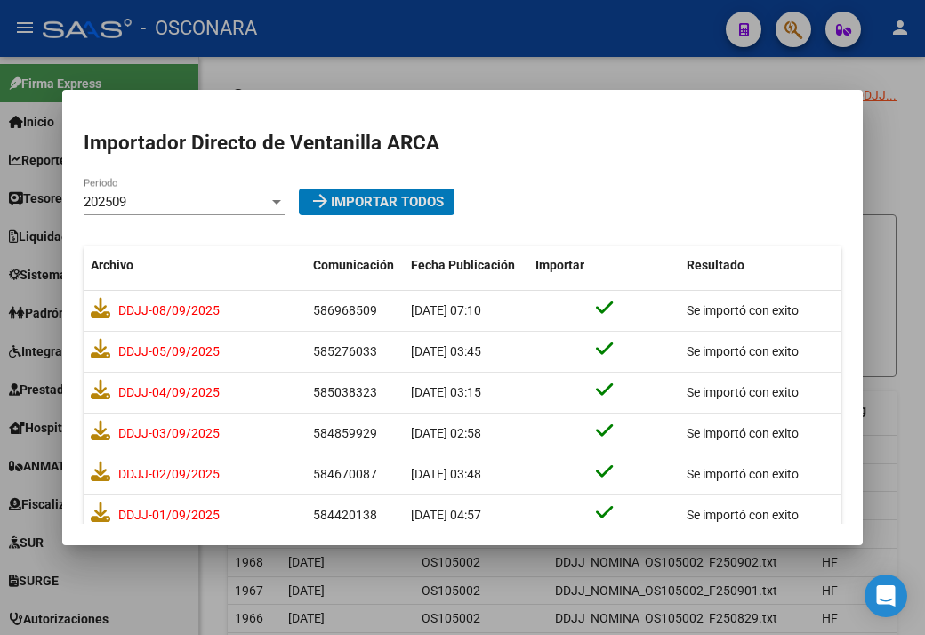
click at [172, 199] on div "202509" at bounding box center [176, 202] width 185 height 16
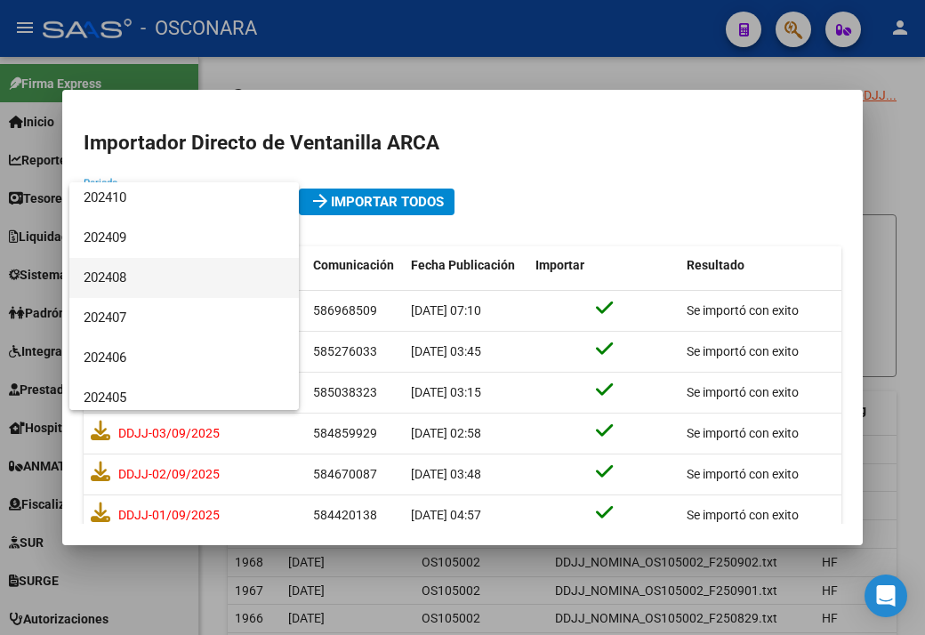
scroll to position [356, 0]
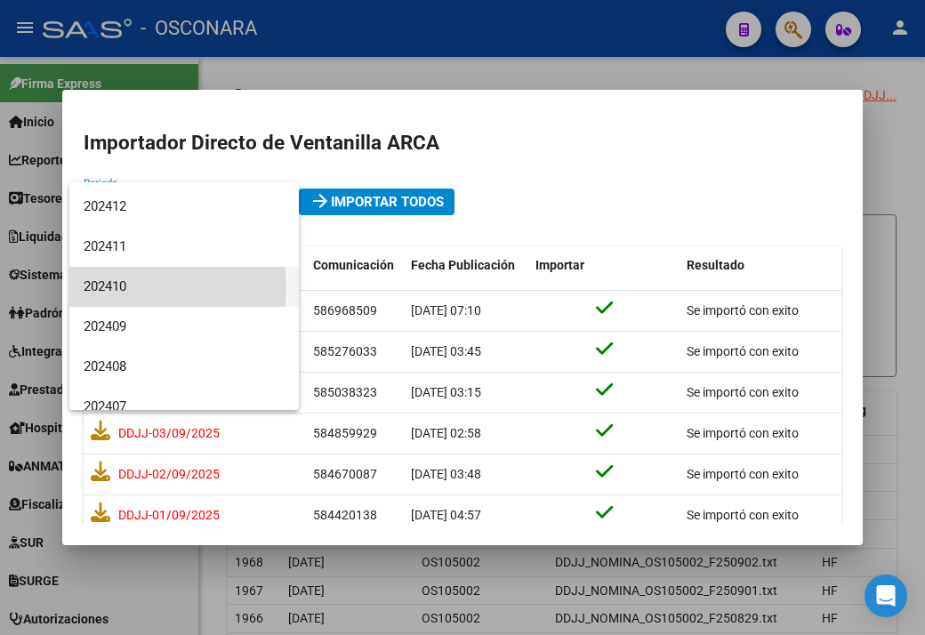
click at [129, 288] on span "202410" at bounding box center [184, 287] width 201 height 40
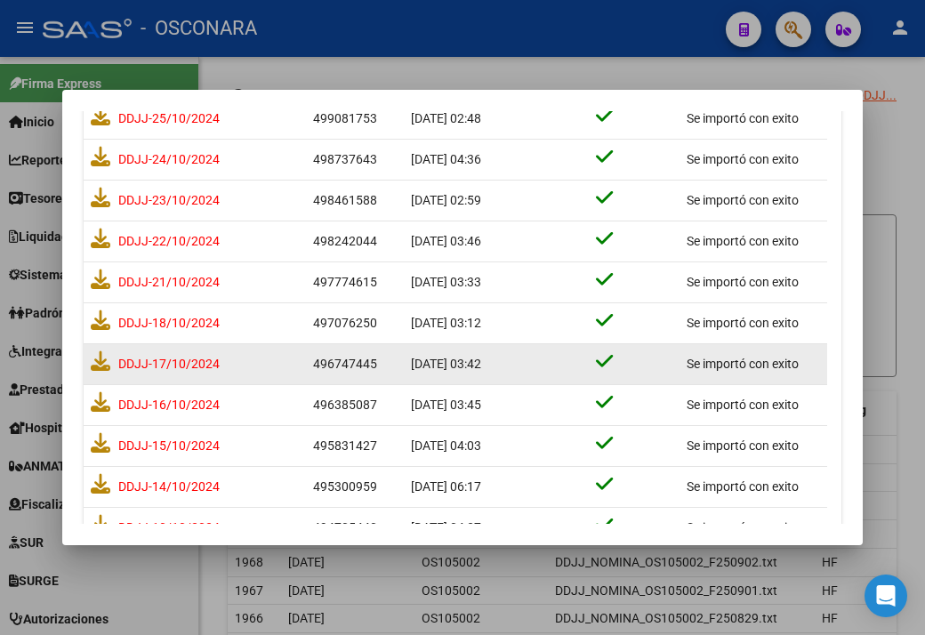
scroll to position [727, 0]
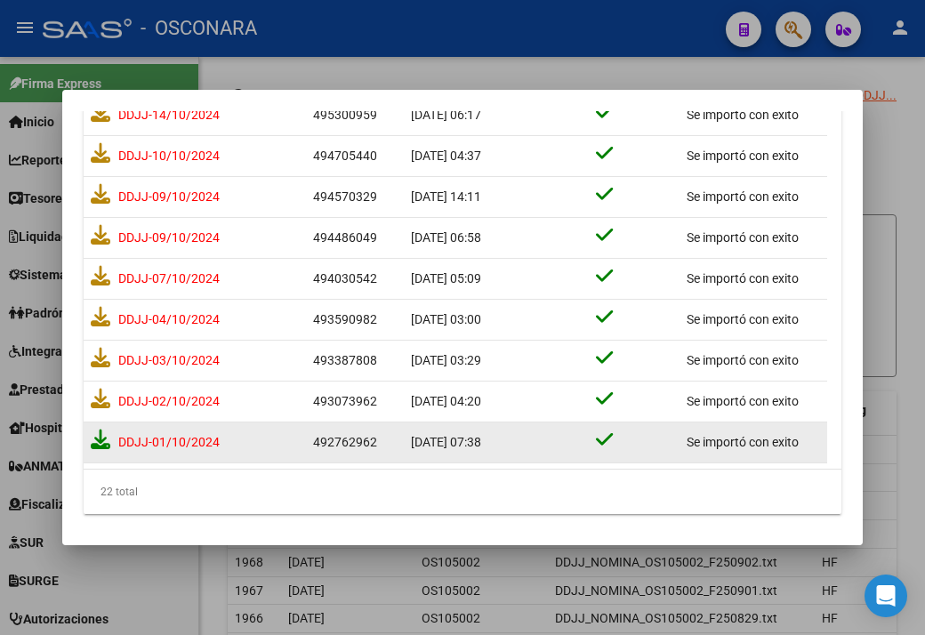
click at [107, 438] on icon at bounding box center [101, 439] width 20 height 20
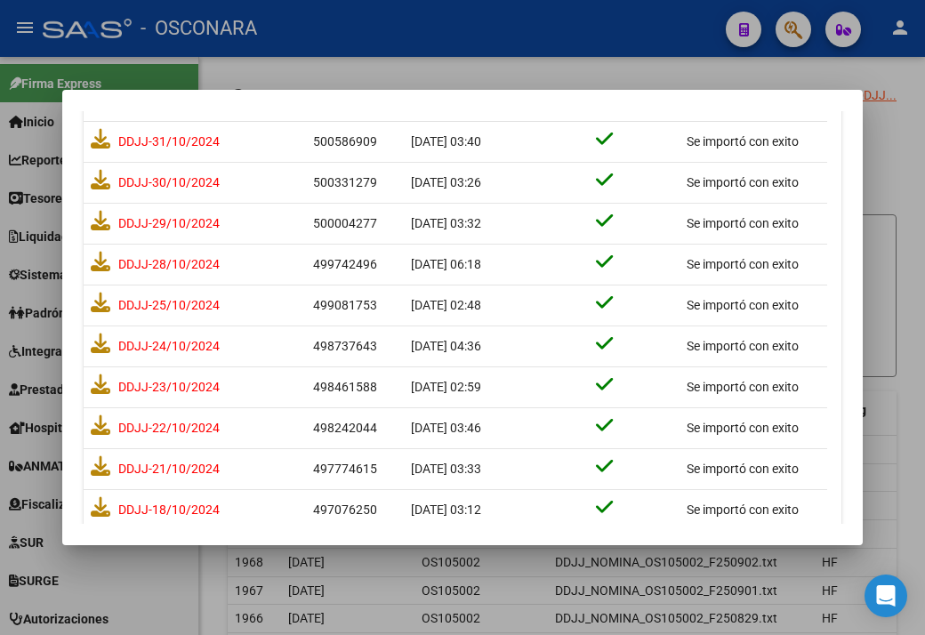
scroll to position [0, 0]
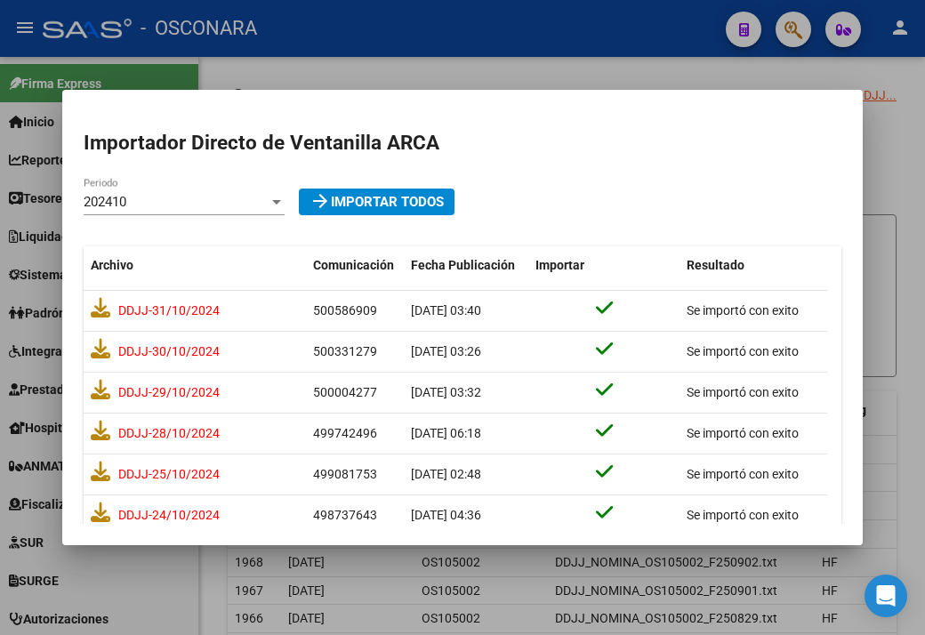
click at [263, 173] on mat-dialog-content "Importador Directo de Ventanilla ARCA 202410 Periodo arrow_forward Importar Tod…" at bounding box center [462, 317] width 800 height 413
click at [499, 171] on mat-dialog-content "Importador Directo de Ventanilla ARCA 202410 Periodo arrow_forward Importar Tod…" at bounding box center [462, 317] width 800 height 413
click at [268, 196] on div "202410" at bounding box center [176, 202] width 185 height 16
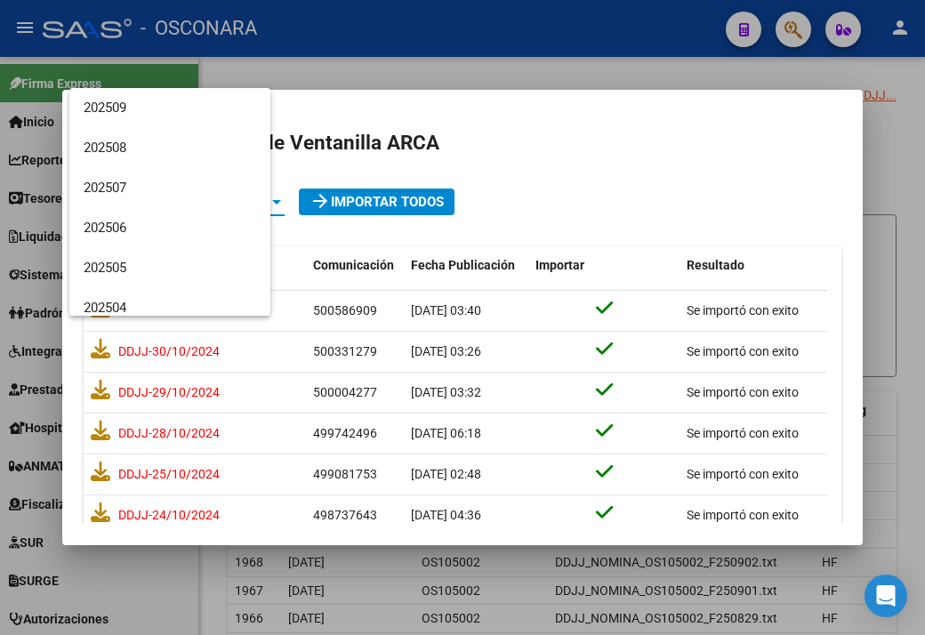
scroll to position [346, 0]
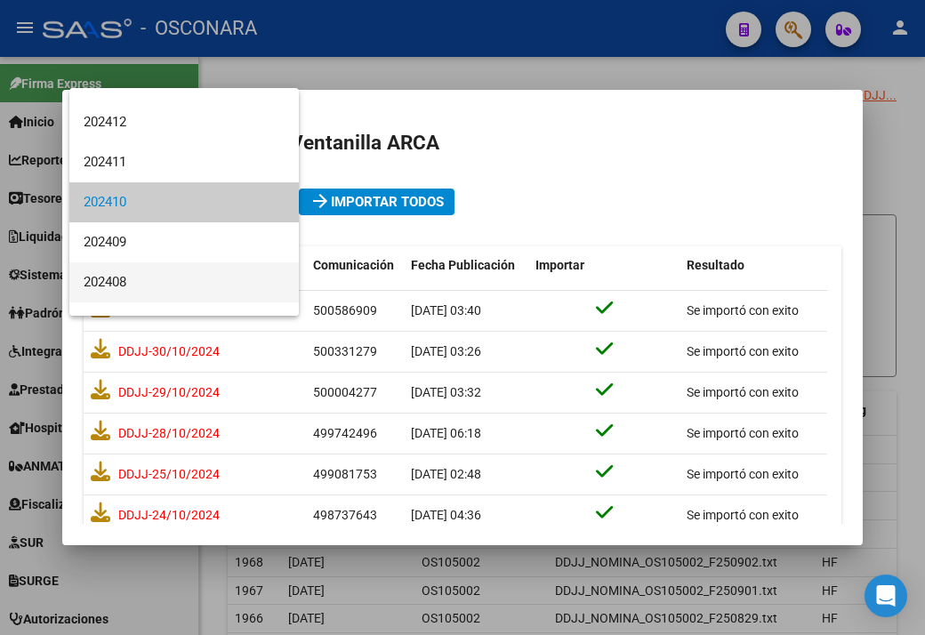
click at [172, 278] on span "202408" at bounding box center [184, 282] width 201 height 40
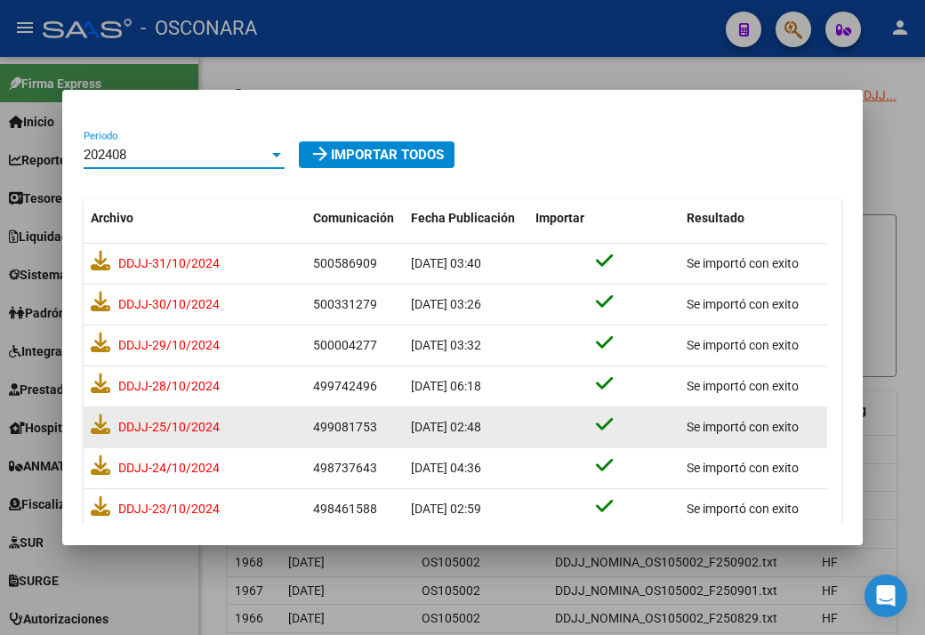
scroll to position [0, 0]
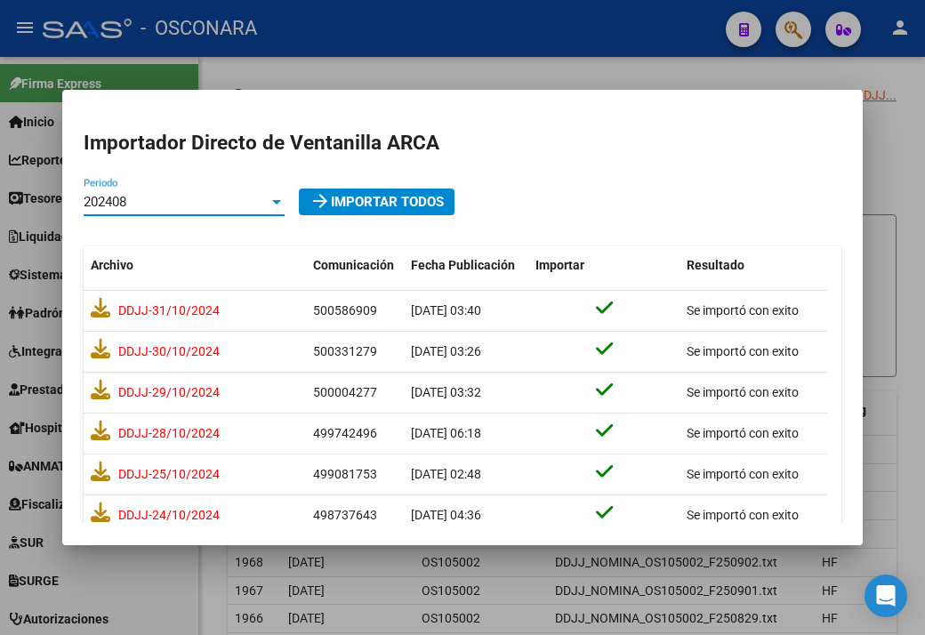
click at [193, 203] on div "202408" at bounding box center [176, 202] width 185 height 16
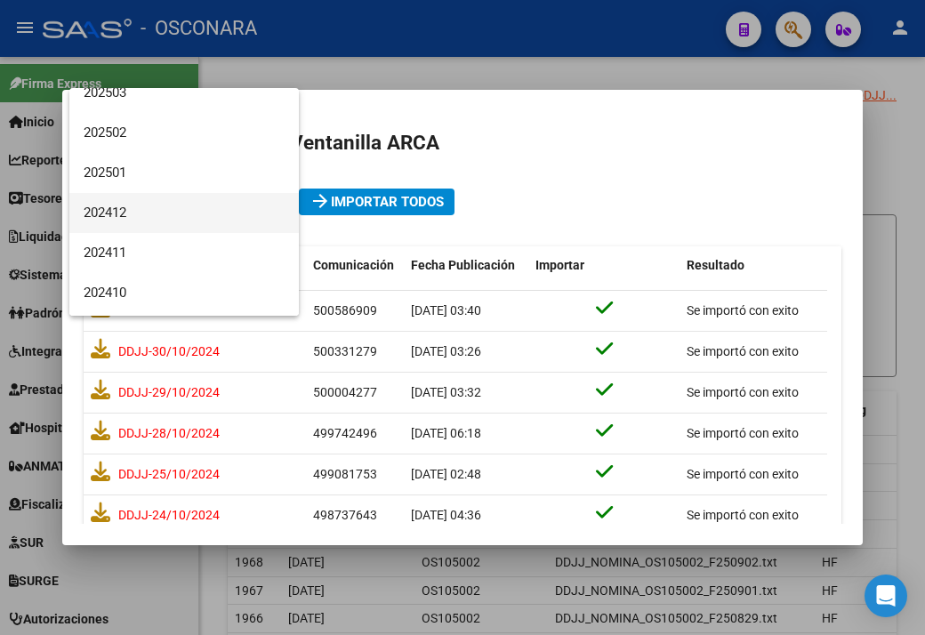
scroll to position [248, 0]
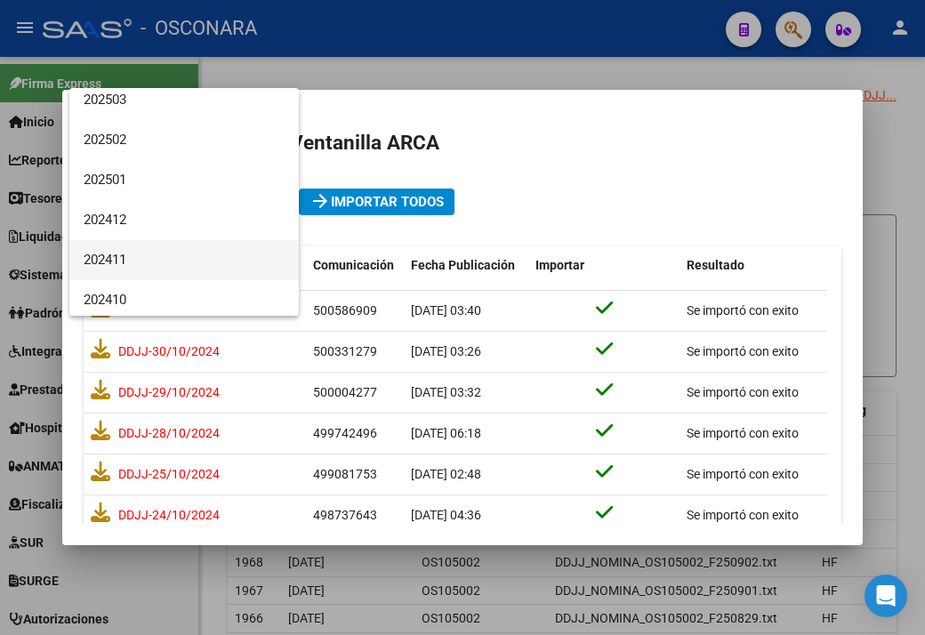
click at [137, 257] on span "202411" at bounding box center [184, 260] width 201 height 40
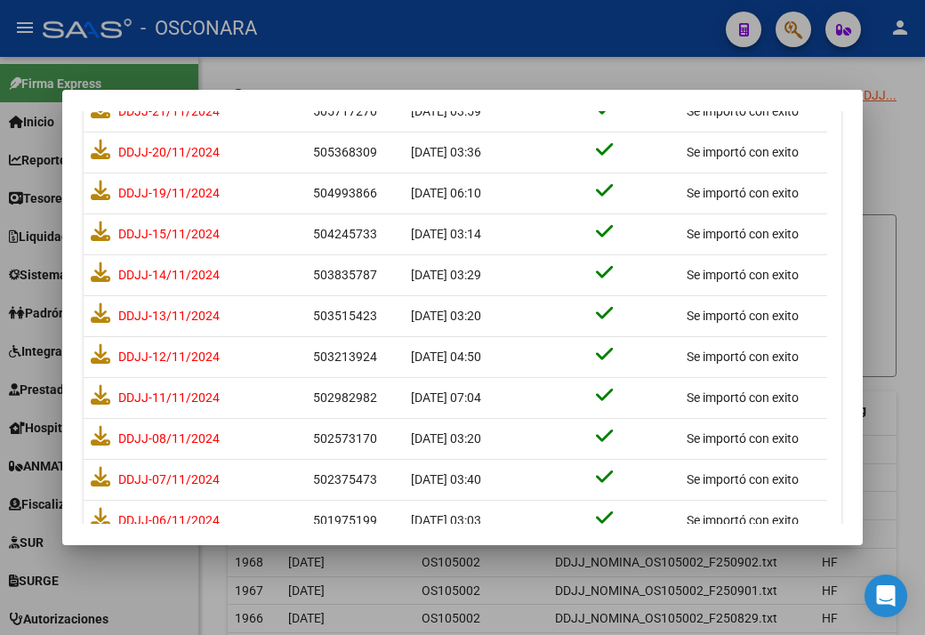
scroll to position [646, 0]
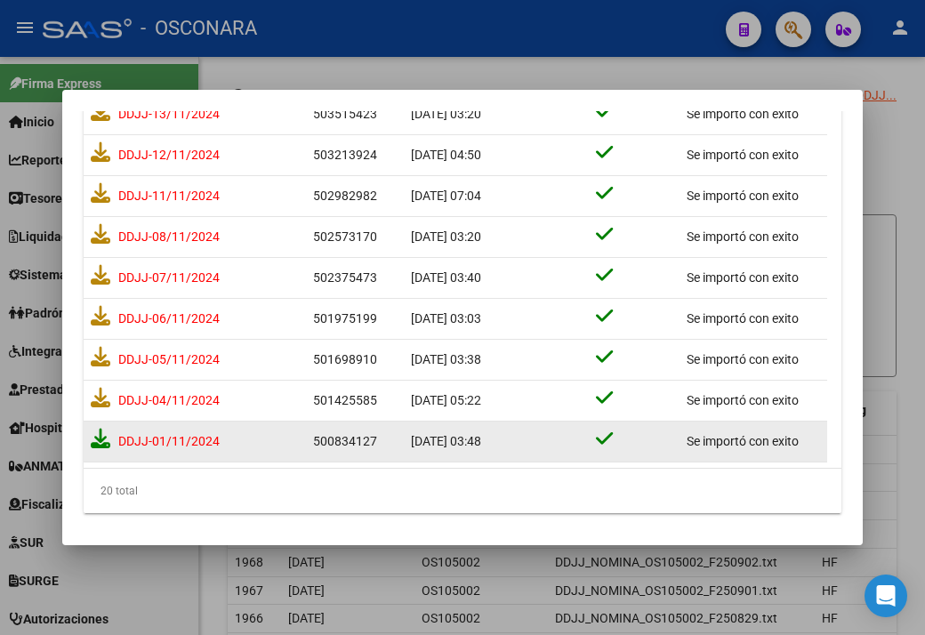
click at [95, 437] on icon at bounding box center [101, 439] width 20 height 20
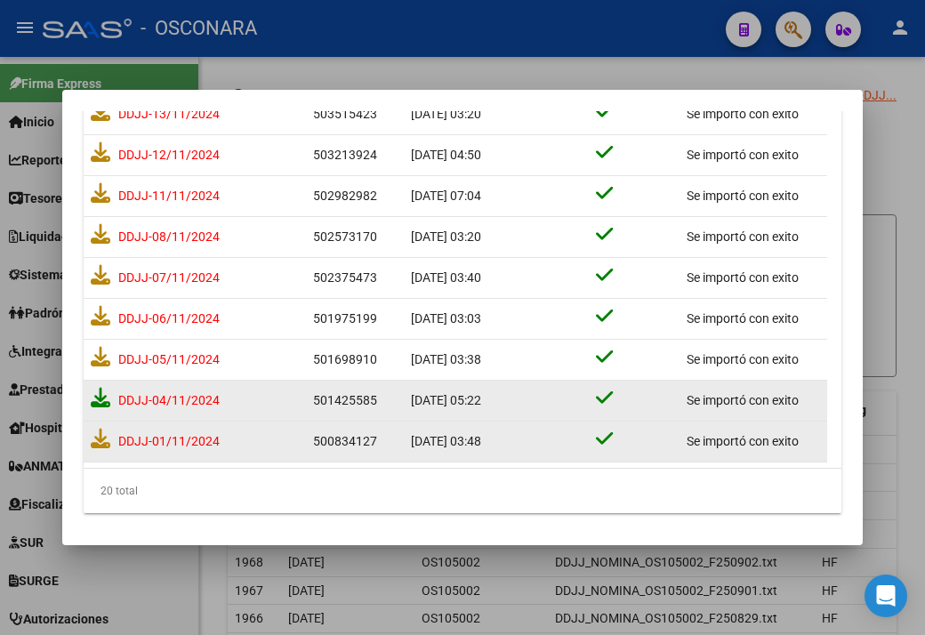
click at [100, 388] on icon at bounding box center [101, 398] width 20 height 20
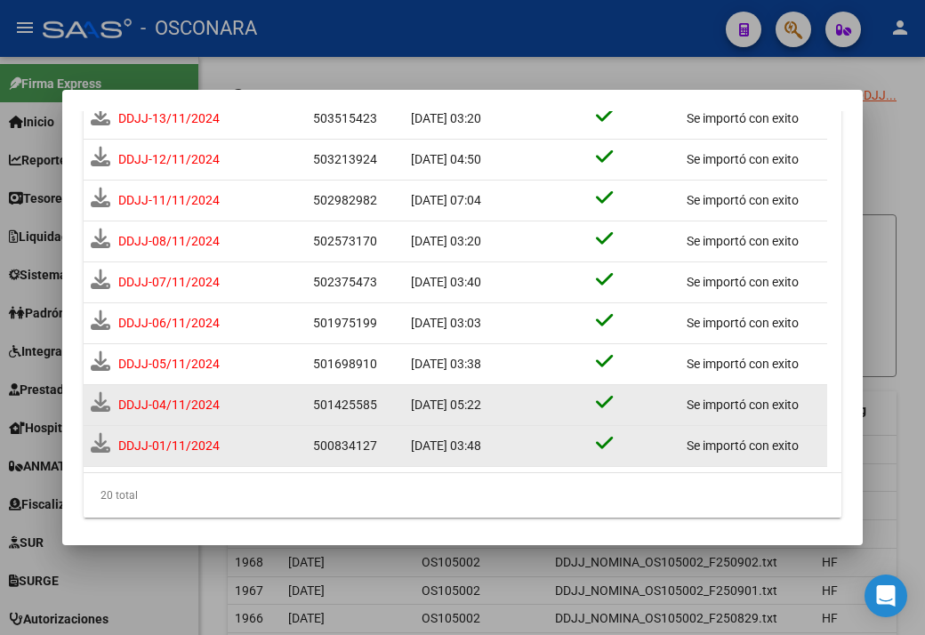
scroll to position [651, 0]
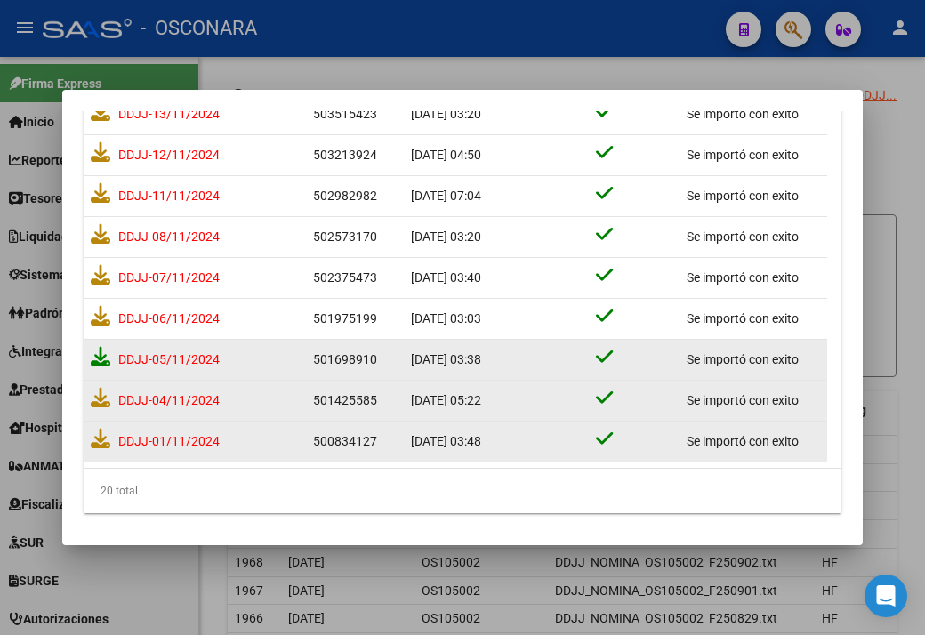
click at [96, 359] on icon at bounding box center [101, 357] width 20 height 20
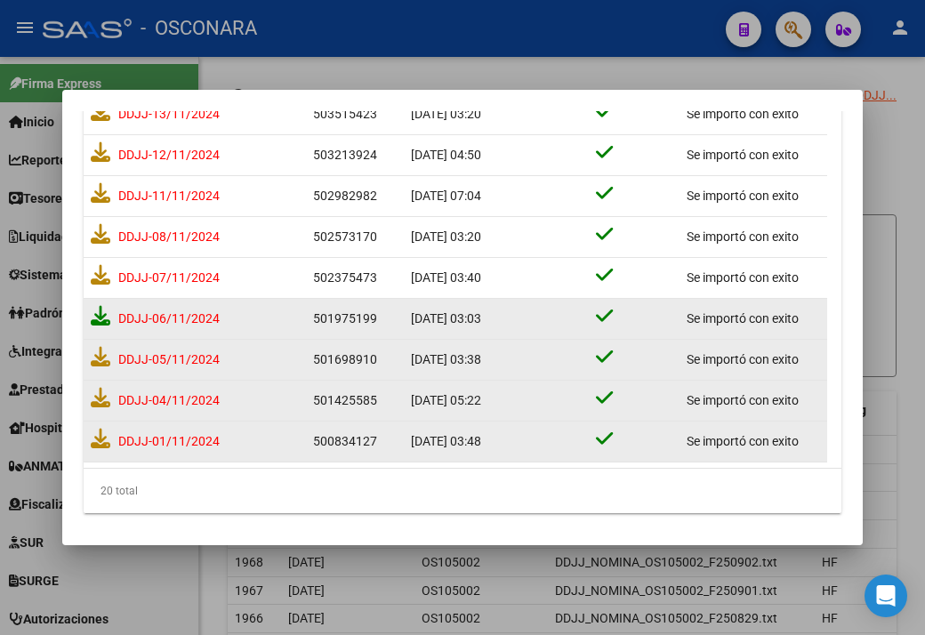
click at [97, 318] on icon at bounding box center [101, 316] width 20 height 20
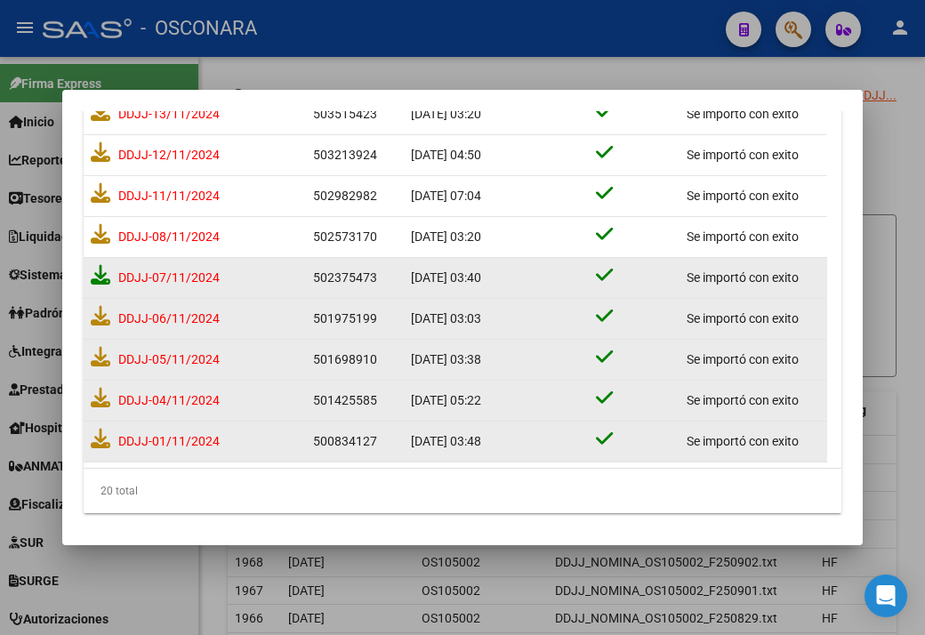
click at [96, 276] on icon at bounding box center [101, 275] width 20 height 20
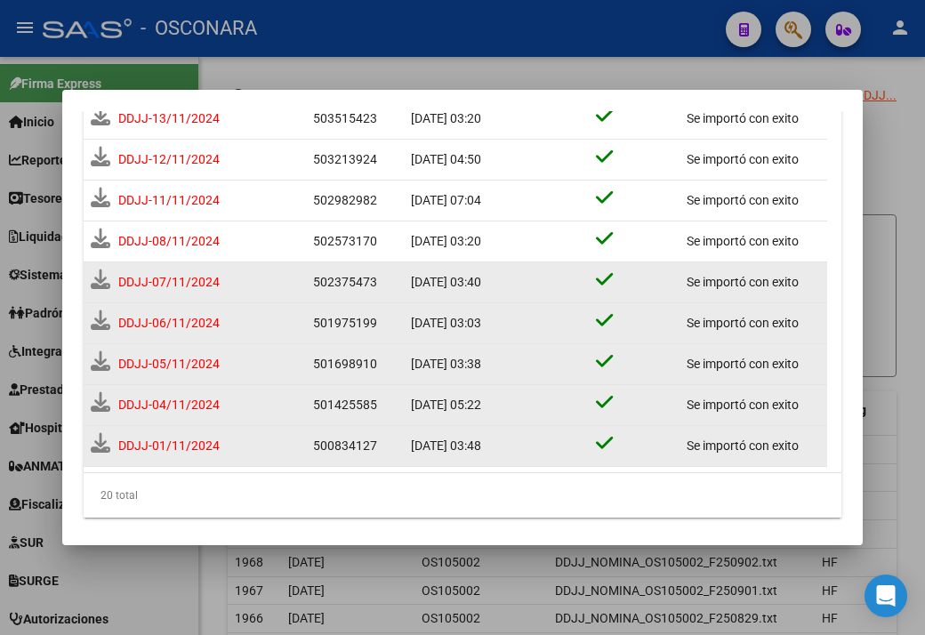
scroll to position [651, 0]
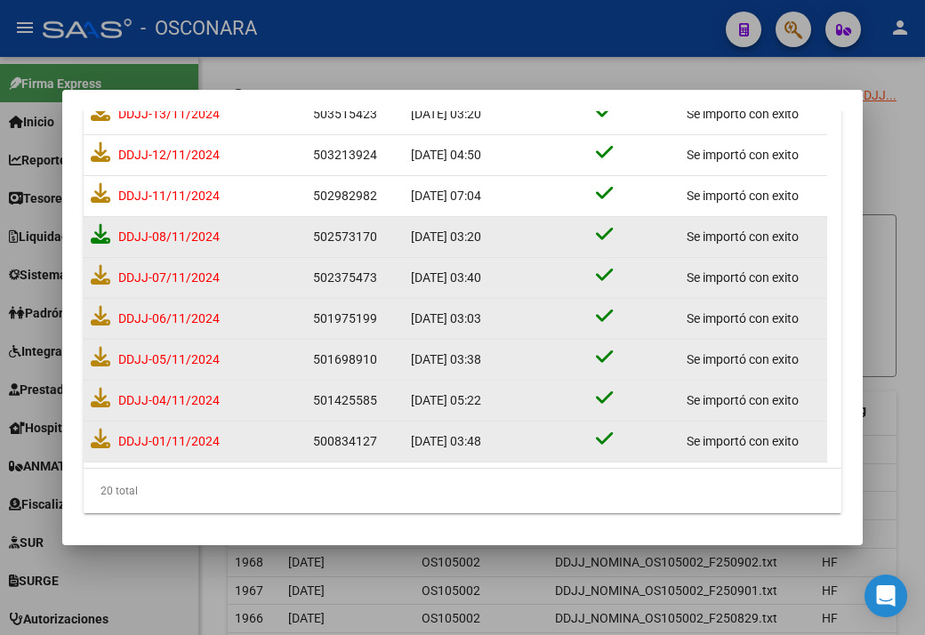
click at [93, 228] on icon at bounding box center [101, 234] width 20 height 20
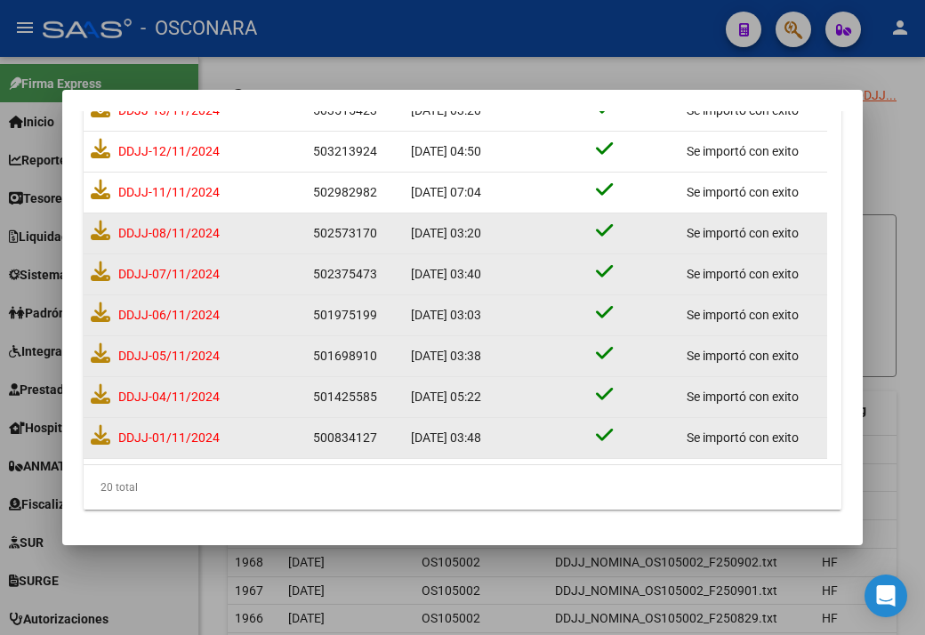
scroll to position [646, 0]
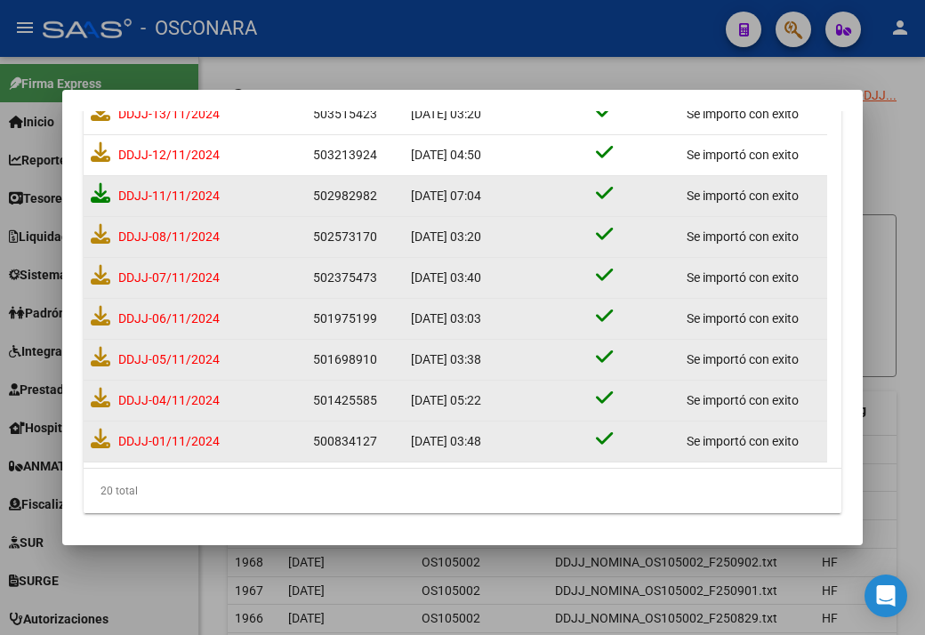
click at [96, 194] on icon at bounding box center [101, 193] width 20 height 20
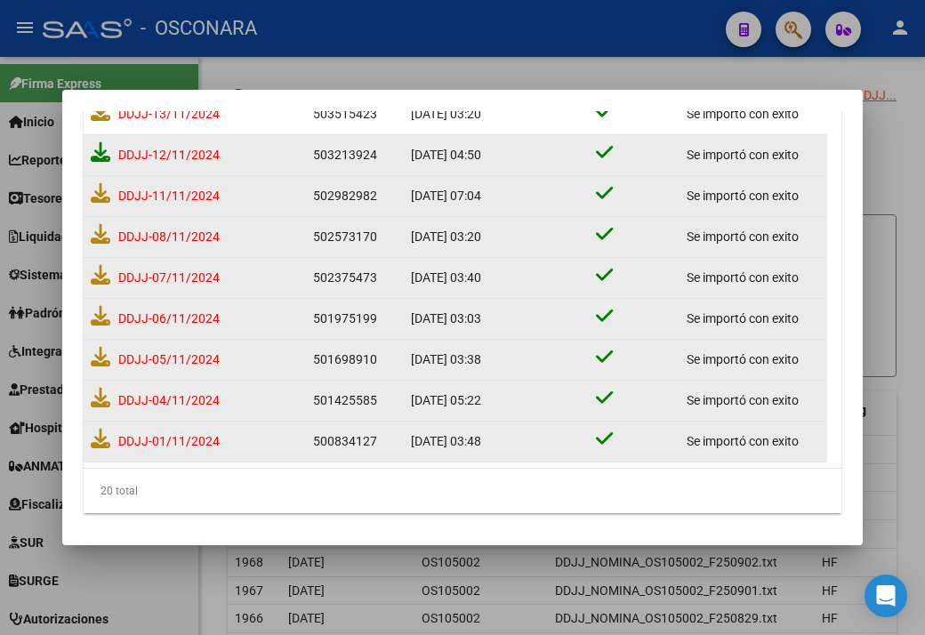
click at [97, 148] on icon at bounding box center [101, 152] width 20 height 20
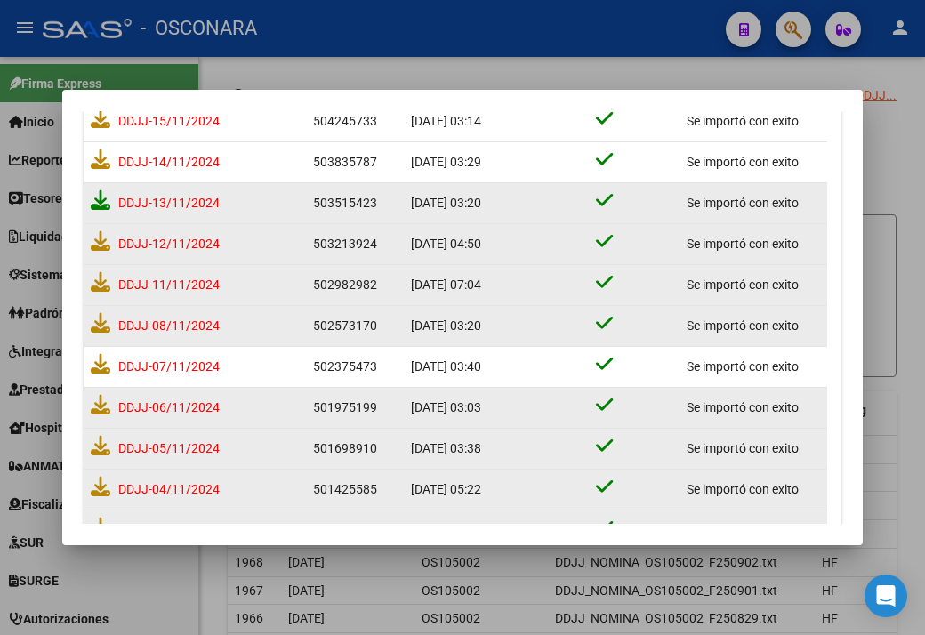
click at [99, 200] on icon at bounding box center [101, 200] width 20 height 20
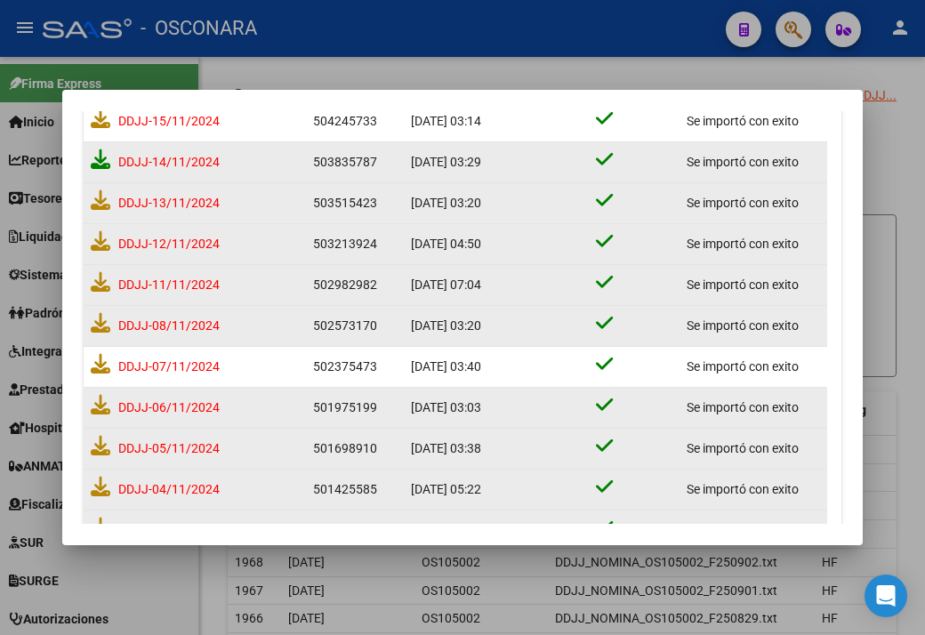
click at [100, 156] on icon at bounding box center [101, 159] width 20 height 20
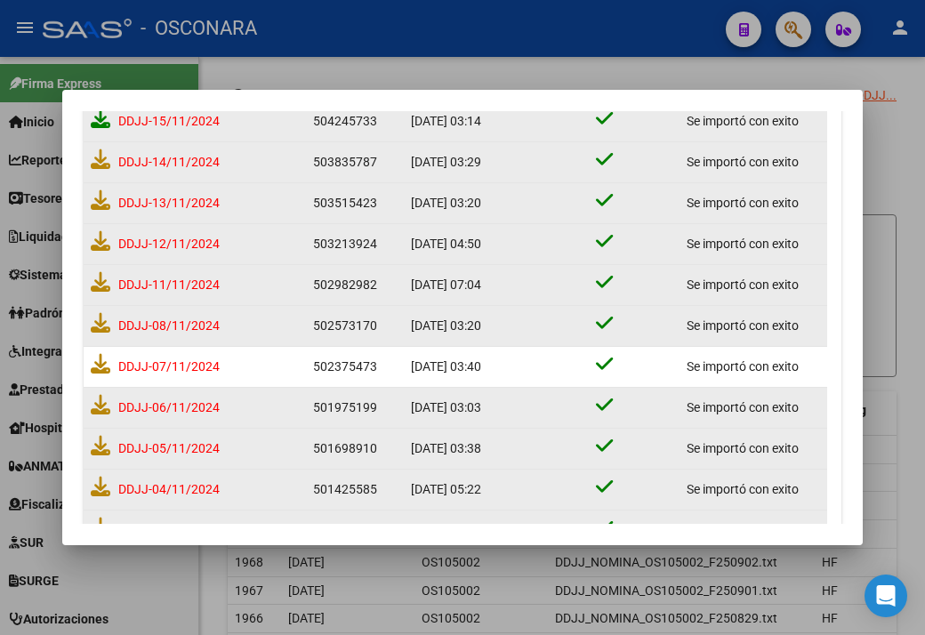
click at [99, 123] on icon at bounding box center [101, 118] width 20 height 20
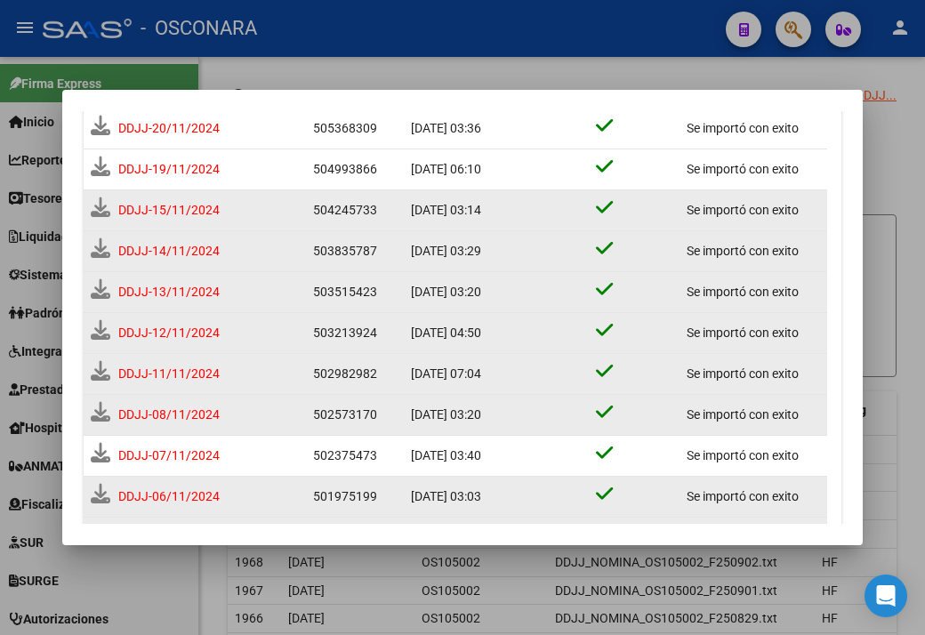
scroll to position [469, 0]
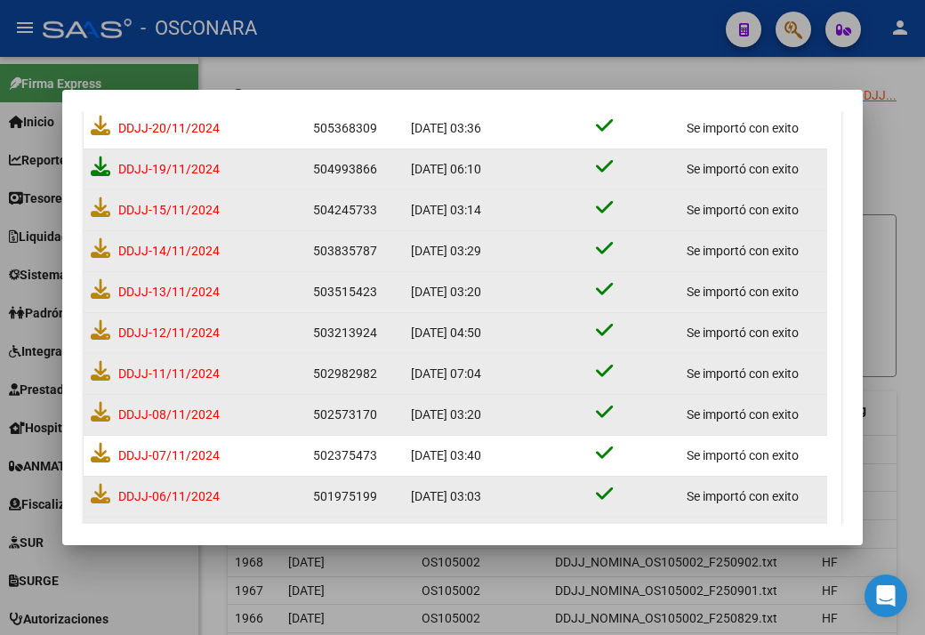
click at [102, 164] on icon at bounding box center [101, 166] width 20 height 20
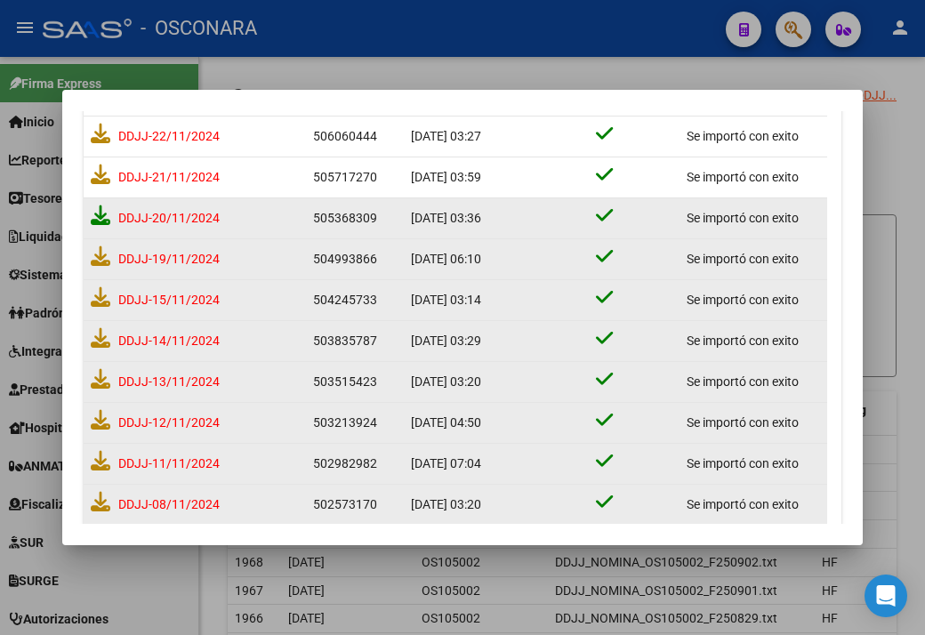
click at [95, 218] on icon at bounding box center [101, 215] width 20 height 20
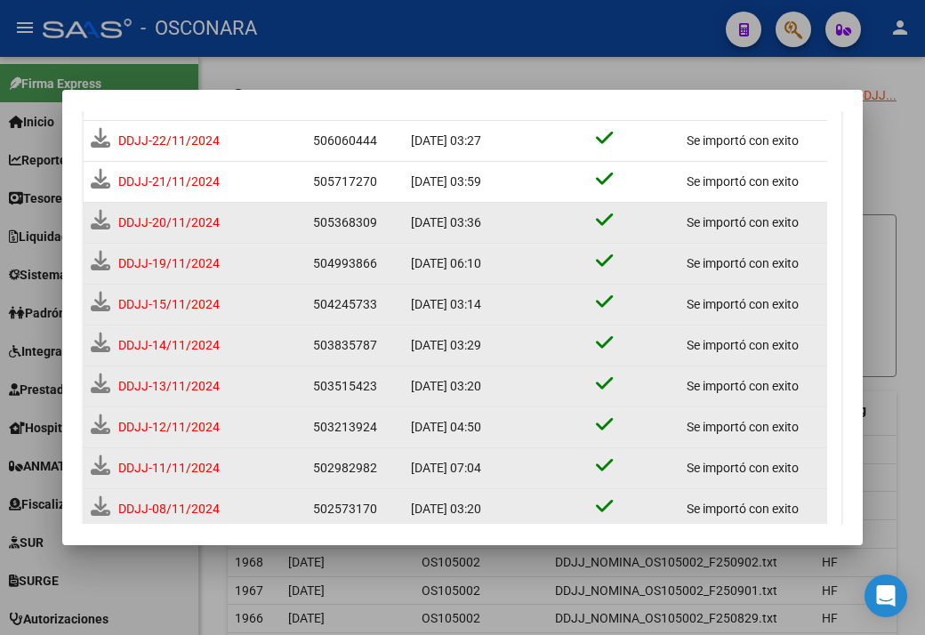
scroll to position [384, 0]
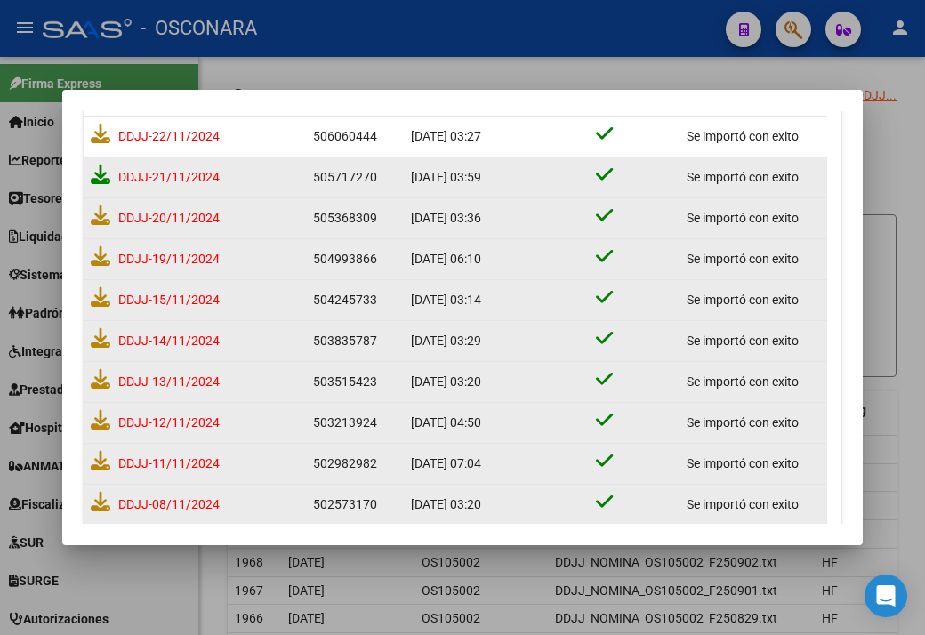
click at [97, 170] on icon at bounding box center [101, 174] width 20 height 20
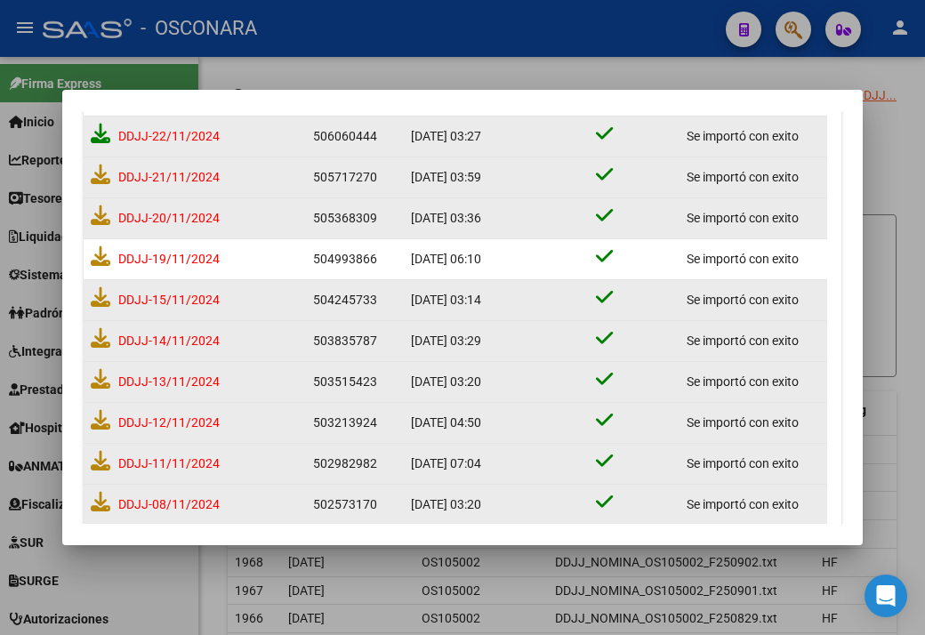
click at [107, 135] on icon at bounding box center [101, 134] width 20 height 20
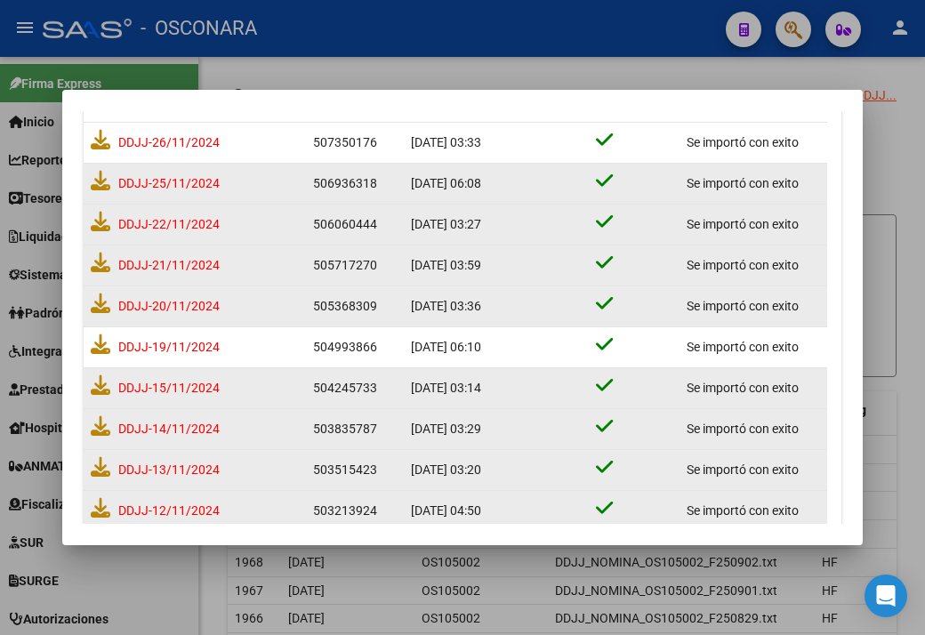
click at [100, 189] on icon at bounding box center [101, 181] width 20 height 20
click at [100, 187] on icon at bounding box center [101, 181] width 20 height 20
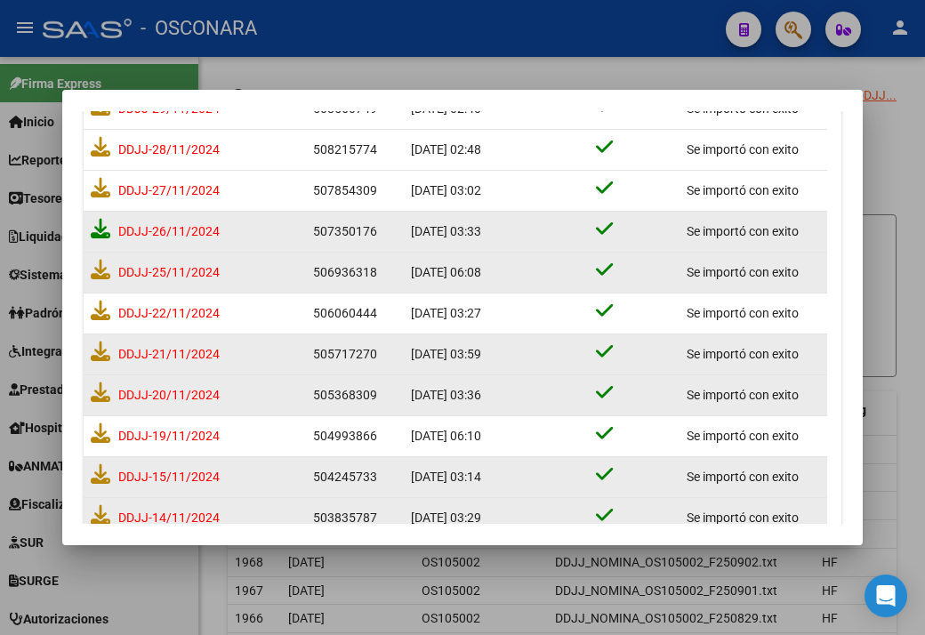
click at [98, 235] on icon at bounding box center [101, 229] width 20 height 20
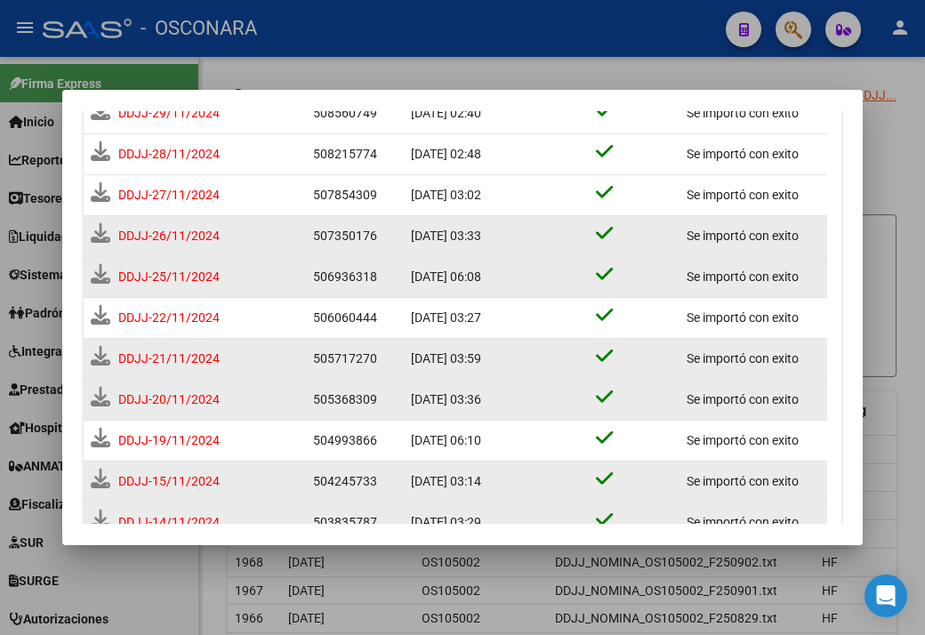
scroll to position [206, 0]
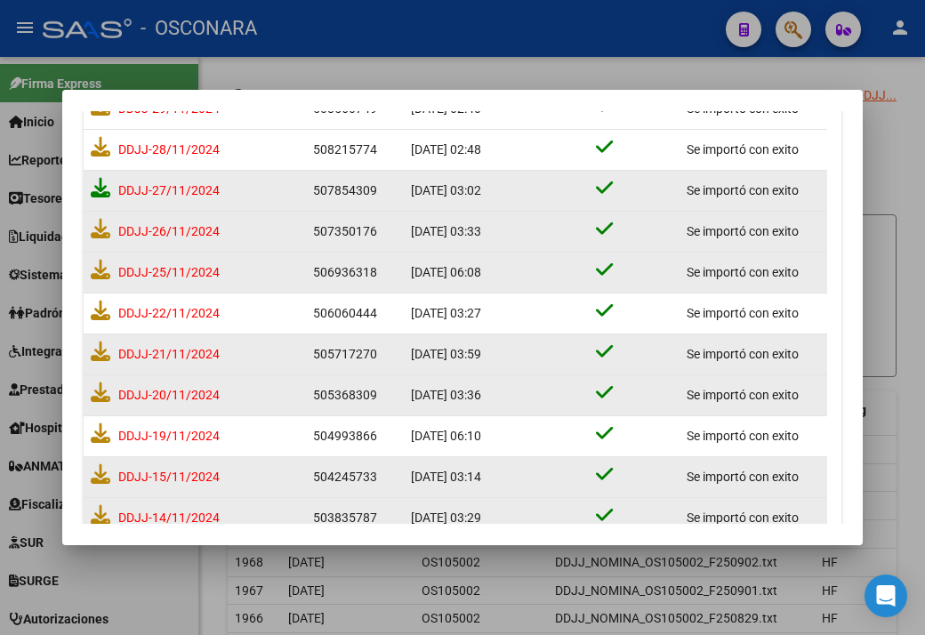
click at [103, 182] on icon at bounding box center [101, 188] width 20 height 20
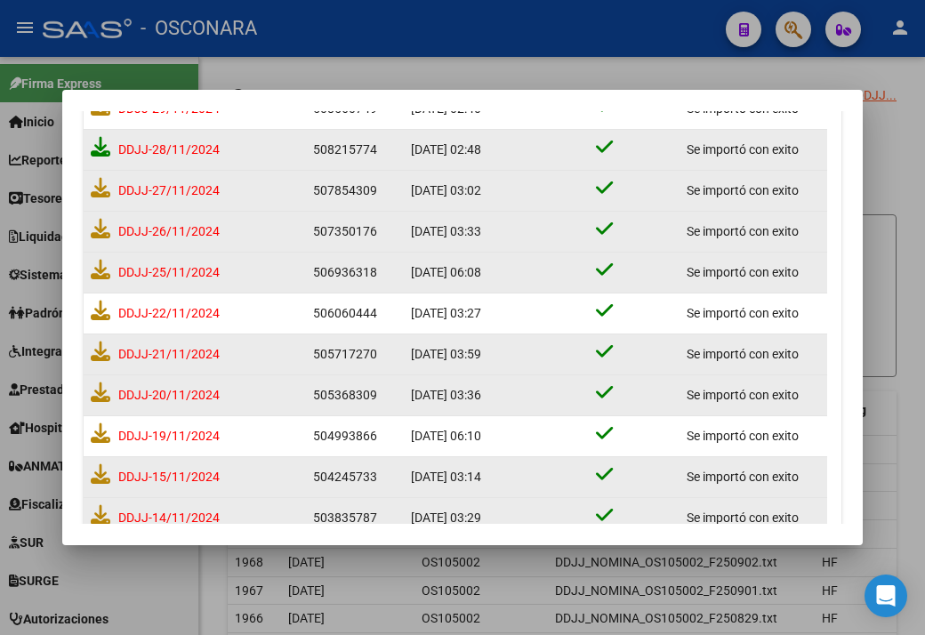
click at [94, 147] on icon at bounding box center [101, 147] width 20 height 20
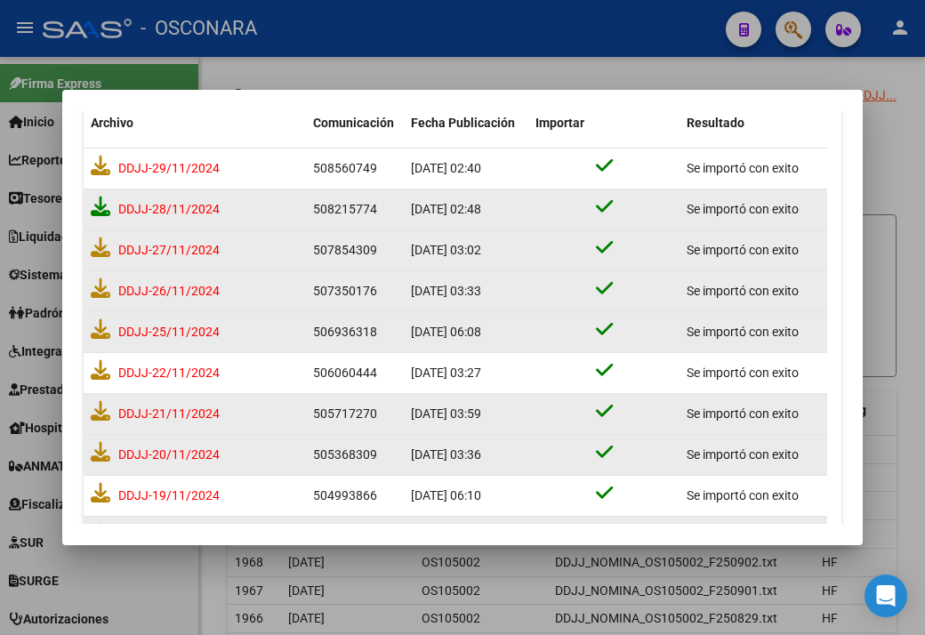
scroll to position [113, 0]
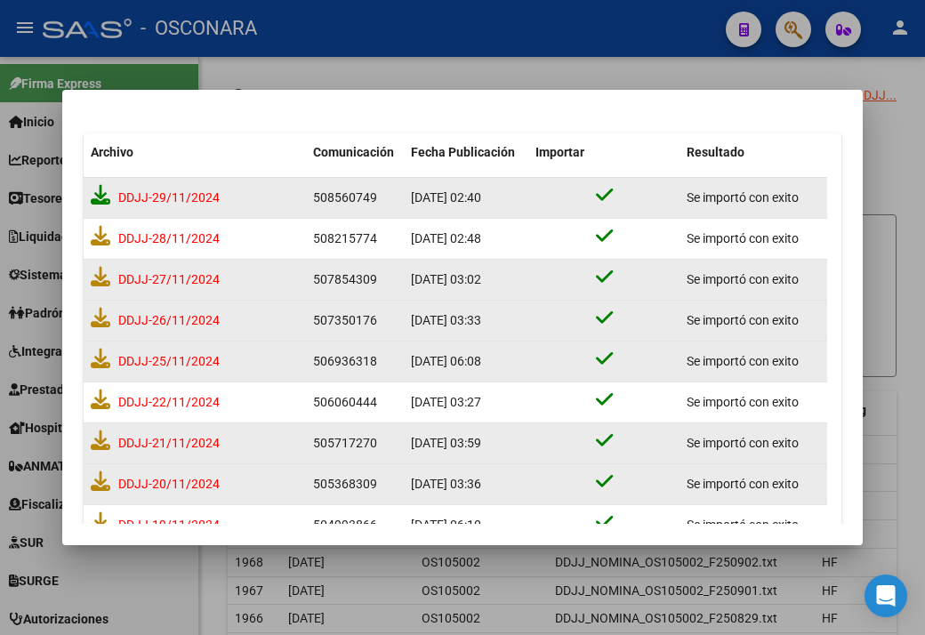
click at [103, 193] on icon at bounding box center [101, 195] width 20 height 20
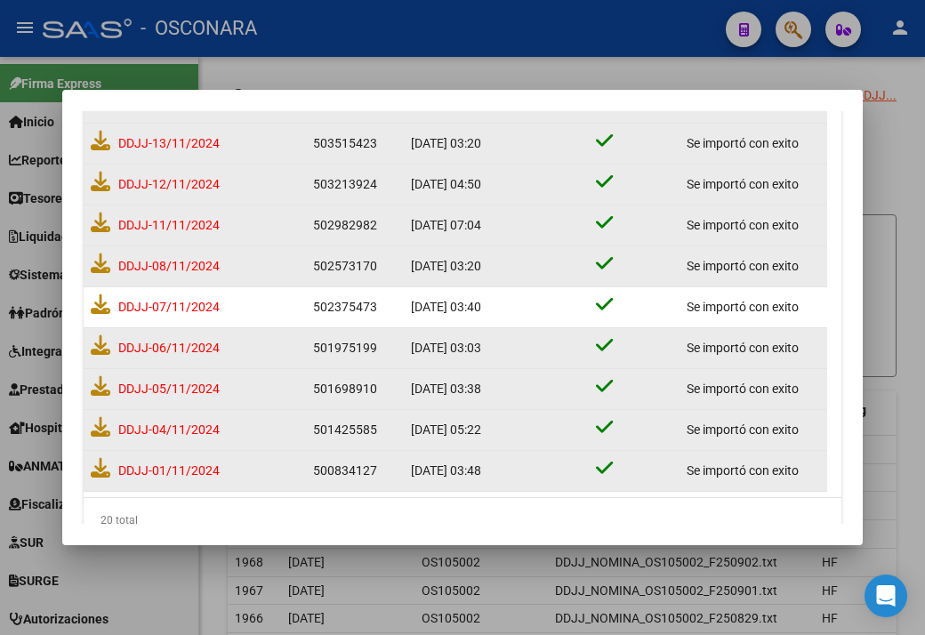
scroll to position [646, 0]
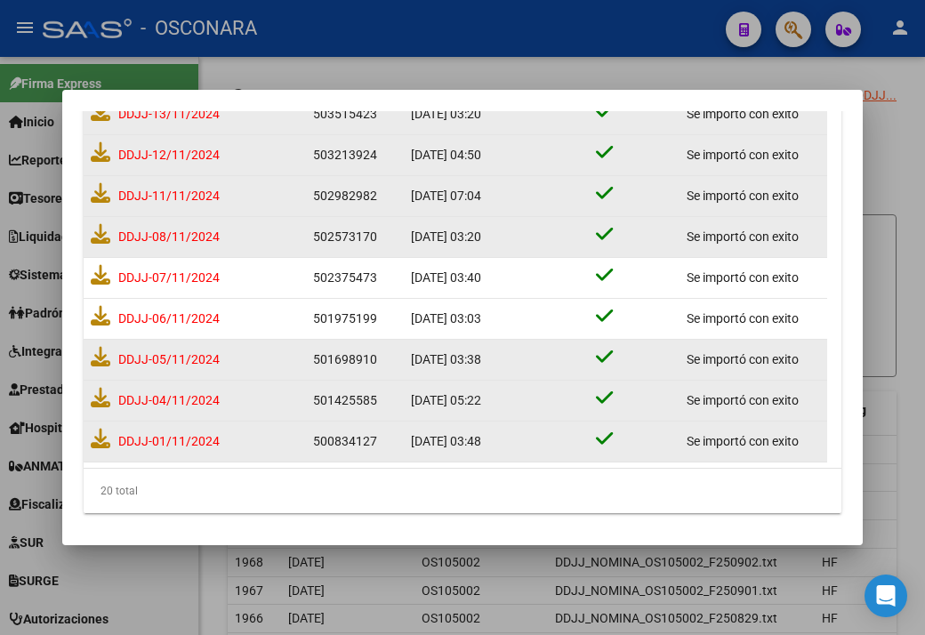
click at [903, 164] on div at bounding box center [462, 317] width 925 height 635
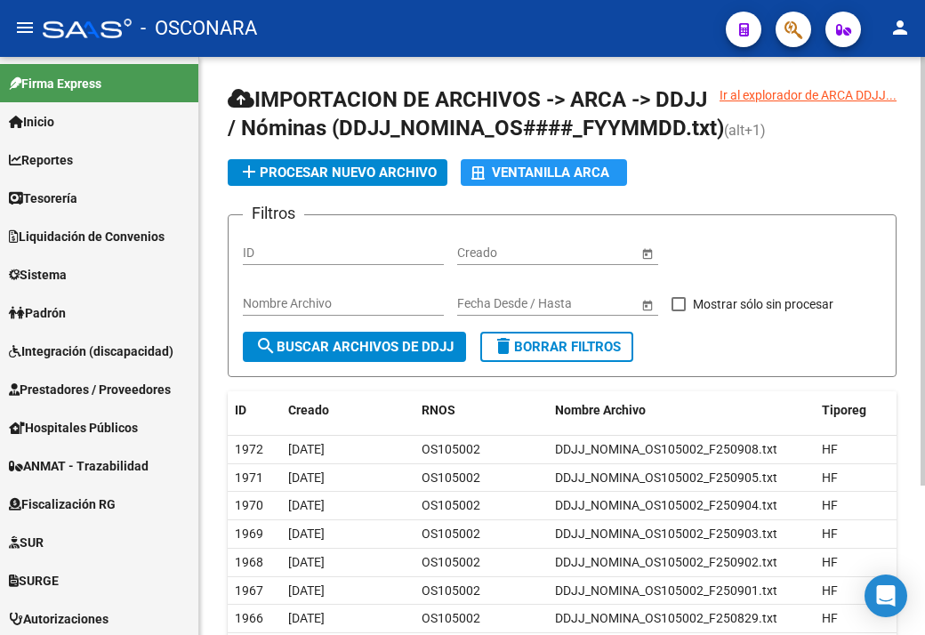
click at [742, 192] on app-list-header "IMPORTACION DE ARCHIVOS -> ARCA -> DDJJ / Nóminas (DDJJ_NOMINA_OS####_FYYMMDD.t…" at bounding box center [562, 231] width 669 height 292
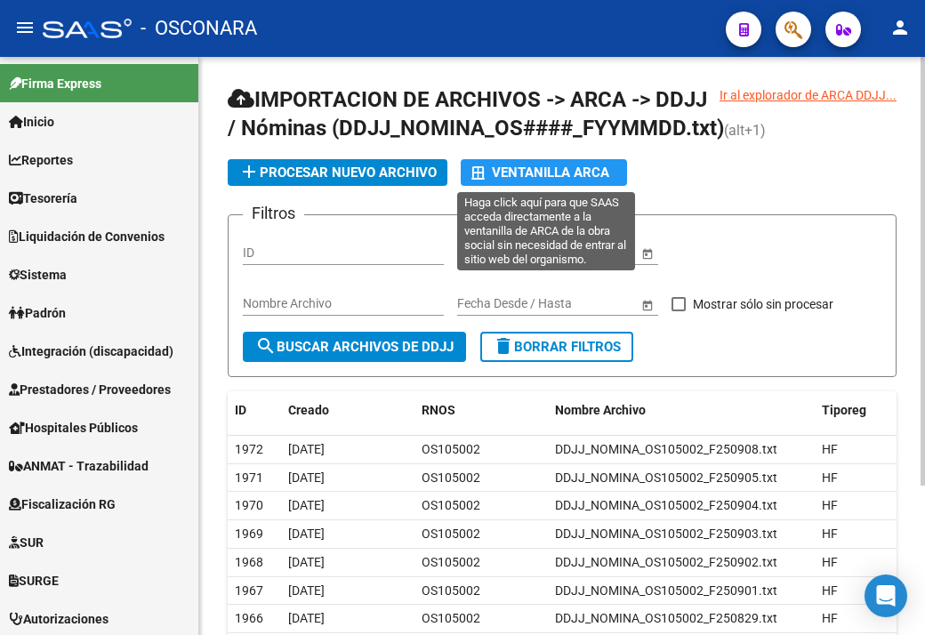
click at [505, 185] on div "Ventanilla ARCA" at bounding box center [543, 172] width 145 height 27
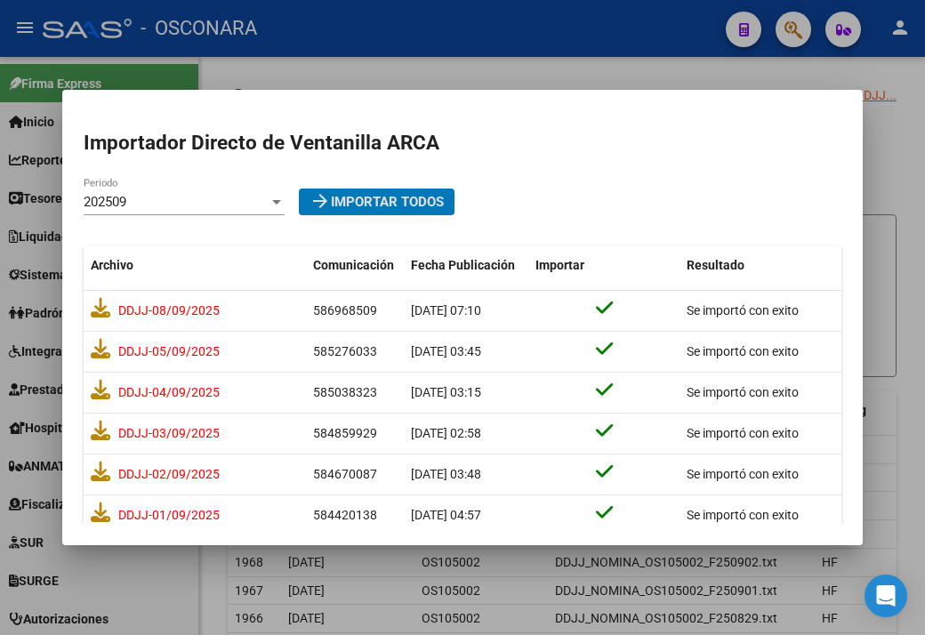
click at [139, 215] on div "202509 Periodo" at bounding box center [184, 210] width 201 height 44
click at [126, 198] on span "202509" at bounding box center [105, 202] width 43 height 16
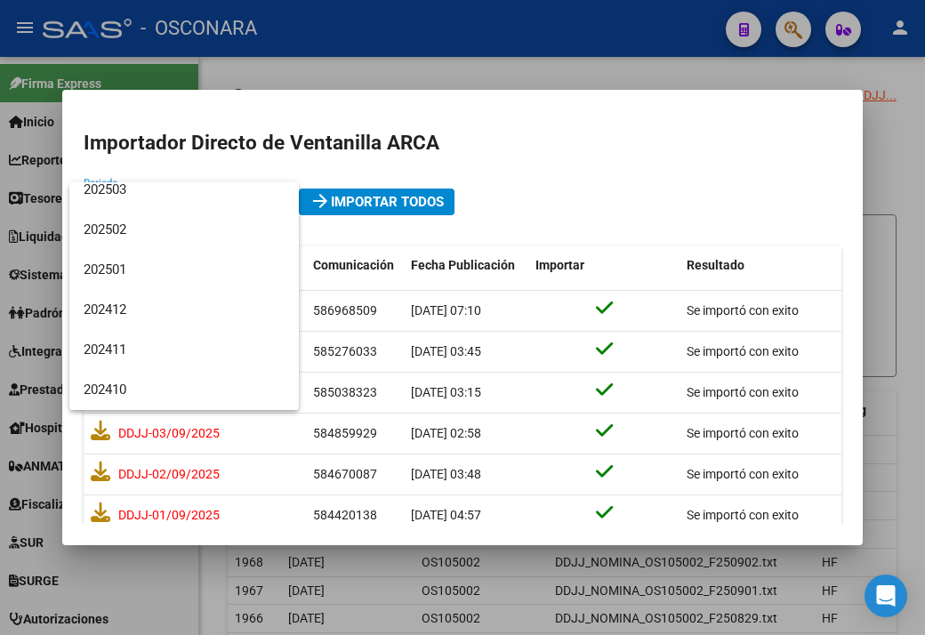
scroll to position [267, 0]
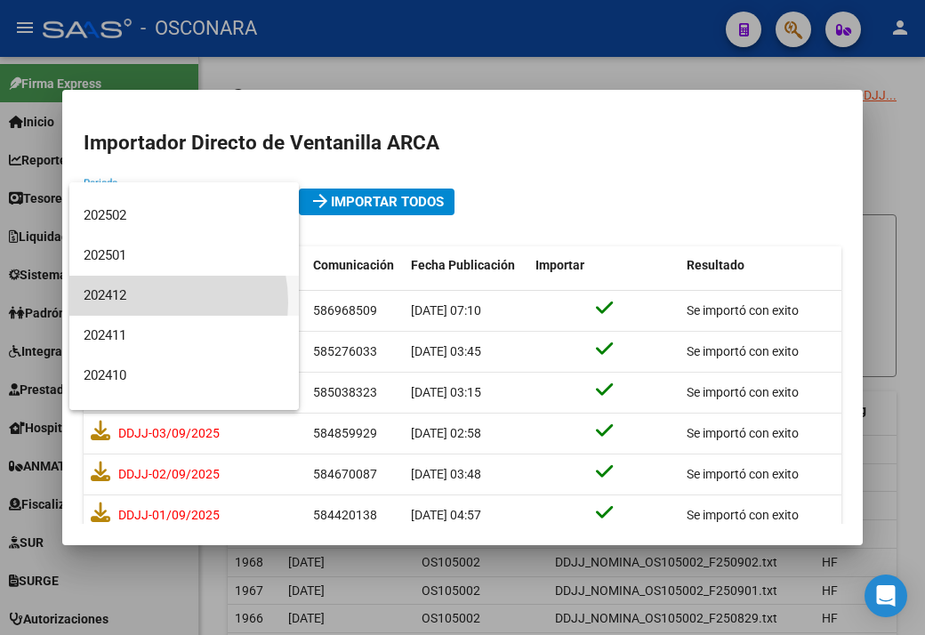
click at [139, 302] on span "202412" at bounding box center [184, 296] width 201 height 40
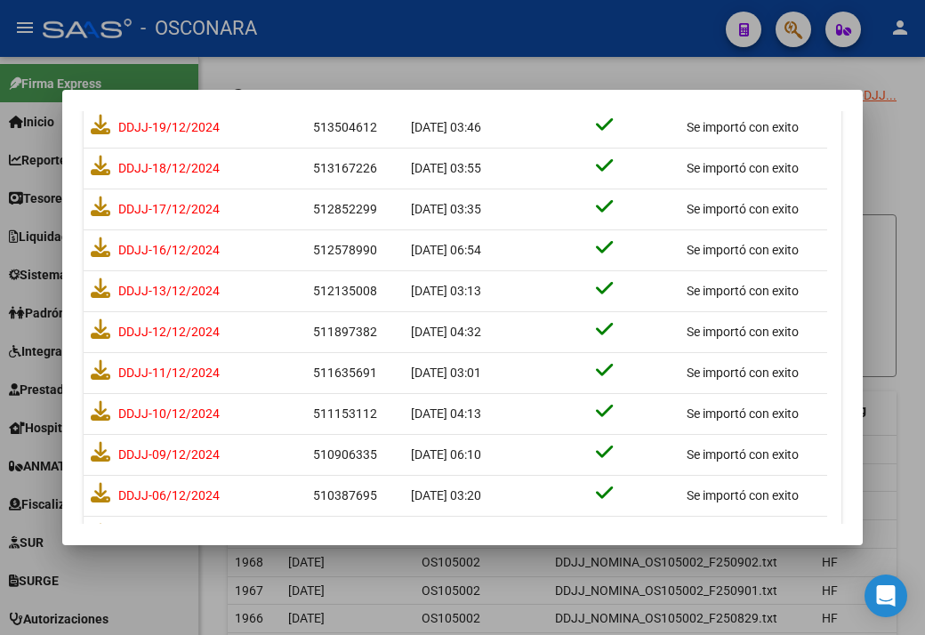
scroll to position [605, 0]
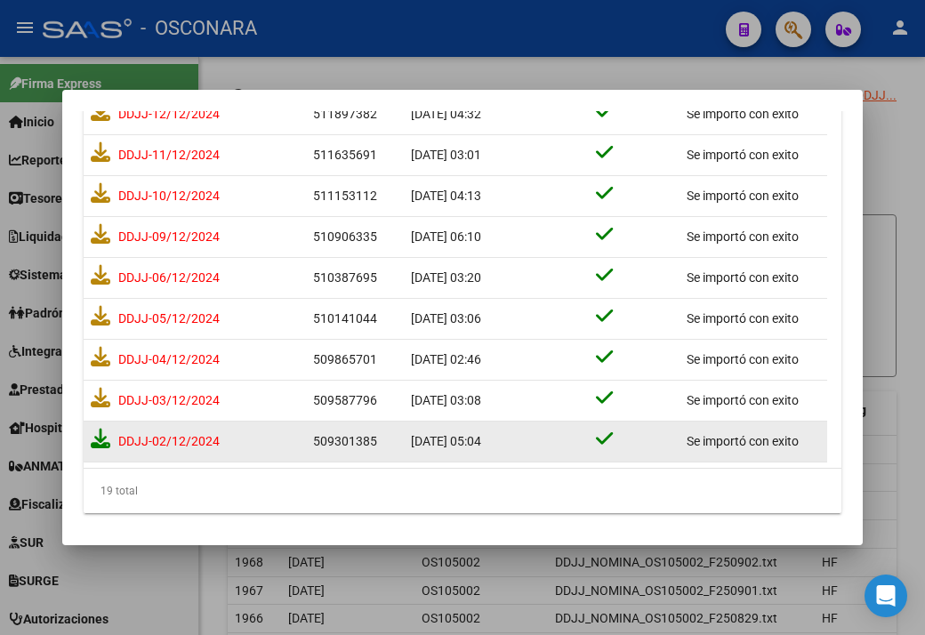
click at [100, 437] on icon at bounding box center [101, 439] width 20 height 20
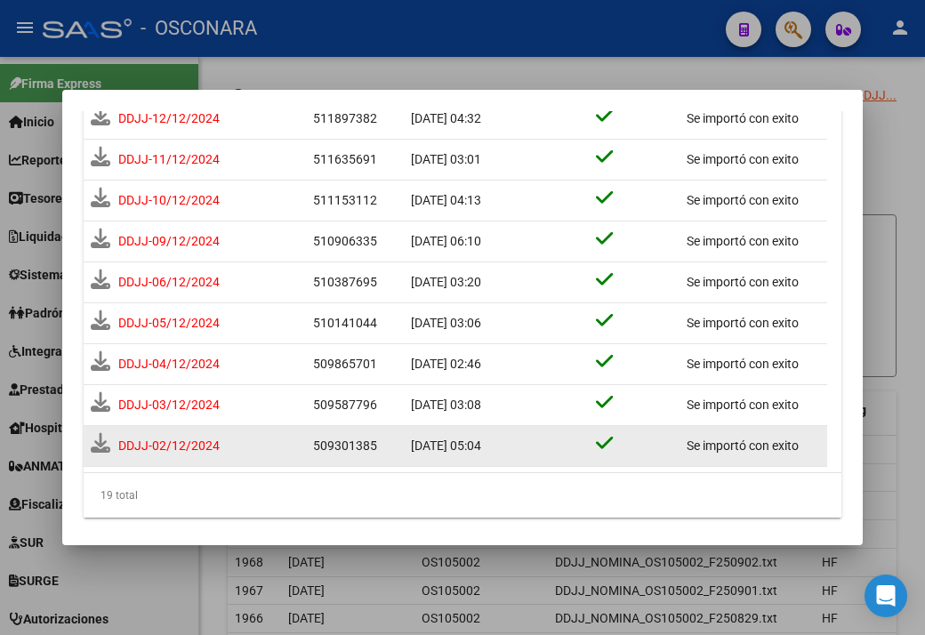
scroll to position [610, 0]
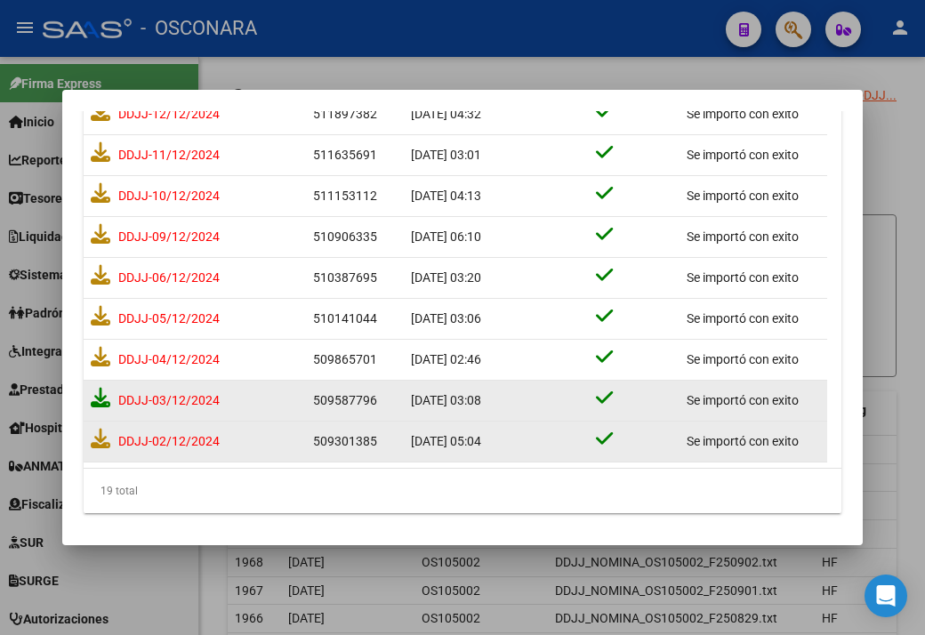
click at [99, 399] on icon at bounding box center [101, 398] width 20 height 20
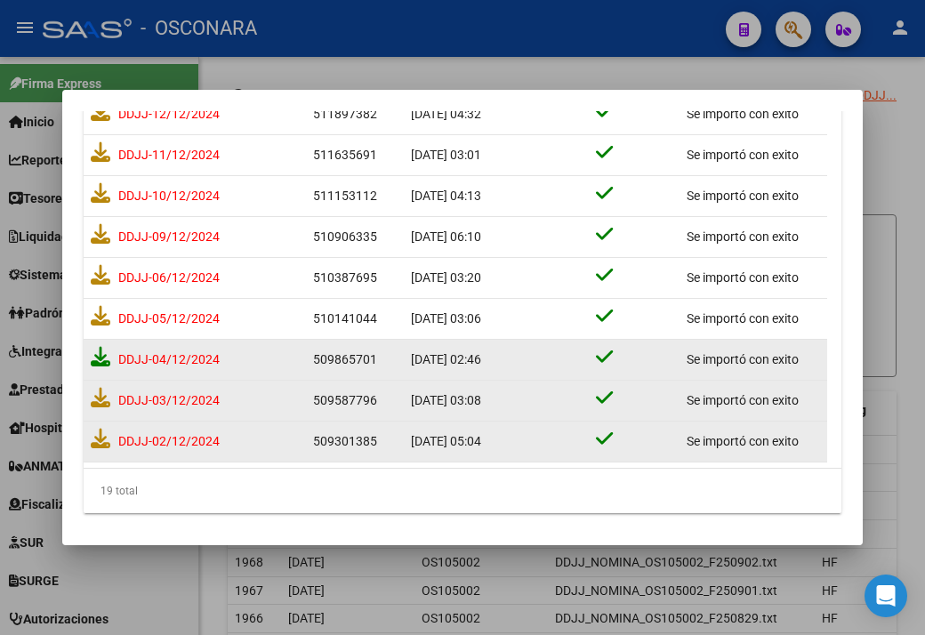
click at [99, 347] on icon at bounding box center [101, 357] width 20 height 20
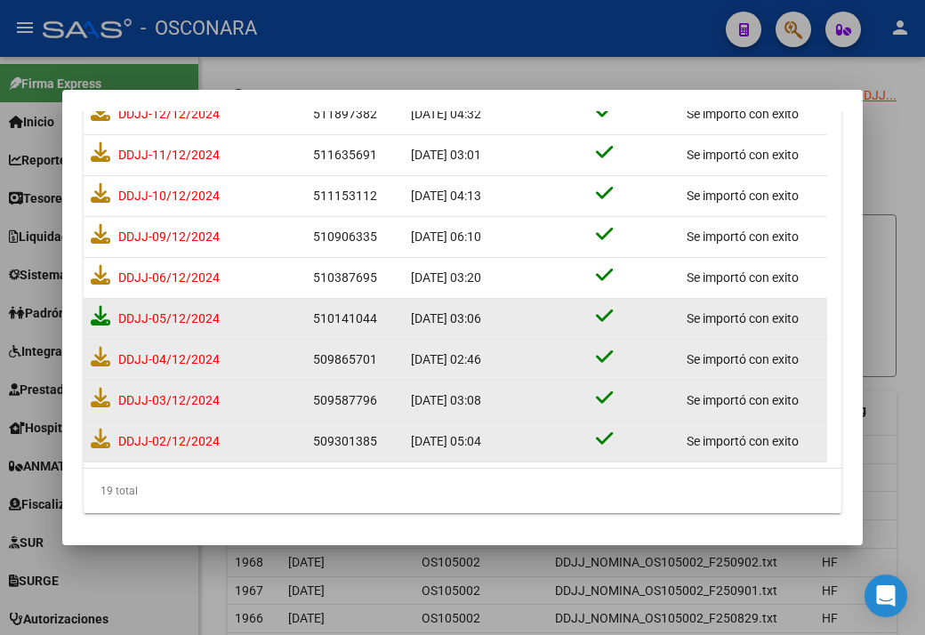
click at [94, 316] on icon at bounding box center [101, 316] width 20 height 20
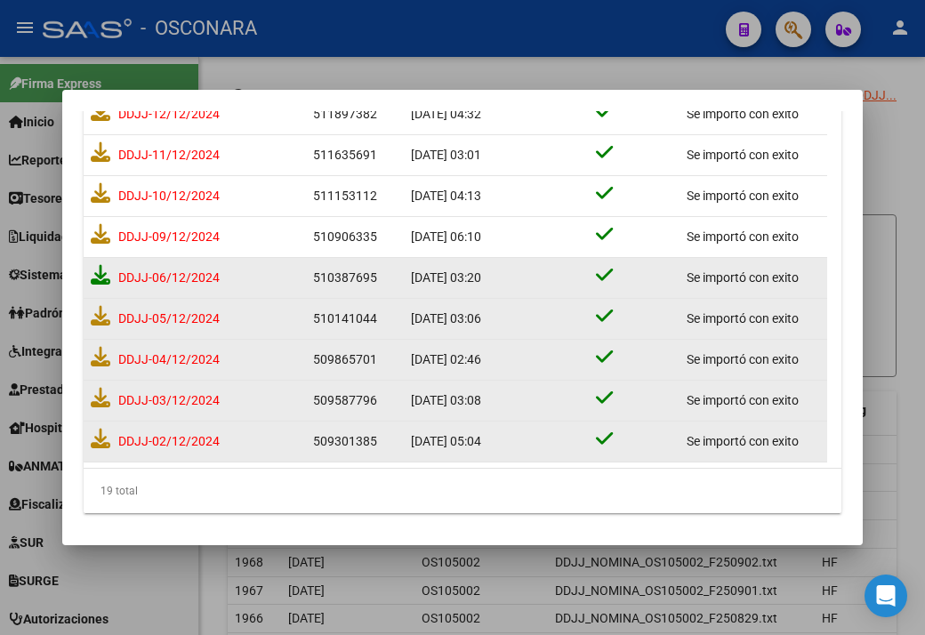
click at [96, 270] on icon at bounding box center [101, 275] width 20 height 20
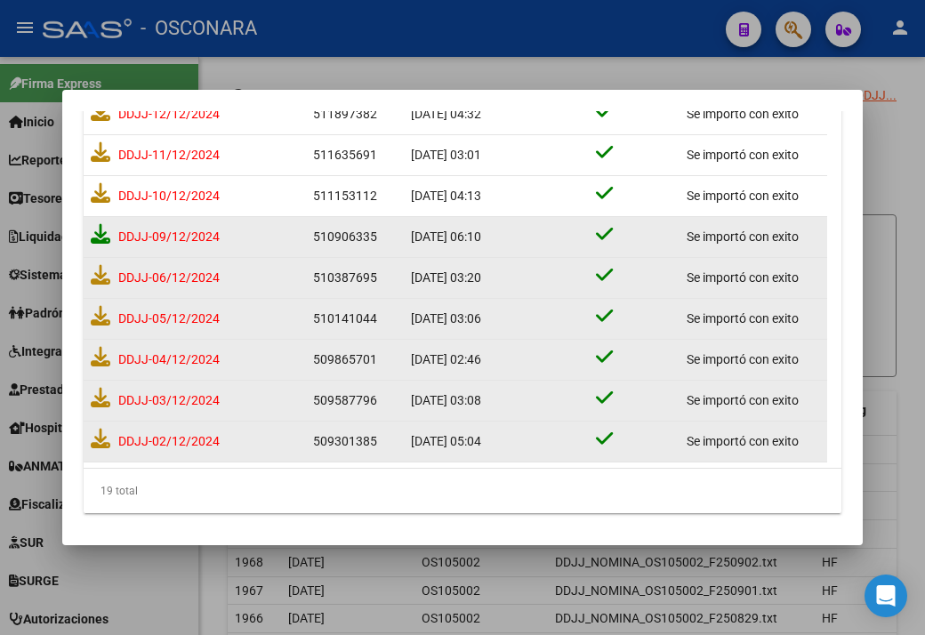
click at [105, 228] on icon at bounding box center [101, 234] width 20 height 20
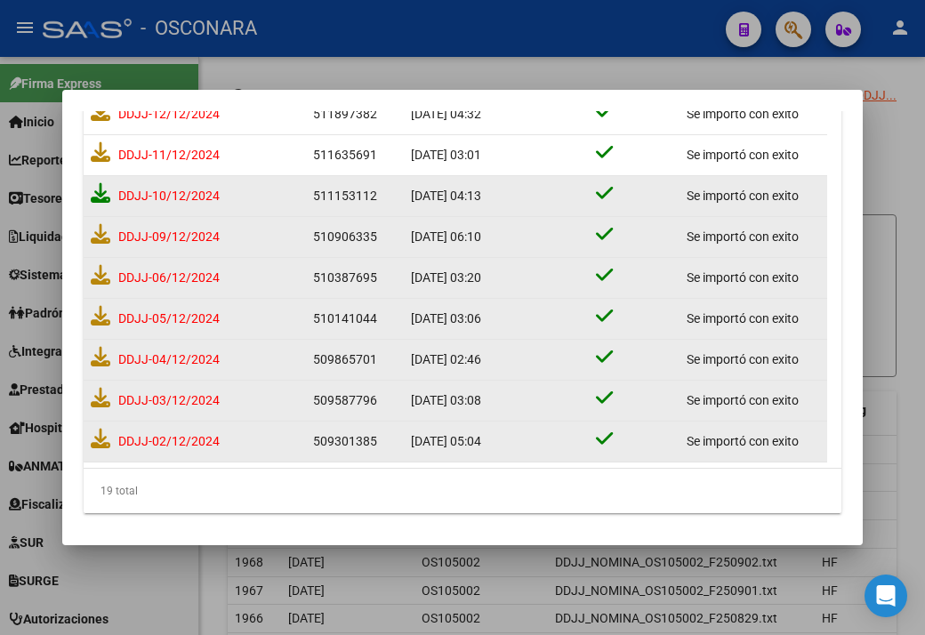
click at [98, 193] on icon at bounding box center [101, 193] width 20 height 20
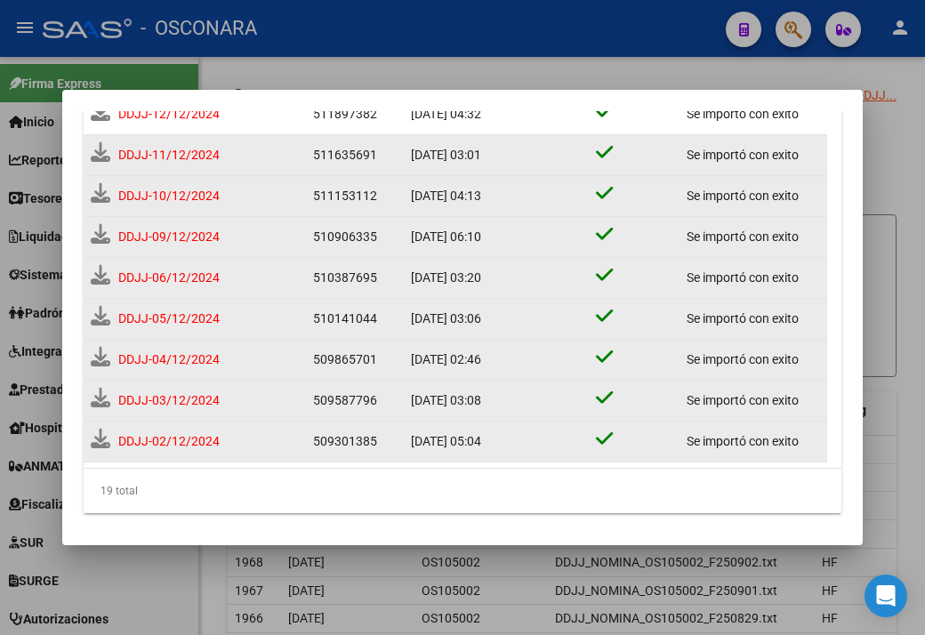
click at [93, 150] on icon at bounding box center [101, 152] width 20 height 20
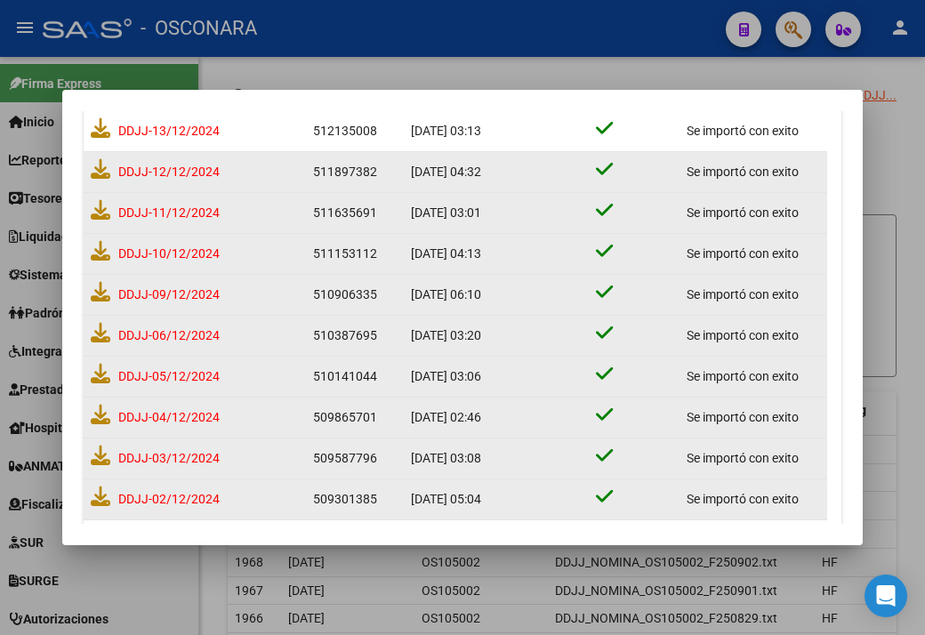
scroll to position [517, 0]
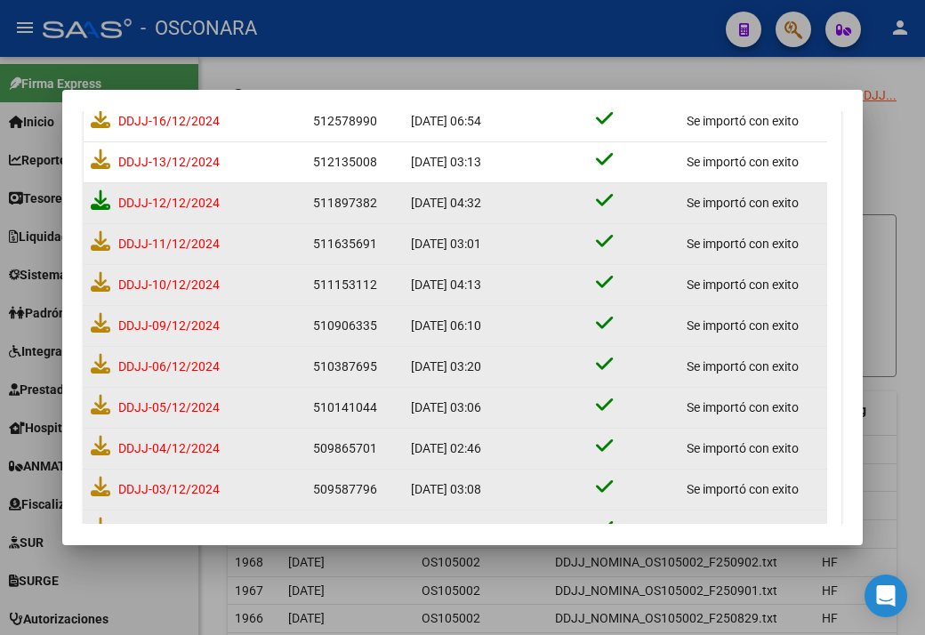
click at [101, 198] on icon at bounding box center [101, 200] width 20 height 20
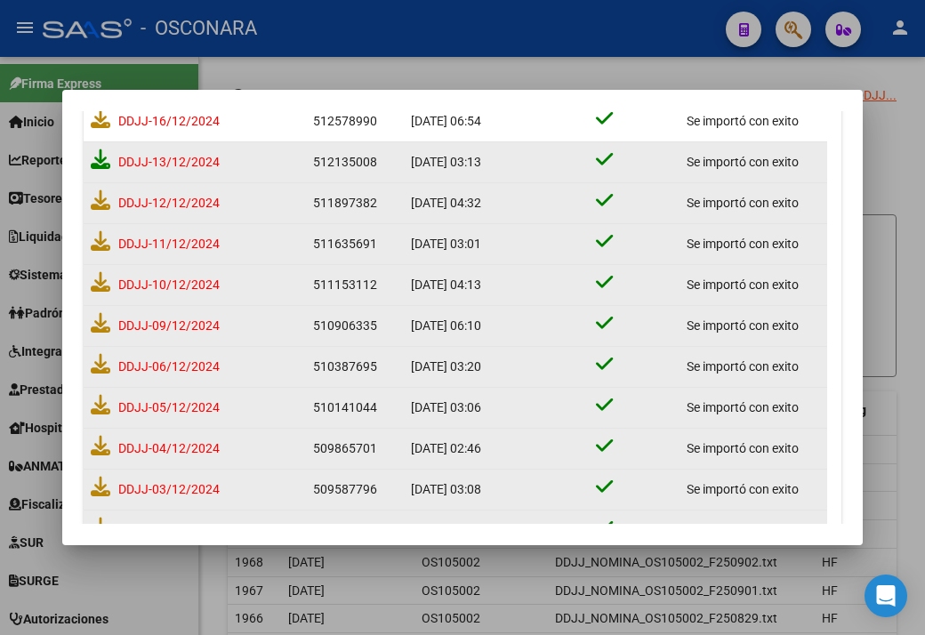
click at [104, 157] on icon at bounding box center [101, 159] width 20 height 20
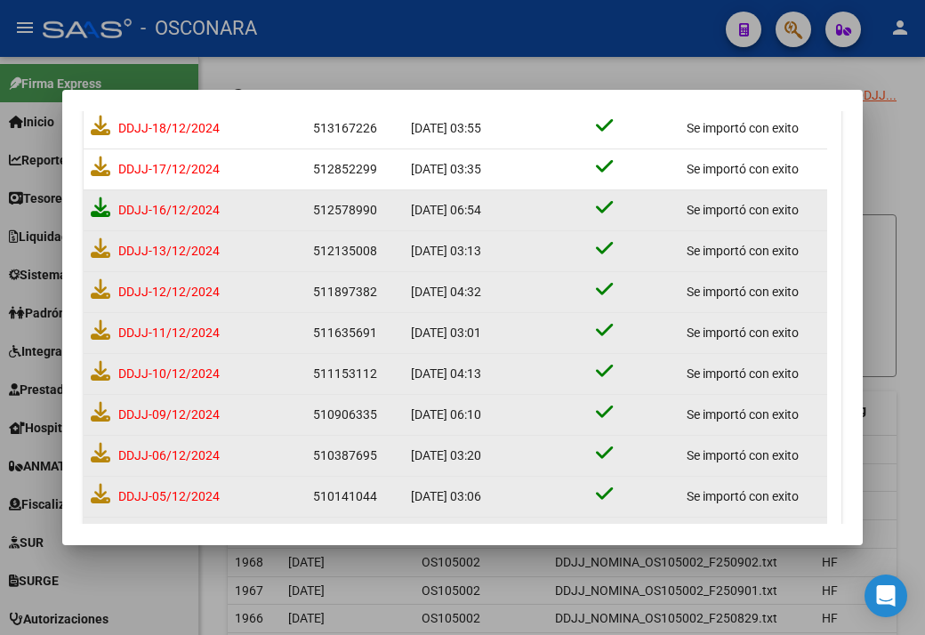
click at [100, 203] on icon at bounding box center [101, 207] width 20 height 20
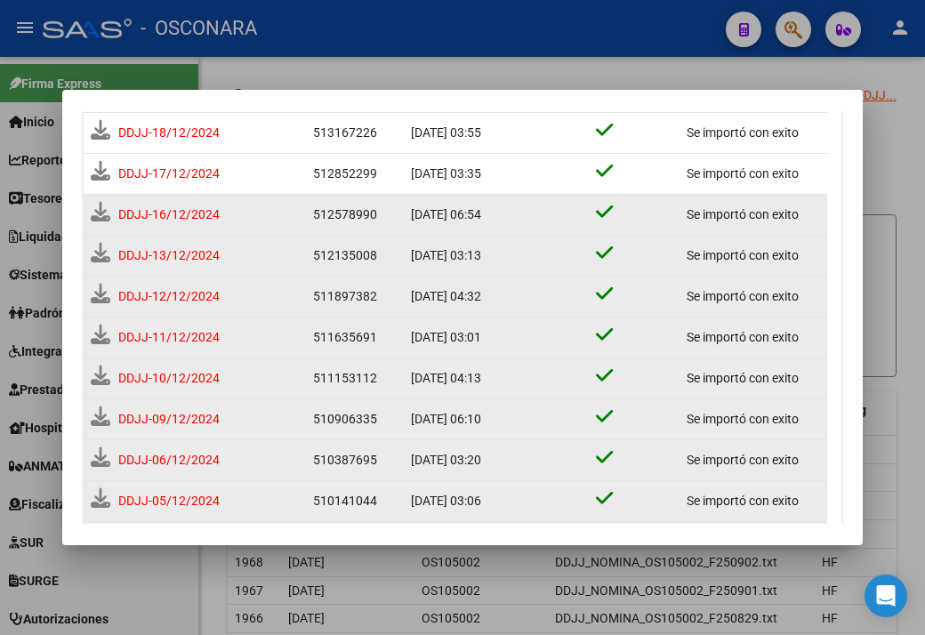
scroll to position [432, 0]
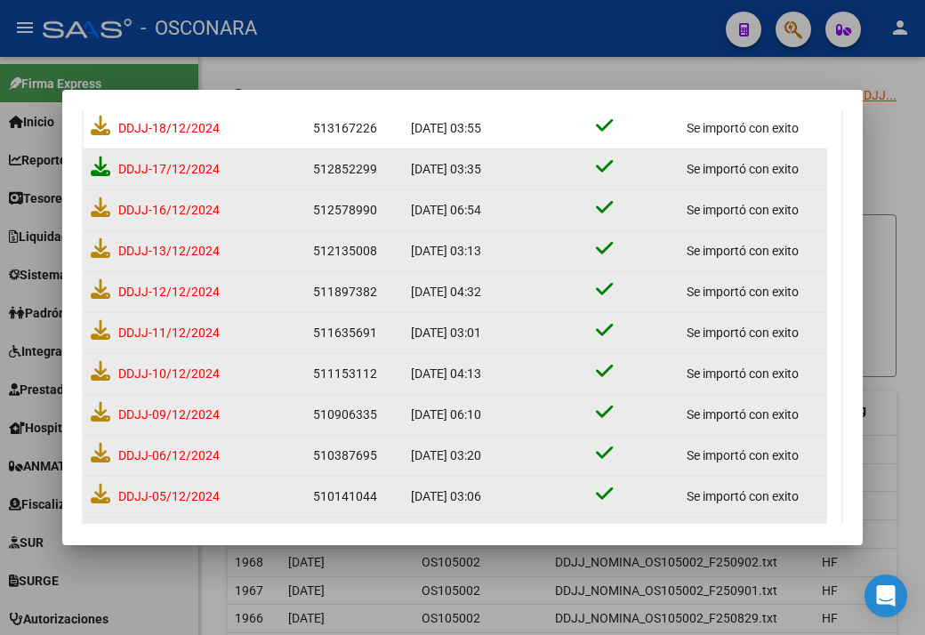
click at [93, 166] on icon at bounding box center [101, 166] width 20 height 20
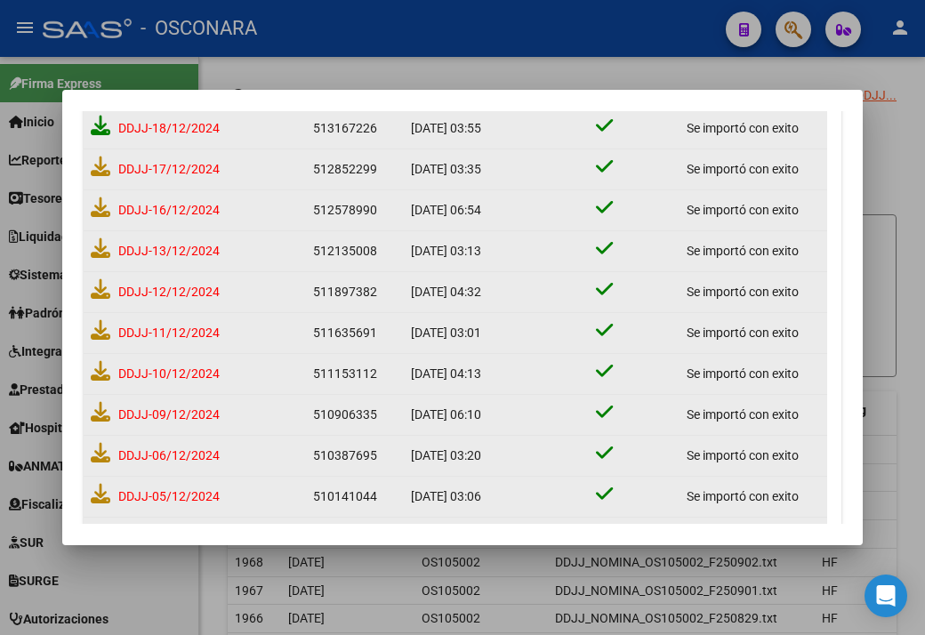
click at [99, 125] on icon at bounding box center [101, 126] width 20 height 20
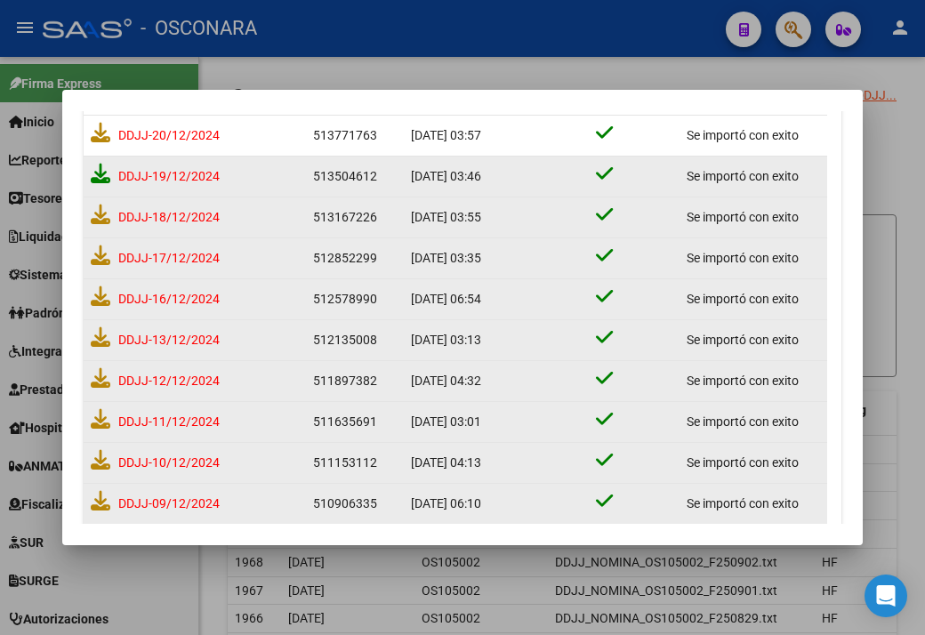
click at [93, 173] on icon at bounding box center [101, 174] width 20 height 20
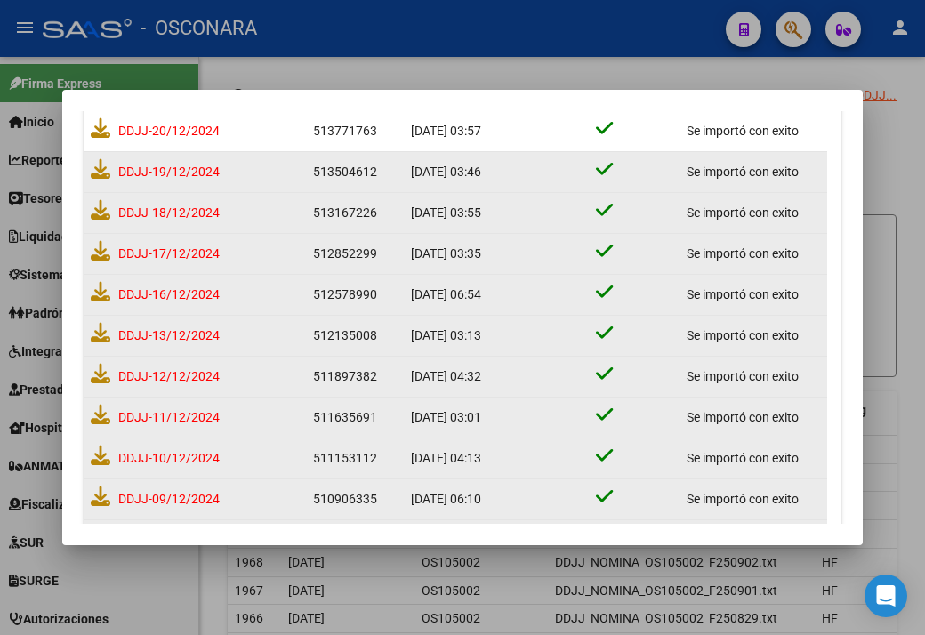
scroll to position [339, 0]
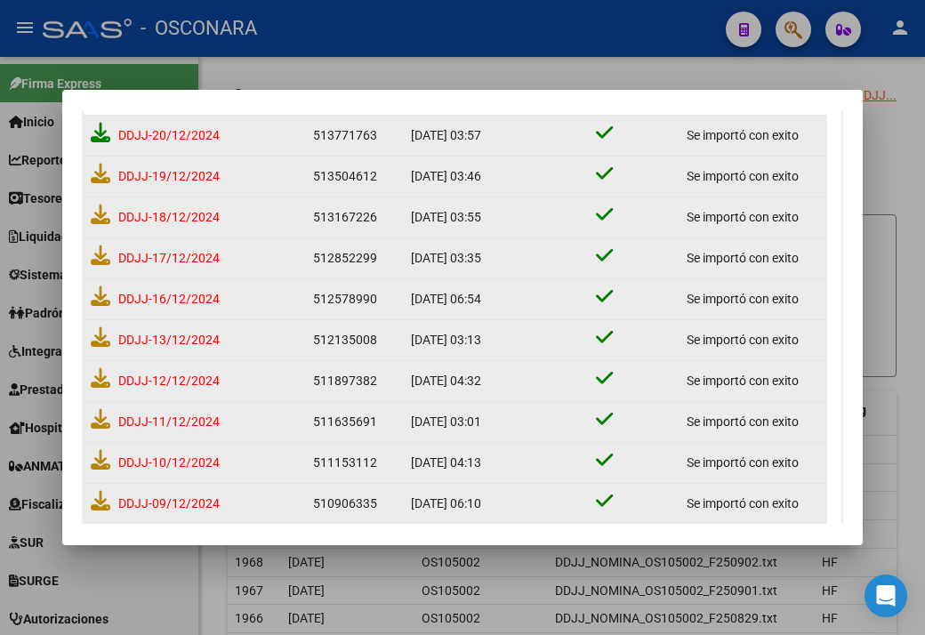
click at [94, 140] on icon at bounding box center [101, 133] width 20 height 20
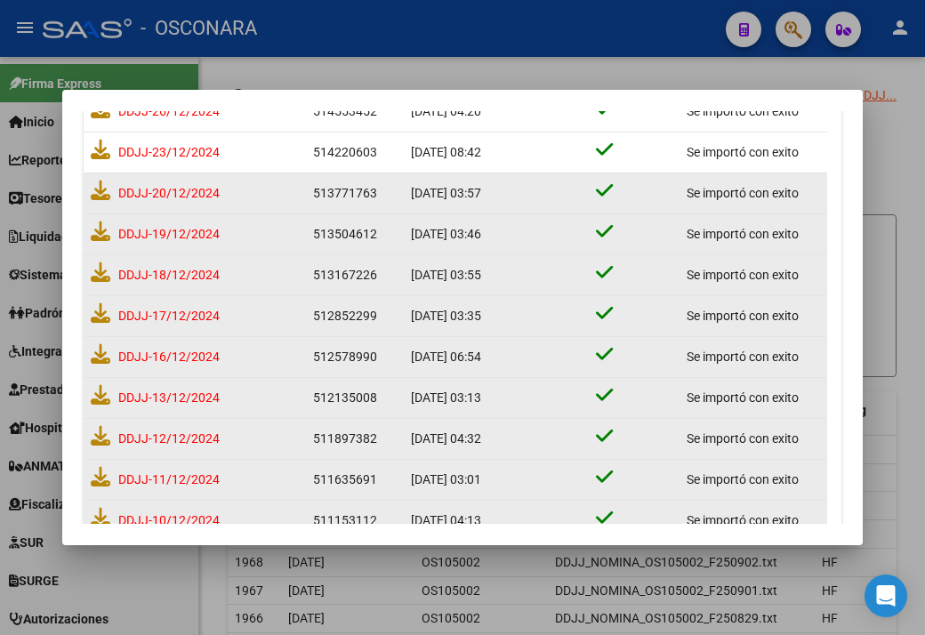
scroll to position [250, 0]
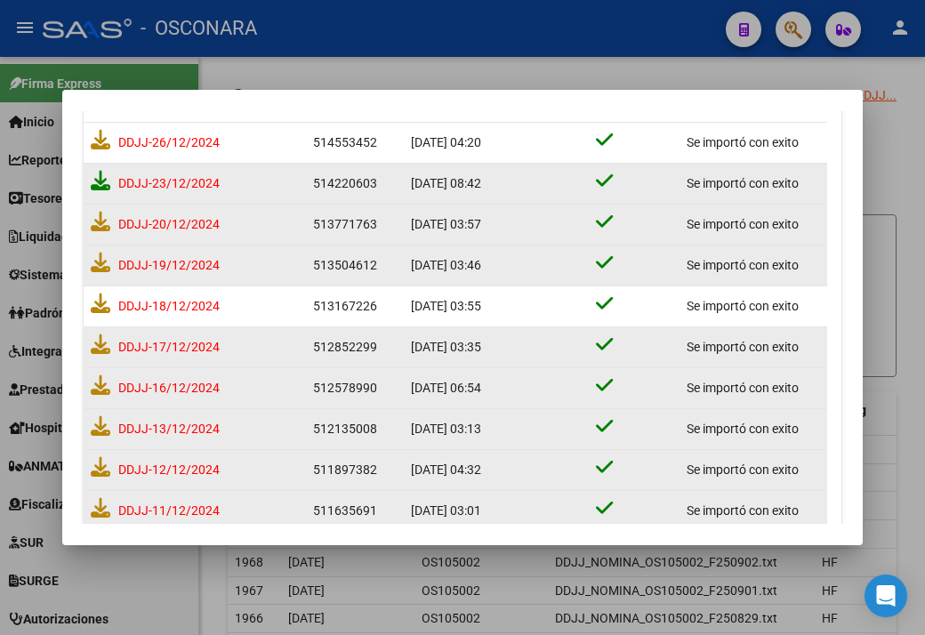
click at [102, 179] on icon at bounding box center [101, 181] width 20 height 20
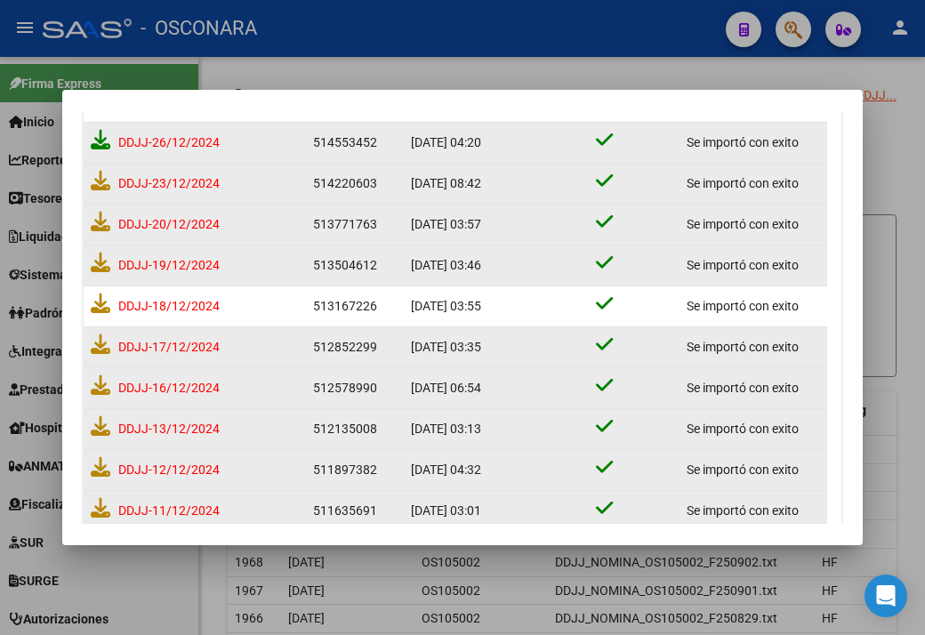
click at [99, 132] on icon at bounding box center [101, 140] width 20 height 20
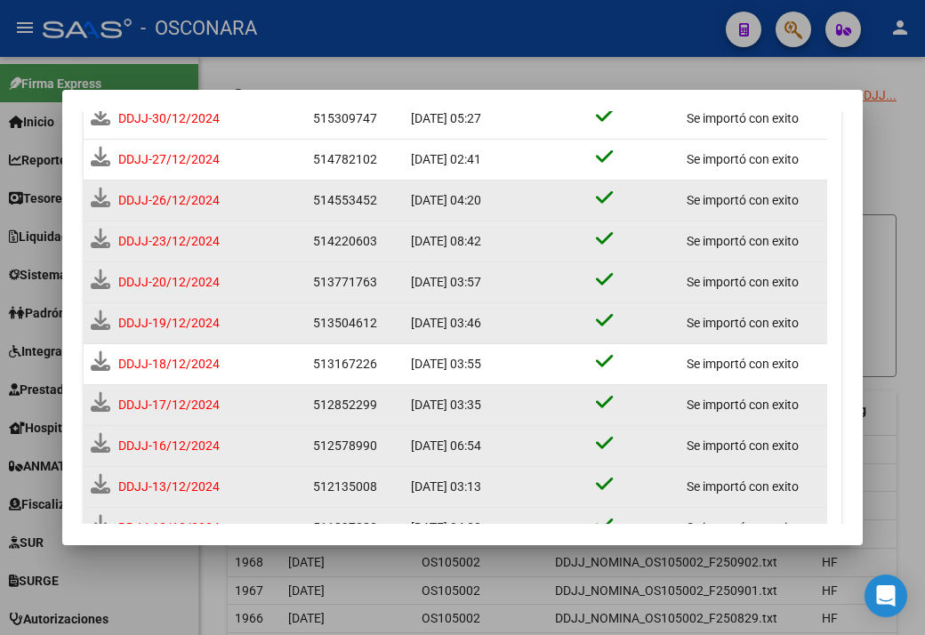
scroll to position [165, 0]
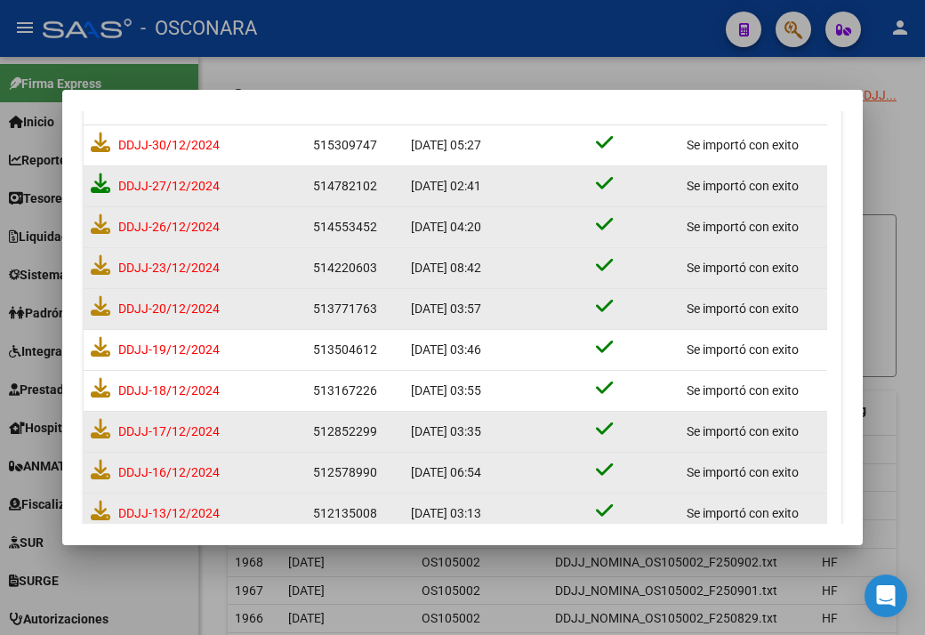
click at [102, 185] on icon at bounding box center [101, 183] width 20 height 20
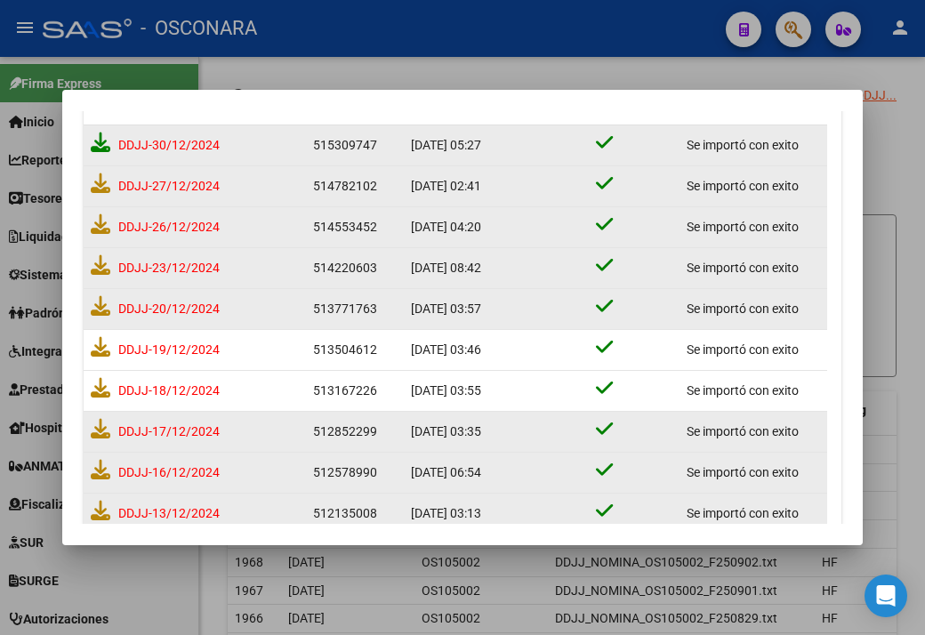
click at [102, 141] on icon at bounding box center [101, 142] width 20 height 20
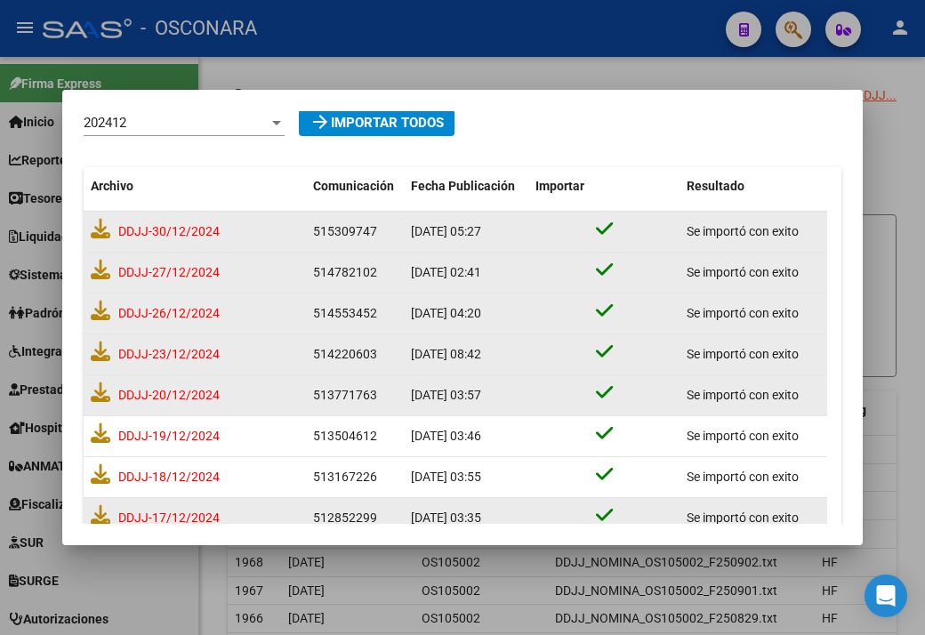
scroll to position [0, 0]
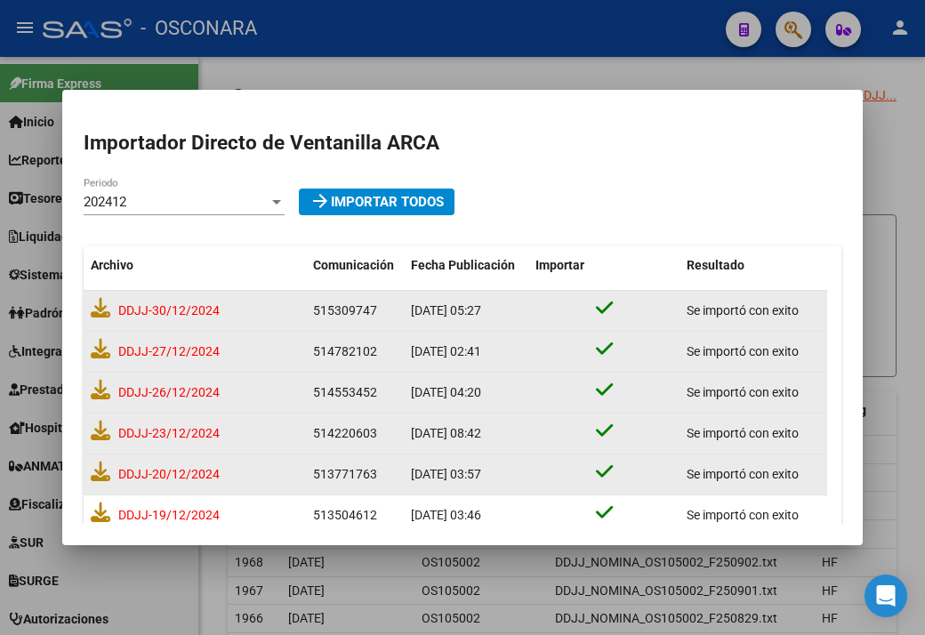
drag, startPoint x: 885, startPoint y: 137, endPoint x: 605, endPoint y: 175, distance: 282.7
click at [874, 138] on div at bounding box center [462, 317] width 925 height 635
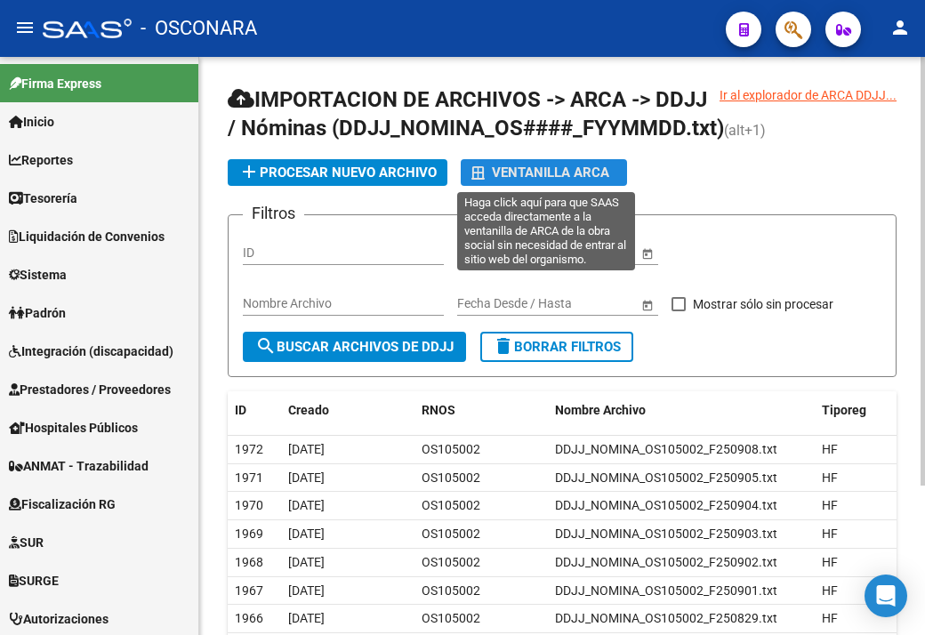
click at [528, 165] on div "Ventanilla ARCA" at bounding box center [543, 172] width 145 height 27
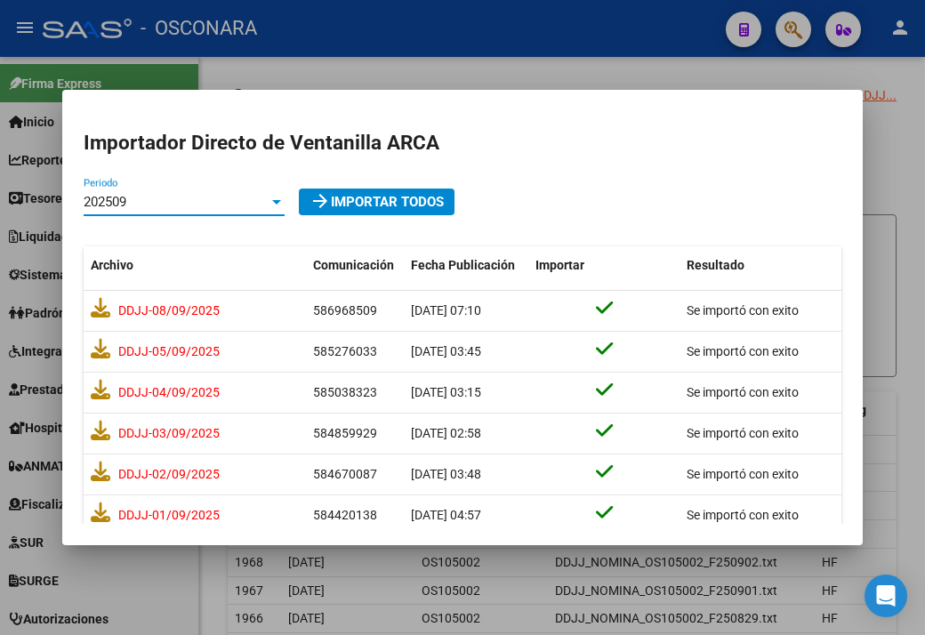
click at [199, 206] on div "202509" at bounding box center [176, 202] width 185 height 16
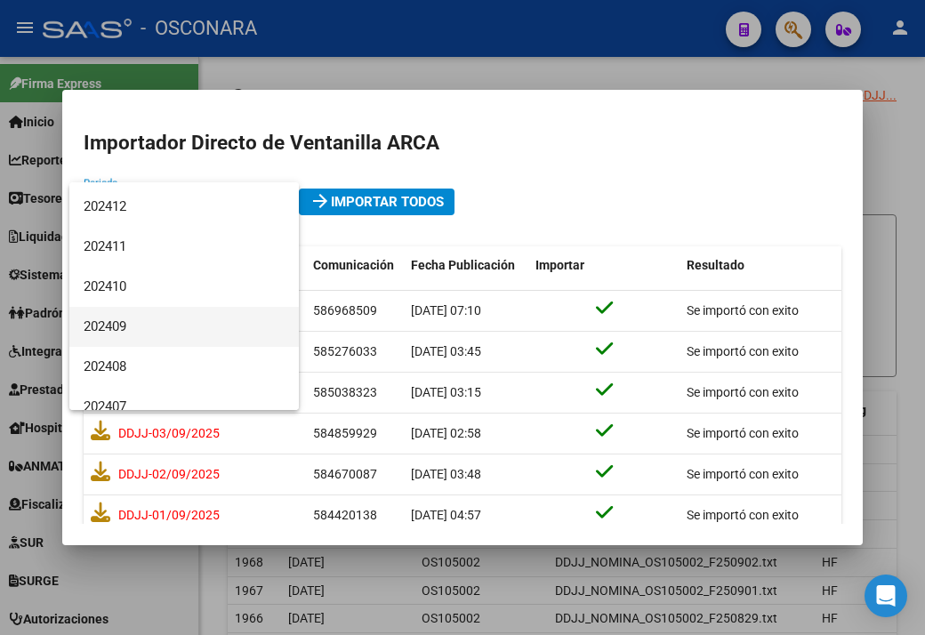
scroll to position [267, 0]
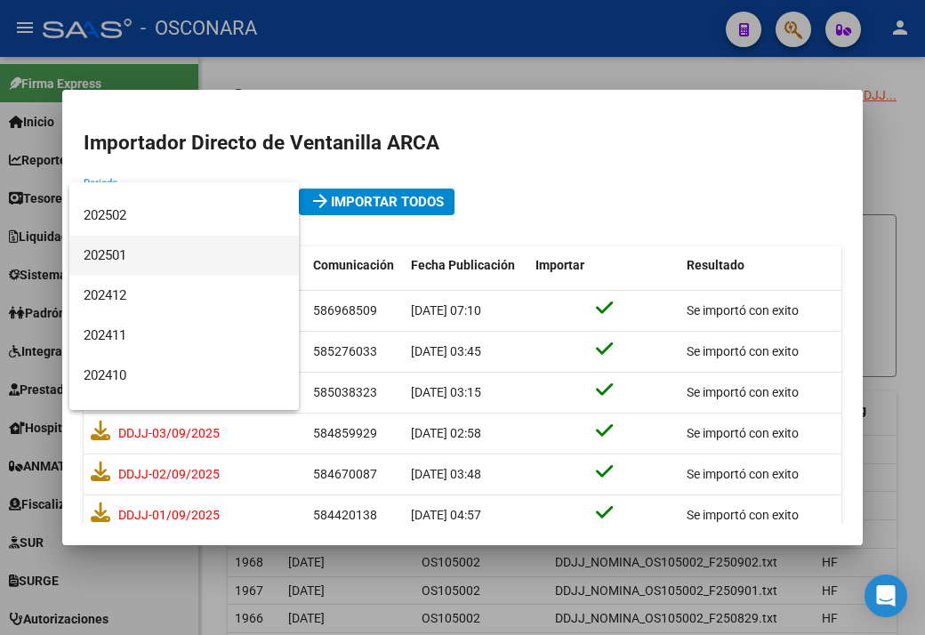
click at [124, 258] on span "202501" at bounding box center [184, 256] width 201 height 40
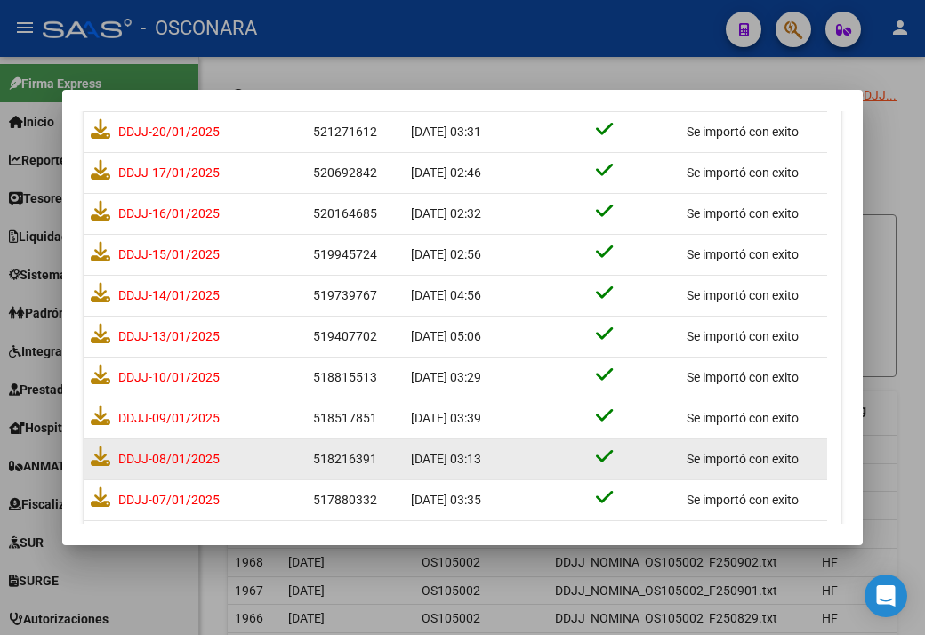
scroll to position [727, 0]
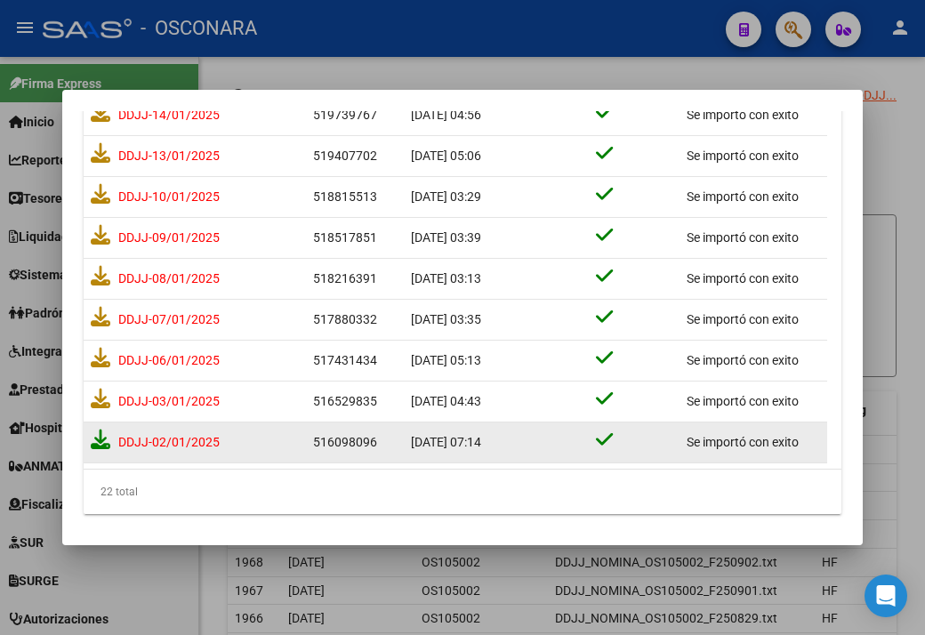
click at [102, 441] on icon at bounding box center [101, 439] width 20 height 20
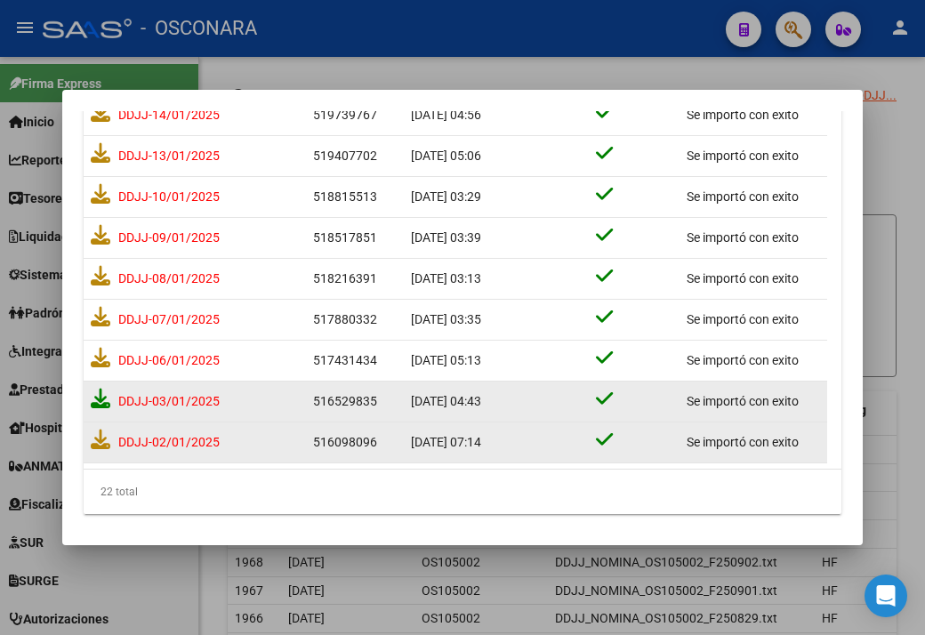
click at [93, 397] on icon at bounding box center [101, 399] width 20 height 20
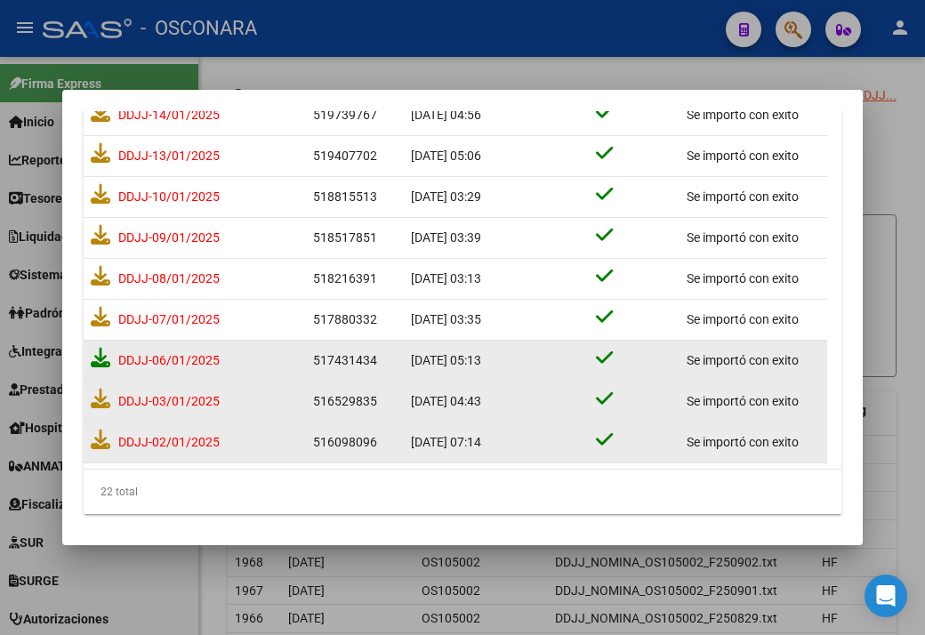
click at [95, 357] on icon at bounding box center [101, 358] width 20 height 20
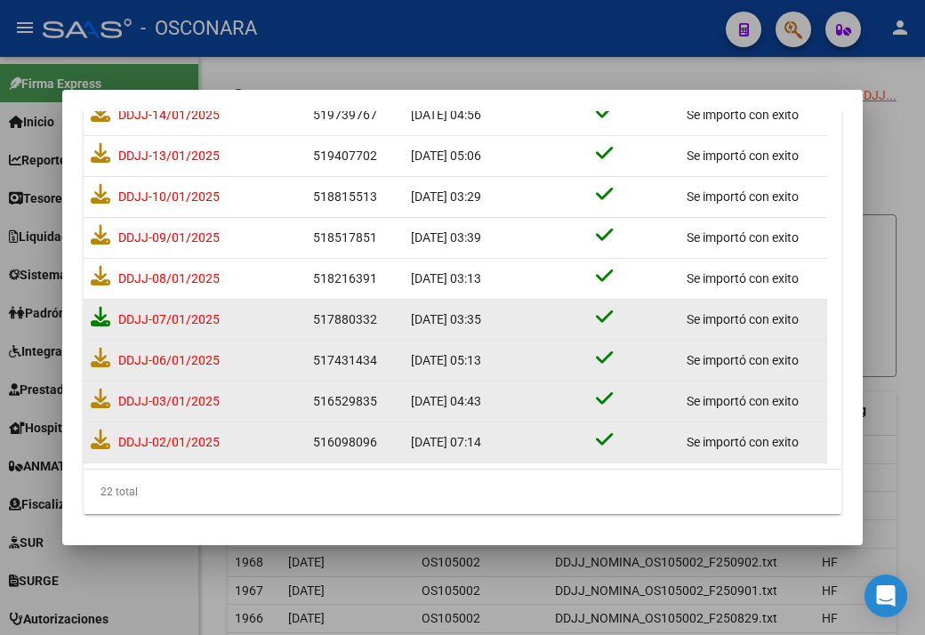
click at [100, 307] on icon at bounding box center [101, 317] width 20 height 20
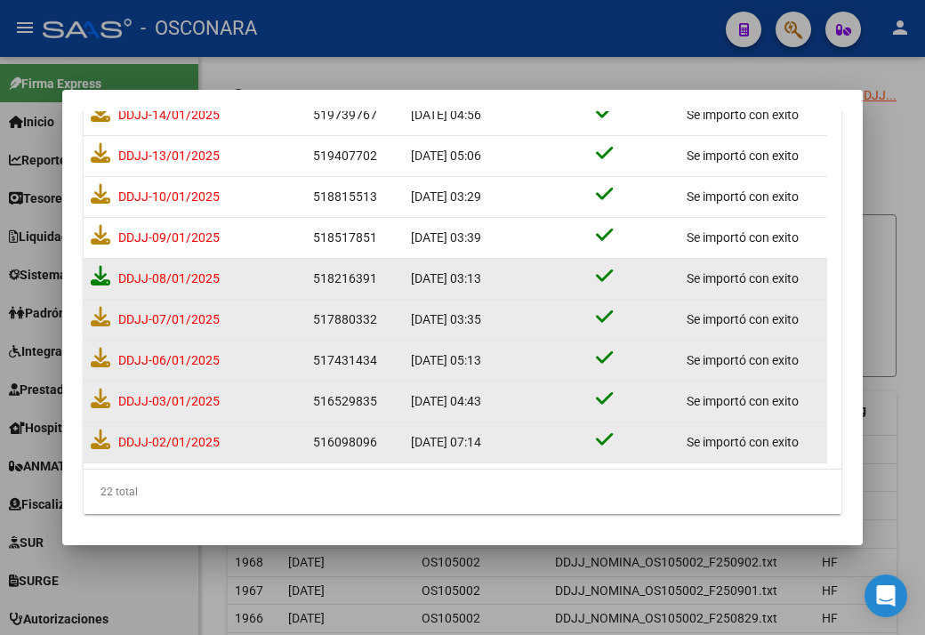
click at [96, 276] on icon at bounding box center [101, 276] width 20 height 20
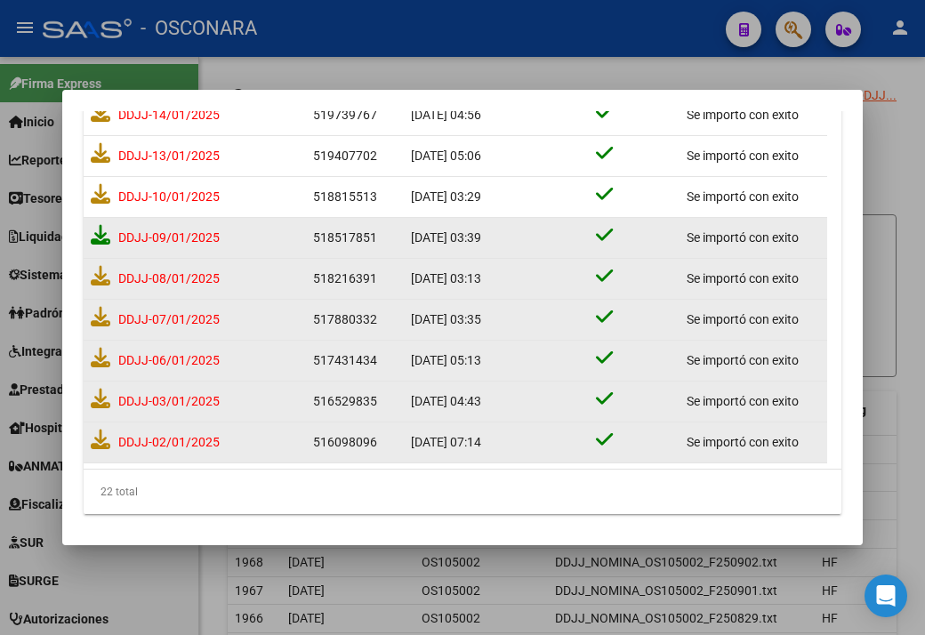
click at [97, 230] on icon at bounding box center [101, 235] width 20 height 20
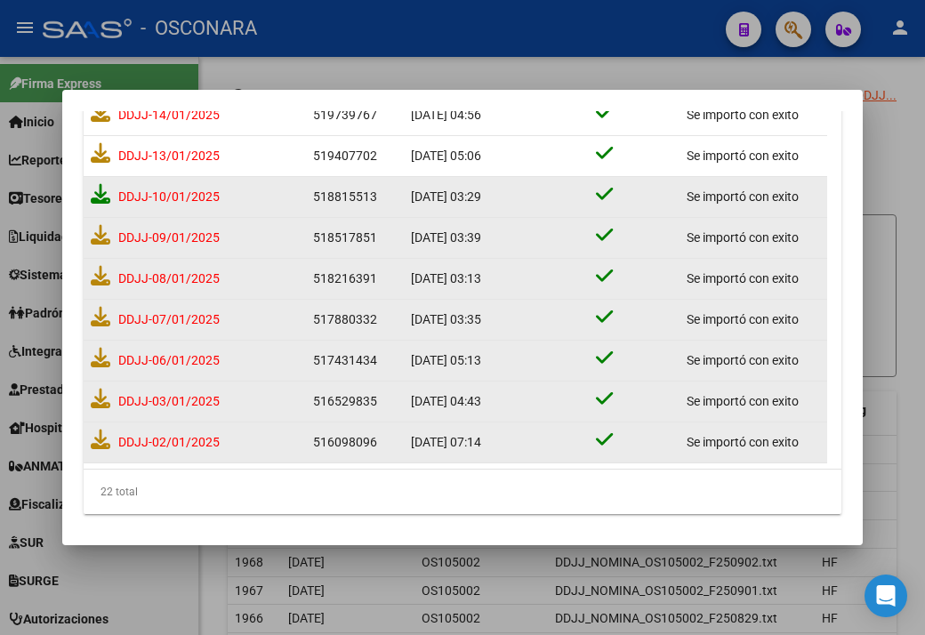
click at [93, 194] on icon at bounding box center [101, 194] width 20 height 20
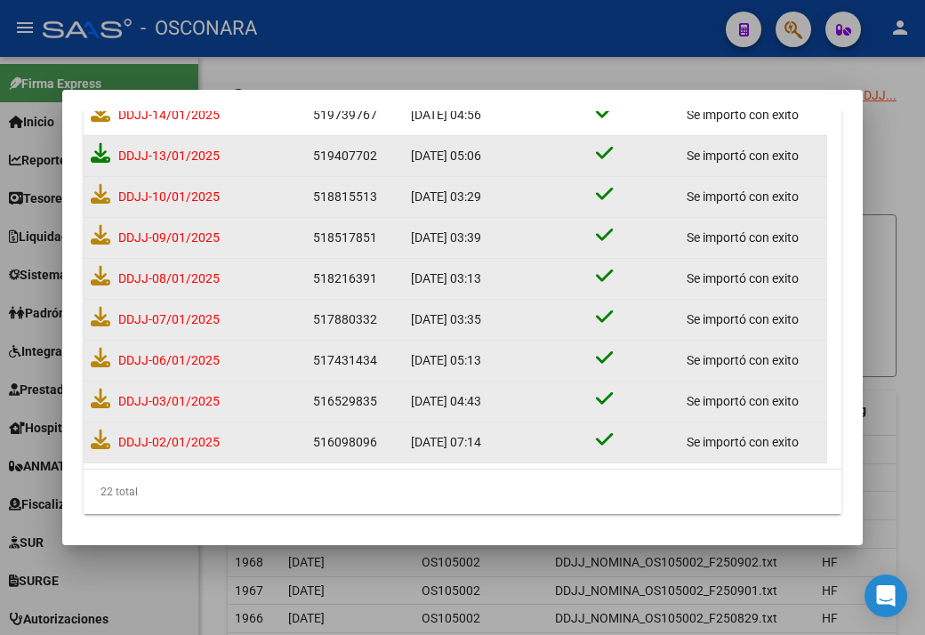
click at [100, 150] on icon at bounding box center [101, 153] width 20 height 20
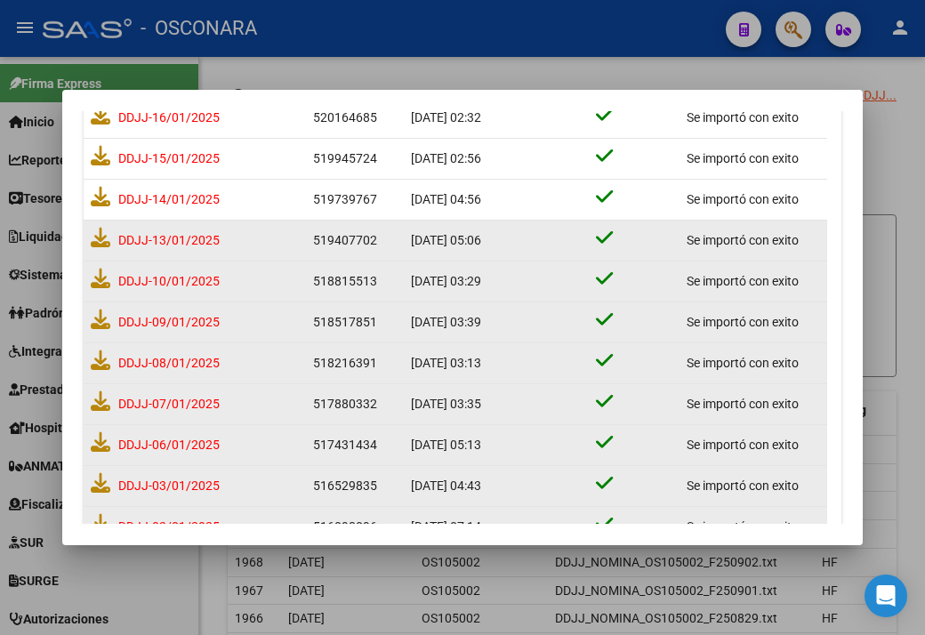
scroll to position [638, 0]
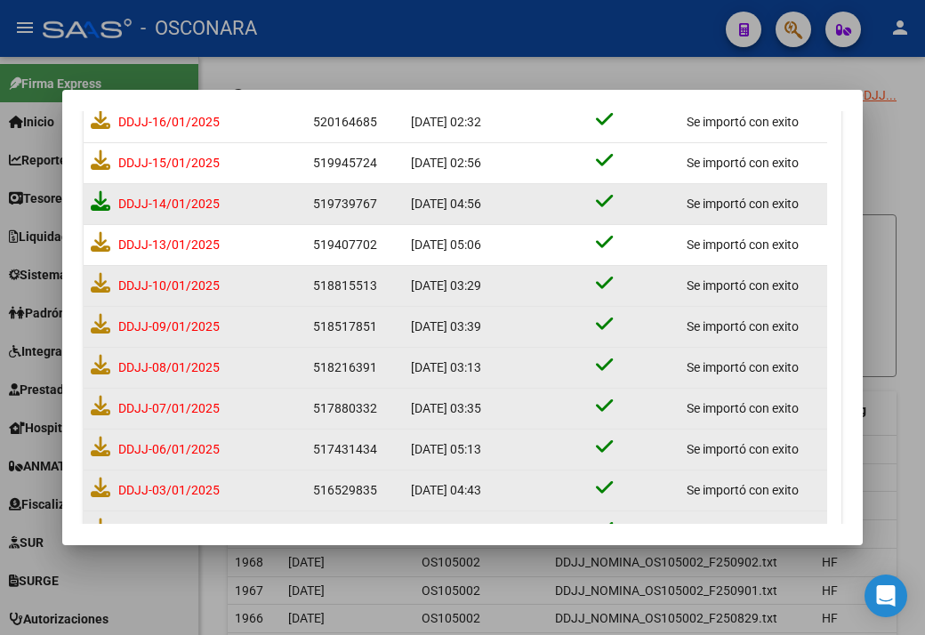
click at [96, 200] on icon at bounding box center [101, 201] width 20 height 20
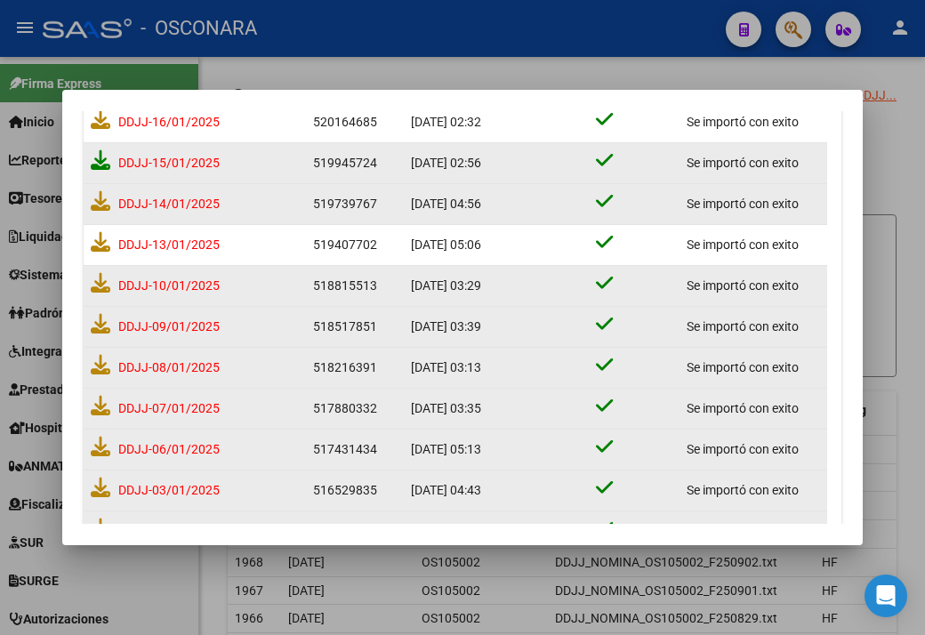
click at [96, 157] on icon at bounding box center [101, 160] width 20 height 20
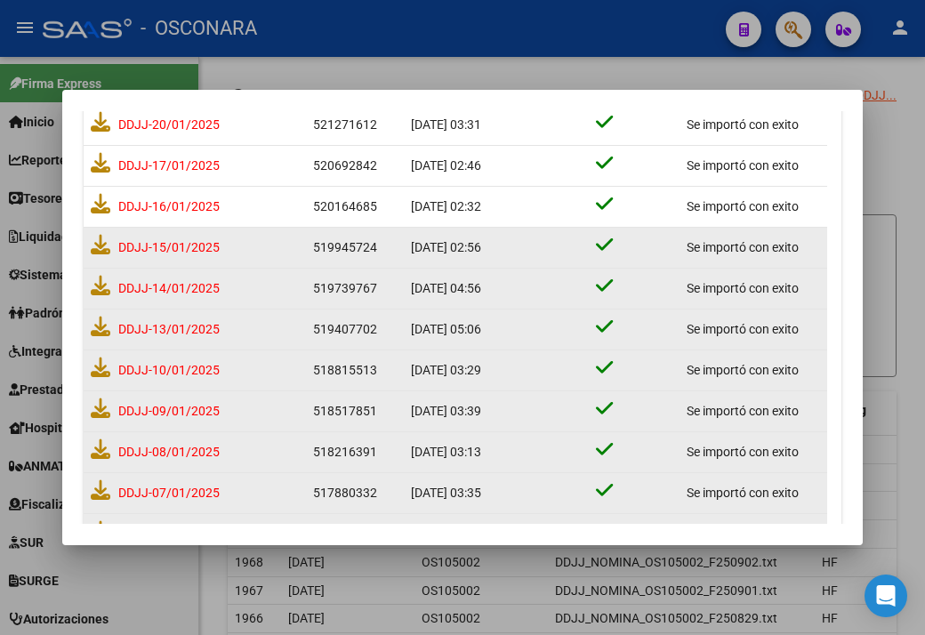
scroll to position [549, 0]
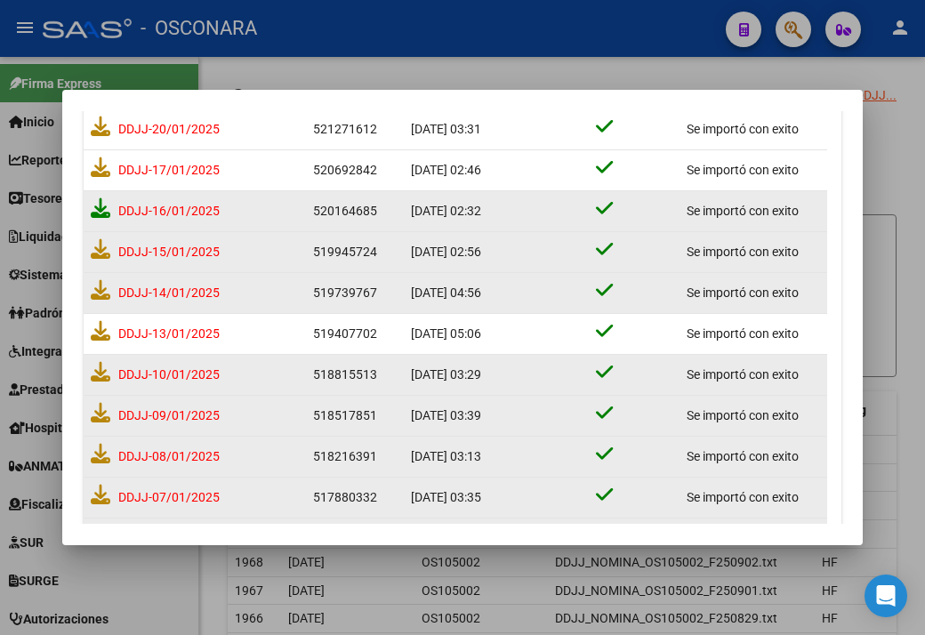
click at [98, 212] on icon at bounding box center [101, 208] width 20 height 20
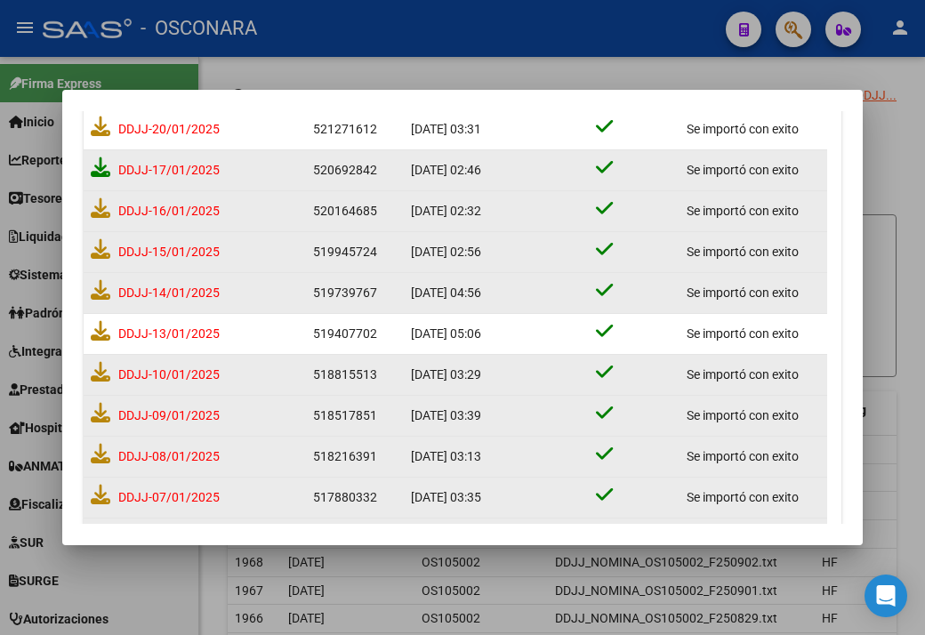
click at [104, 166] on icon at bounding box center [101, 167] width 20 height 20
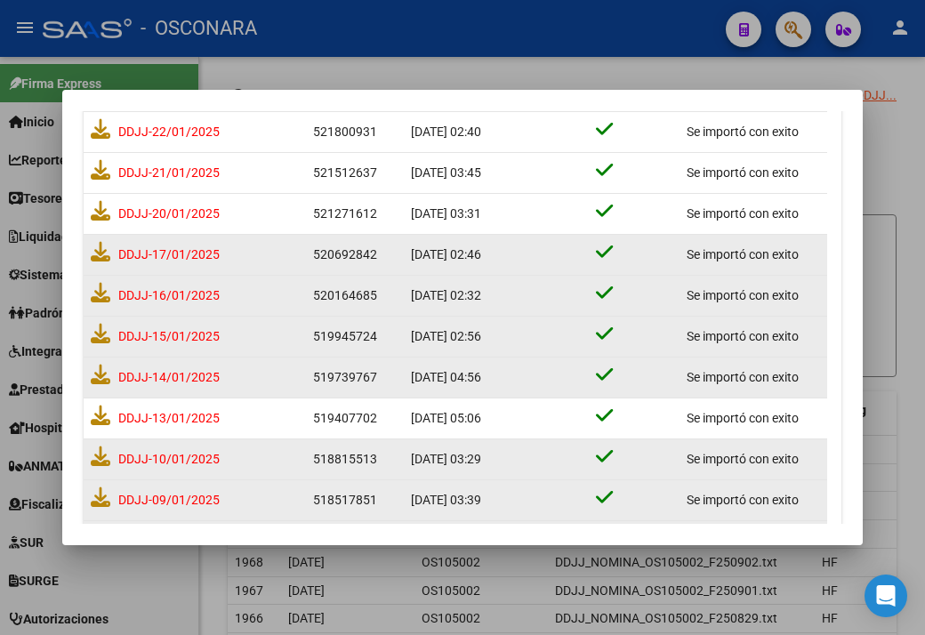
scroll to position [461, 0]
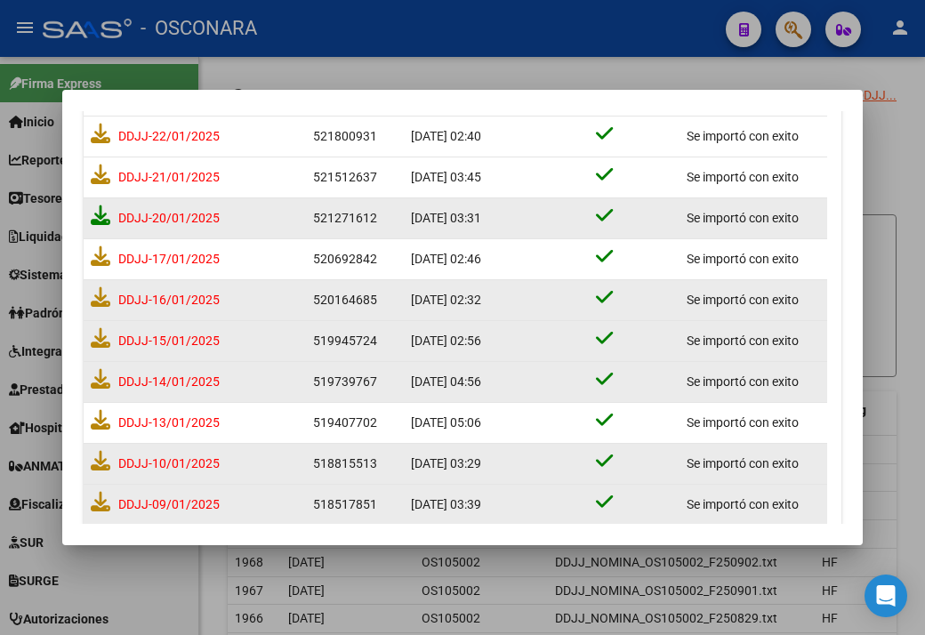
click at [93, 214] on icon at bounding box center [101, 215] width 20 height 20
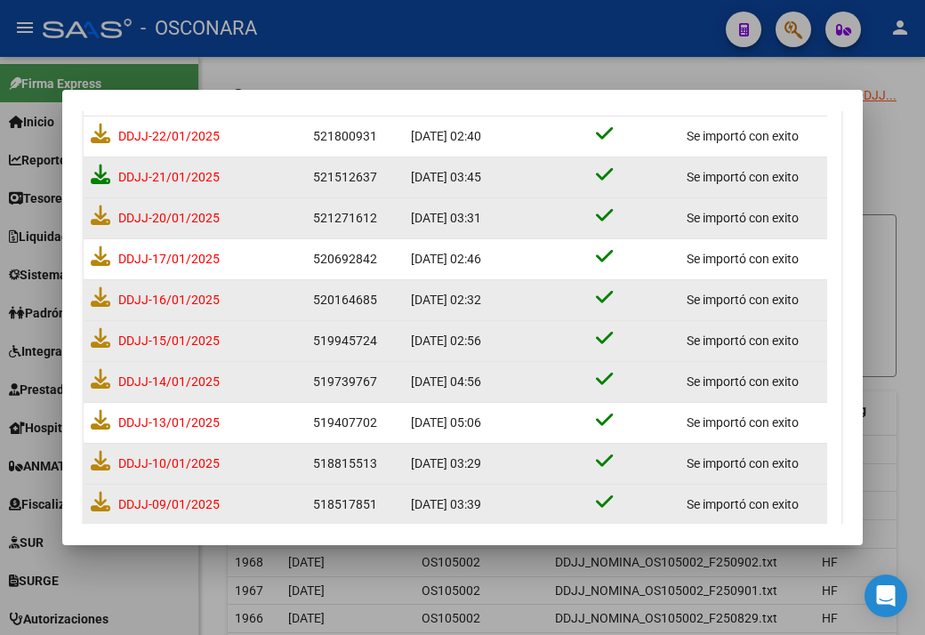
click at [102, 180] on icon at bounding box center [101, 174] width 20 height 20
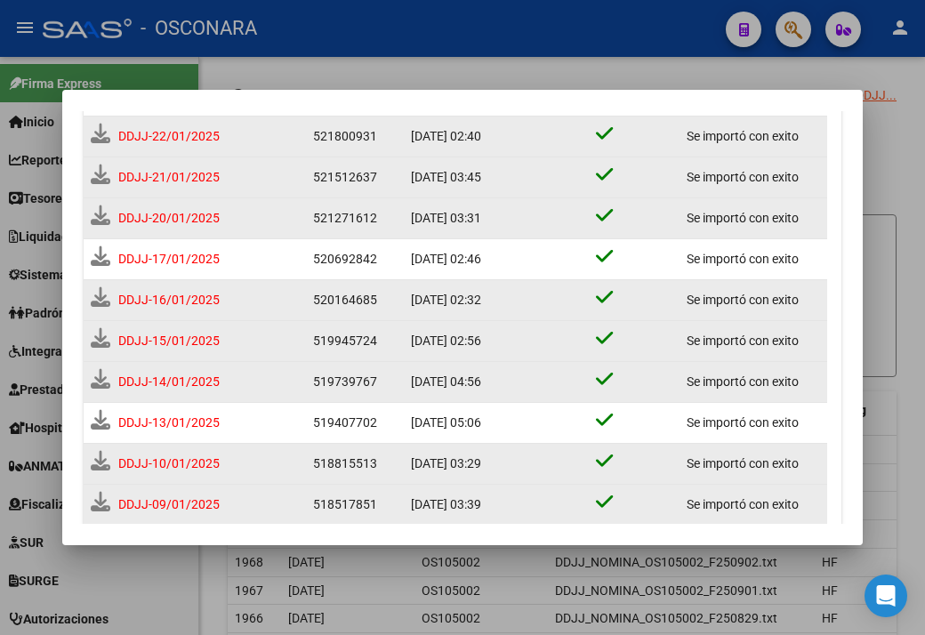
scroll to position [461, 0]
click at [102, 138] on icon at bounding box center [101, 134] width 20 height 20
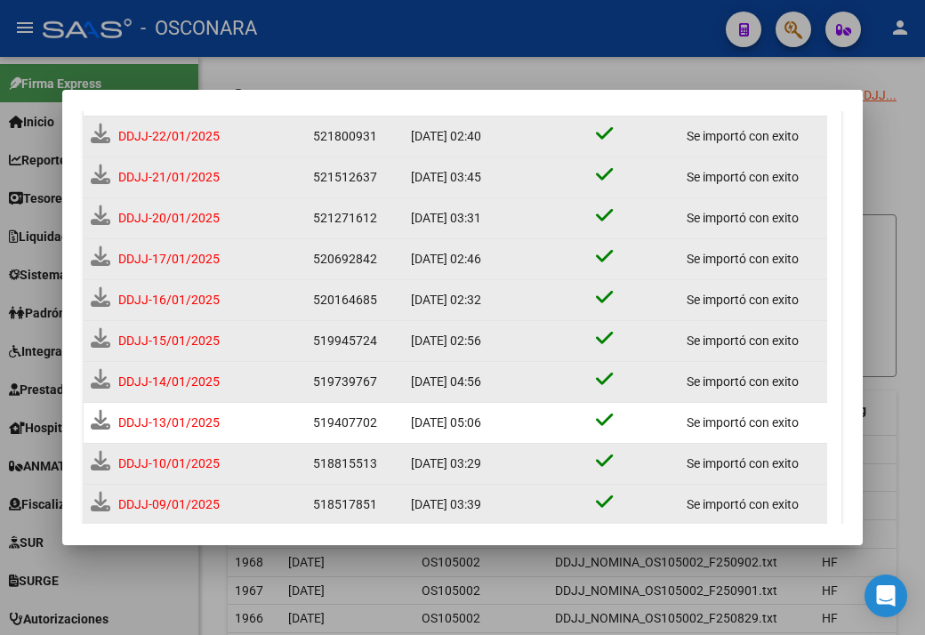
scroll to position [371, 0]
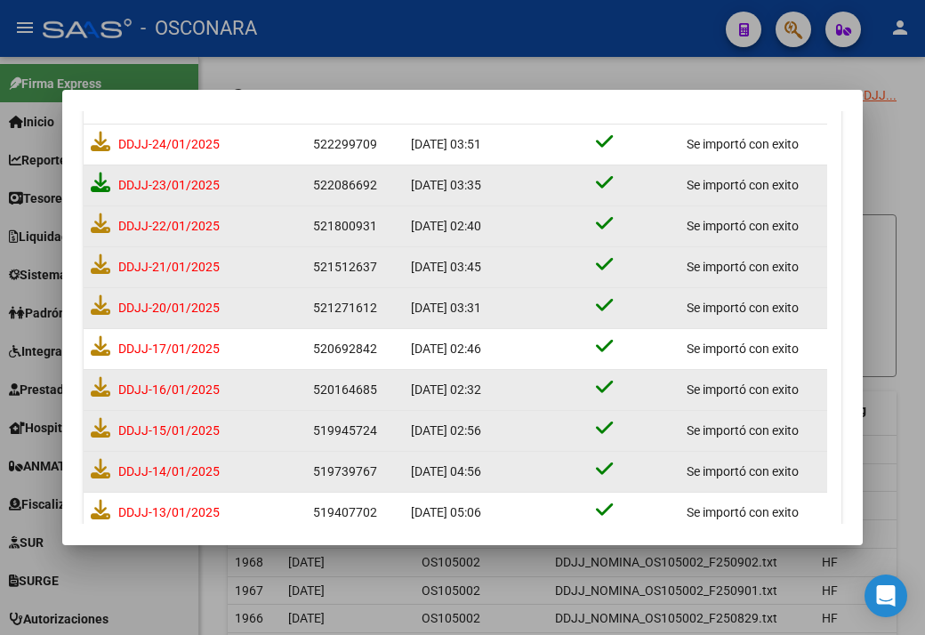
click at [103, 180] on icon at bounding box center [101, 182] width 20 height 20
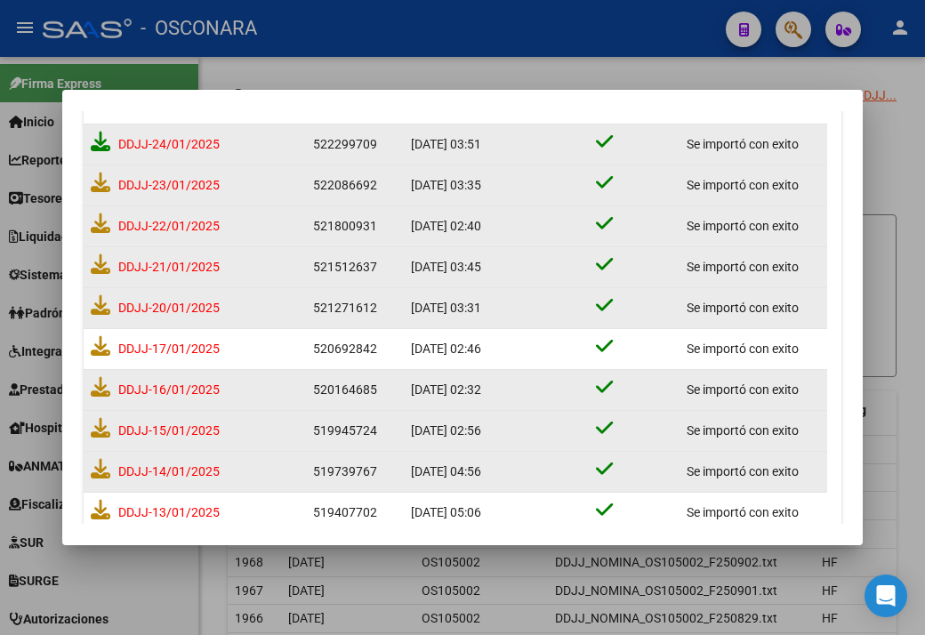
click at [96, 147] on icon at bounding box center [101, 142] width 20 height 20
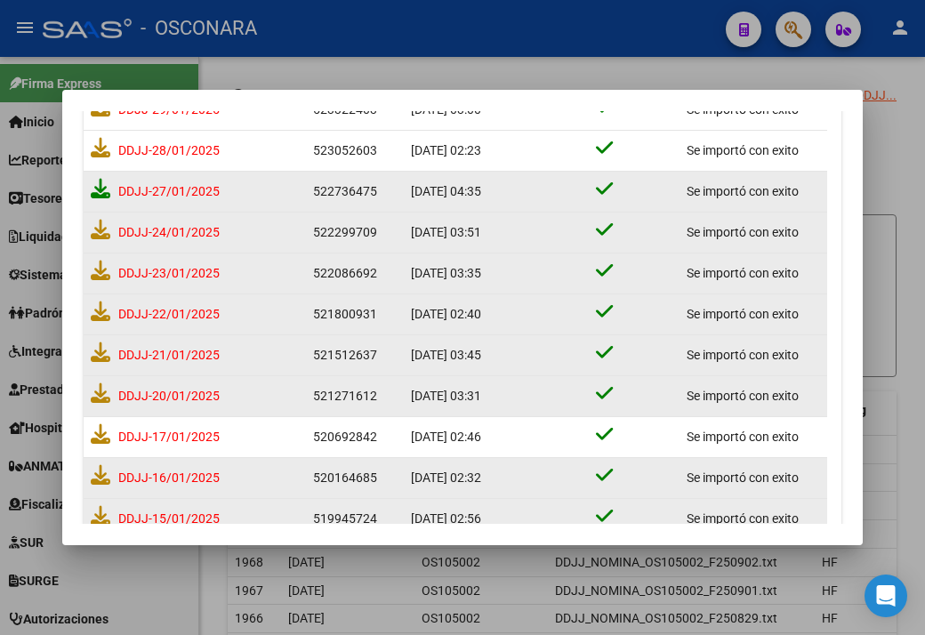
click at [100, 182] on icon at bounding box center [101, 189] width 20 height 20
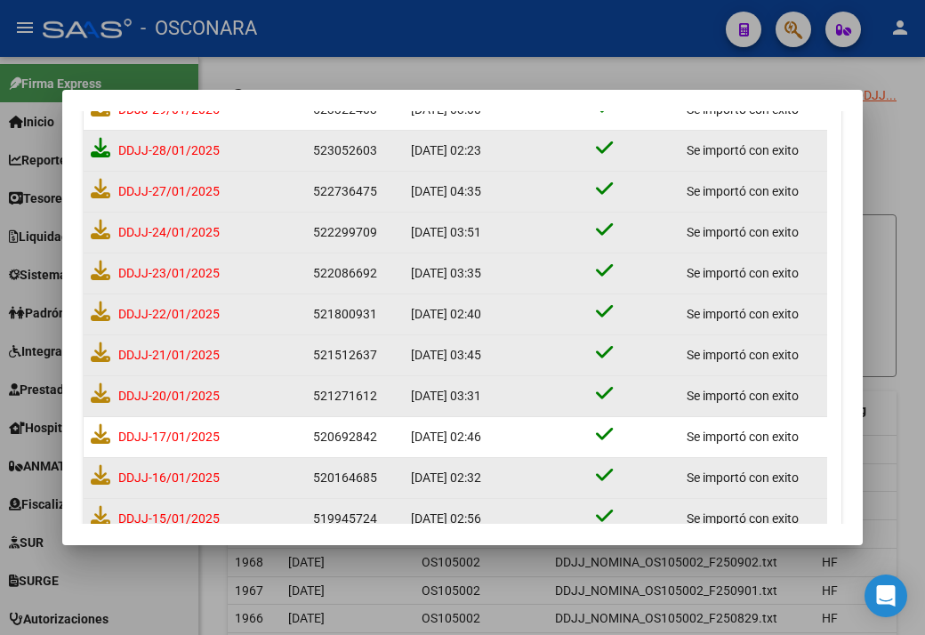
click at [103, 150] on icon at bounding box center [101, 148] width 20 height 20
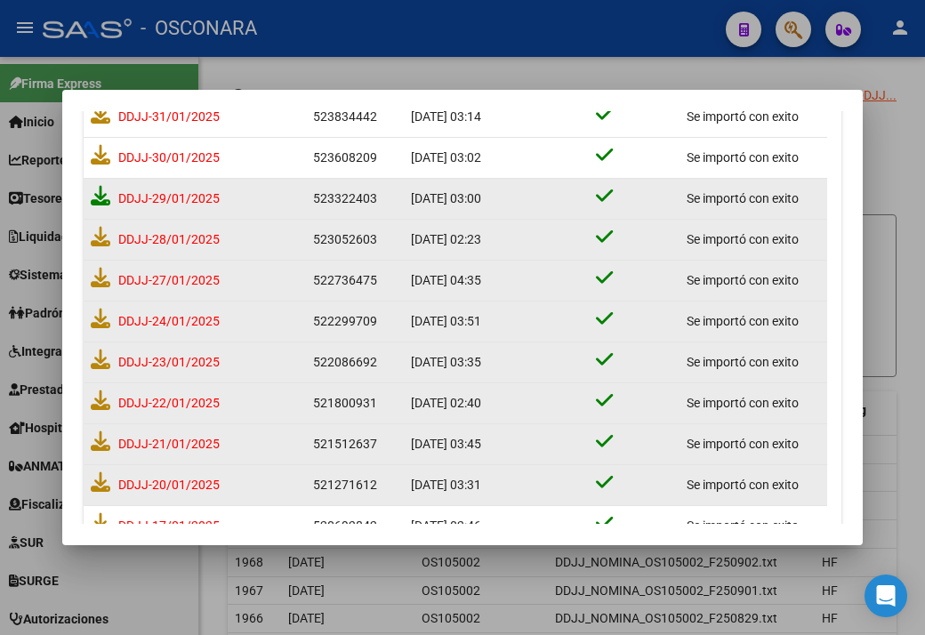
click at [101, 202] on icon at bounding box center [101, 196] width 20 height 20
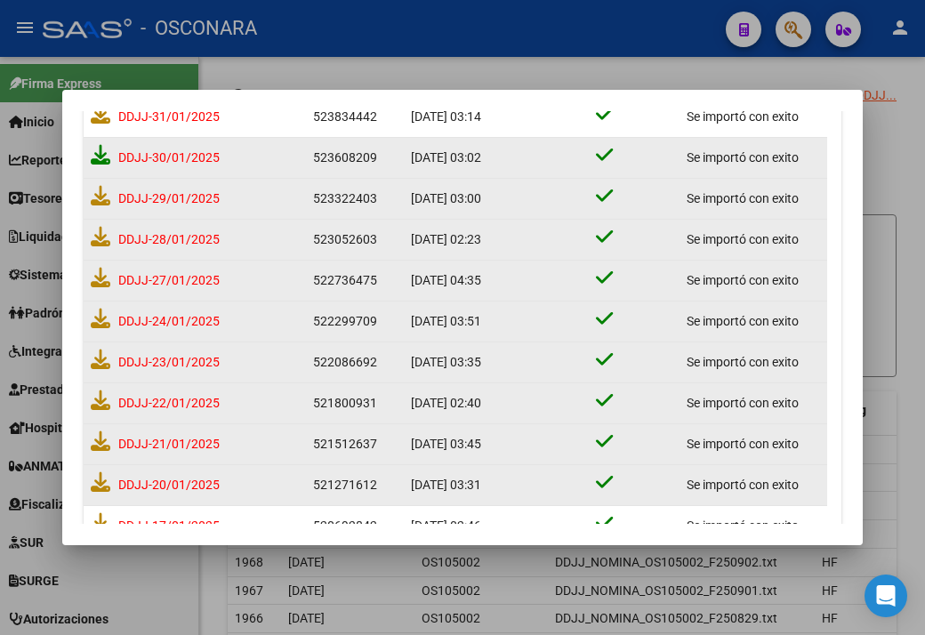
click at [100, 154] on icon at bounding box center [101, 155] width 20 height 20
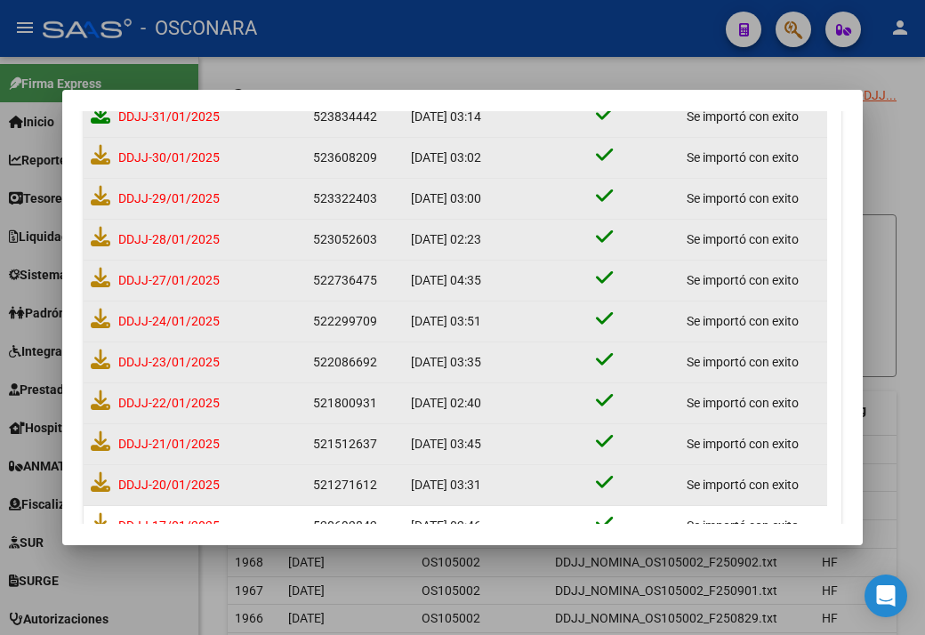
click at [100, 118] on icon at bounding box center [101, 114] width 20 height 20
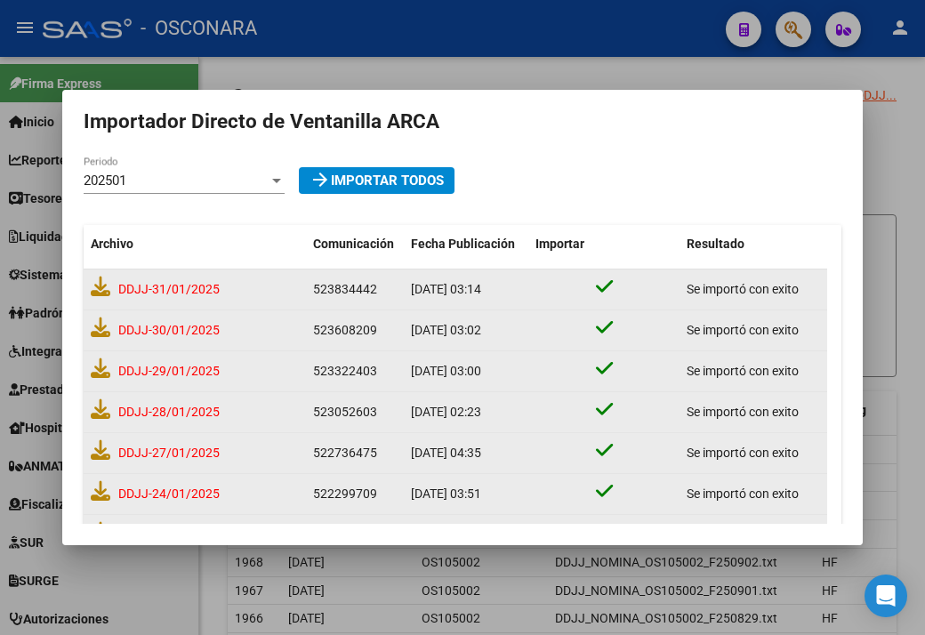
click at [162, 188] on div "202501 Periodo" at bounding box center [184, 180] width 201 height 27
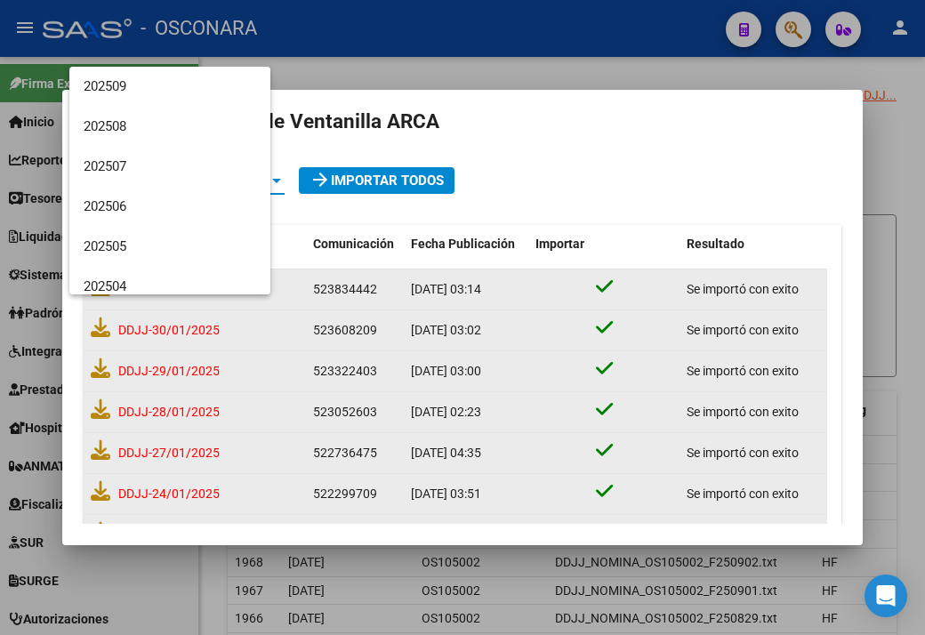
scroll to position [226, 0]
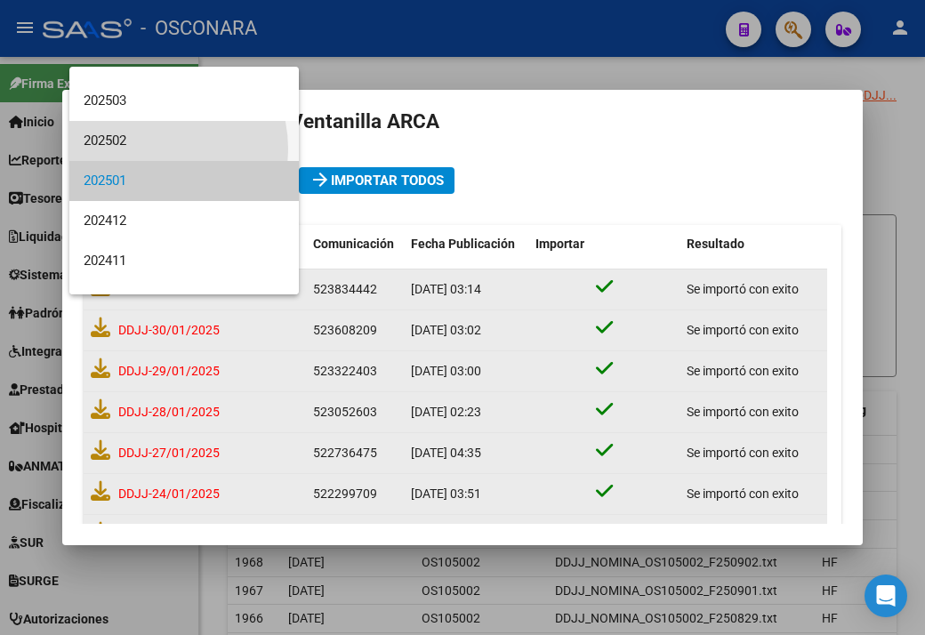
click at [139, 149] on span "202502" at bounding box center [184, 141] width 201 height 40
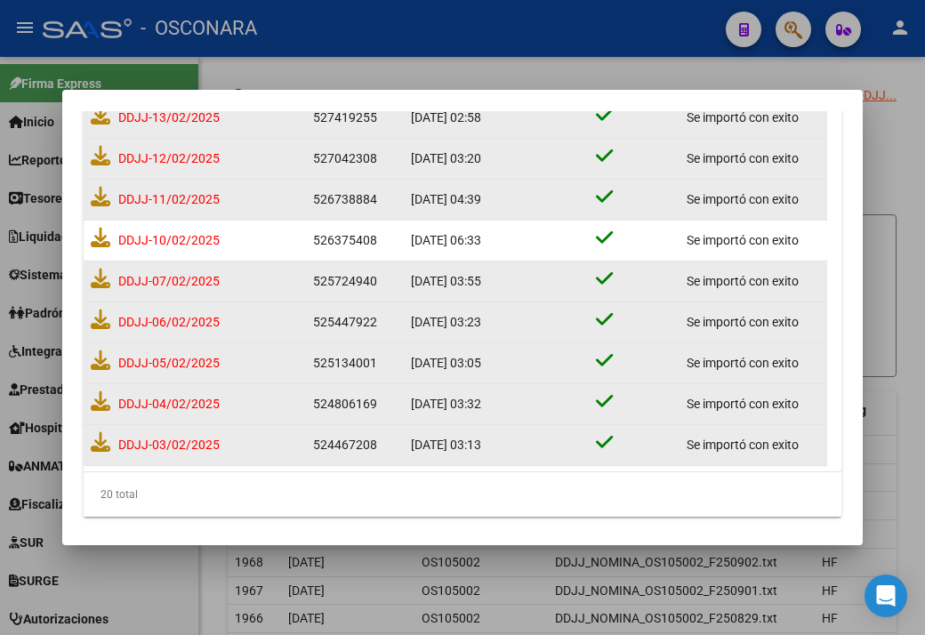
scroll to position [646, 0]
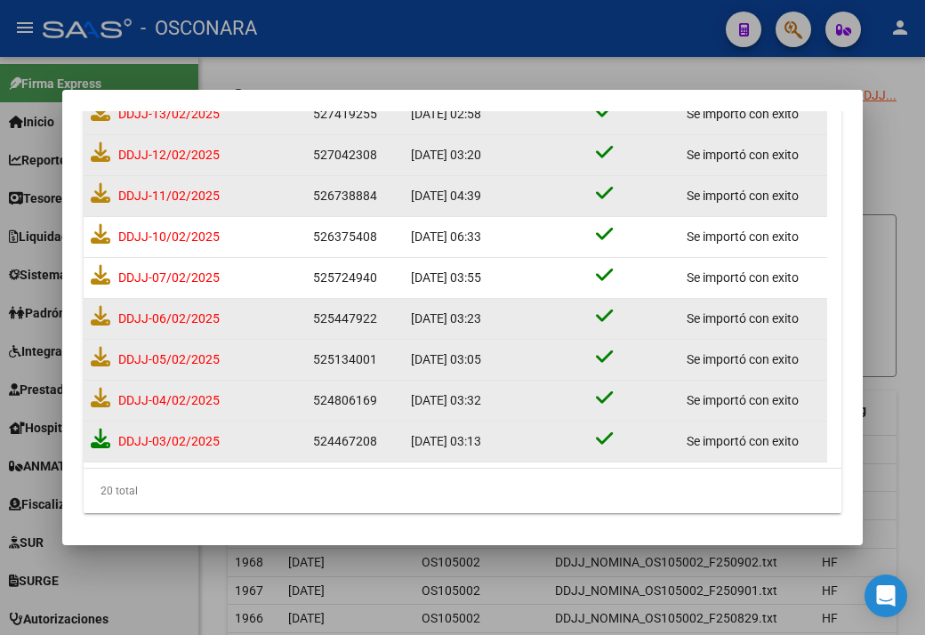
click at [101, 442] on icon at bounding box center [101, 439] width 20 height 20
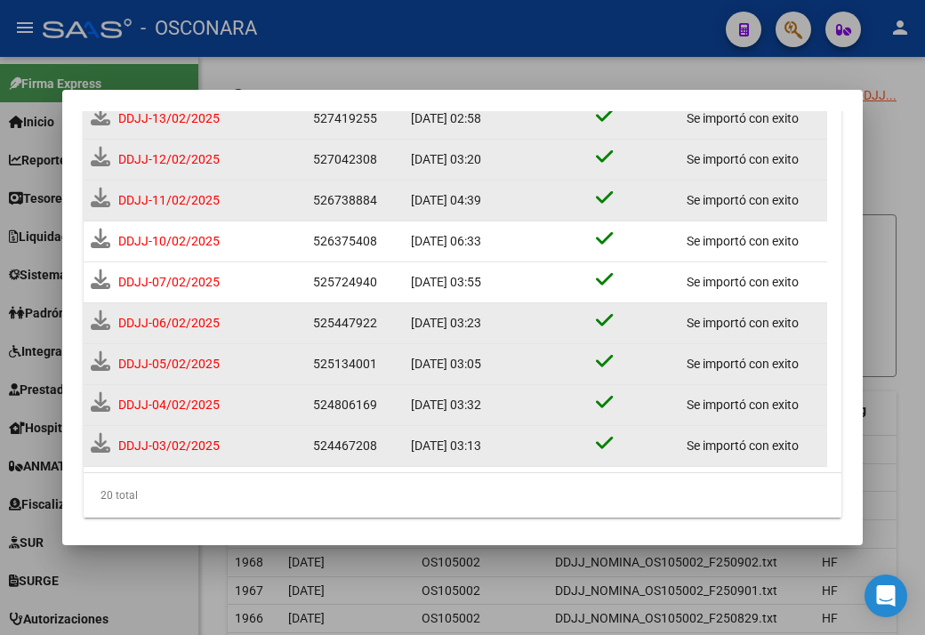
scroll to position [651, 0]
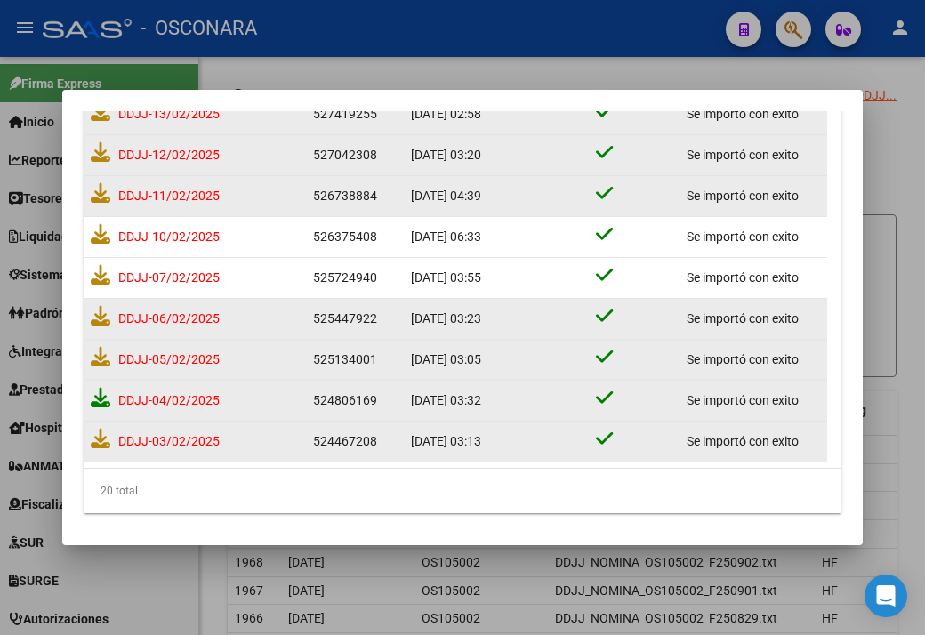
click at [96, 394] on icon at bounding box center [101, 398] width 20 height 20
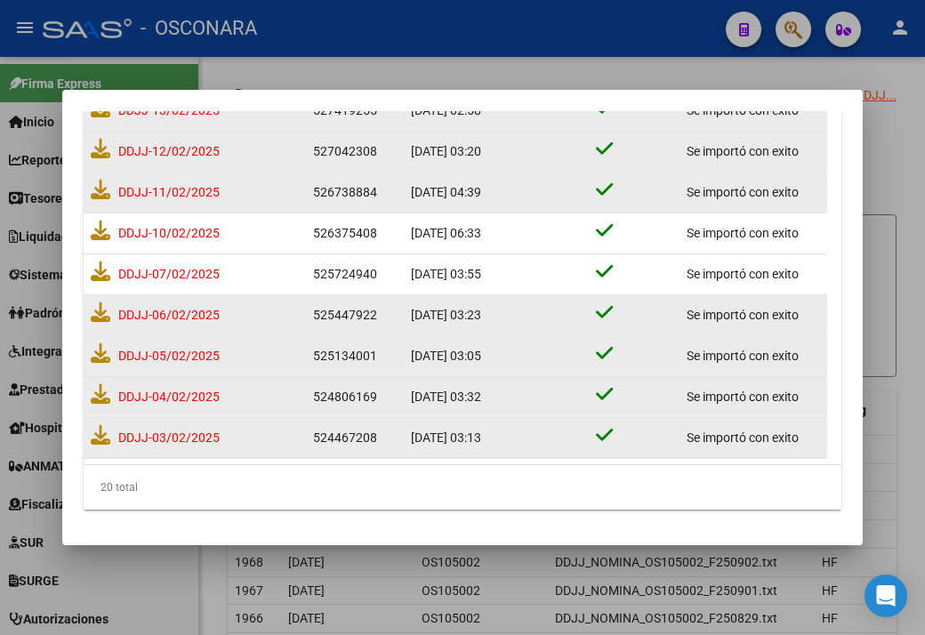
scroll to position [646, 0]
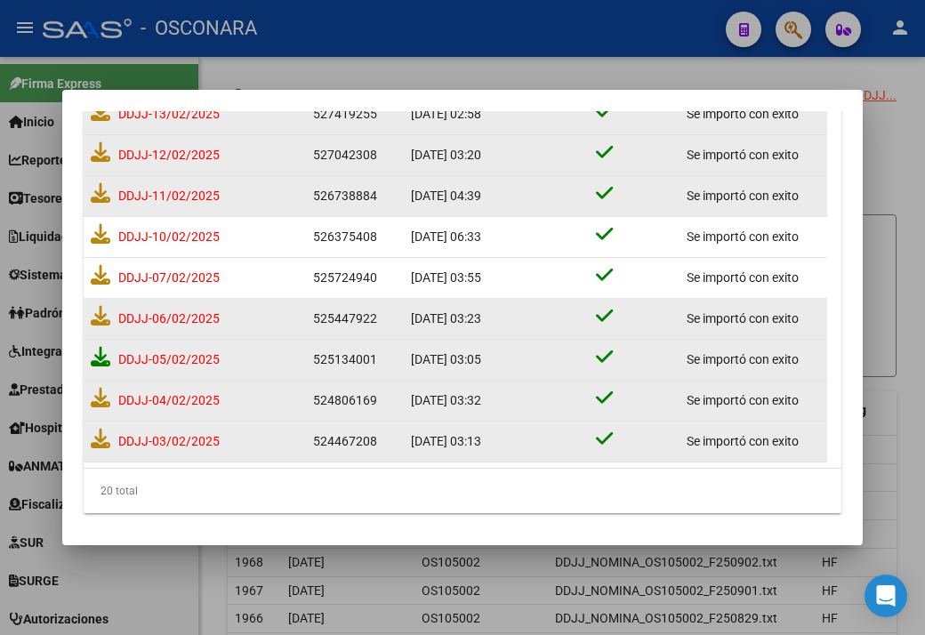
click at [99, 347] on icon at bounding box center [101, 357] width 20 height 20
click at [98, 310] on icon at bounding box center [101, 316] width 20 height 20
click at [92, 271] on icon at bounding box center [101, 275] width 20 height 20
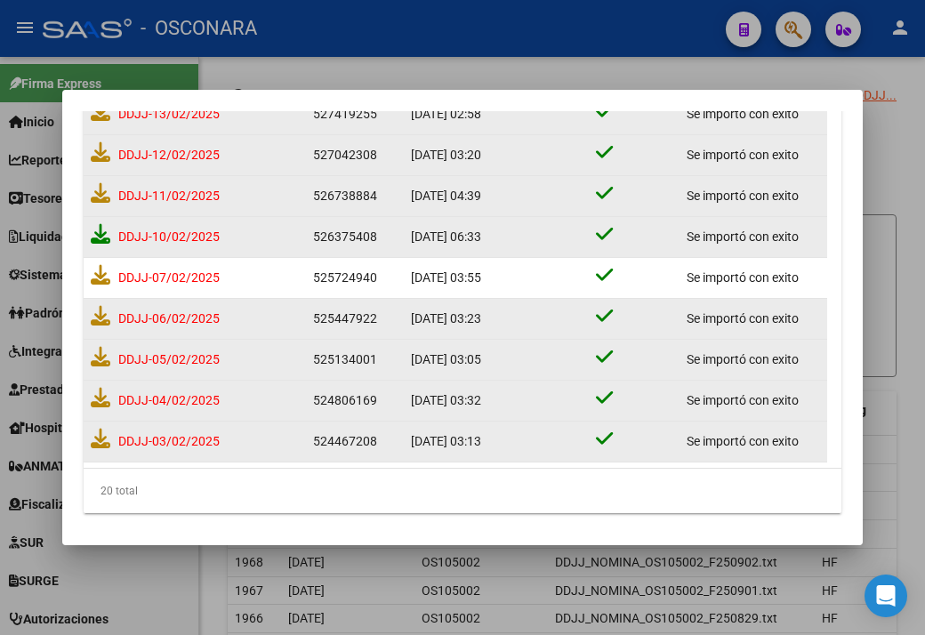
click at [102, 225] on icon at bounding box center [101, 234] width 20 height 20
click at [100, 186] on icon at bounding box center [101, 193] width 20 height 20
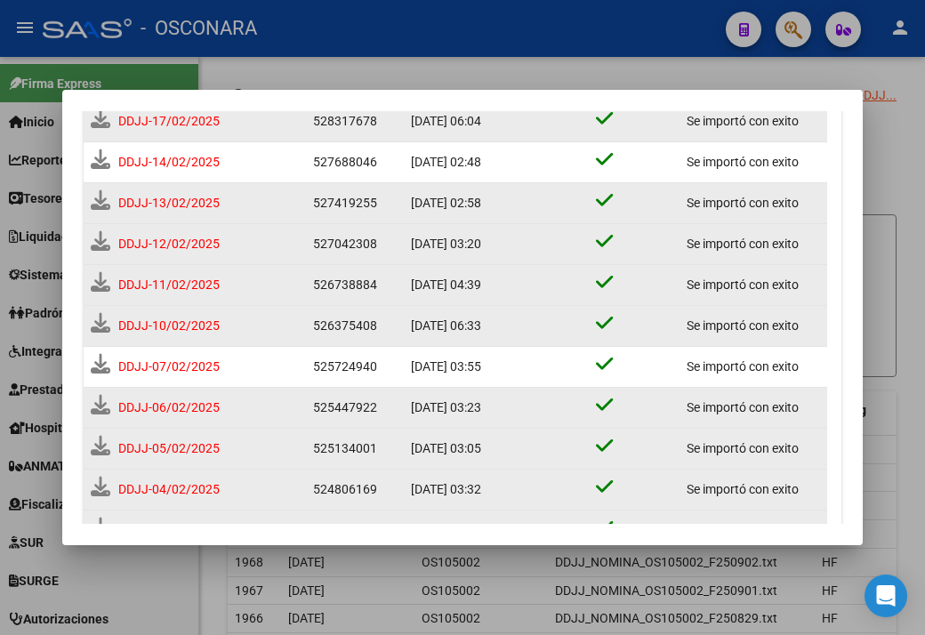
scroll to position [557, 0]
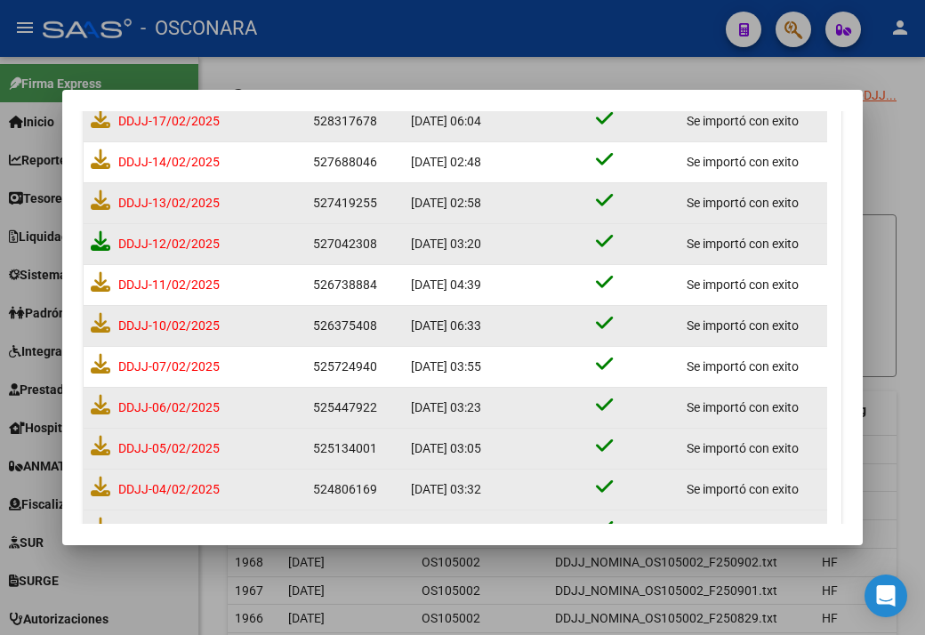
click at [93, 238] on icon at bounding box center [101, 241] width 20 height 20
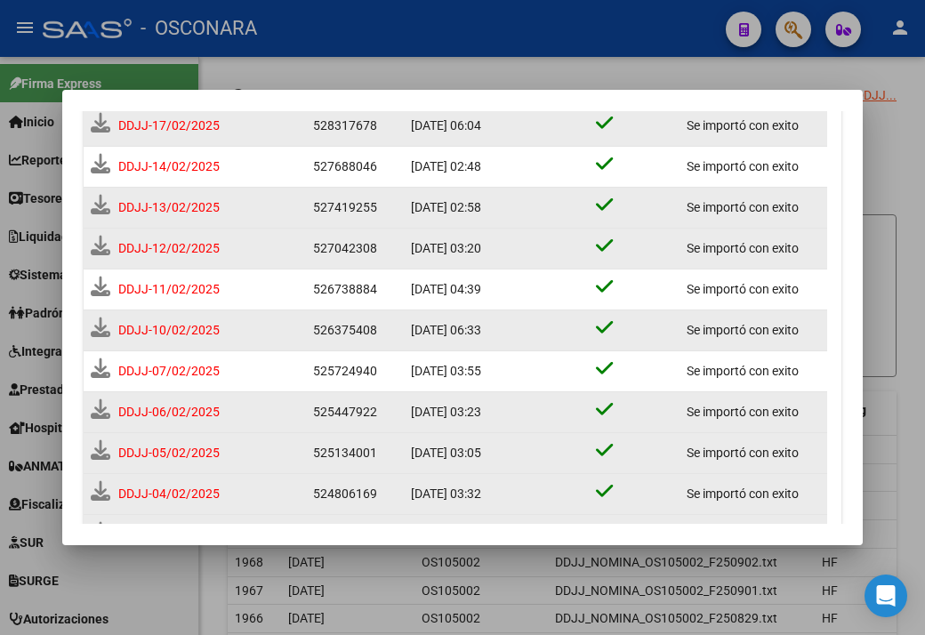
scroll to position [562, 0]
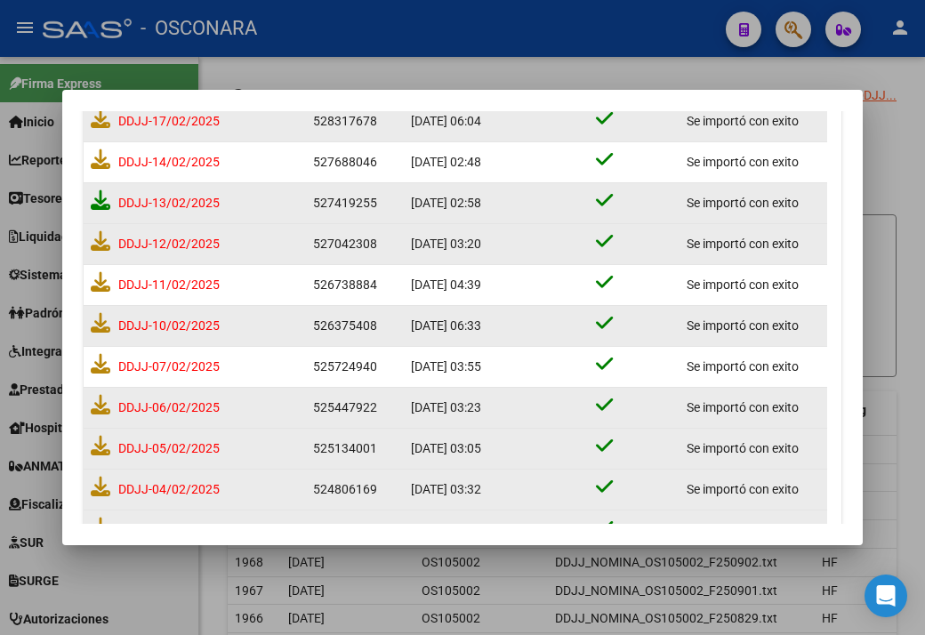
click at [95, 196] on icon at bounding box center [101, 200] width 20 height 20
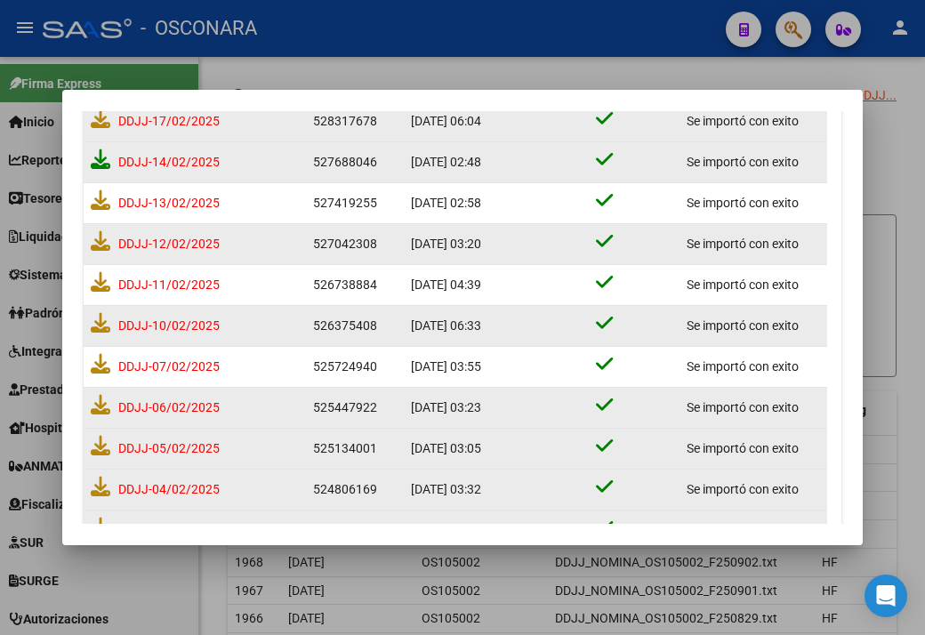
click at [103, 150] on icon at bounding box center [101, 159] width 20 height 20
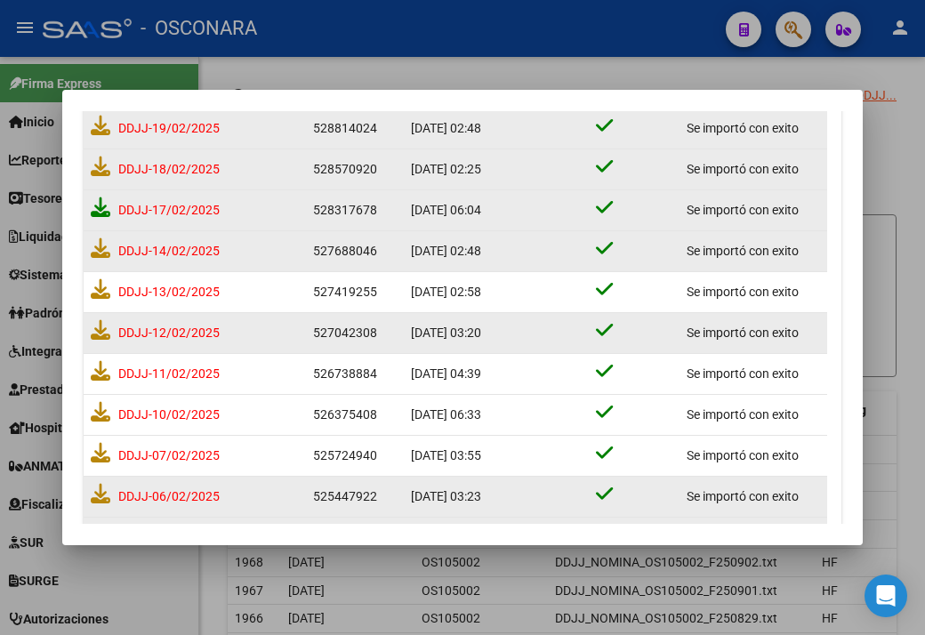
click at [97, 205] on icon at bounding box center [101, 207] width 20 height 20
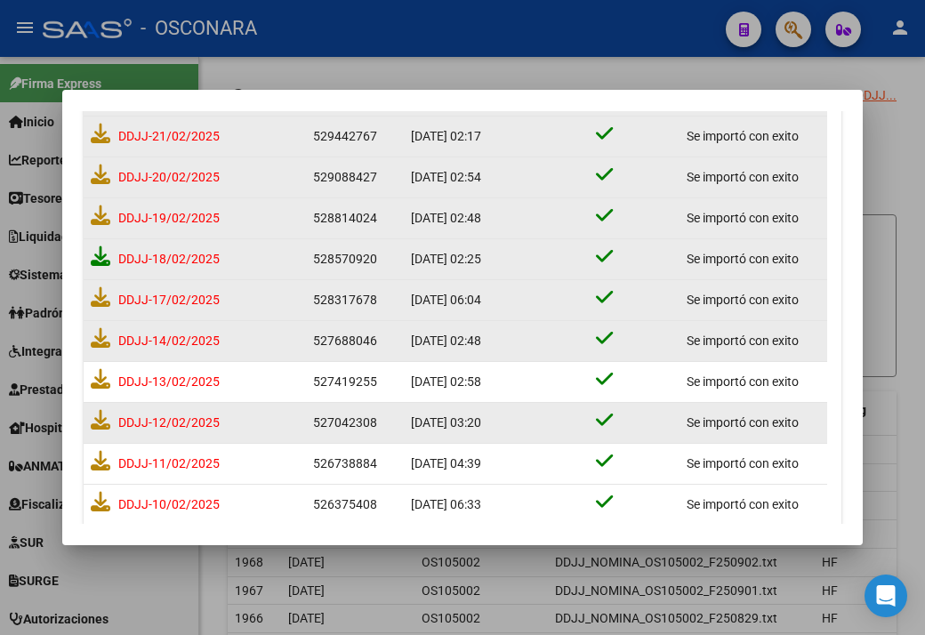
click at [97, 254] on icon at bounding box center [101, 256] width 20 height 20
click at [100, 212] on icon at bounding box center [101, 215] width 20 height 20
click at [103, 172] on icon at bounding box center [101, 174] width 20 height 20
click at [107, 130] on icon at bounding box center [101, 134] width 20 height 20
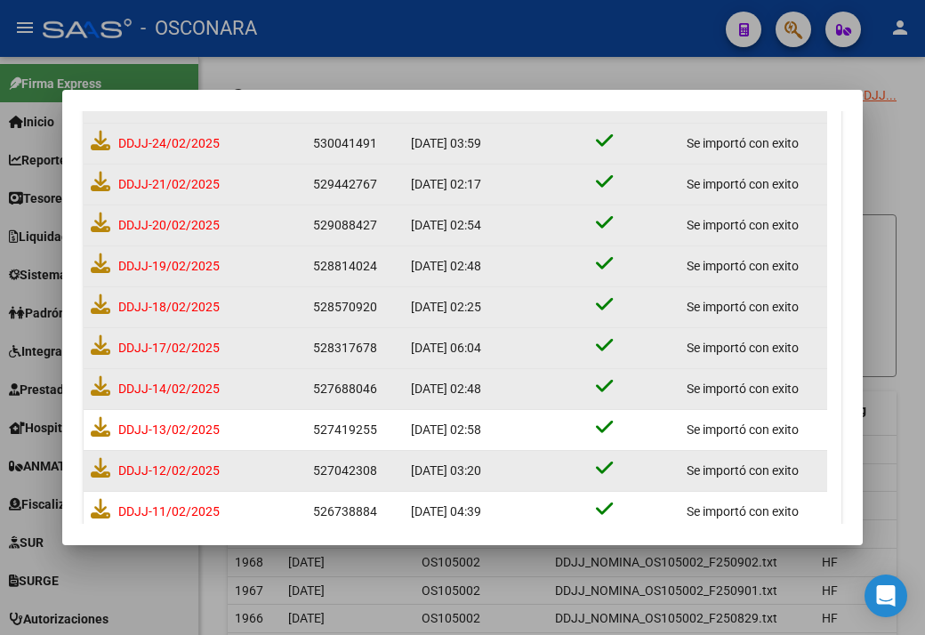
scroll to position [290, 0]
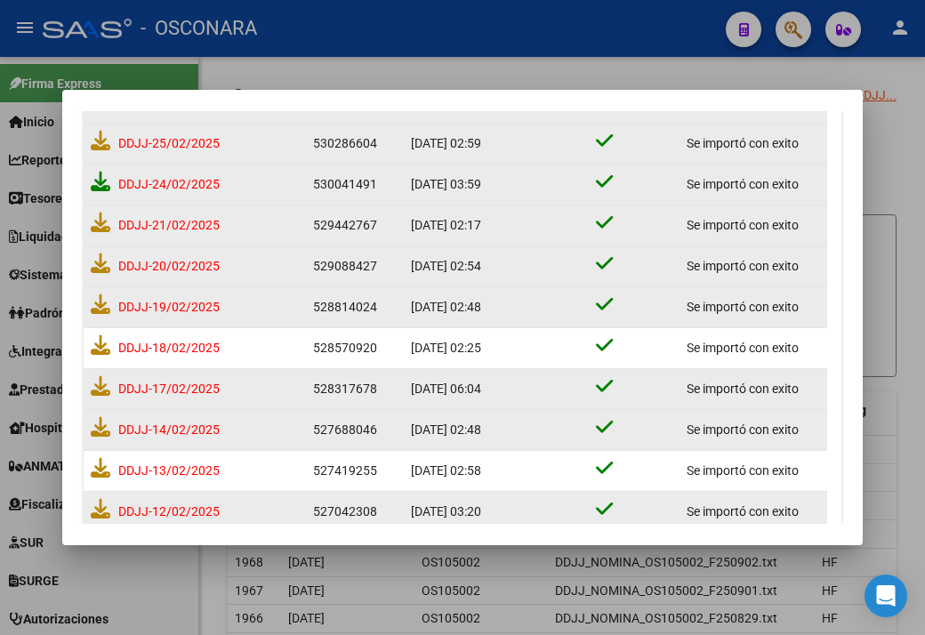
click at [98, 186] on icon at bounding box center [101, 182] width 20 height 20
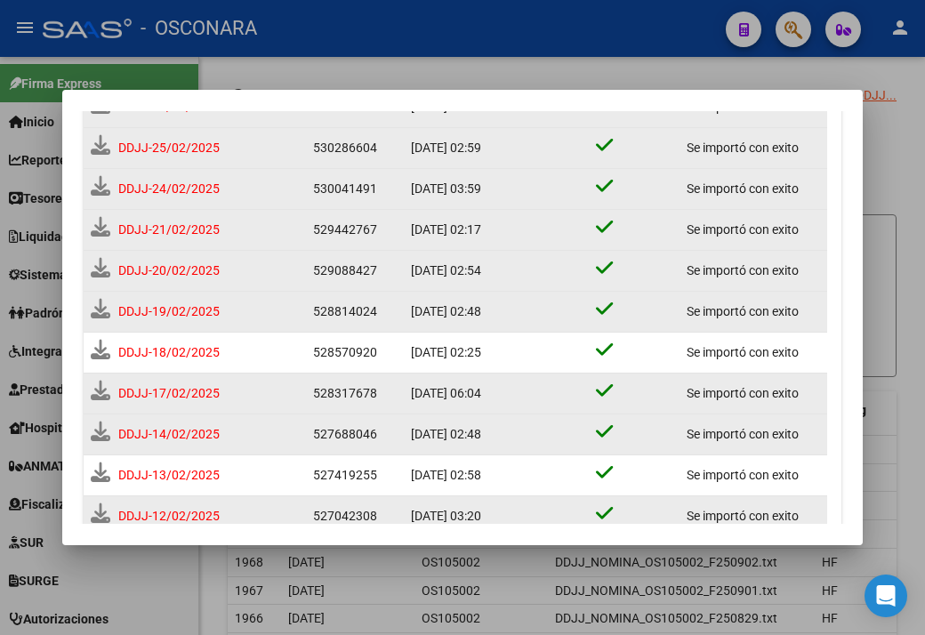
scroll to position [294, 0]
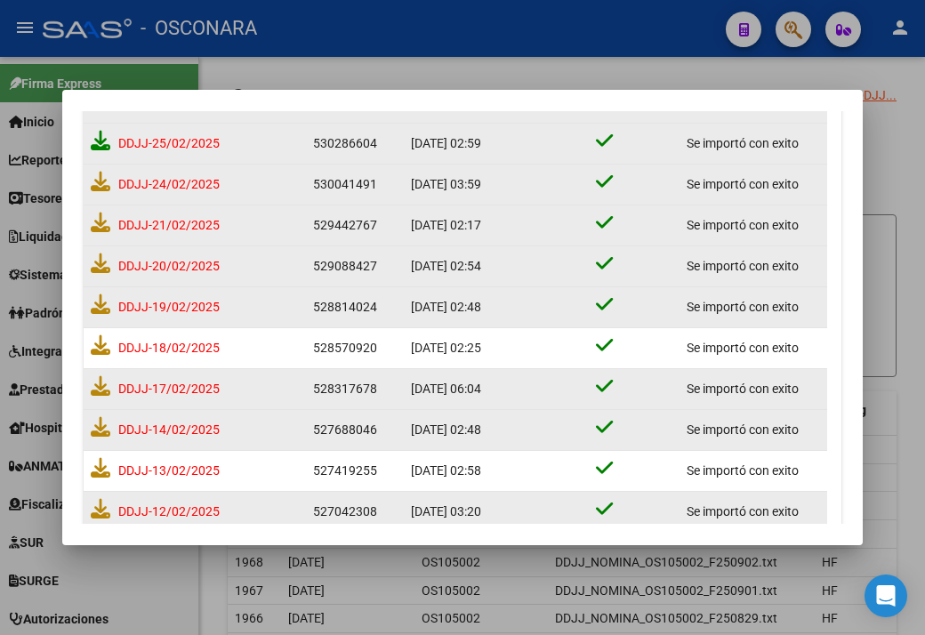
click at [104, 139] on icon at bounding box center [101, 141] width 20 height 20
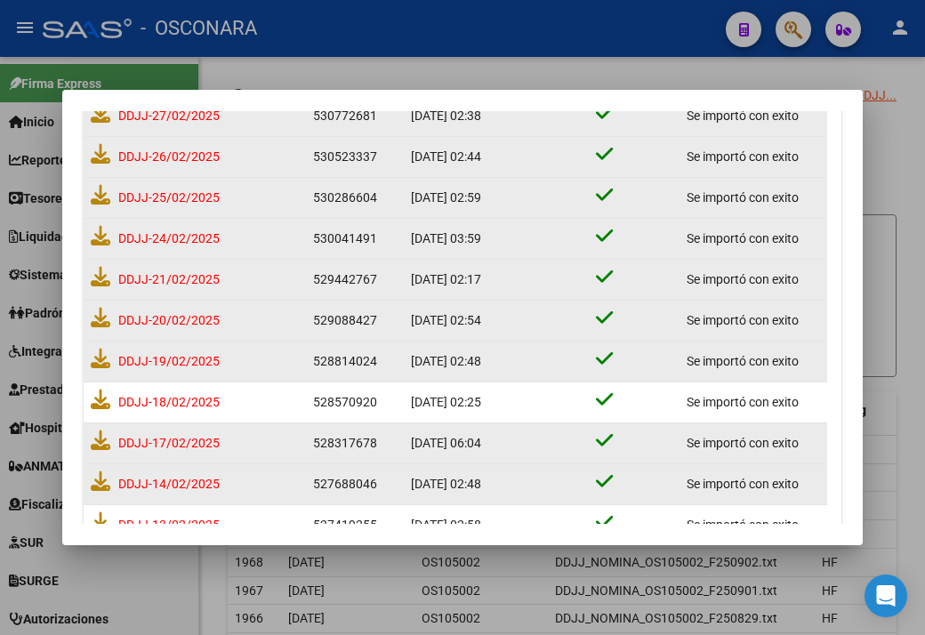
scroll to position [200, 0]
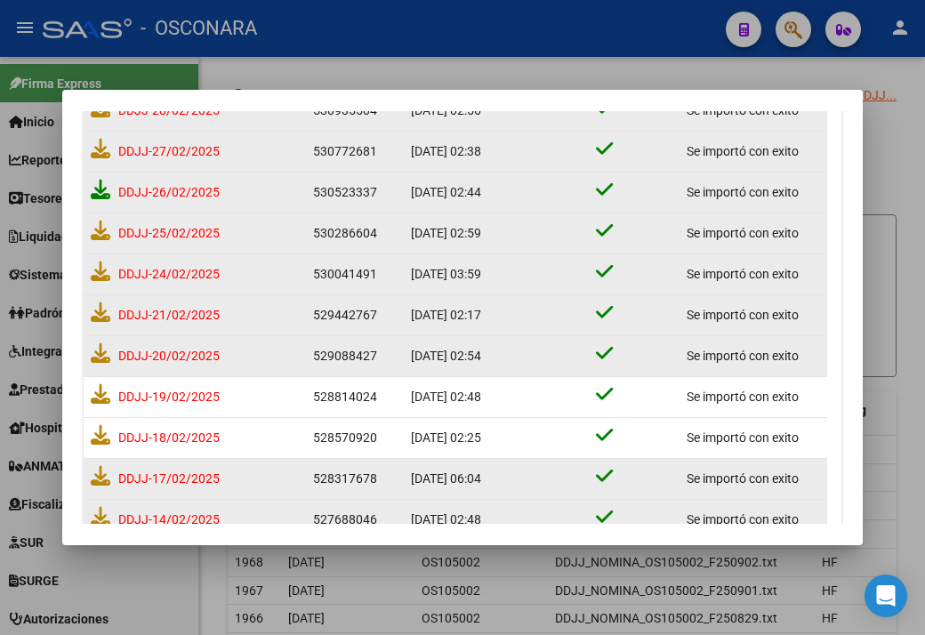
click at [94, 193] on icon at bounding box center [101, 190] width 20 height 20
click at [98, 150] on icon at bounding box center [101, 149] width 20 height 20
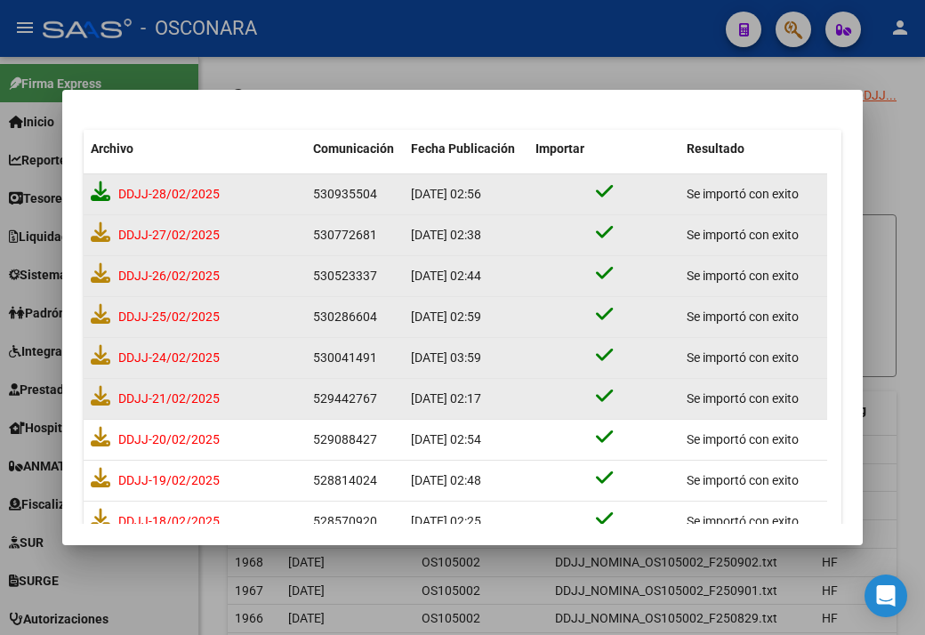
click at [103, 190] on icon at bounding box center [101, 191] width 20 height 20
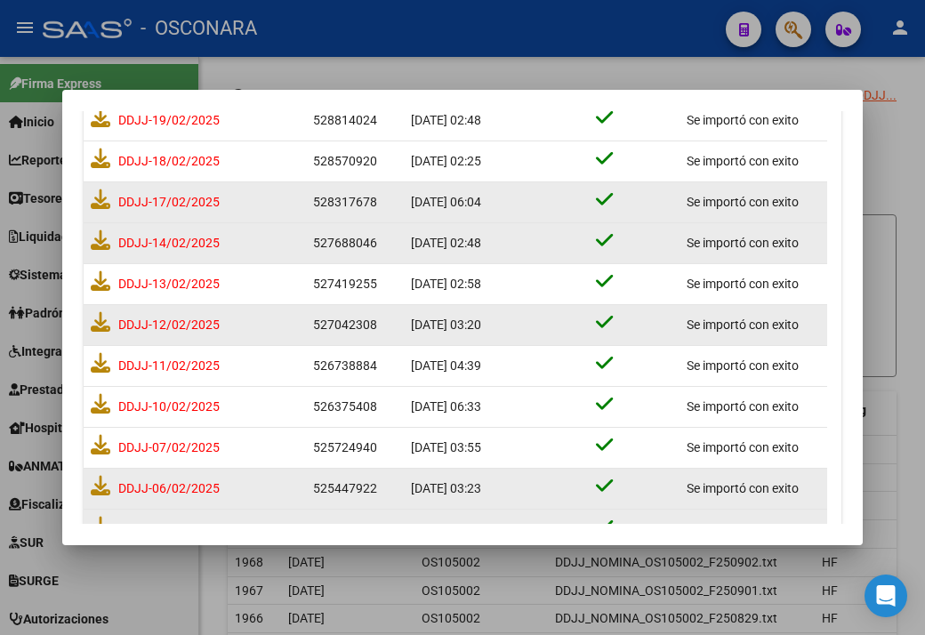
scroll to position [646, 0]
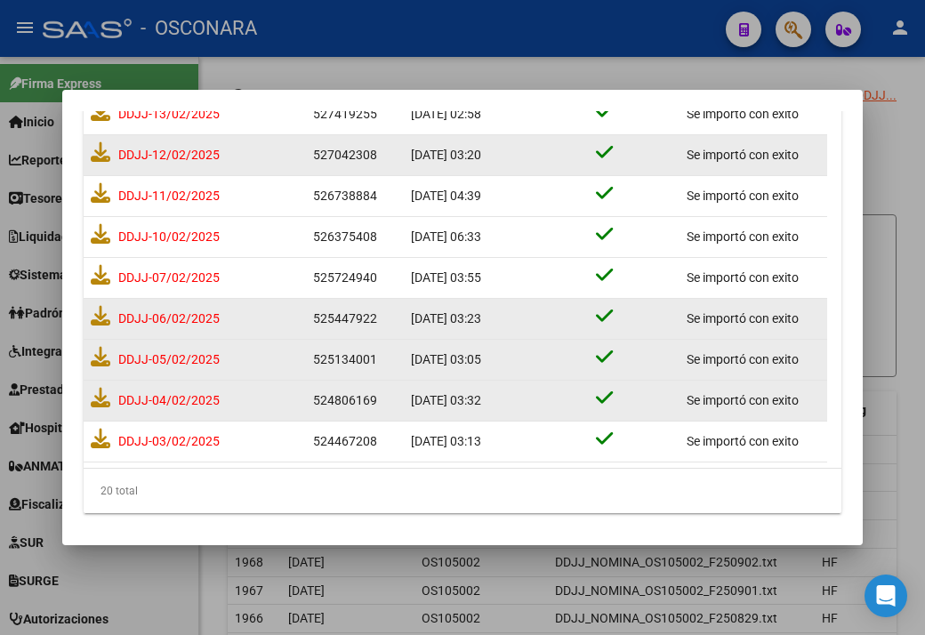
click at [69, 376] on mat-dialog-content "Importador Directo de Ventanilla ARCA 202502 Periodo arrow_forward Importar Tod…" at bounding box center [462, 317] width 800 height 413
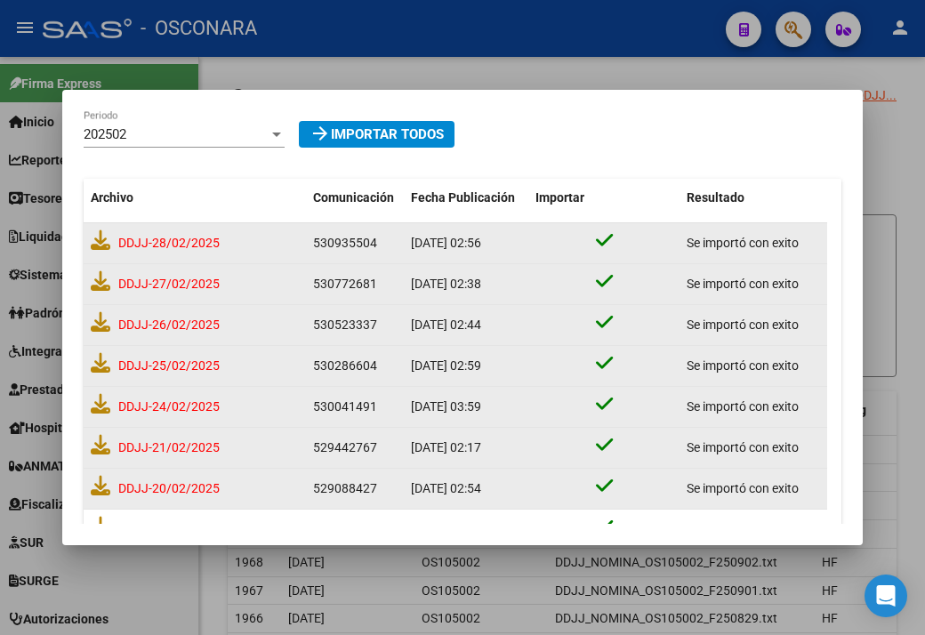
scroll to position [0, 0]
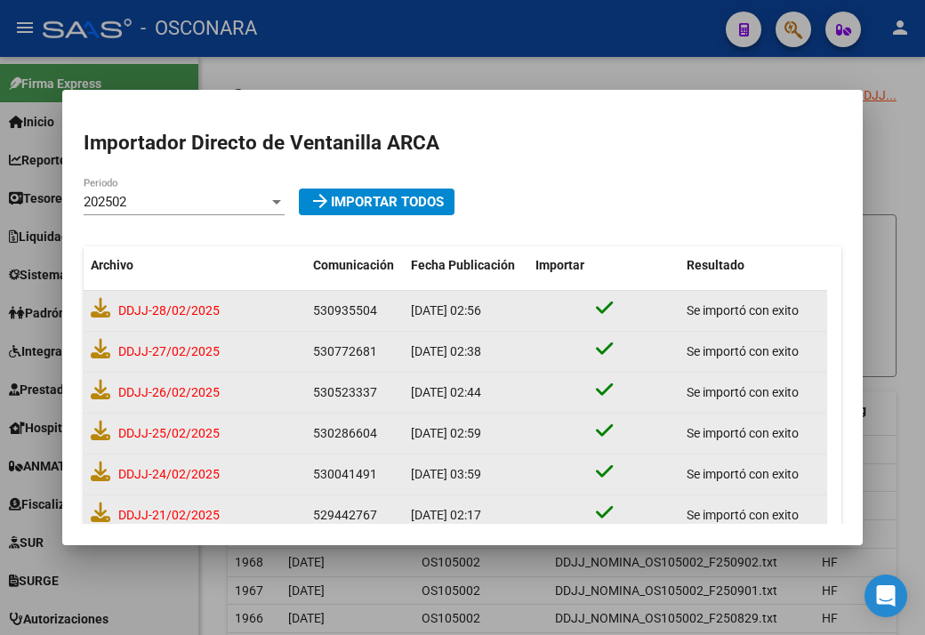
click at [515, 134] on h2 "Importador Directo de Ventanilla ARCA" at bounding box center [463, 143] width 758 height 30
click at [241, 199] on div "202502" at bounding box center [176, 202] width 185 height 16
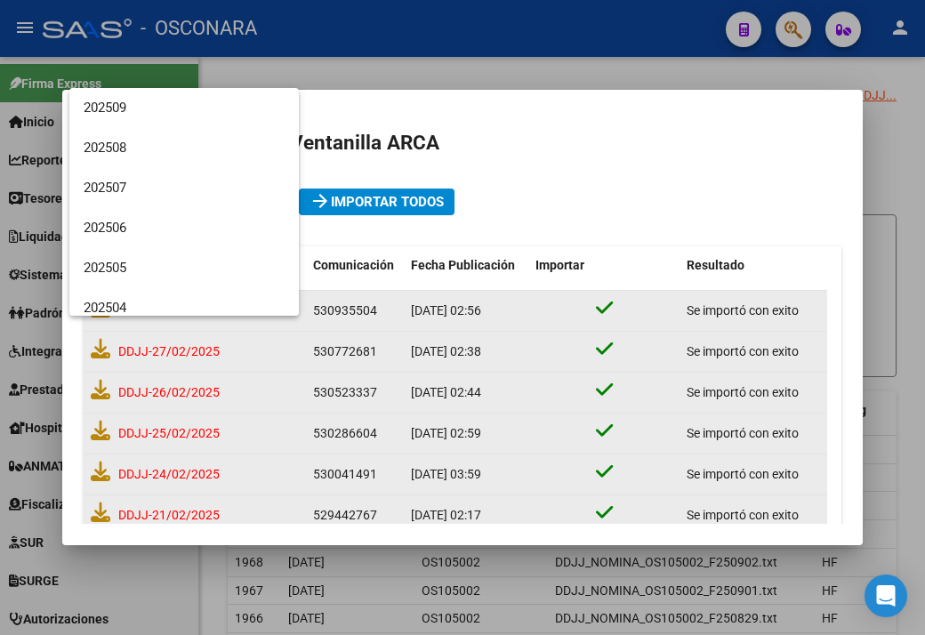
scroll to position [186, 0]
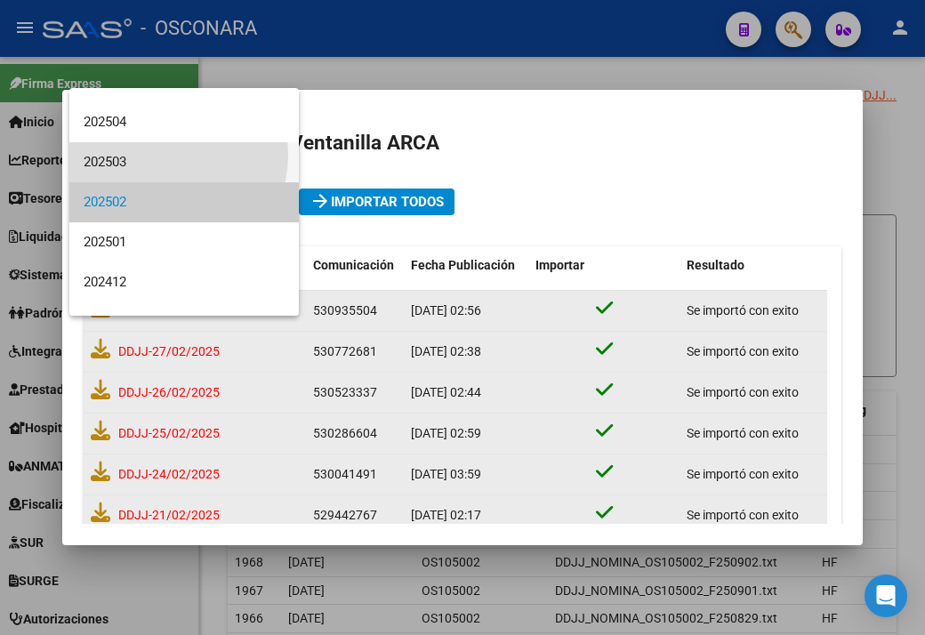
click at [160, 154] on span "202503" at bounding box center [184, 162] width 201 height 40
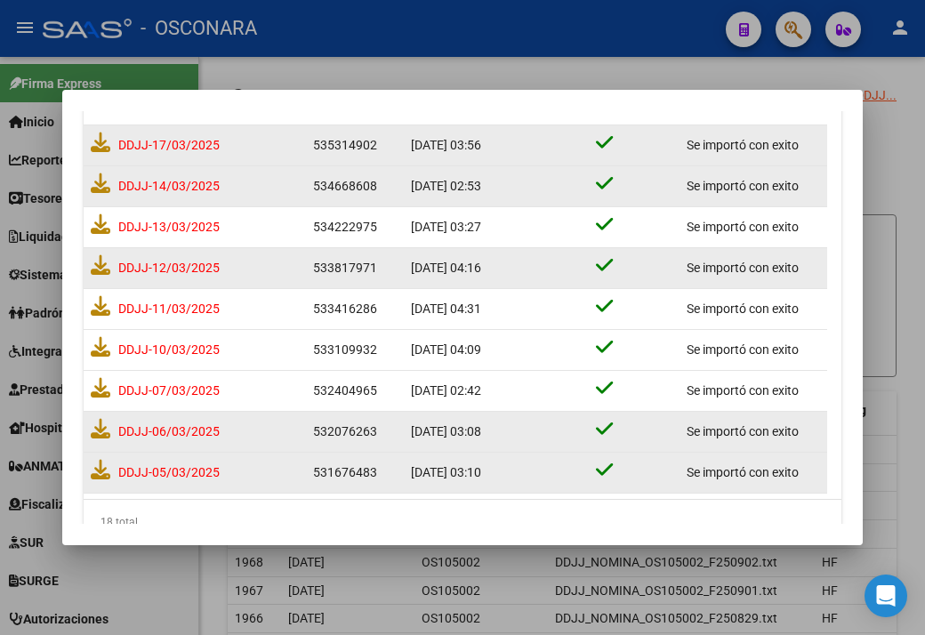
scroll to position [565, 0]
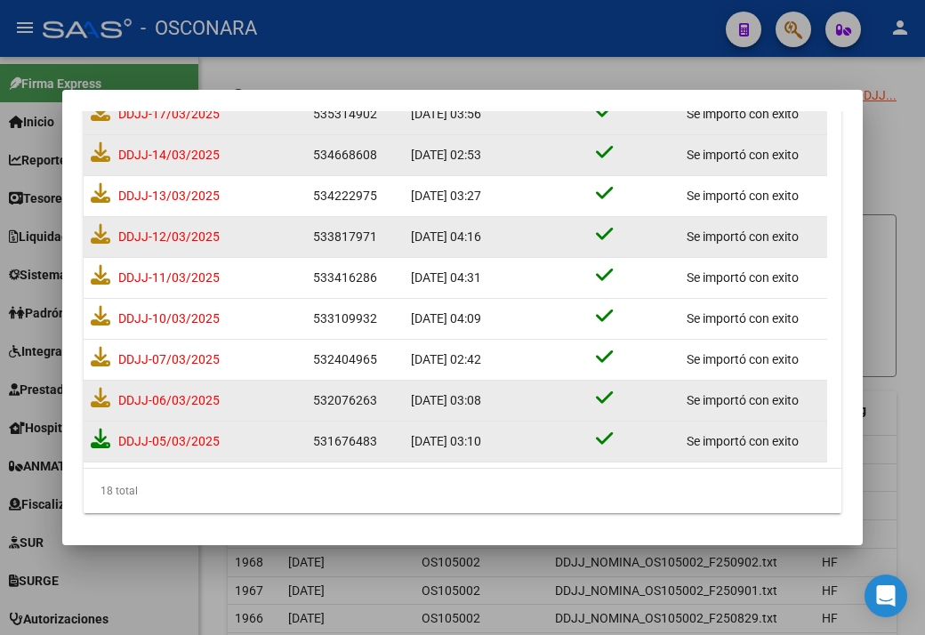
click at [101, 438] on icon at bounding box center [101, 439] width 20 height 20
click at [98, 395] on icon at bounding box center [101, 398] width 20 height 20
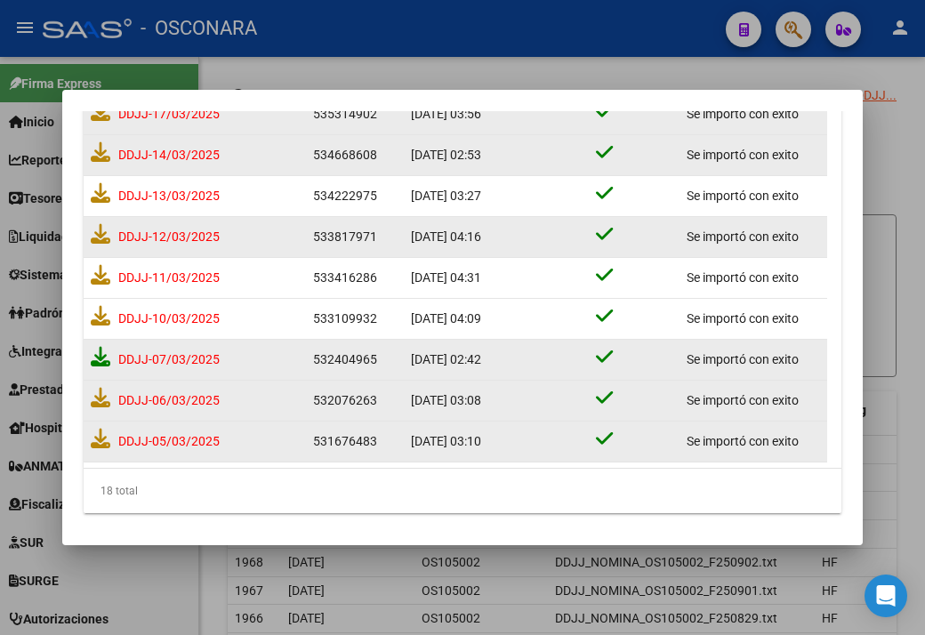
click at [100, 353] on icon at bounding box center [101, 357] width 20 height 20
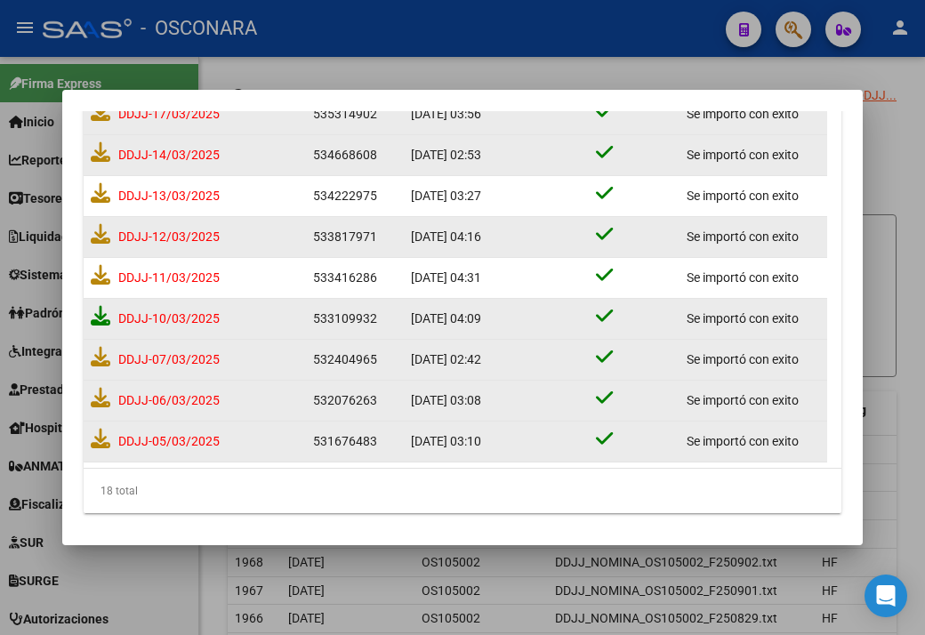
click at [107, 312] on icon at bounding box center [101, 316] width 20 height 20
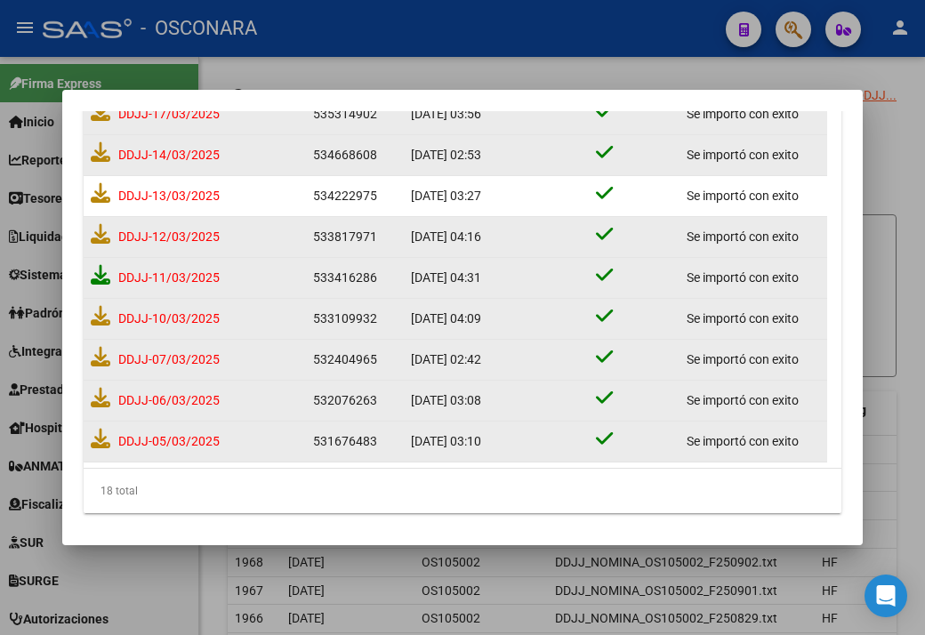
click at [105, 270] on icon at bounding box center [101, 275] width 20 height 20
click at [96, 232] on icon at bounding box center [101, 234] width 20 height 20
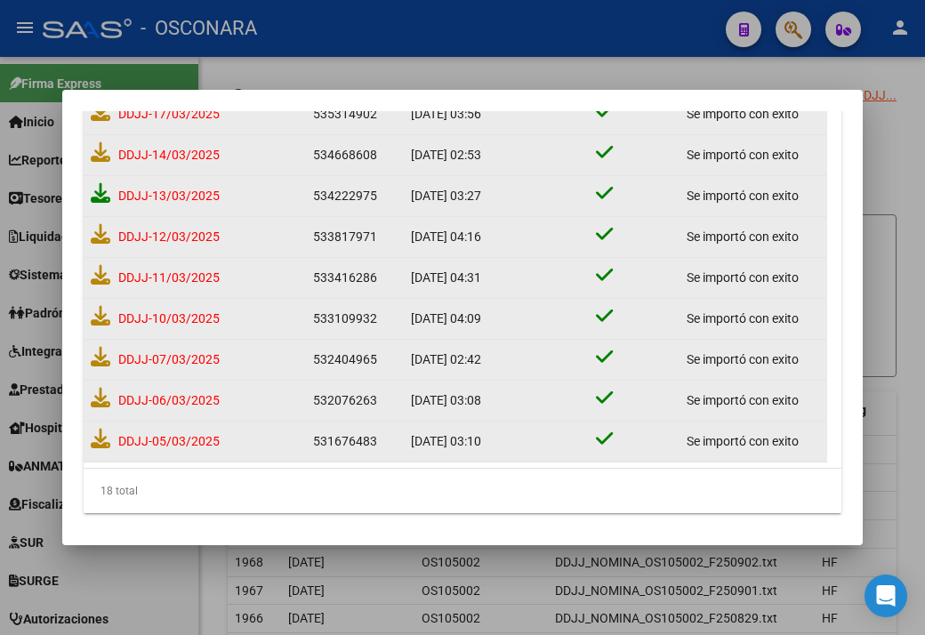
click at [100, 193] on icon at bounding box center [101, 193] width 20 height 20
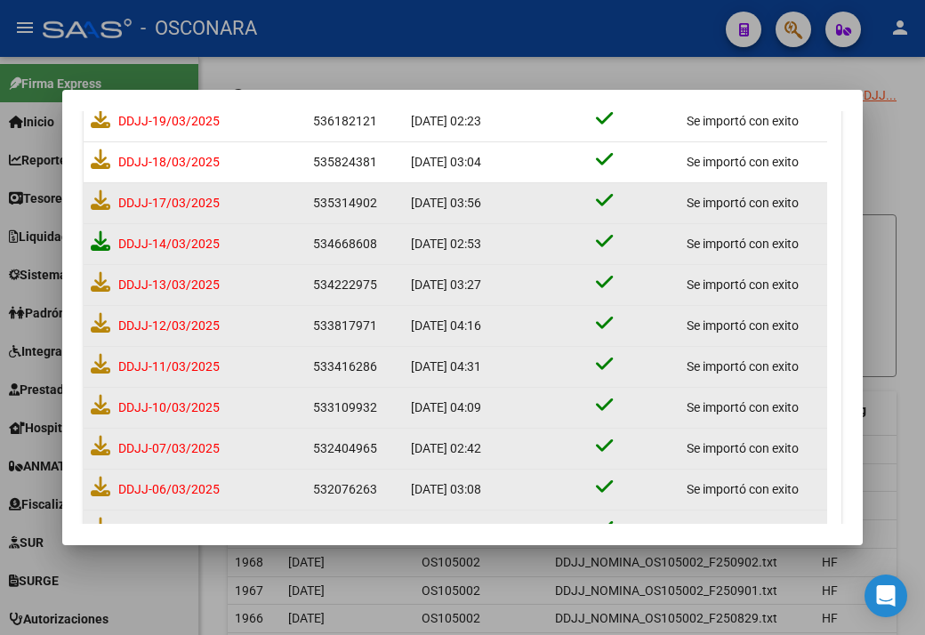
drag, startPoint x: 110, startPoint y: 239, endPoint x: 94, endPoint y: 244, distance: 16.6
click at [94, 244] on icon at bounding box center [101, 241] width 20 height 20
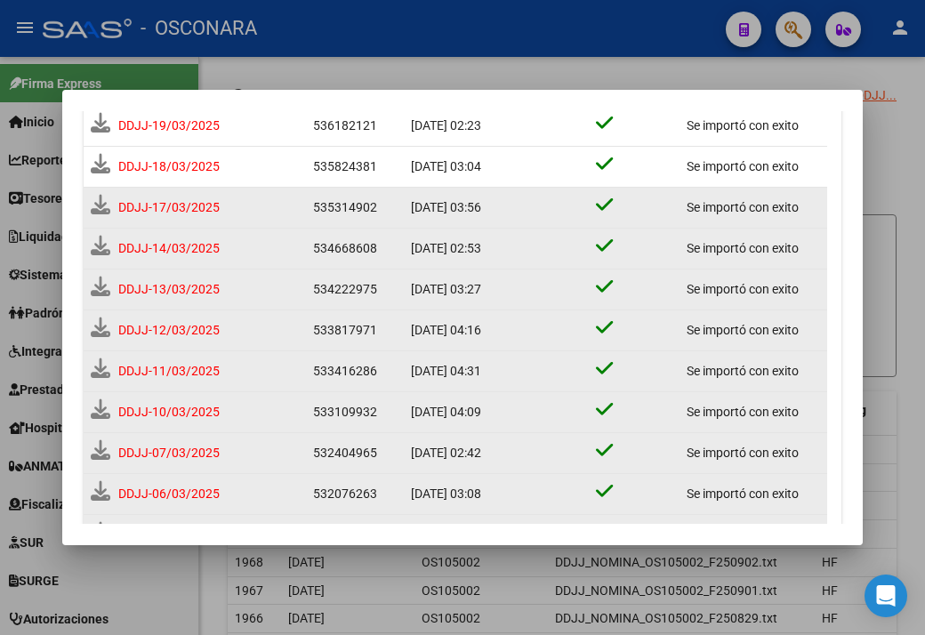
scroll to position [480, 0]
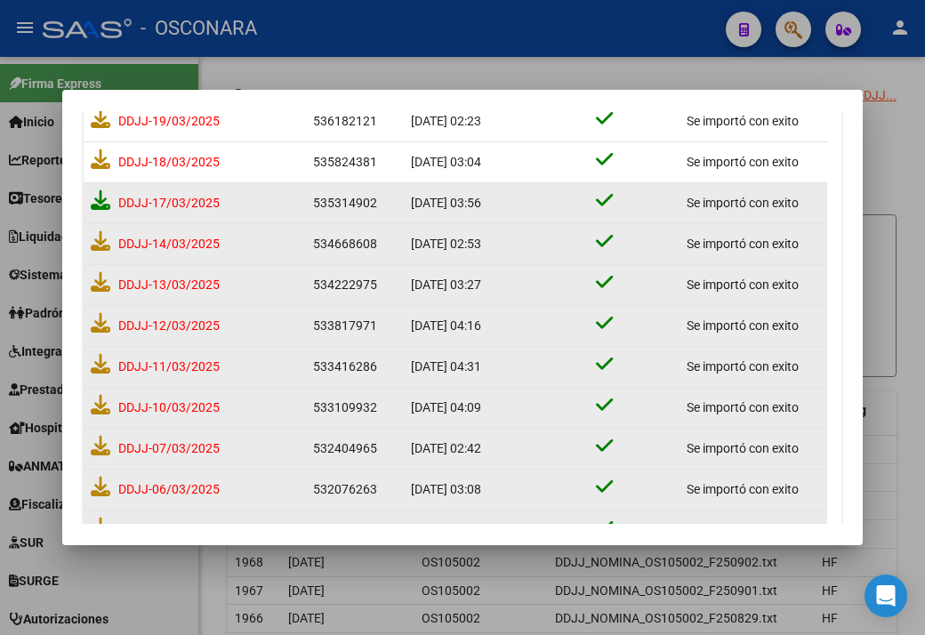
click at [103, 204] on icon at bounding box center [101, 200] width 20 height 20
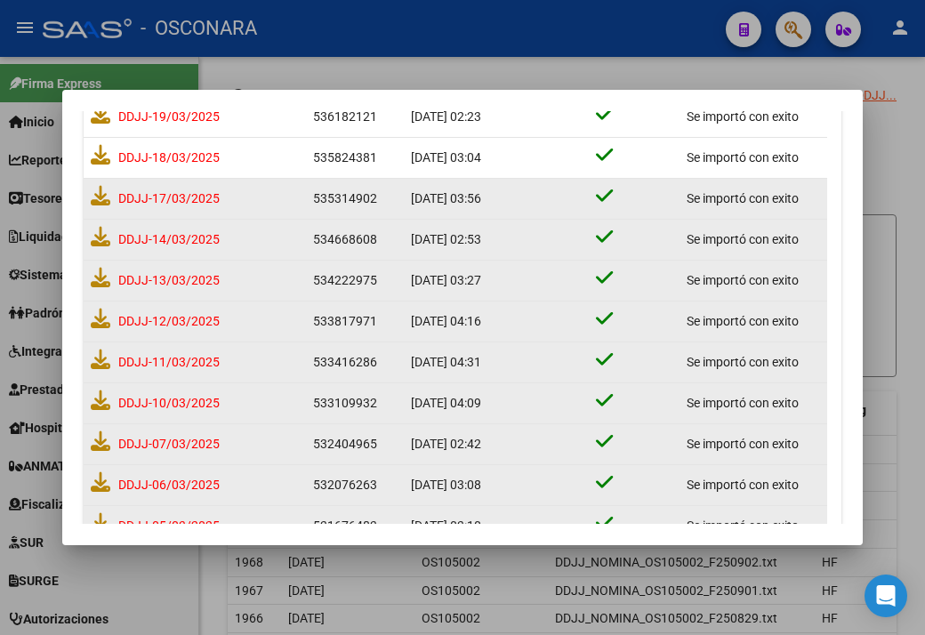
scroll to position [476, 0]
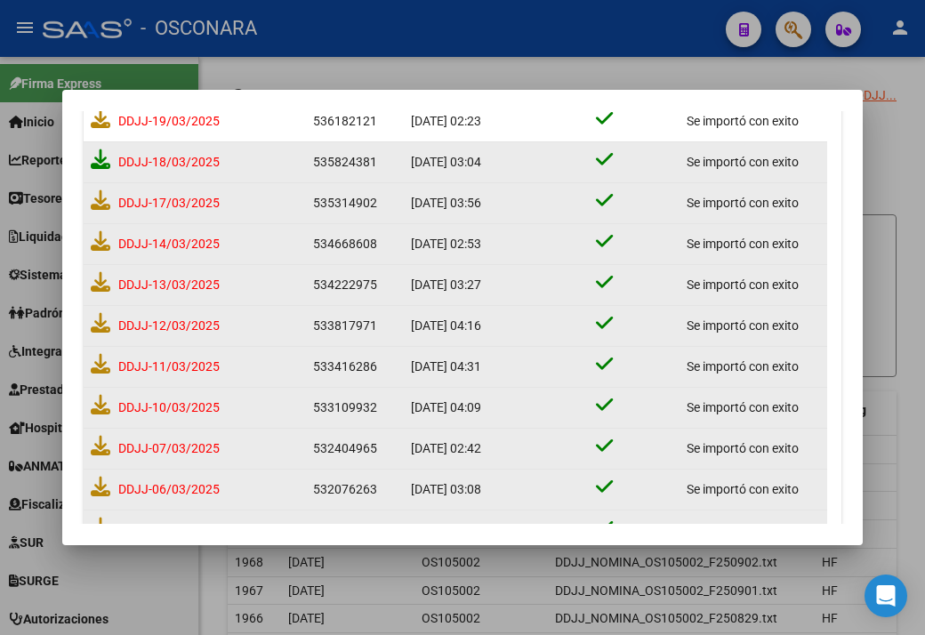
click at [99, 150] on icon at bounding box center [101, 159] width 20 height 20
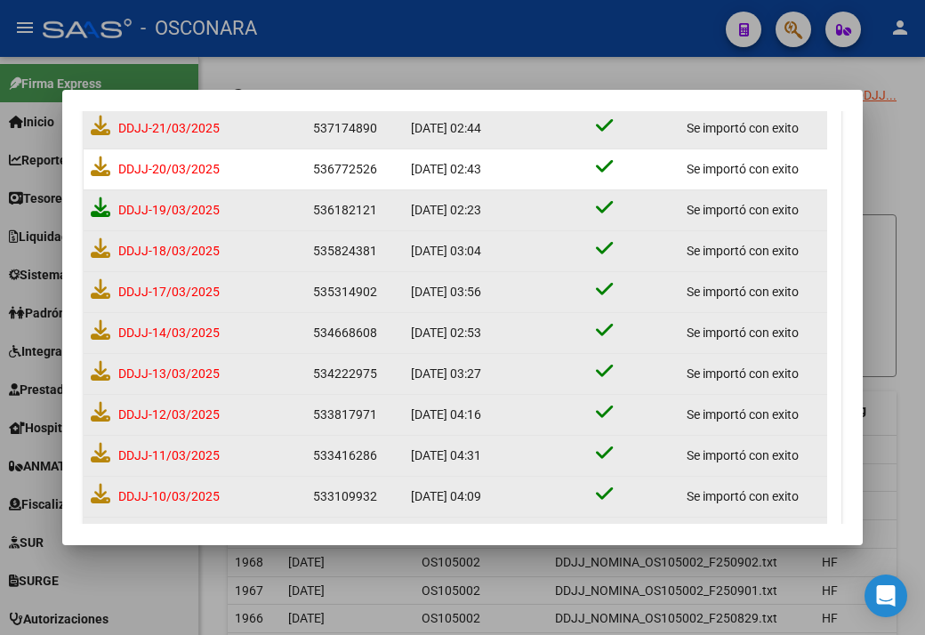
click at [97, 205] on icon at bounding box center [101, 207] width 20 height 20
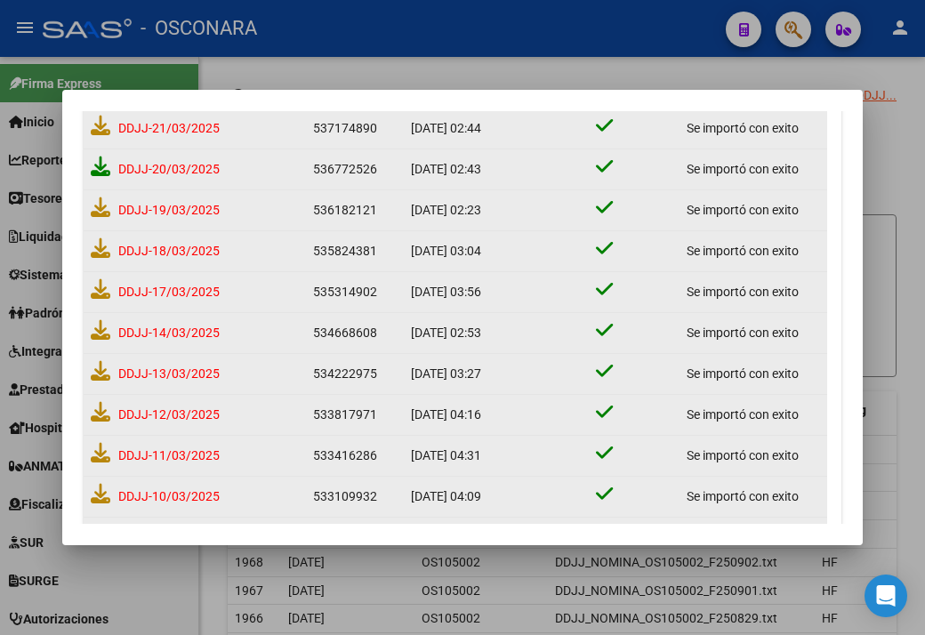
click at [100, 168] on icon at bounding box center [101, 166] width 20 height 20
click at [100, 125] on icon at bounding box center [101, 126] width 20 height 20
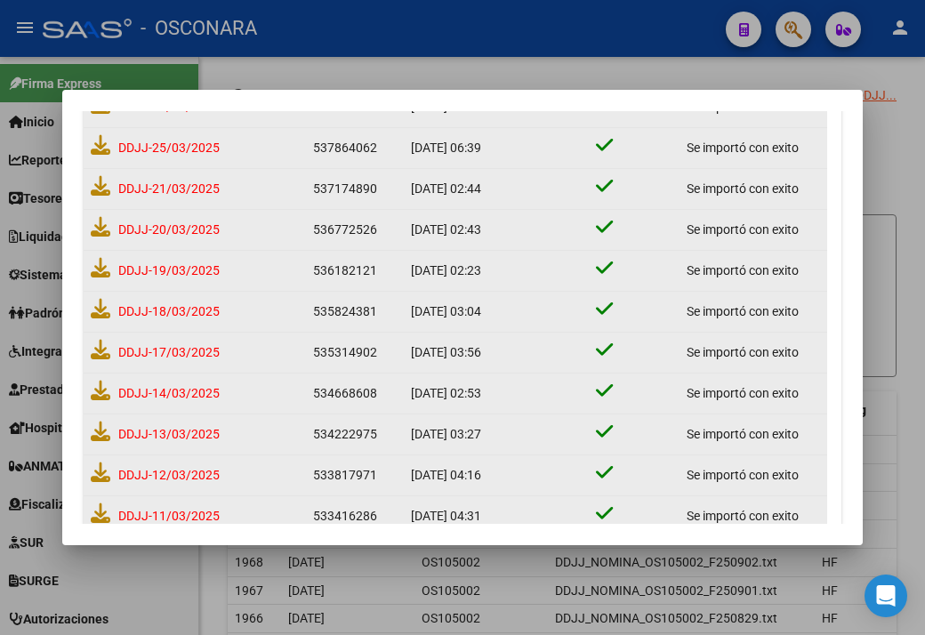
scroll to position [296, 0]
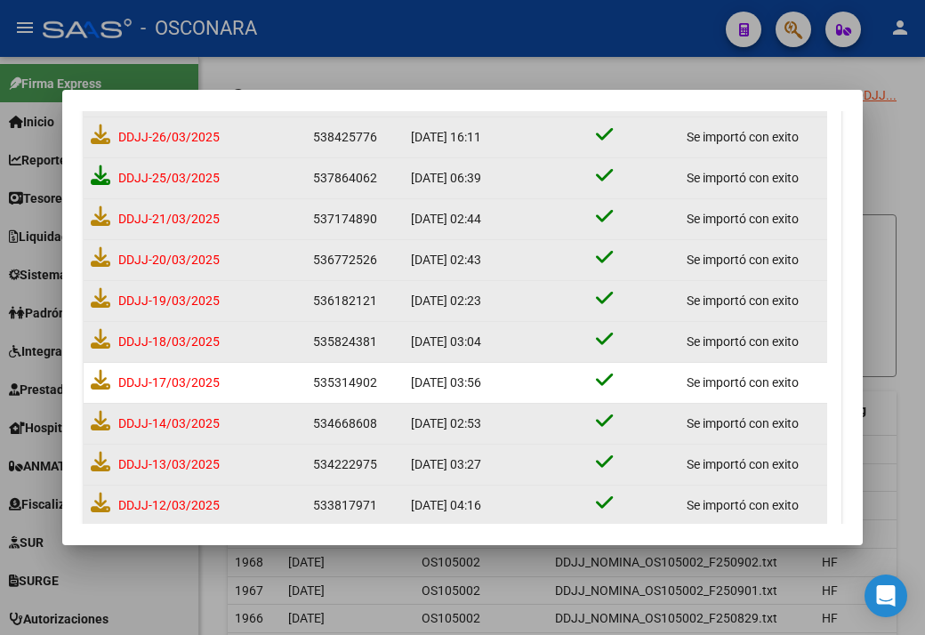
click at [103, 176] on icon at bounding box center [101, 175] width 20 height 20
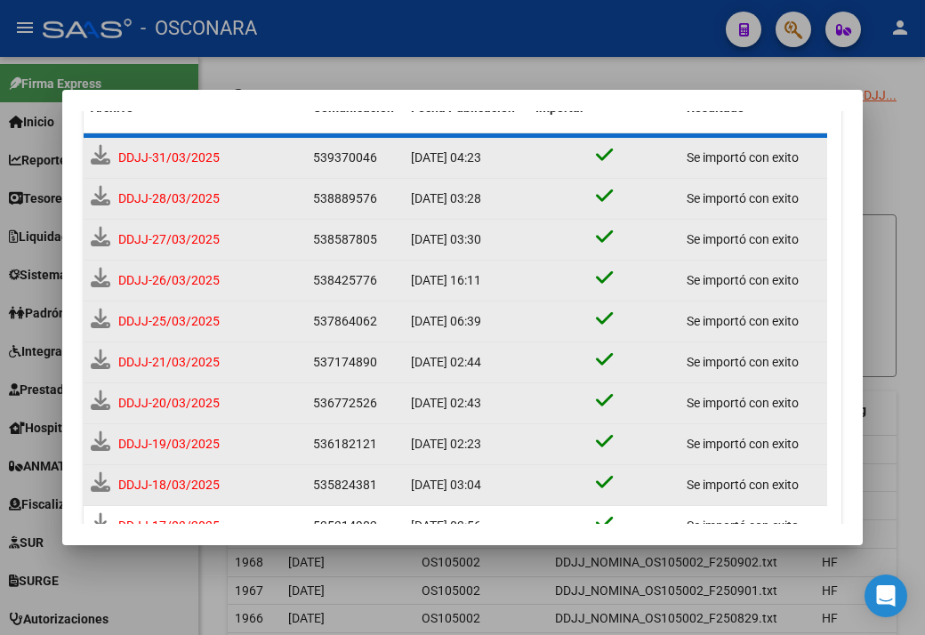
scroll to position [123, 0]
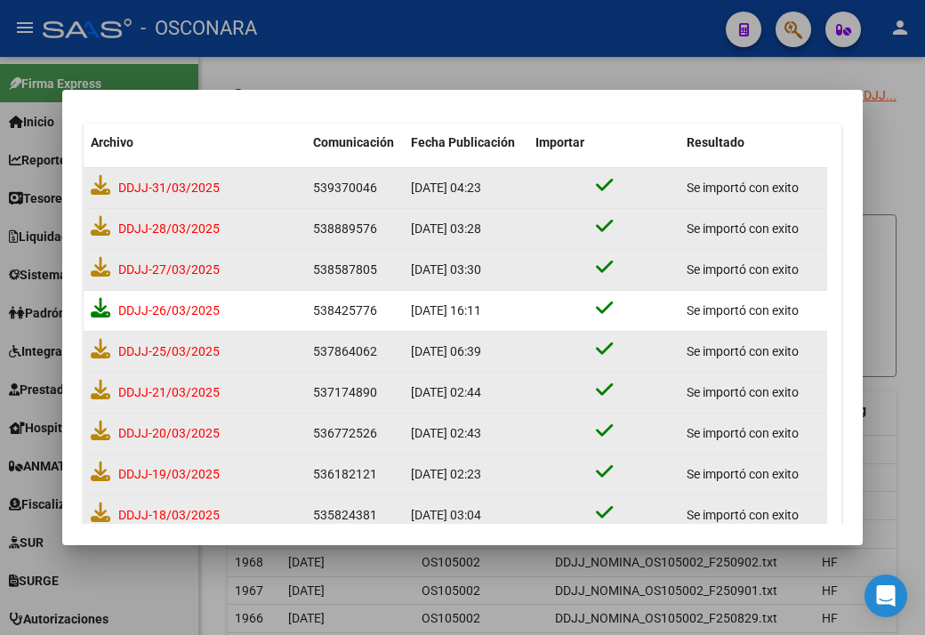
click at [97, 304] on icon at bounding box center [101, 308] width 20 height 20
click at [99, 262] on icon at bounding box center [101, 267] width 20 height 20
click at [96, 227] on icon at bounding box center [101, 226] width 20 height 20
click at [97, 179] on icon at bounding box center [101, 185] width 20 height 20
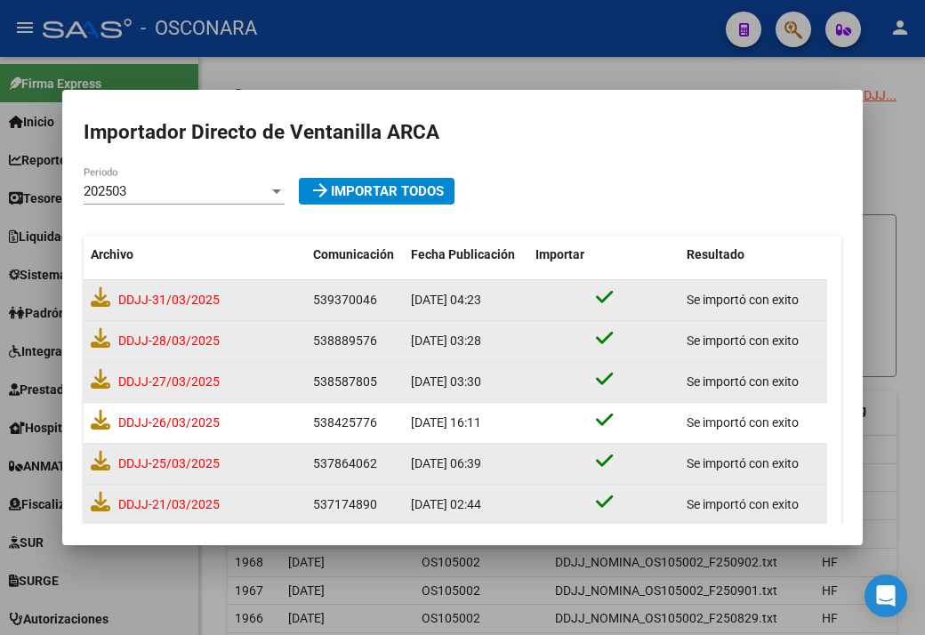
scroll to position [0, 0]
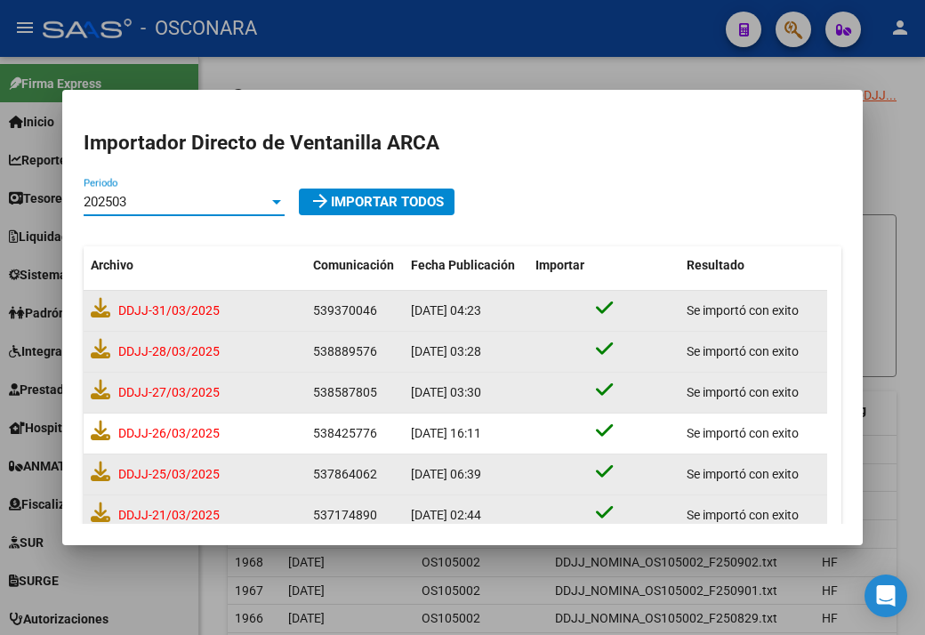
click at [163, 196] on div "202503" at bounding box center [176, 202] width 185 height 16
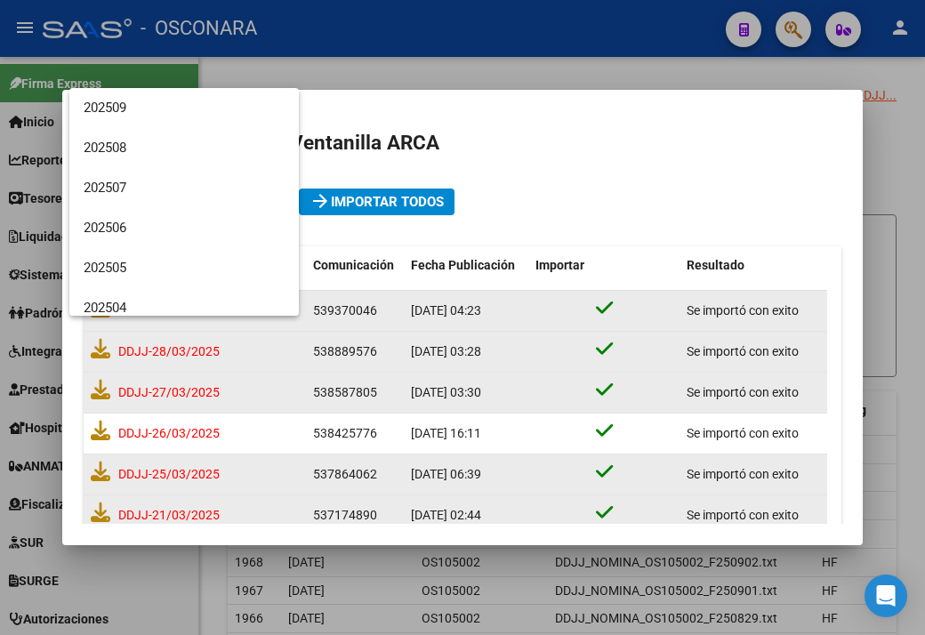
scroll to position [146, 0]
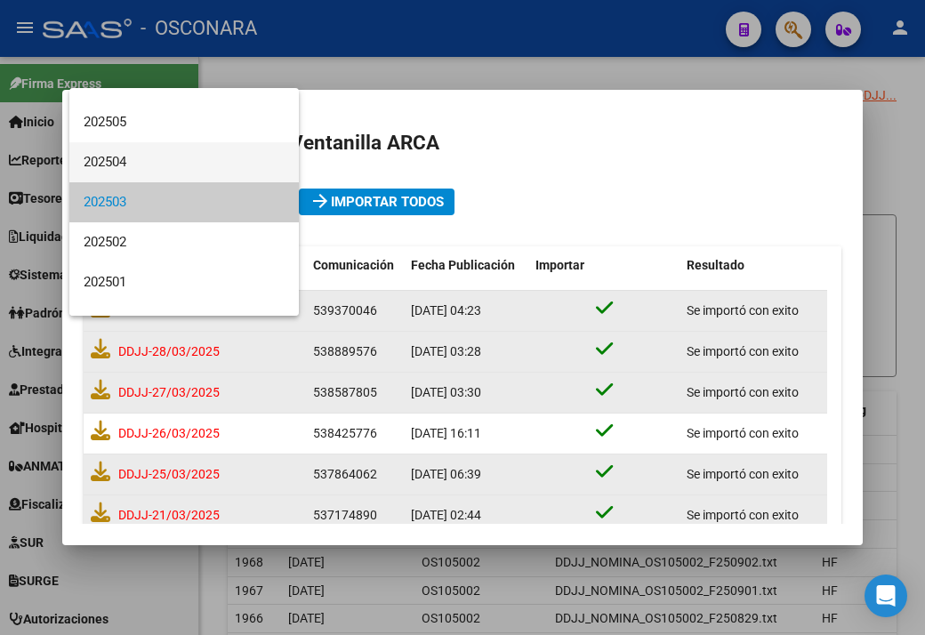
click at [117, 164] on span "202504" at bounding box center [184, 162] width 201 height 40
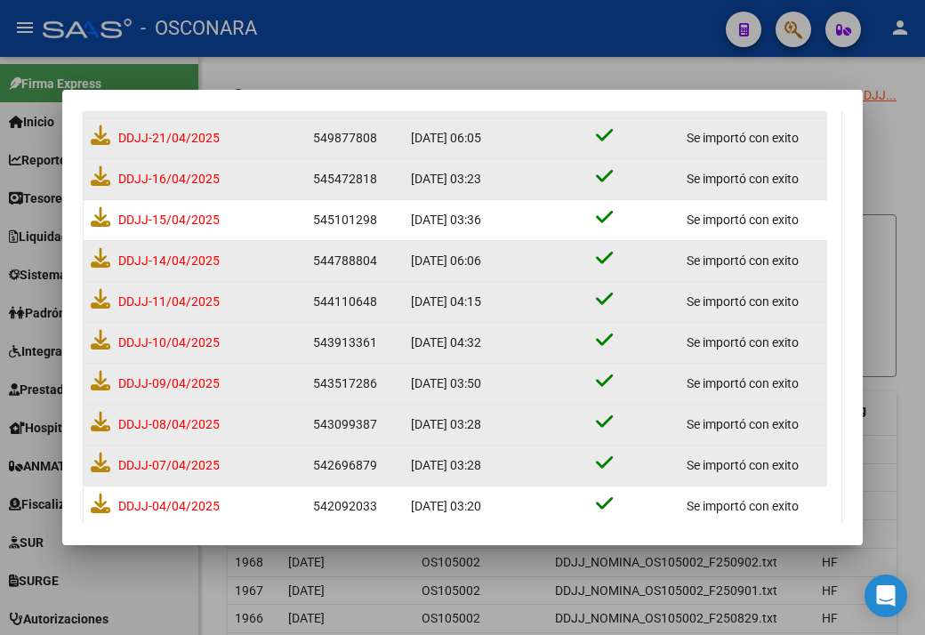
scroll to position [605, 0]
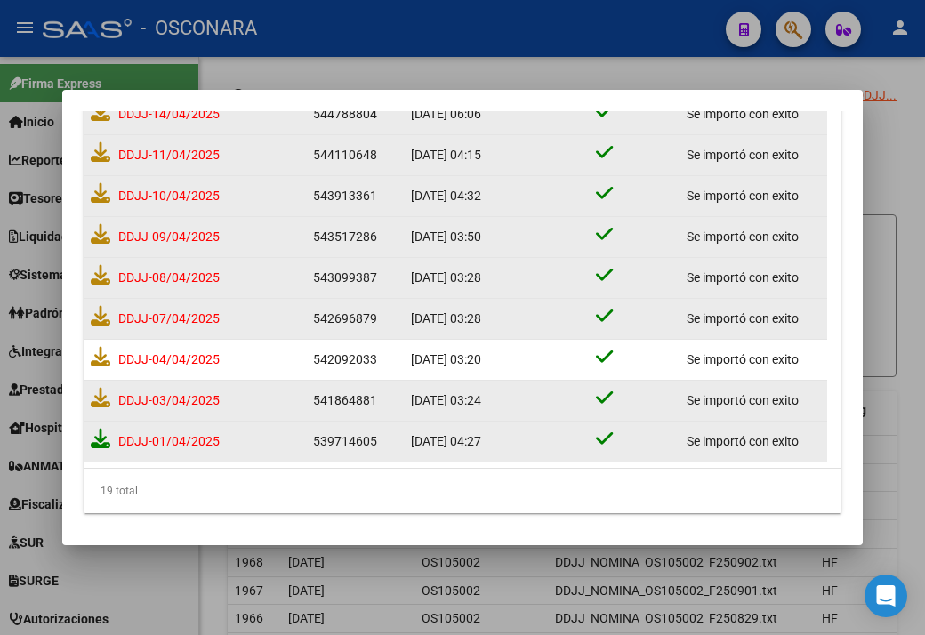
click at [100, 438] on icon at bounding box center [101, 439] width 20 height 20
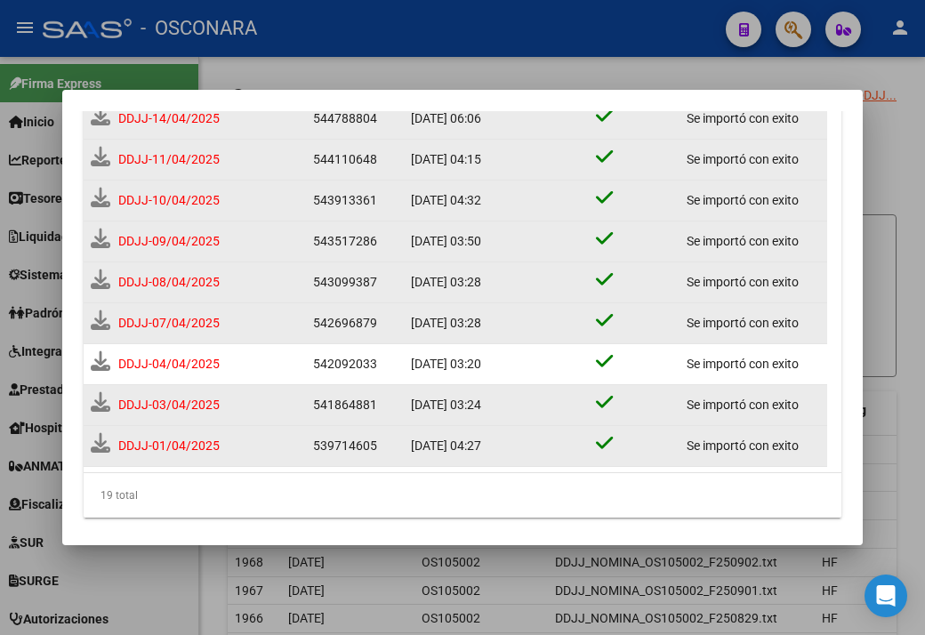
scroll to position [610, 0]
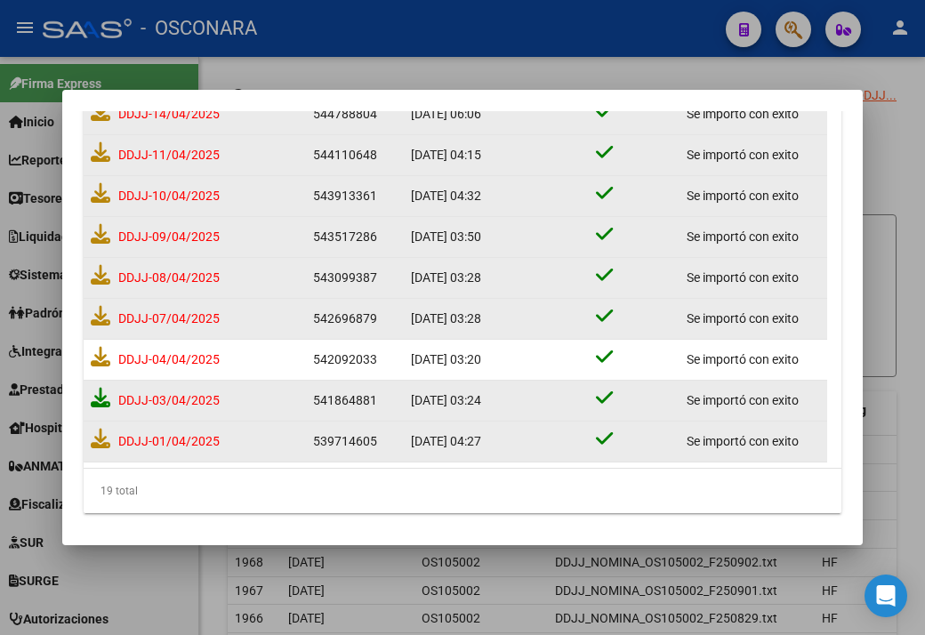
click at [97, 396] on icon at bounding box center [101, 398] width 20 height 20
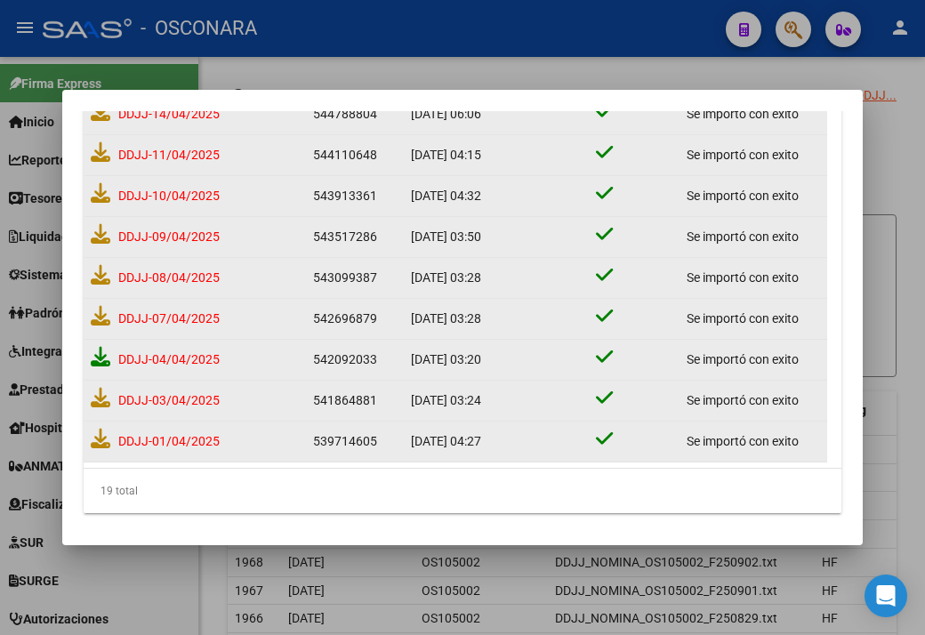
click at [99, 356] on icon at bounding box center [101, 357] width 20 height 20
click at [100, 317] on icon at bounding box center [101, 316] width 20 height 20
click at [97, 273] on icon at bounding box center [101, 275] width 20 height 20
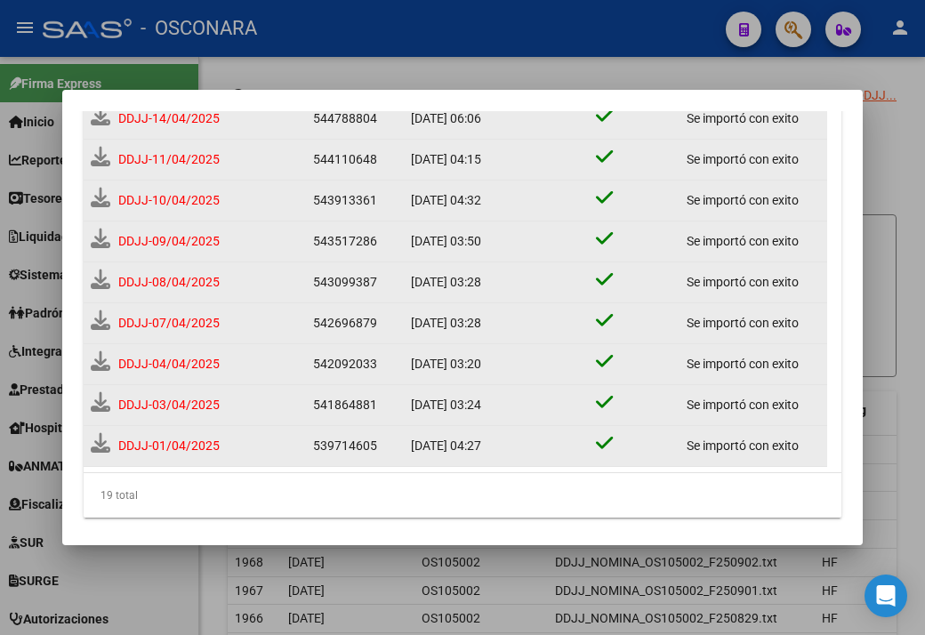
scroll to position [610, 0]
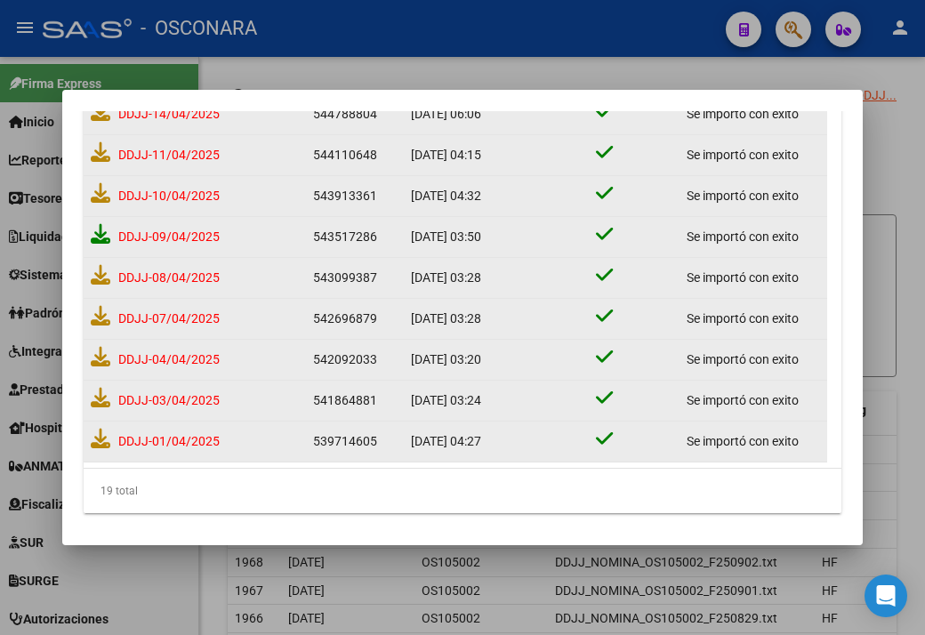
click at [96, 232] on icon at bounding box center [101, 234] width 20 height 20
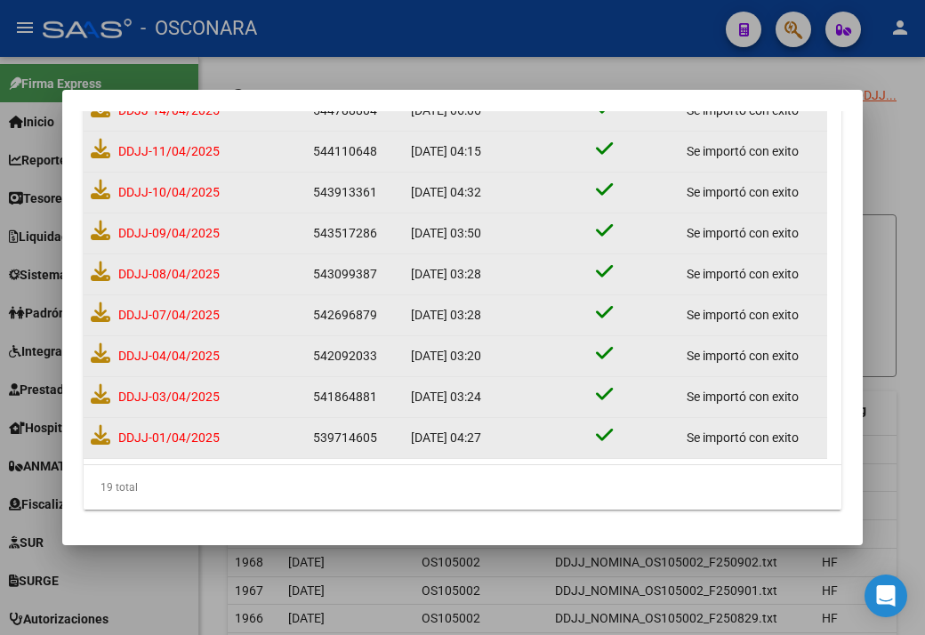
scroll to position [605, 0]
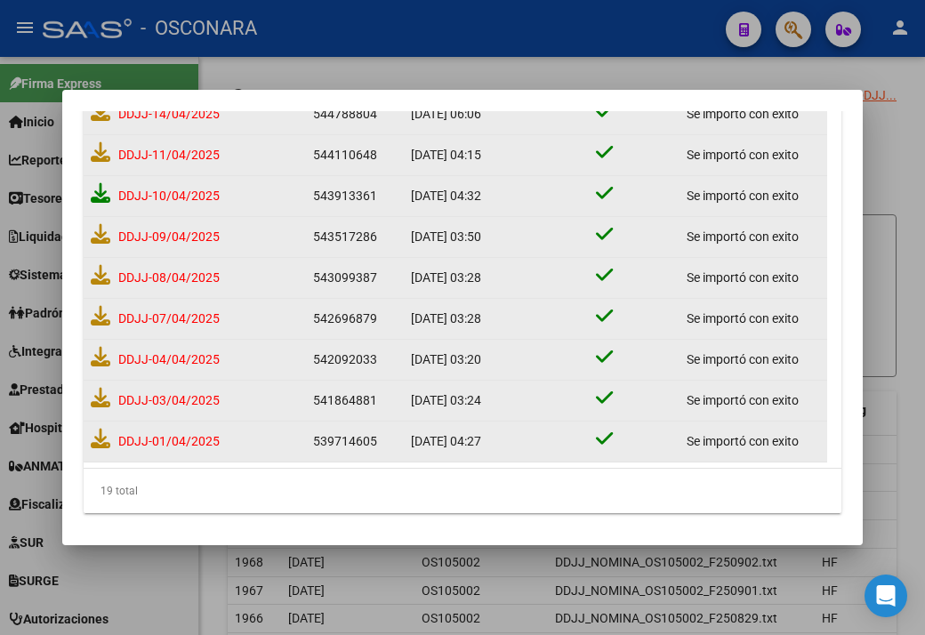
click at [91, 189] on icon at bounding box center [101, 193] width 20 height 20
click at [104, 147] on icon at bounding box center [101, 152] width 20 height 20
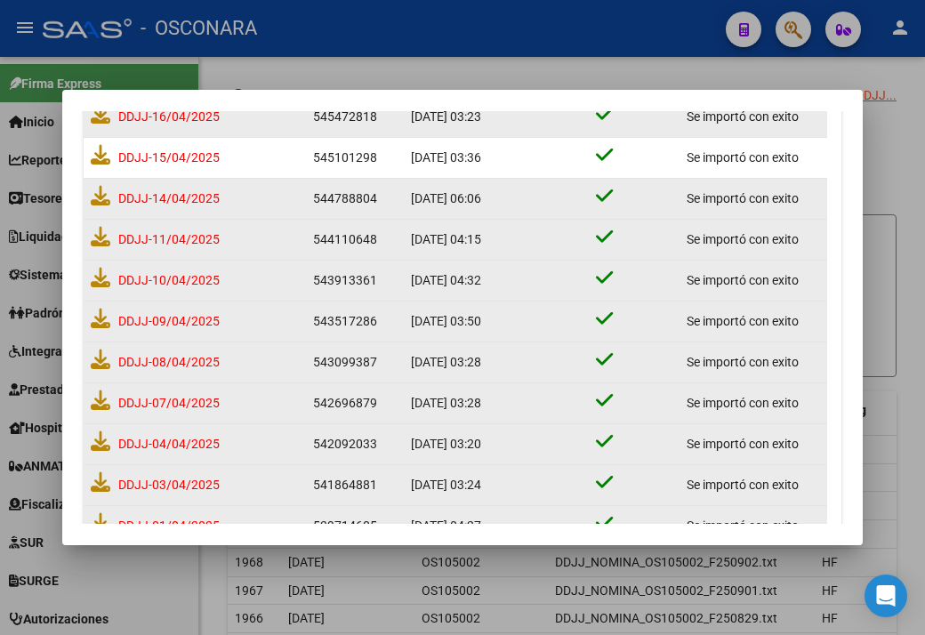
scroll to position [516, 0]
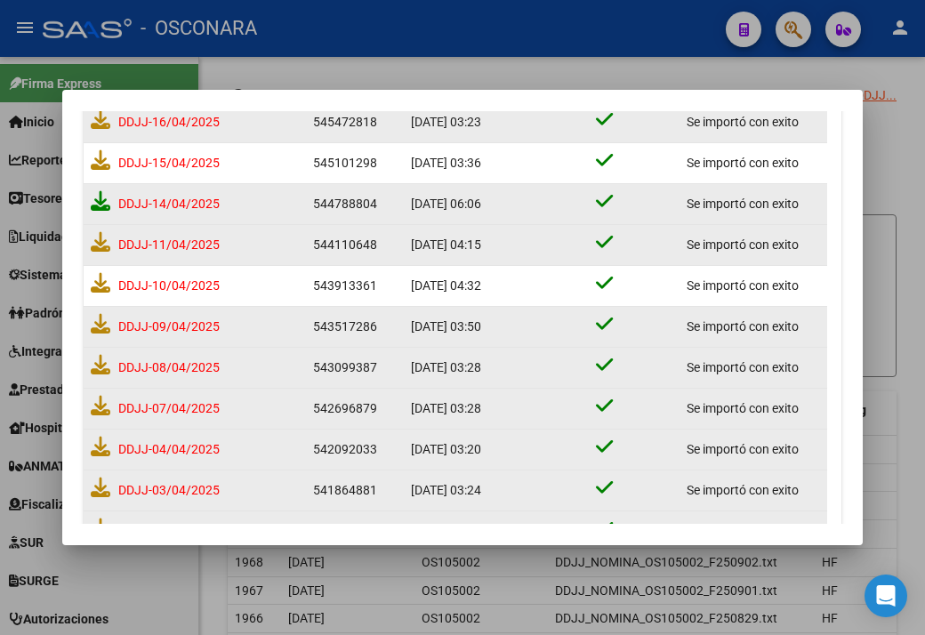
click at [93, 203] on icon at bounding box center [101, 201] width 20 height 20
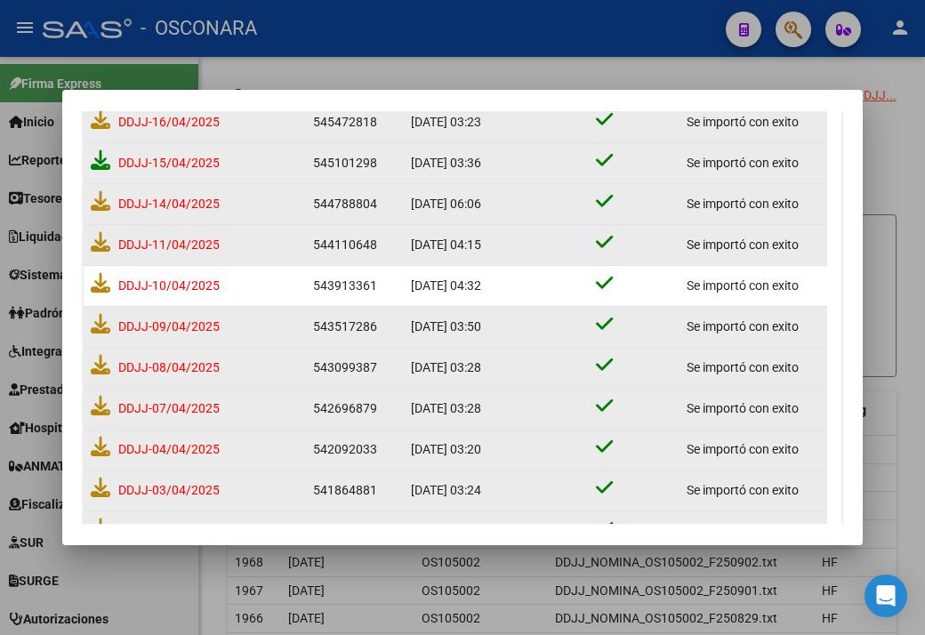
drag, startPoint x: 97, startPoint y: 171, endPoint x: 97, endPoint y: 161, distance: 9.8
click at [97, 164] on div "DDJJ-15/04/2025" at bounding box center [195, 163] width 208 height 33
click at [97, 161] on icon at bounding box center [101, 160] width 20 height 20
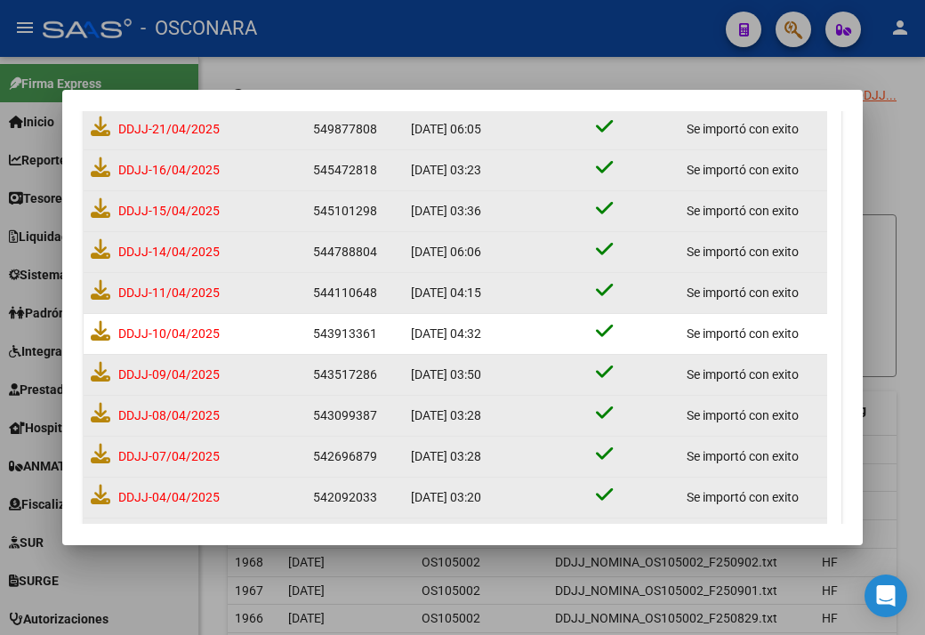
scroll to position [428, 0]
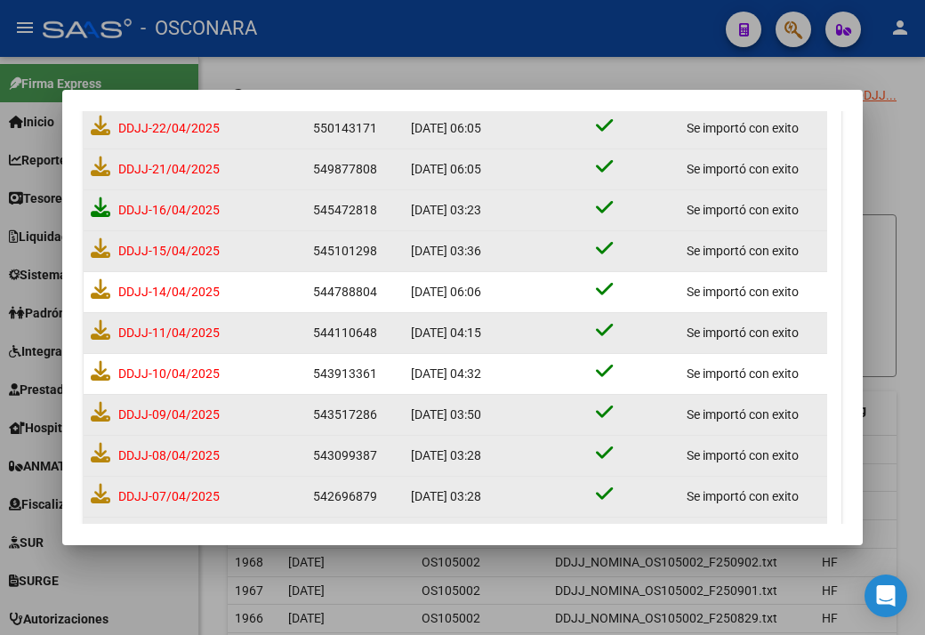
click at [100, 205] on icon at bounding box center [101, 207] width 20 height 20
click at [100, 170] on icon at bounding box center [101, 166] width 20 height 20
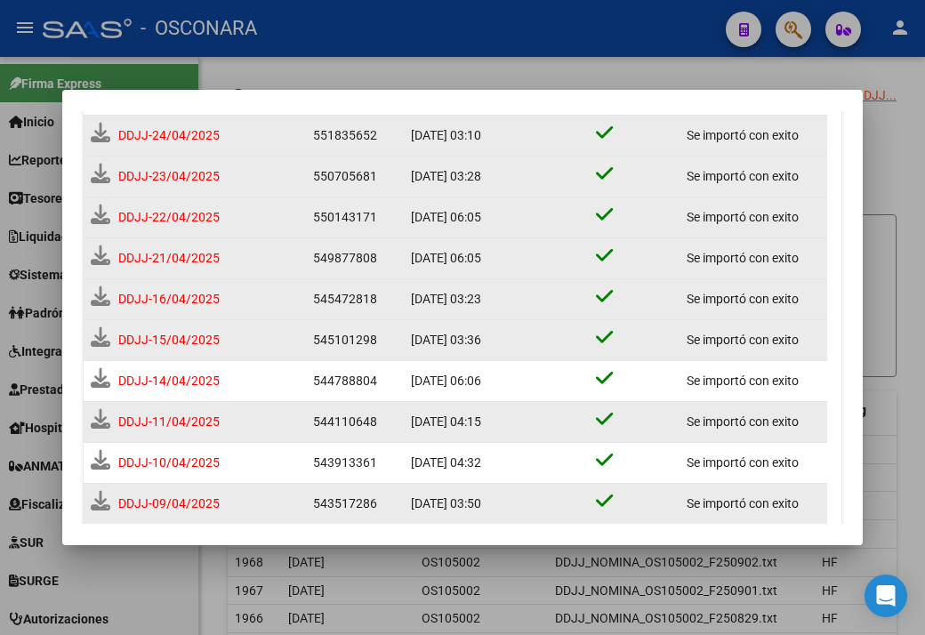
scroll to position [339, 0]
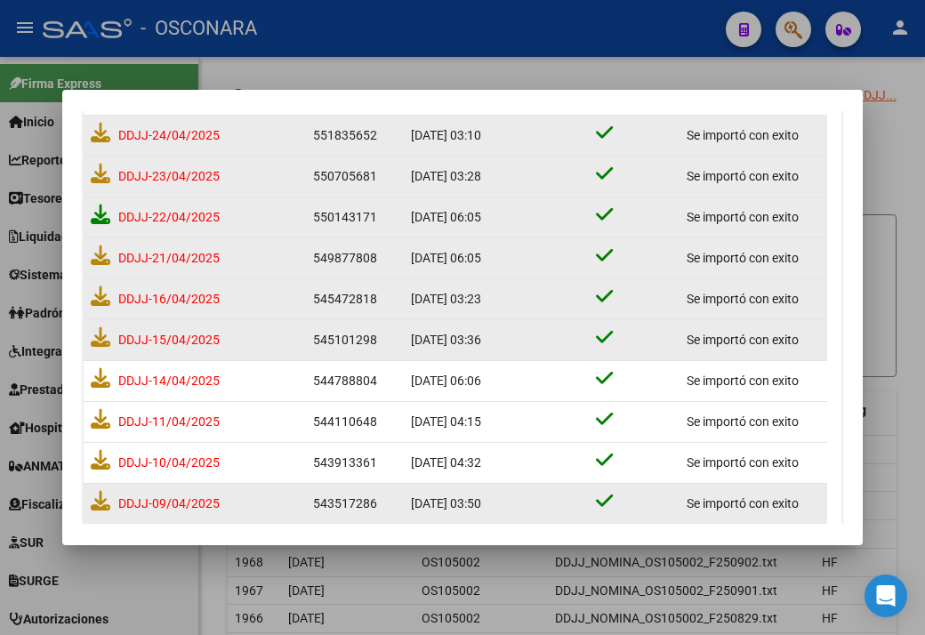
click at [103, 207] on icon at bounding box center [101, 214] width 20 height 20
click at [94, 172] on icon at bounding box center [101, 174] width 20 height 20
click at [99, 135] on icon at bounding box center [101, 133] width 20 height 20
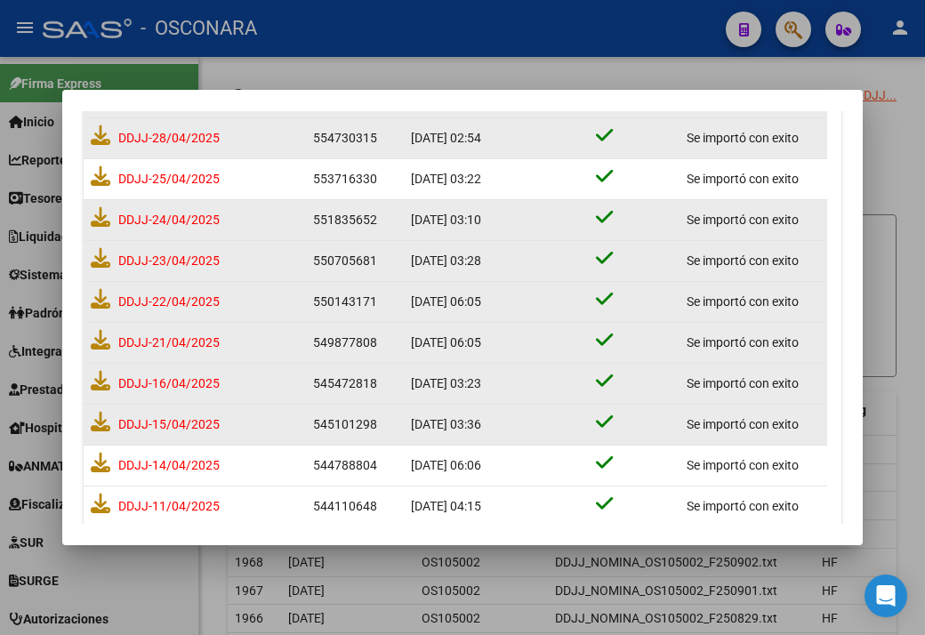
scroll to position [250, 0]
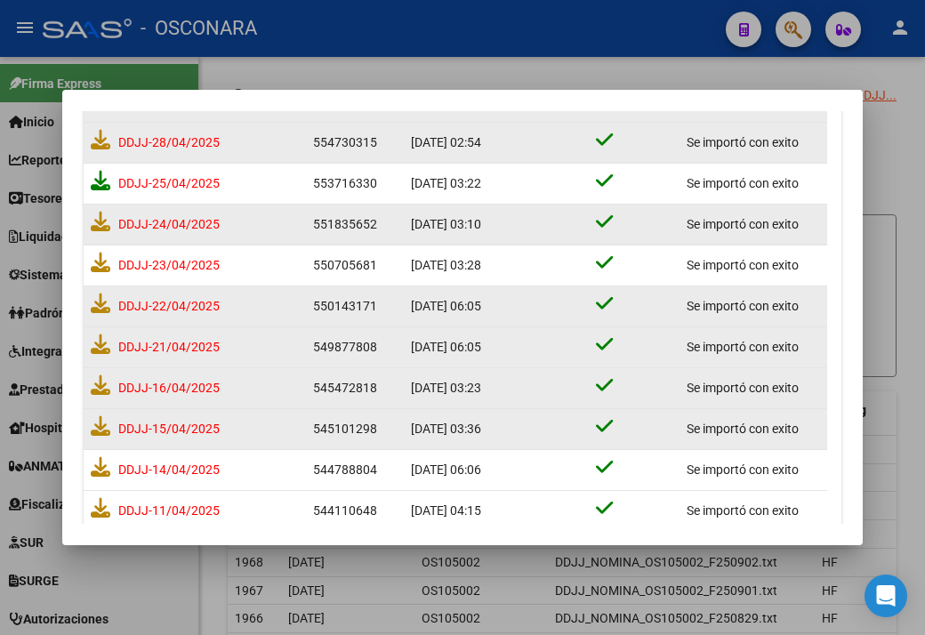
click at [98, 180] on icon at bounding box center [101, 181] width 20 height 20
click at [101, 149] on div "DDJJ-28/04/2025" at bounding box center [195, 142] width 208 height 33
click at [101, 143] on icon at bounding box center [101, 140] width 20 height 20
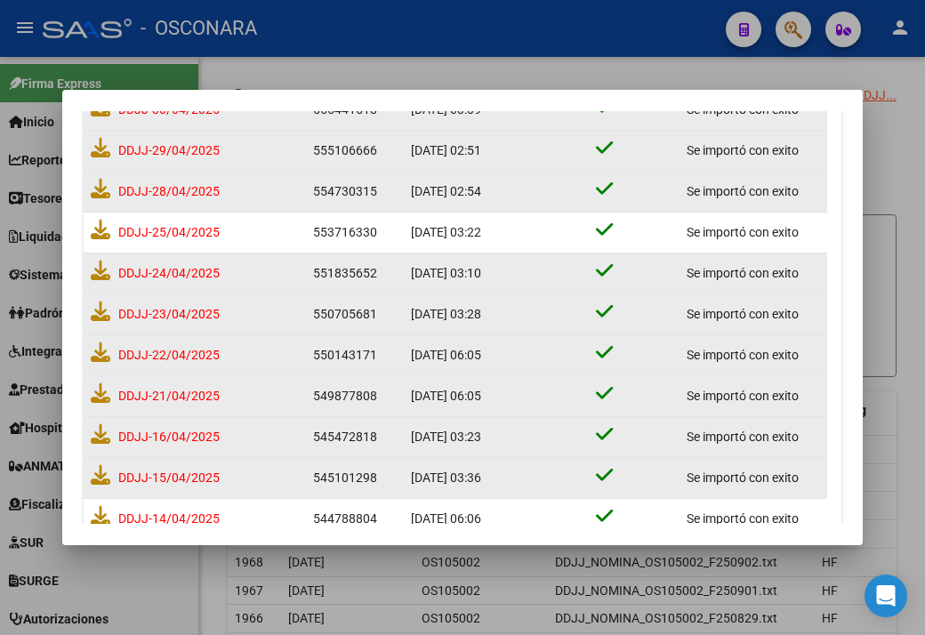
scroll to position [161, 0]
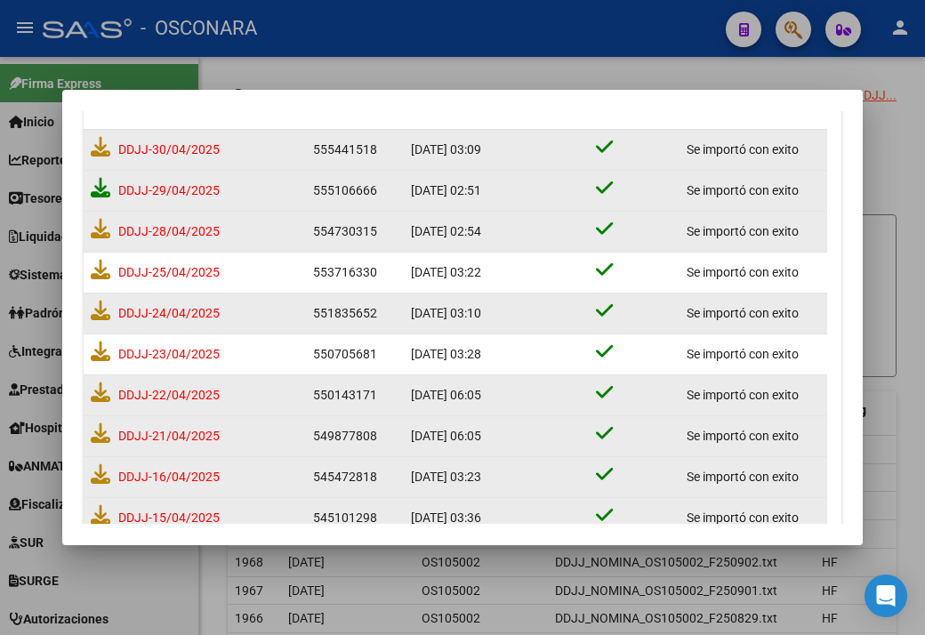
click at [102, 189] on icon at bounding box center [101, 188] width 20 height 20
click at [98, 148] on icon at bounding box center [101, 147] width 20 height 20
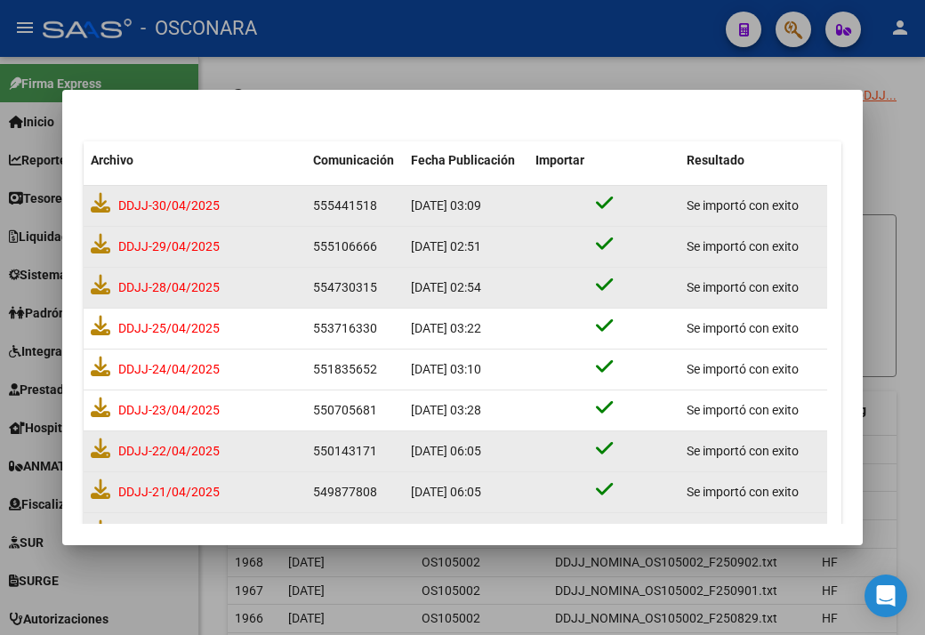
scroll to position [0, 0]
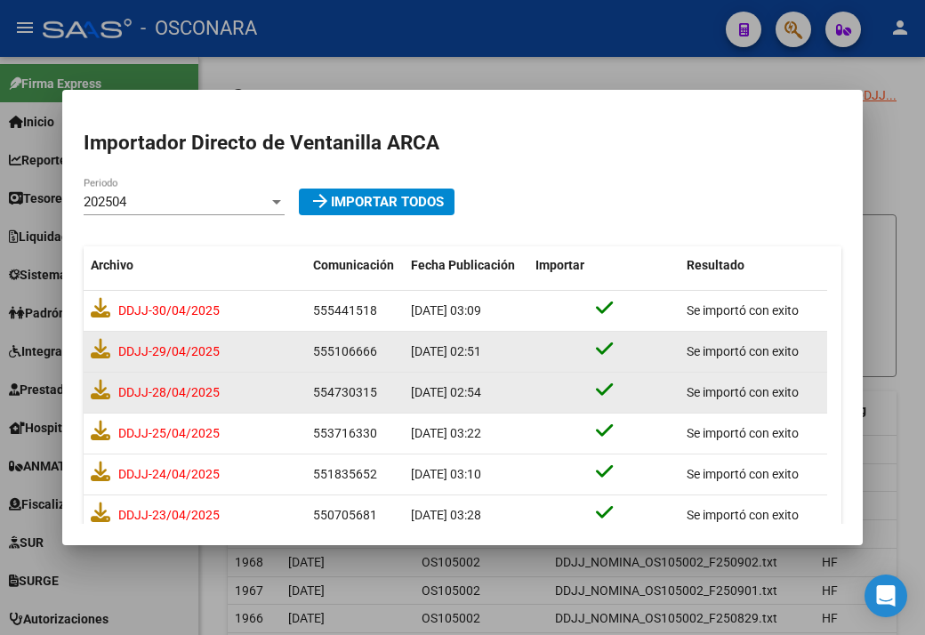
click at [157, 203] on div "202504" at bounding box center [176, 202] width 185 height 16
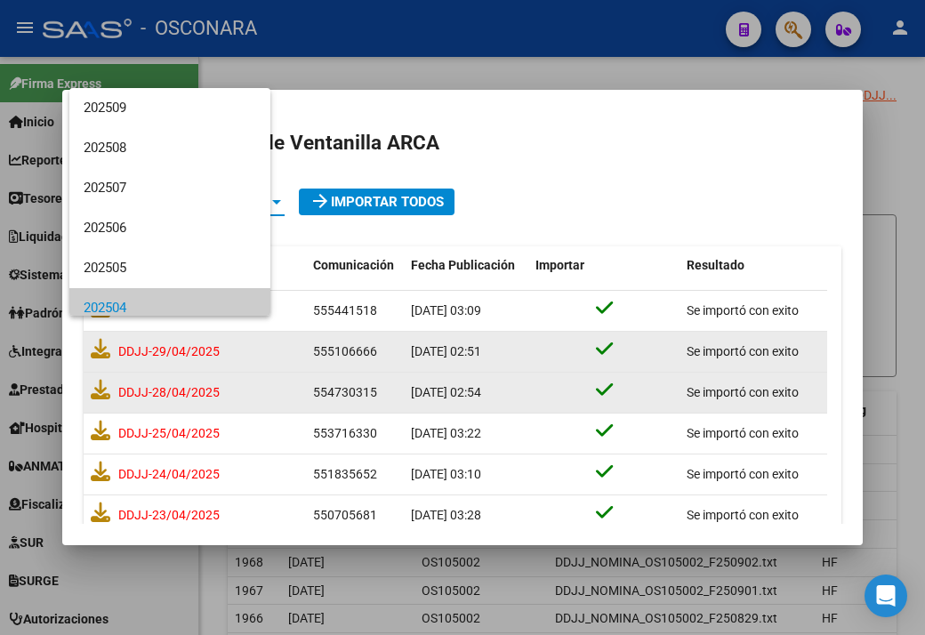
scroll to position [106, 0]
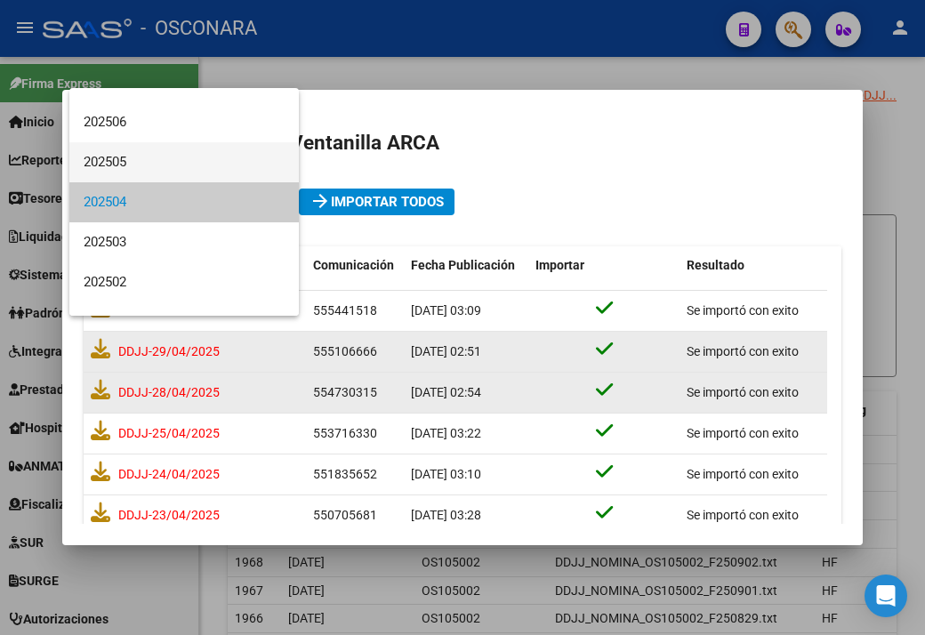
click at [135, 157] on span "202505" at bounding box center [184, 162] width 201 height 40
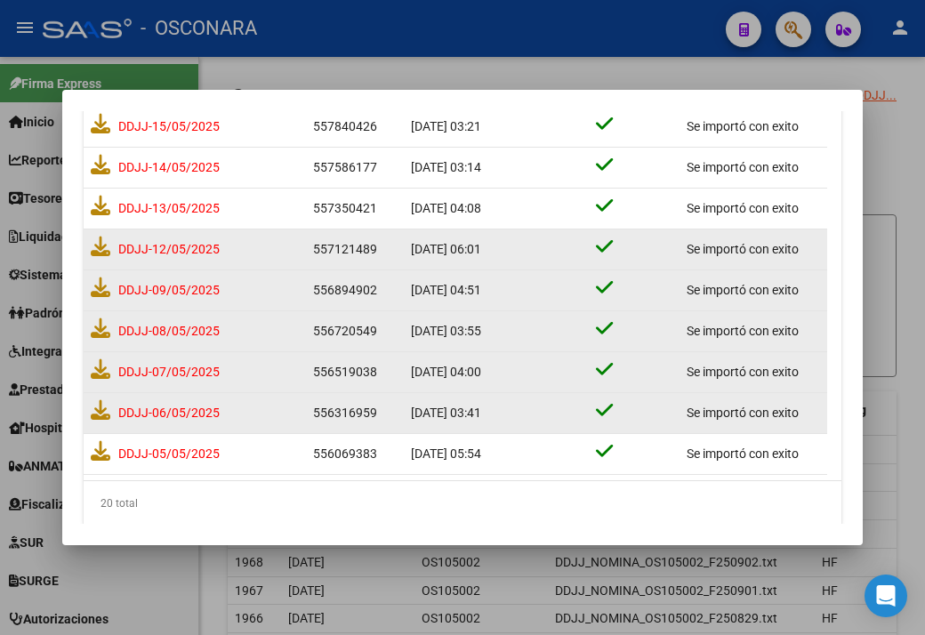
scroll to position [646, 0]
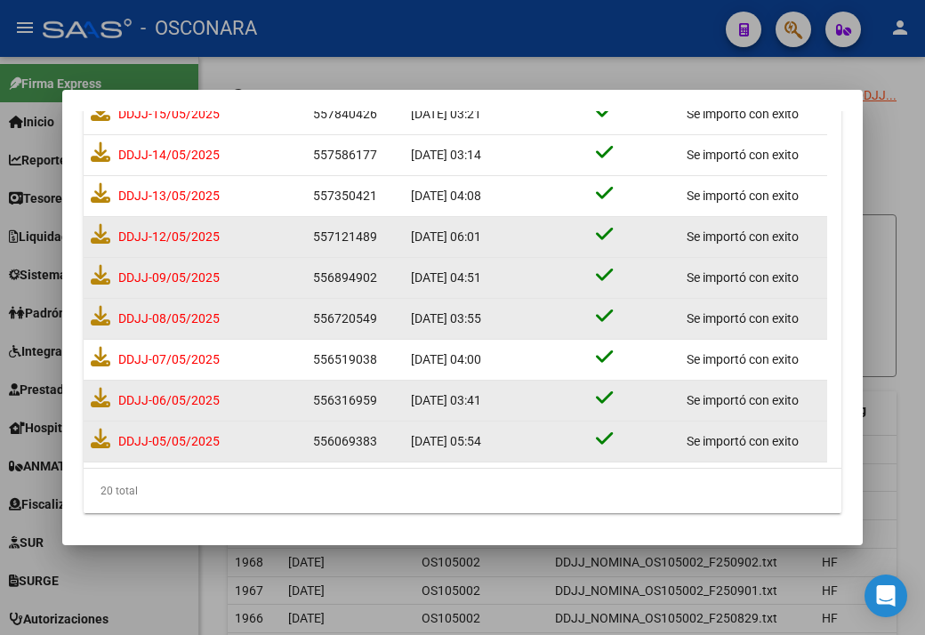
drag, startPoint x: 101, startPoint y: 436, endPoint x: 92, endPoint y: 445, distance: 13.2
click at [98, 441] on icon at bounding box center [101, 439] width 20 height 20
click at [99, 400] on icon at bounding box center [101, 398] width 20 height 20
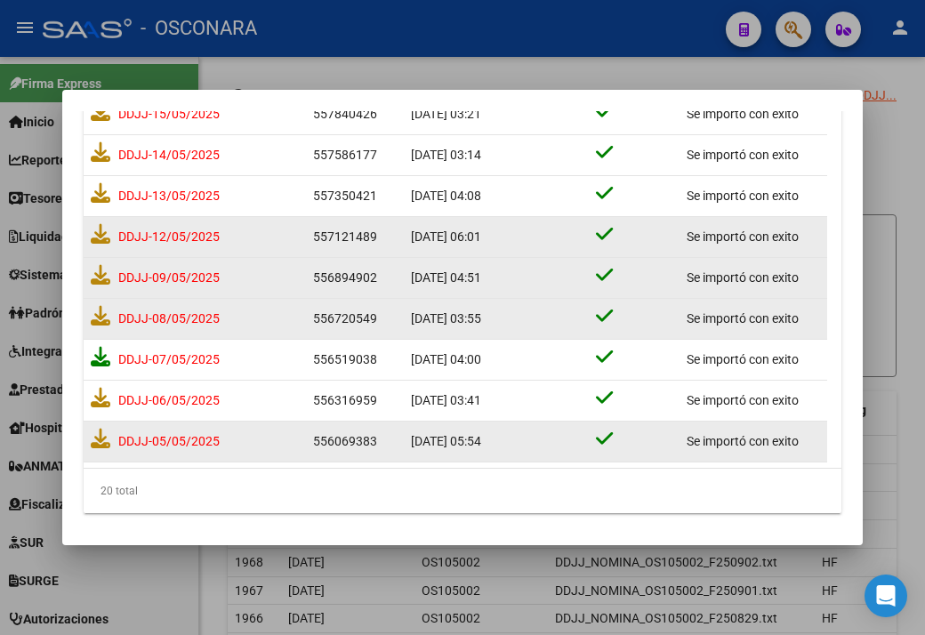
click at [100, 352] on icon at bounding box center [101, 357] width 20 height 20
click at [106, 309] on icon at bounding box center [101, 316] width 20 height 20
click at [104, 270] on icon at bounding box center [101, 275] width 20 height 20
click at [95, 232] on icon at bounding box center [101, 234] width 20 height 20
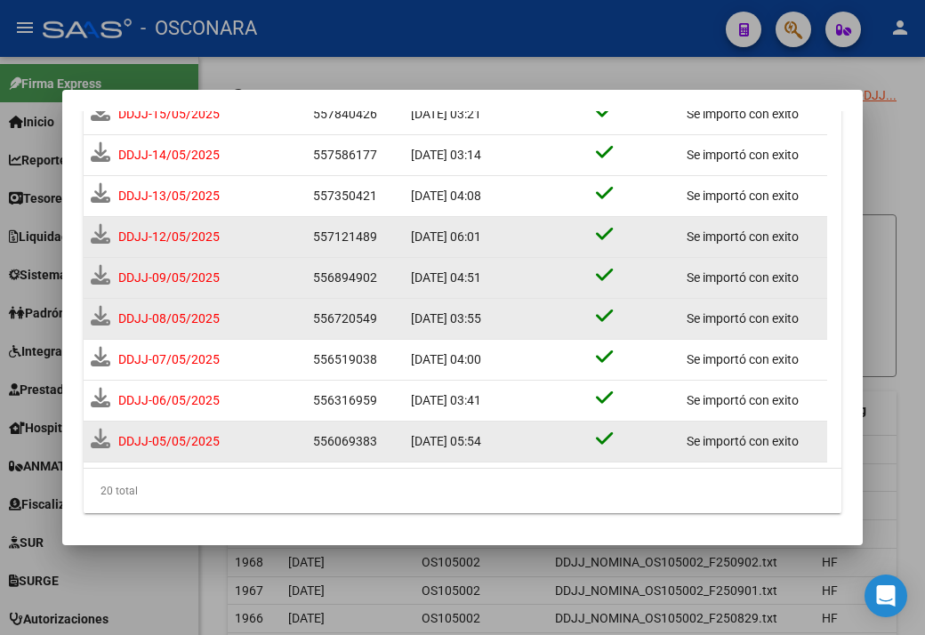
click at [103, 192] on icon at bounding box center [101, 193] width 20 height 20
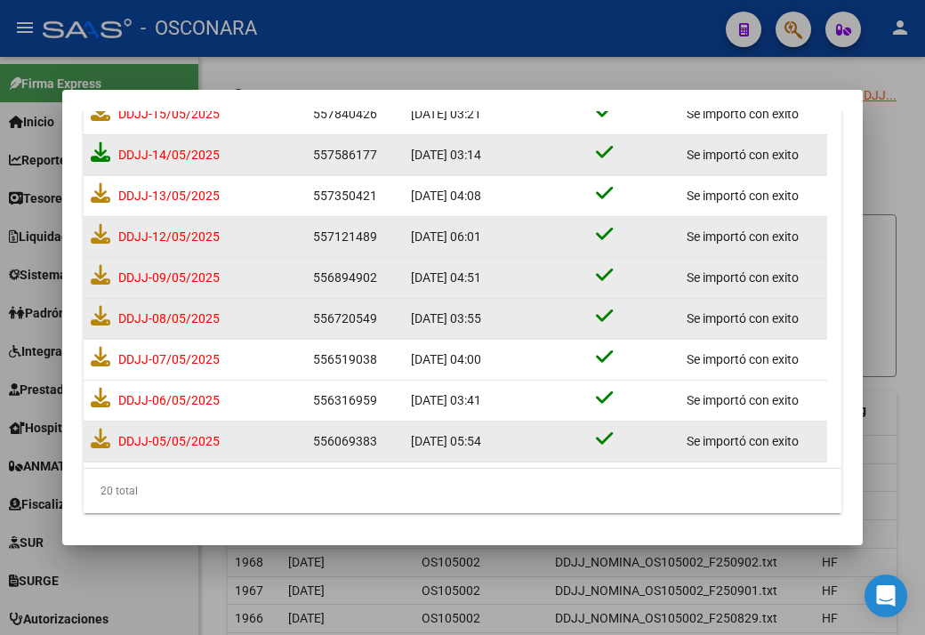
click at [102, 147] on icon at bounding box center [101, 152] width 20 height 20
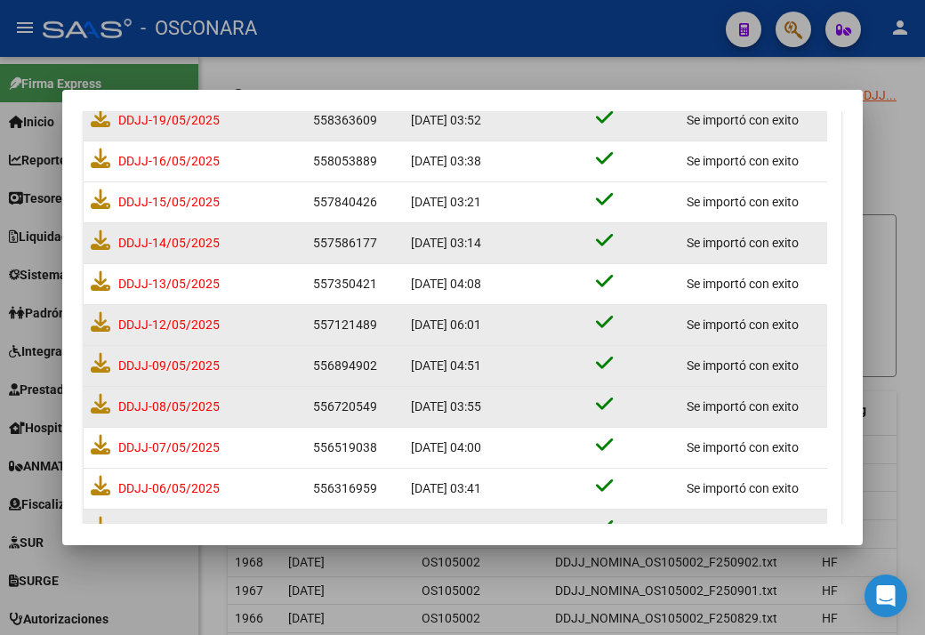
scroll to position [557, 0]
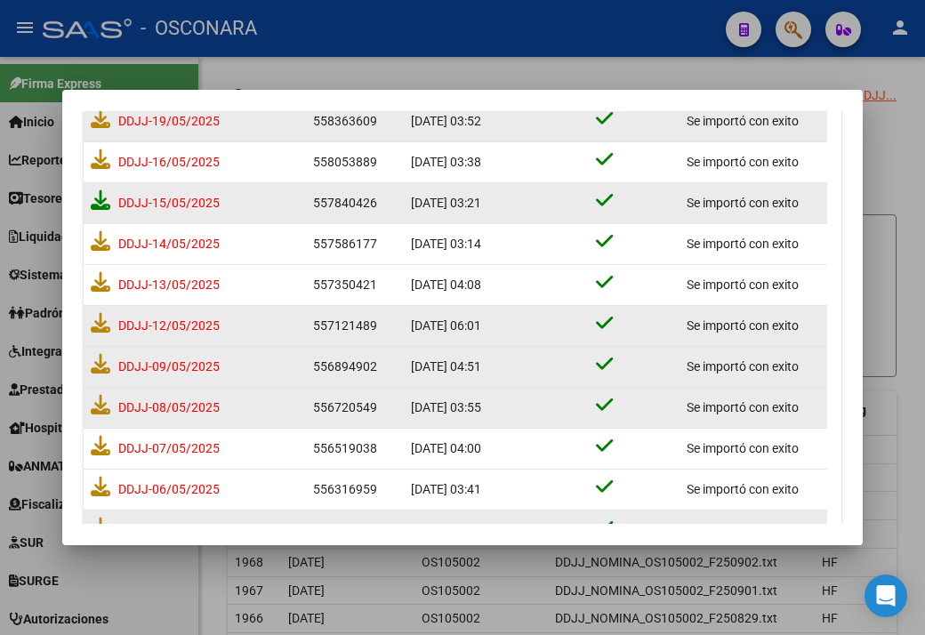
click at [103, 193] on icon at bounding box center [101, 200] width 20 height 20
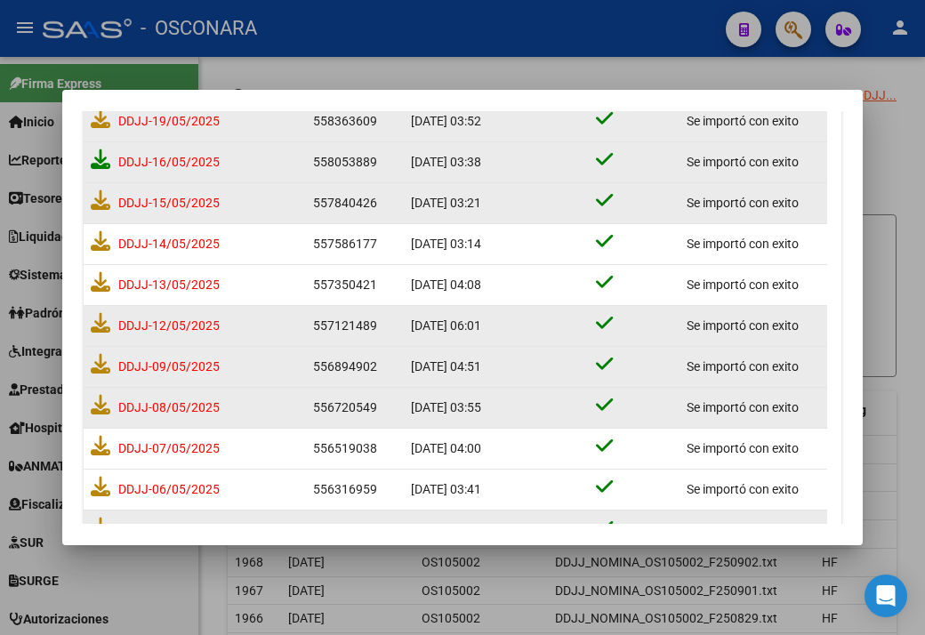
click at [100, 158] on icon at bounding box center [101, 159] width 20 height 20
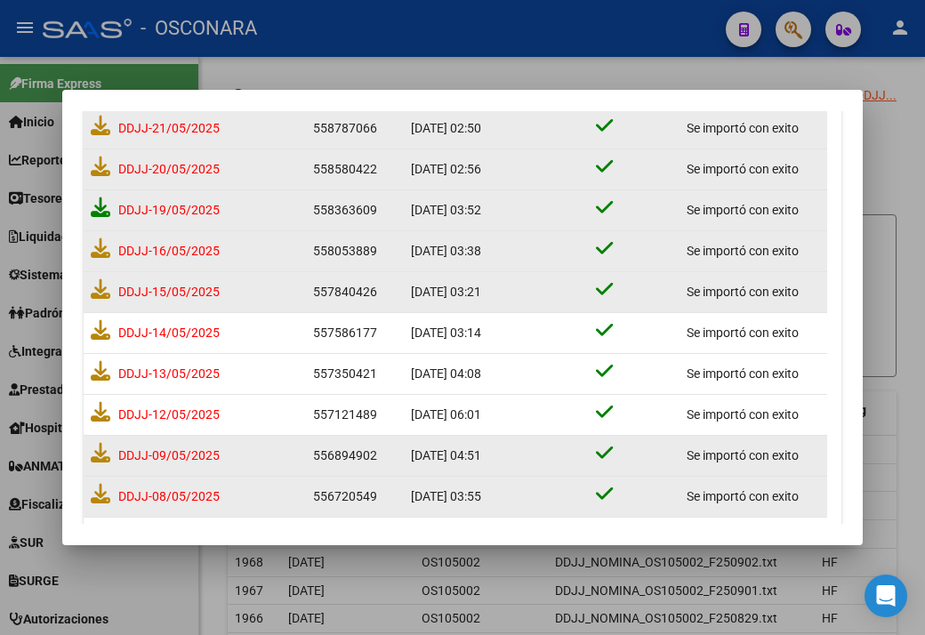
click at [96, 202] on icon at bounding box center [101, 207] width 20 height 20
click at [94, 170] on icon at bounding box center [101, 166] width 20 height 20
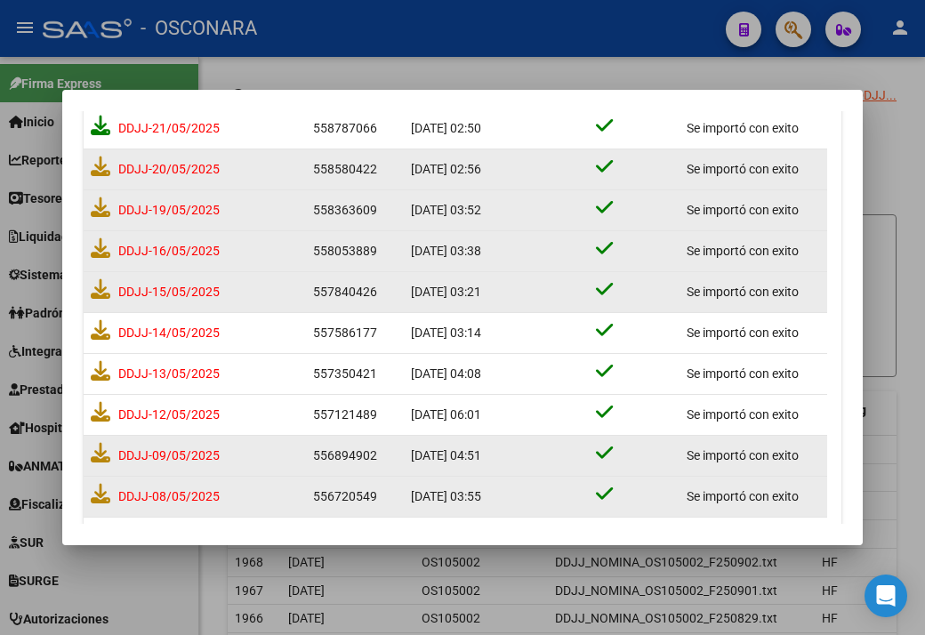
click at [107, 120] on icon at bounding box center [101, 126] width 20 height 20
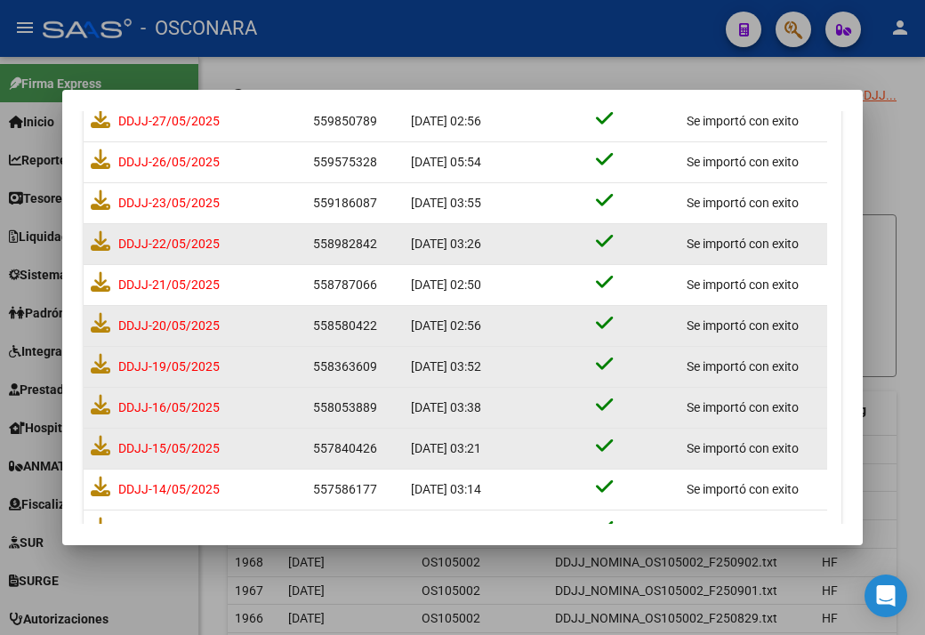
scroll to position [291, 0]
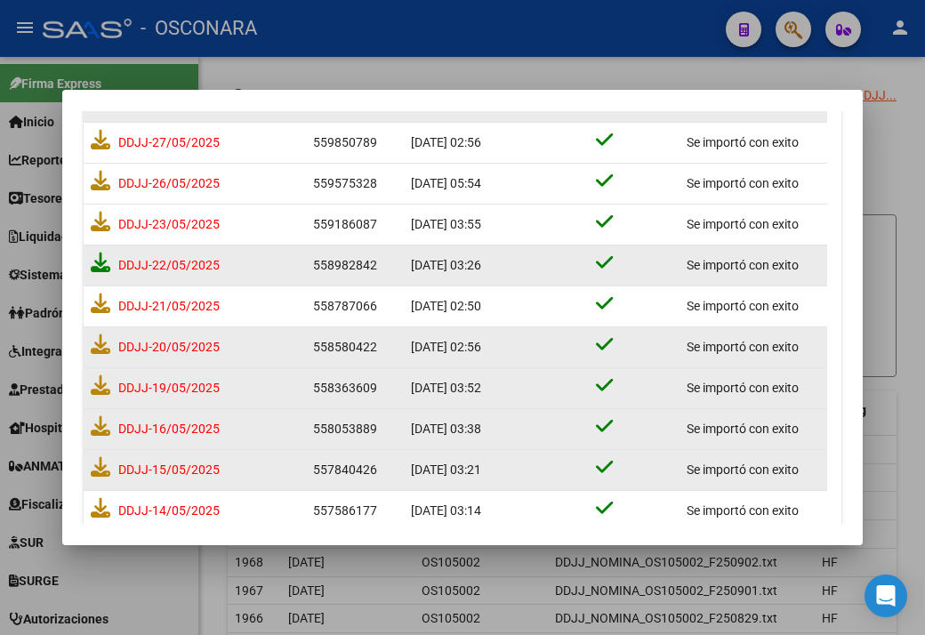
click at [103, 265] on icon at bounding box center [101, 263] width 20 height 20
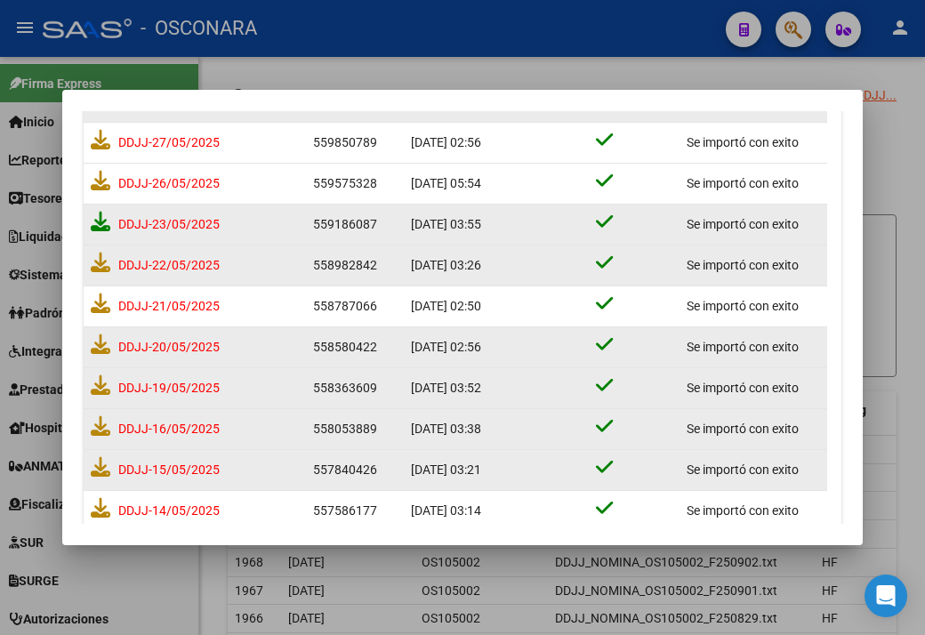
click at [94, 223] on icon at bounding box center [101, 222] width 20 height 20
click at [96, 178] on icon at bounding box center [101, 181] width 20 height 20
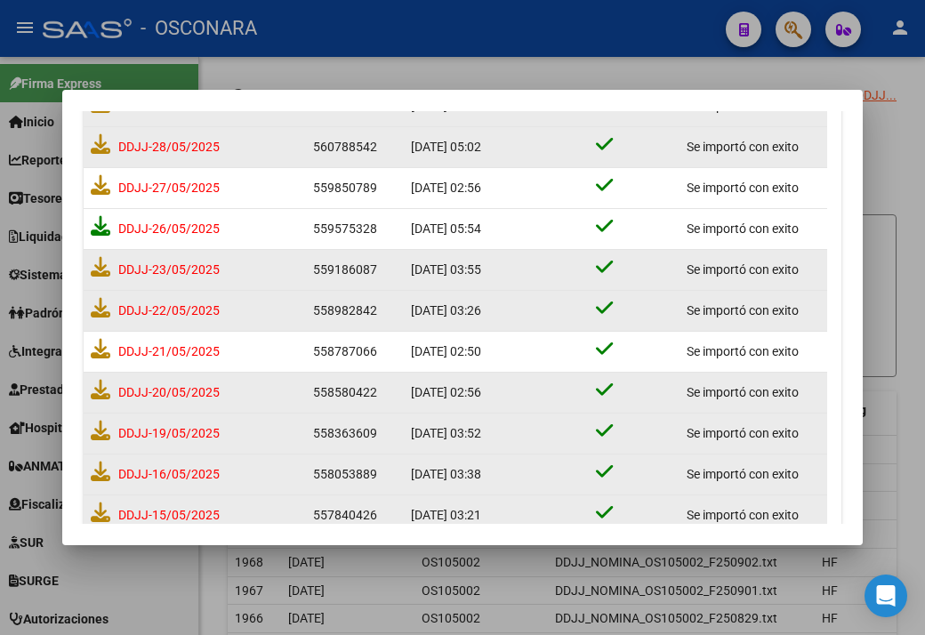
scroll to position [202, 0]
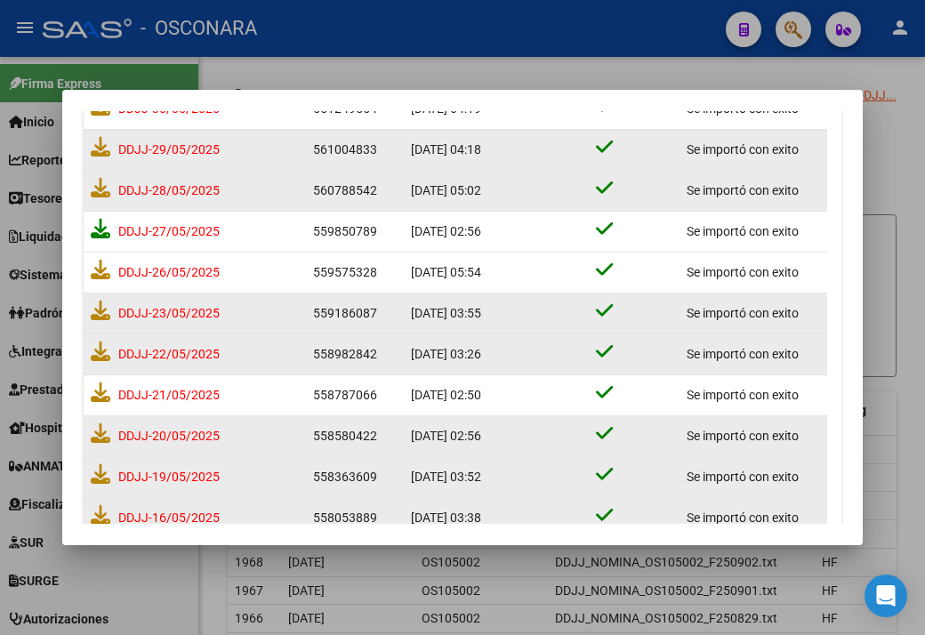
click at [93, 229] on icon at bounding box center [101, 229] width 20 height 20
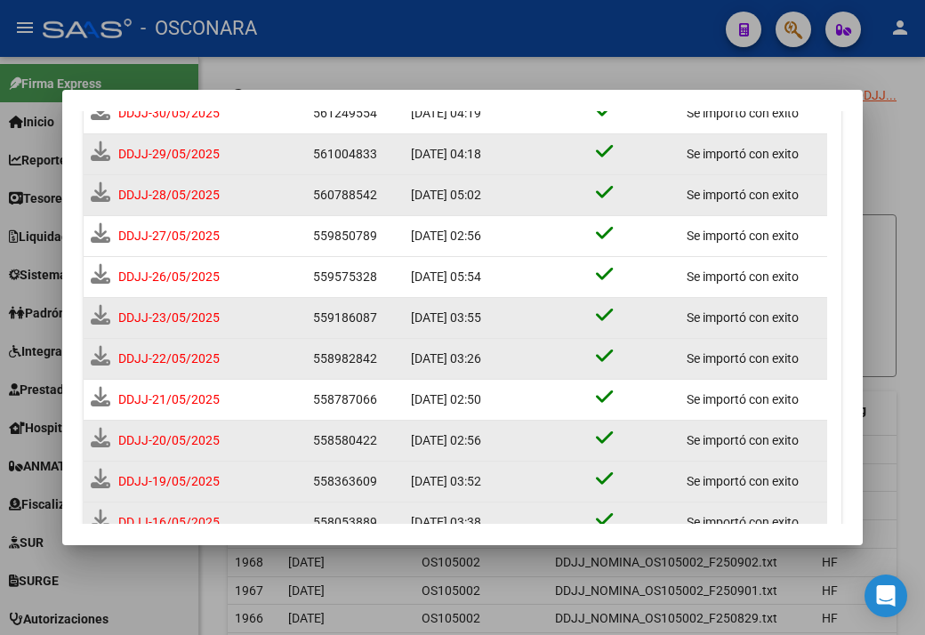
scroll to position [206, 0]
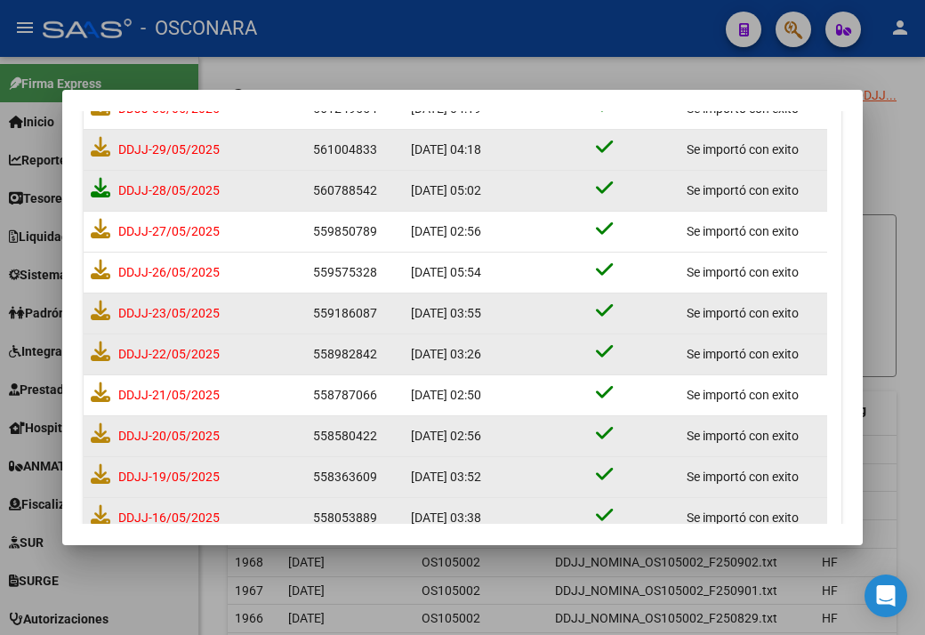
click at [107, 186] on icon at bounding box center [101, 188] width 20 height 20
click at [107, 148] on icon at bounding box center [101, 147] width 20 height 20
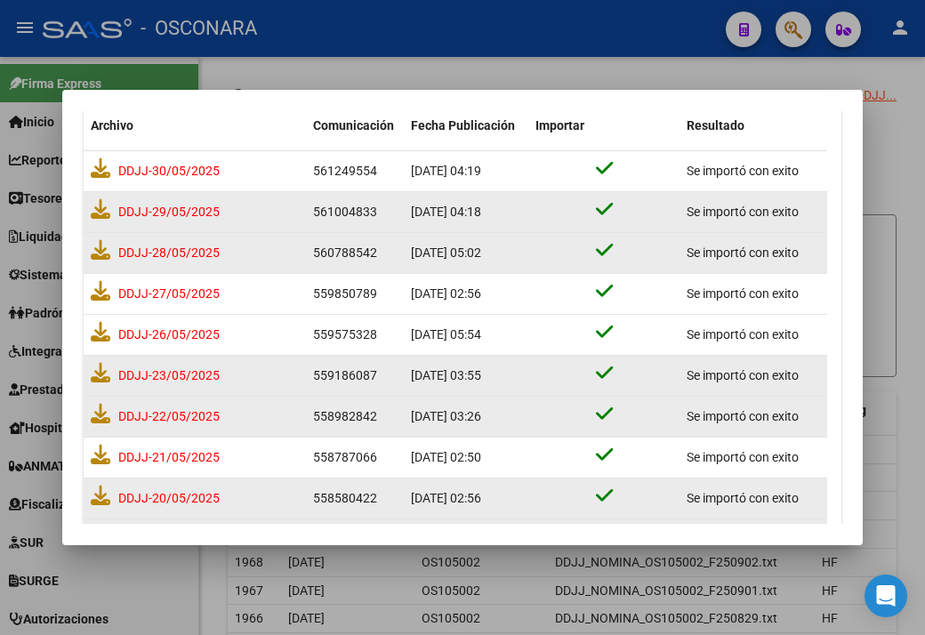
scroll to position [113, 0]
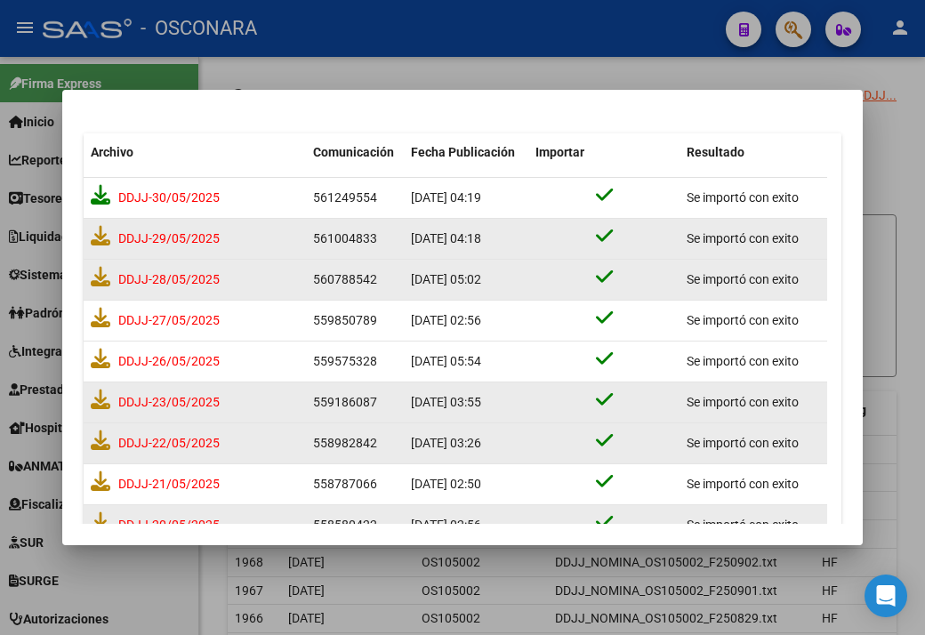
click at [100, 197] on icon at bounding box center [101, 195] width 20 height 20
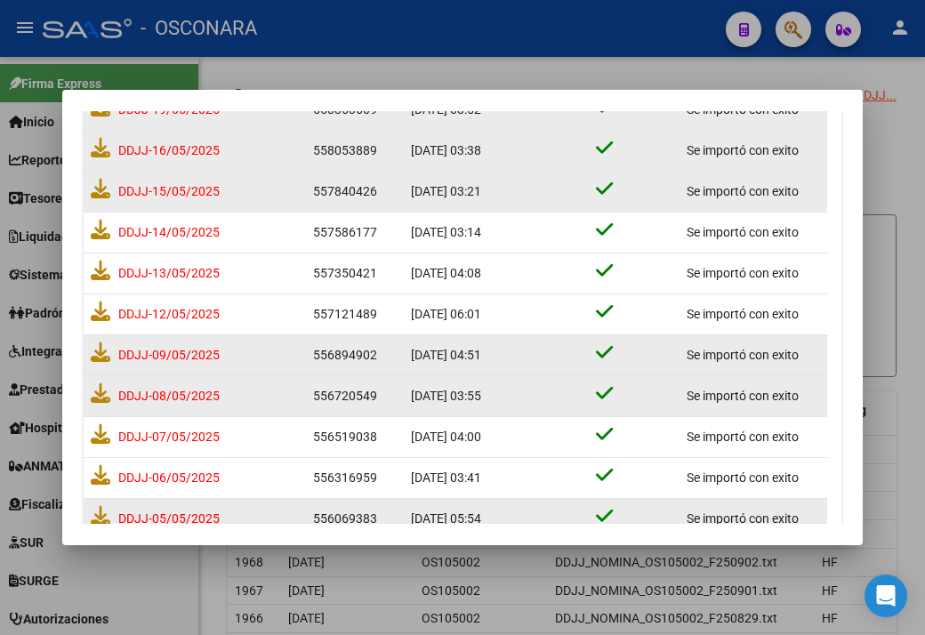
scroll to position [646, 0]
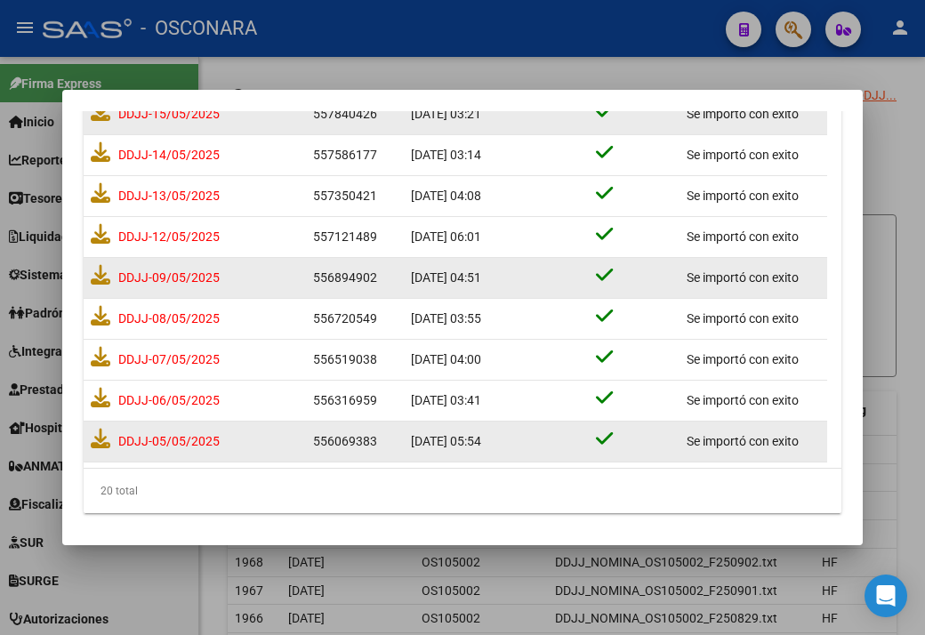
drag, startPoint x: 149, startPoint y: 197, endPoint x: 178, endPoint y: 200, distance: 28.6
click at [178, 200] on span "DDJJ-13/05/2025" at bounding box center [168, 195] width 101 height 14
click at [100, 191] on icon at bounding box center [101, 193] width 20 height 20
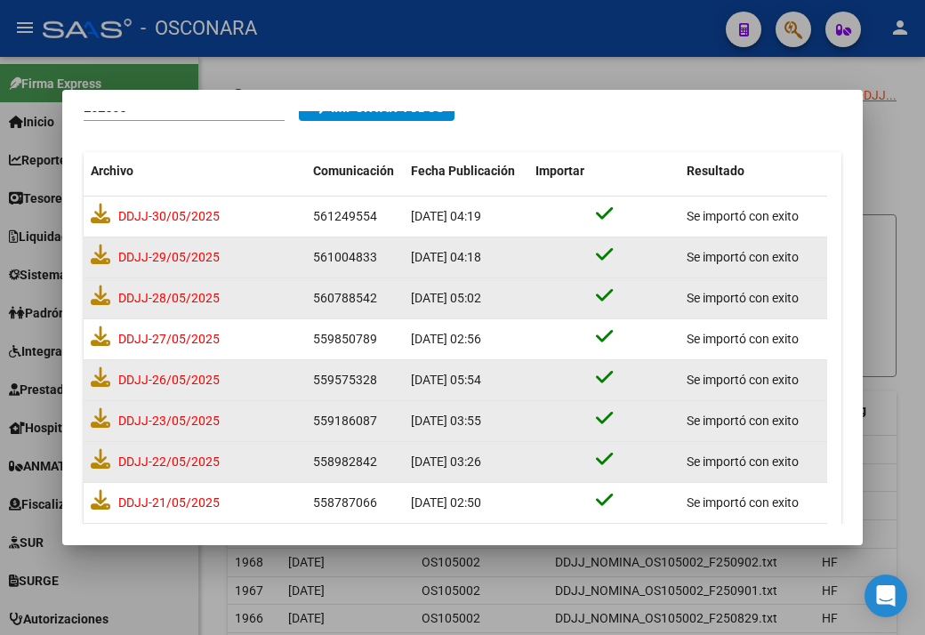
scroll to position [0, 0]
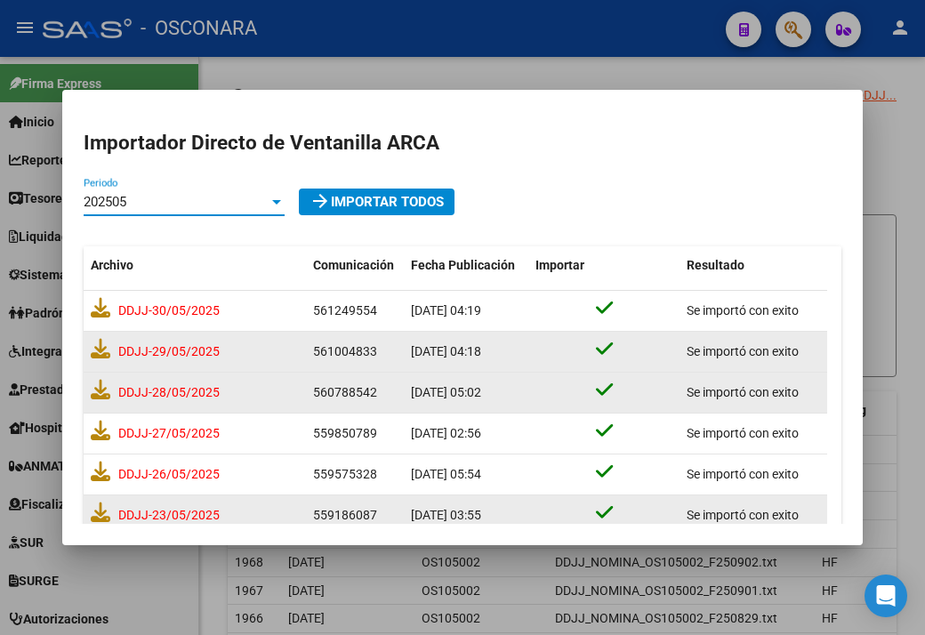
click at [164, 206] on div "202505" at bounding box center [176, 202] width 185 height 16
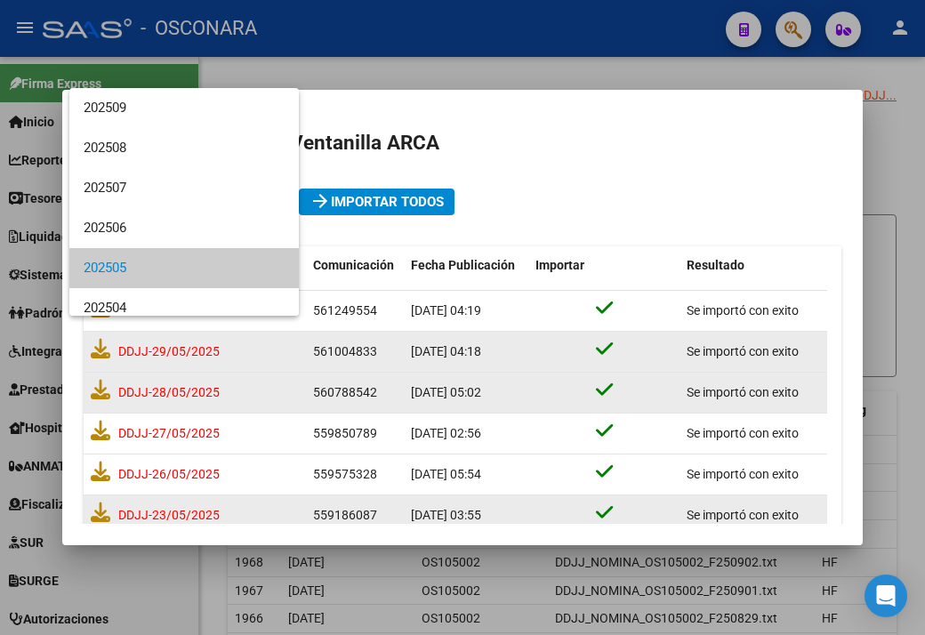
scroll to position [66, 0]
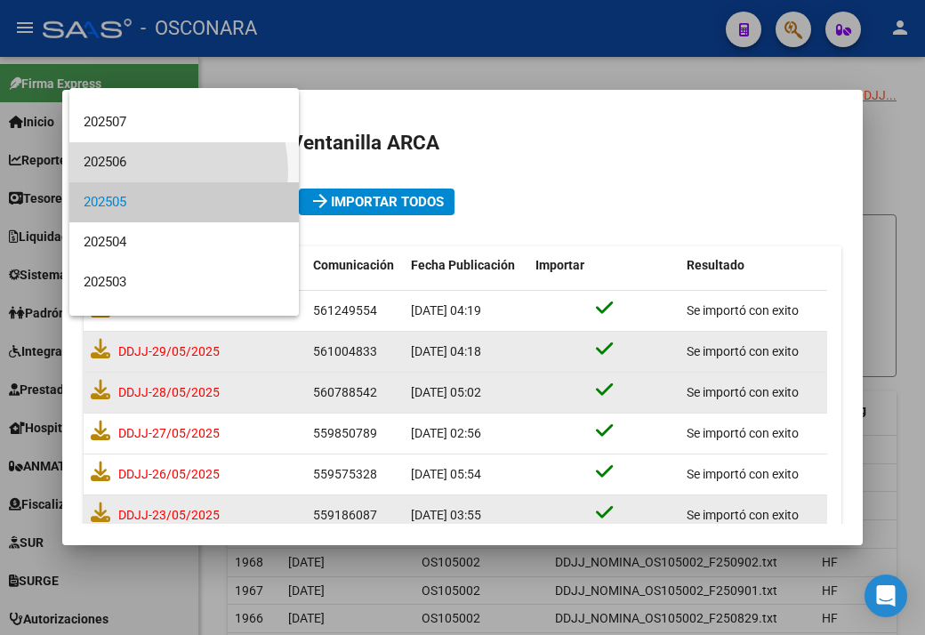
click at [126, 172] on span "202506" at bounding box center [184, 162] width 201 height 40
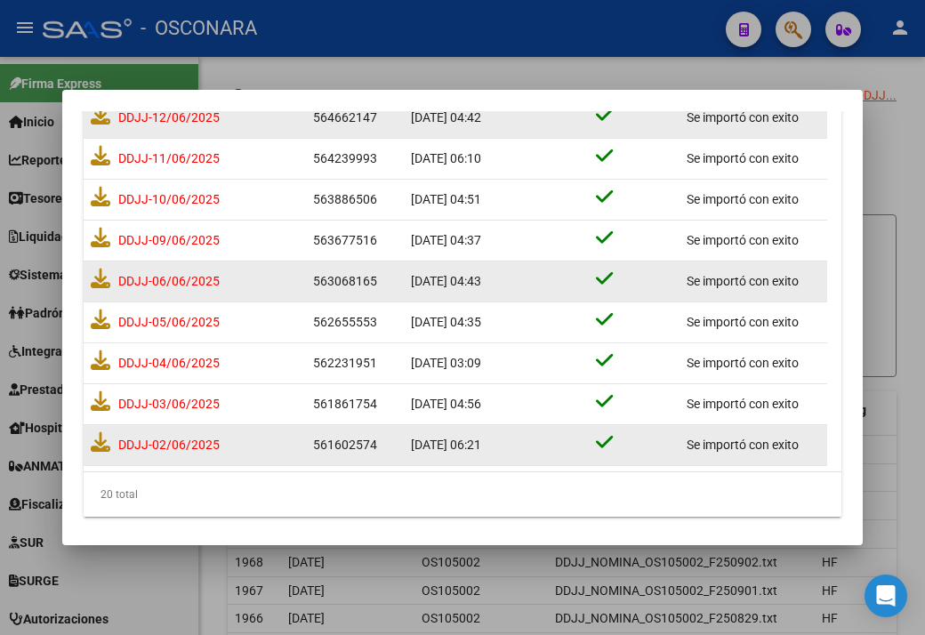
scroll to position [646, 0]
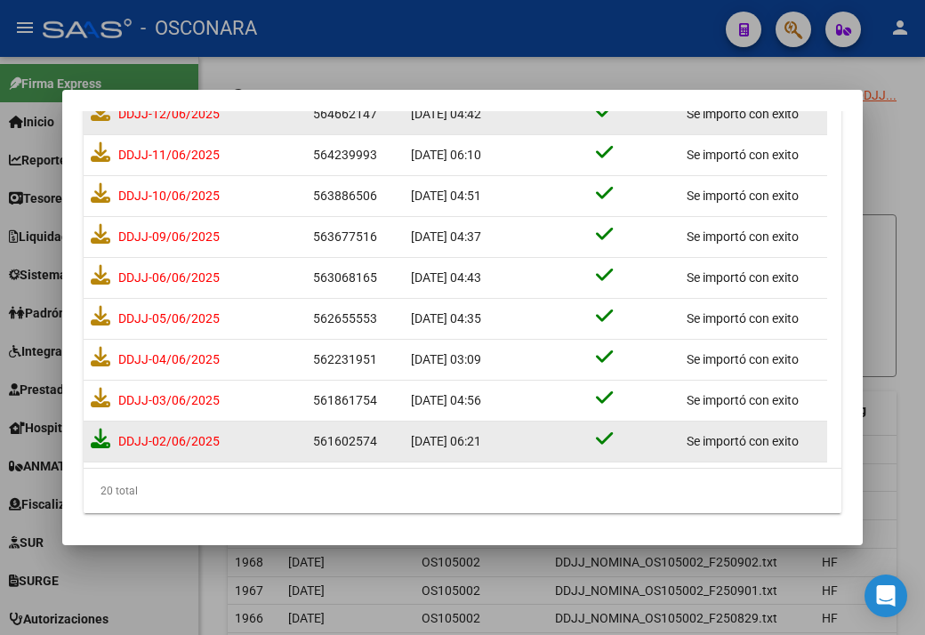
click at [108, 435] on icon at bounding box center [101, 439] width 20 height 20
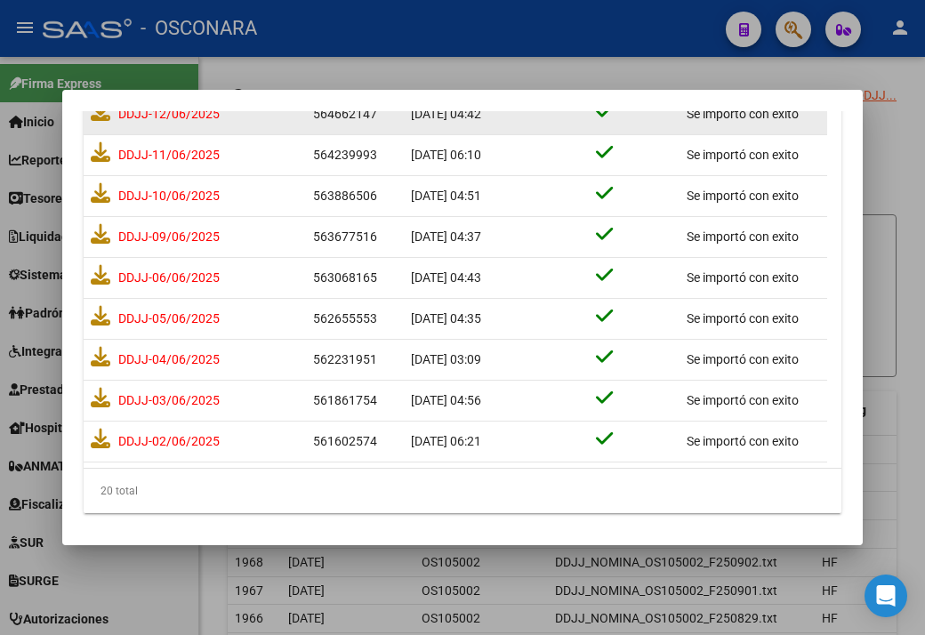
drag, startPoint x: 405, startPoint y: 95, endPoint x: 395, endPoint y: 170, distance: 75.4
click at [405, 96] on mat-dialog-container "Importador Directo de Ventanilla ARCA 202506 Periodo arrow_forward Importar Tod…" at bounding box center [462, 317] width 800 height 455
click at [79, 228] on mat-dialog-content "Importador Directo de Ventanilla ARCA 202506 Periodo arrow_forward Importar Tod…" at bounding box center [462, 317] width 800 height 413
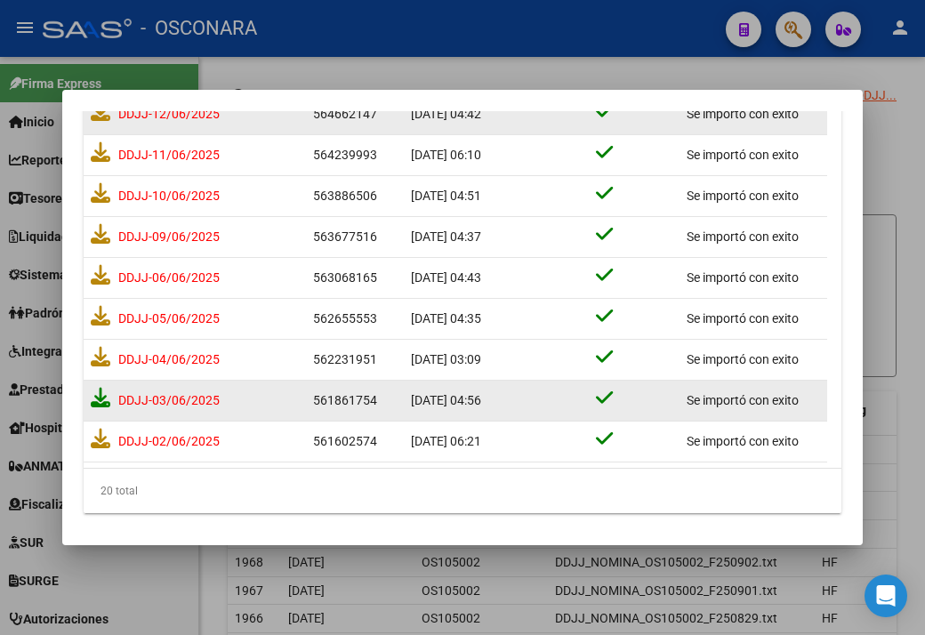
click at [108, 395] on icon at bounding box center [101, 398] width 20 height 20
click at [93, 354] on icon at bounding box center [101, 357] width 20 height 20
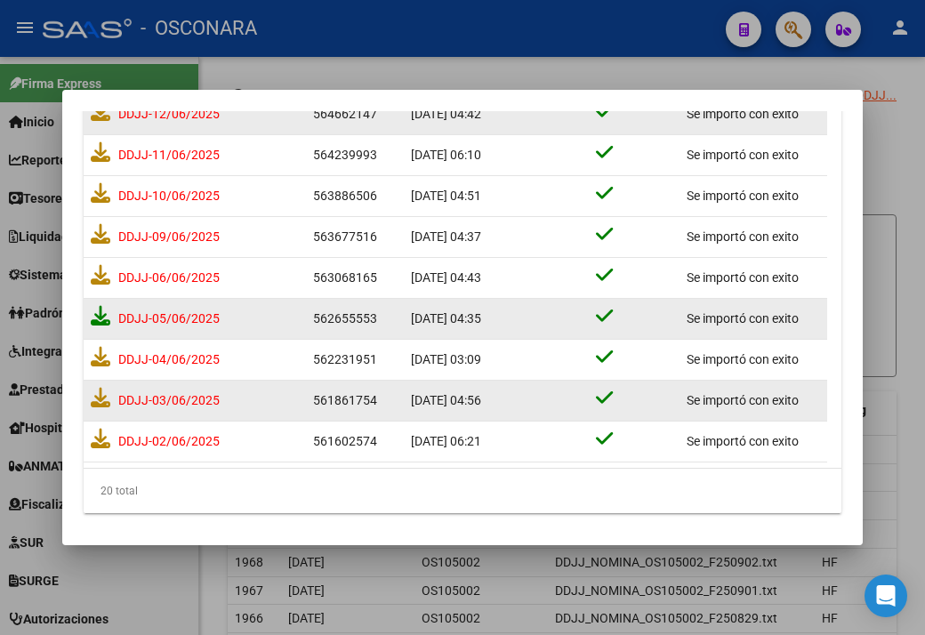
click at [94, 317] on icon at bounding box center [101, 316] width 20 height 20
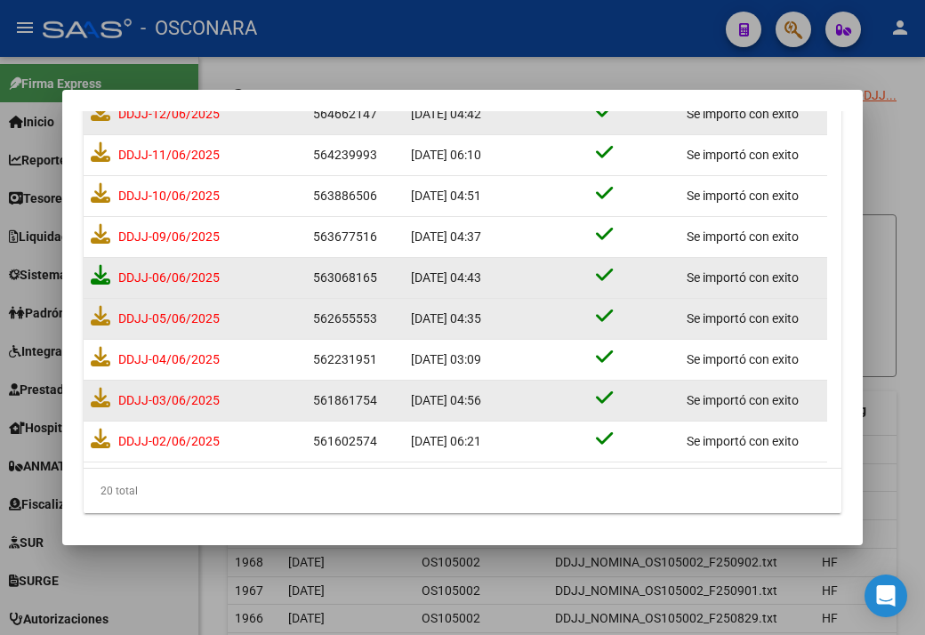
click at [95, 278] on icon at bounding box center [101, 275] width 20 height 20
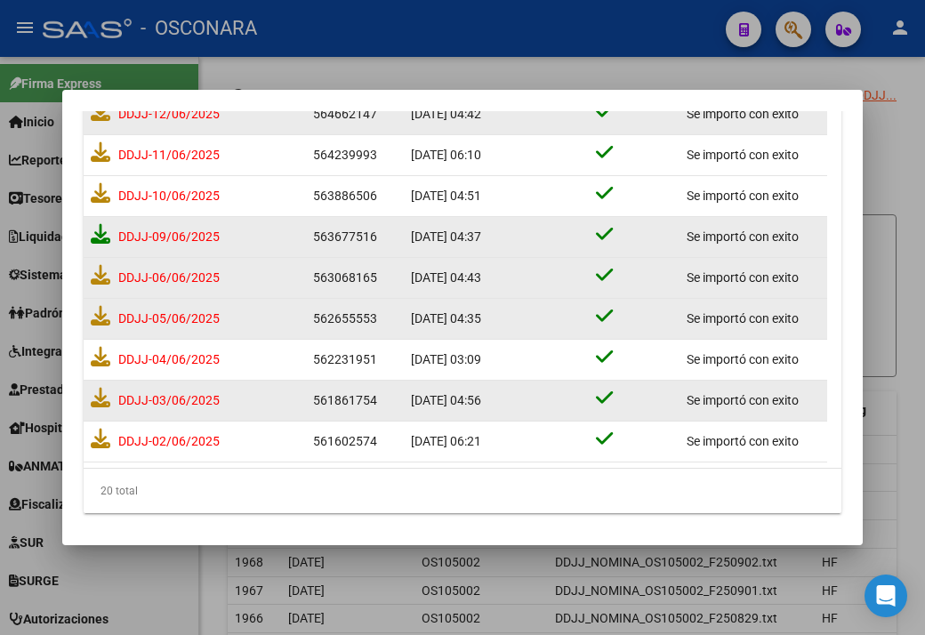
click at [101, 228] on icon at bounding box center [101, 234] width 20 height 20
click at [96, 193] on icon at bounding box center [101, 193] width 20 height 20
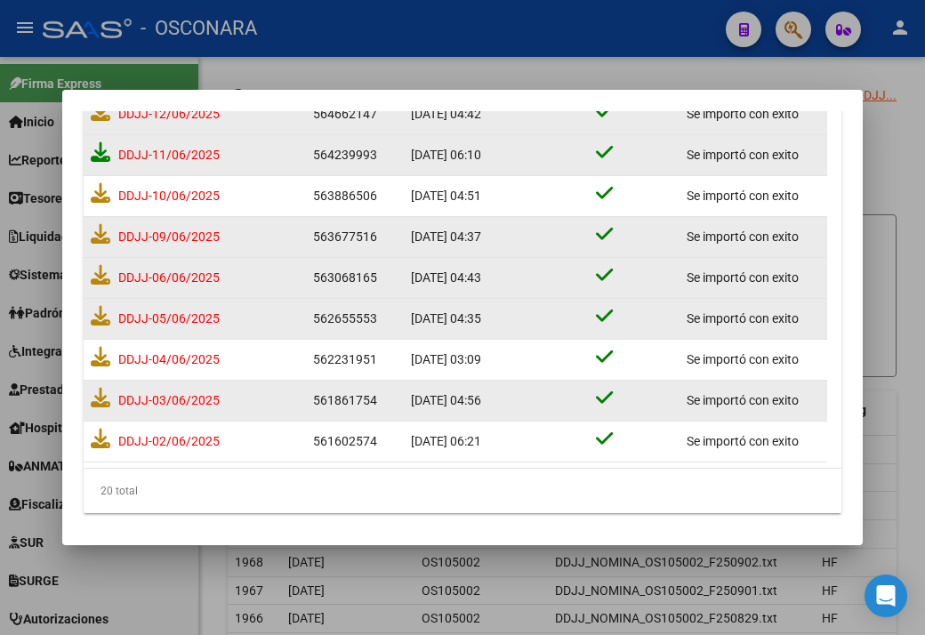
click at [99, 143] on icon at bounding box center [101, 152] width 20 height 20
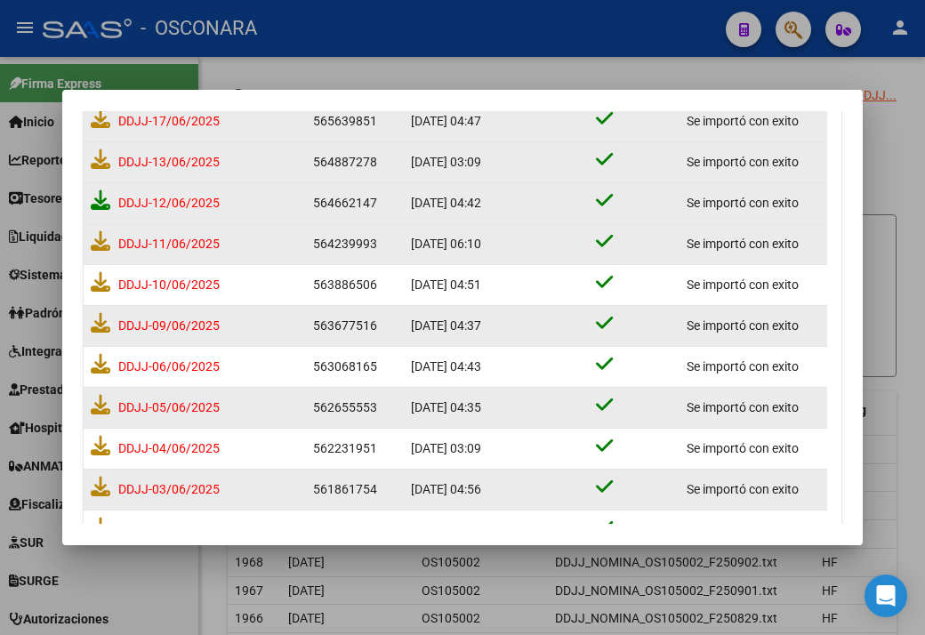
click at [97, 199] on icon at bounding box center [101, 200] width 20 height 20
click at [107, 157] on icon at bounding box center [101, 159] width 20 height 20
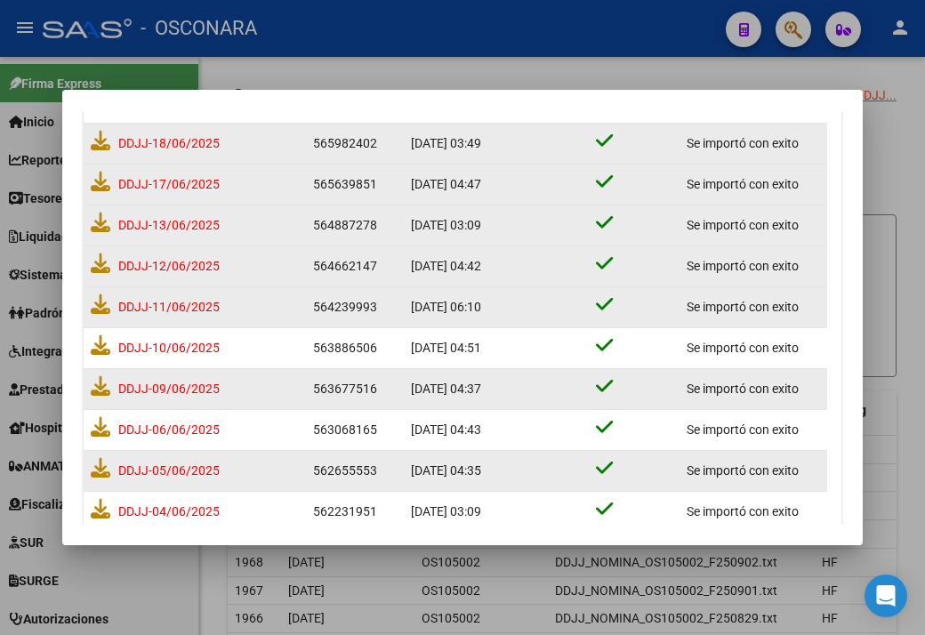
scroll to position [469, 0]
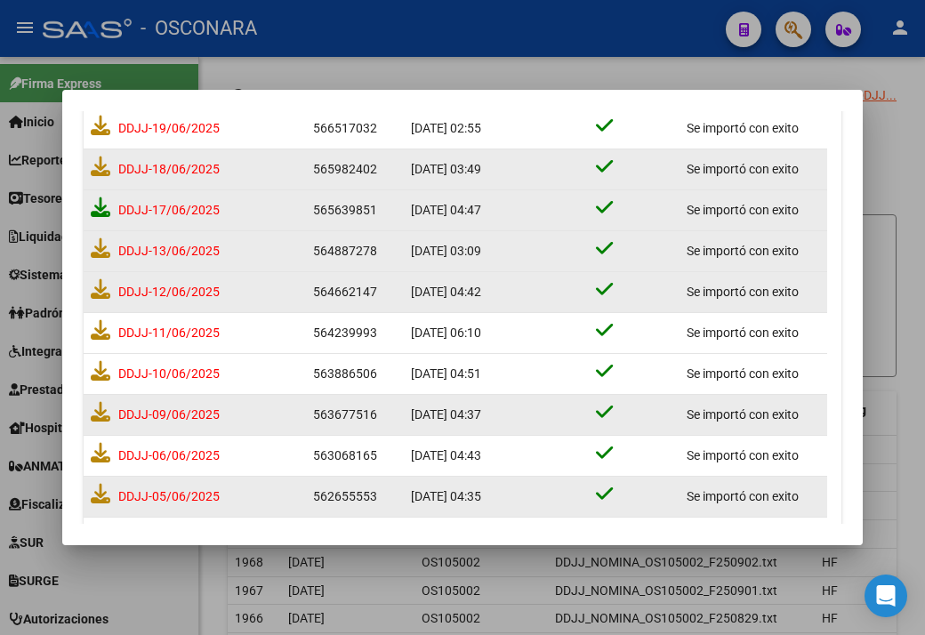
click at [100, 208] on icon at bounding box center [101, 207] width 20 height 20
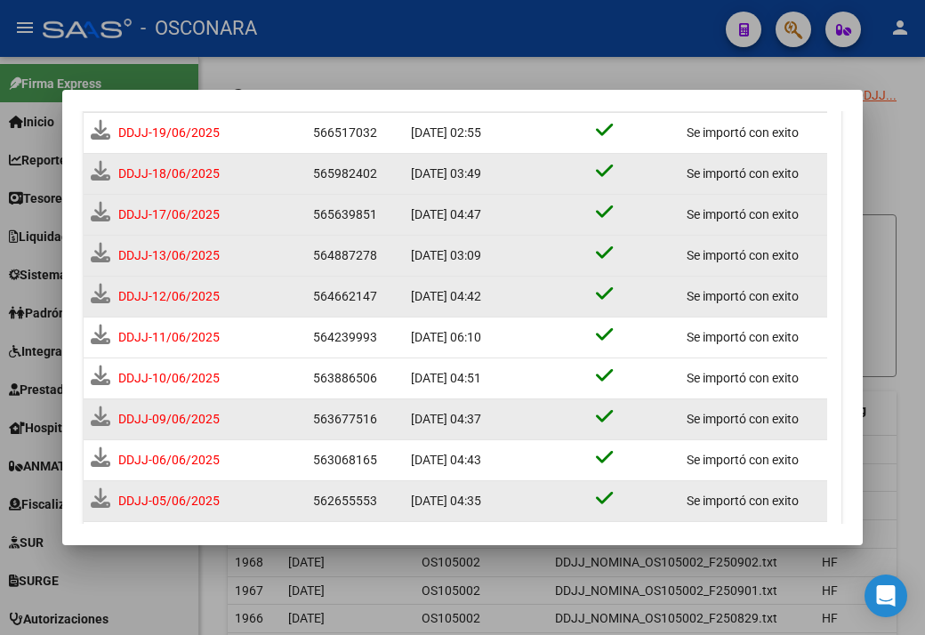
scroll to position [473, 0]
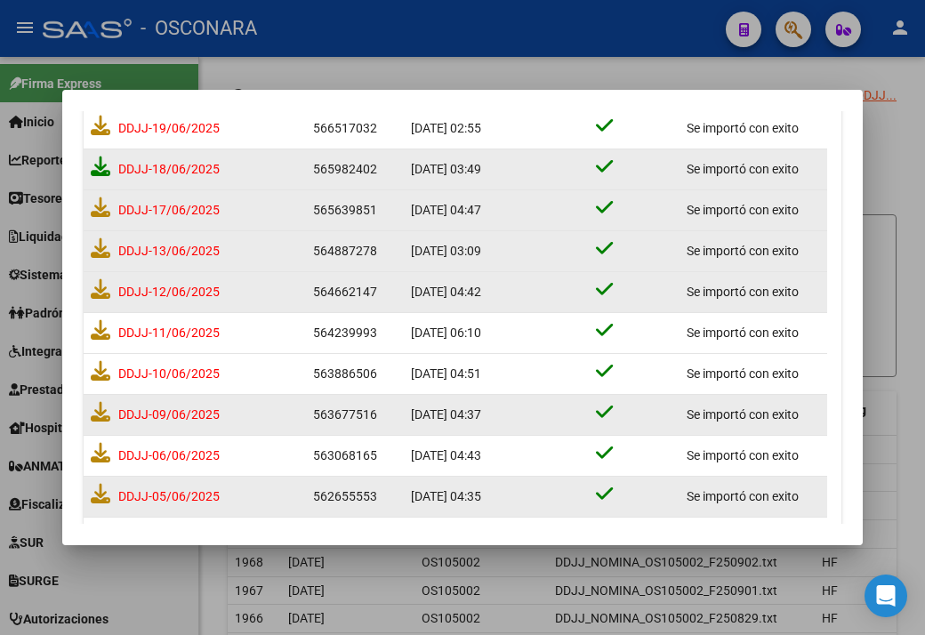
click at [104, 162] on icon at bounding box center [101, 166] width 20 height 20
click at [96, 125] on icon at bounding box center [101, 126] width 20 height 20
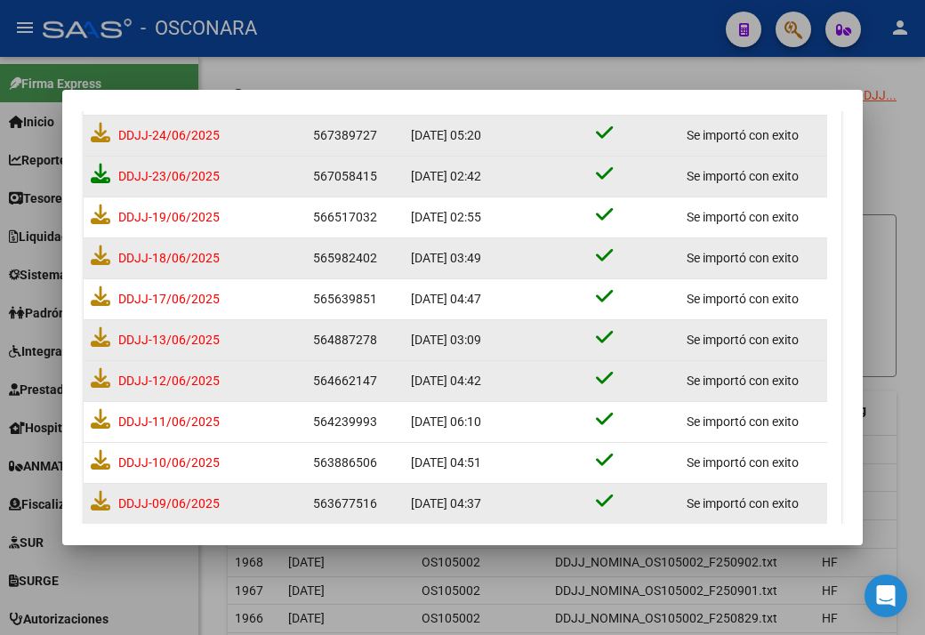
click at [92, 180] on icon at bounding box center [101, 174] width 20 height 20
click at [102, 136] on icon at bounding box center [101, 133] width 20 height 20
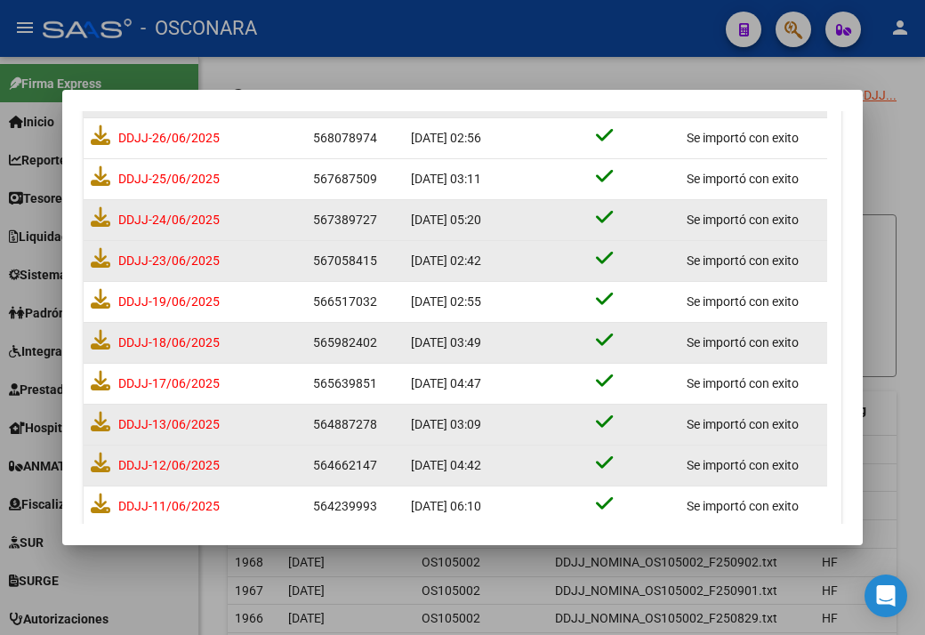
scroll to position [292, 0]
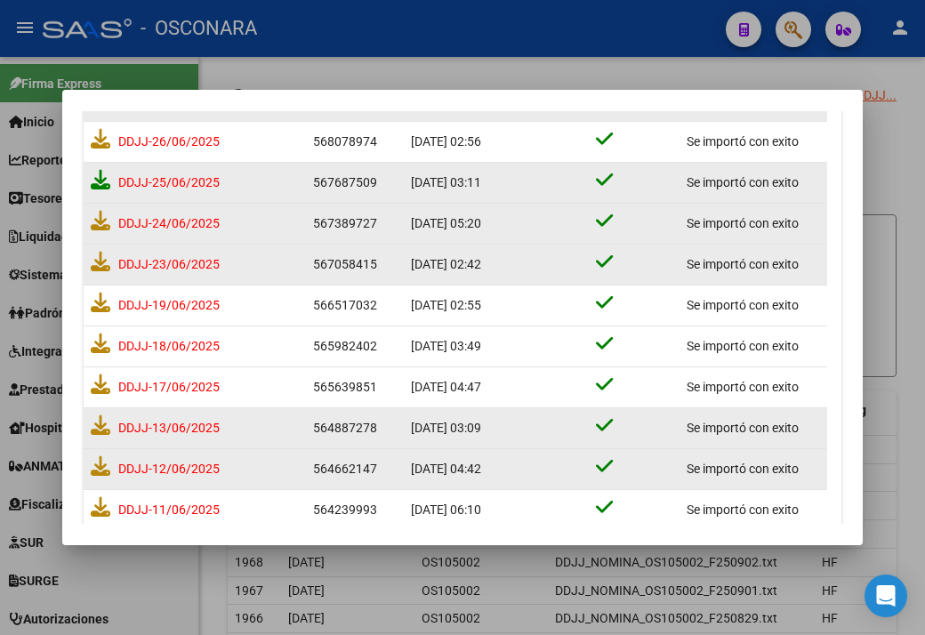
click at [103, 177] on icon at bounding box center [101, 180] width 20 height 20
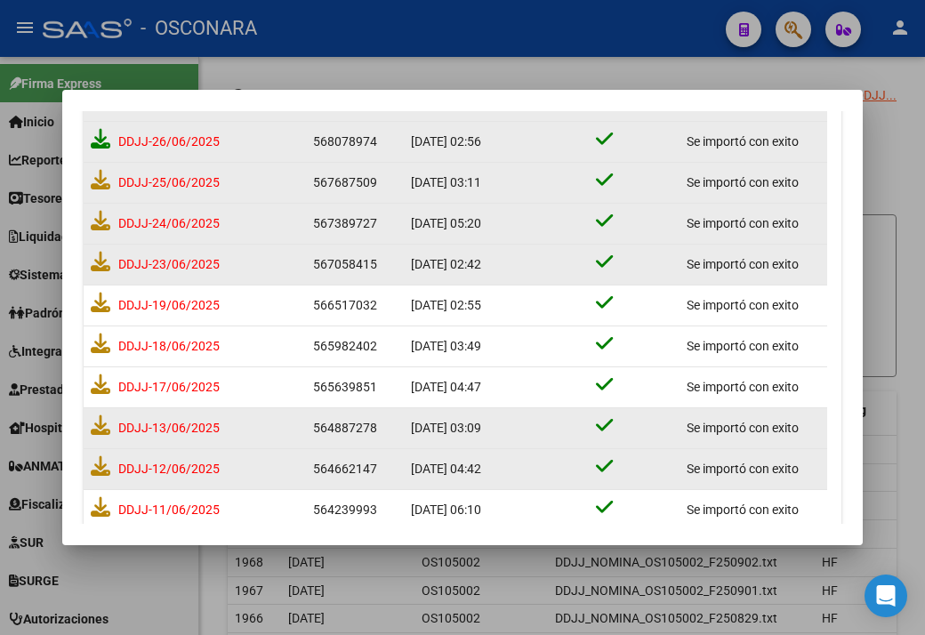
click at [100, 138] on icon at bounding box center [101, 139] width 20 height 20
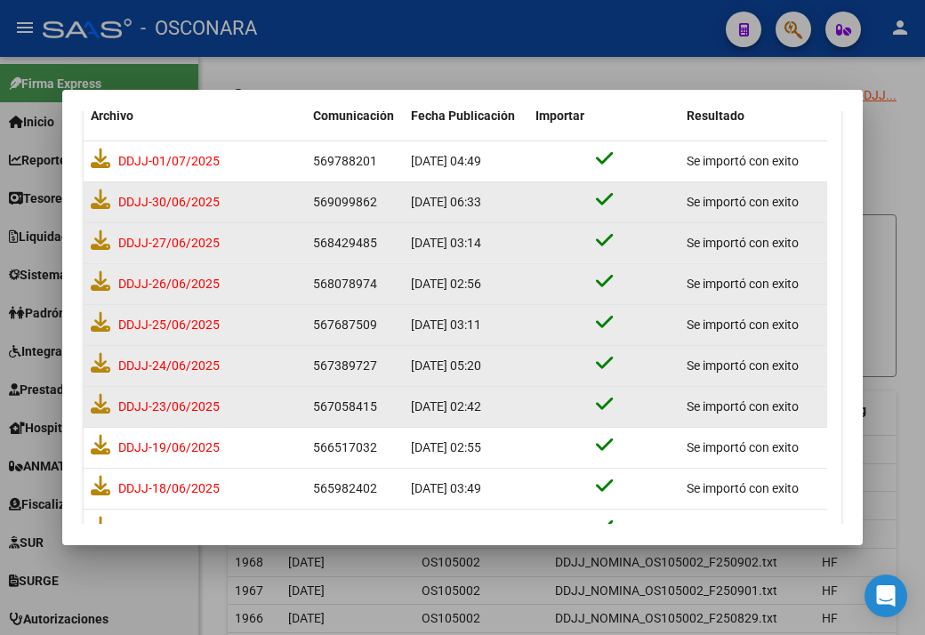
scroll to position [117, 0]
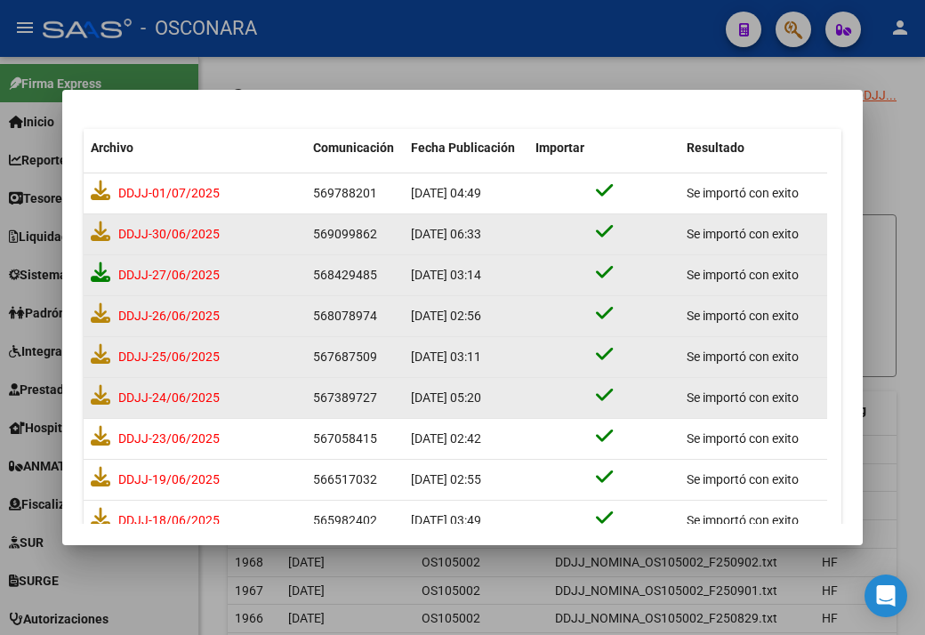
click at [100, 268] on icon at bounding box center [101, 272] width 20 height 20
click at [97, 231] on icon at bounding box center [101, 231] width 20 height 20
drag, startPoint x: 189, startPoint y: 192, endPoint x: 576, endPoint y: 186, distance: 386.8
click at [576, 186] on div "DDJJ-01/07/2025 569788201 01/07/2025 04:49 Se importó con exito" at bounding box center [455, 193] width 743 height 41
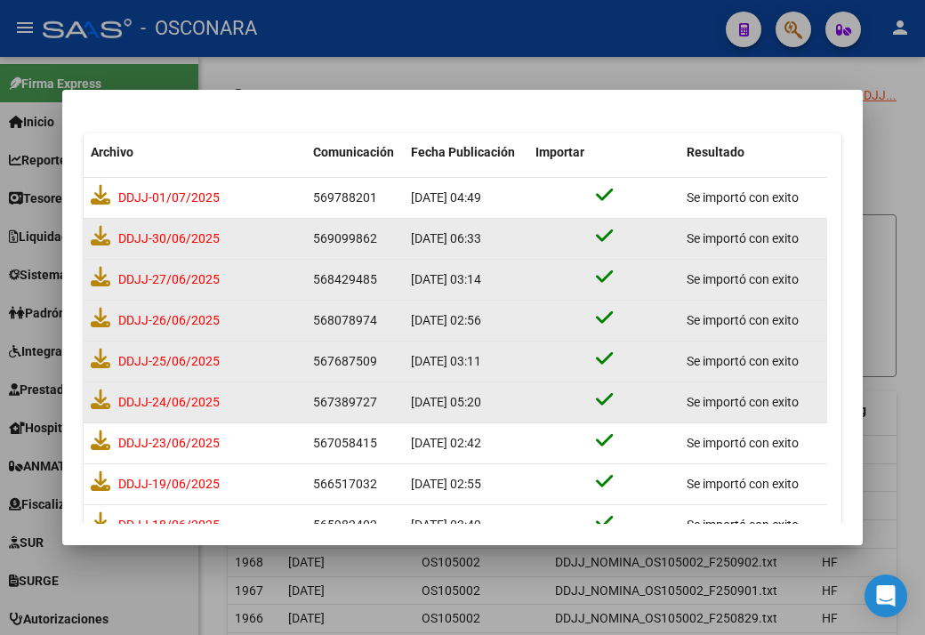
scroll to position [0, 0]
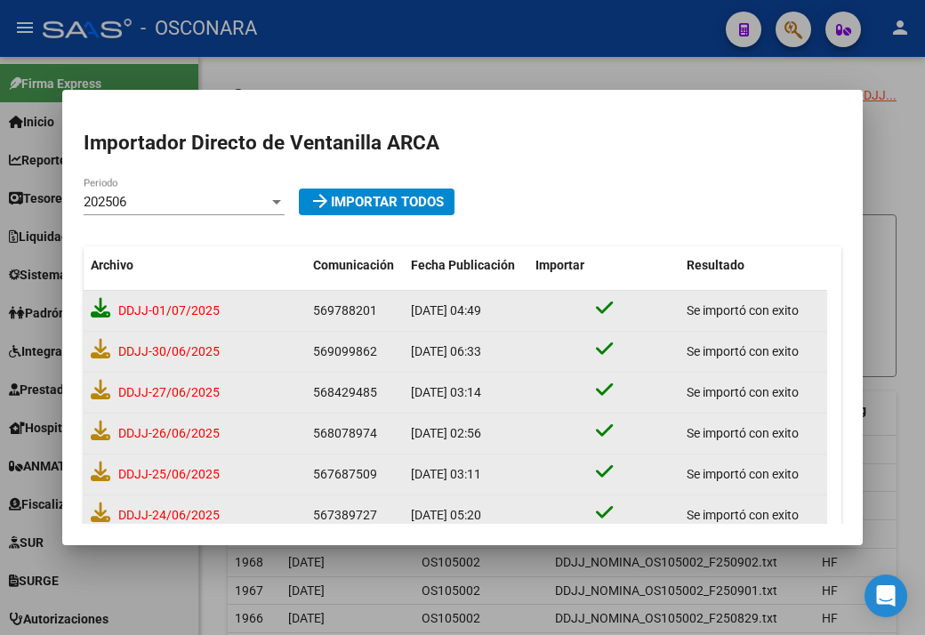
click at [109, 310] on icon at bounding box center [101, 308] width 20 height 20
click at [241, 194] on div "202506" at bounding box center [176, 202] width 185 height 16
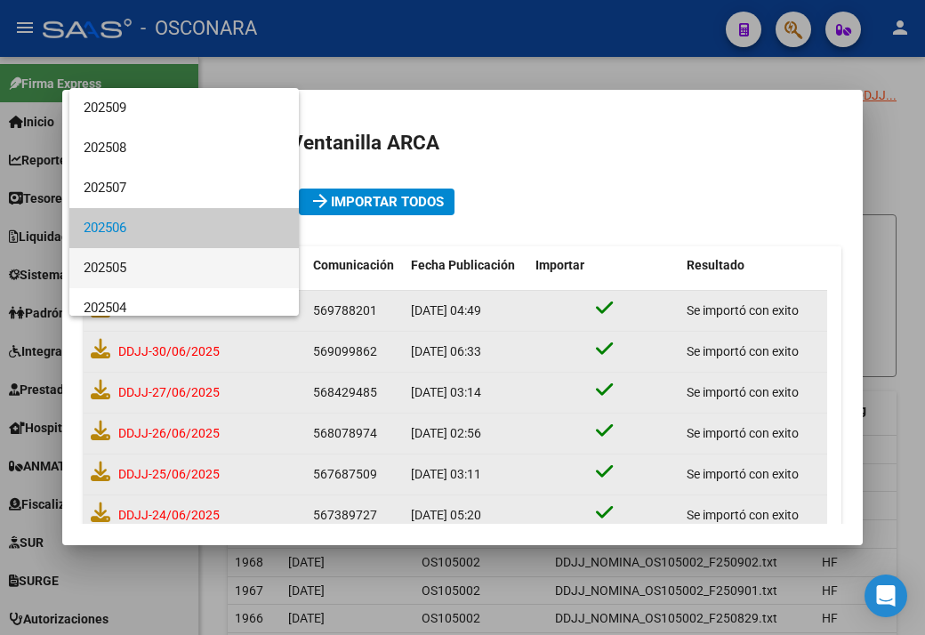
scroll to position [26, 0]
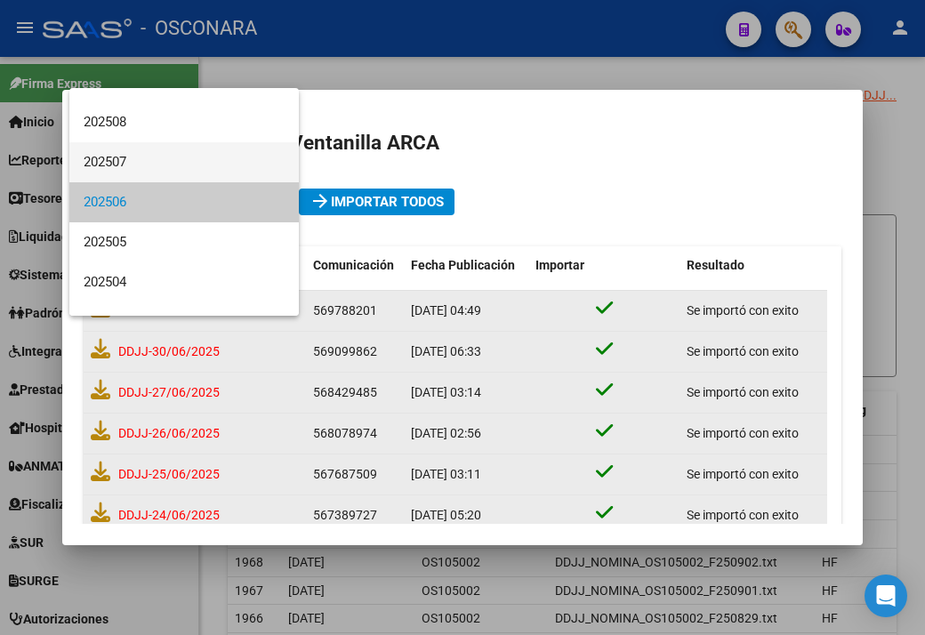
click at [190, 164] on span "202507" at bounding box center [184, 162] width 201 height 40
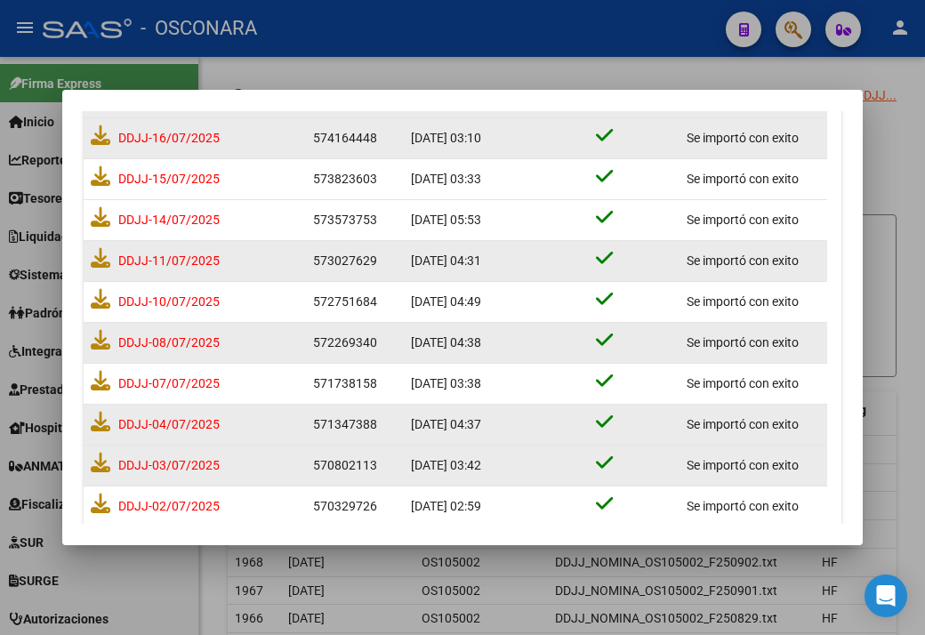
scroll to position [727, 0]
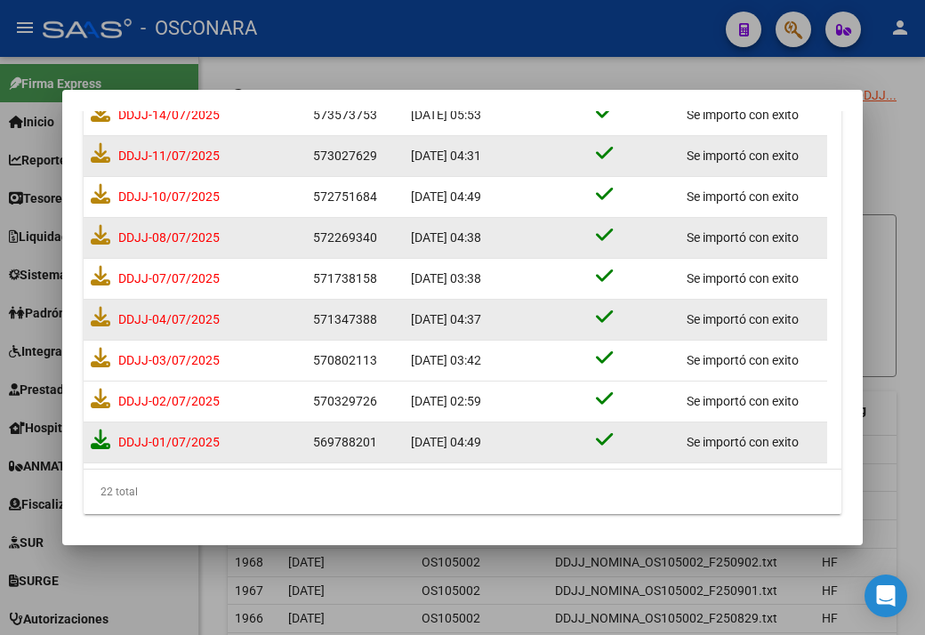
click at [104, 435] on icon at bounding box center [101, 439] width 20 height 20
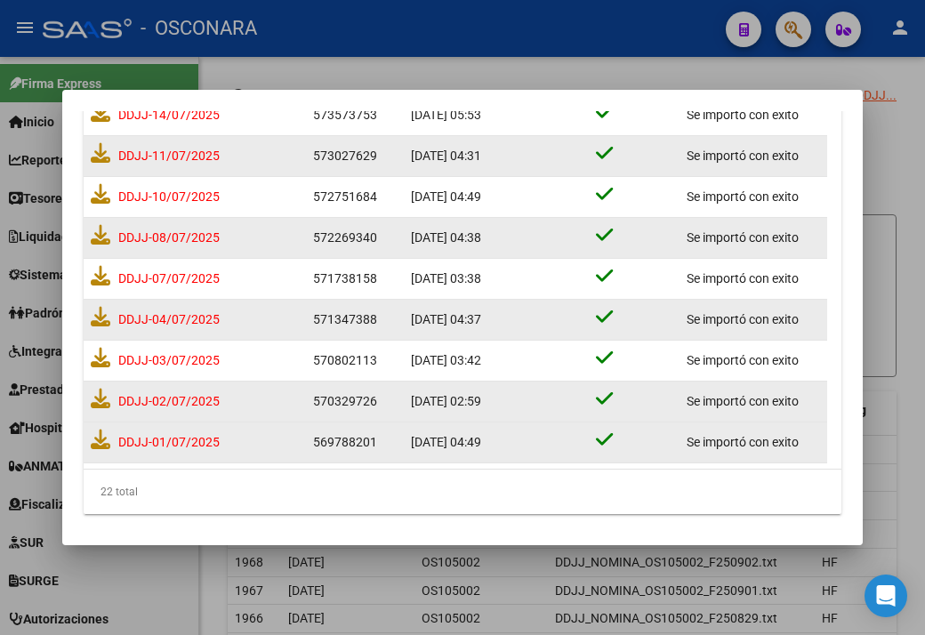
click at [96, 405] on div "DDJJ-02/07/2025" at bounding box center [195, 401] width 208 height 33
click at [98, 399] on icon at bounding box center [101, 399] width 20 height 20
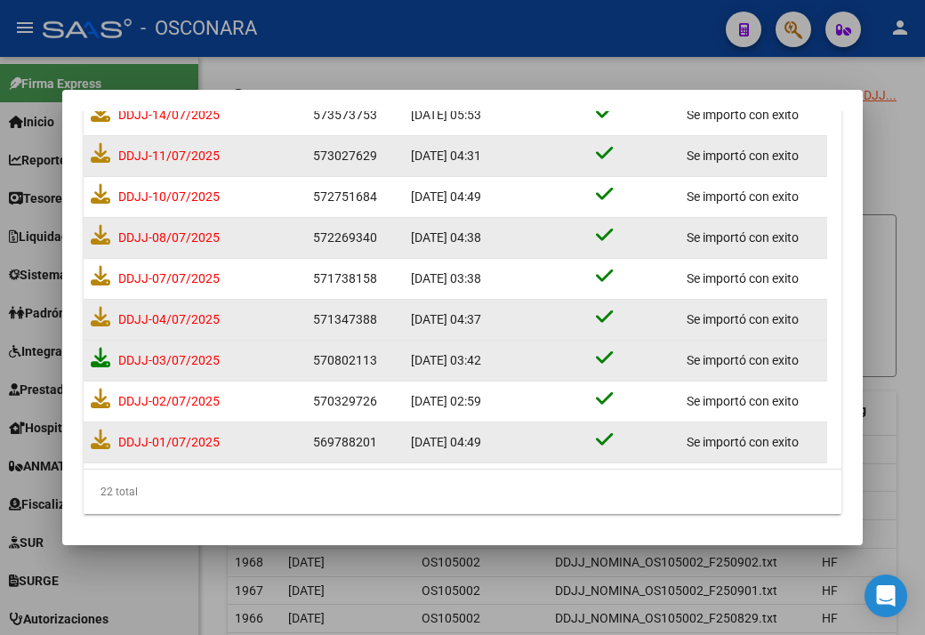
click at [96, 349] on icon at bounding box center [101, 358] width 20 height 20
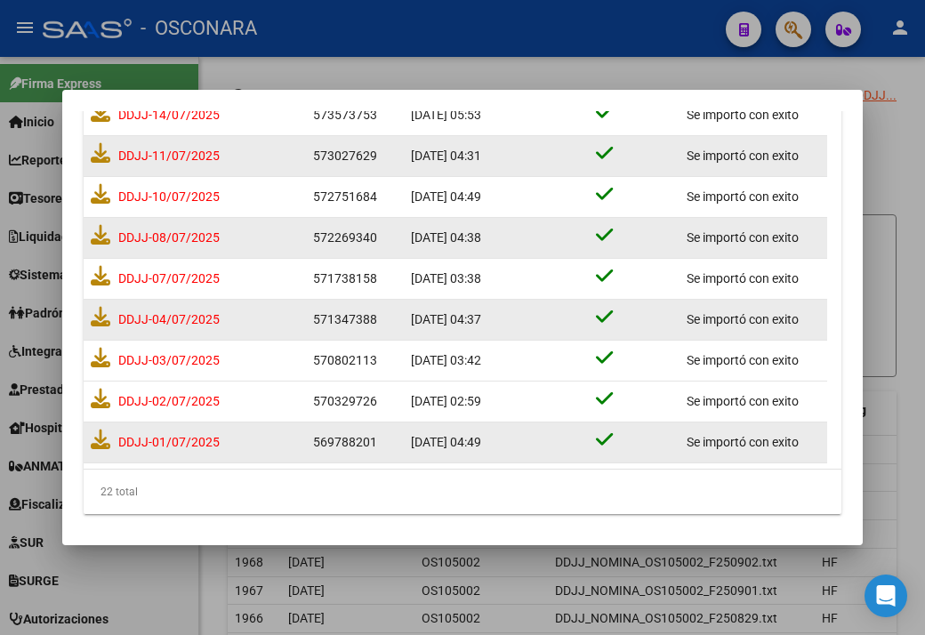
click at [263, 480] on div "22 total" at bounding box center [463, 491] width 758 height 44
click at [100, 316] on icon at bounding box center [101, 317] width 20 height 20
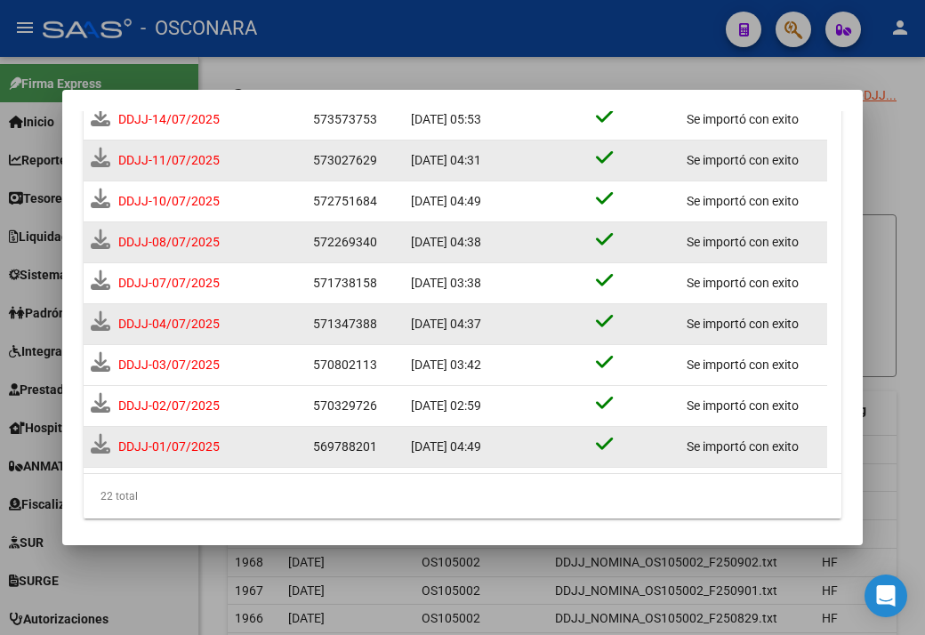
scroll to position [732, 0]
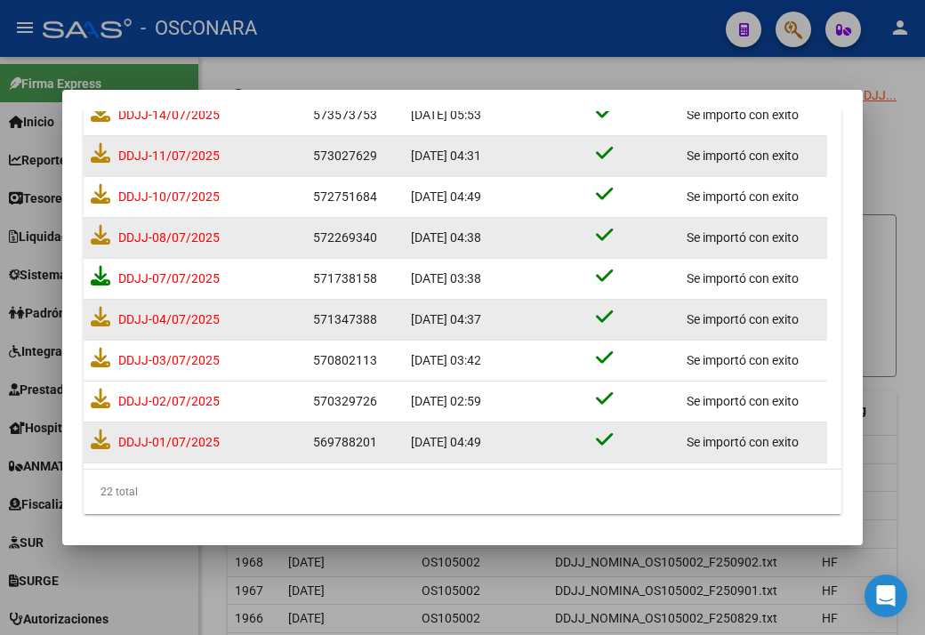
click at [96, 275] on icon at bounding box center [101, 276] width 20 height 20
click at [300, 93] on mat-dialog-container "Importador Directo de Ventanilla ARCA 202507 Periodo arrow_forward Importar Tod…" at bounding box center [462, 317] width 800 height 455
click at [100, 229] on icon at bounding box center [101, 235] width 20 height 20
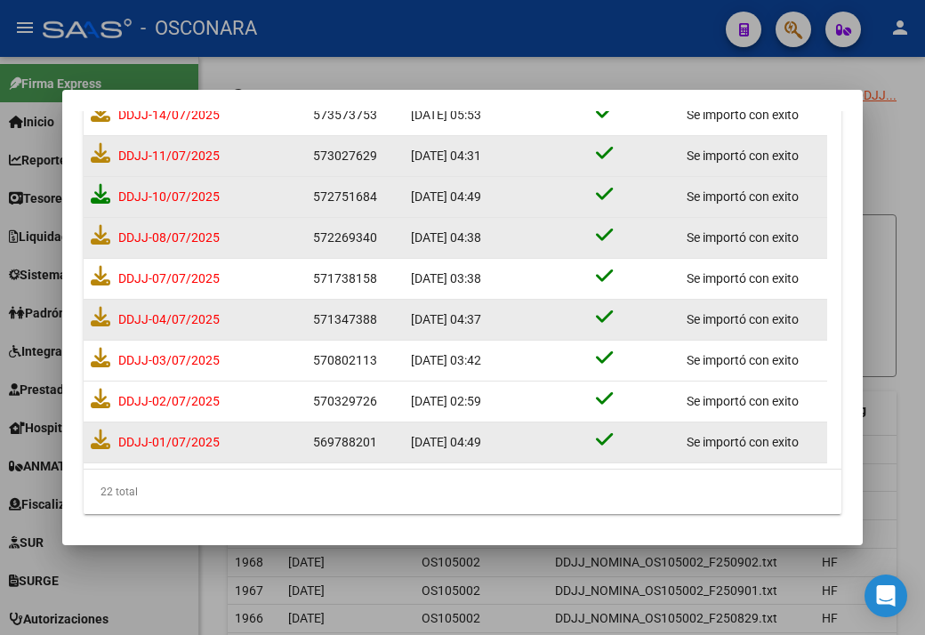
click at [100, 192] on icon at bounding box center [101, 194] width 20 height 20
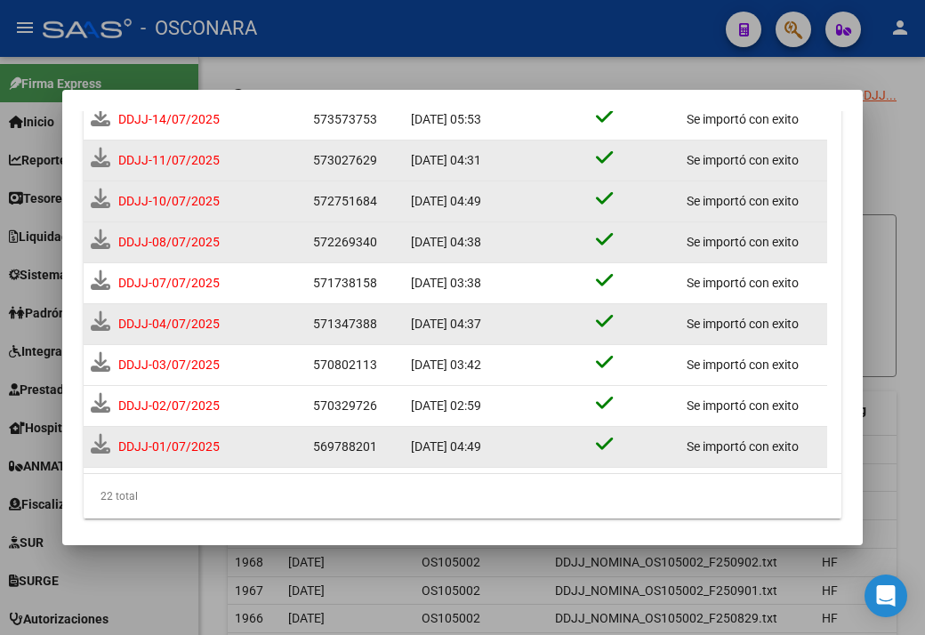
scroll to position [732, 0]
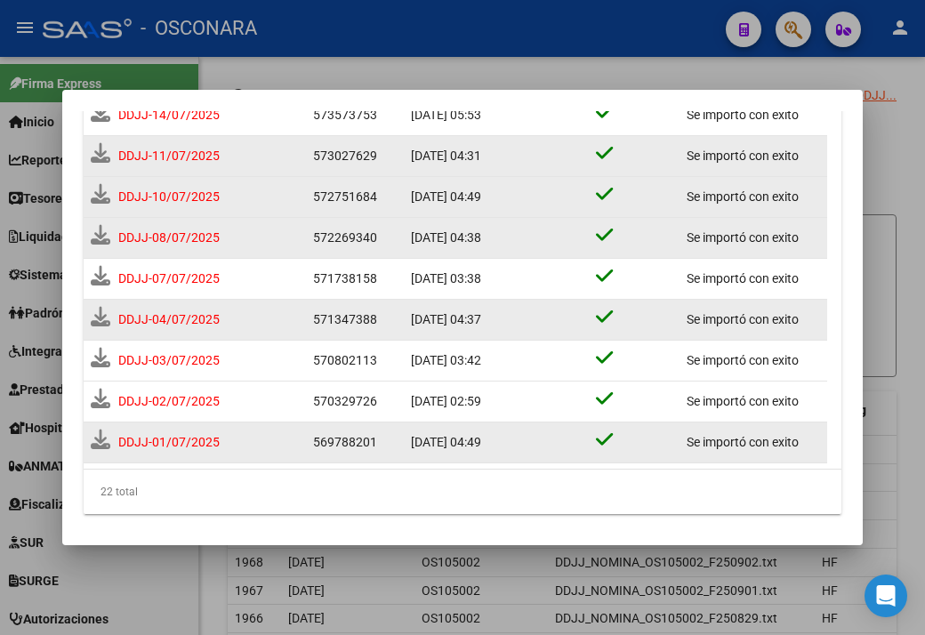
click at [101, 193] on icon at bounding box center [101, 194] width 20 height 20
click at [96, 147] on icon at bounding box center [101, 153] width 20 height 20
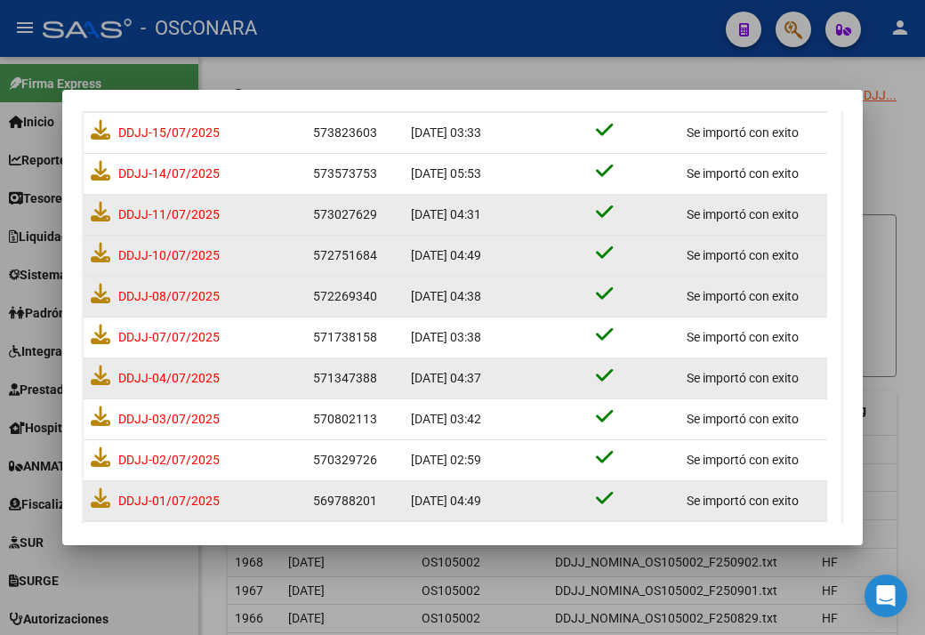
scroll to position [638, 0]
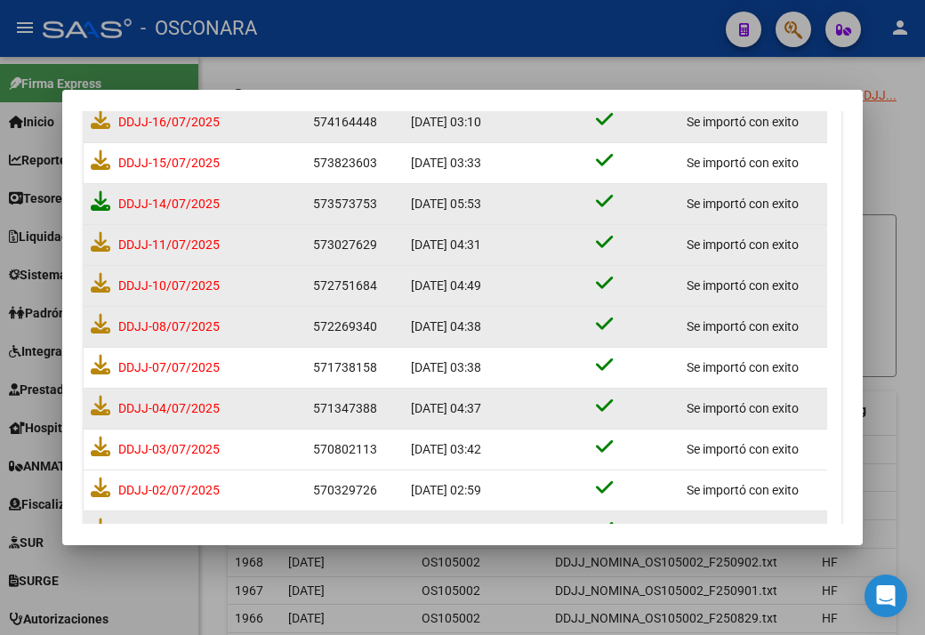
click at [100, 198] on icon at bounding box center [101, 201] width 20 height 20
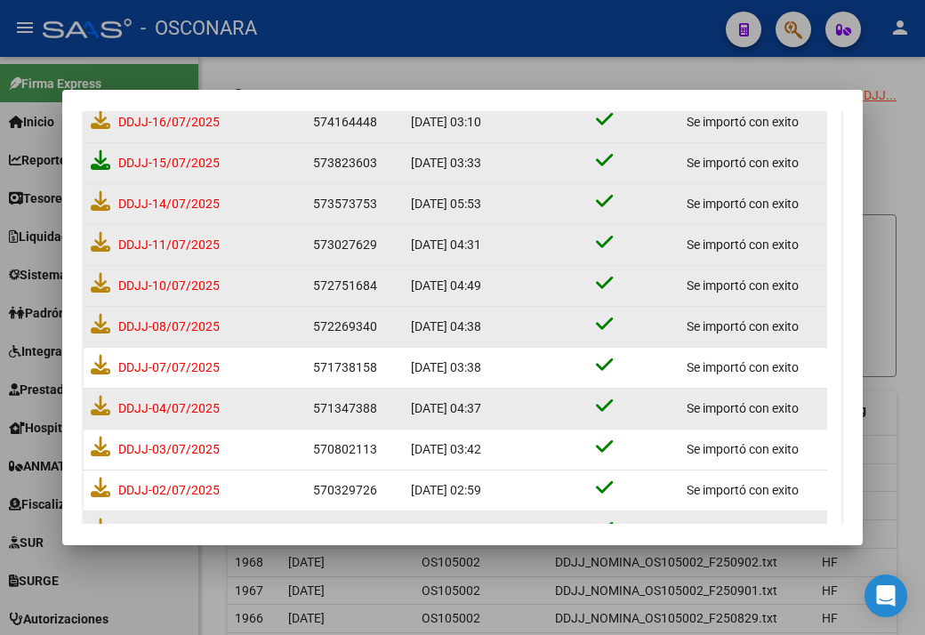
click at [101, 159] on icon at bounding box center [101, 160] width 20 height 20
click at [95, 120] on icon at bounding box center [101, 119] width 20 height 20
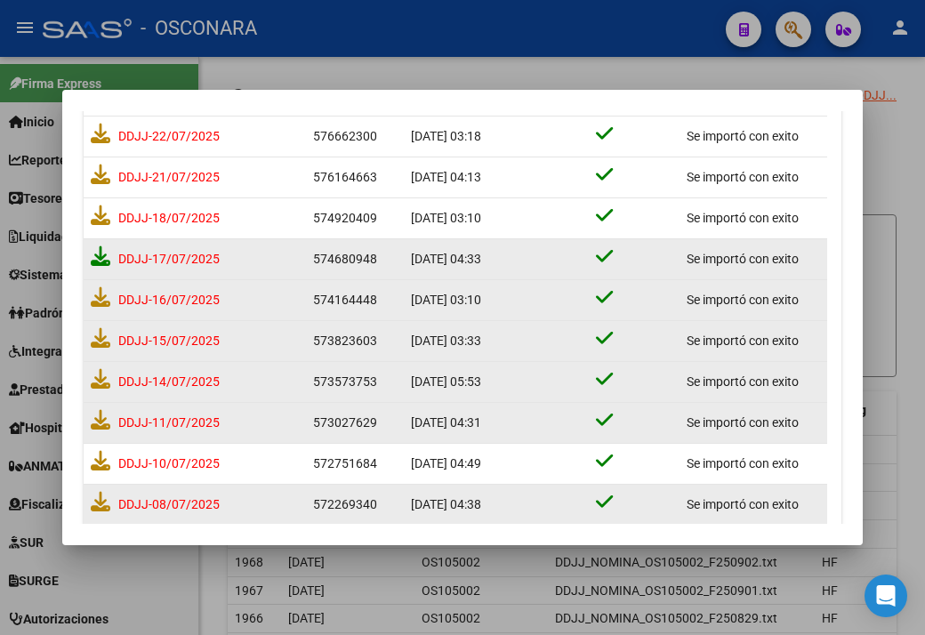
click at [102, 255] on icon at bounding box center [101, 256] width 20 height 20
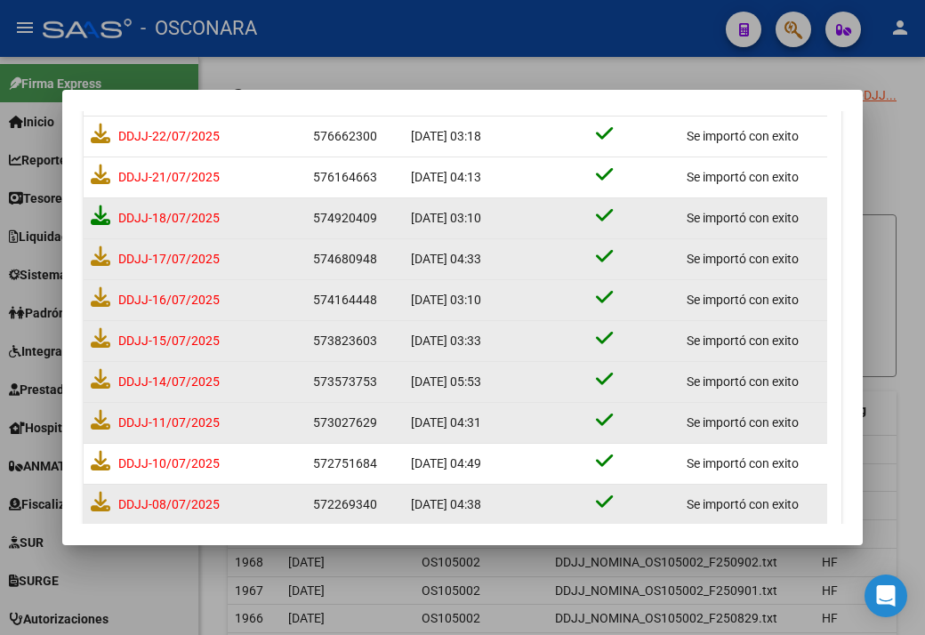
click at [97, 215] on icon at bounding box center [101, 215] width 20 height 20
click at [103, 170] on icon at bounding box center [101, 174] width 20 height 20
click at [107, 137] on icon at bounding box center [101, 134] width 20 height 20
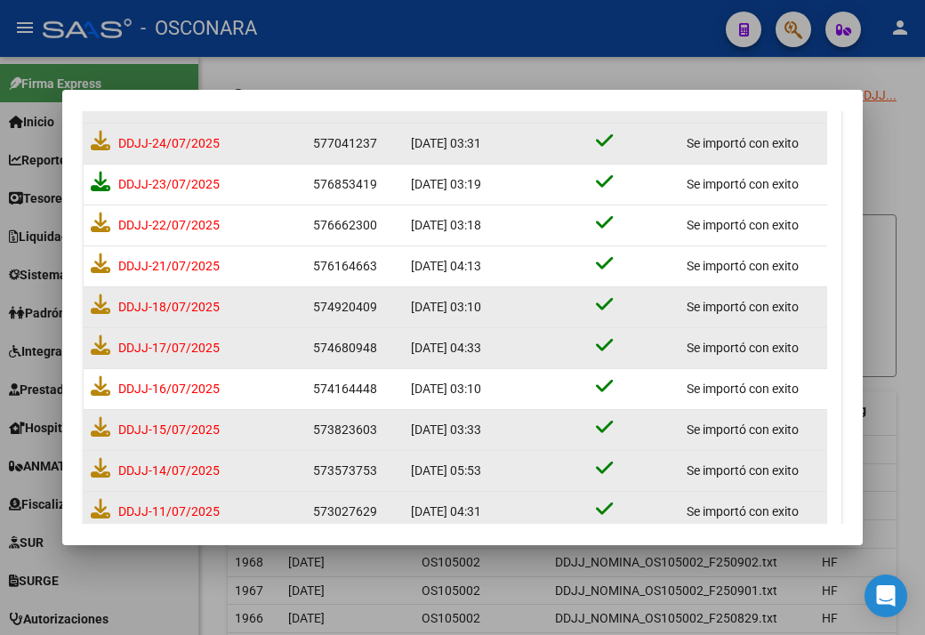
click at [103, 183] on icon at bounding box center [101, 182] width 20 height 20
click at [94, 143] on icon at bounding box center [101, 141] width 20 height 20
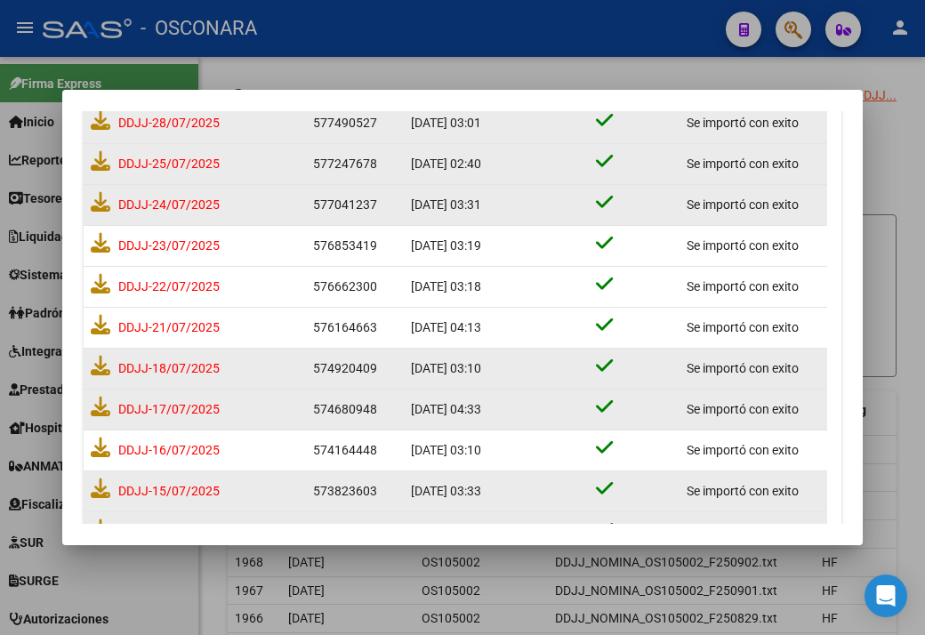
scroll to position [283, 0]
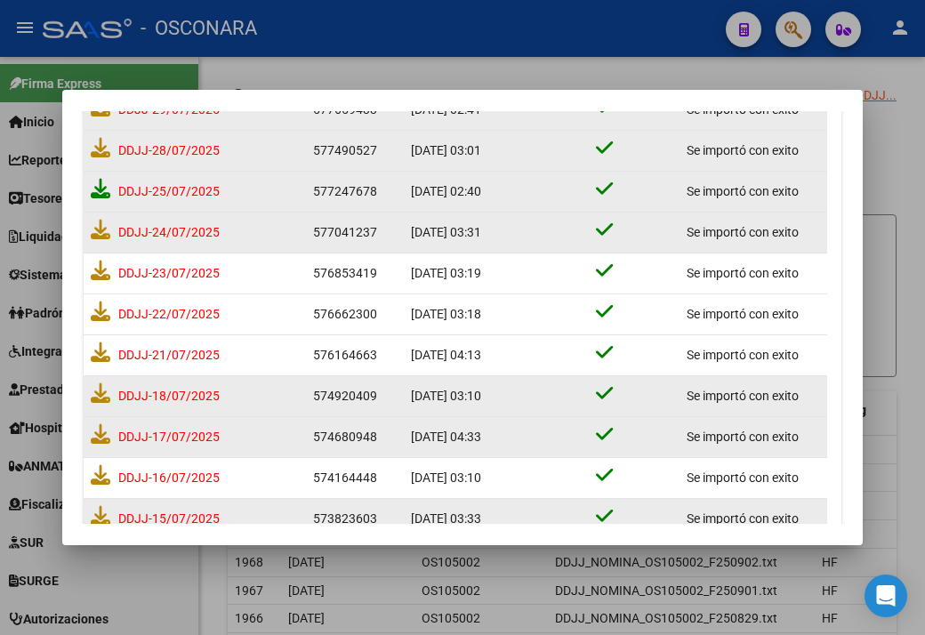
click at [104, 182] on icon at bounding box center [101, 189] width 20 height 20
click at [100, 154] on icon at bounding box center [101, 148] width 20 height 20
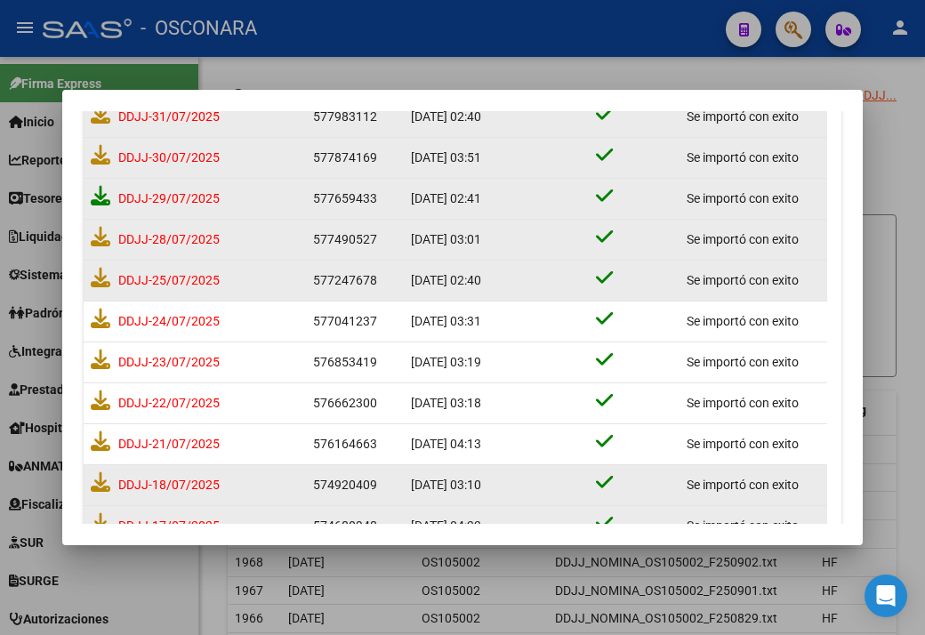
click at [100, 188] on icon at bounding box center [101, 196] width 20 height 20
click at [100, 155] on icon at bounding box center [101, 155] width 20 height 20
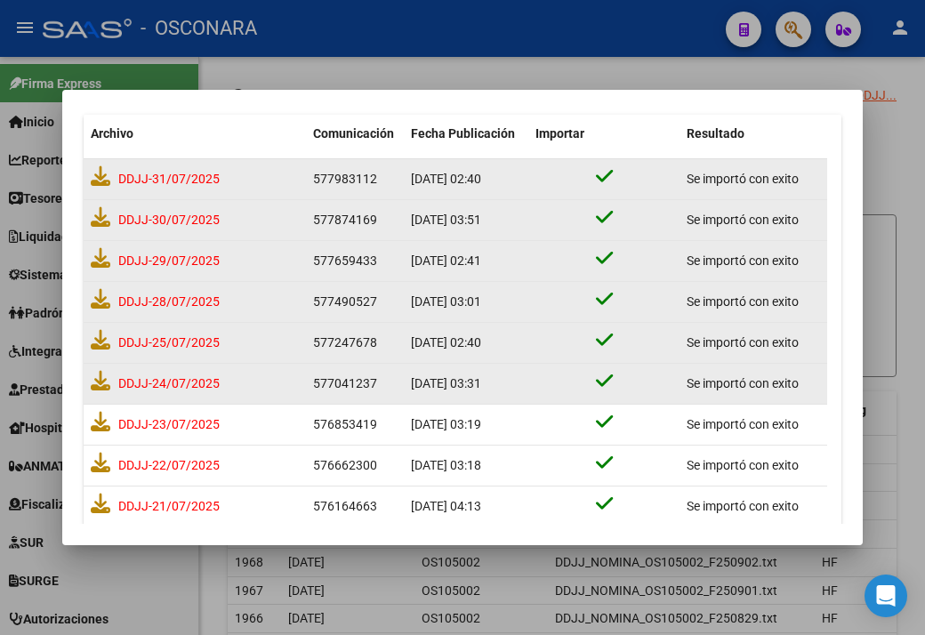
scroll to position [105, 0]
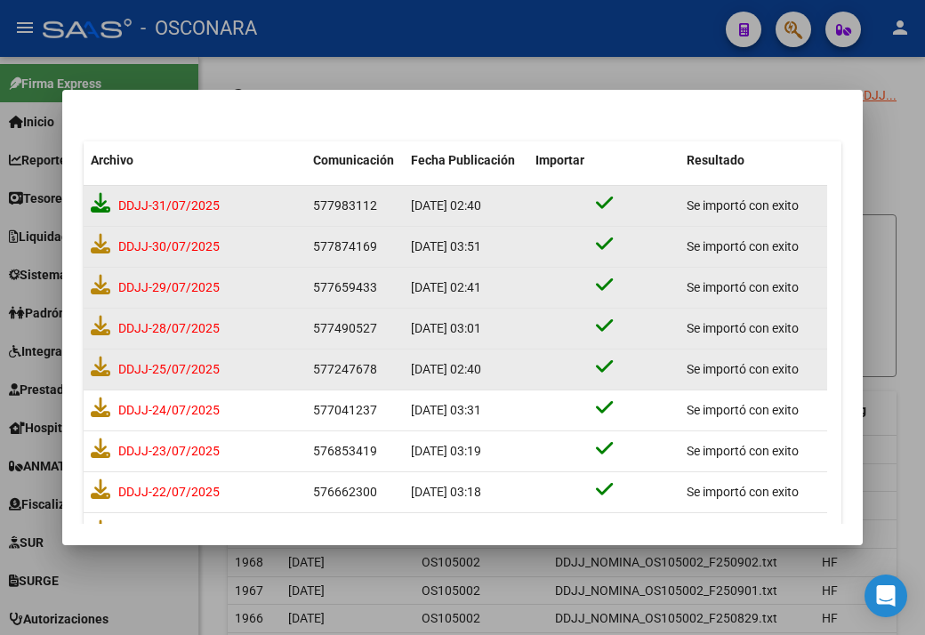
click at [99, 198] on icon at bounding box center [101, 203] width 20 height 20
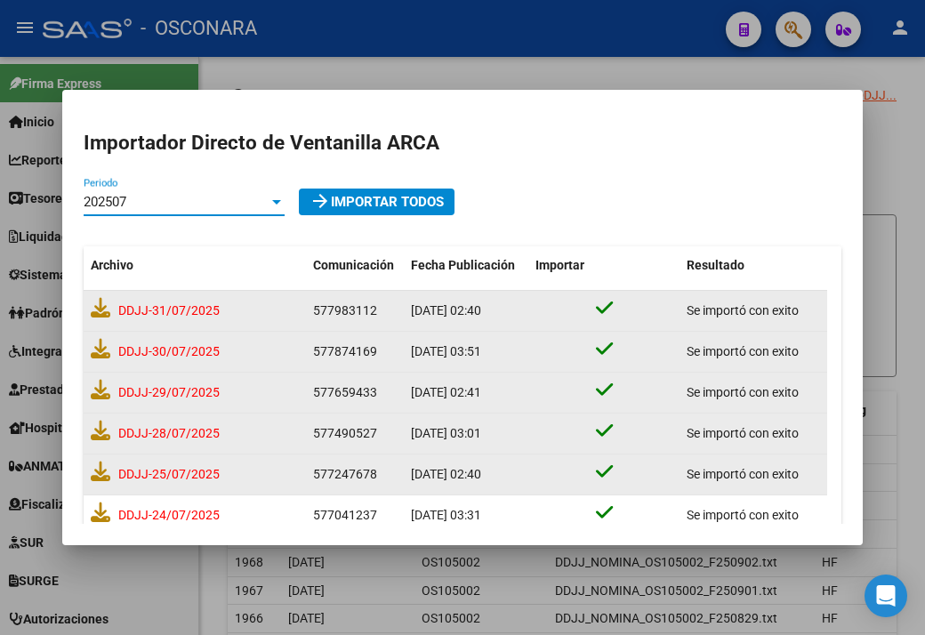
click at [192, 199] on div "202507" at bounding box center [176, 202] width 185 height 16
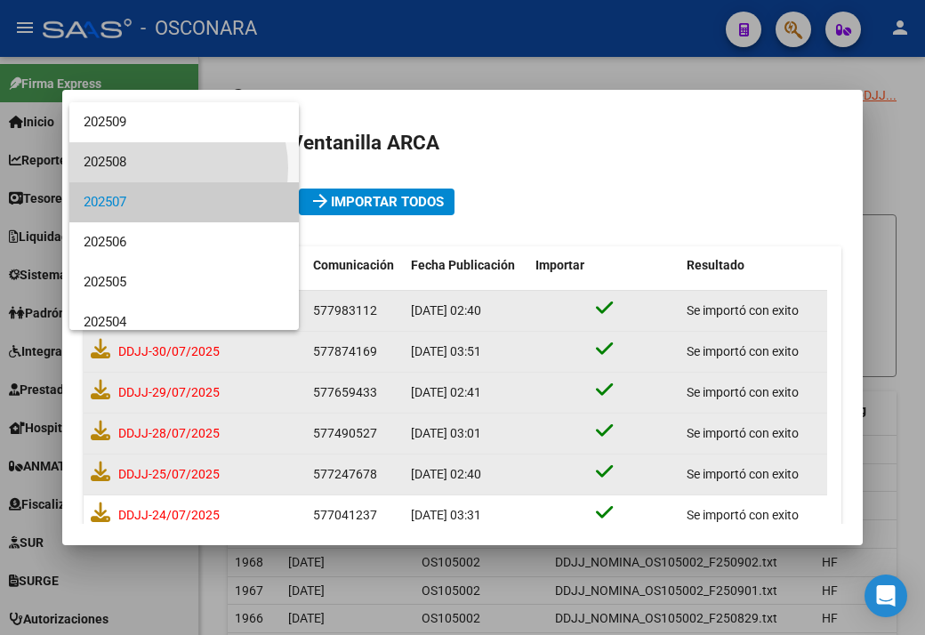
click at [164, 168] on span "202508" at bounding box center [184, 162] width 201 height 40
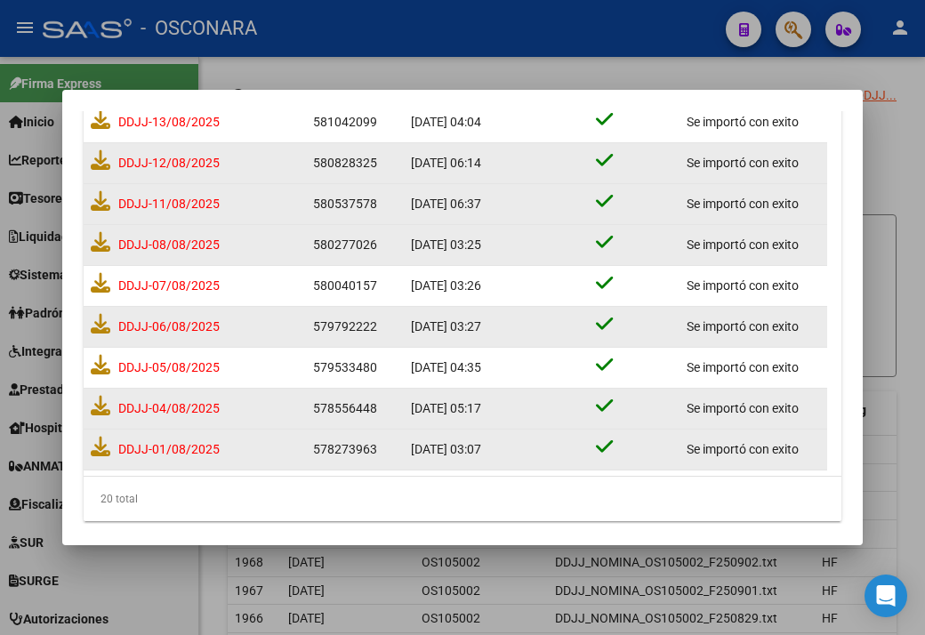
scroll to position [646, 0]
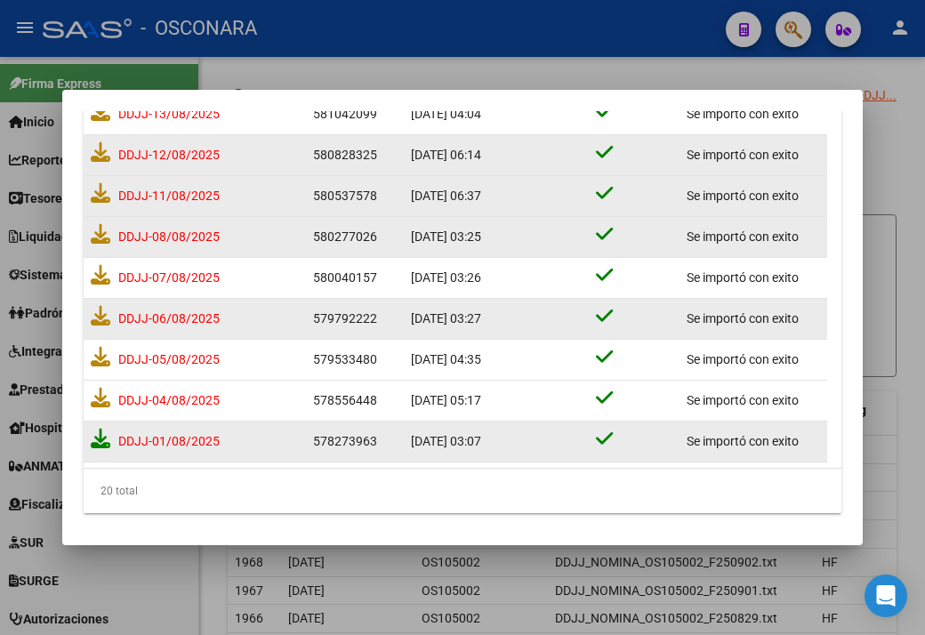
click at [96, 432] on icon at bounding box center [101, 439] width 20 height 20
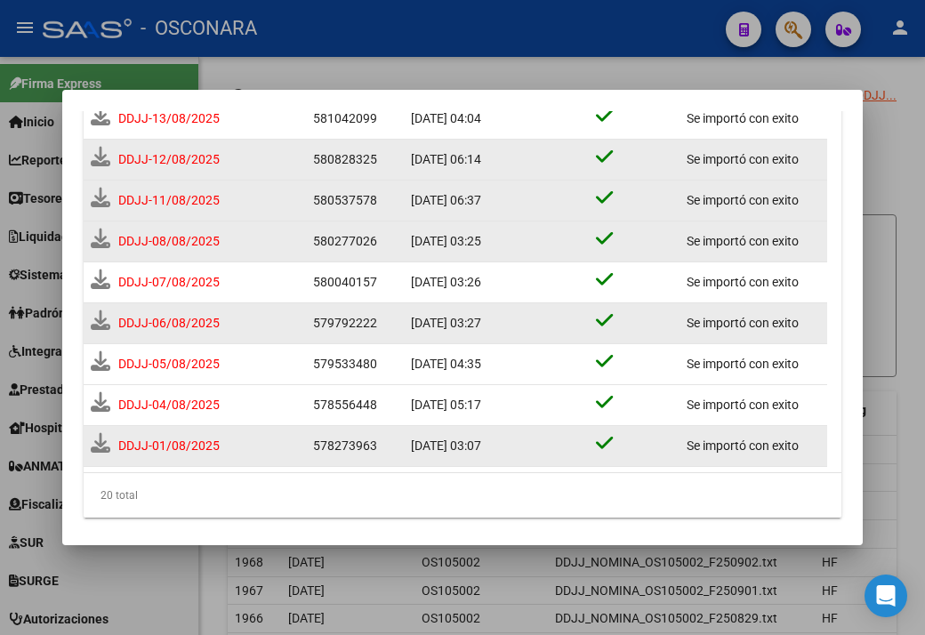
scroll to position [651, 0]
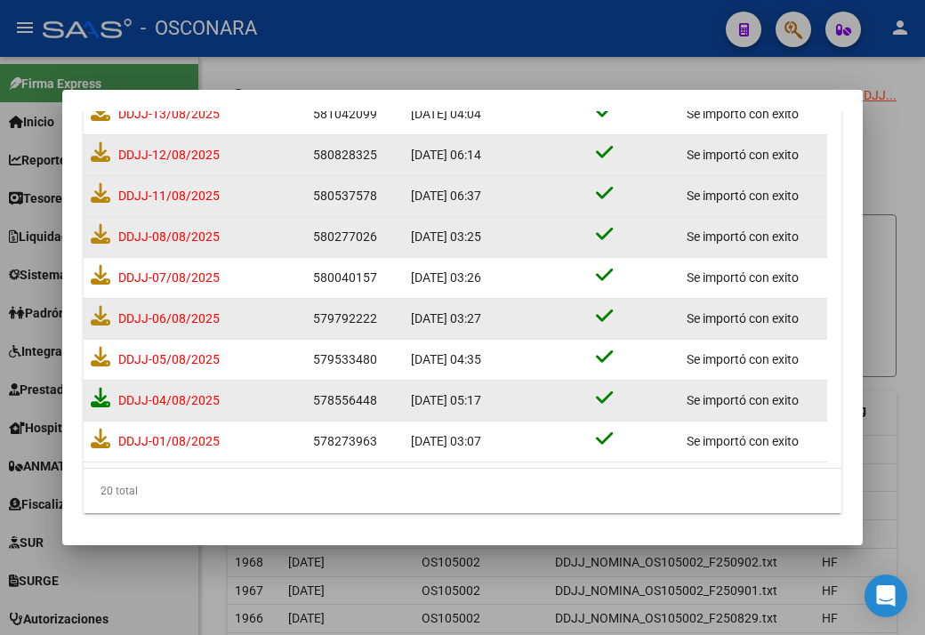
click at [102, 395] on icon at bounding box center [101, 398] width 20 height 20
click at [95, 353] on icon at bounding box center [101, 357] width 20 height 20
click at [97, 310] on icon at bounding box center [101, 316] width 20 height 20
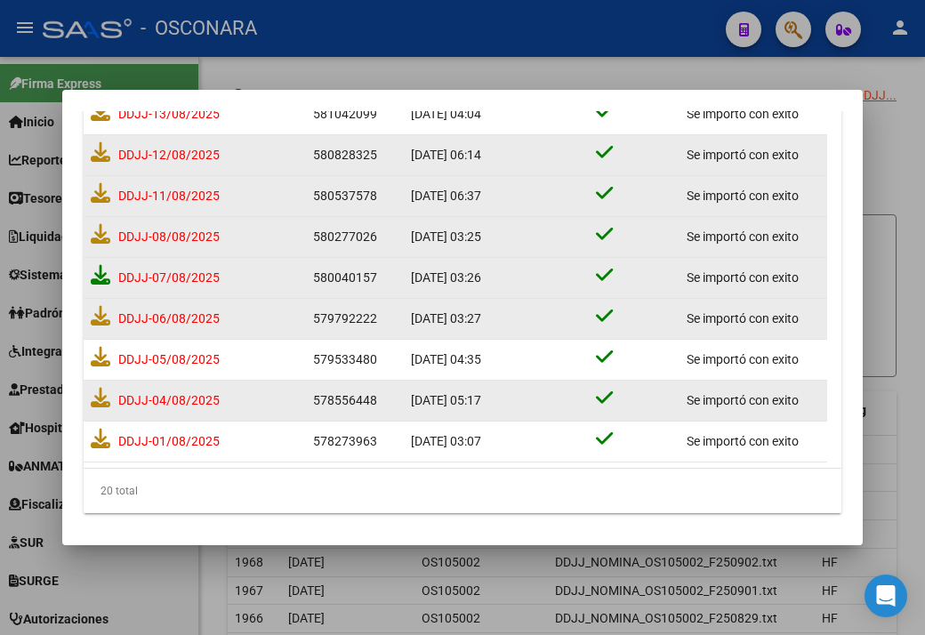
click at [100, 276] on icon at bounding box center [101, 275] width 20 height 20
click at [100, 233] on icon at bounding box center [101, 234] width 20 height 20
click at [100, 195] on icon at bounding box center [101, 193] width 20 height 20
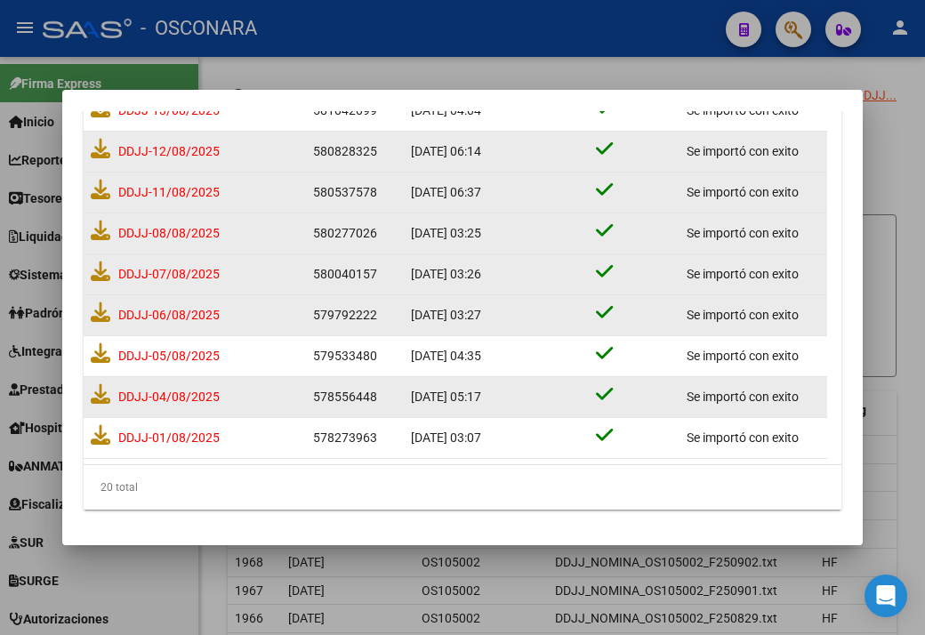
scroll to position [646, 0]
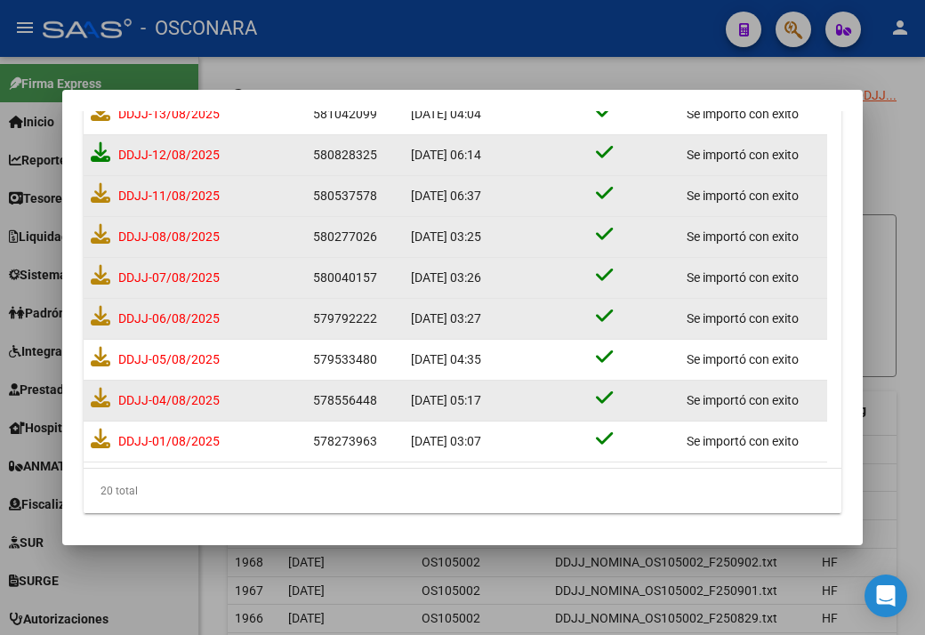
click at [104, 151] on icon at bounding box center [101, 152] width 20 height 20
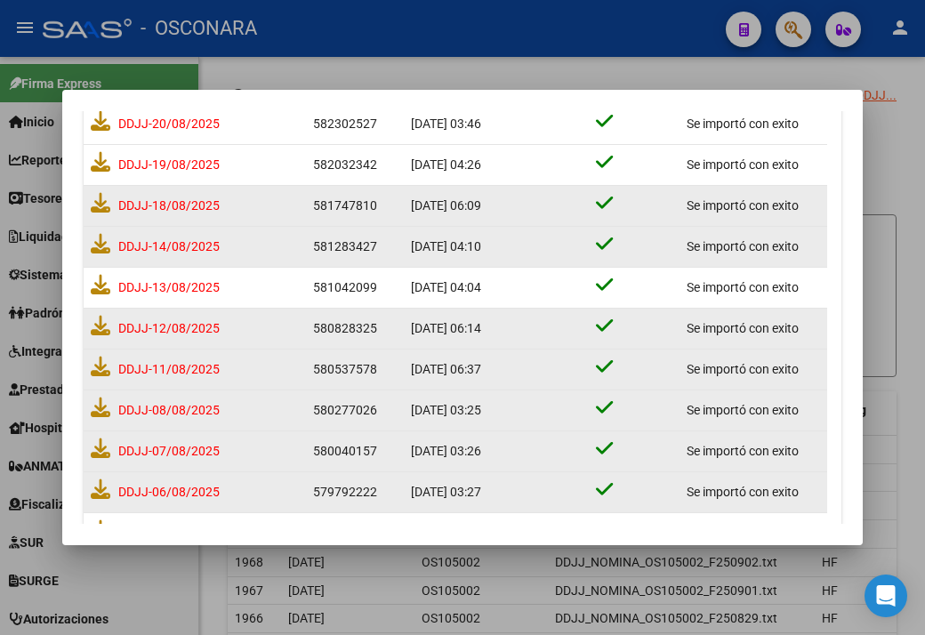
scroll to position [469, 0]
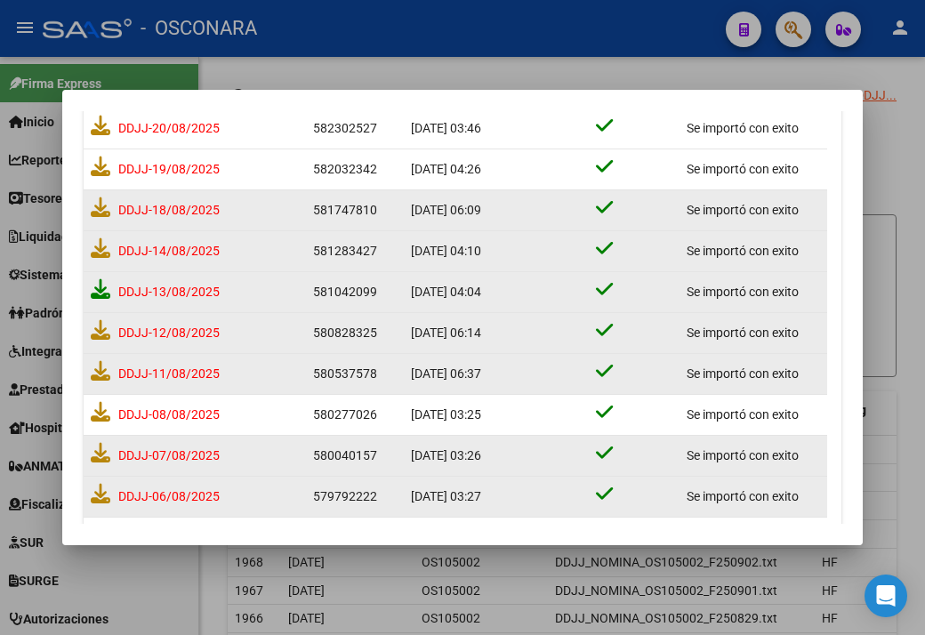
click at [92, 290] on icon at bounding box center [101, 289] width 20 height 20
click at [102, 238] on icon at bounding box center [101, 248] width 20 height 20
click at [105, 211] on icon at bounding box center [101, 207] width 20 height 20
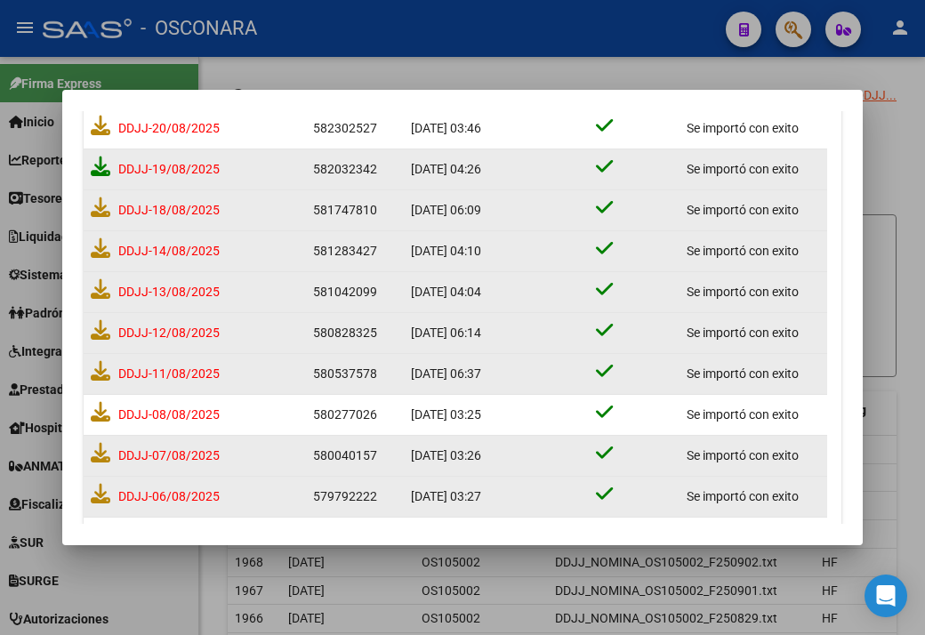
drag, startPoint x: 104, startPoint y: 176, endPoint x: 100, endPoint y: 164, distance: 12.1
click at [100, 164] on icon at bounding box center [101, 166] width 20 height 20
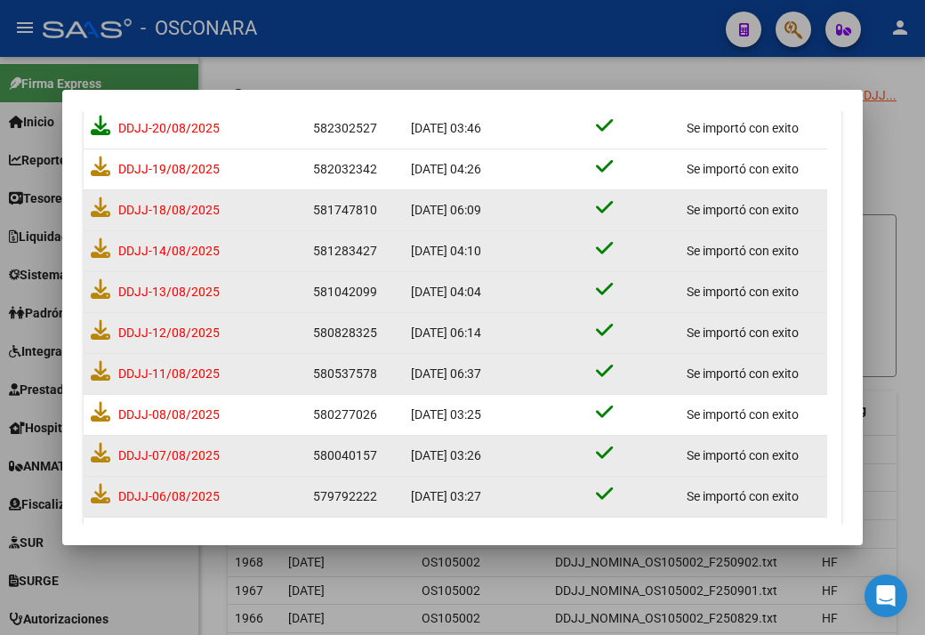
click at [100, 121] on icon at bounding box center [101, 126] width 20 height 20
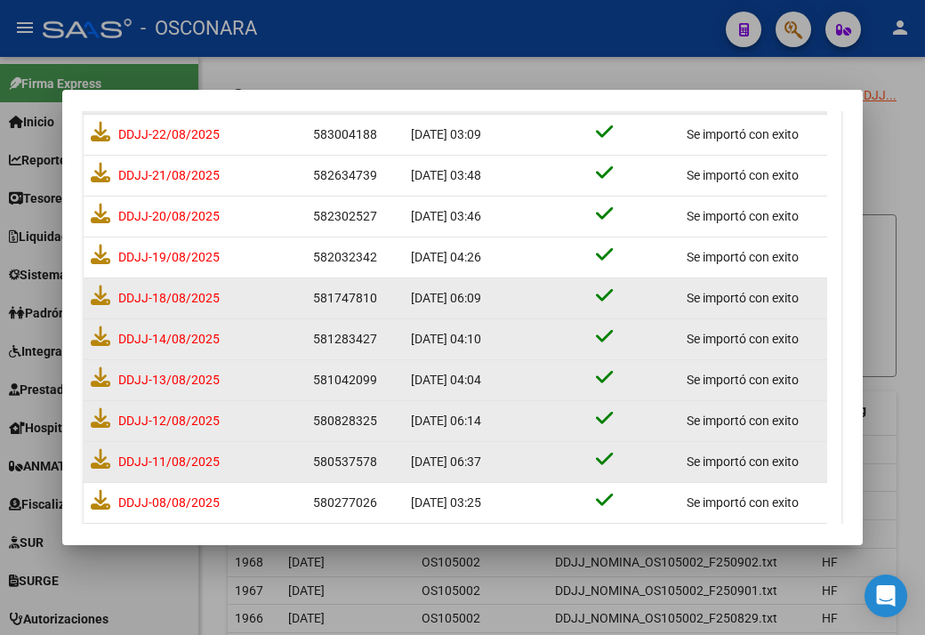
scroll to position [380, 0]
click at [98, 168] on icon at bounding box center [101, 174] width 20 height 20
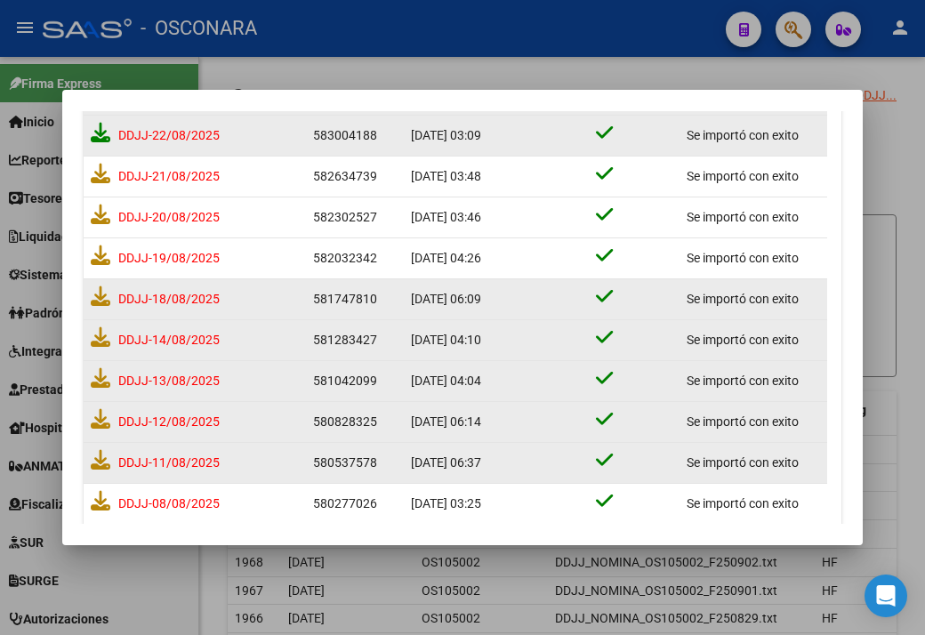
click at [92, 137] on icon at bounding box center [101, 133] width 20 height 20
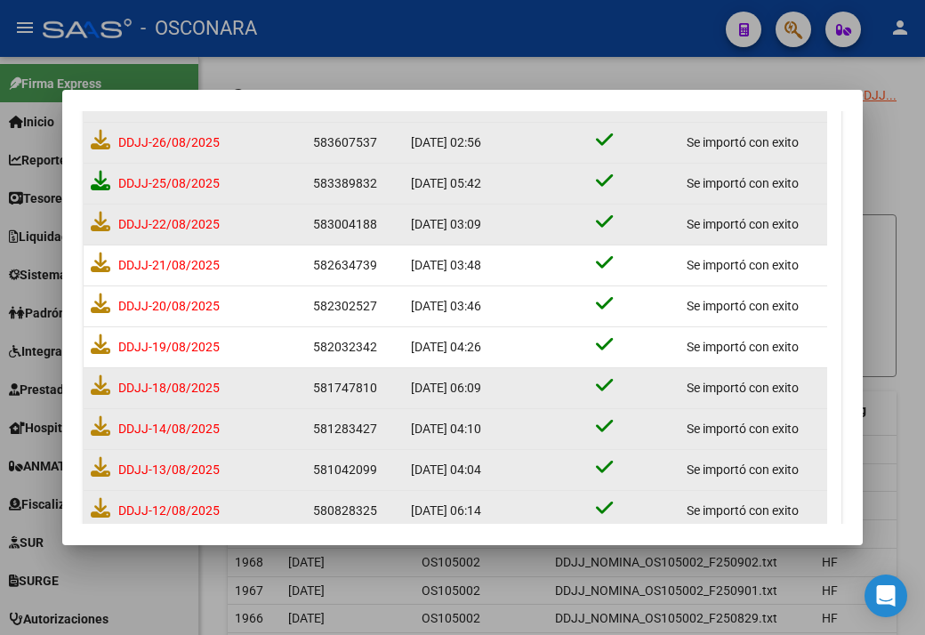
click at [92, 179] on icon at bounding box center [101, 181] width 20 height 20
click at [93, 147] on icon at bounding box center [101, 140] width 20 height 20
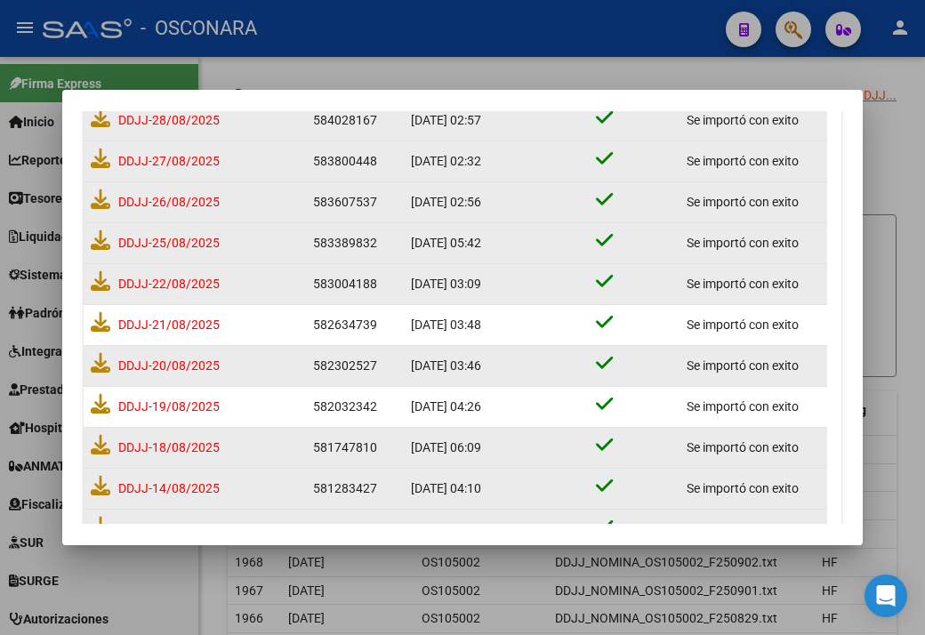
scroll to position [202, 0]
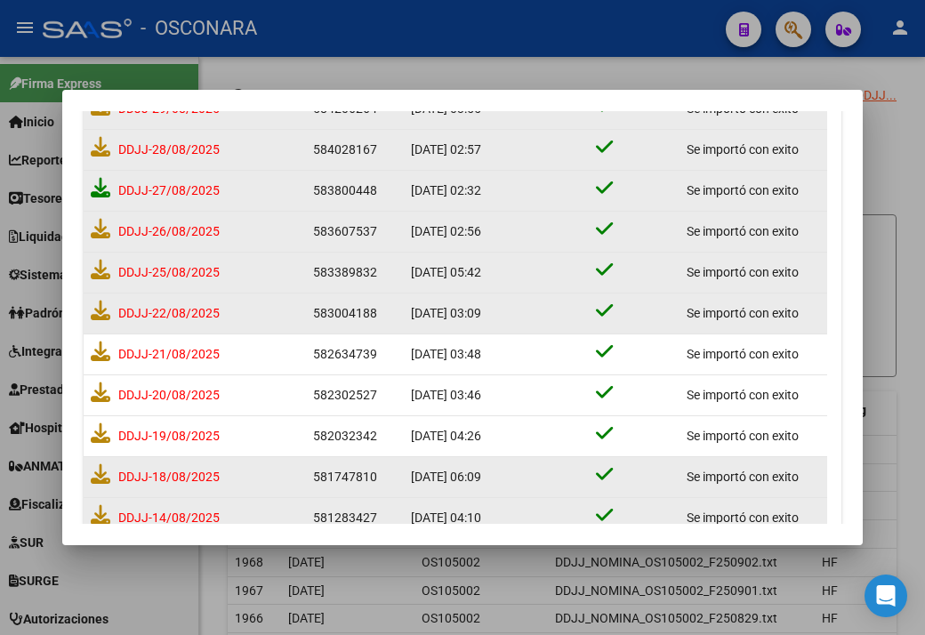
click at [99, 183] on icon at bounding box center [101, 188] width 20 height 20
click at [102, 144] on icon at bounding box center [101, 147] width 20 height 20
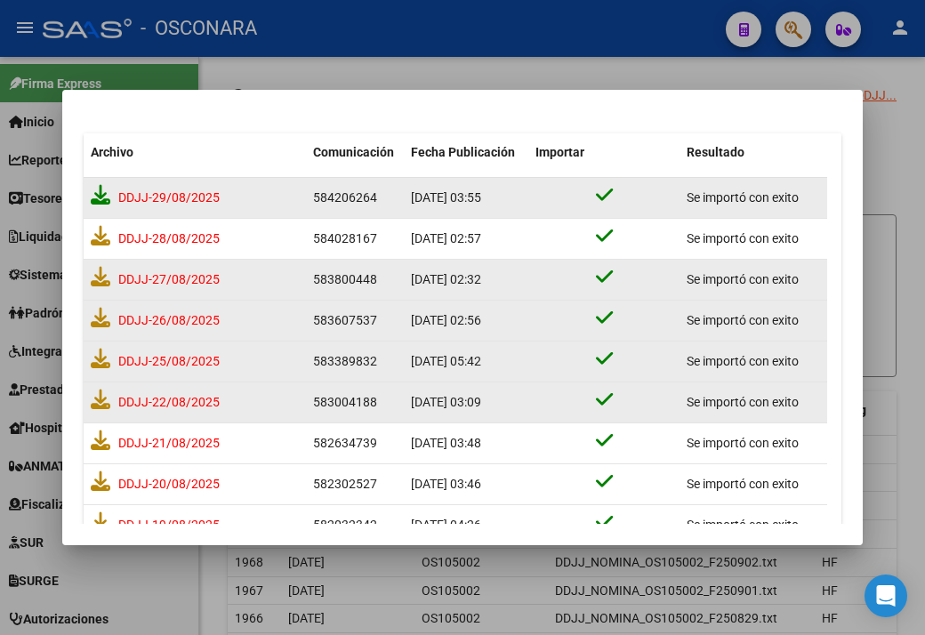
click at [91, 193] on icon at bounding box center [101, 195] width 20 height 20
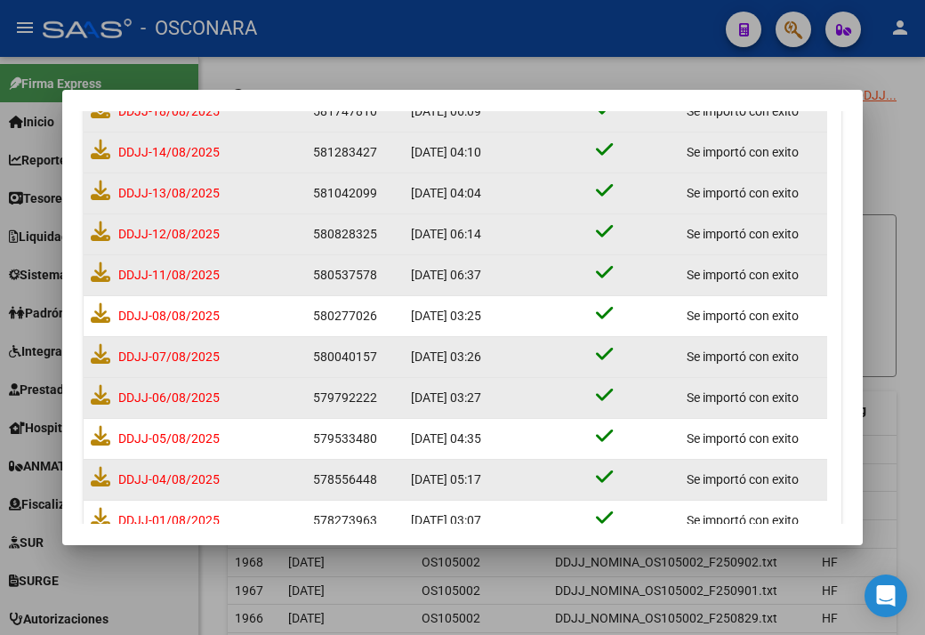
scroll to position [646, 0]
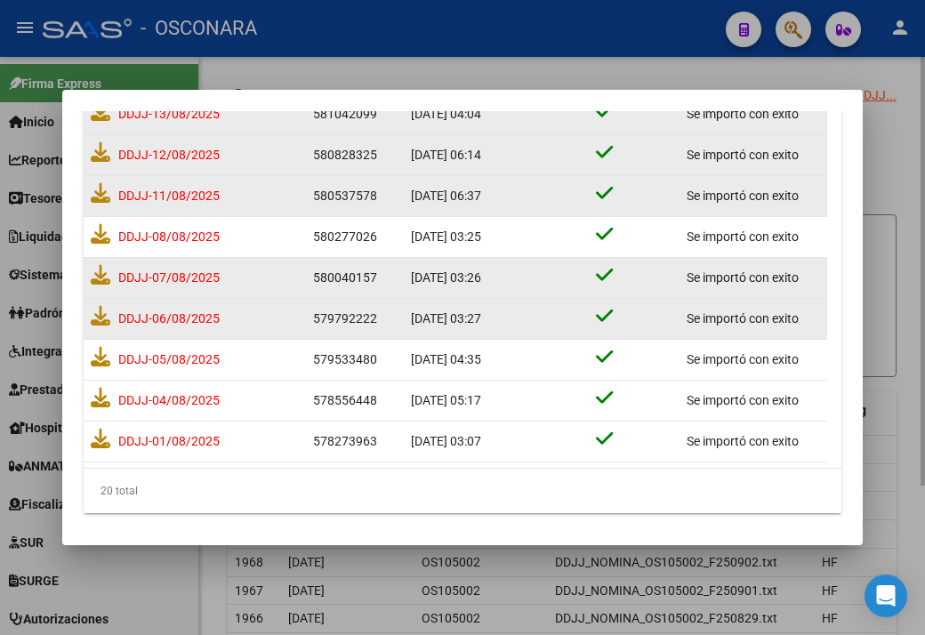
drag, startPoint x: 900, startPoint y: 132, endPoint x: 674, endPoint y: 165, distance: 228.3
click at [900, 132] on div at bounding box center [462, 317] width 925 height 635
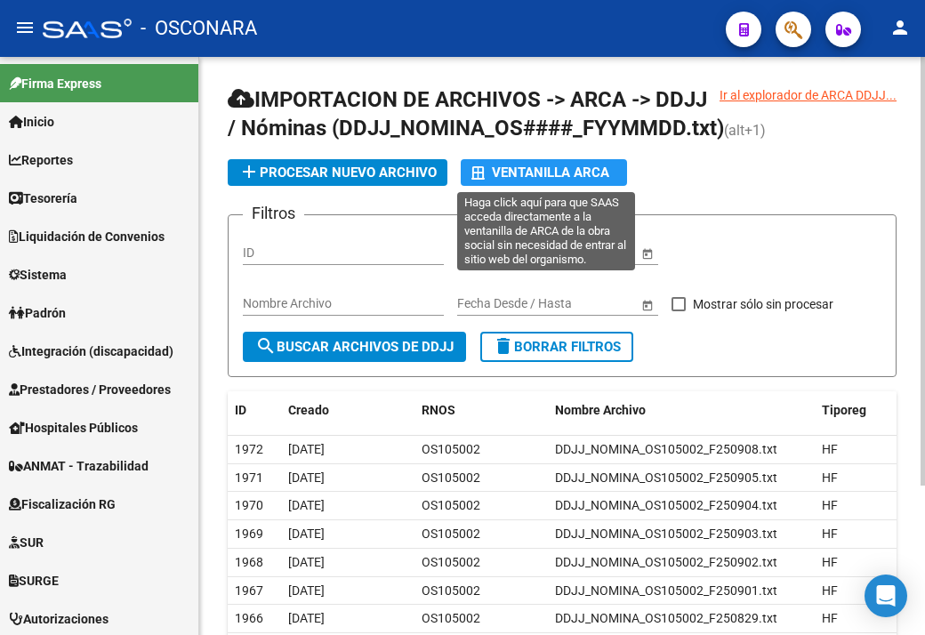
click at [501, 173] on div "Ventanilla ARCA" at bounding box center [543, 172] width 145 height 27
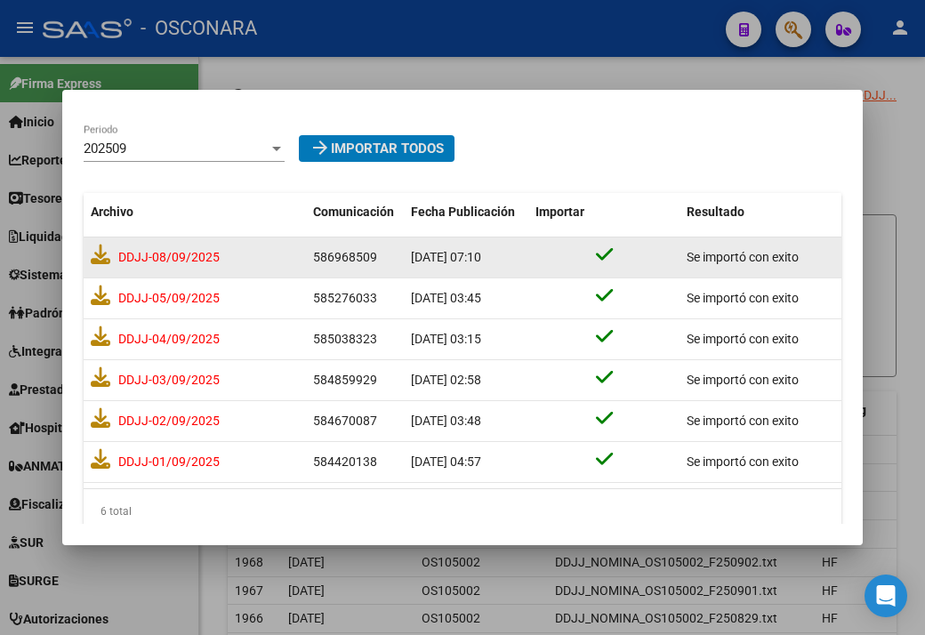
scroll to position [76, 0]
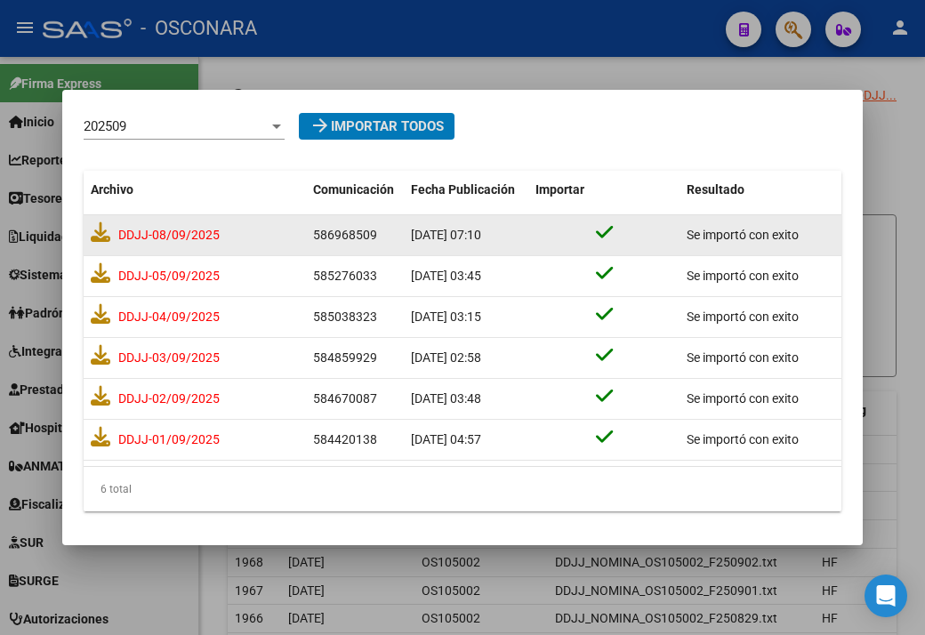
drag, startPoint x: 565, startPoint y: 115, endPoint x: 373, endPoint y: 216, distance: 217.9
click at [546, 129] on mat-dialog-content "Importador Directo de Ventanilla ARCA 202509 Periodo arrow_forward Importar Tod…" at bounding box center [462, 317] width 800 height 413
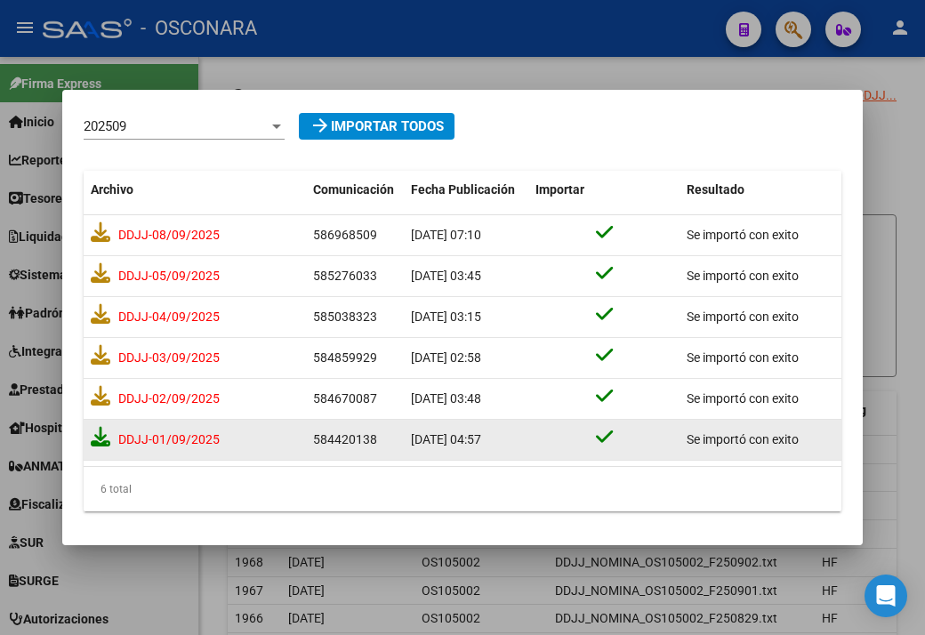
click at [108, 433] on icon at bounding box center [101, 437] width 20 height 20
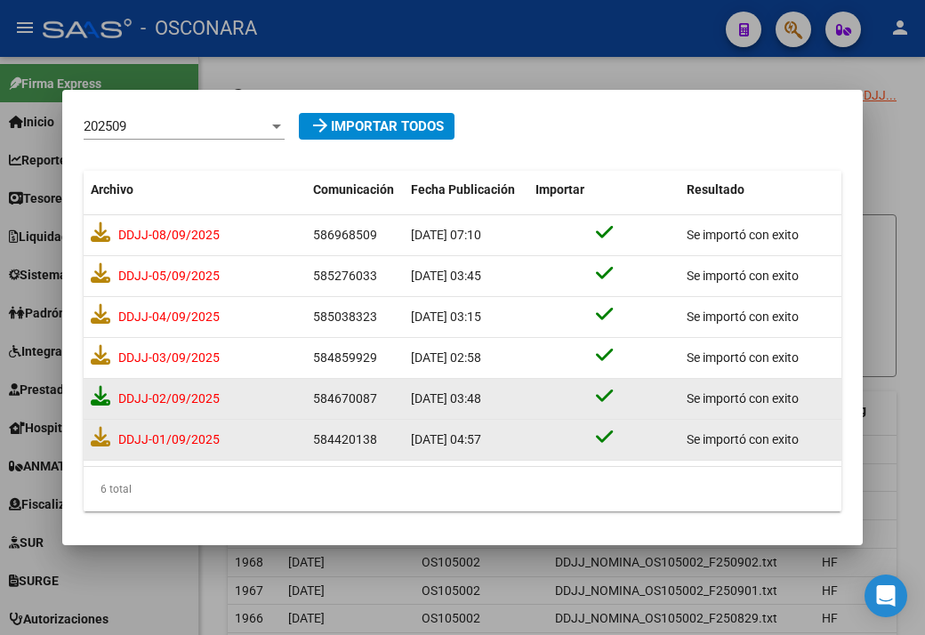
click at [101, 396] on icon at bounding box center [101, 396] width 20 height 20
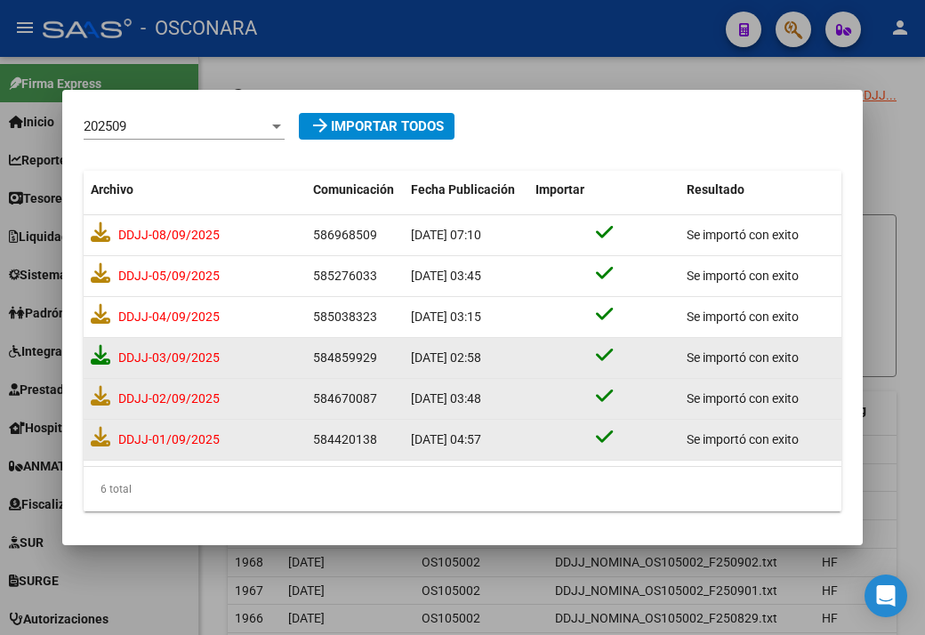
click at [100, 361] on icon at bounding box center [101, 355] width 20 height 20
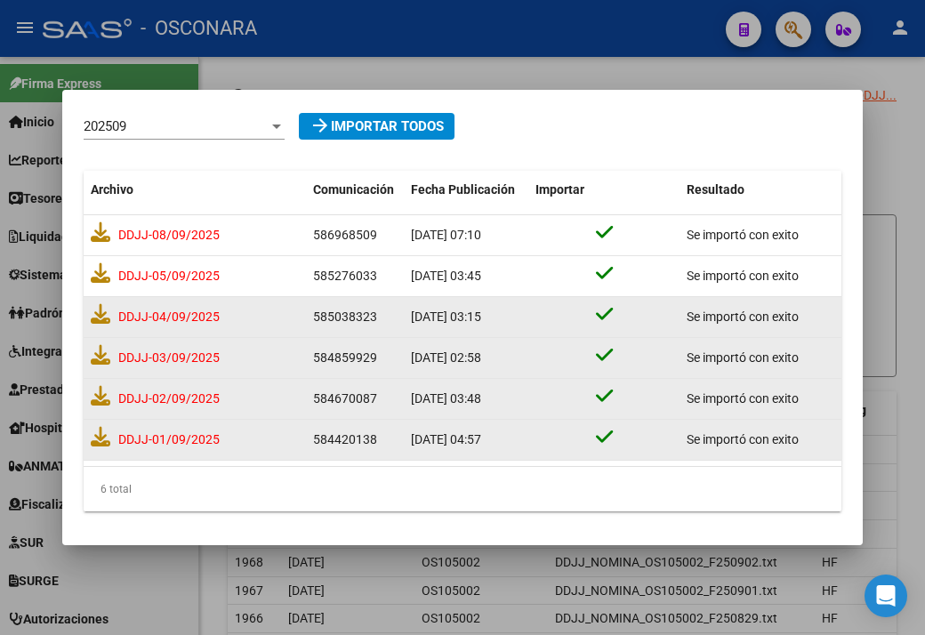
click at [113, 321] on div "DDJJ-04/09/2025" at bounding box center [195, 317] width 208 height 33
click at [107, 317] on icon at bounding box center [101, 314] width 20 height 20
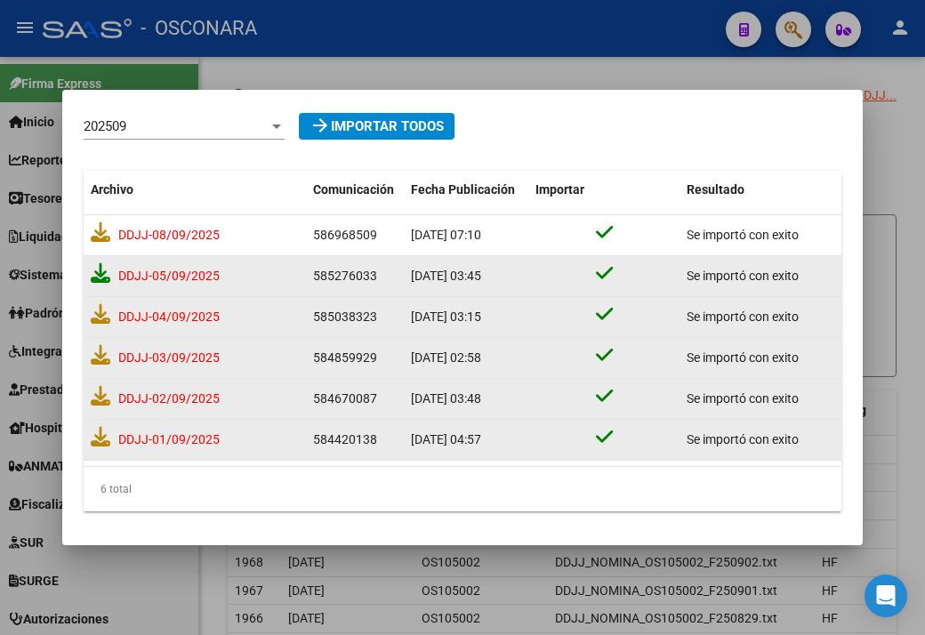
click at [96, 277] on icon at bounding box center [101, 273] width 20 height 20
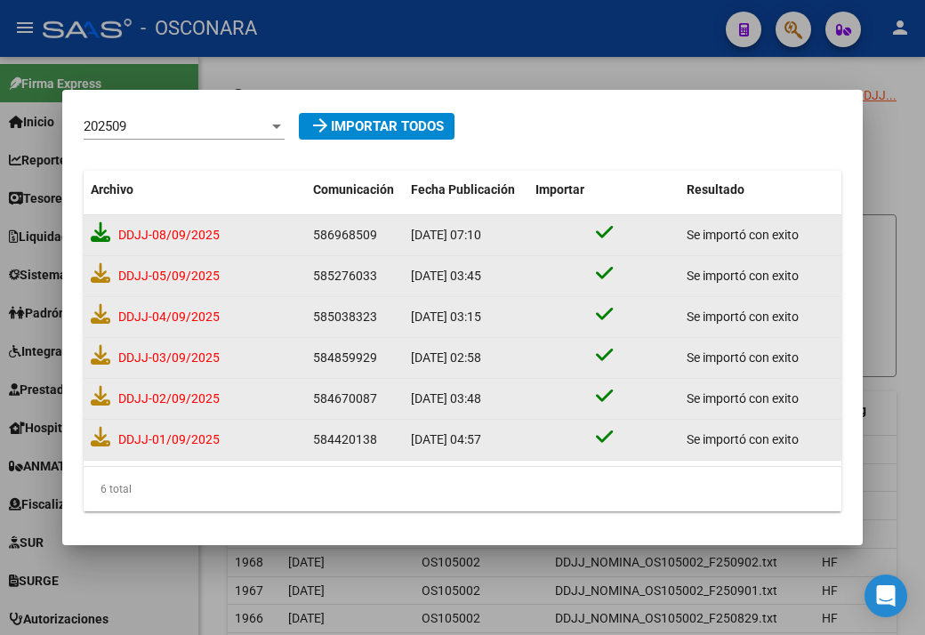
click at [105, 241] on icon at bounding box center [101, 232] width 20 height 20
drag, startPoint x: 885, startPoint y: 166, endPoint x: 804, endPoint y: 293, distance: 150.7
click at [884, 168] on div at bounding box center [462, 317] width 925 height 635
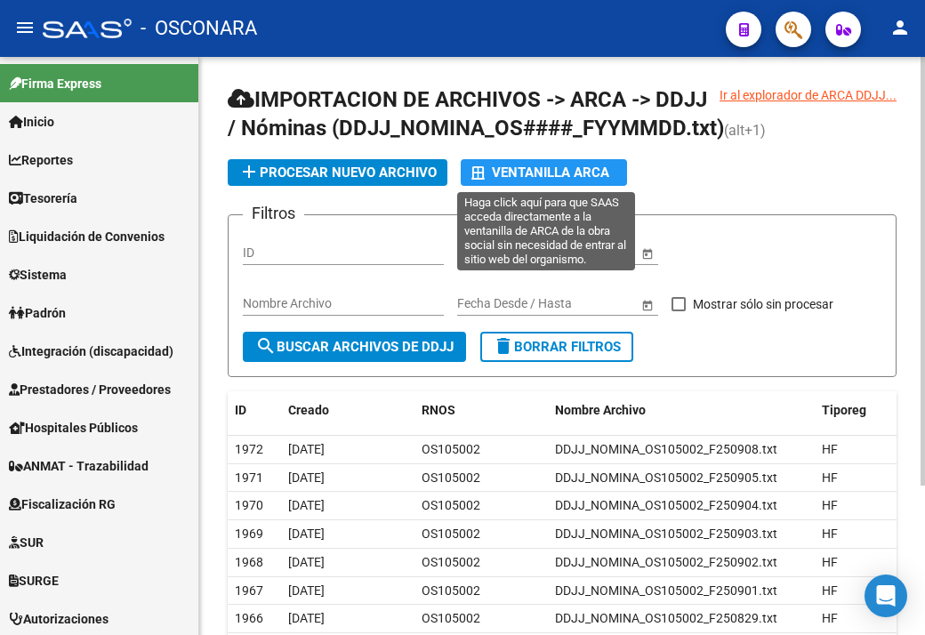
click at [506, 164] on div "Ventanilla ARCA" at bounding box center [543, 172] width 145 height 27
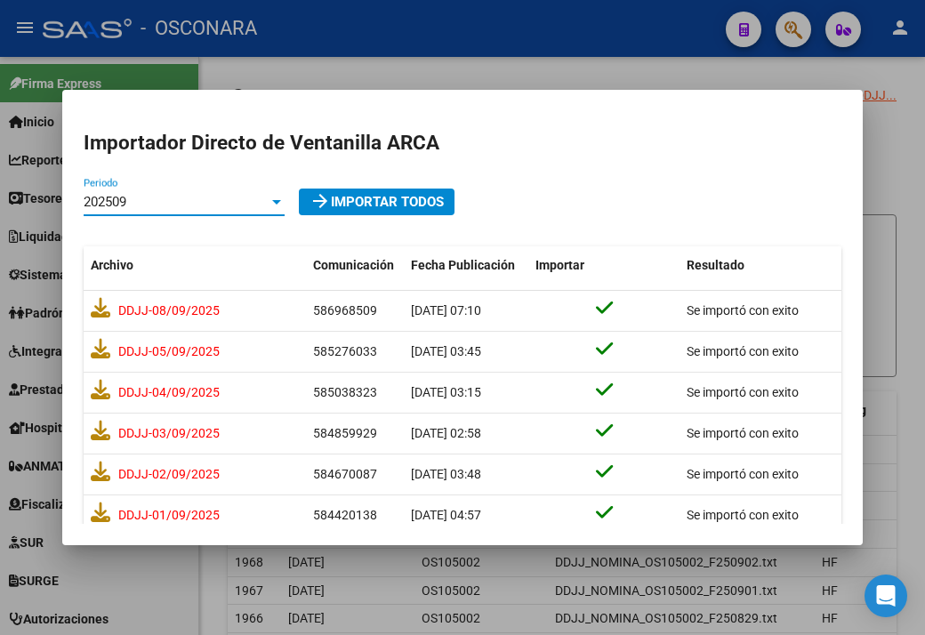
click at [198, 205] on div "202509" at bounding box center [176, 202] width 185 height 16
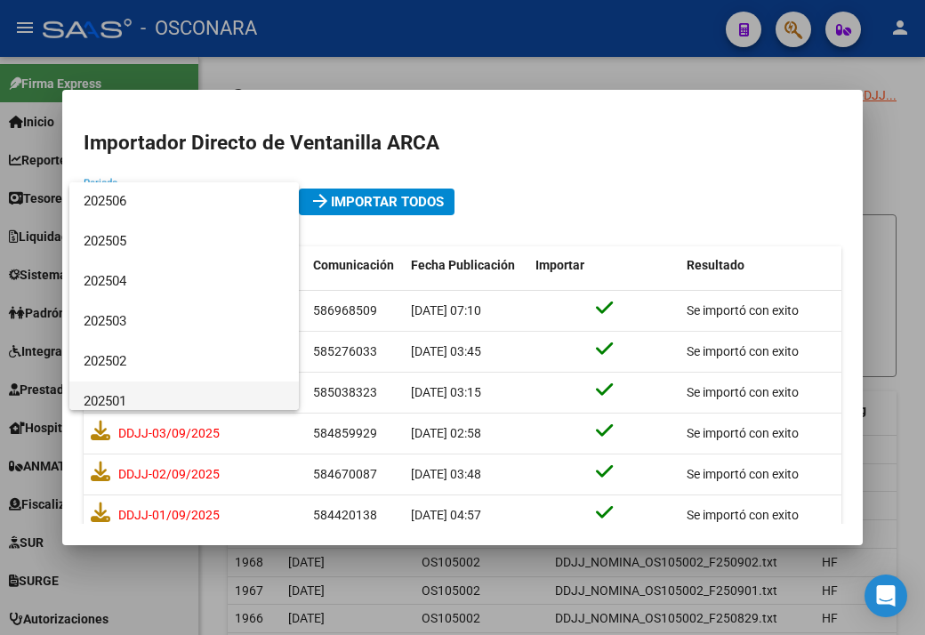
scroll to position [267, 0]
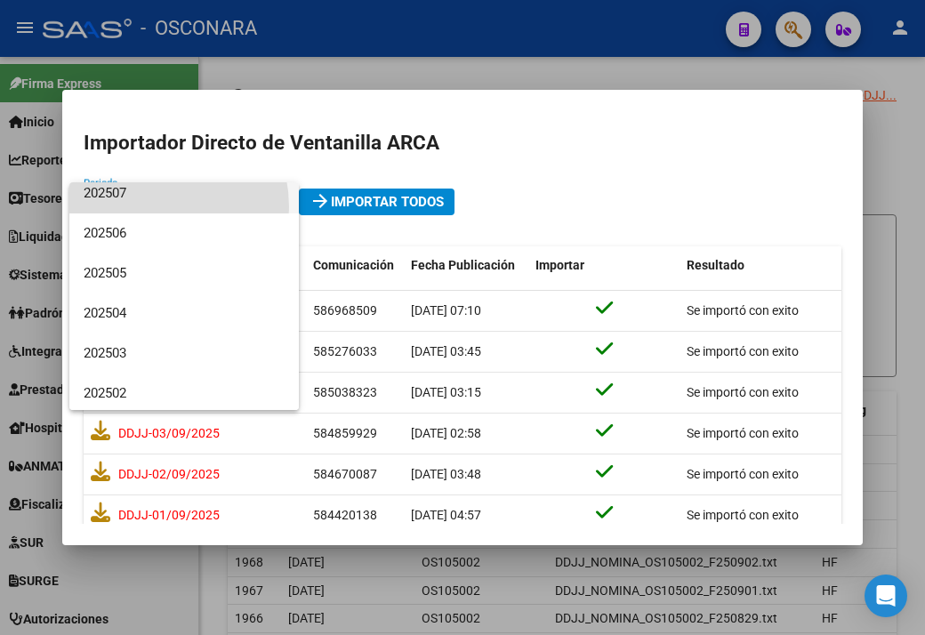
click at [139, 207] on span "202507" at bounding box center [184, 193] width 201 height 40
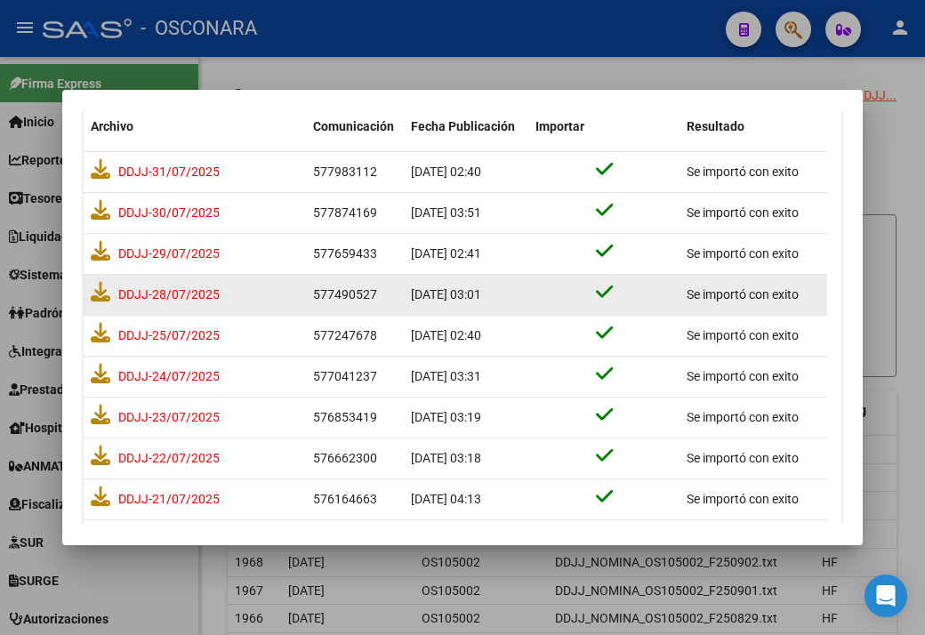
scroll to position [0, 0]
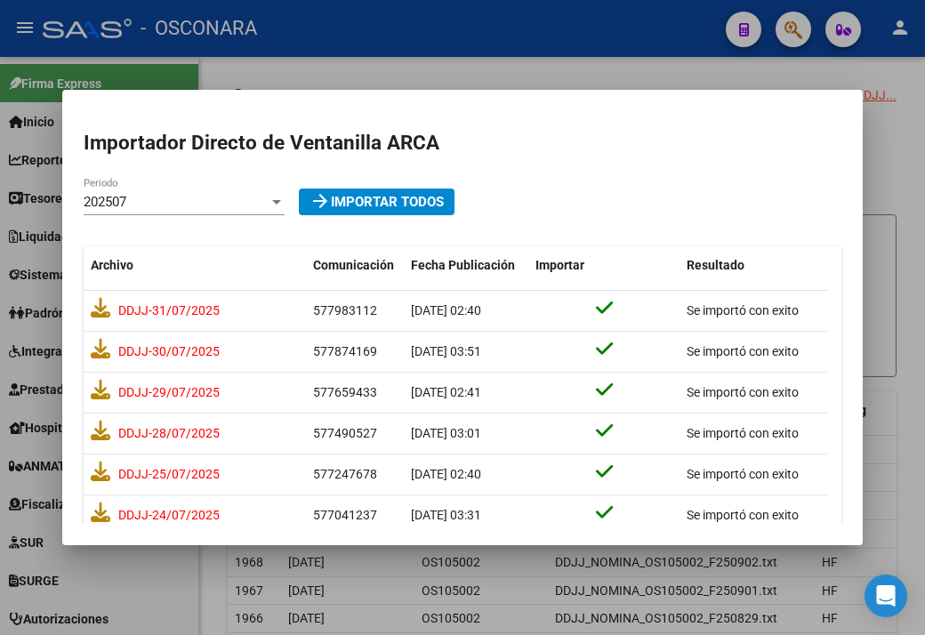
click at [135, 211] on div "202507 Periodo" at bounding box center [184, 201] width 201 height 27
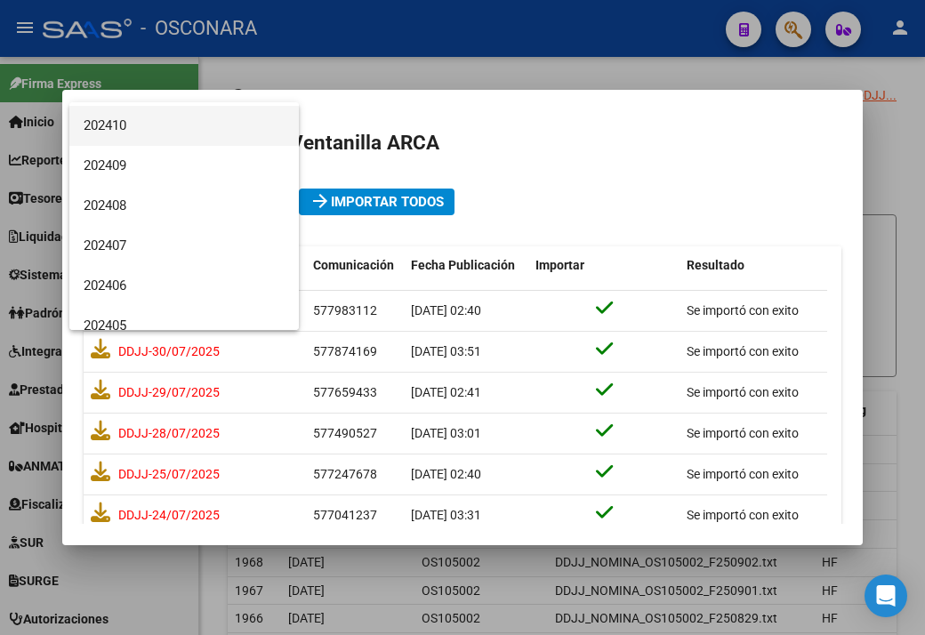
scroll to position [445, 0]
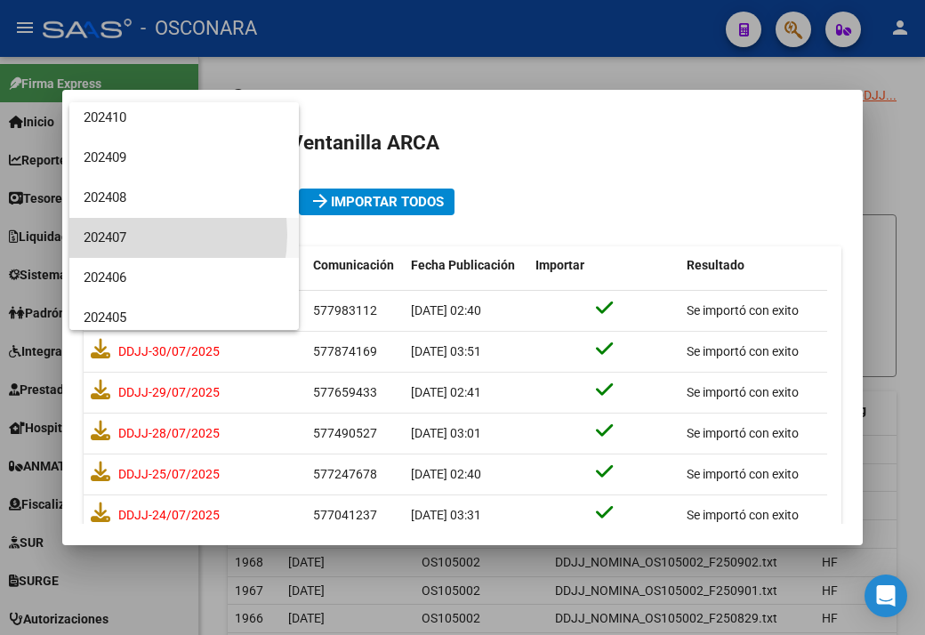
click at [124, 235] on span "202407" at bounding box center [184, 238] width 201 height 40
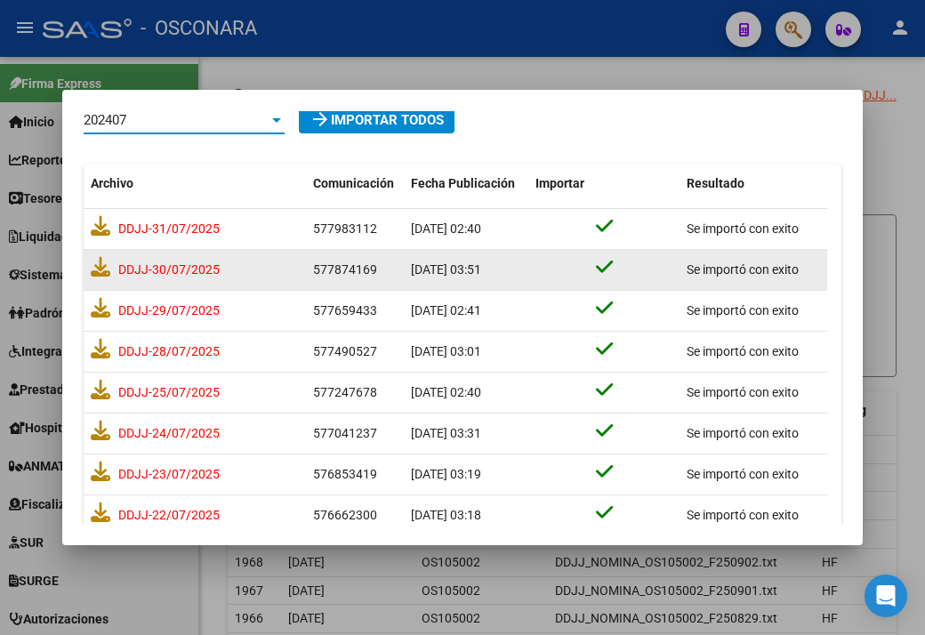
scroll to position [0, 0]
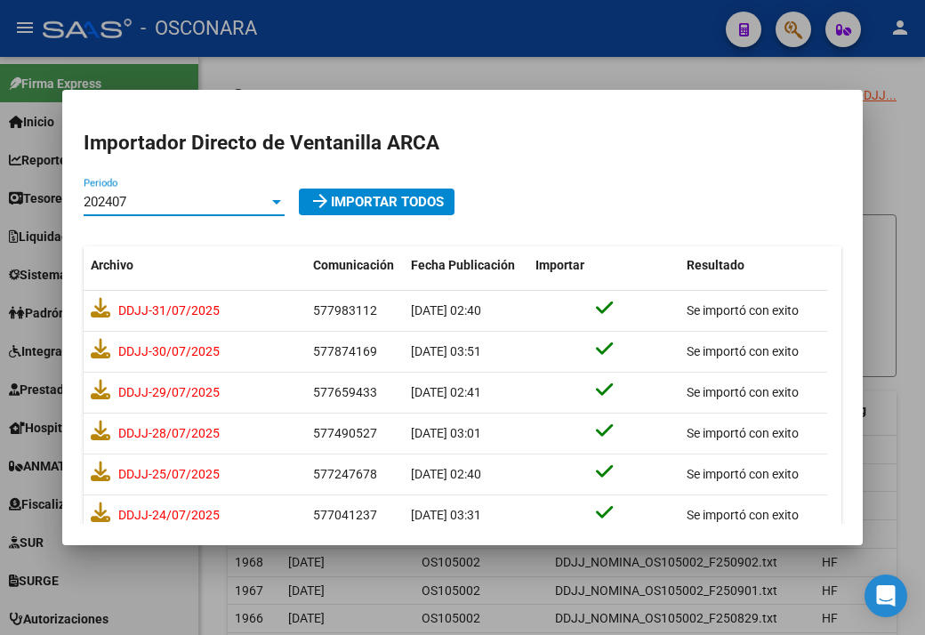
click at [147, 196] on div "202407" at bounding box center [176, 202] width 185 height 16
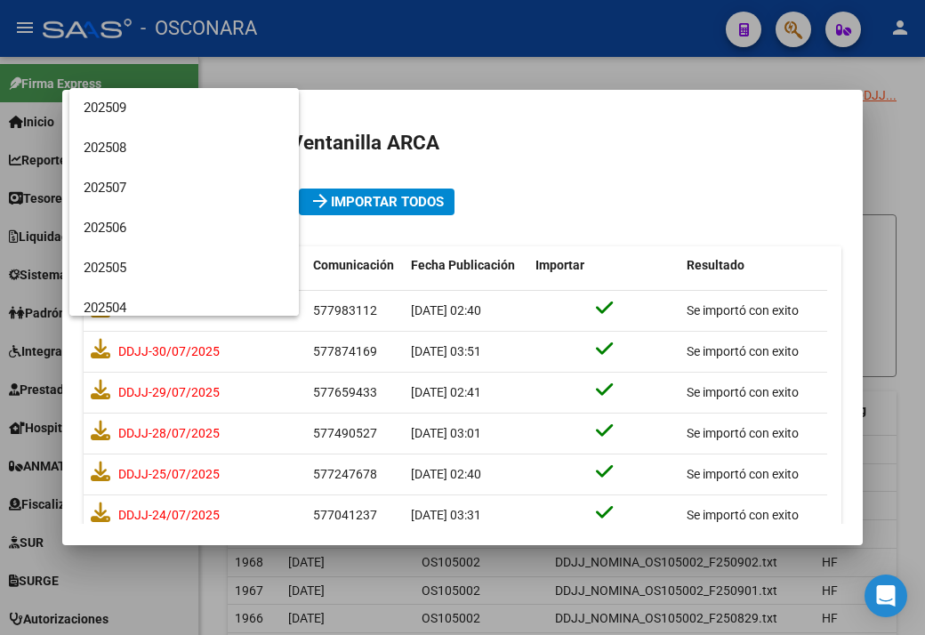
scroll to position [466, 0]
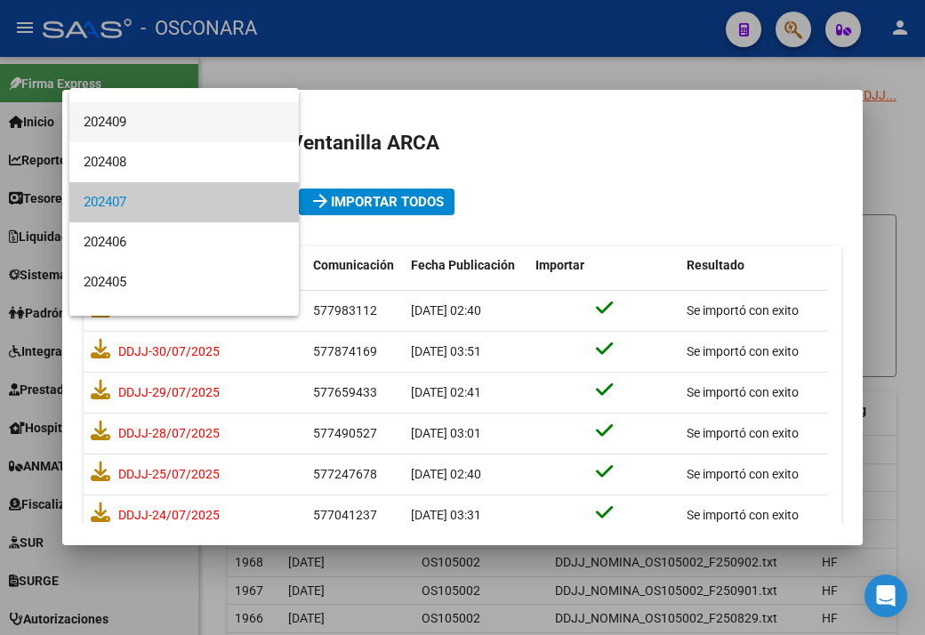
drag, startPoint x: 120, startPoint y: 123, endPoint x: 148, endPoint y: 144, distance: 35.6
click at [121, 123] on span "202409" at bounding box center [184, 122] width 201 height 40
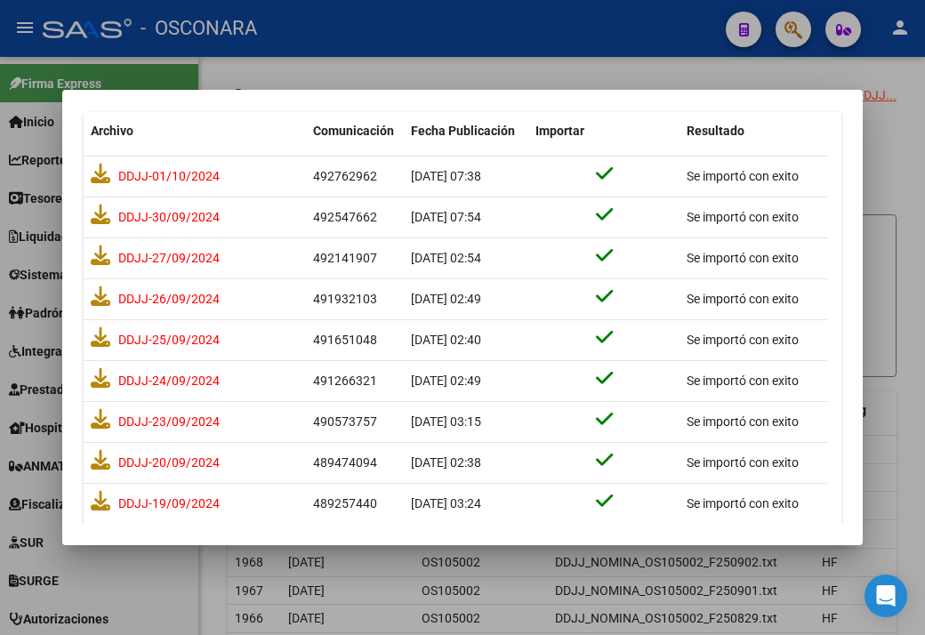
scroll to position [361, 0]
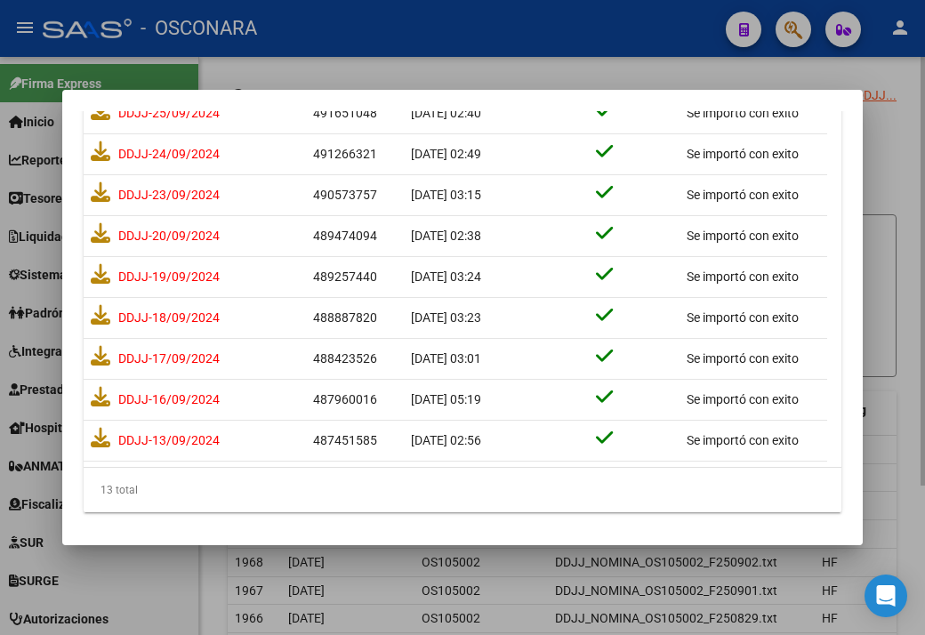
drag, startPoint x: 437, startPoint y: 40, endPoint x: 462, endPoint y: 100, distance: 65.4
click at [438, 44] on div at bounding box center [462, 317] width 925 height 635
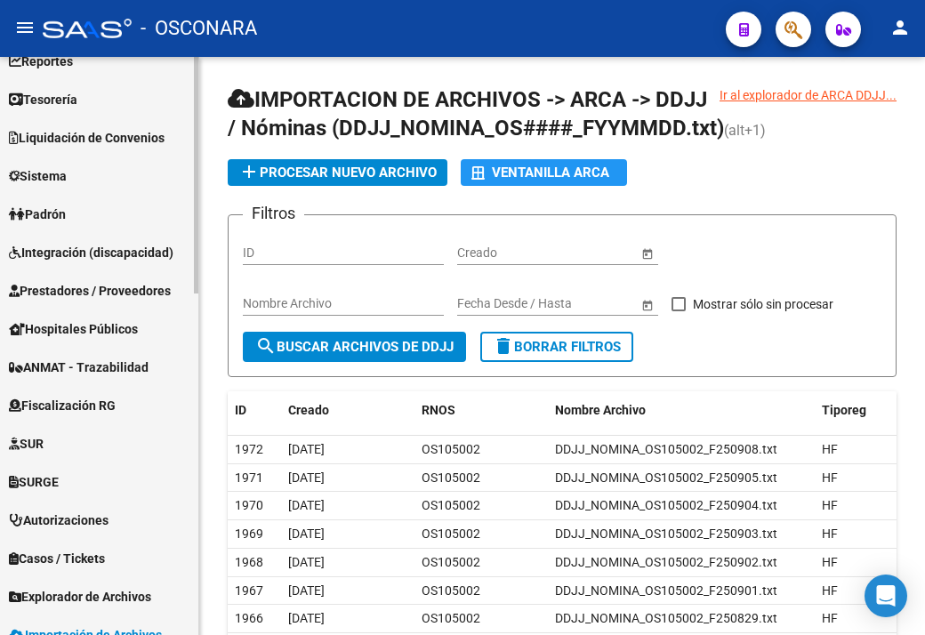
scroll to position [356, 0]
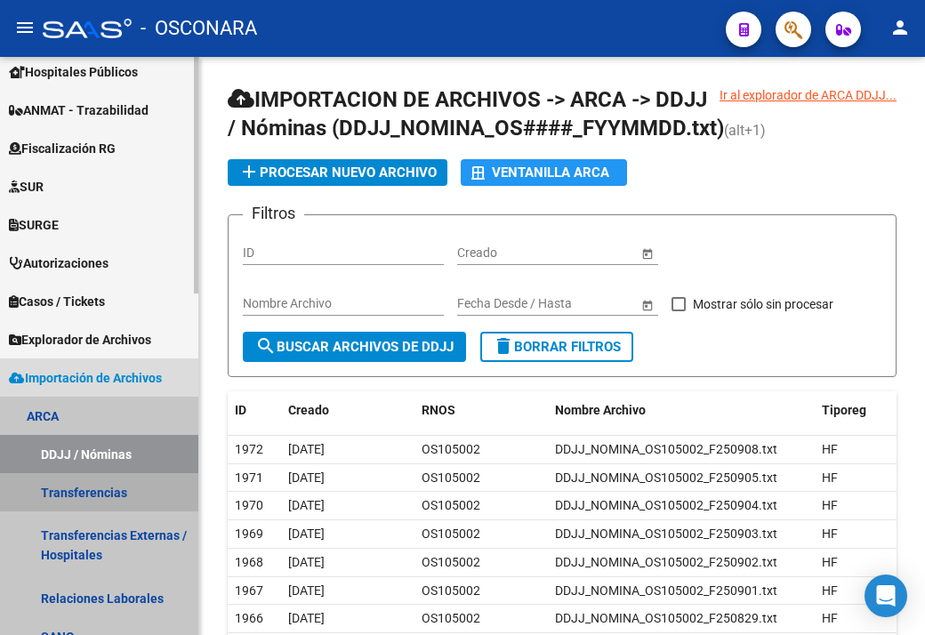
click at [71, 492] on link "Transferencias" at bounding box center [99, 492] width 198 height 38
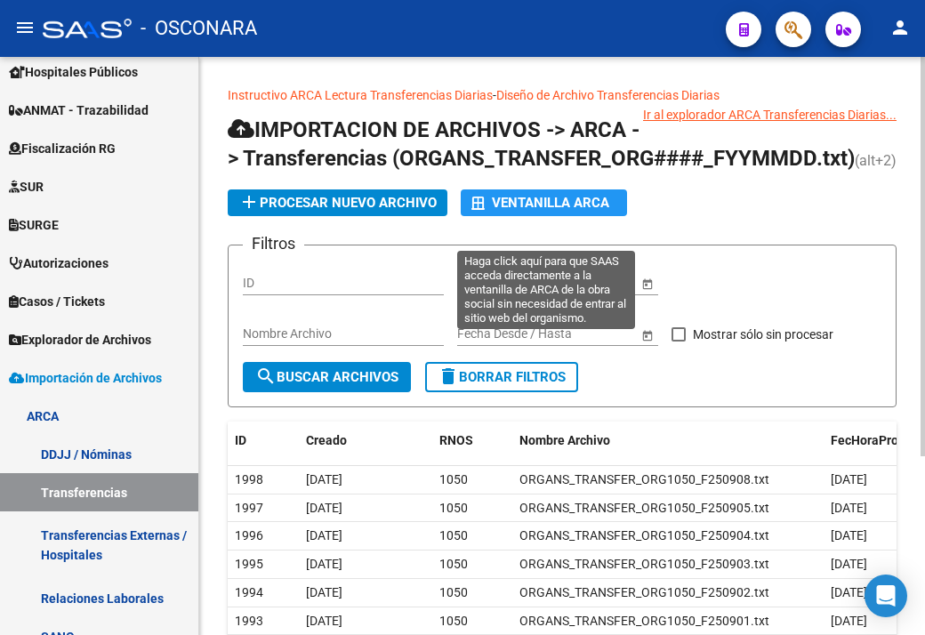
click at [500, 216] on div "Ventanilla ARCA" at bounding box center [543, 202] width 145 height 27
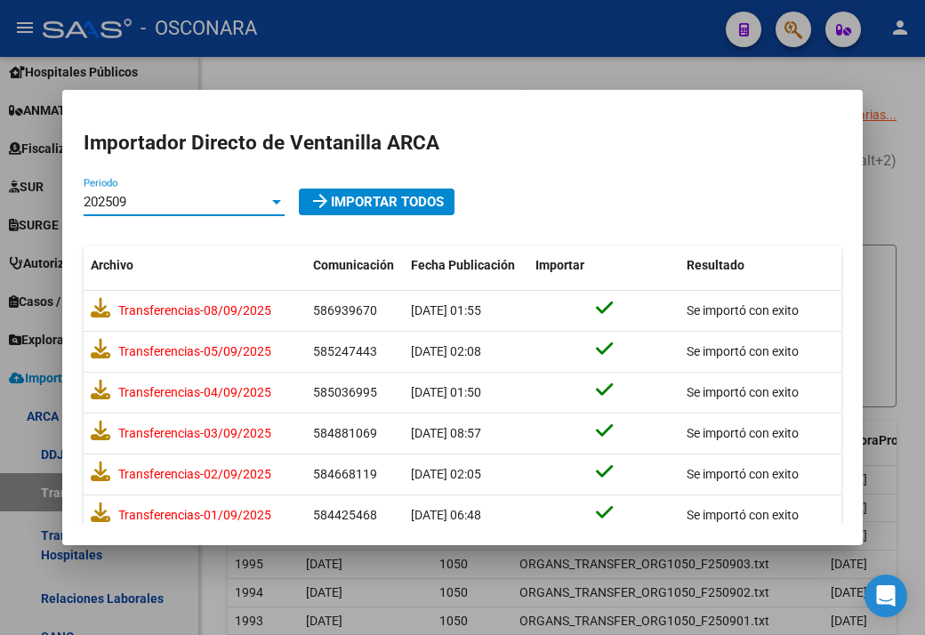
click at [137, 195] on div "202509" at bounding box center [176, 202] width 185 height 16
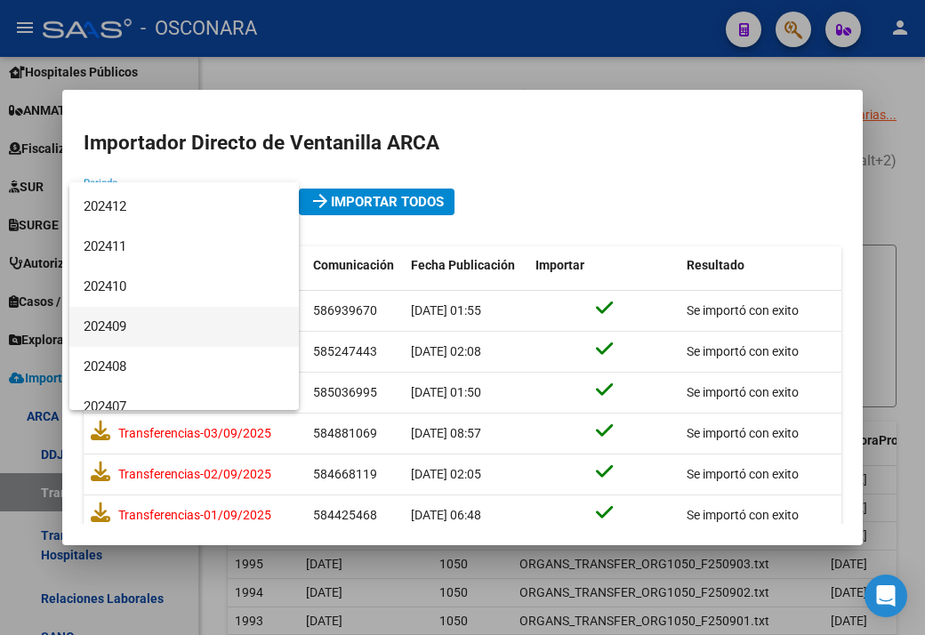
scroll to position [445, 0]
click at [151, 325] on span "202407" at bounding box center [184, 318] width 201 height 40
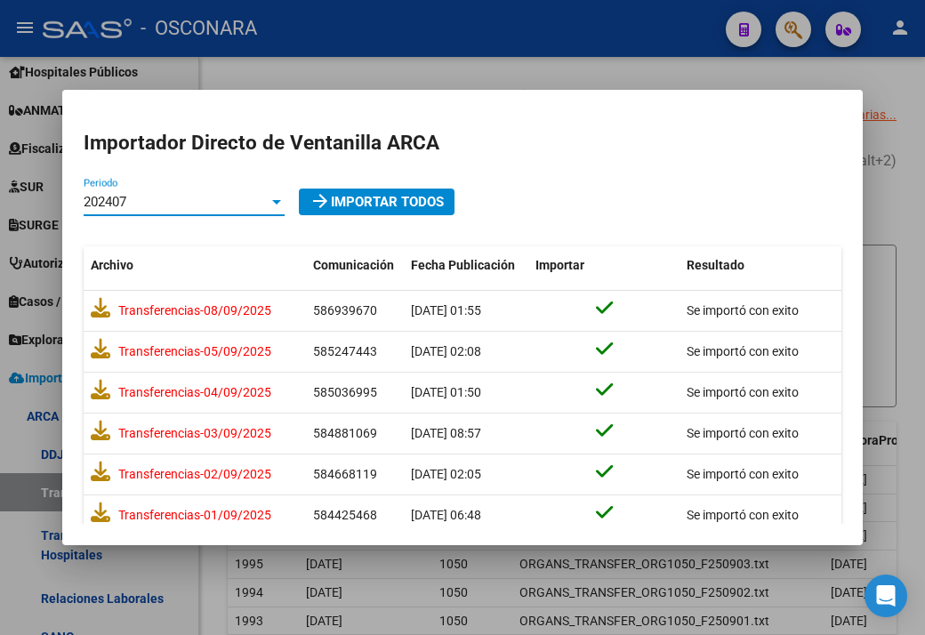
click at [141, 199] on div "202407" at bounding box center [176, 202] width 185 height 16
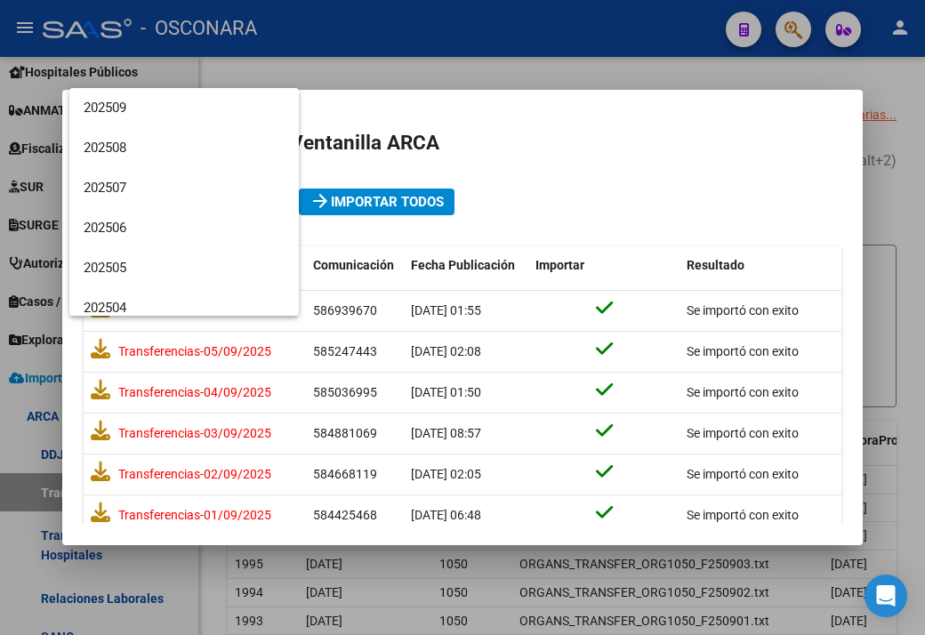
scroll to position [466, 0]
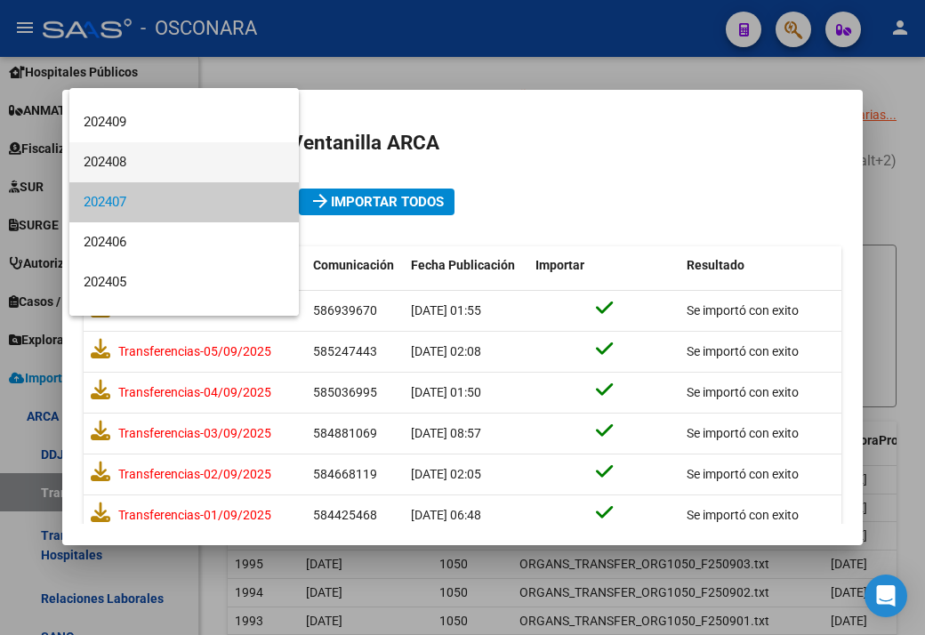
click at [116, 164] on span "202408" at bounding box center [184, 162] width 201 height 40
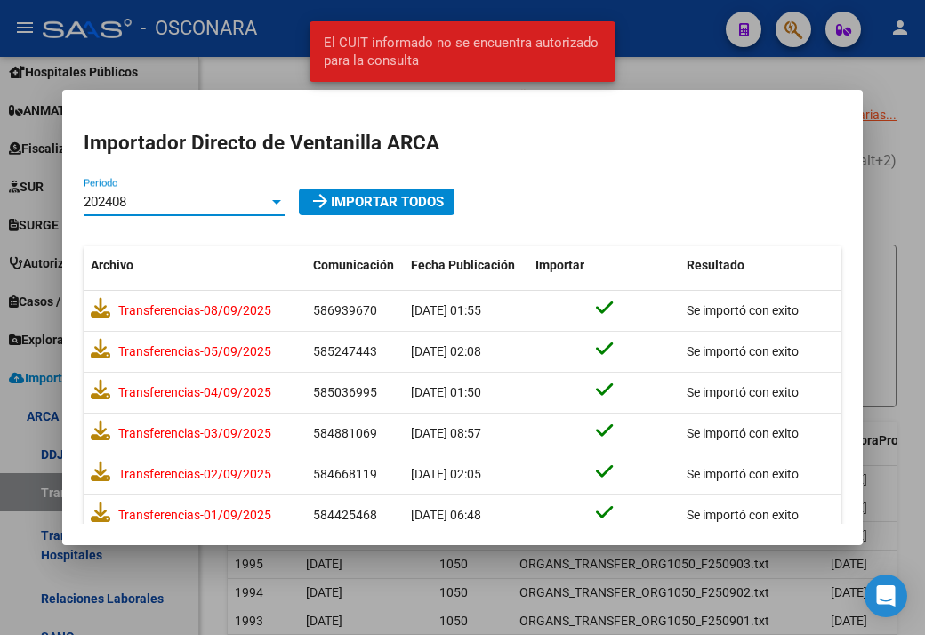
click at [232, 204] on div "202408" at bounding box center [176, 202] width 185 height 16
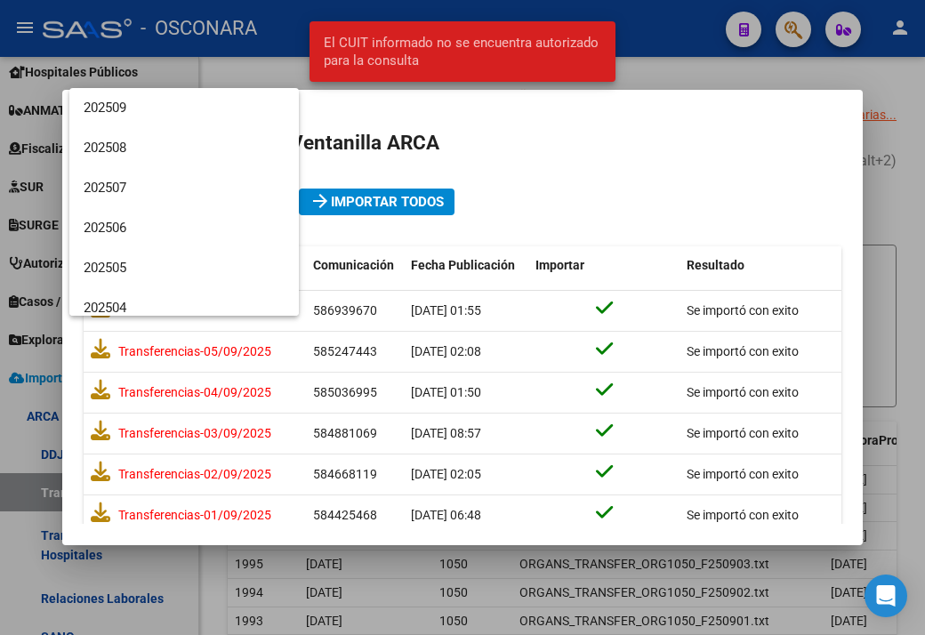
scroll to position [426, 0]
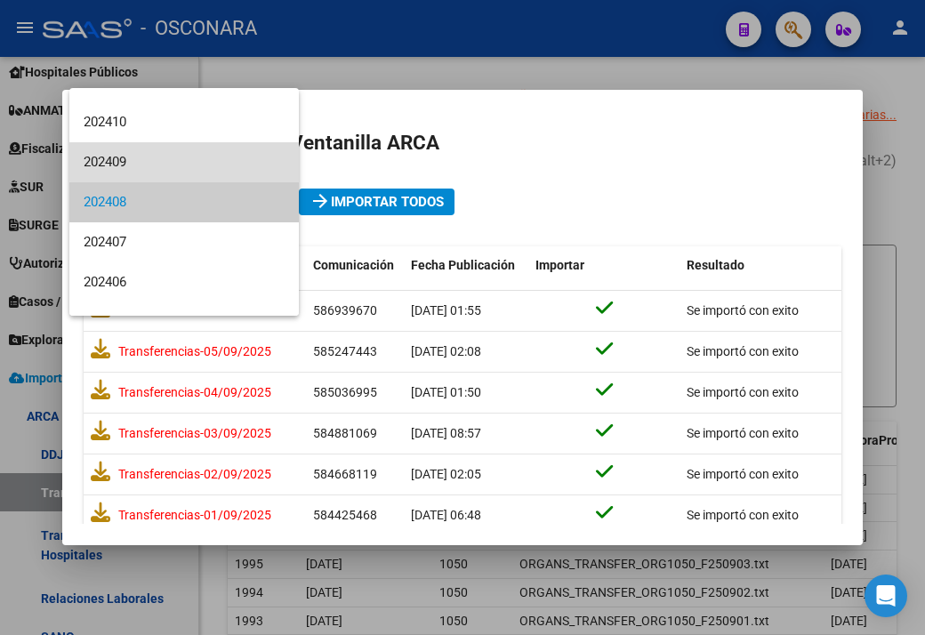
click at [199, 160] on span "202409" at bounding box center [184, 162] width 201 height 40
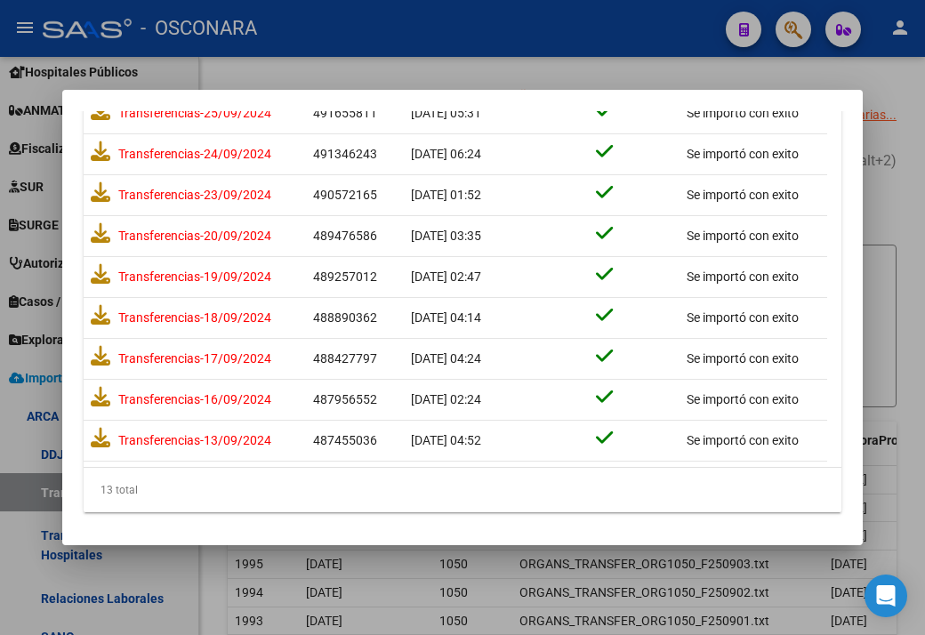
scroll to position [0, 0]
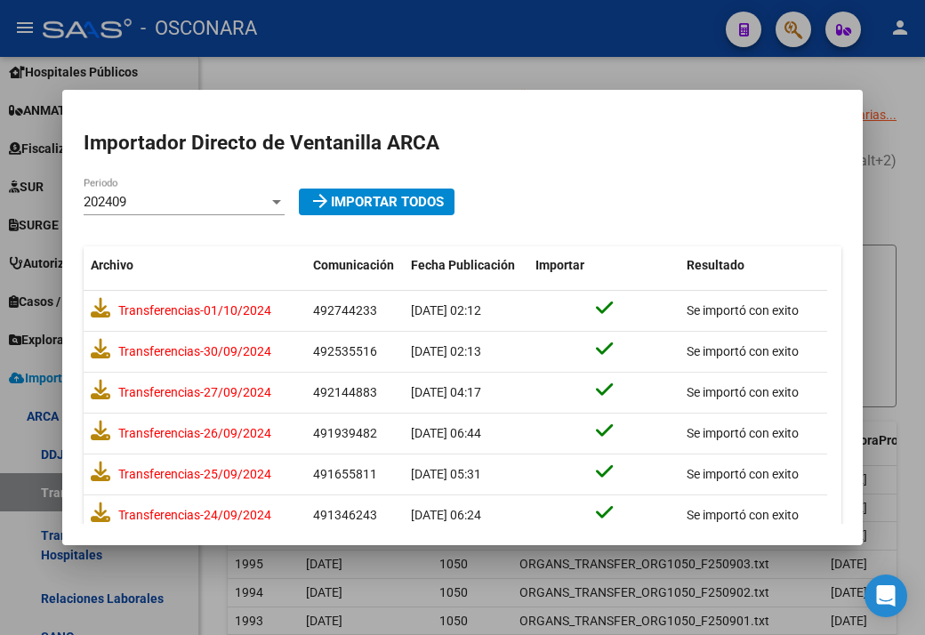
click at [254, 182] on mat-dialog-content "Importador Directo de Ventanilla ARCA 202409 Periodo arrow_forward Importar Tod…" at bounding box center [462, 317] width 800 height 413
click at [230, 196] on div "202409" at bounding box center [176, 202] width 185 height 16
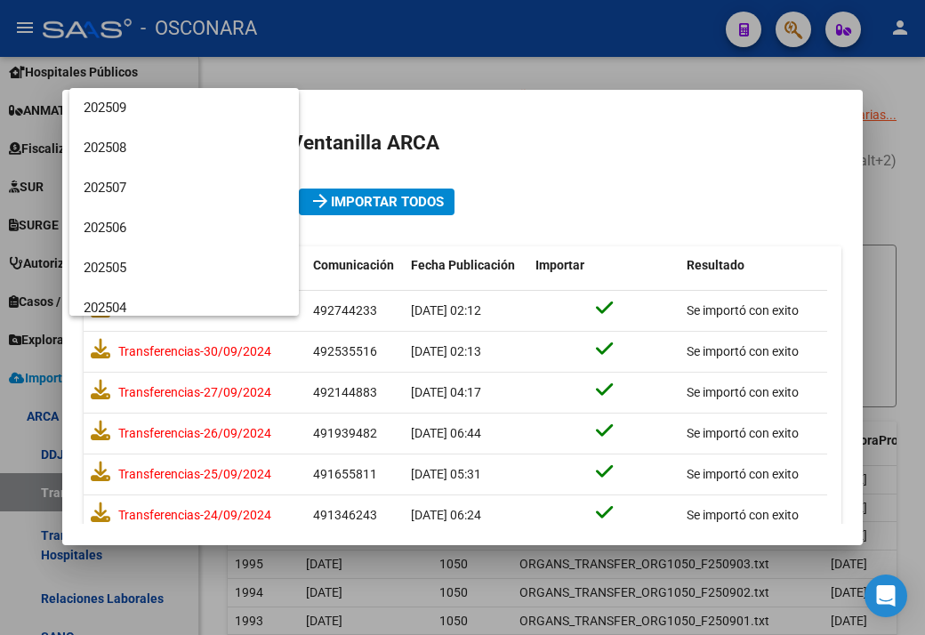
scroll to position [386, 0]
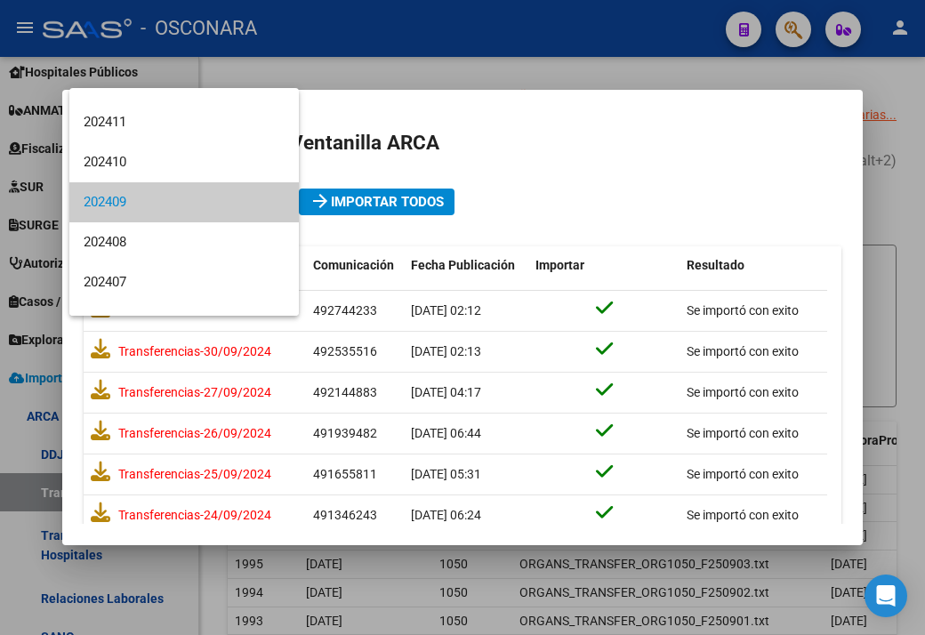
click at [170, 204] on span "202409" at bounding box center [184, 202] width 201 height 40
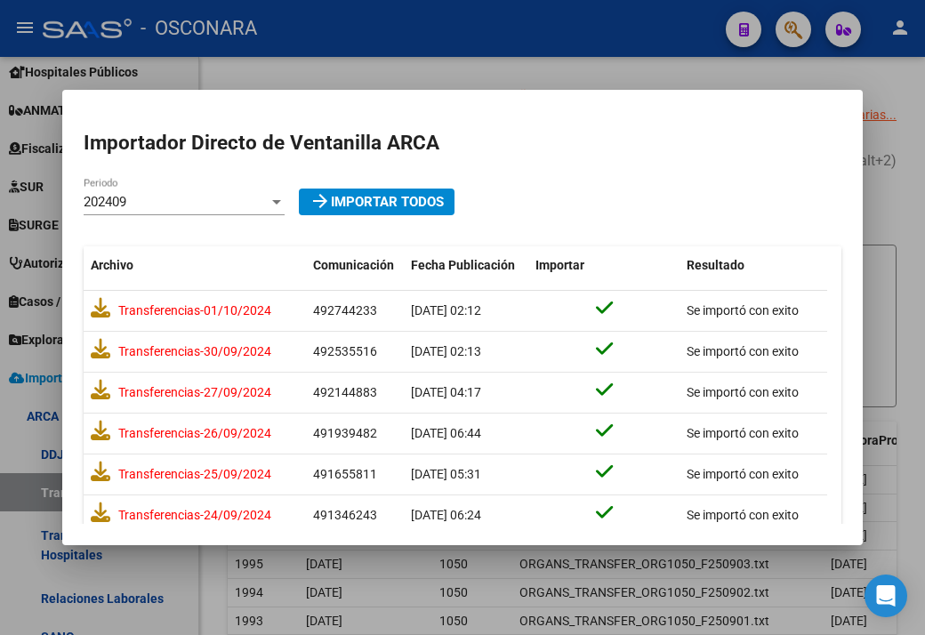
click at [355, 73] on div at bounding box center [462, 317] width 925 height 635
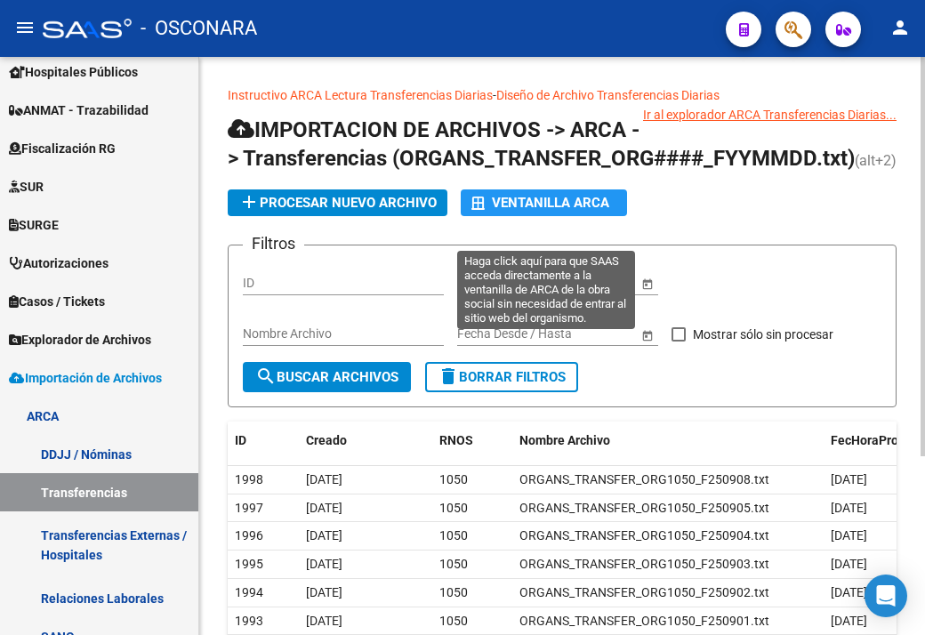
click at [548, 216] on div "Ventanilla ARCA" at bounding box center [543, 202] width 145 height 27
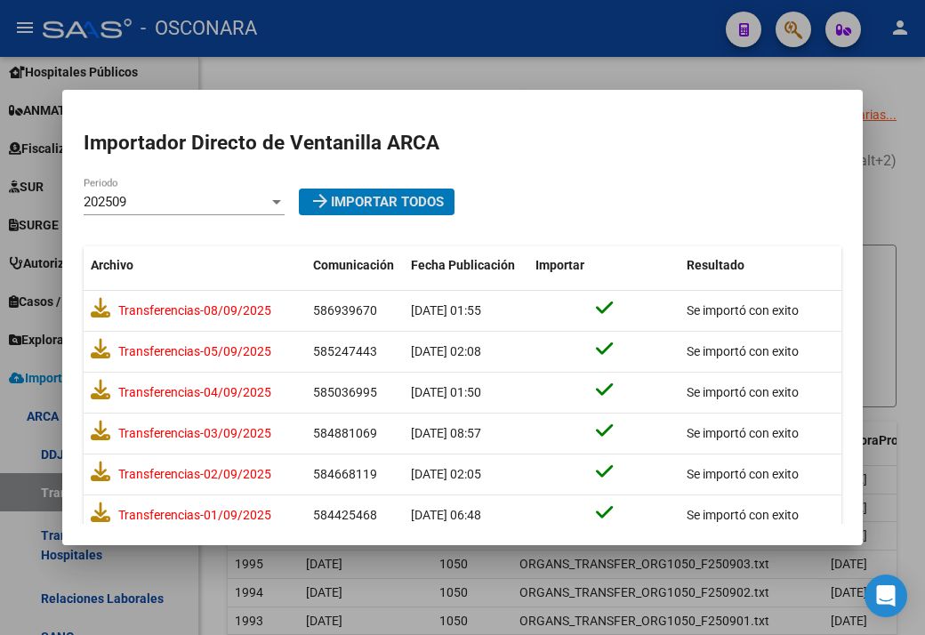
click at [148, 198] on div "202509" at bounding box center [176, 202] width 185 height 16
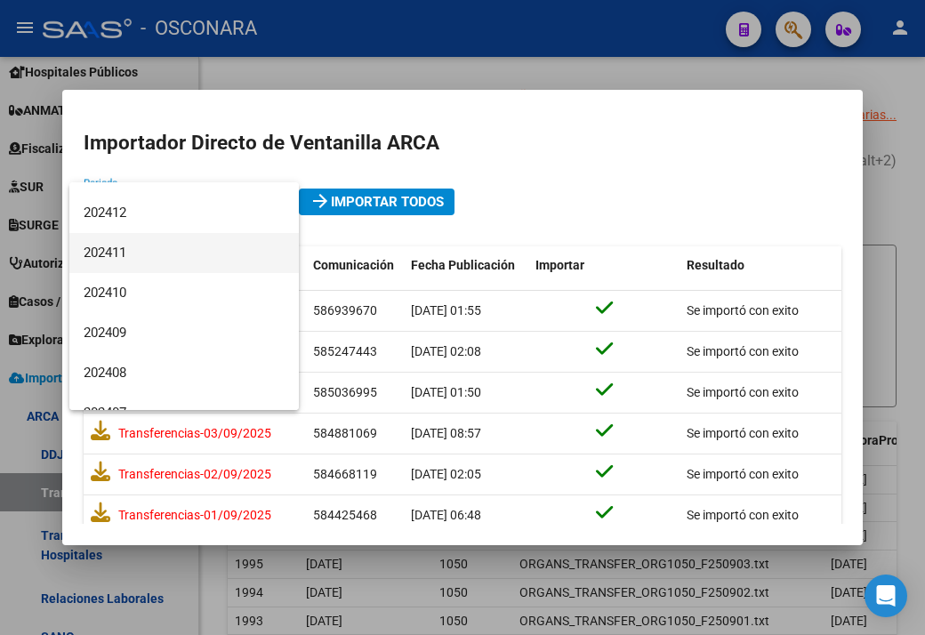
scroll to position [445, 0]
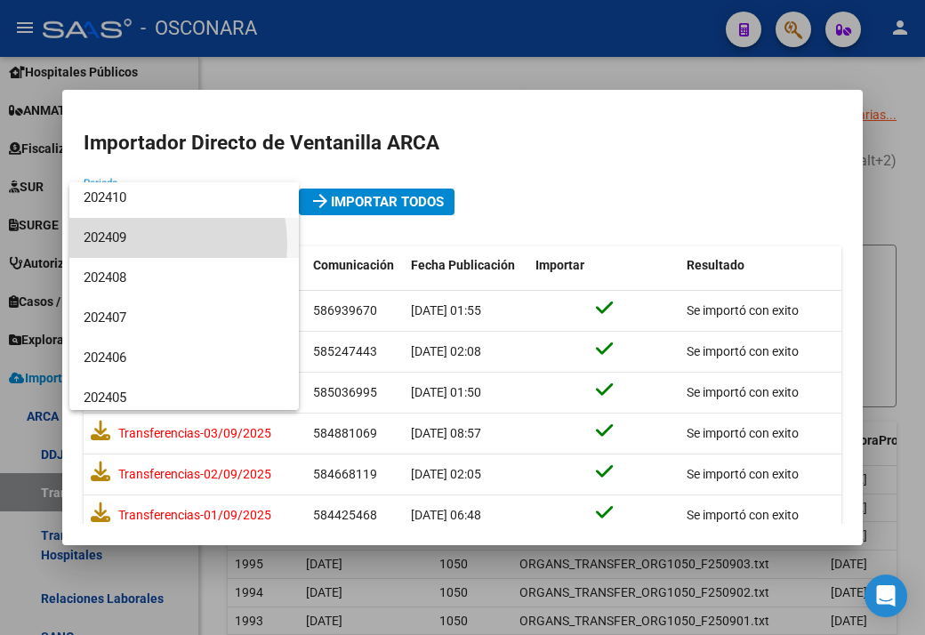
click at [130, 245] on span "202409" at bounding box center [184, 238] width 201 height 40
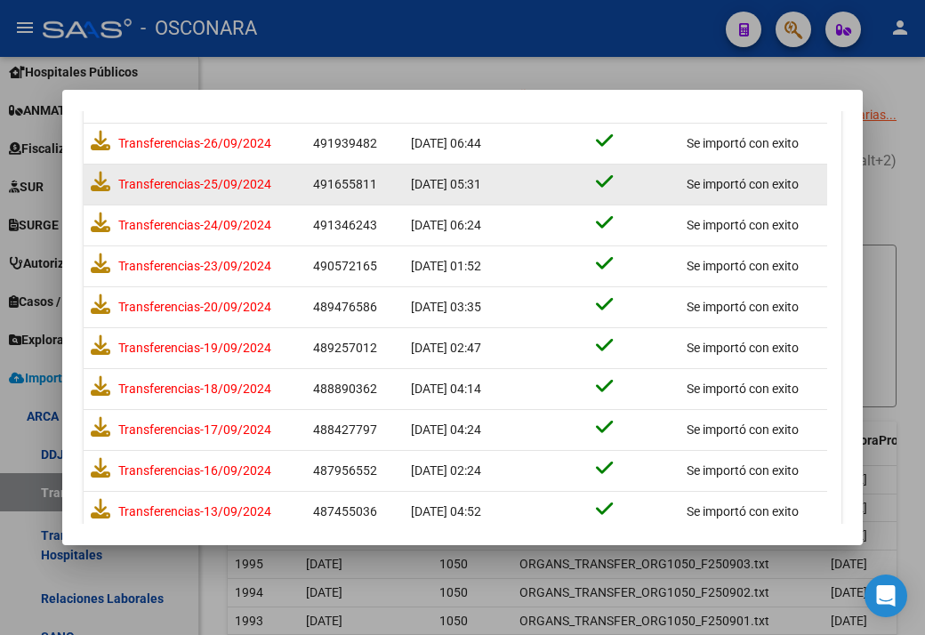
scroll to position [361, 0]
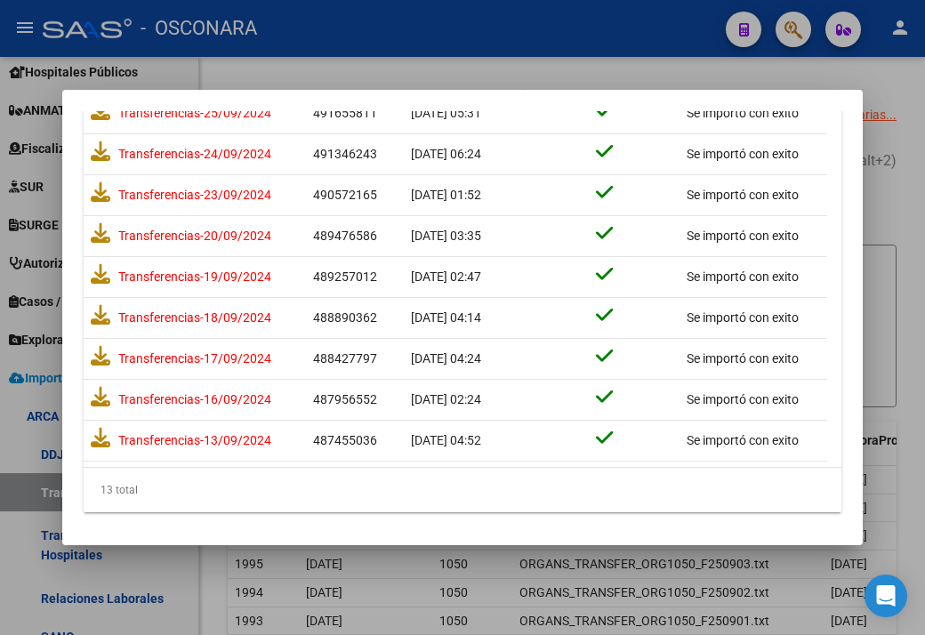
click at [915, 234] on div at bounding box center [462, 317] width 925 height 635
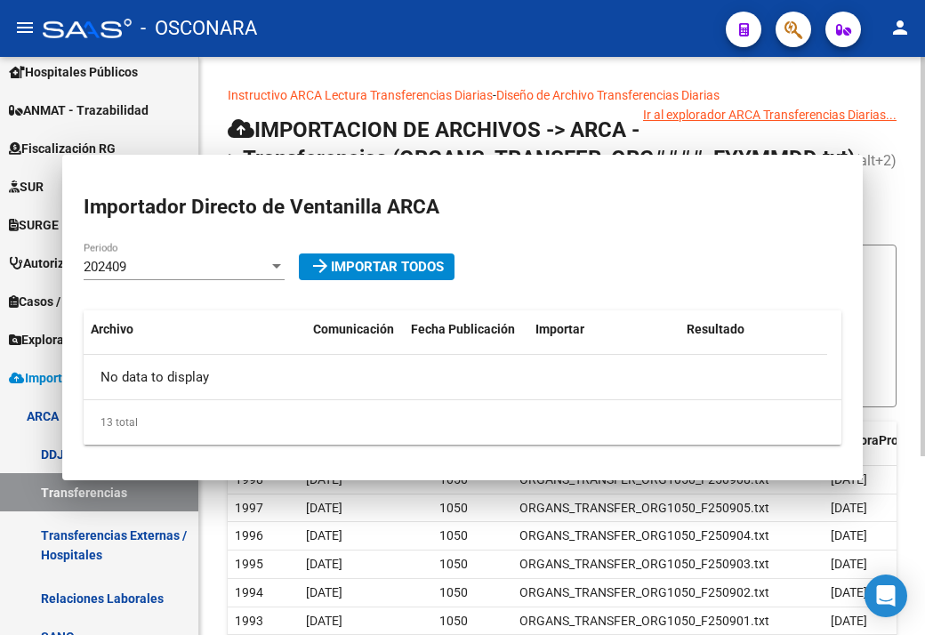
scroll to position [0, 0]
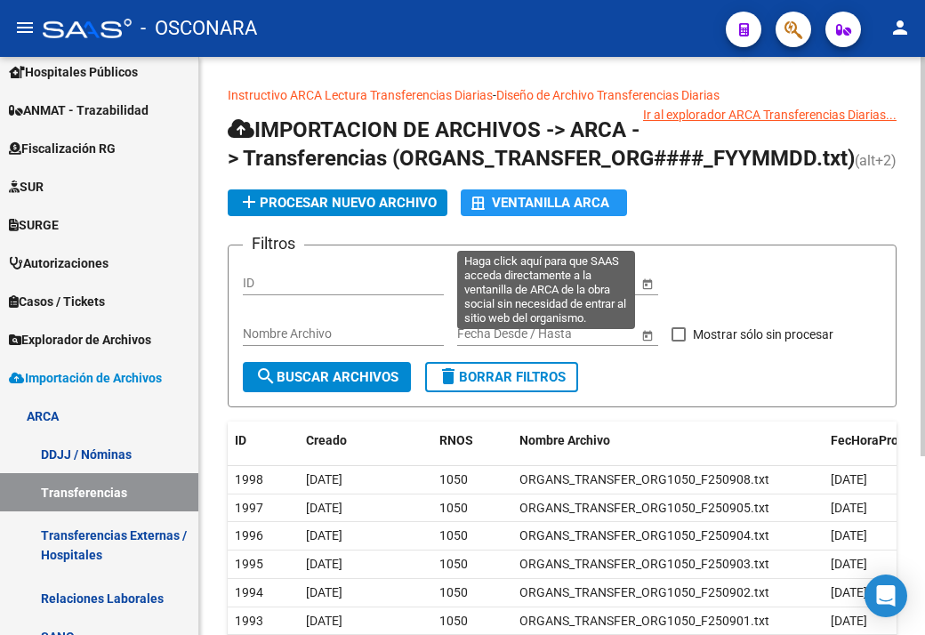
click at [613, 216] on div "Ventanilla ARCA" at bounding box center [543, 202] width 145 height 27
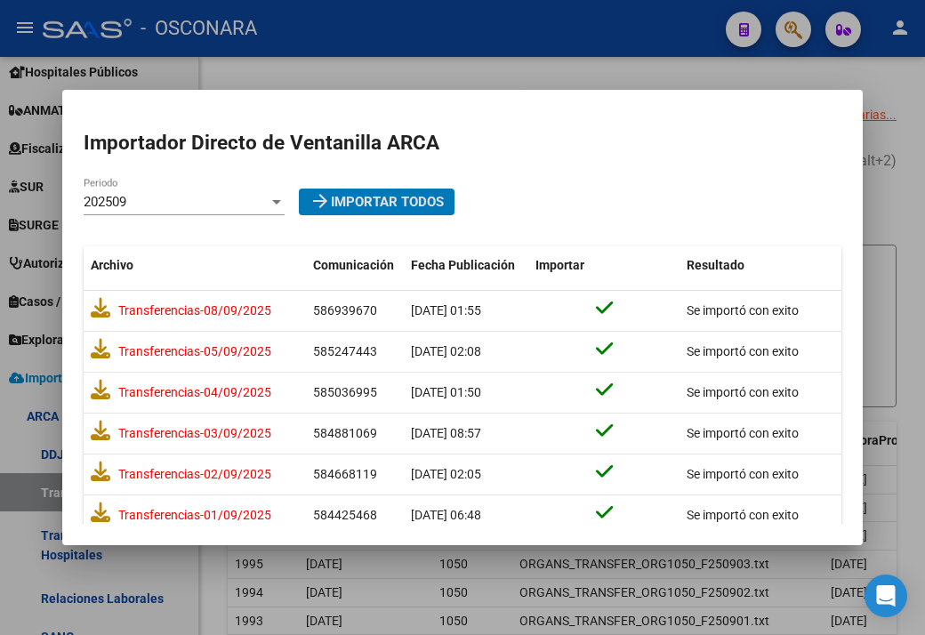
click at [869, 225] on div at bounding box center [462, 317] width 925 height 635
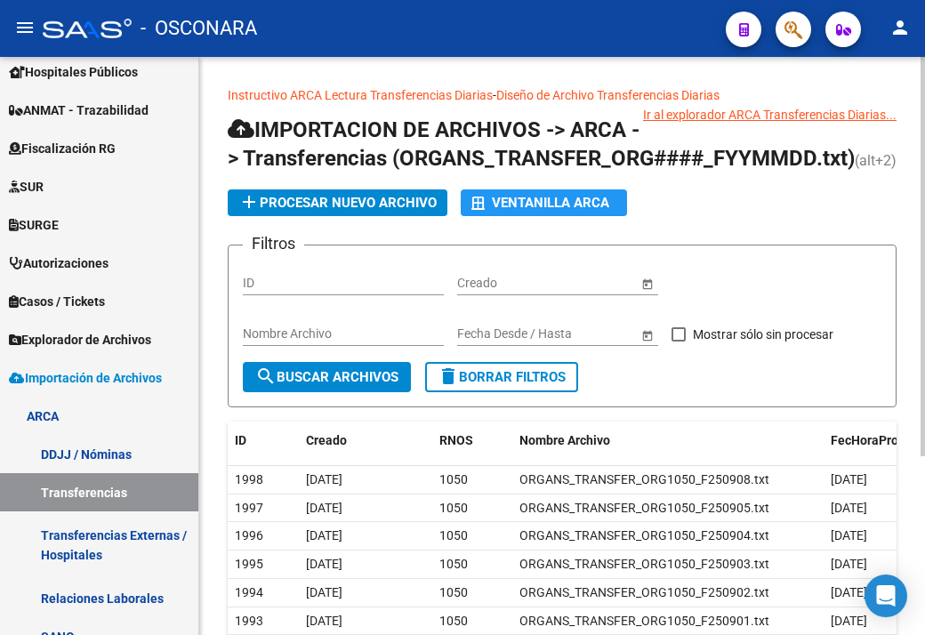
click at [527, 253] on app-list-header "IMPORTACION DE ARCHIVOS -> ARCA -> Transferencias (ORGANS_TRANSFER_ORG####_FYYM…" at bounding box center [562, 262] width 669 height 292
click at [515, 216] on div "Ventanilla ARCA" at bounding box center [543, 202] width 145 height 27
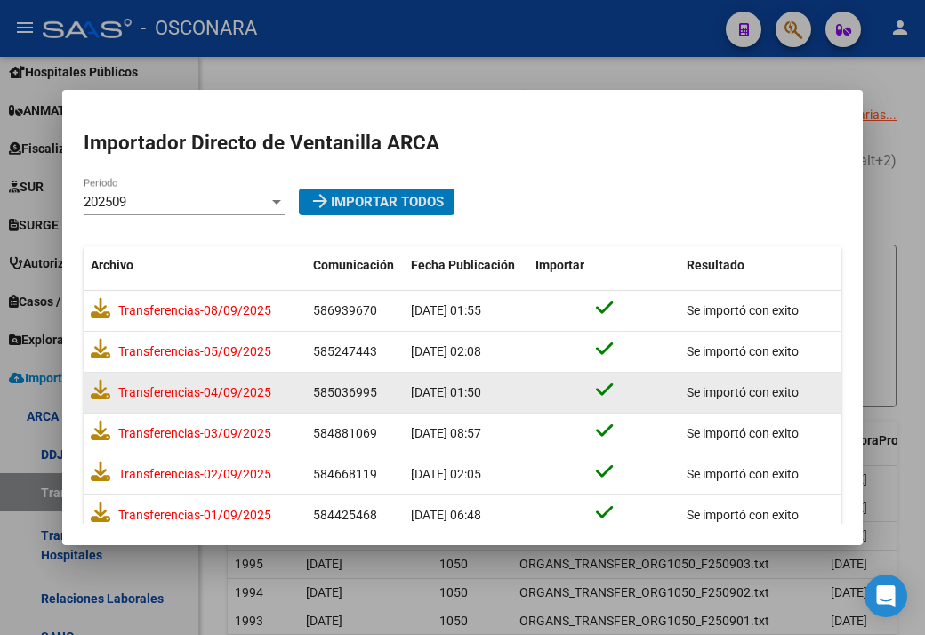
scroll to position [76, 0]
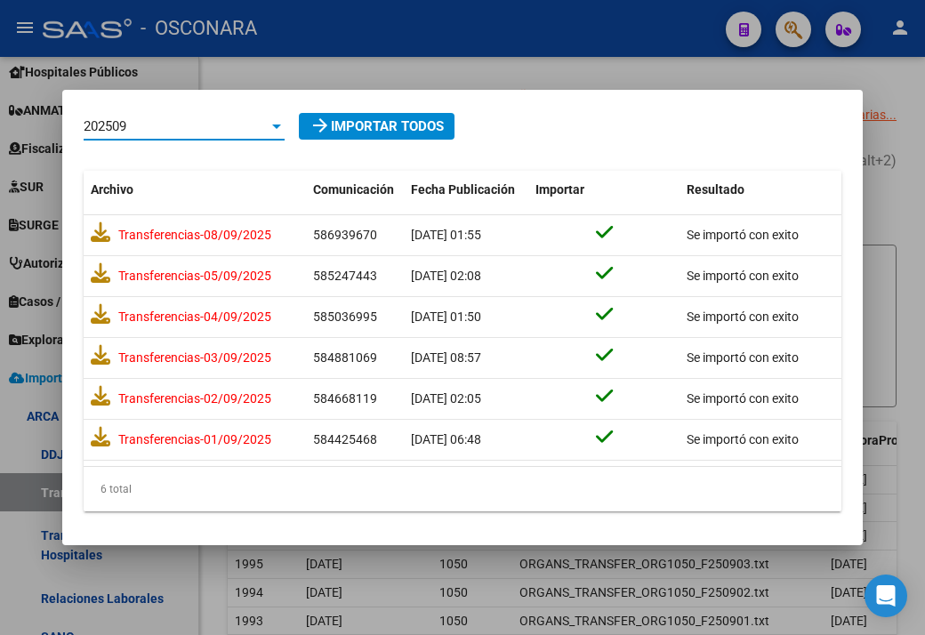
click at [153, 118] on div "202509" at bounding box center [176, 126] width 185 height 16
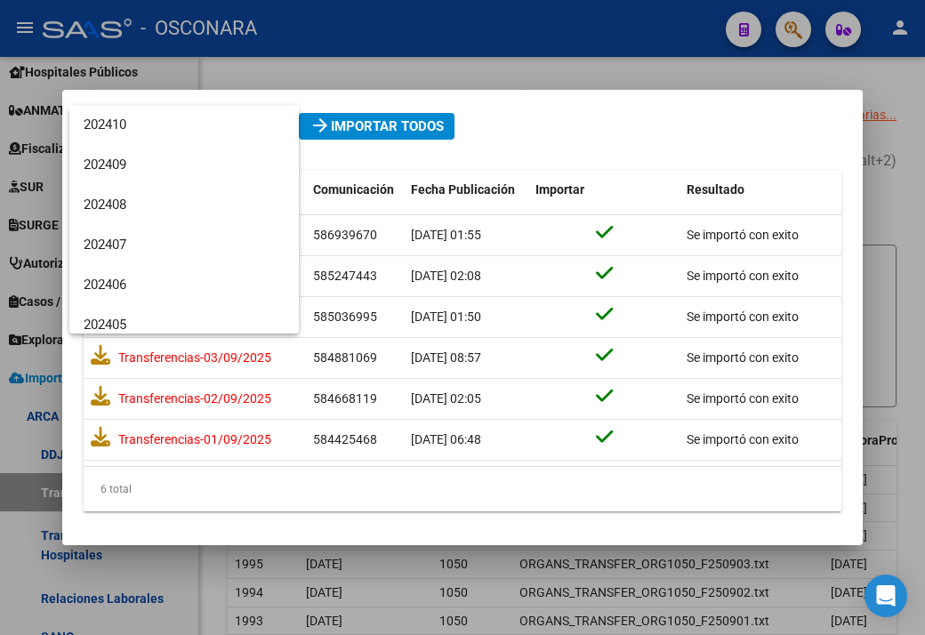
scroll to position [445, 0]
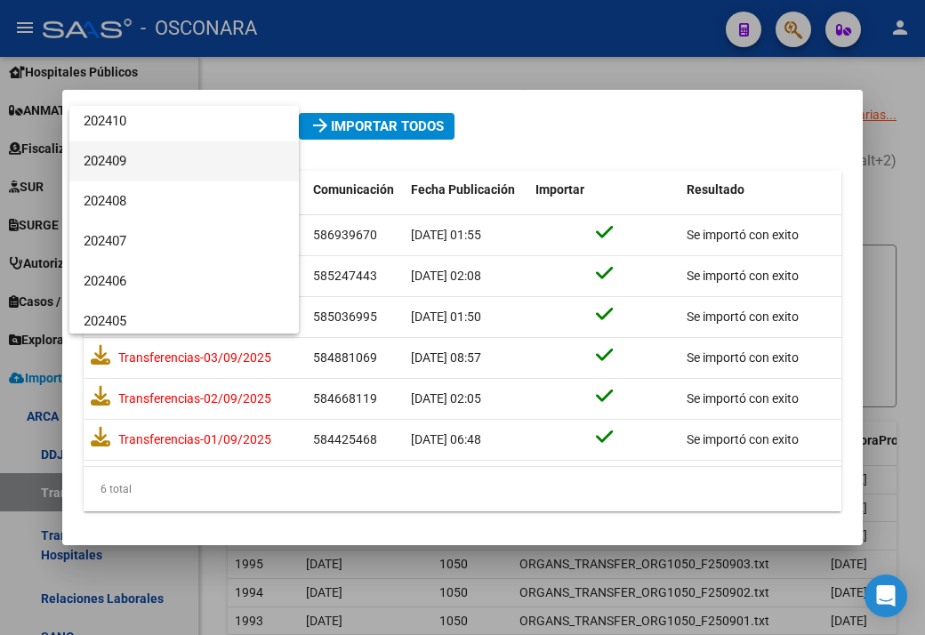
click at [131, 162] on span "202409" at bounding box center [184, 161] width 201 height 40
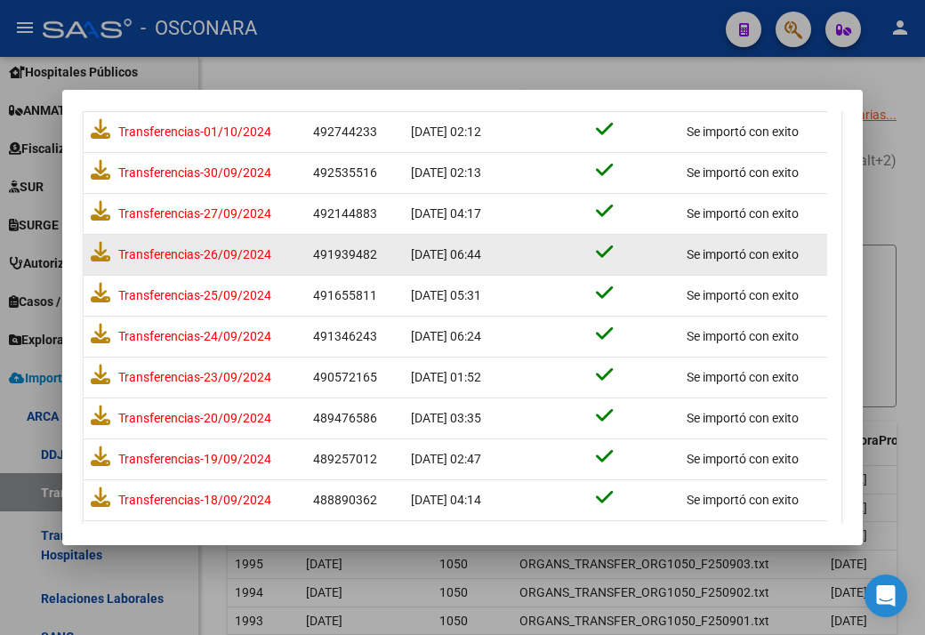
scroll to position [361, 0]
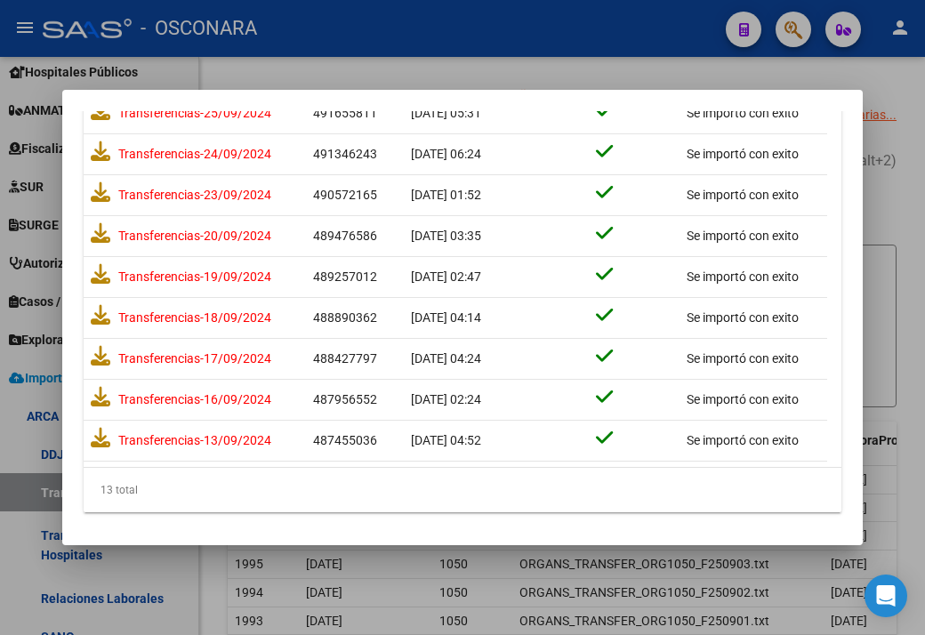
click at [389, 493] on div "13 total" at bounding box center [463, 490] width 758 height 44
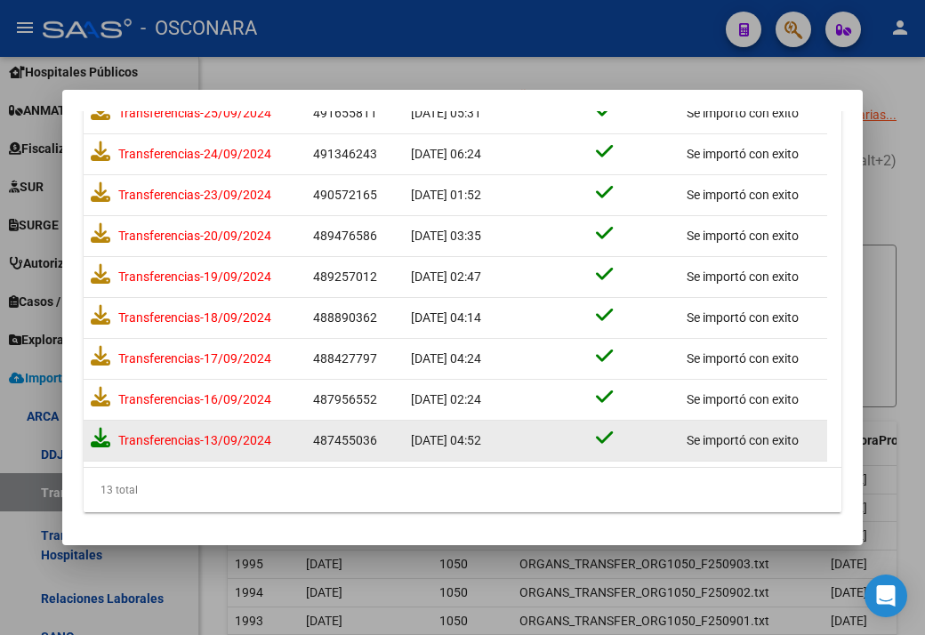
click at [99, 443] on icon at bounding box center [101, 438] width 20 height 20
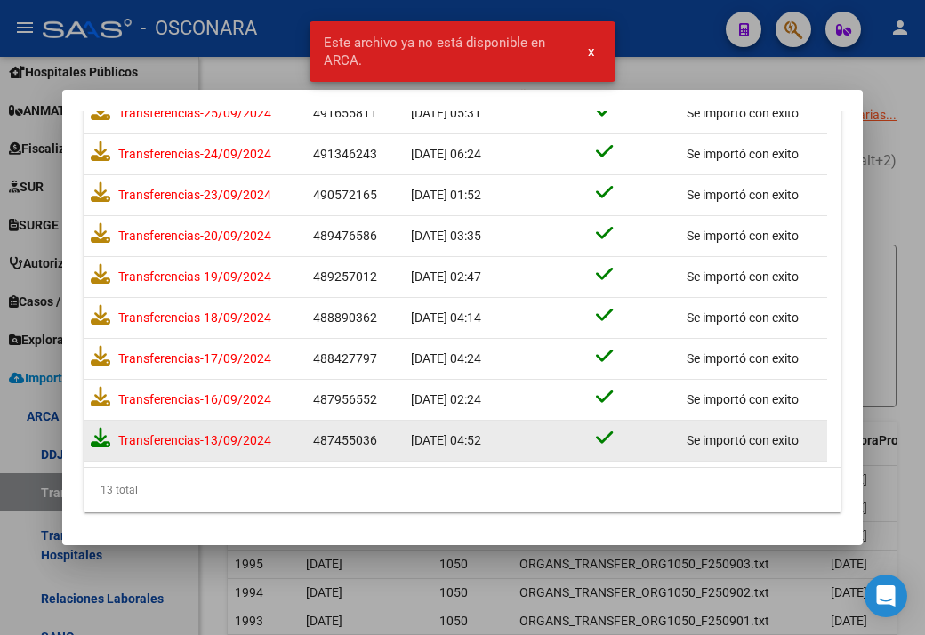
click at [107, 439] on icon at bounding box center [101, 438] width 20 height 20
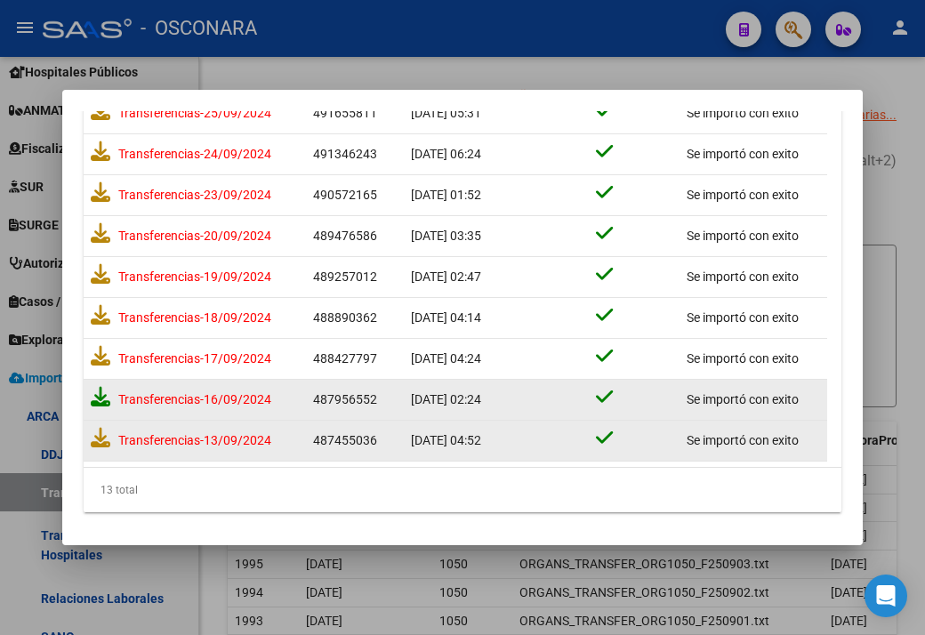
click at [107, 398] on icon at bounding box center [101, 397] width 20 height 20
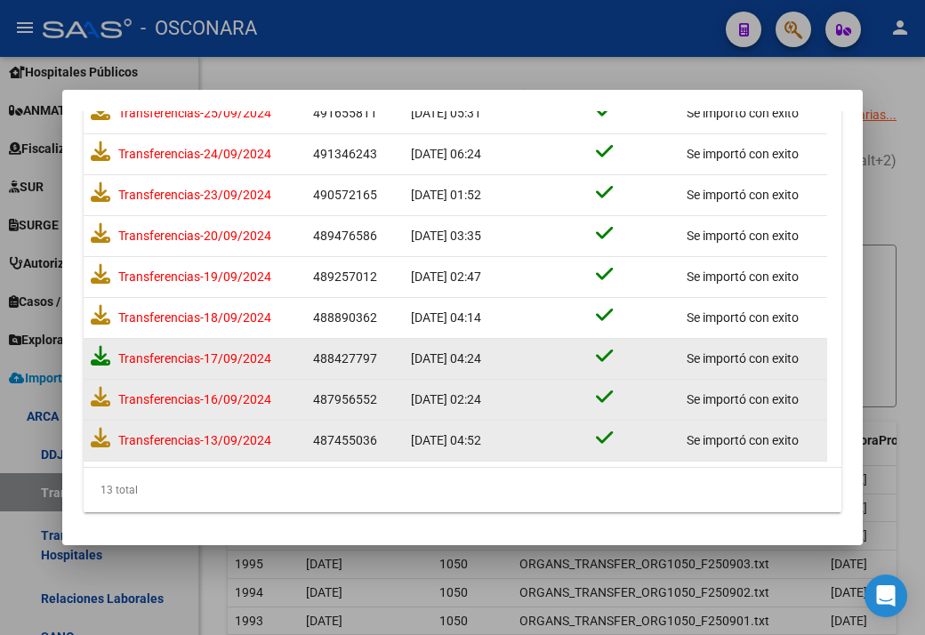
click at [103, 361] on icon at bounding box center [101, 356] width 20 height 20
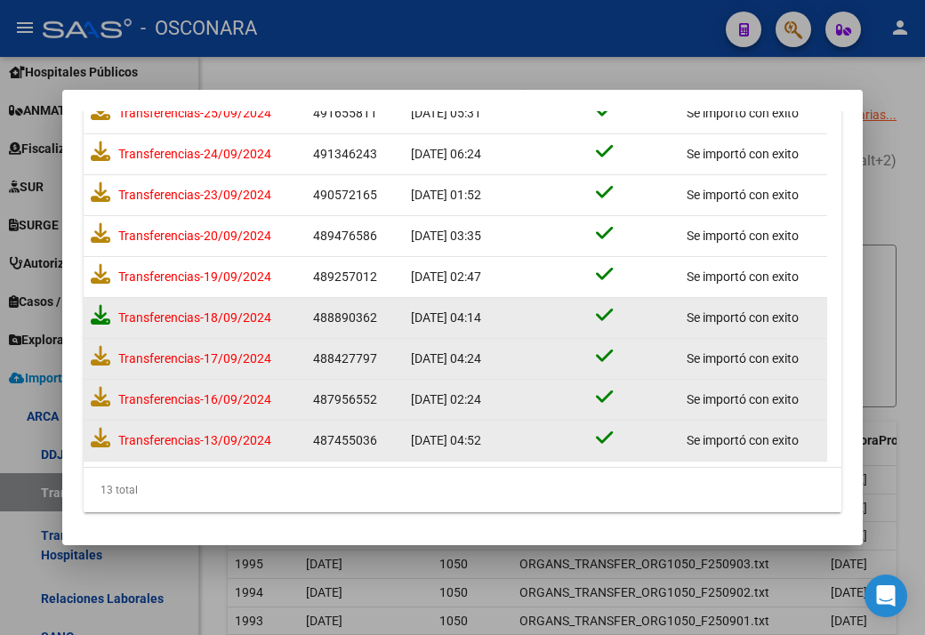
click at [102, 310] on icon at bounding box center [101, 315] width 20 height 20
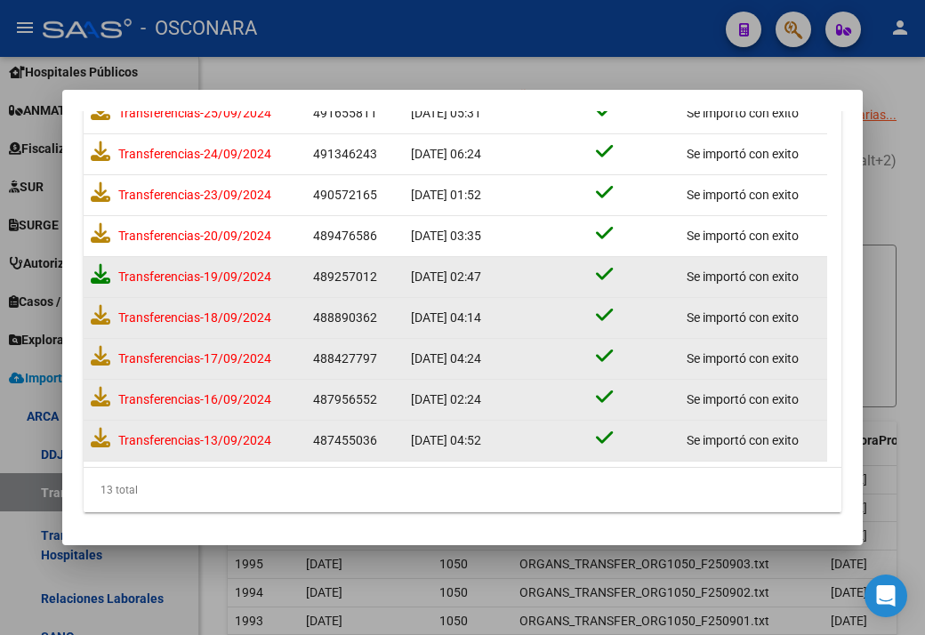
click at [99, 277] on icon at bounding box center [101, 274] width 20 height 20
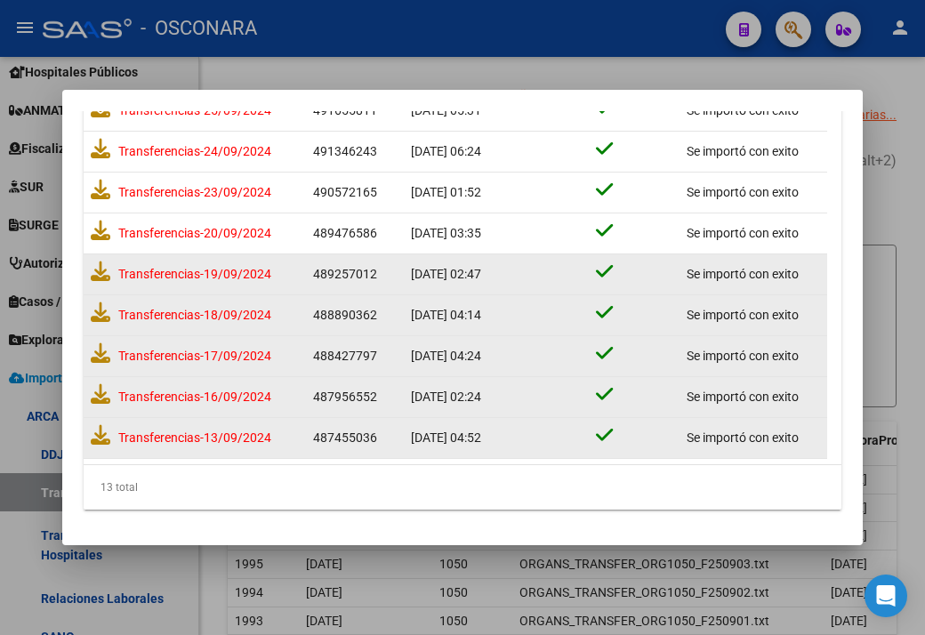
scroll to position [361, 0]
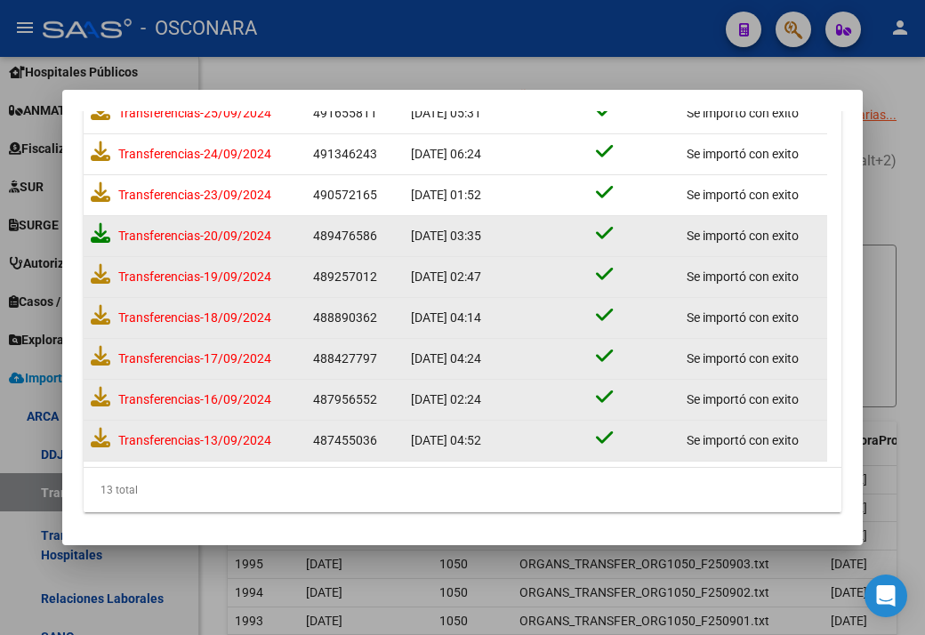
click at [94, 235] on icon at bounding box center [101, 233] width 20 height 20
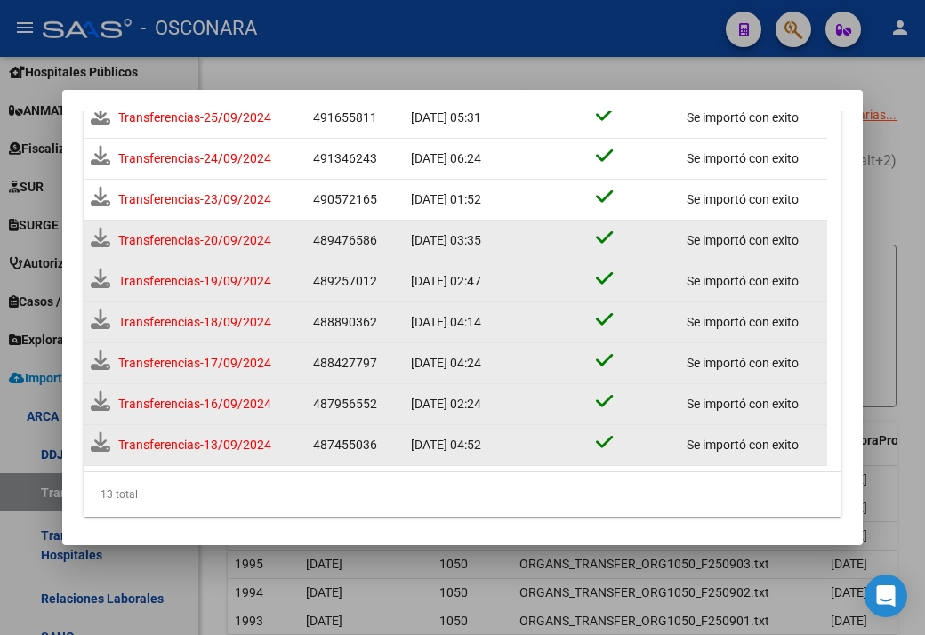
scroll to position [365, 0]
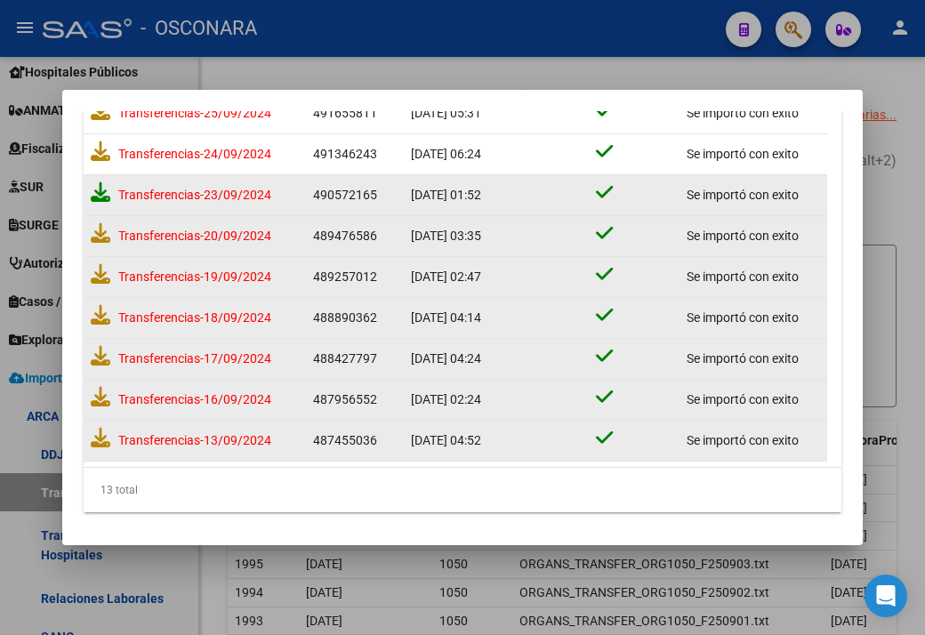
click at [99, 196] on icon at bounding box center [101, 192] width 20 height 20
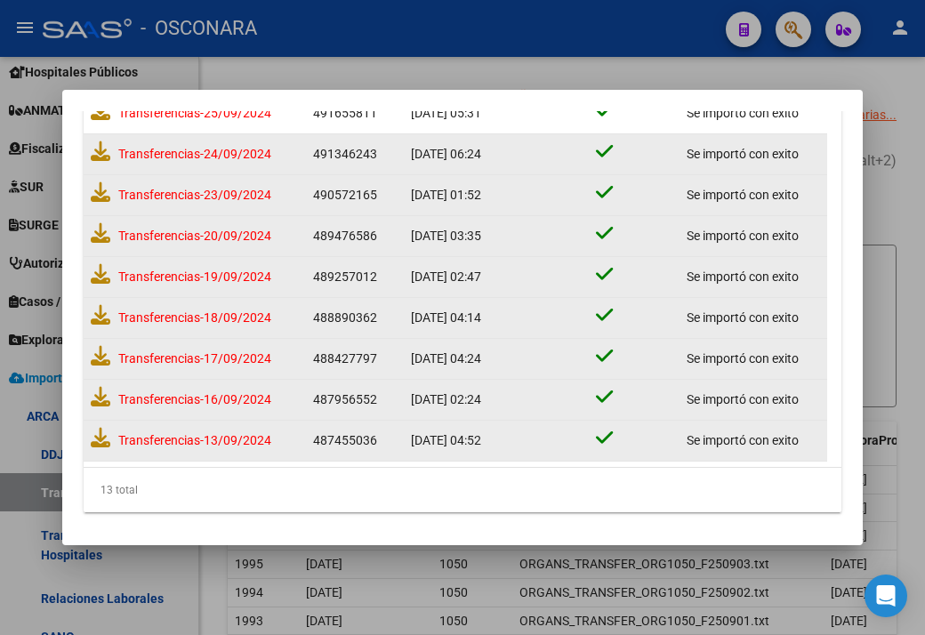
click at [97, 161] on div "Transferencias-24/09/2024" at bounding box center [195, 154] width 208 height 33
click at [97, 159] on icon at bounding box center [101, 151] width 20 height 20
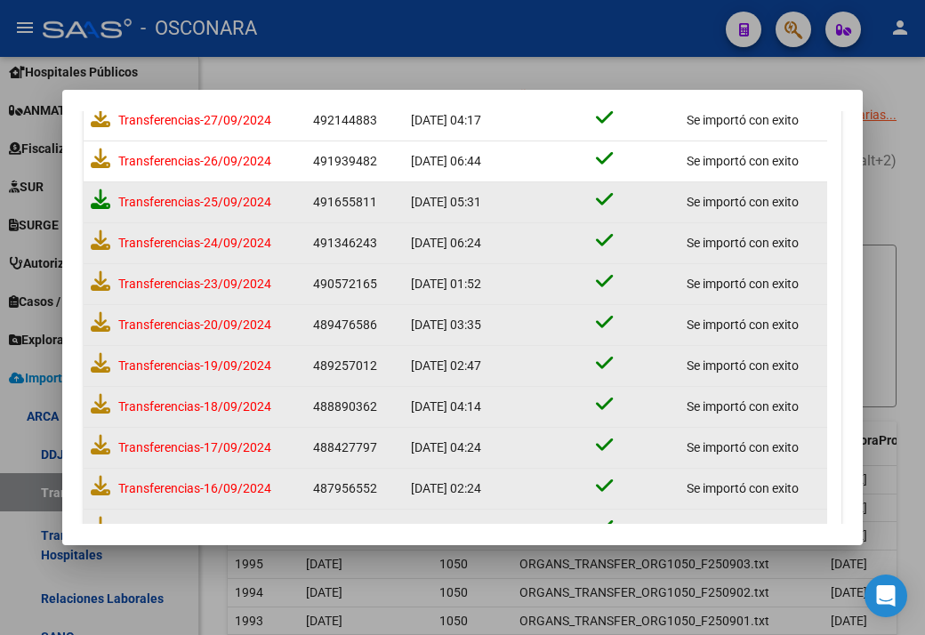
click at [91, 201] on icon at bounding box center [101, 199] width 20 height 20
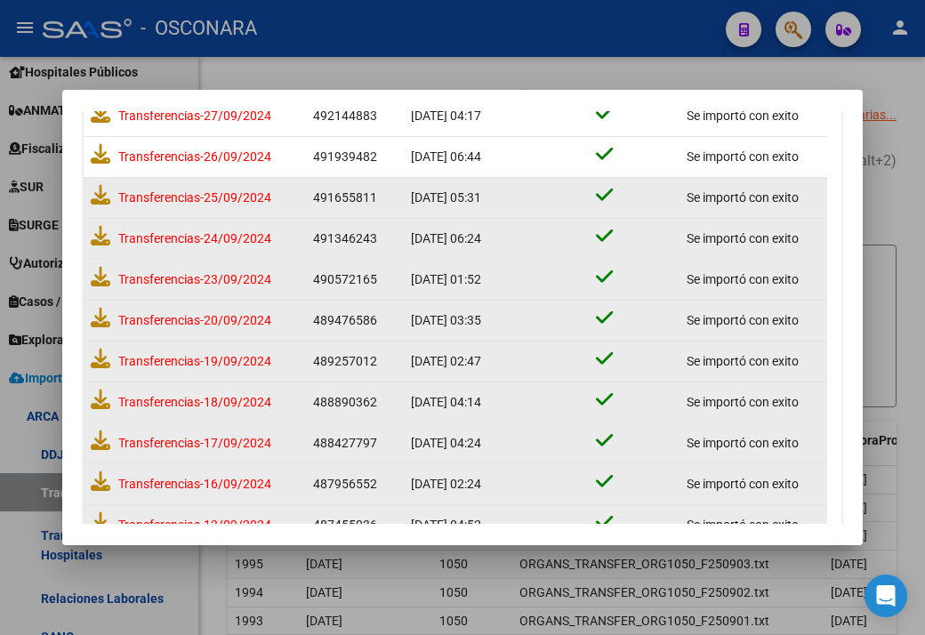
scroll to position [272, 0]
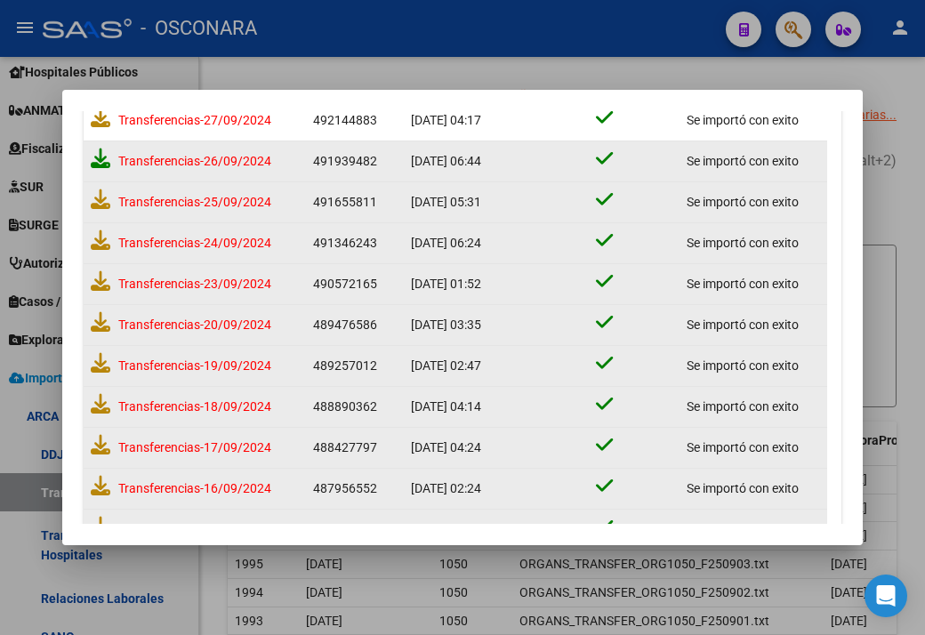
click at [100, 155] on icon at bounding box center [101, 158] width 20 height 20
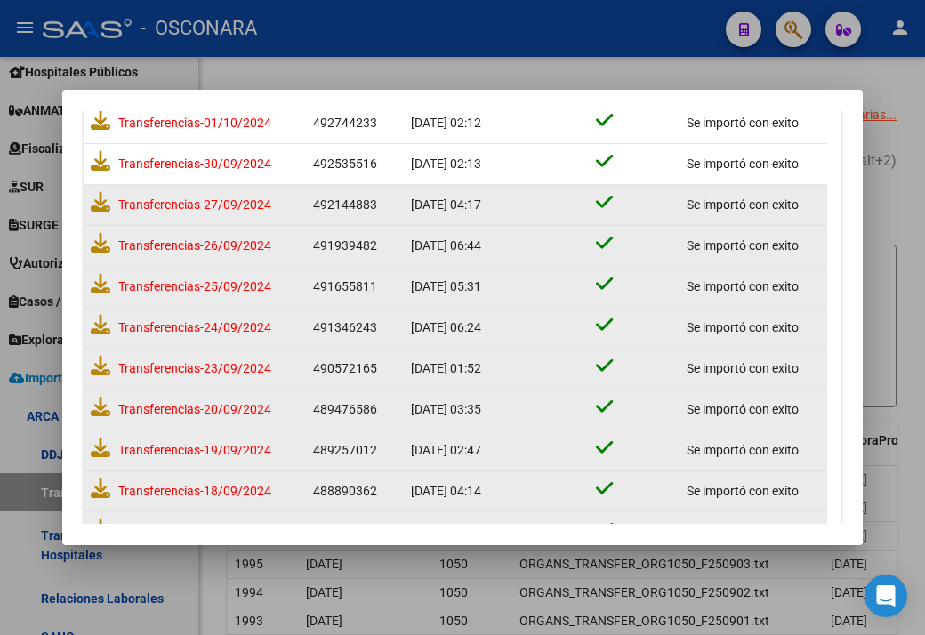
scroll to position [182, 0]
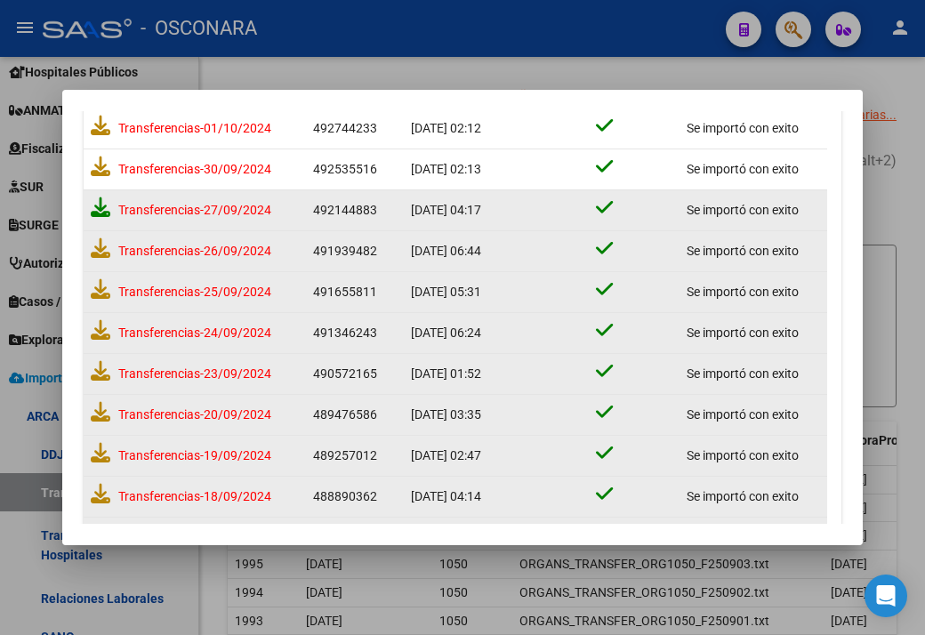
click at [107, 211] on icon at bounding box center [101, 207] width 20 height 20
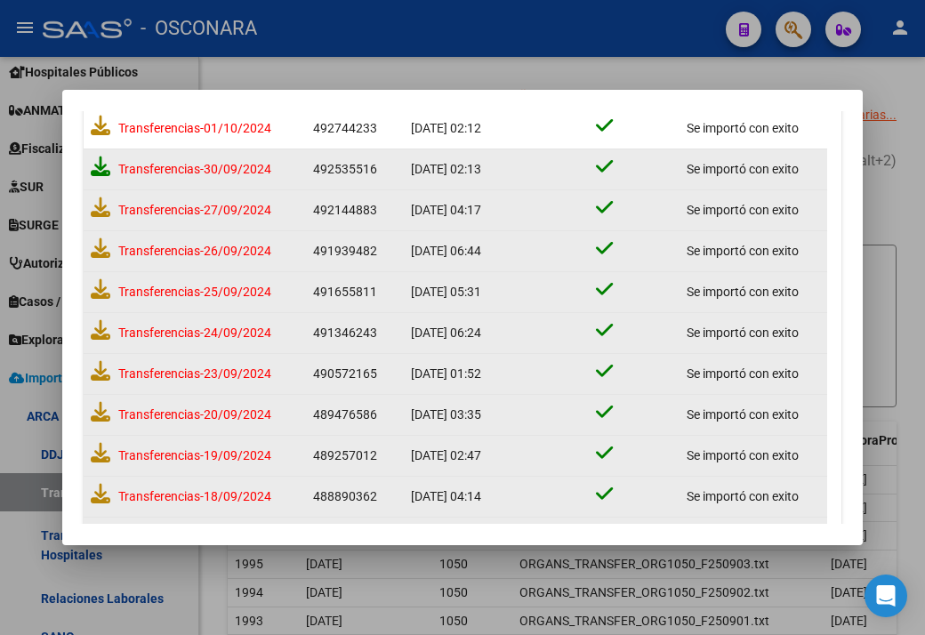
click at [93, 161] on icon at bounding box center [101, 166] width 20 height 20
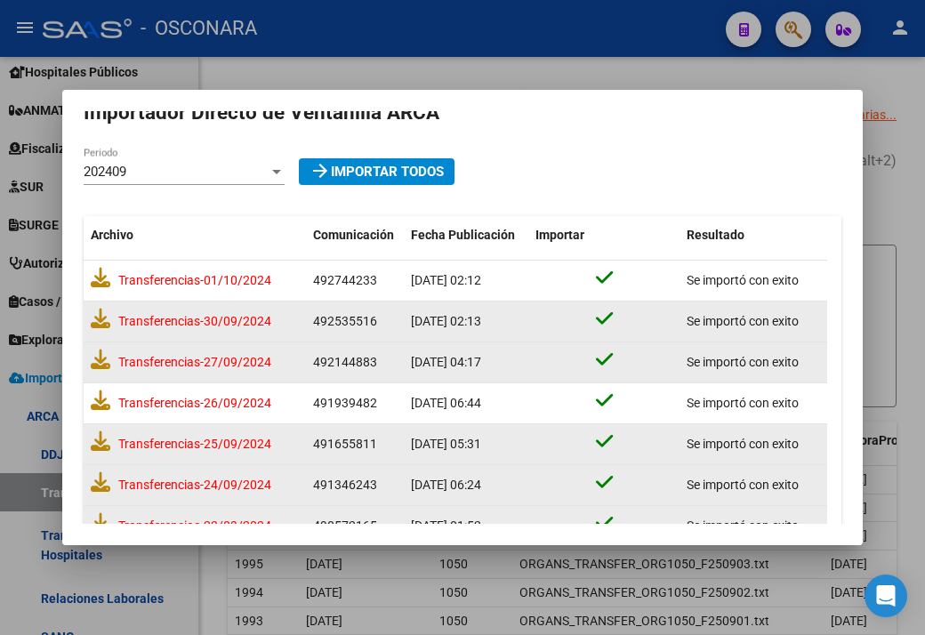
scroll to position [0, 0]
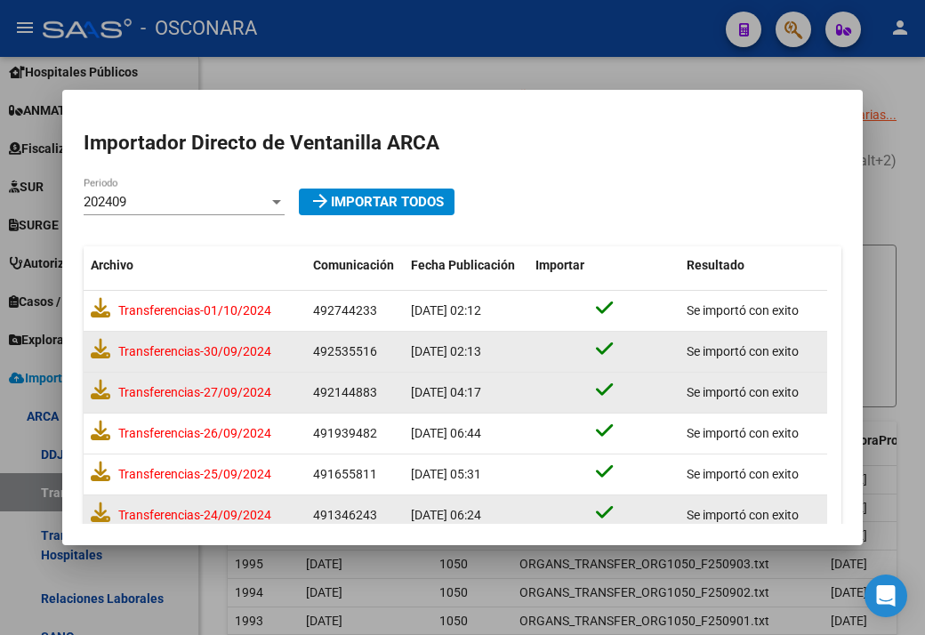
click at [153, 200] on div "202409" at bounding box center [176, 202] width 185 height 16
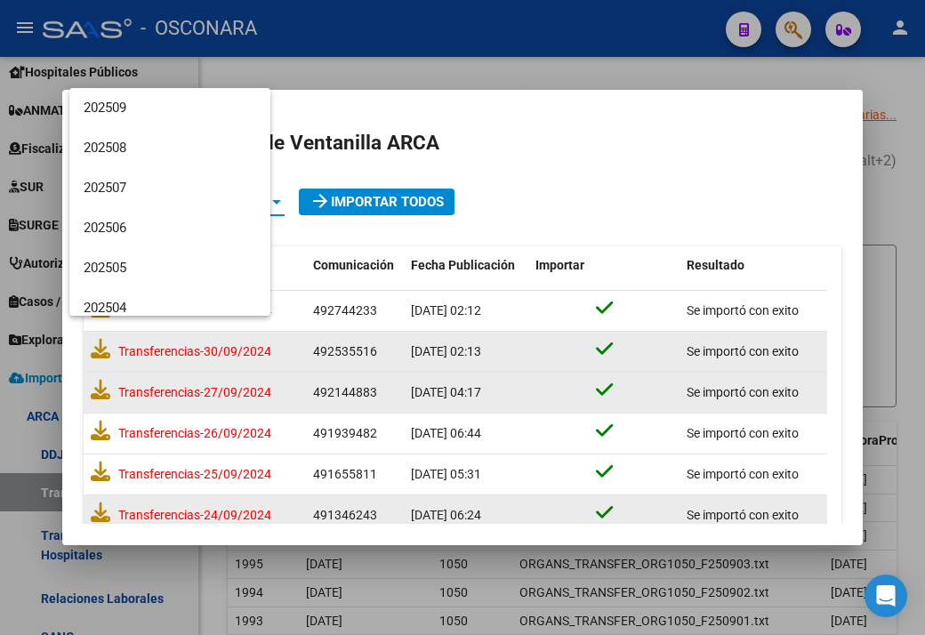
scroll to position [386, 0]
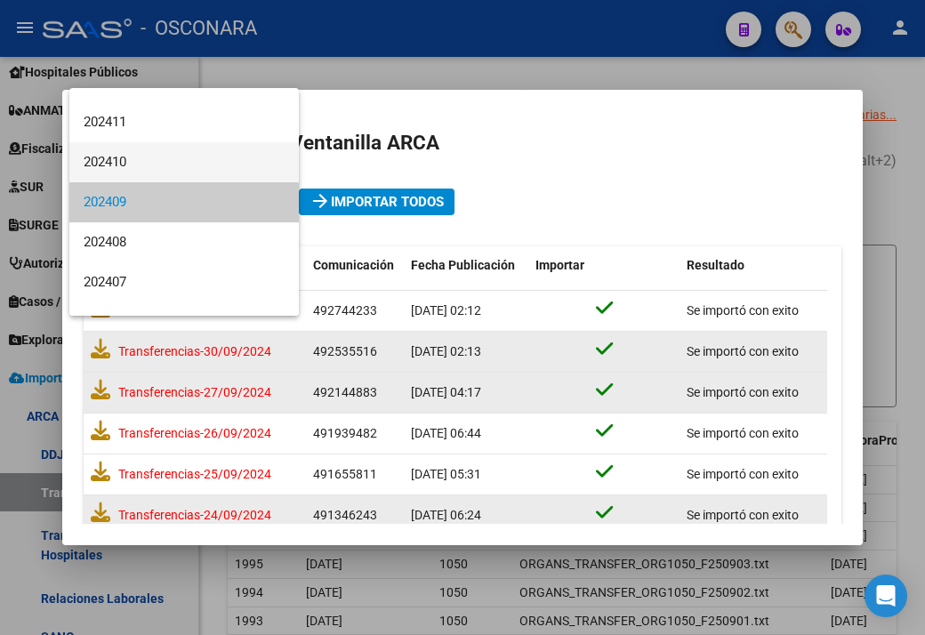
click at [121, 171] on span "202410" at bounding box center [184, 162] width 201 height 40
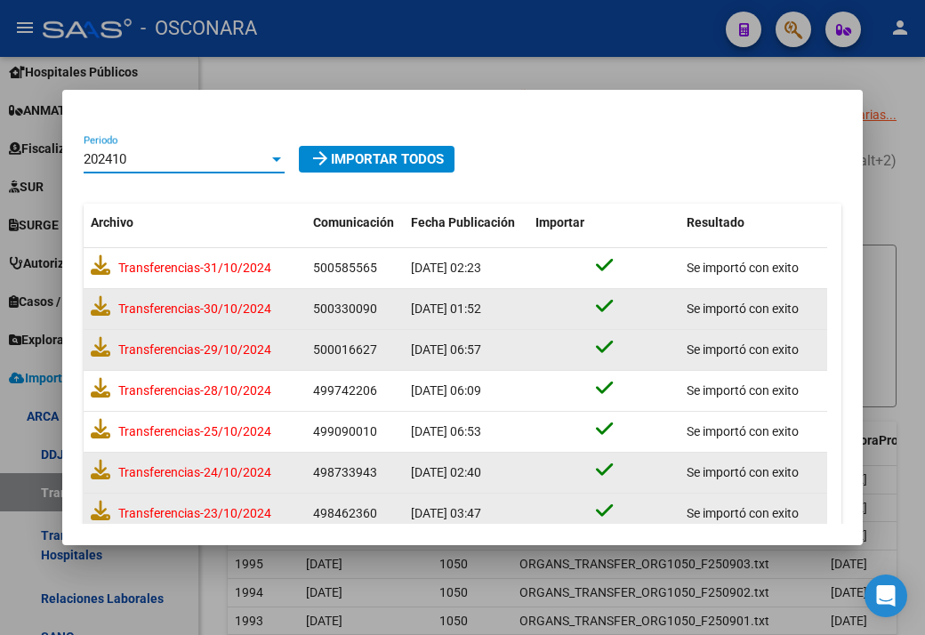
scroll to position [0, 0]
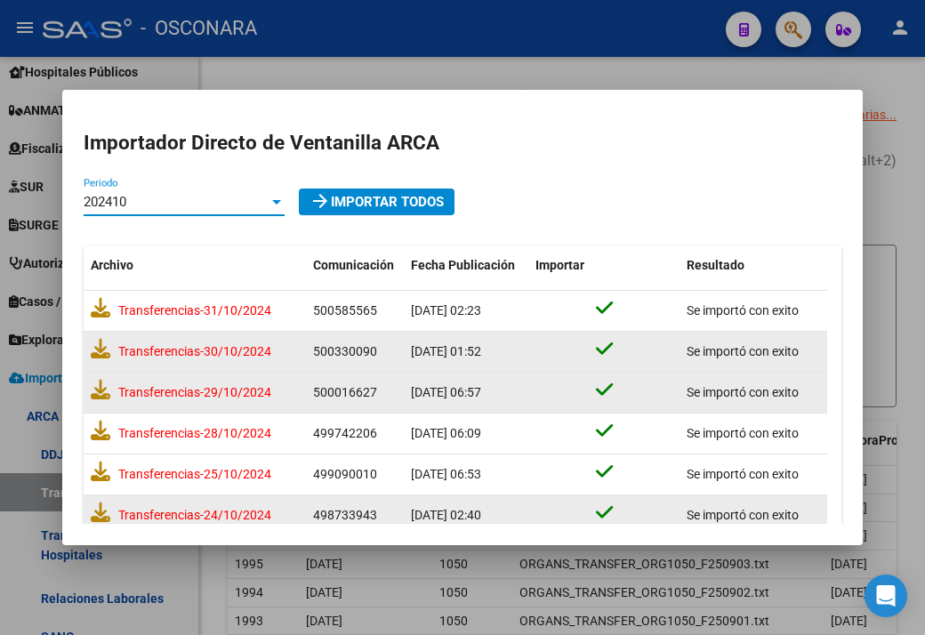
click at [148, 208] on div "202410" at bounding box center [176, 202] width 185 height 16
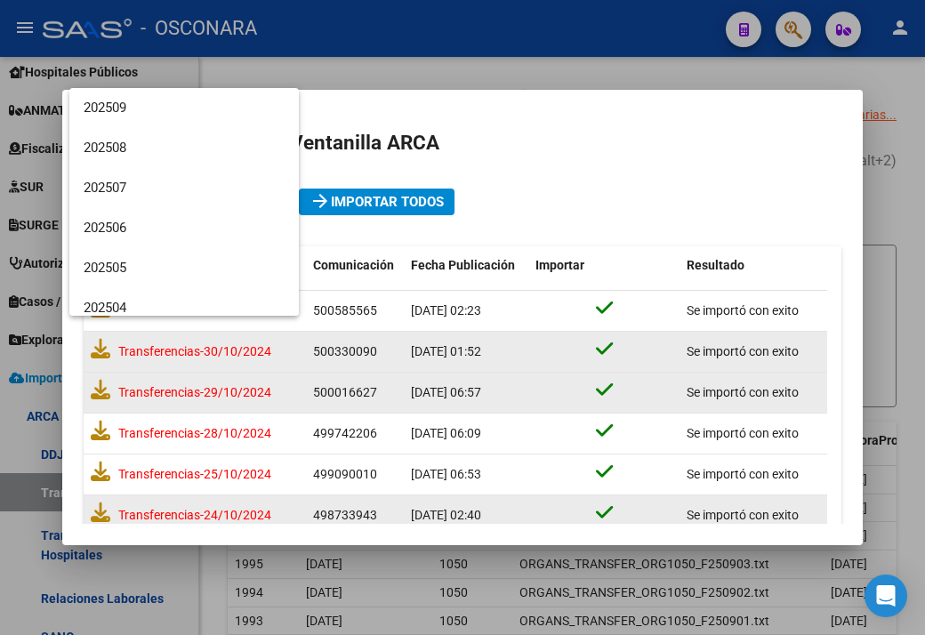
scroll to position [346, 0]
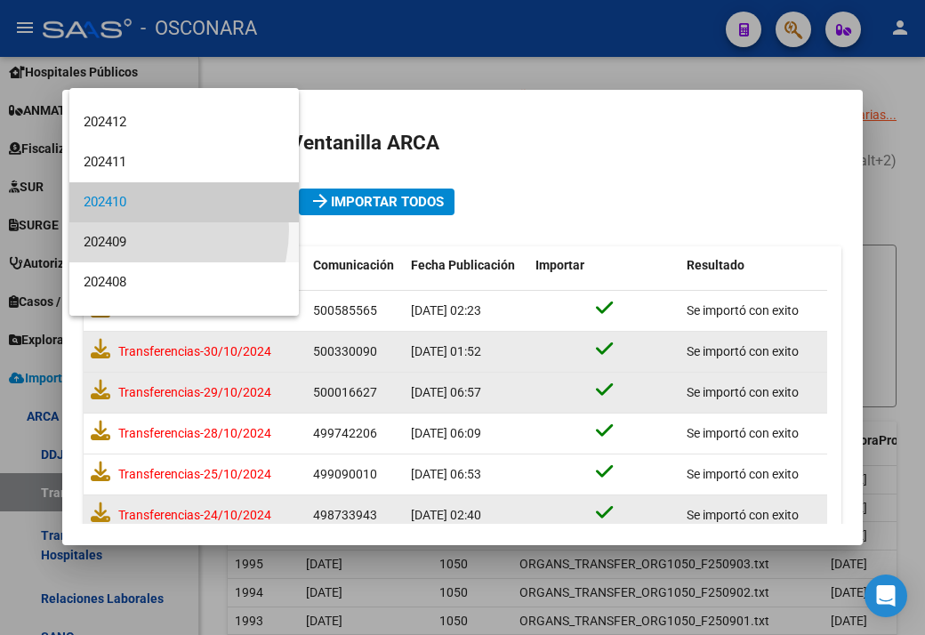
click at [135, 228] on span "202409" at bounding box center [184, 242] width 201 height 40
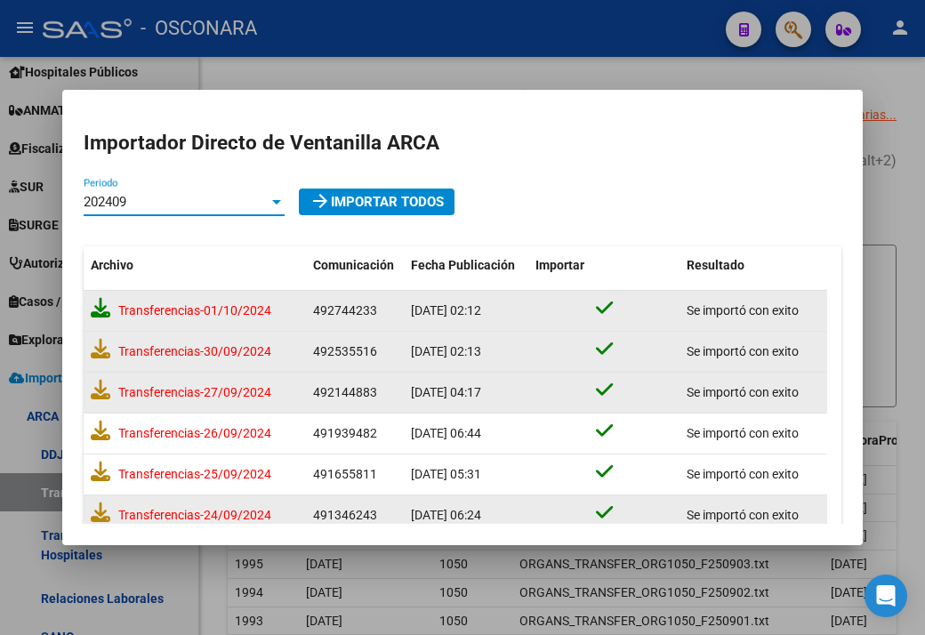
click at [95, 306] on icon at bounding box center [101, 308] width 20 height 20
click at [181, 194] on div "202409" at bounding box center [176, 202] width 185 height 16
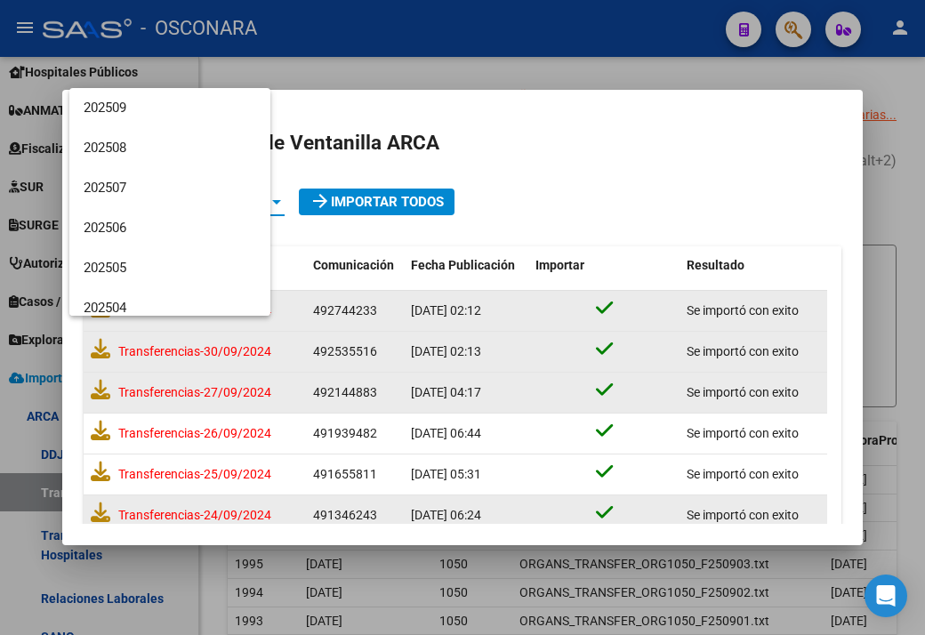
scroll to position [386, 0]
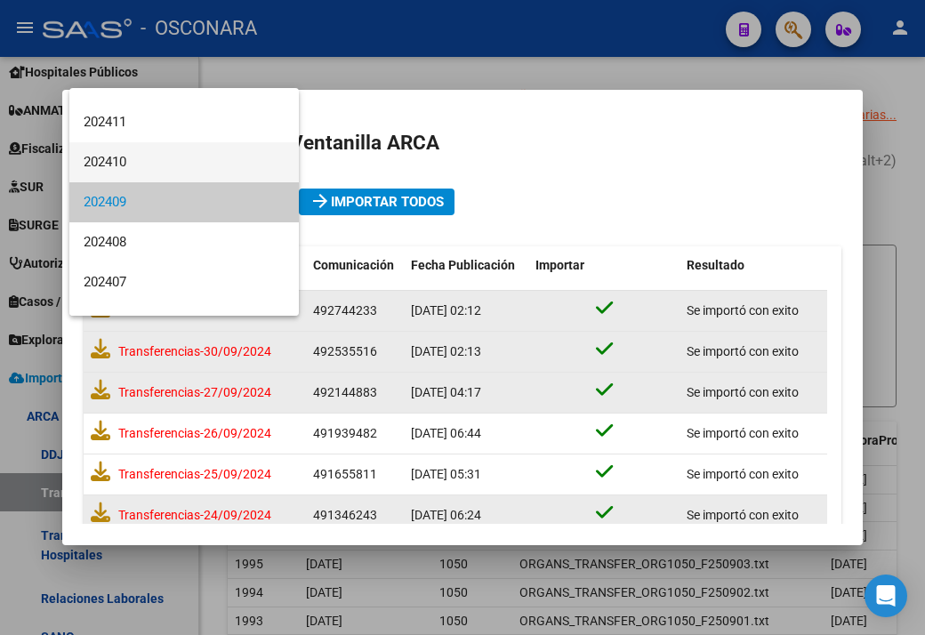
click at [146, 166] on span "202410" at bounding box center [184, 162] width 201 height 40
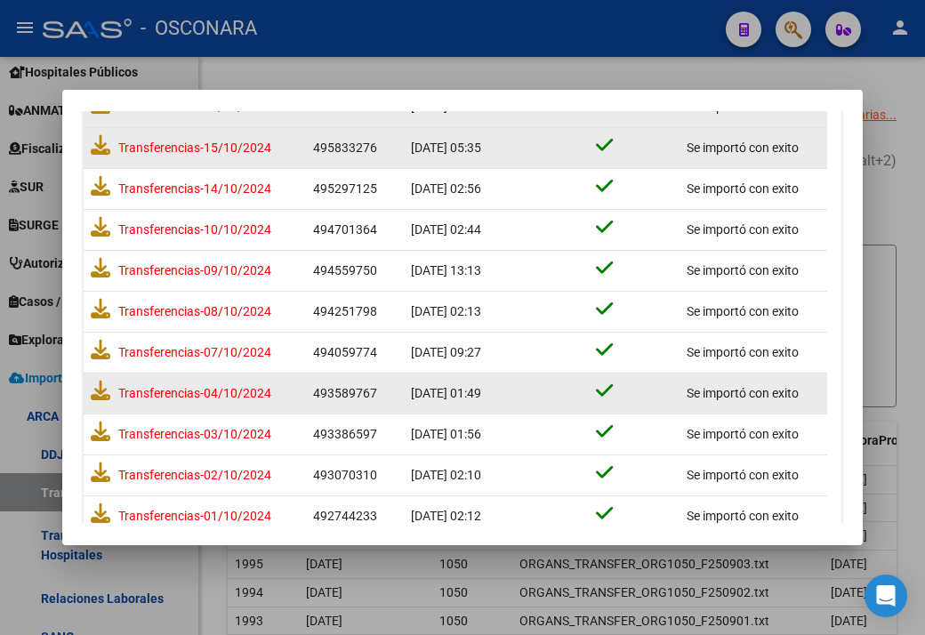
scroll to position [727, 0]
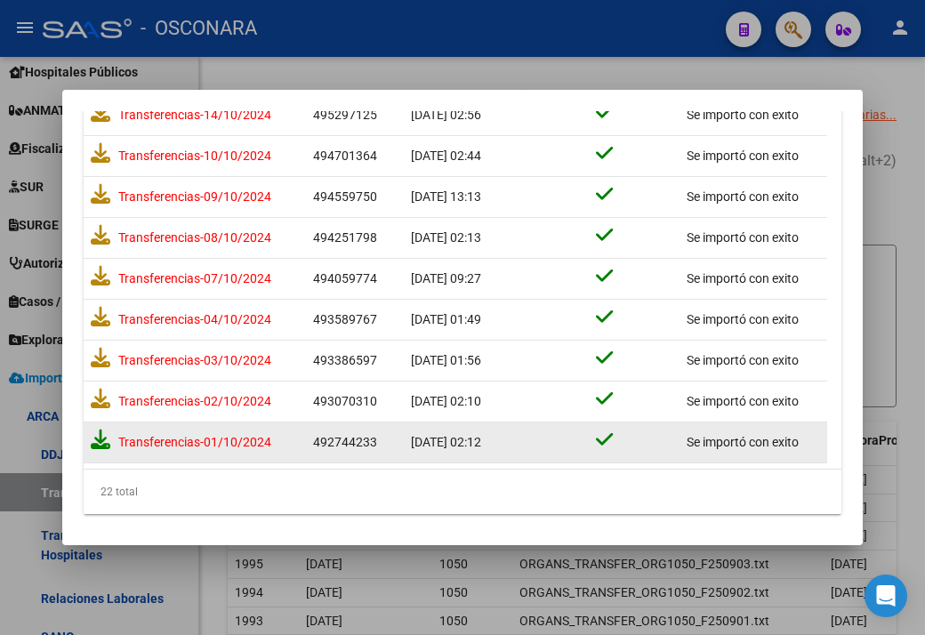
click at [100, 429] on icon at bounding box center [101, 439] width 20 height 20
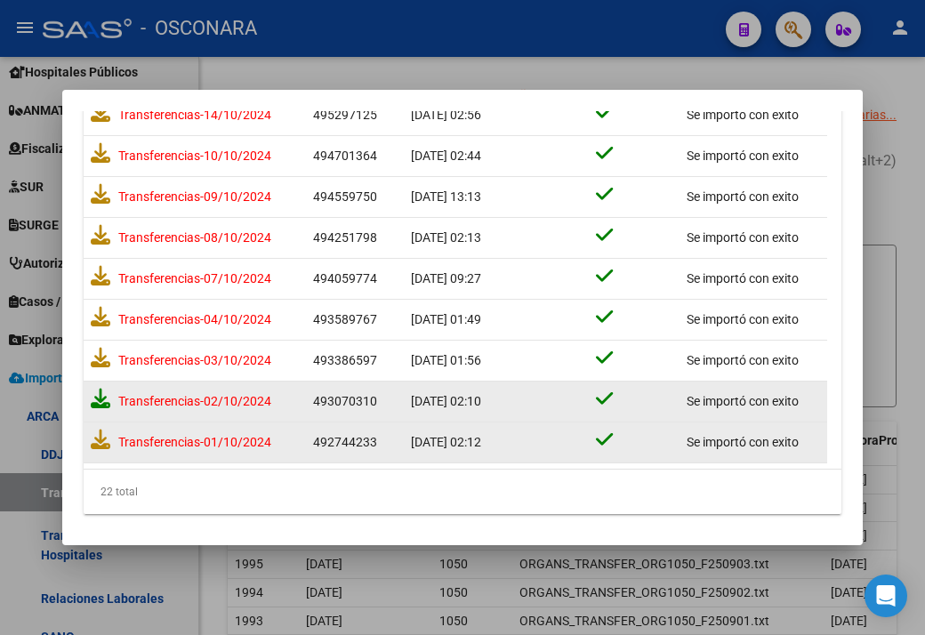
click at [97, 389] on icon at bounding box center [101, 399] width 20 height 20
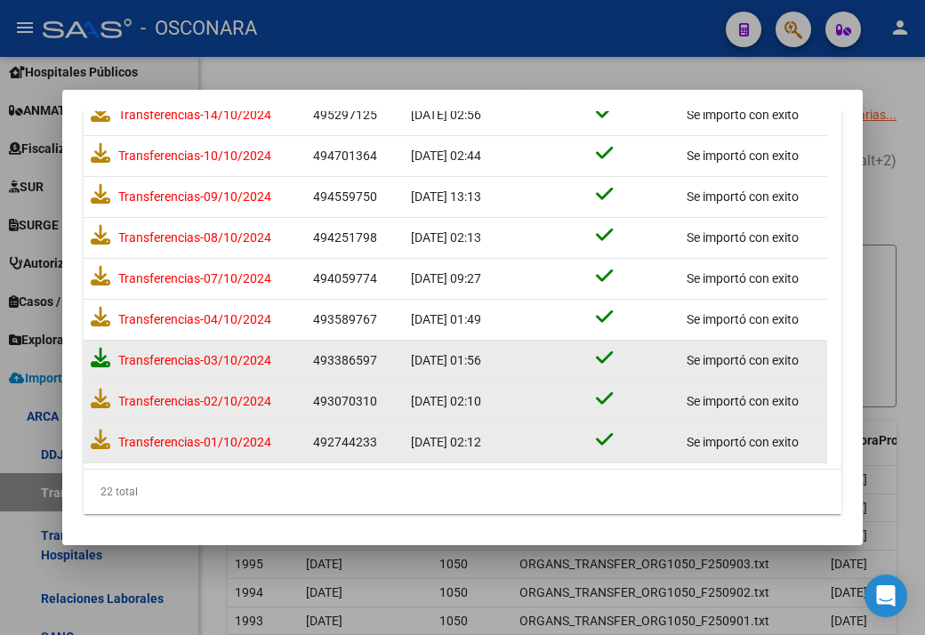
click at [103, 353] on icon at bounding box center [101, 358] width 20 height 20
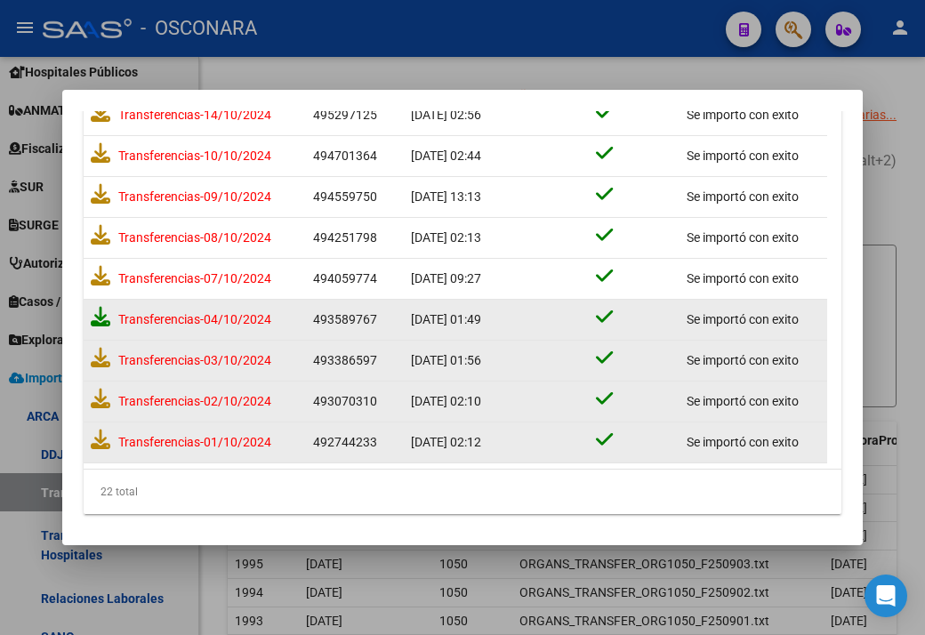
click at [92, 317] on icon at bounding box center [101, 317] width 20 height 20
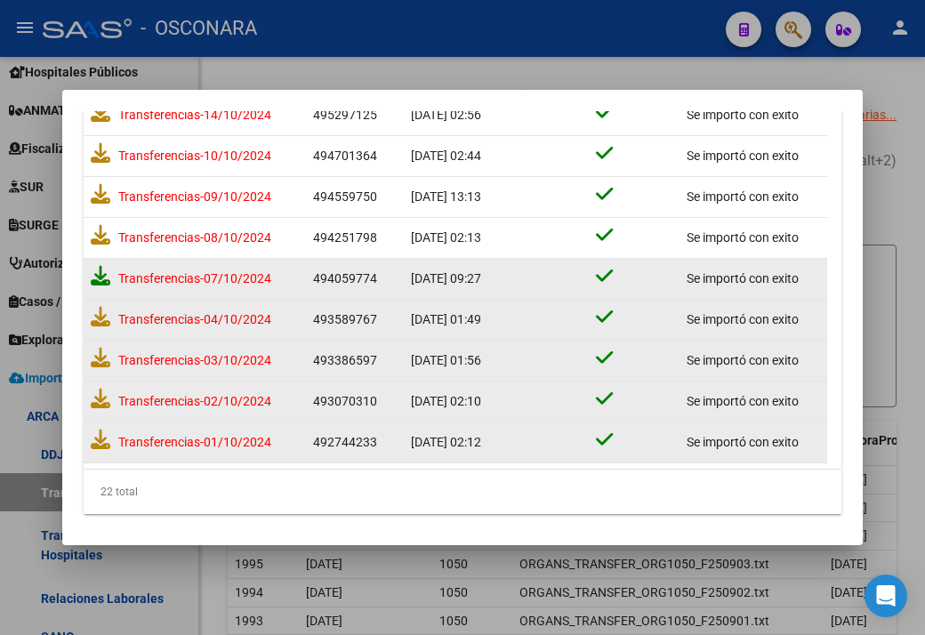
click at [96, 269] on icon at bounding box center [101, 276] width 20 height 20
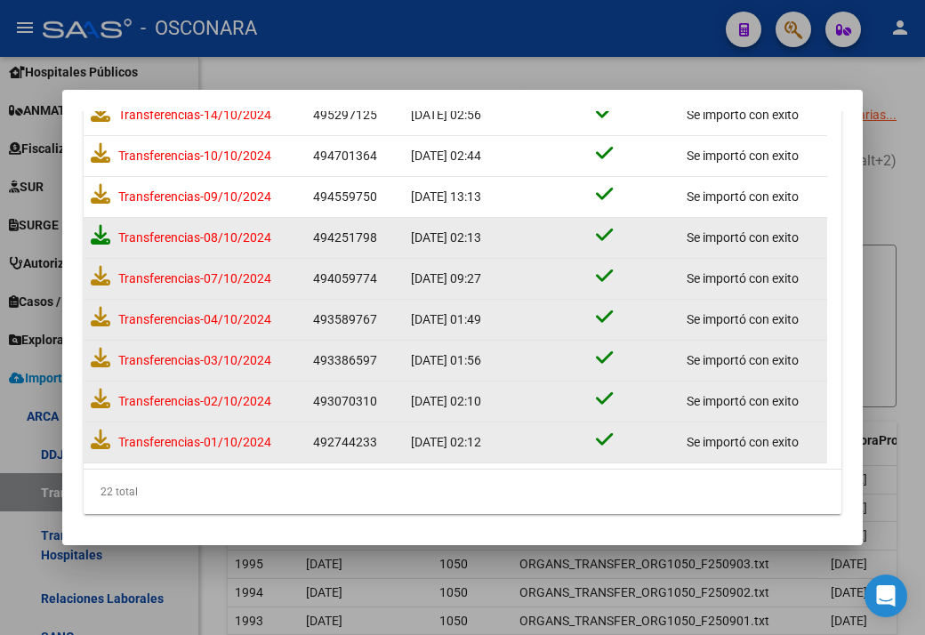
click at [100, 232] on icon at bounding box center [101, 235] width 20 height 20
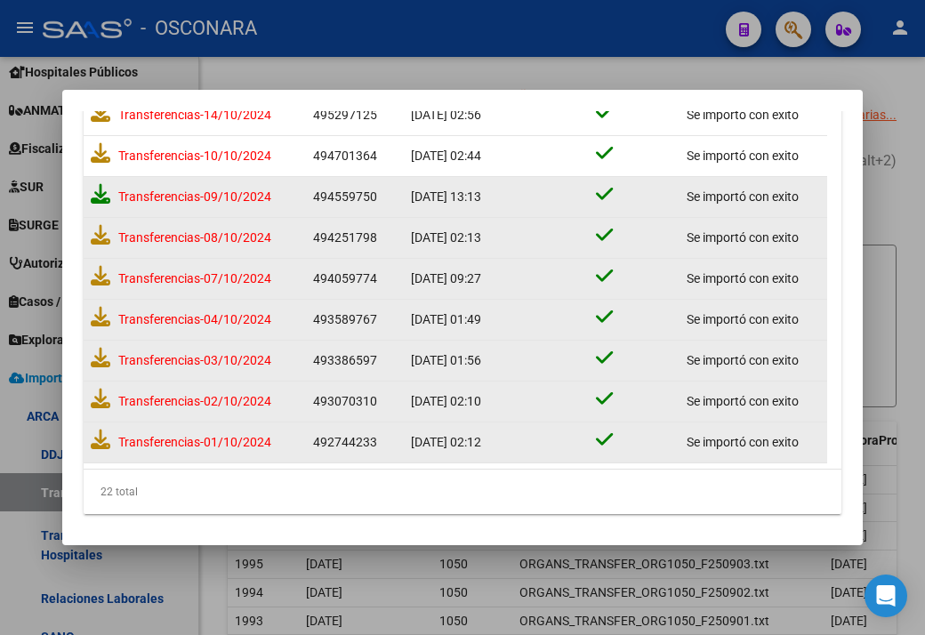
click at [103, 188] on icon at bounding box center [101, 194] width 20 height 20
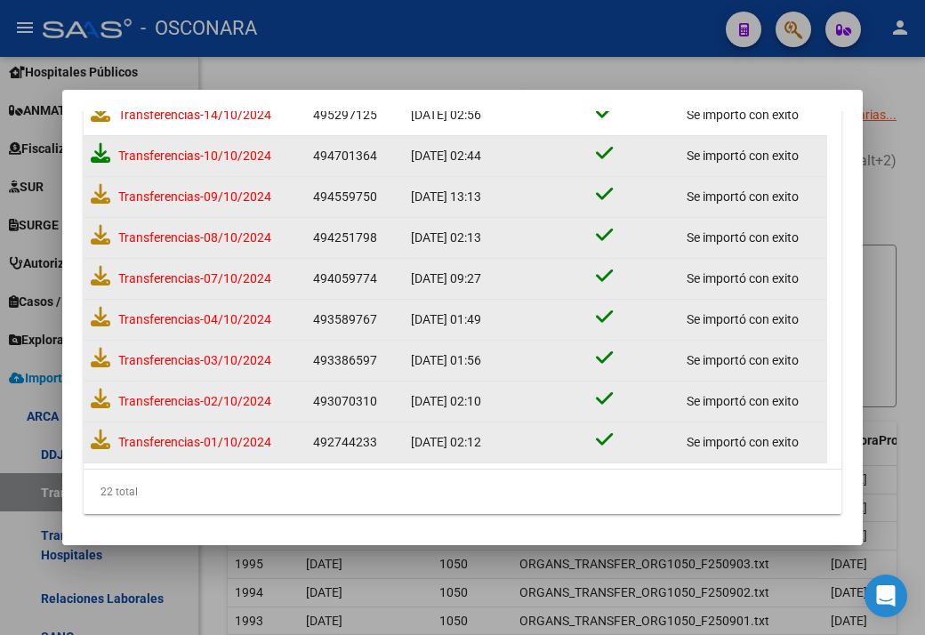
click at [97, 146] on icon at bounding box center [101, 153] width 20 height 20
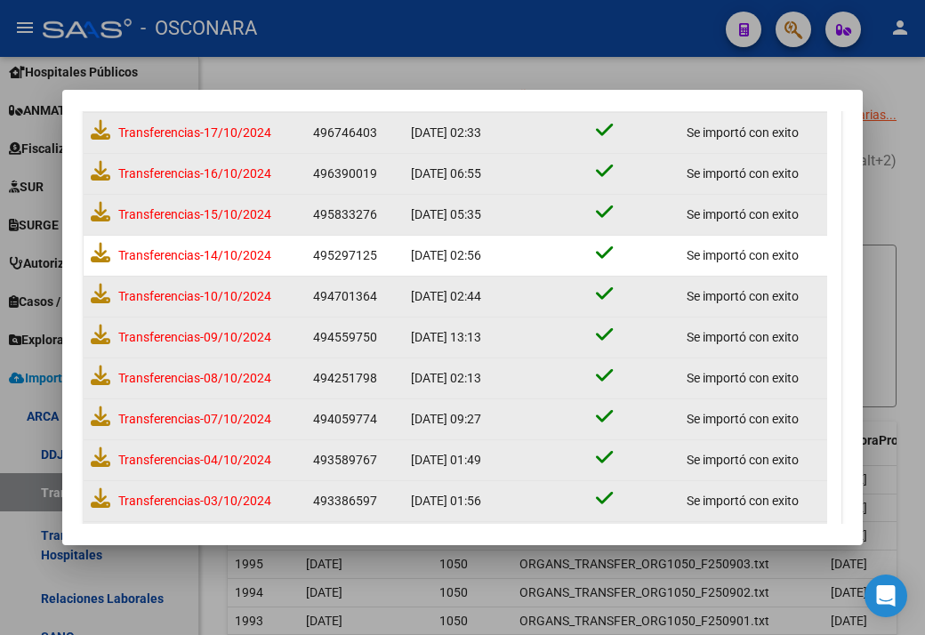
scroll to position [549, 0]
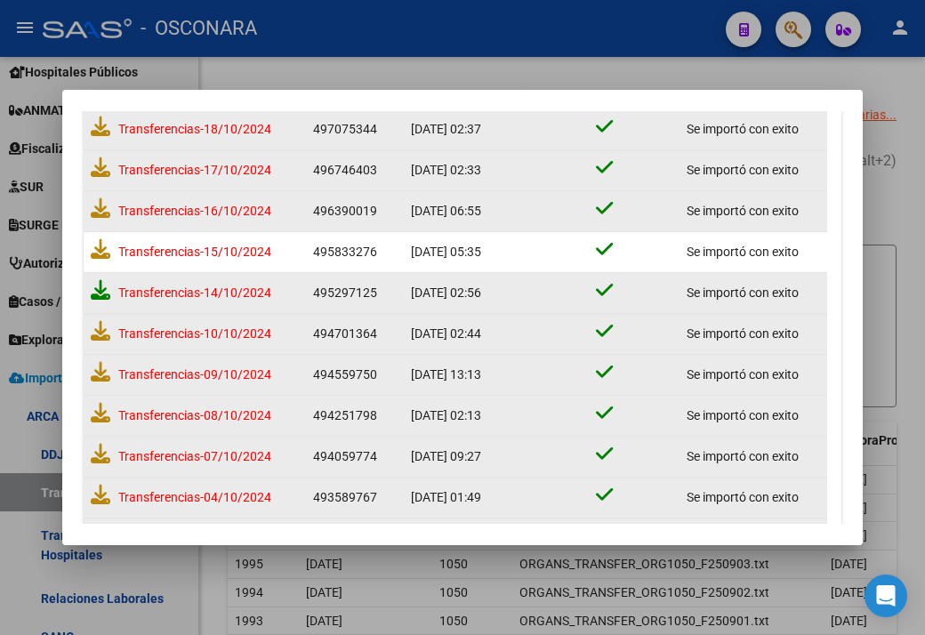
click at [96, 289] on icon at bounding box center [101, 290] width 20 height 20
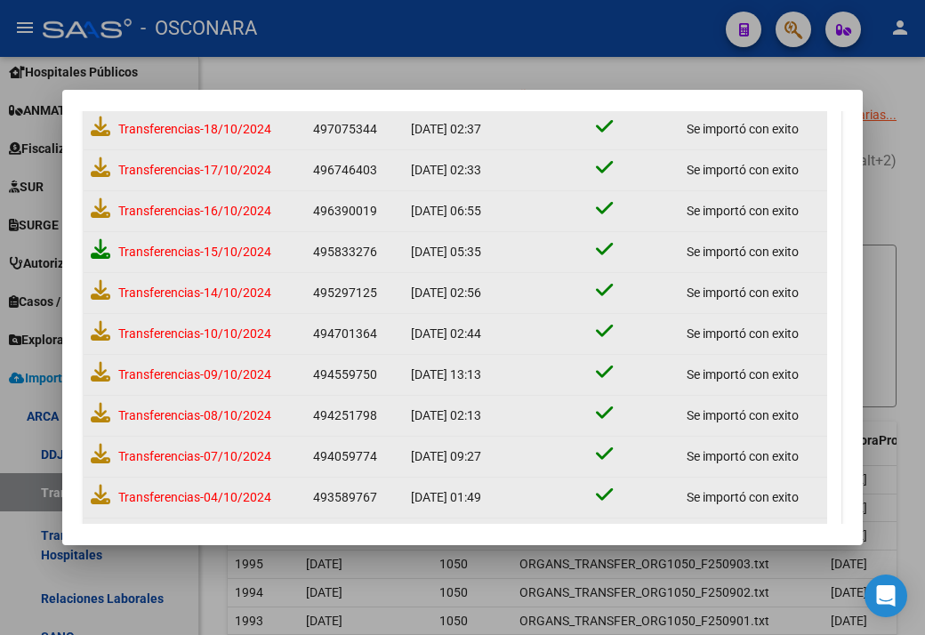
click at [94, 239] on icon at bounding box center [101, 249] width 20 height 20
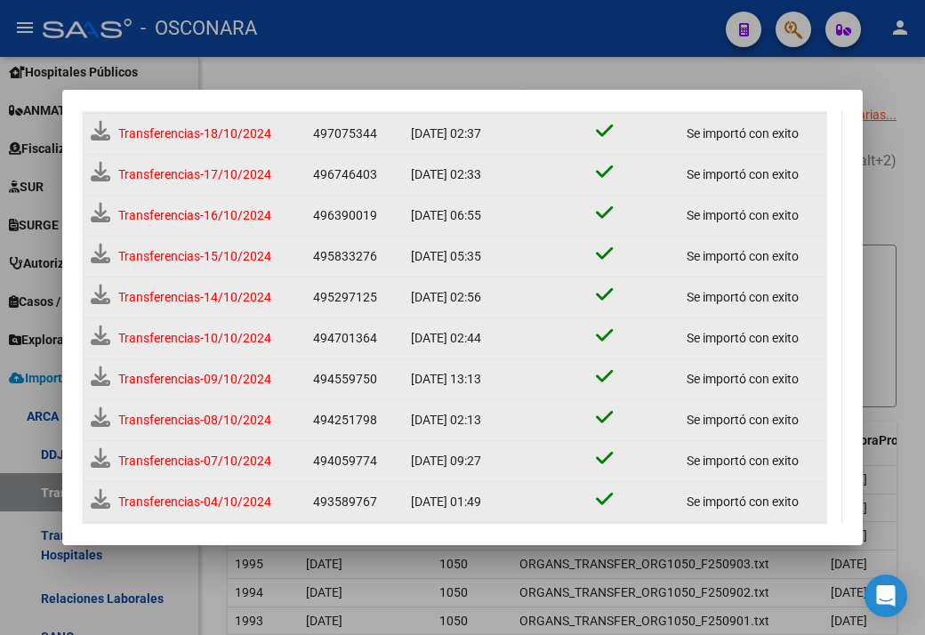
scroll to position [554, 0]
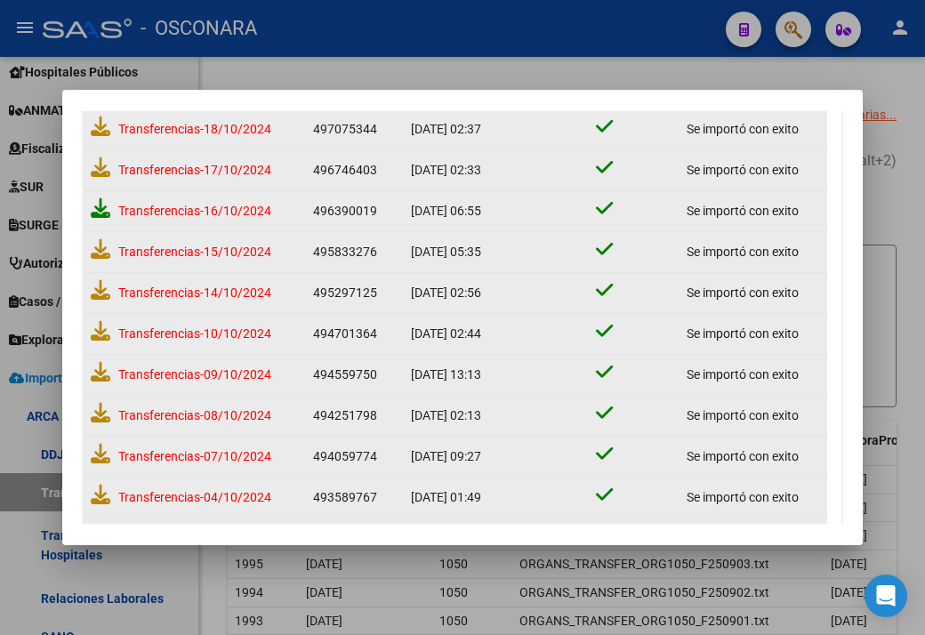
click at [100, 210] on icon at bounding box center [101, 208] width 20 height 20
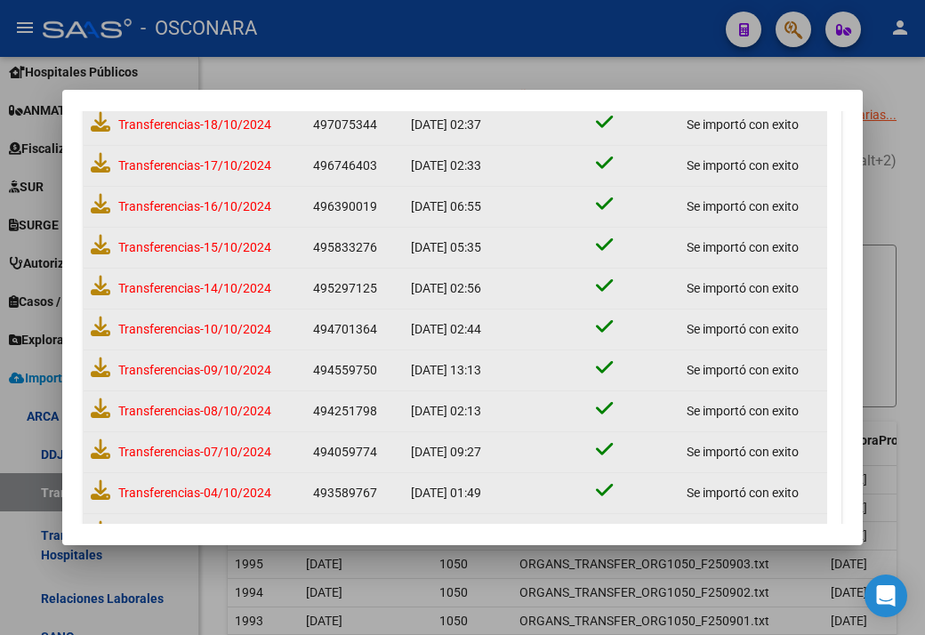
scroll to position [549, 0]
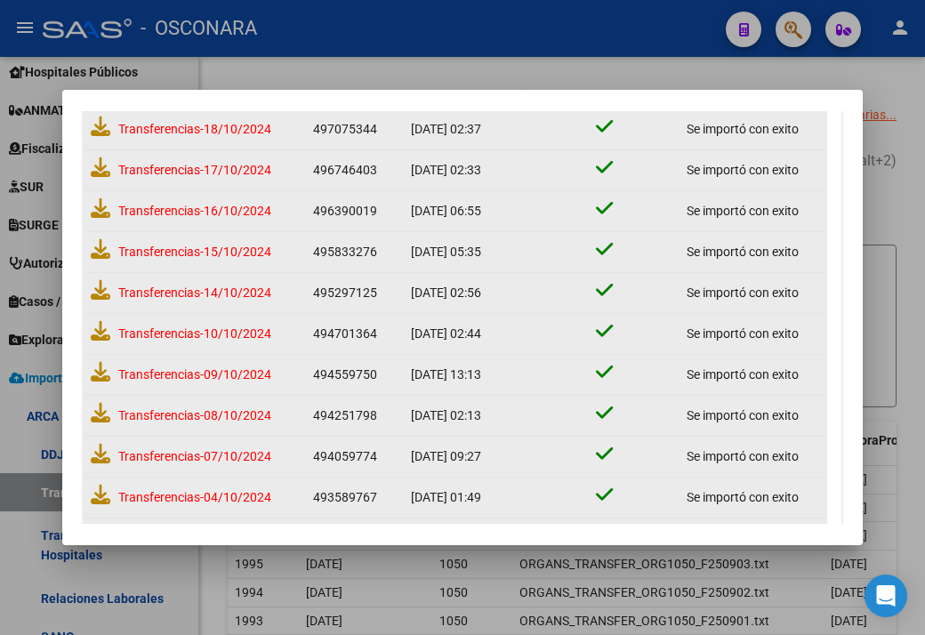
click at [100, 175] on div "Transferencias-17/10/2024" at bounding box center [195, 170] width 208 height 33
click at [100, 172] on icon at bounding box center [101, 167] width 20 height 20
click at [104, 130] on icon at bounding box center [101, 126] width 20 height 20
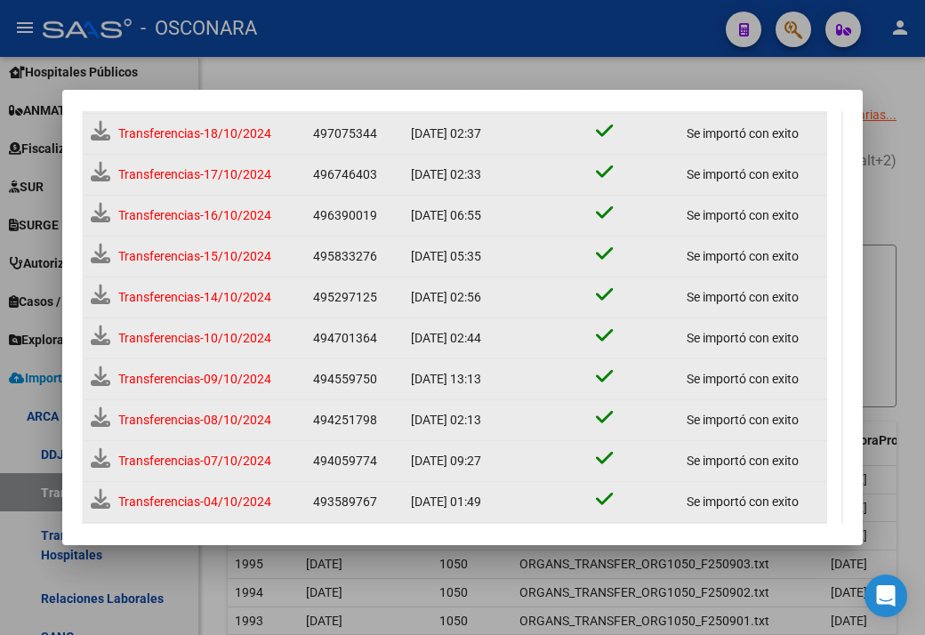
scroll to position [554, 0]
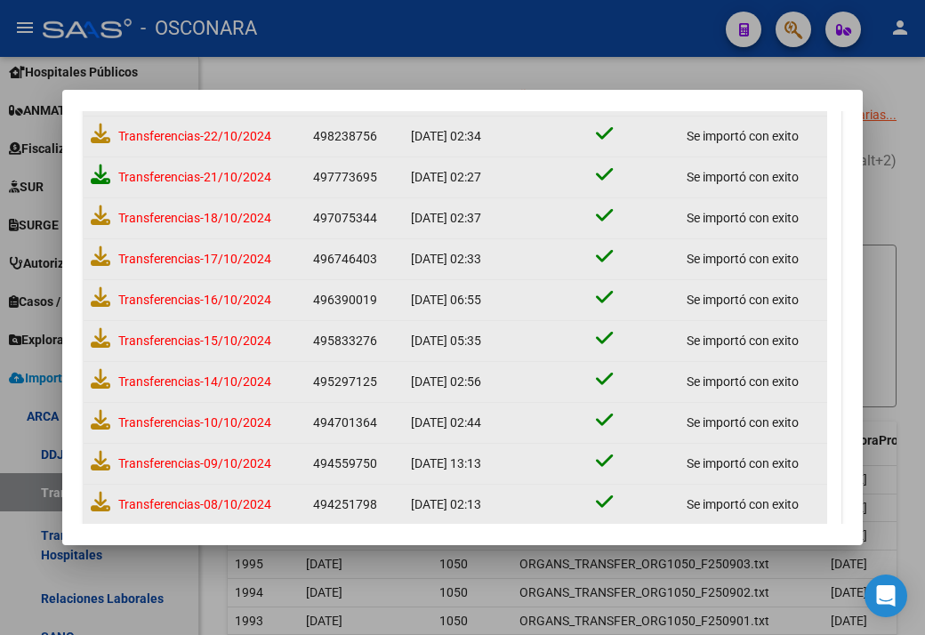
click at [91, 181] on icon at bounding box center [101, 174] width 20 height 20
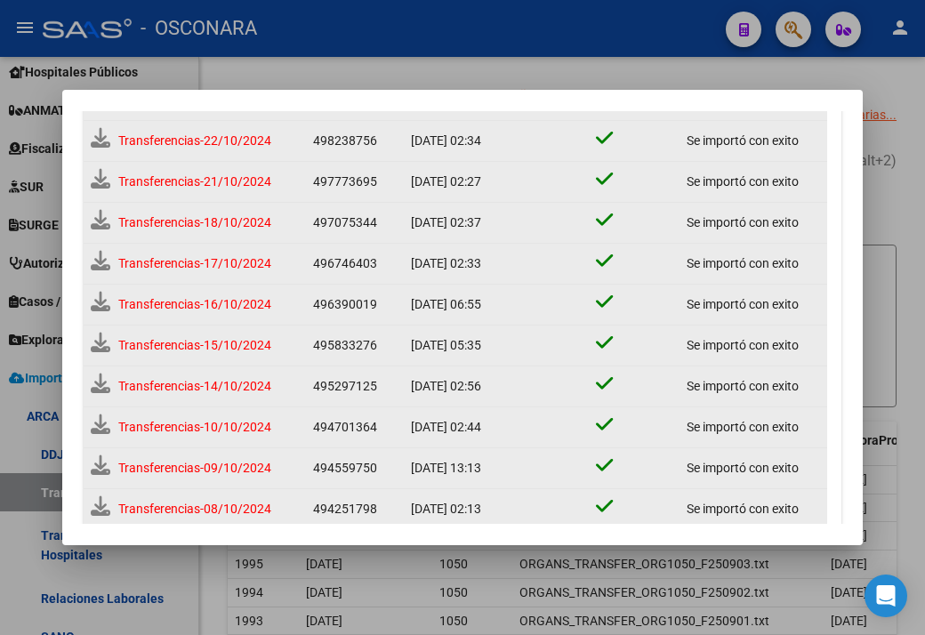
scroll to position [465, 0]
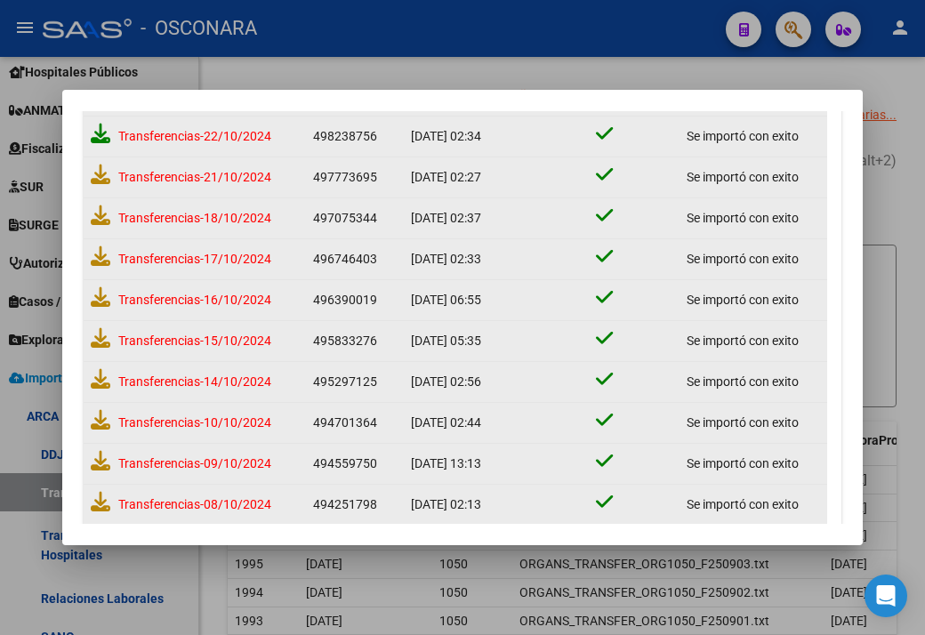
click at [103, 132] on icon at bounding box center [101, 134] width 20 height 20
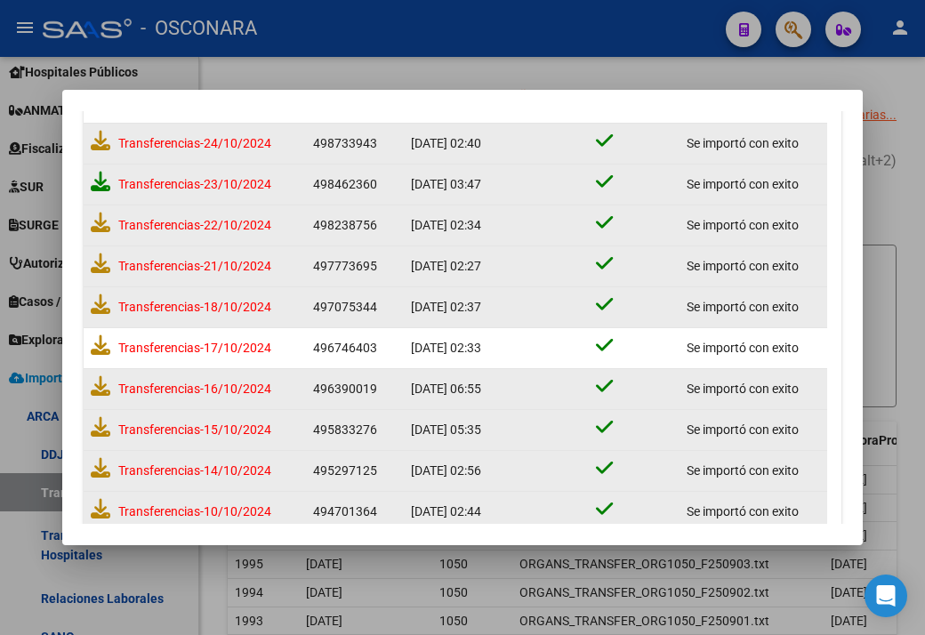
click at [91, 186] on icon at bounding box center [101, 182] width 20 height 20
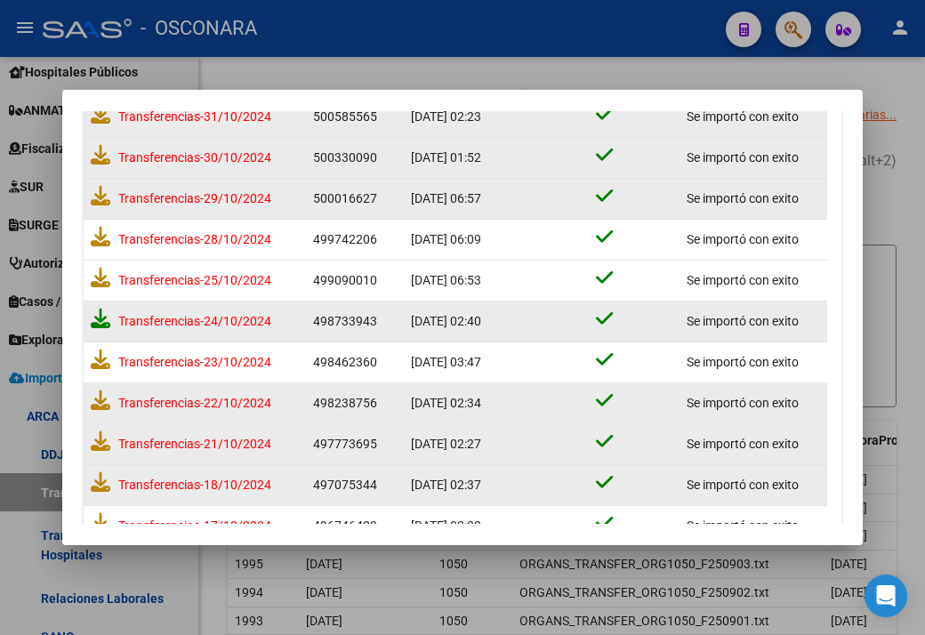
click at [92, 313] on icon at bounding box center [101, 319] width 20 height 20
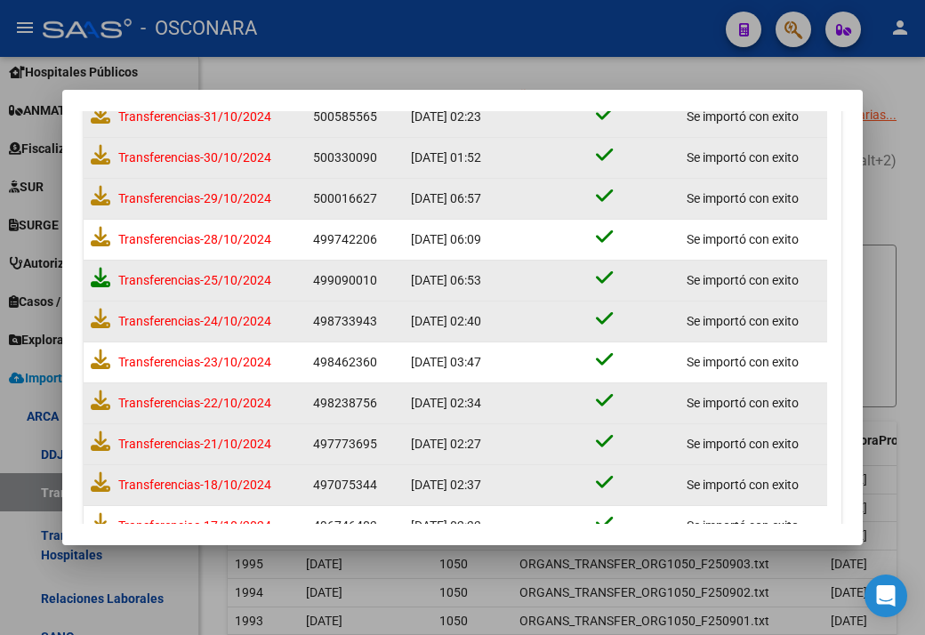
click at [92, 270] on icon at bounding box center [101, 278] width 20 height 20
click at [104, 240] on icon at bounding box center [101, 237] width 20 height 20
click at [97, 193] on icon at bounding box center [101, 196] width 20 height 20
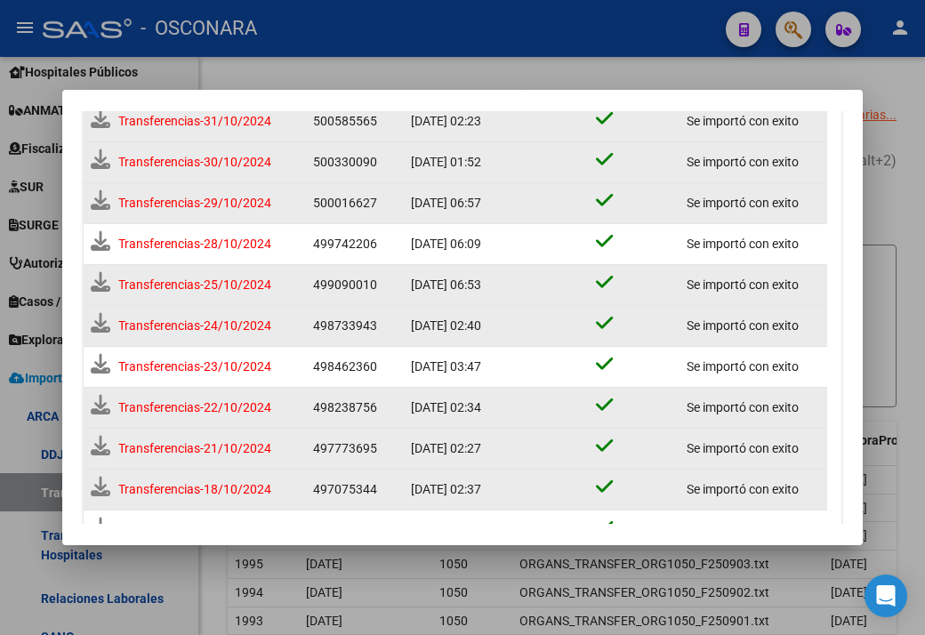
scroll to position [199, 0]
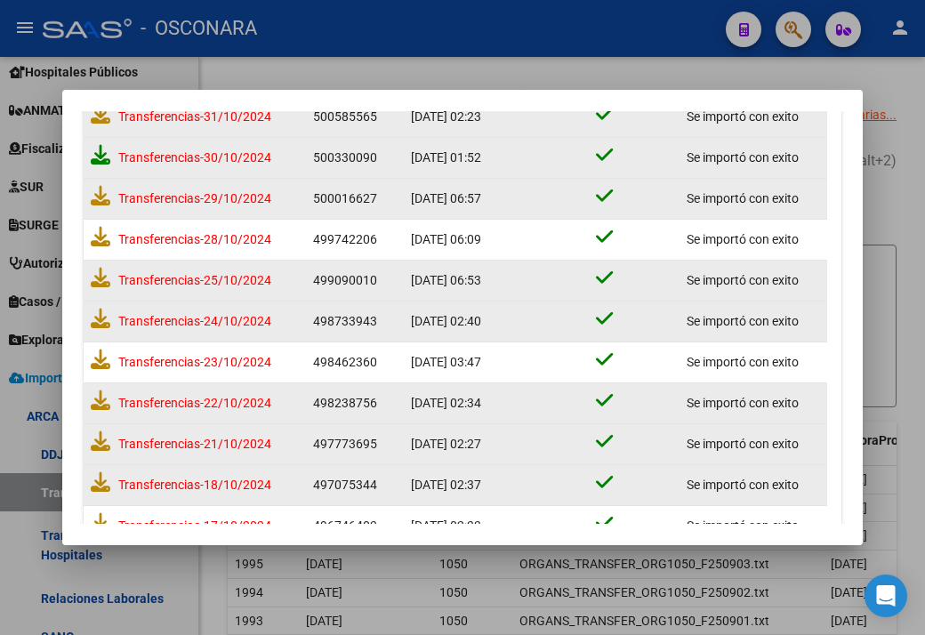
click at [94, 159] on icon at bounding box center [101, 155] width 20 height 20
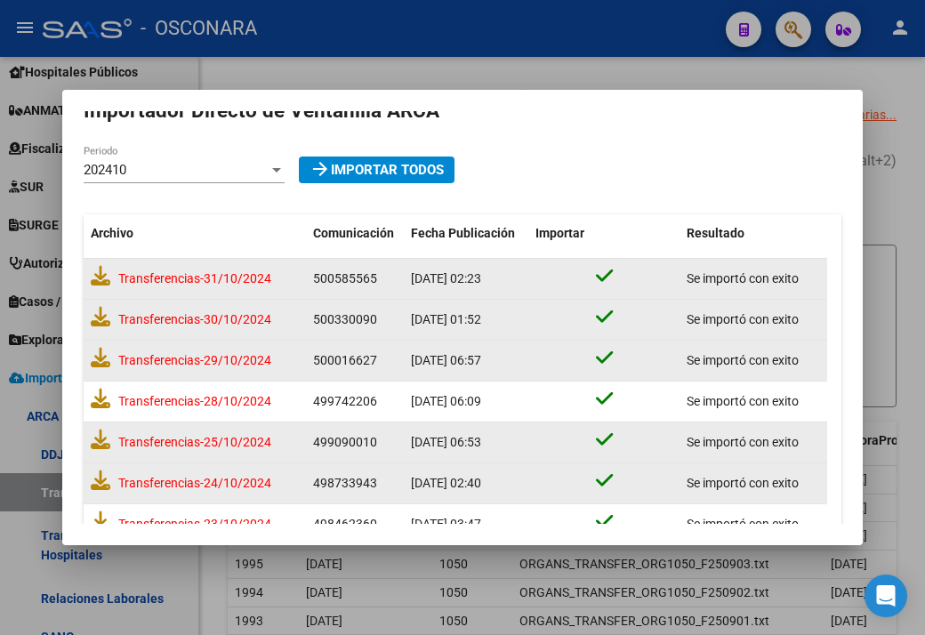
scroll to position [16, 0]
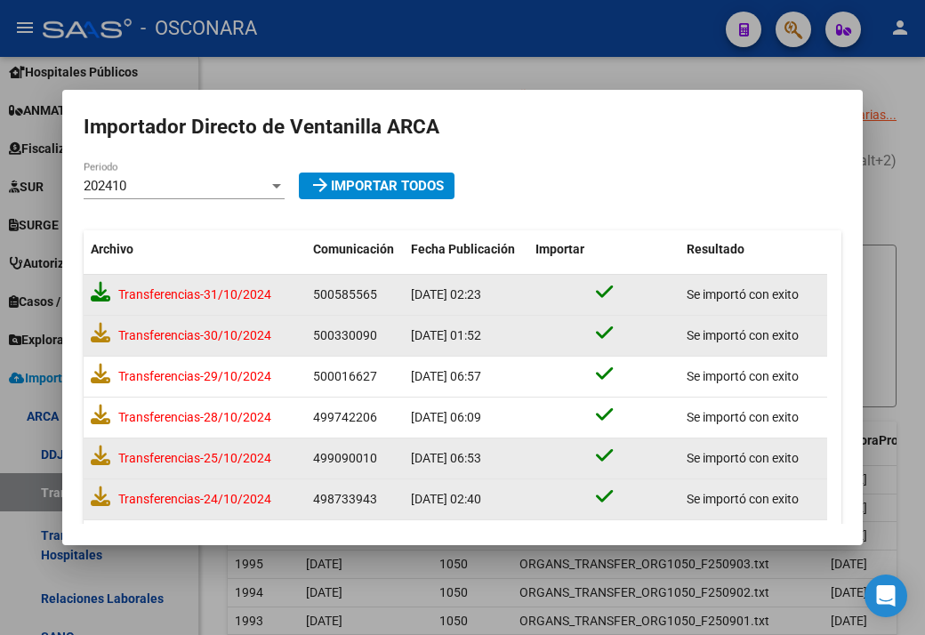
click at [94, 291] on icon at bounding box center [101, 292] width 20 height 20
